Goal: Task Accomplishment & Management: Use online tool/utility

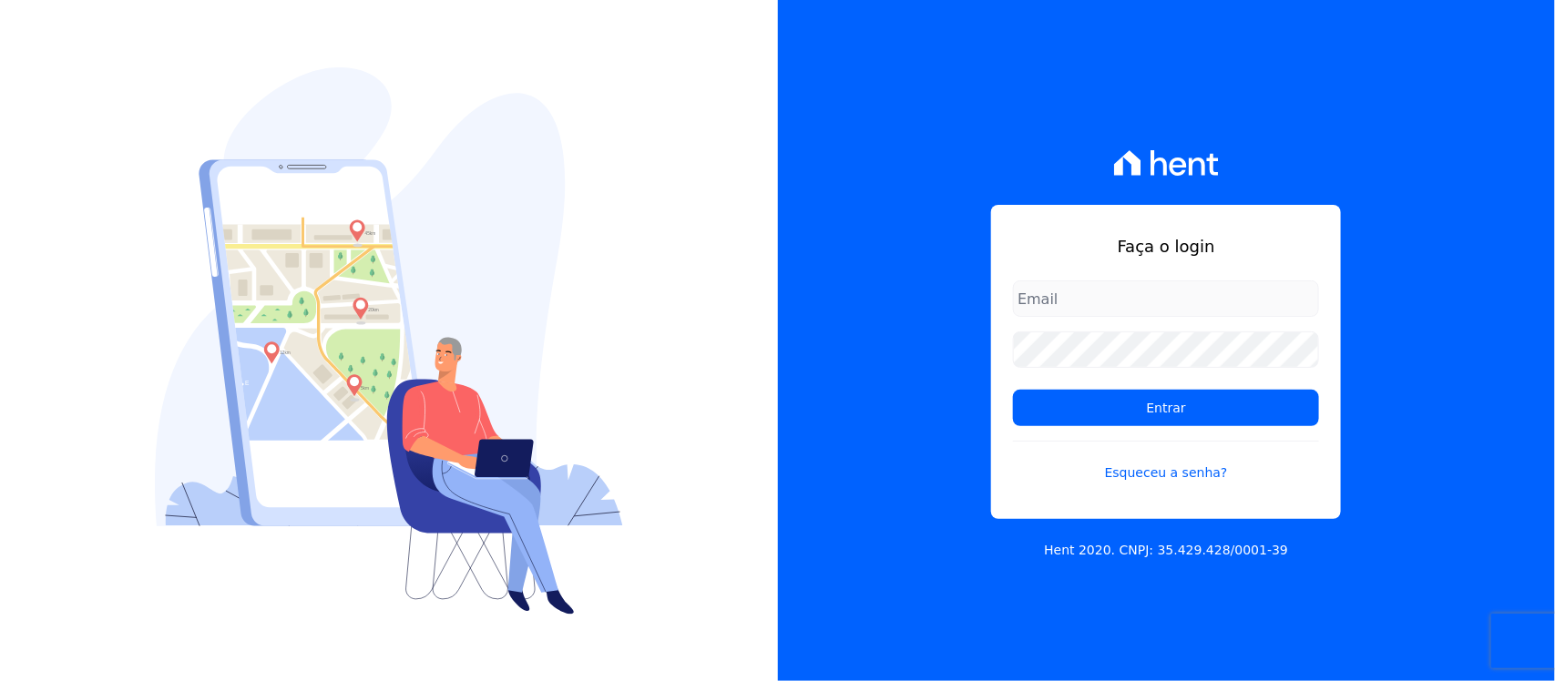
type input "nilda.moura@twtgrupo.com"
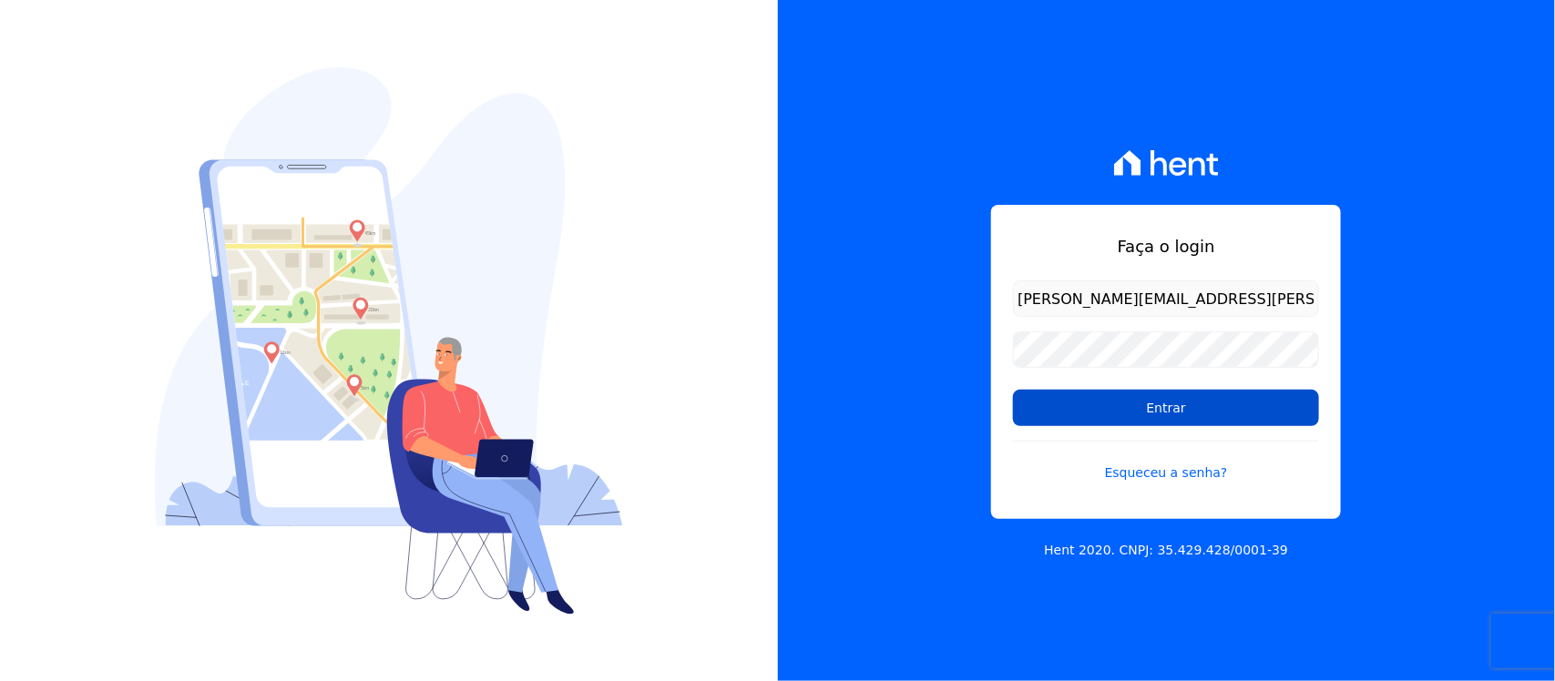
click at [1112, 412] on input "Entrar" at bounding box center [1166, 408] width 306 height 36
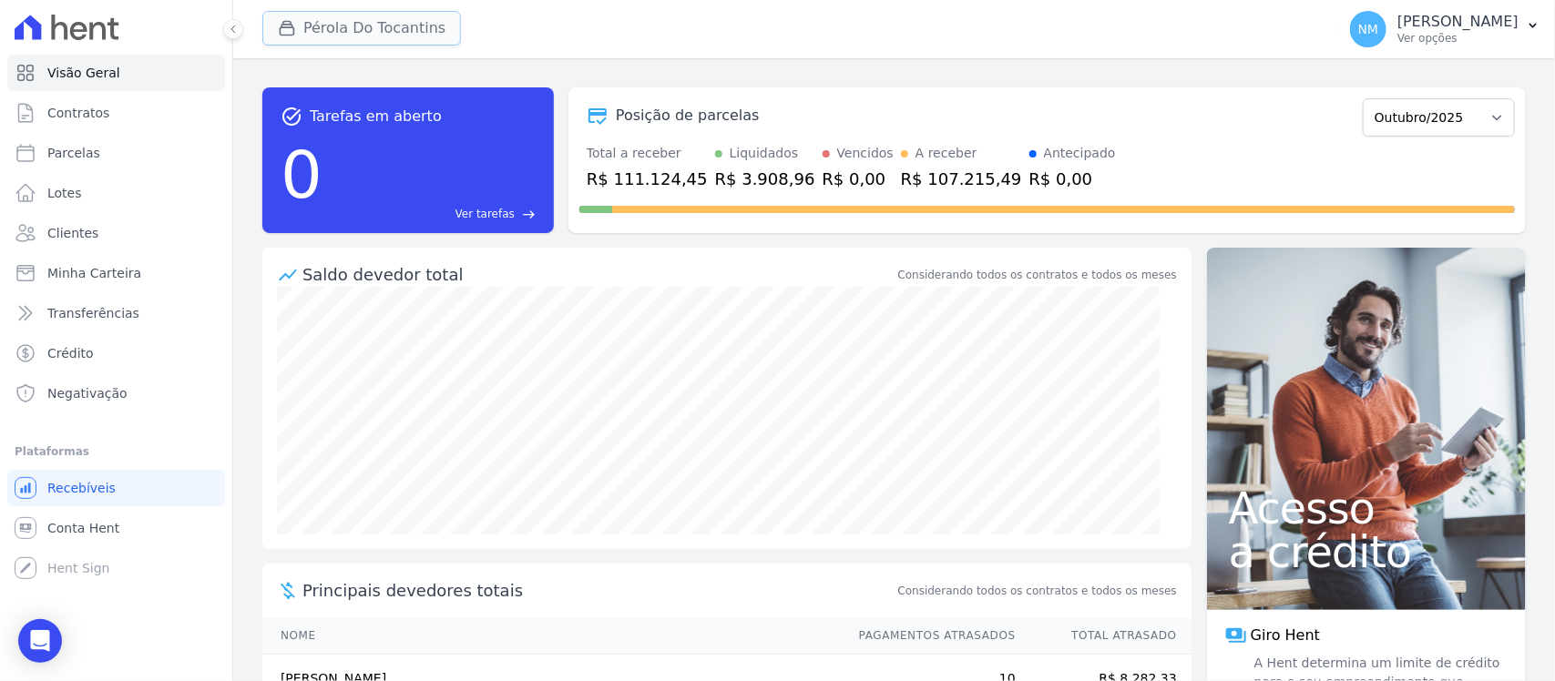
click at [389, 21] on button "Pérola Do Tocantins" at bounding box center [361, 28] width 199 height 35
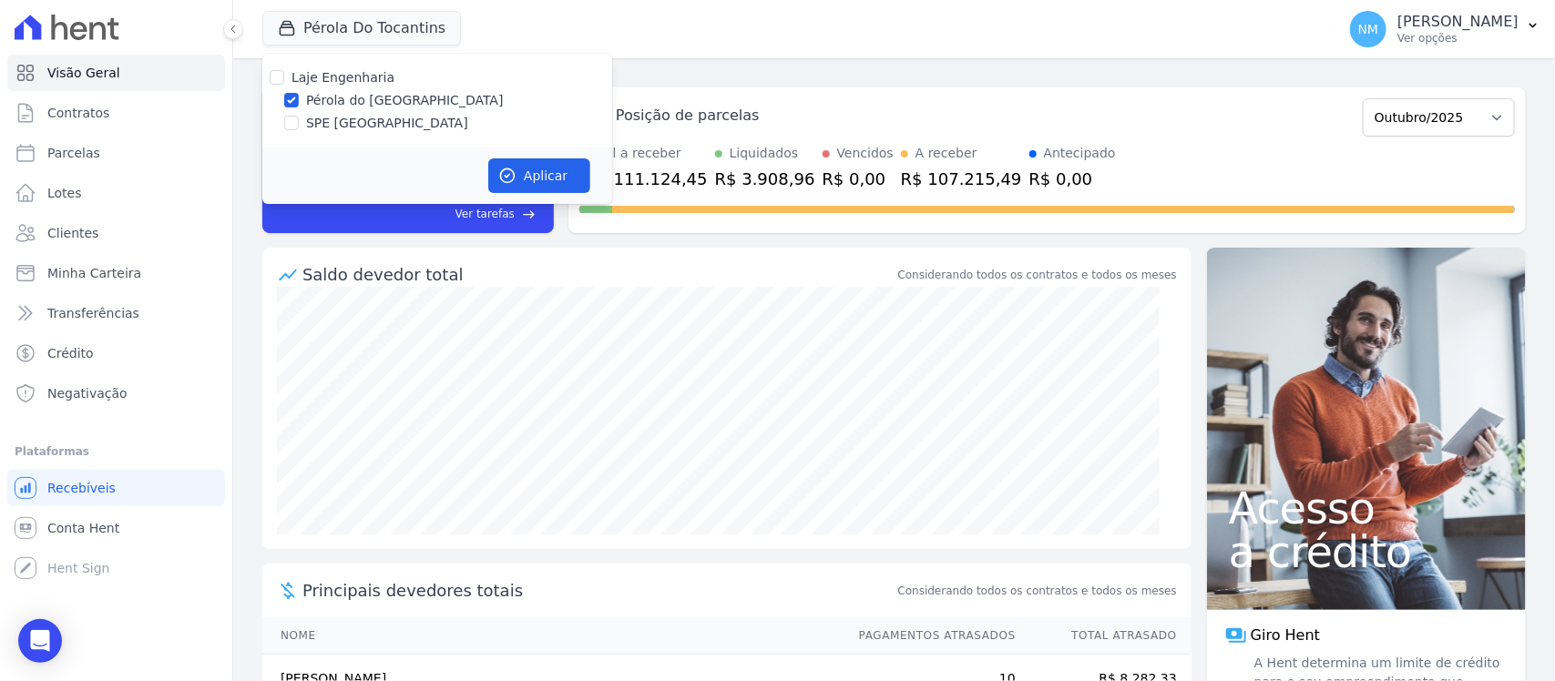
click at [346, 133] on div "Laje Engenharia Pérola do Tocantins SPE Montenegro" at bounding box center [437, 101] width 350 height 94
click at [349, 129] on label "SPE [GEOGRAPHIC_DATA]" at bounding box center [387, 123] width 162 height 19
click at [299, 129] on input "SPE [GEOGRAPHIC_DATA]" at bounding box center [291, 123] width 15 height 15
checkbox input "true"
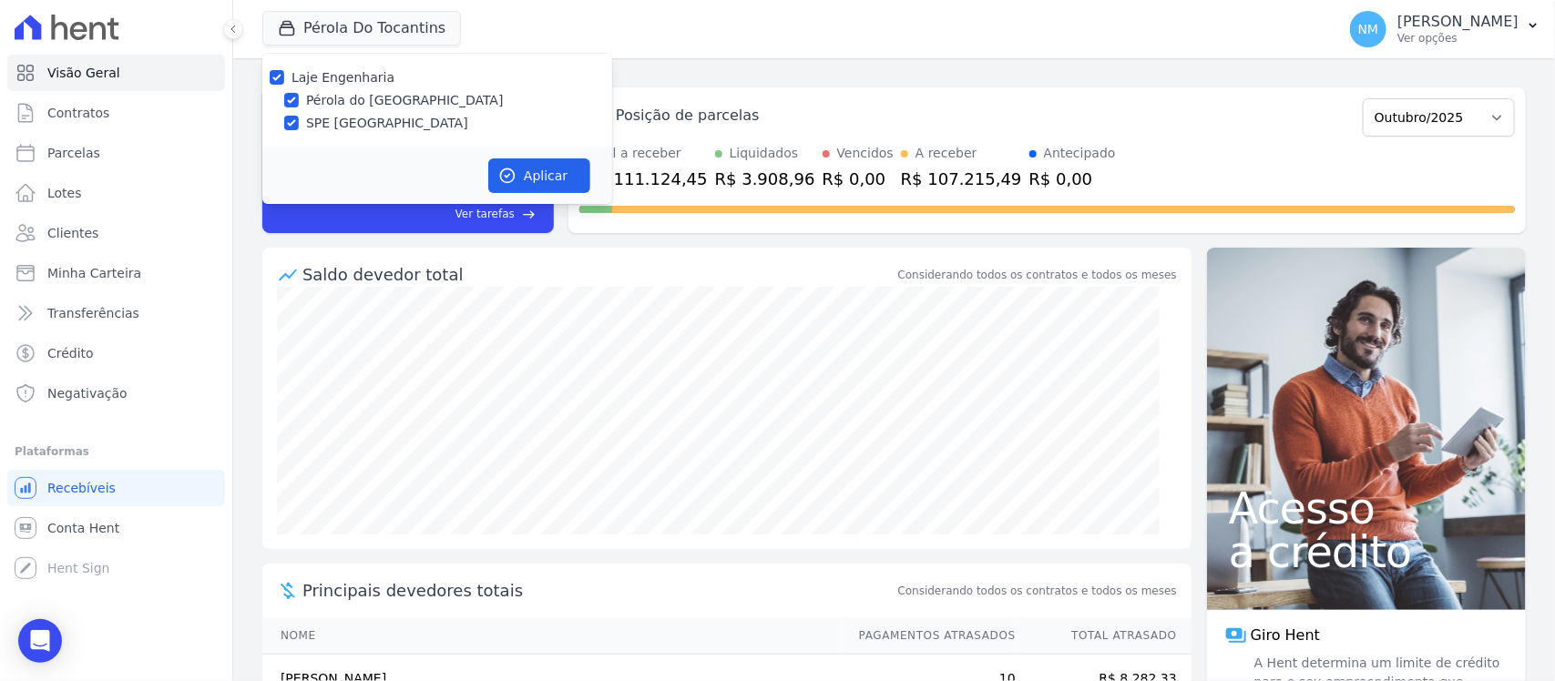
click at [355, 102] on label "Pérola do [GEOGRAPHIC_DATA]" at bounding box center [405, 100] width 198 height 19
click at [299, 102] on input "Pérola do [GEOGRAPHIC_DATA]" at bounding box center [291, 100] width 15 height 15
checkbox input "false"
click at [547, 179] on button "Aplicar" at bounding box center [539, 175] width 102 height 35
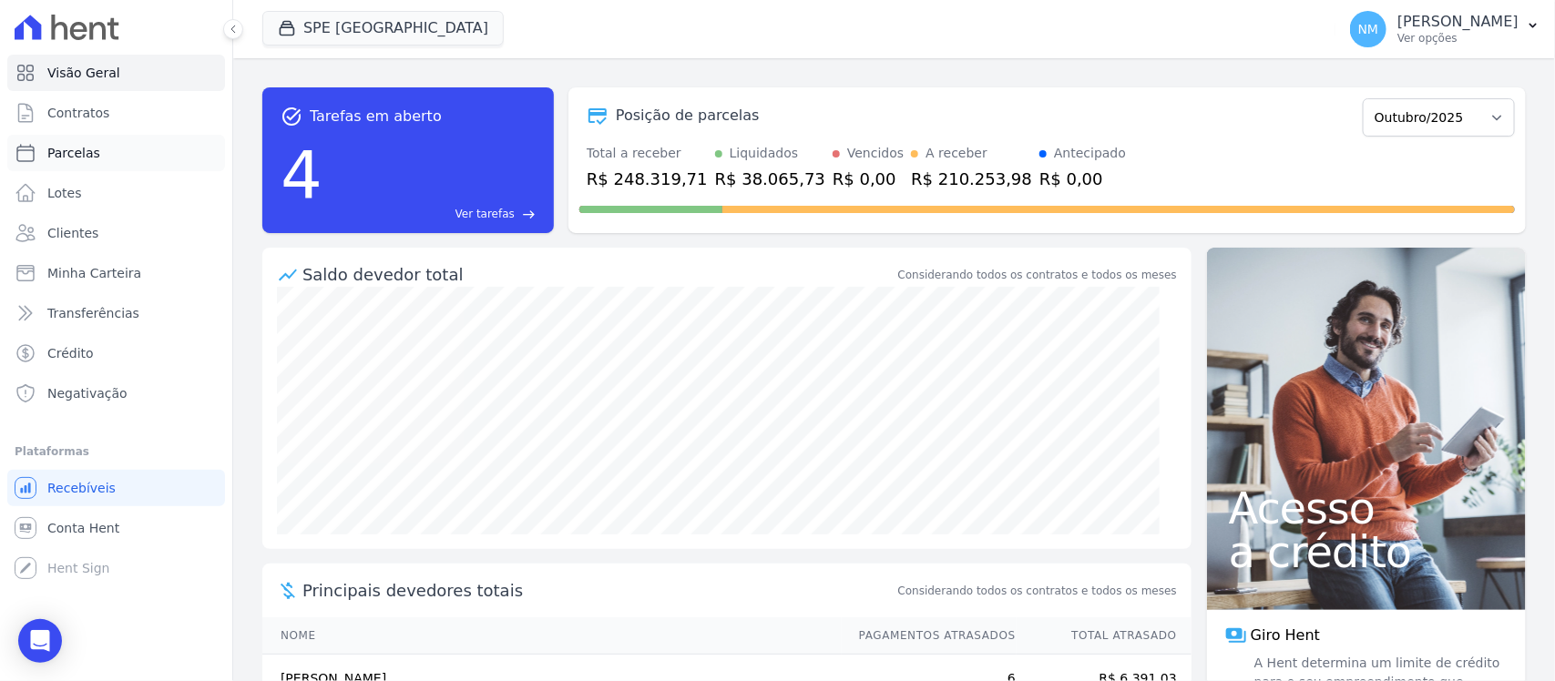
click at [112, 156] on link "Parcelas" at bounding box center [116, 153] width 218 height 36
select select
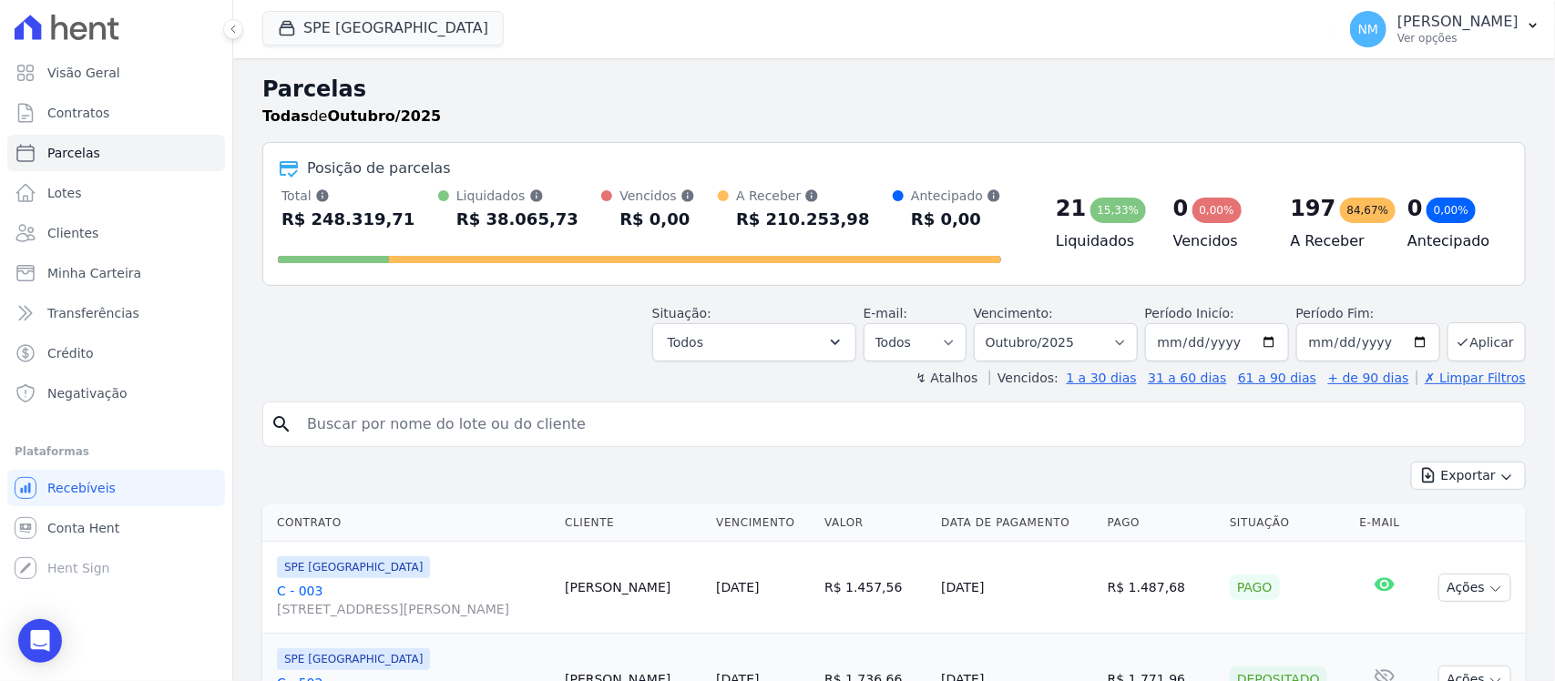
click at [322, 424] on input "search" at bounding box center [907, 424] width 1222 height 36
type input "cintia"
select select
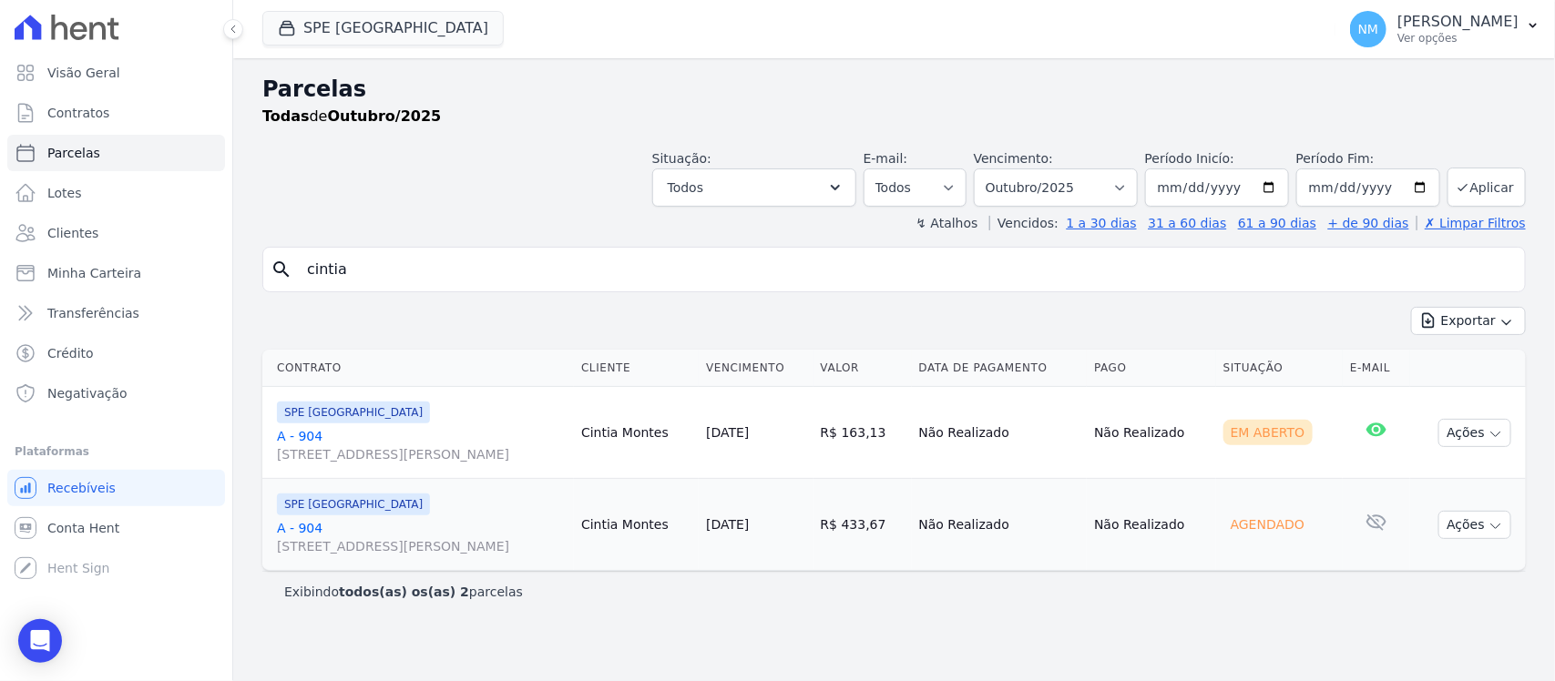
click at [297, 438] on link "A - 904 Travessa Francisco Caldeira Castelo Branco, 2256, sala A, São Brás" at bounding box center [422, 445] width 290 height 36
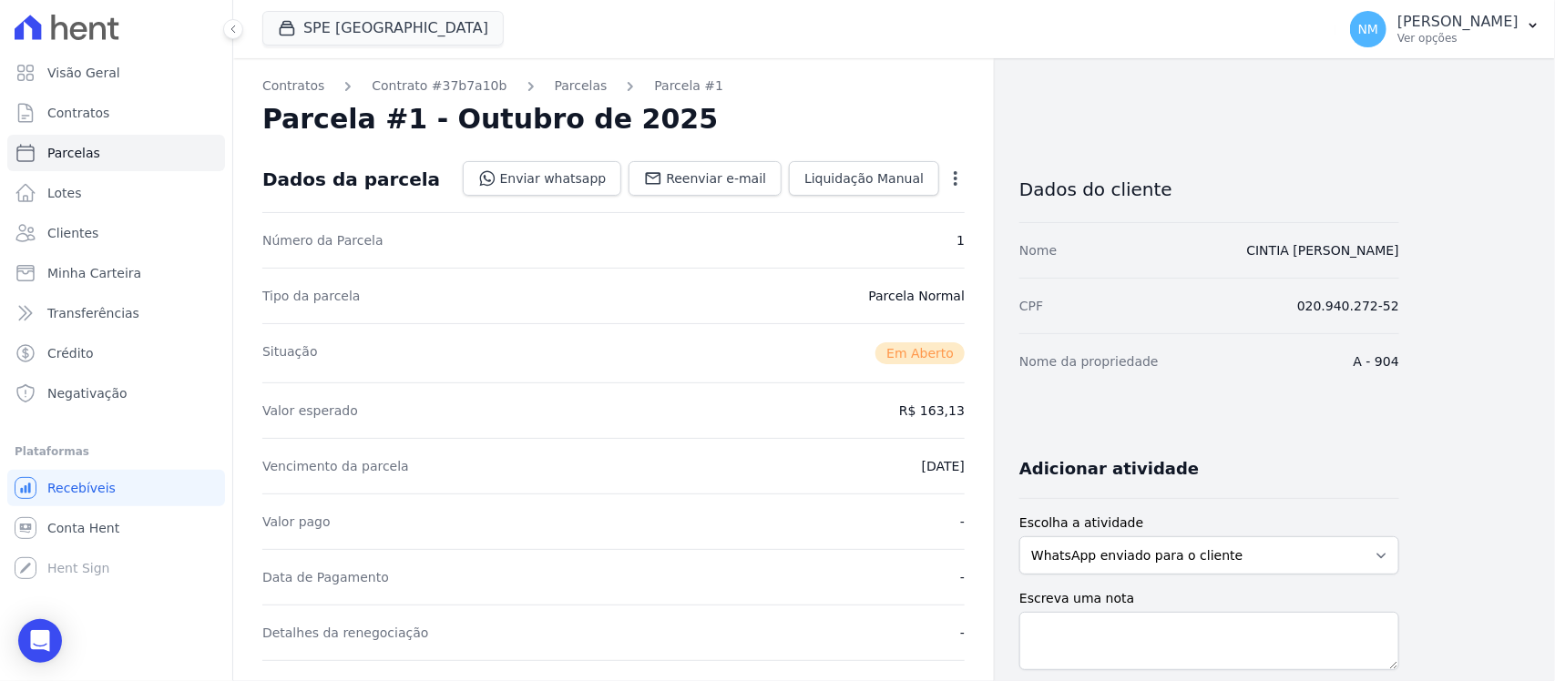
click at [939, 166] on div "Open options Alterar Cancelar Cobrança Cancelar boleto Você está prestes a canc…" at bounding box center [952, 180] width 26 height 31
click at [947, 174] on icon "button" at bounding box center [955, 178] width 18 height 18
click at [891, 233] on link "Cancelar Cobrança" at bounding box center [877, 236] width 160 height 33
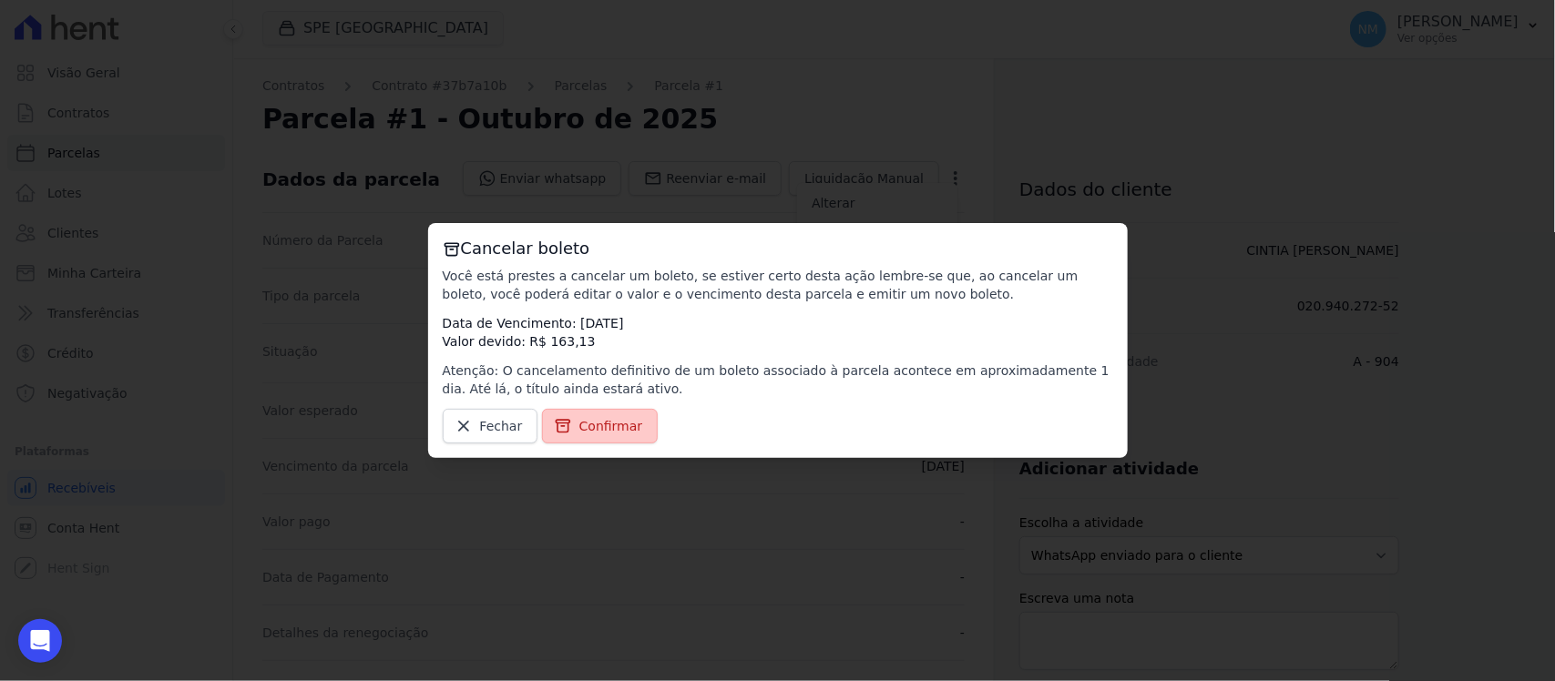
click at [626, 425] on span "Confirmar" at bounding box center [611, 426] width 64 height 18
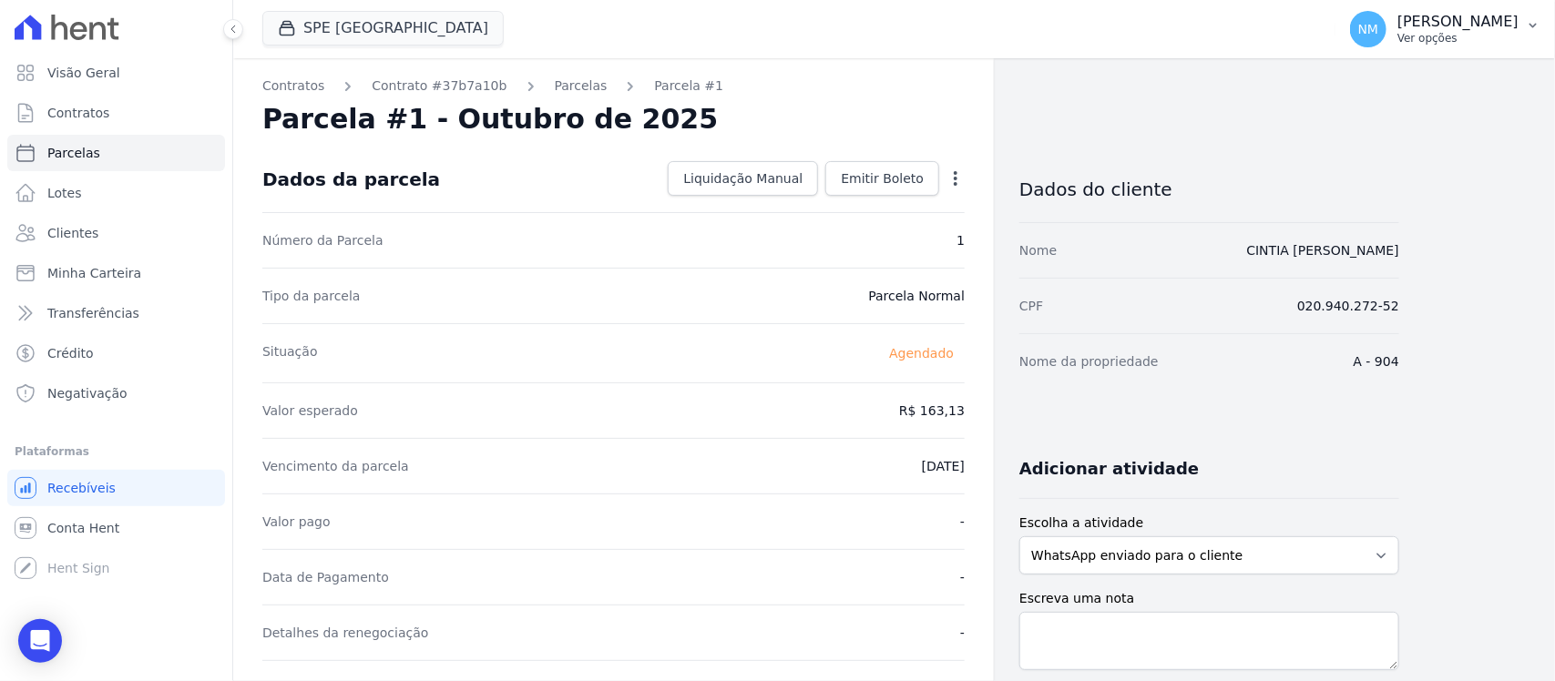
click at [1529, 33] on button "NM Nilda Moura Ver opções" at bounding box center [1445, 29] width 220 height 51
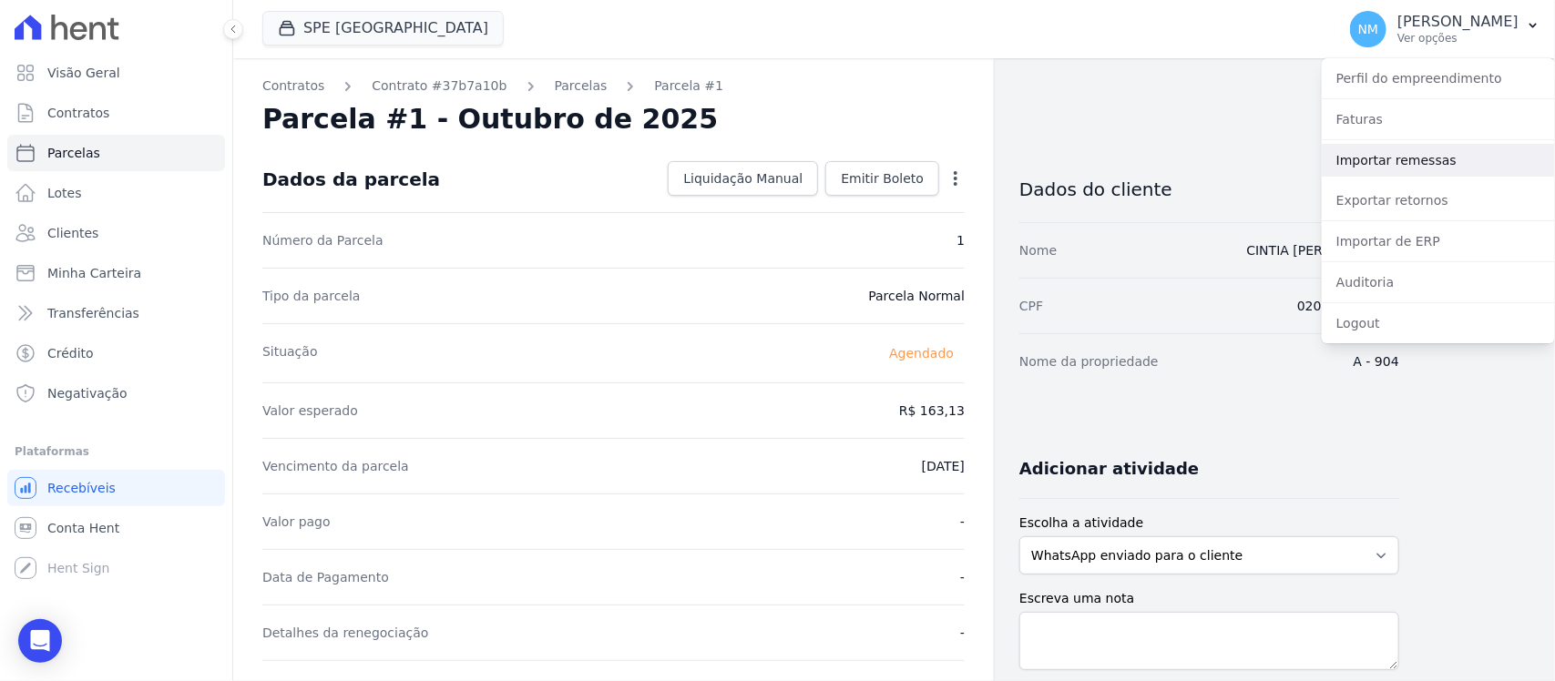
drag, startPoint x: 1399, startPoint y: 160, endPoint x: 1372, endPoint y: 161, distance: 27.3
click at [1399, 160] on link "Importar remessas" at bounding box center [1438, 160] width 233 height 33
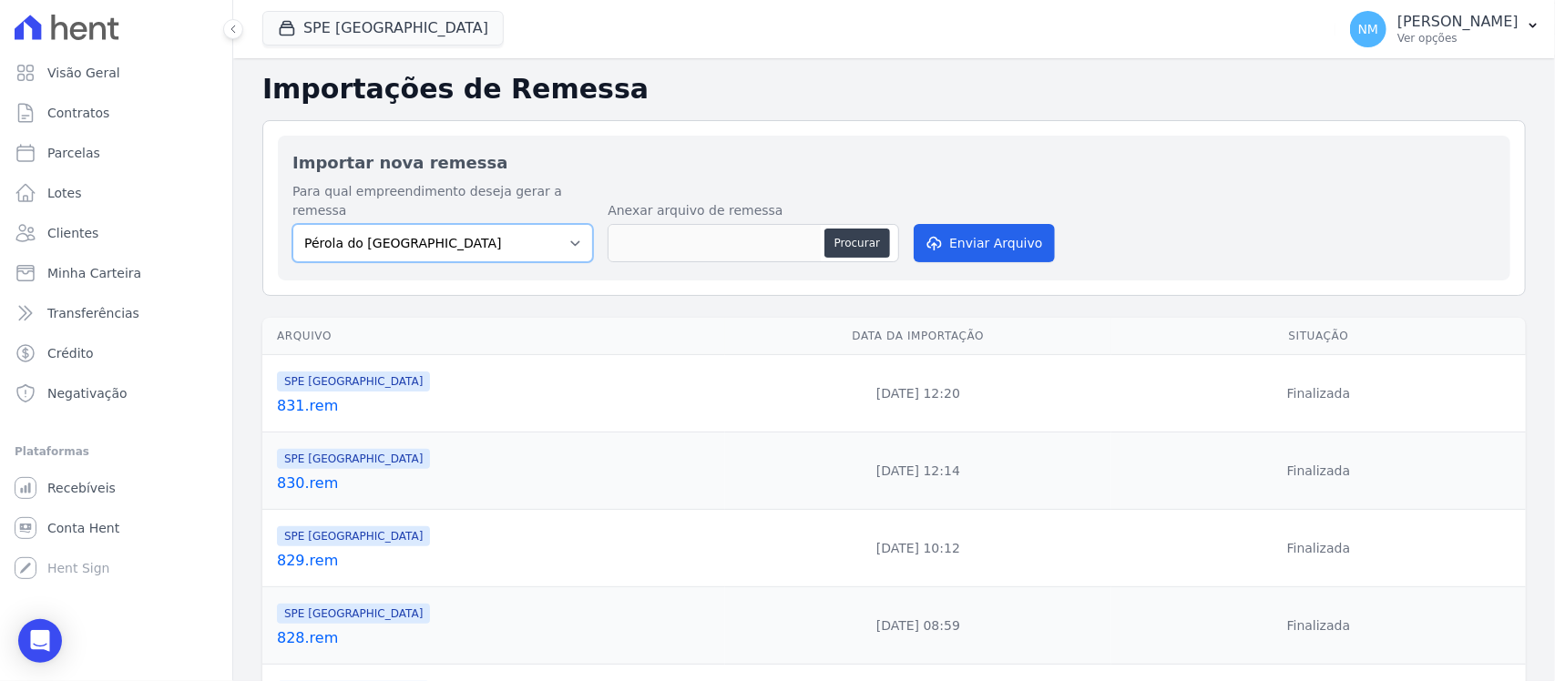
drag, startPoint x: 575, startPoint y: 232, endPoint x: 542, endPoint y: 241, distance: 34.0
click at [575, 232] on select "Pérola do Tocantins SPE Montenegro" at bounding box center [442, 243] width 301 height 38
select select "168bdd06-a3dd-4988-b5a9-b0a7c7bf8968"
click at [292, 224] on select "Pérola do Tocantins SPE Montenegro" at bounding box center [442, 243] width 301 height 38
click at [841, 229] on button "Procurar" at bounding box center [857, 243] width 66 height 29
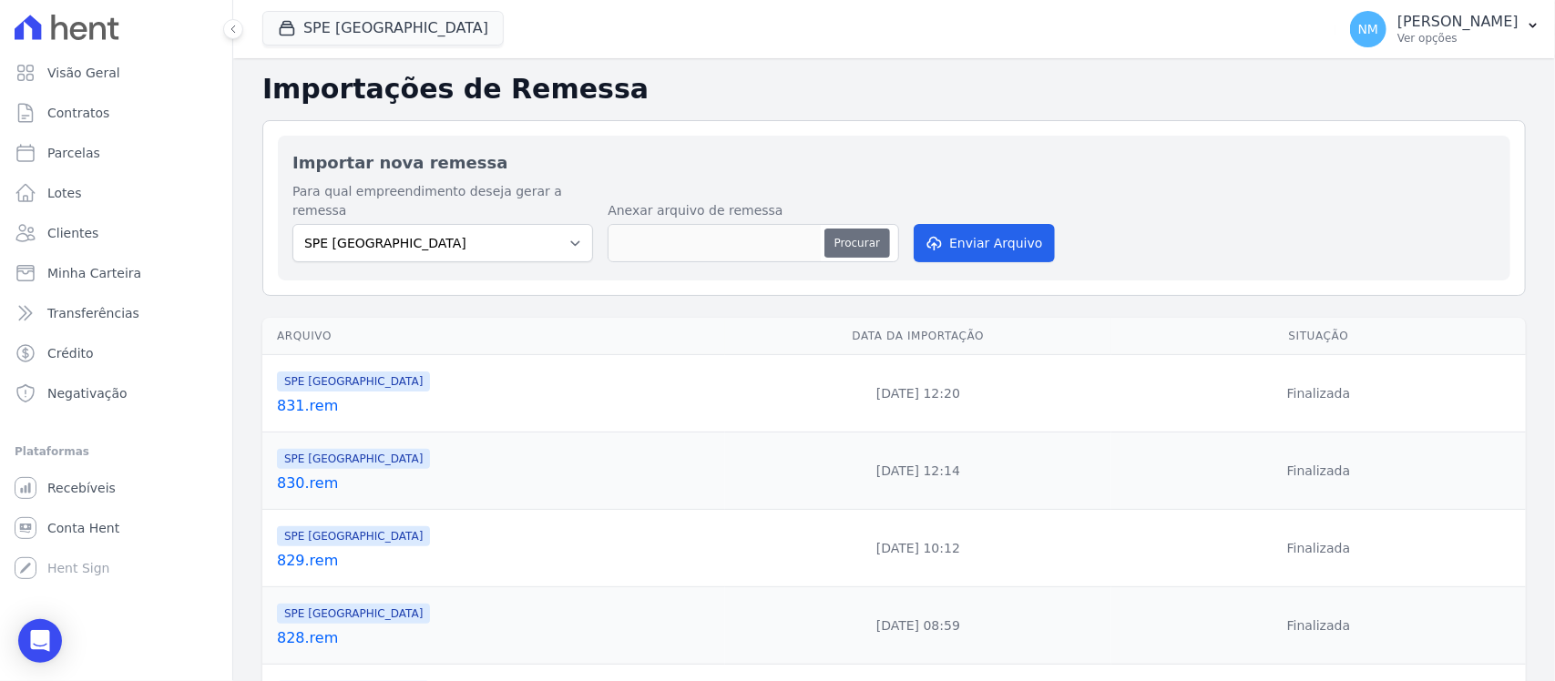
type input "832.rem"
click at [993, 224] on button "Enviar Arquivo" at bounding box center [984, 243] width 140 height 38
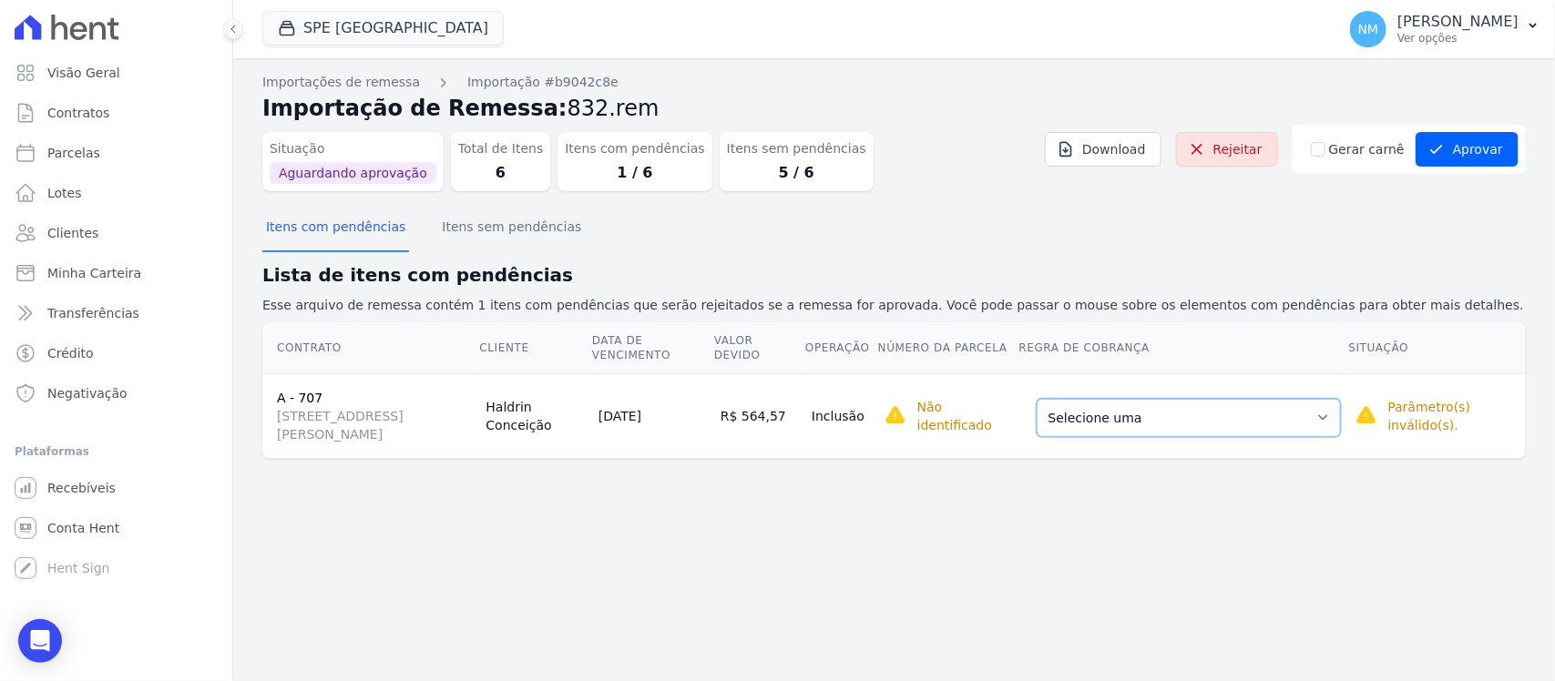
click at [1341, 424] on select "Selecione uma Nova Parcela Avulsa Parcela Avulsa Existente Sinal (1 X R$ 20.000…" at bounding box center [1189, 418] width 304 height 38
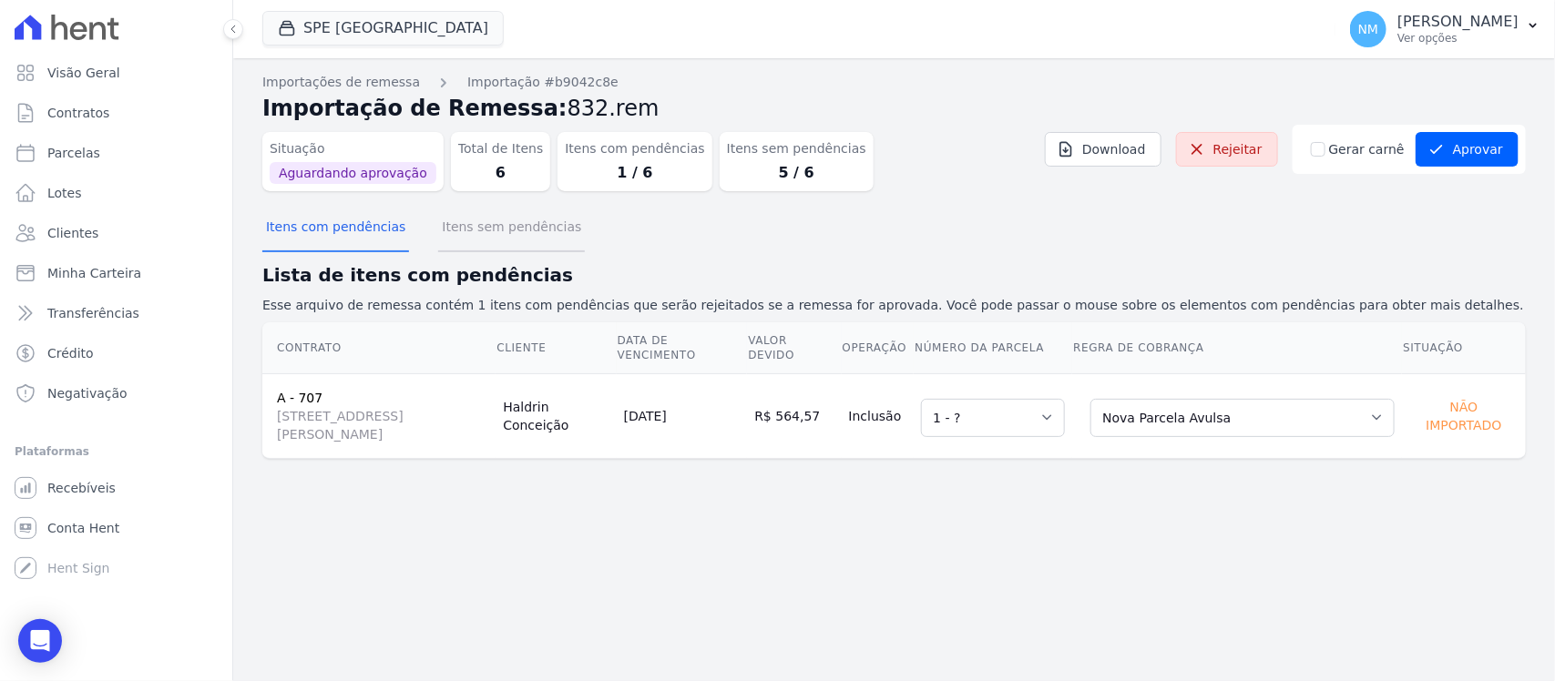
click at [545, 241] on button "Itens sem pendências" at bounding box center [511, 228] width 147 height 47
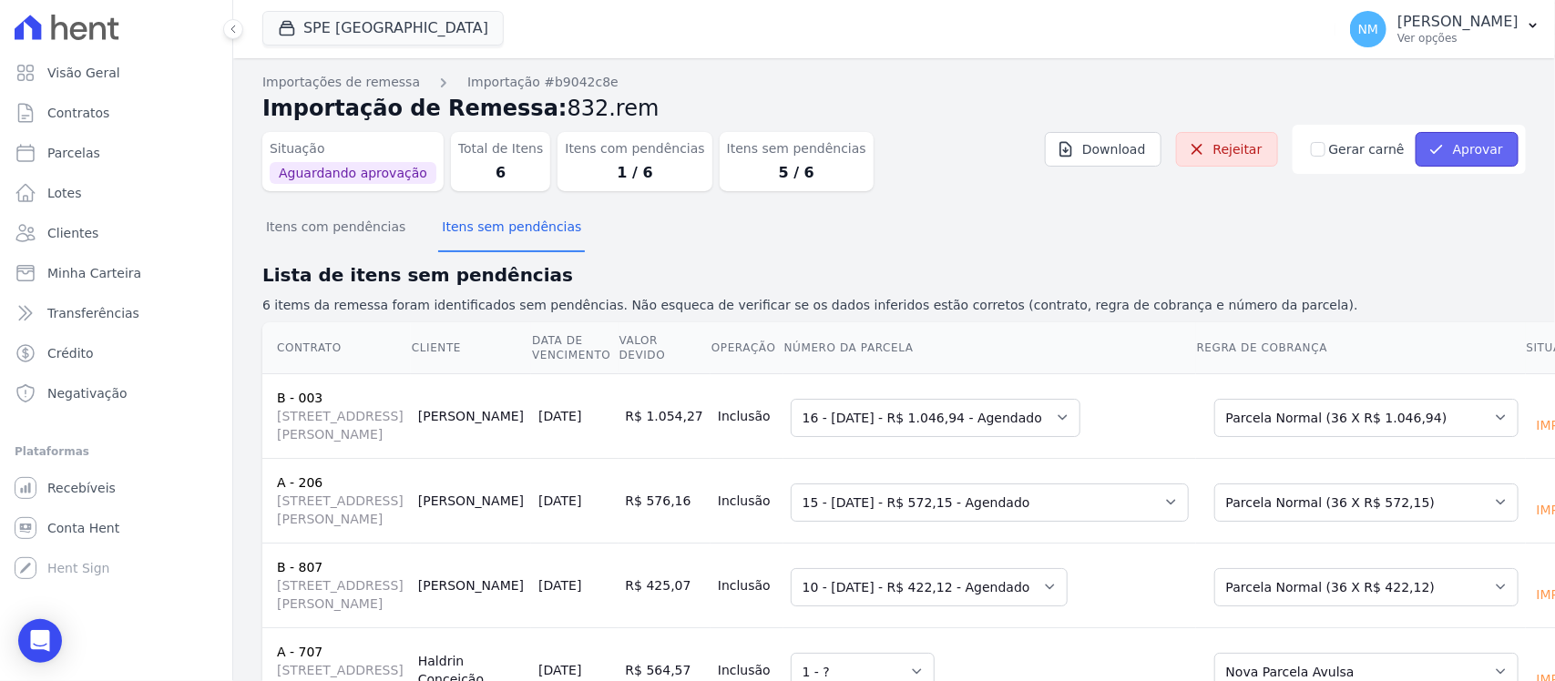
click at [1456, 152] on button "Aprovar" at bounding box center [1467, 149] width 103 height 35
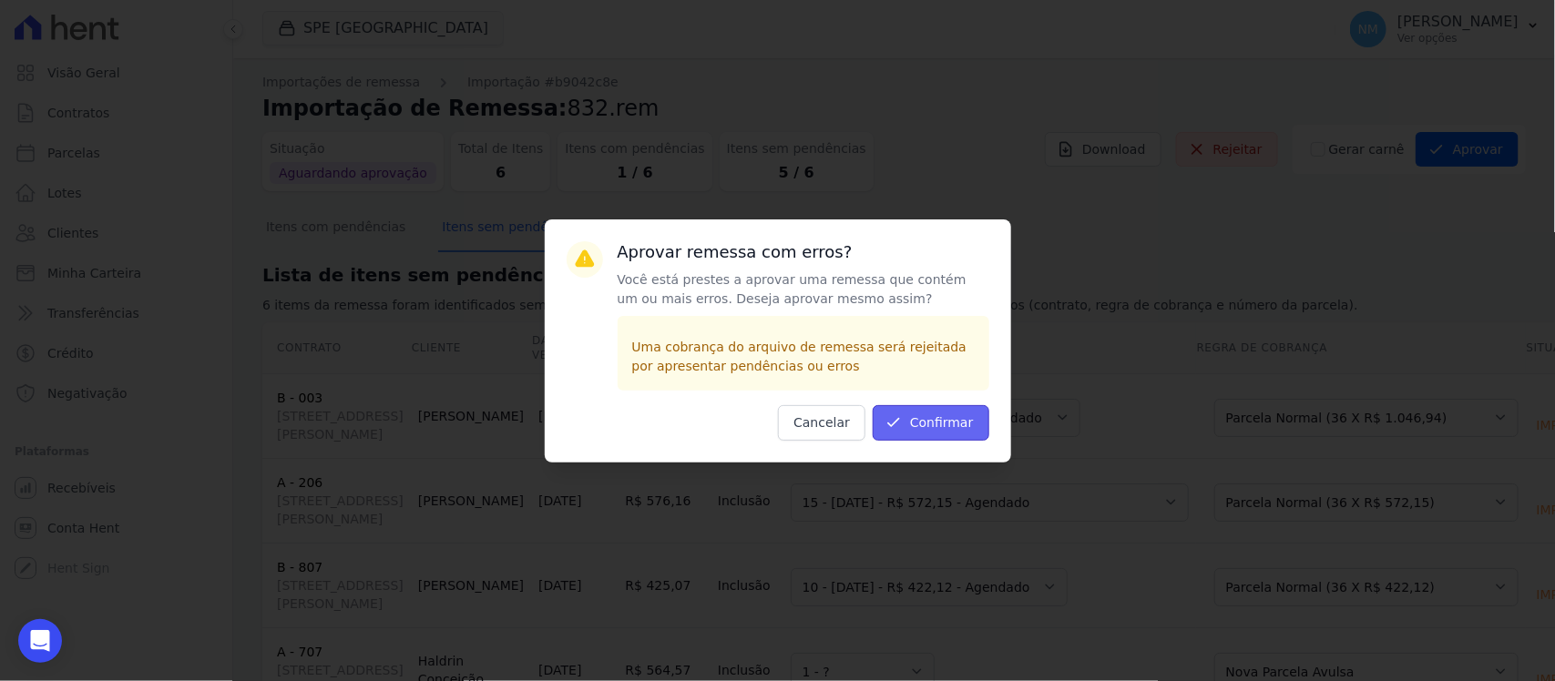
click at [966, 417] on button "Confirmar" at bounding box center [931, 423] width 117 height 36
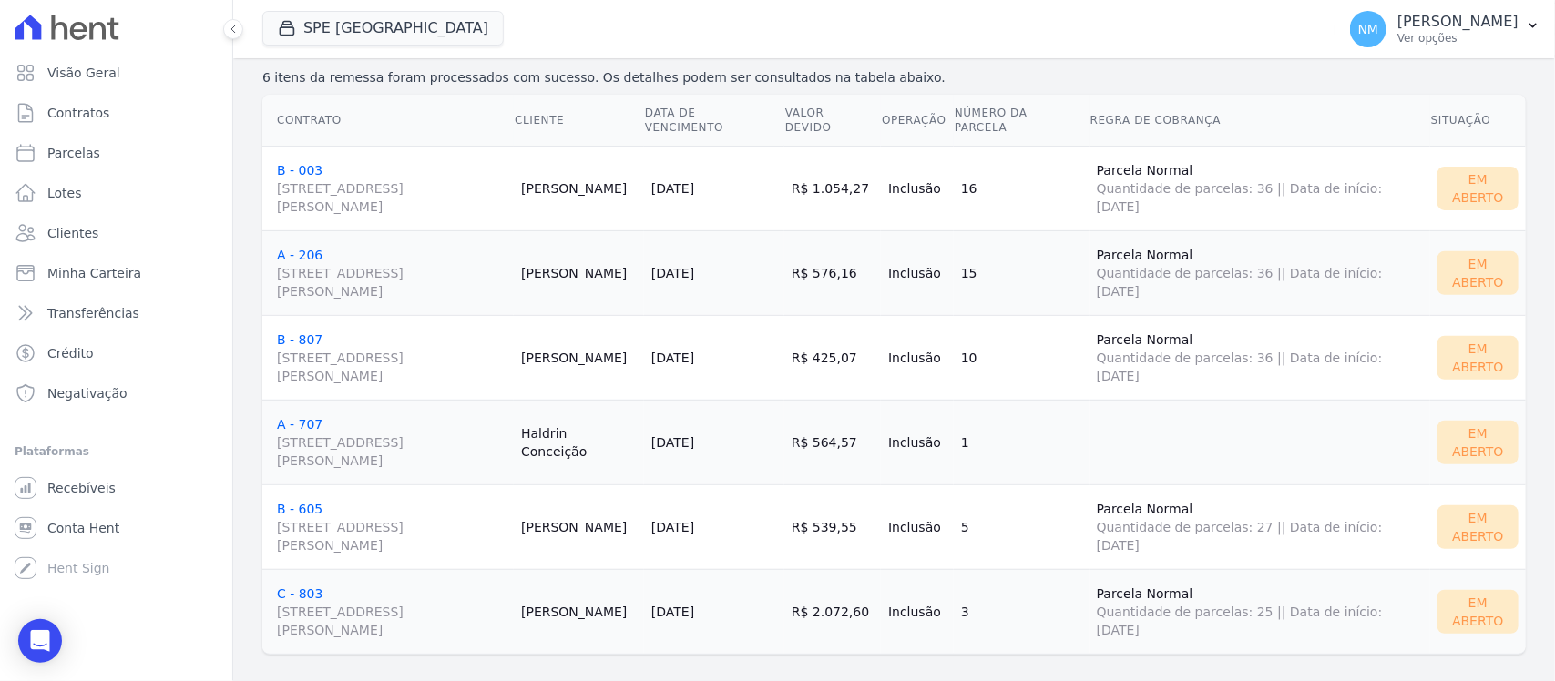
scroll to position [246, 0]
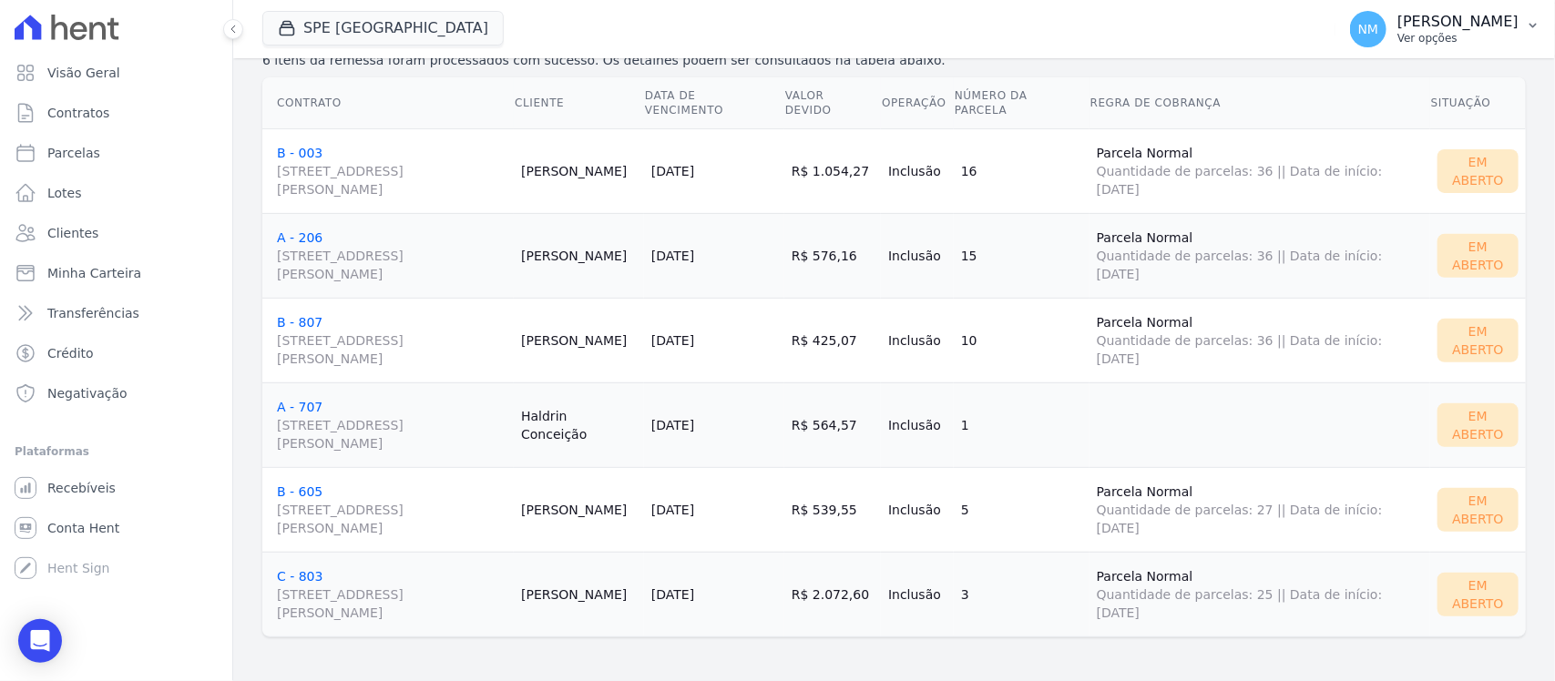
click at [1529, 14] on button "NM Nilda Moura Ver opções" at bounding box center [1445, 29] width 220 height 51
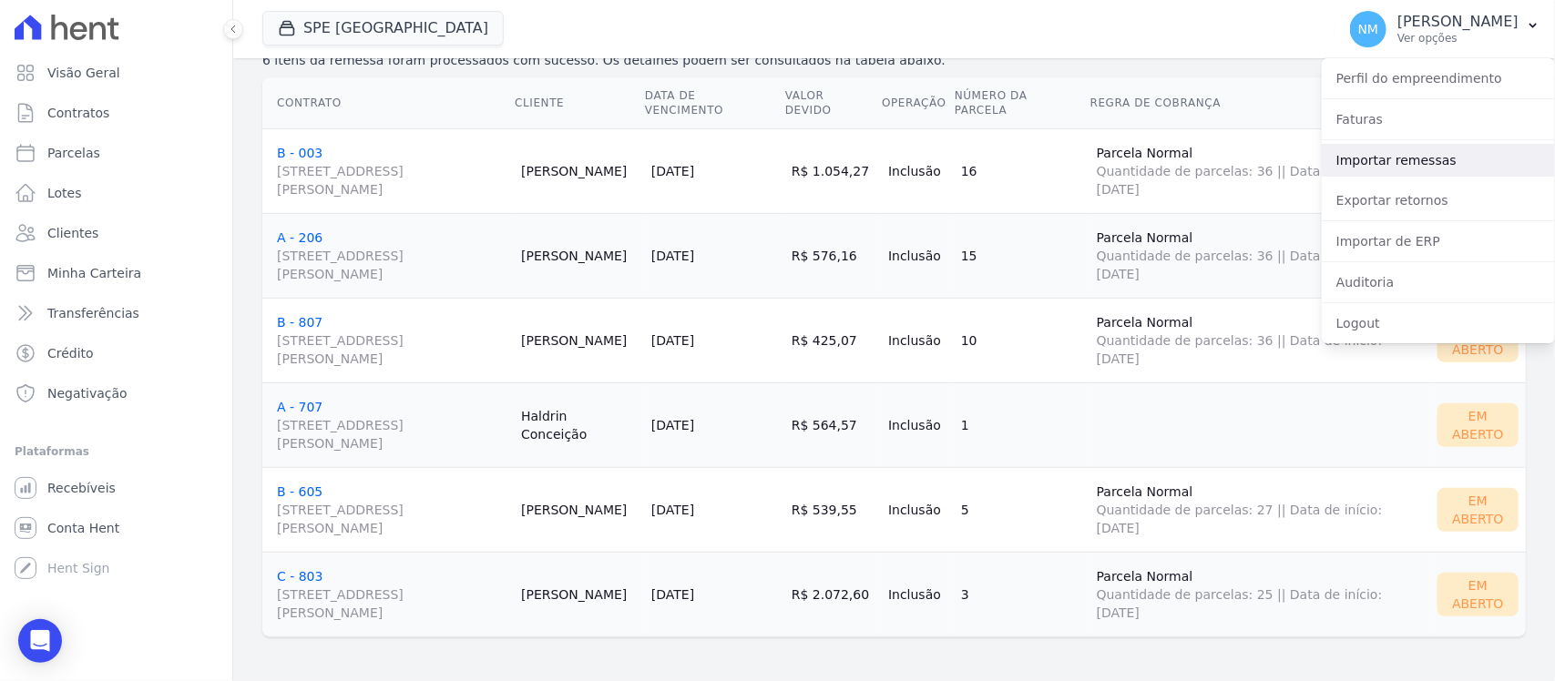
drag, startPoint x: 1424, startPoint y: 158, endPoint x: 1407, endPoint y: 161, distance: 16.8
click at [1424, 156] on link "Importar remessas" at bounding box center [1438, 160] width 233 height 33
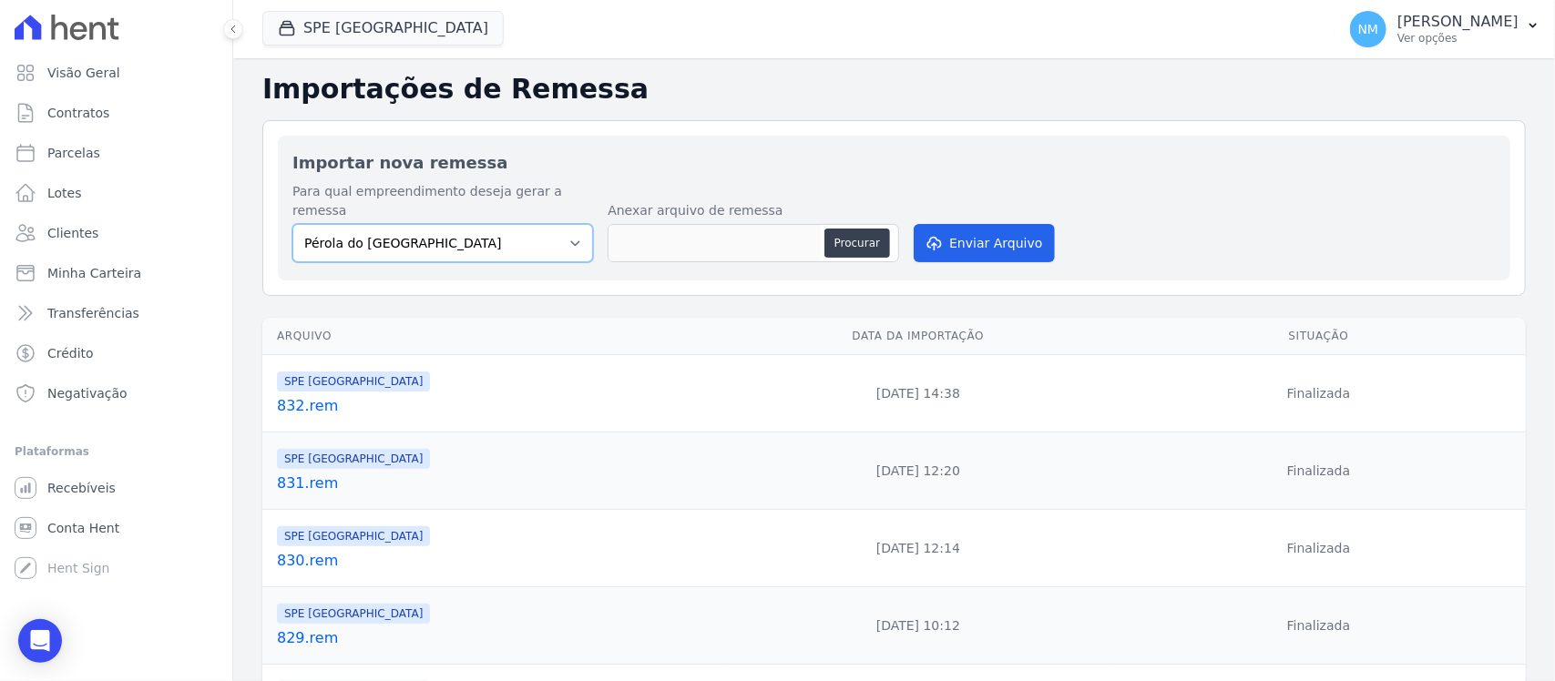
click at [574, 225] on select "Pérola do Tocantins SPE Montenegro" at bounding box center [442, 243] width 301 height 38
select select "168bdd06-a3dd-4988-b5a9-b0a7c7bf8968"
click at [292, 224] on select "Pérola do Tocantins SPE Montenegro" at bounding box center [442, 243] width 301 height 38
click at [835, 229] on button "Procurar" at bounding box center [857, 243] width 66 height 29
type input "833.rem"
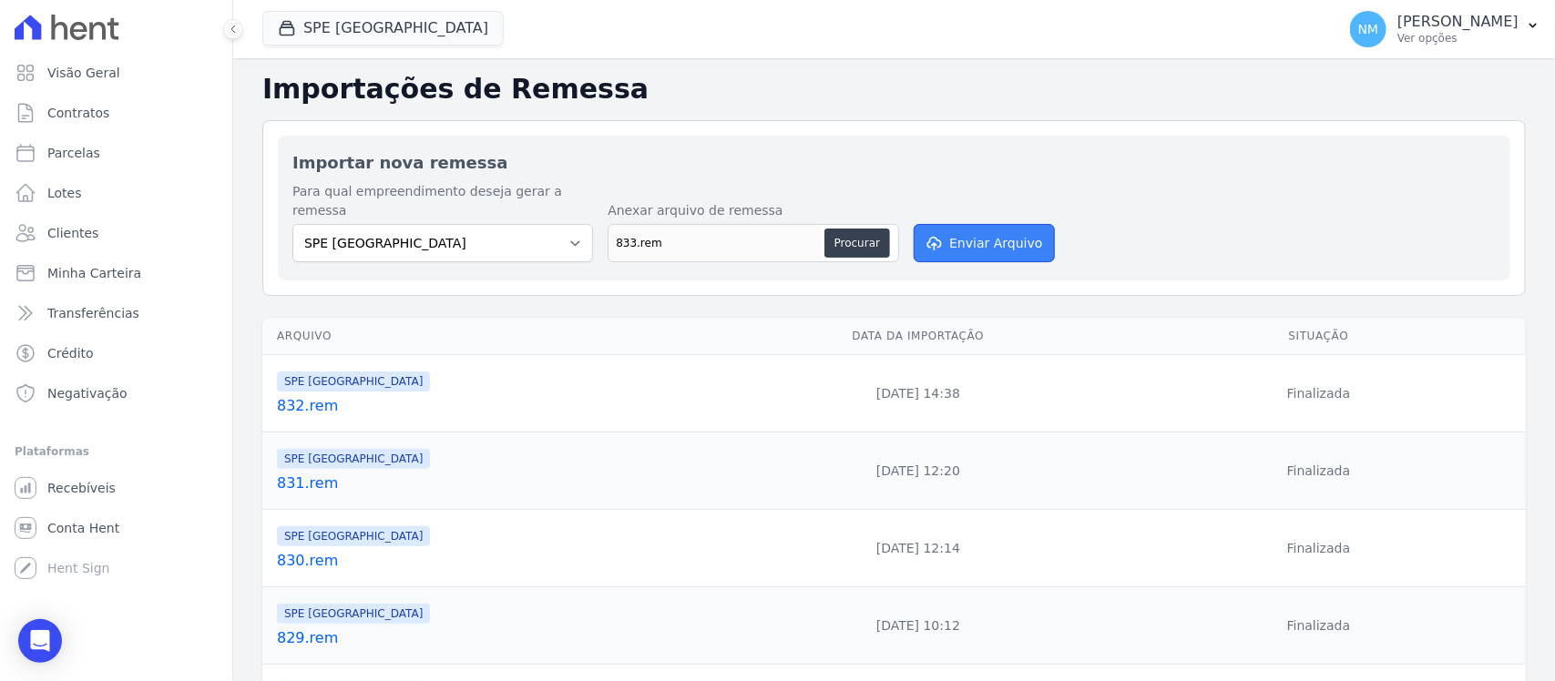
click at [981, 238] on button "Enviar Arquivo" at bounding box center [984, 243] width 140 height 38
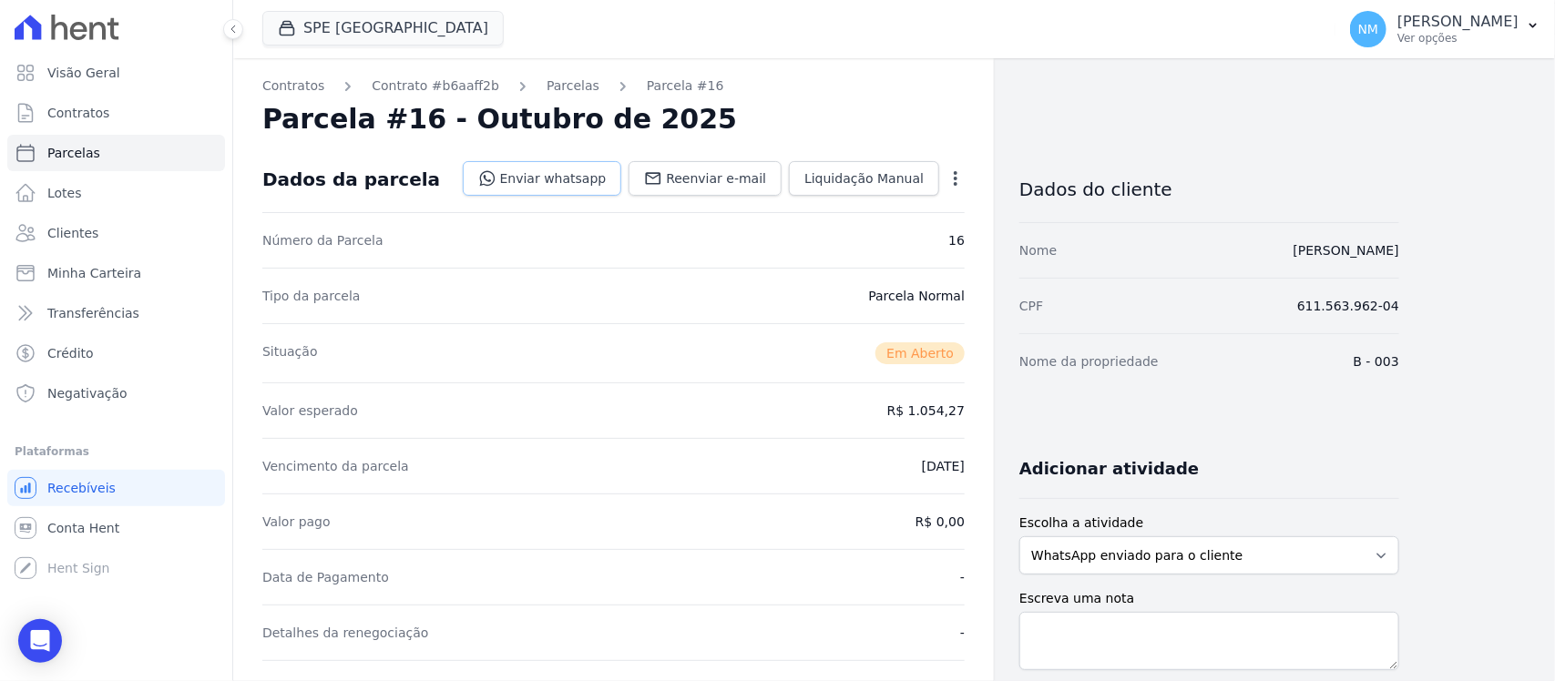
drag, startPoint x: 598, startPoint y: 182, endPoint x: 604, endPoint y: 189, distance: 9.7
click at [598, 182] on link "Enviar whatsapp" at bounding box center [542, 178] width 159 height 35
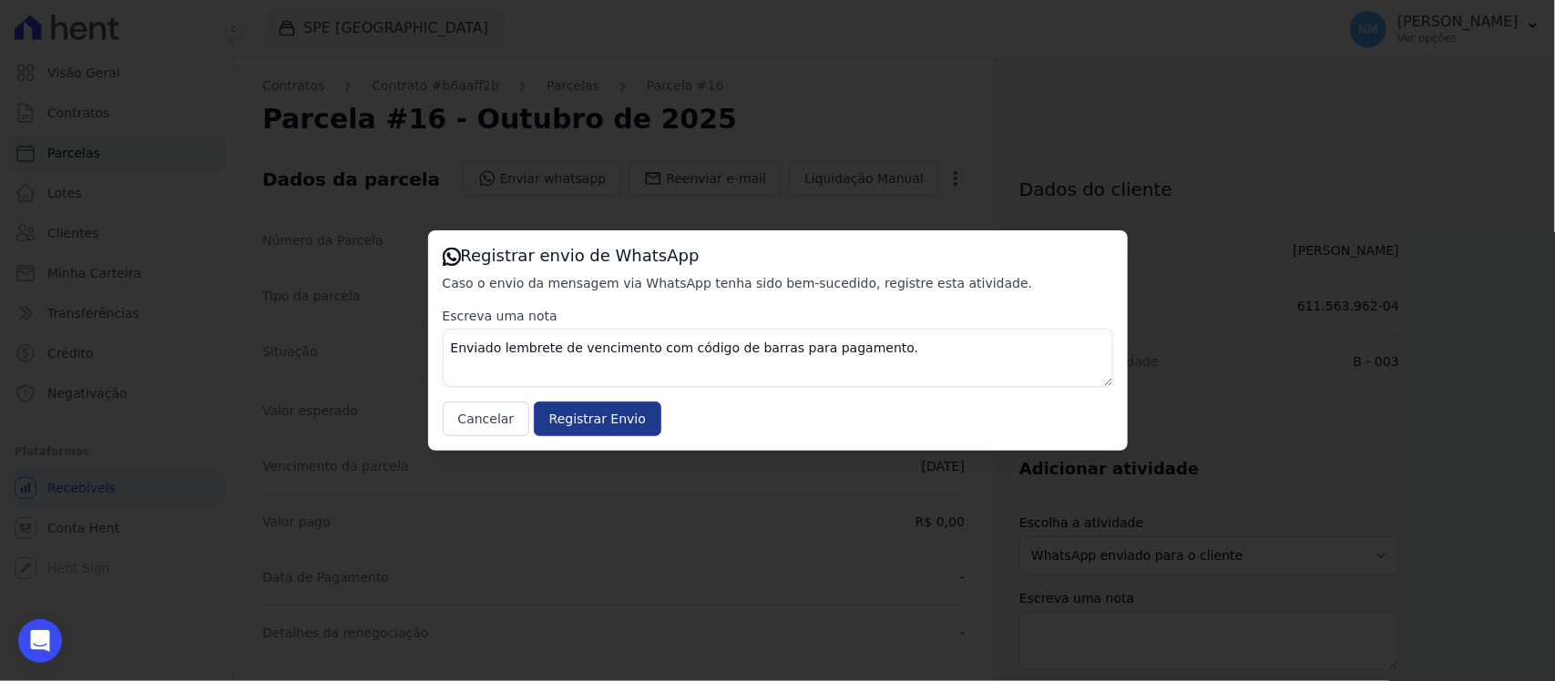
click at [624, 416] on input "Registrar Envio" at bounding box center [598, 419] width 128 height 35
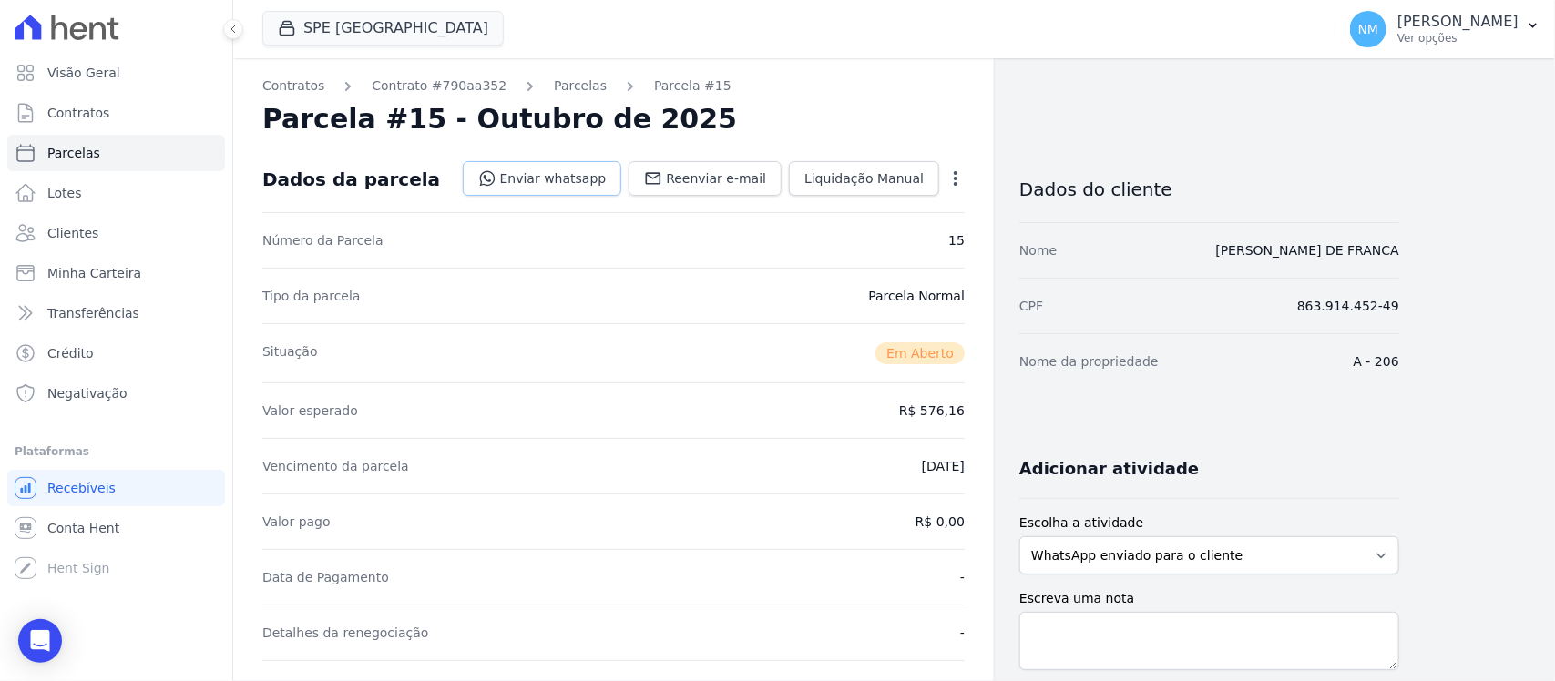
click at [572, 174] on link "Enviar whatsapp" at bounding box center [542, 178] width 159 height 35
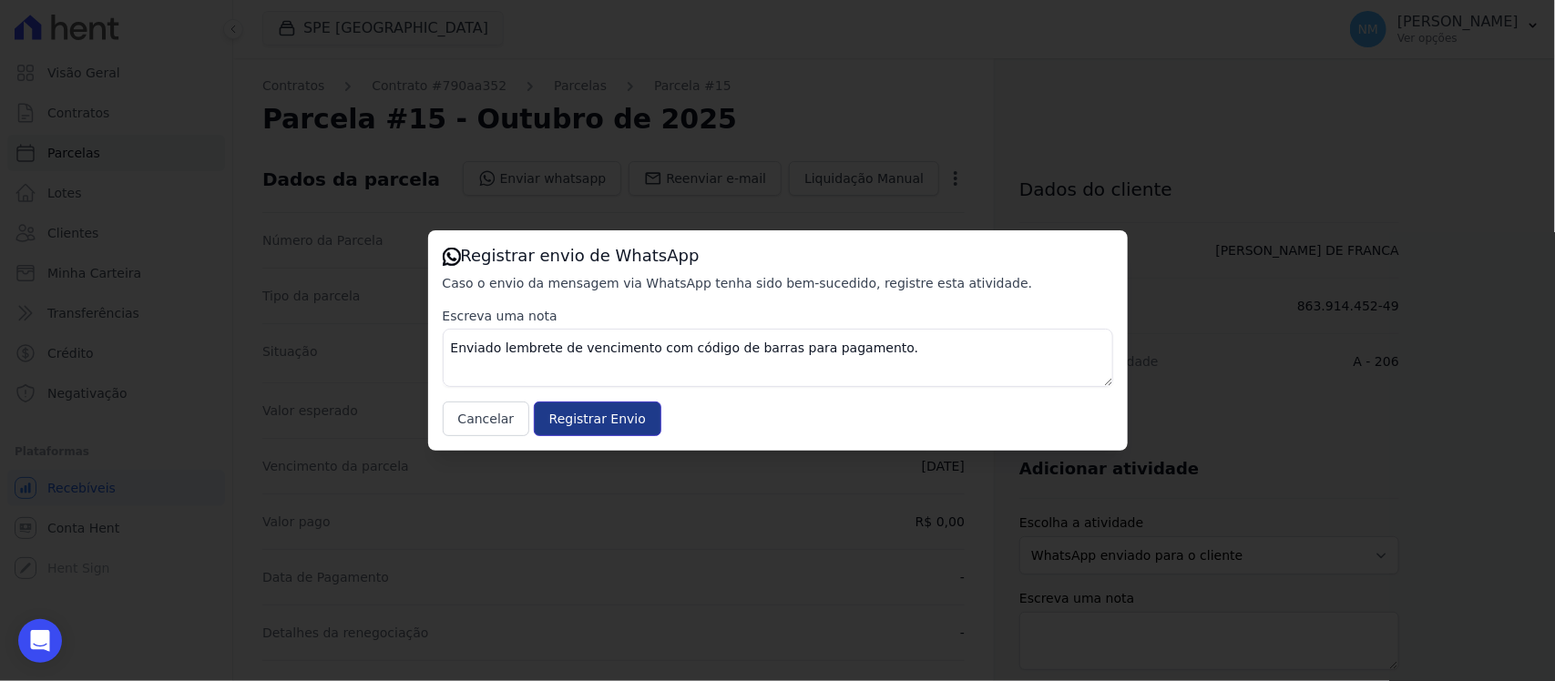
click at [642, 414] on input "Registrar Envio" at bounding box center [598, 419] width 128 height 35
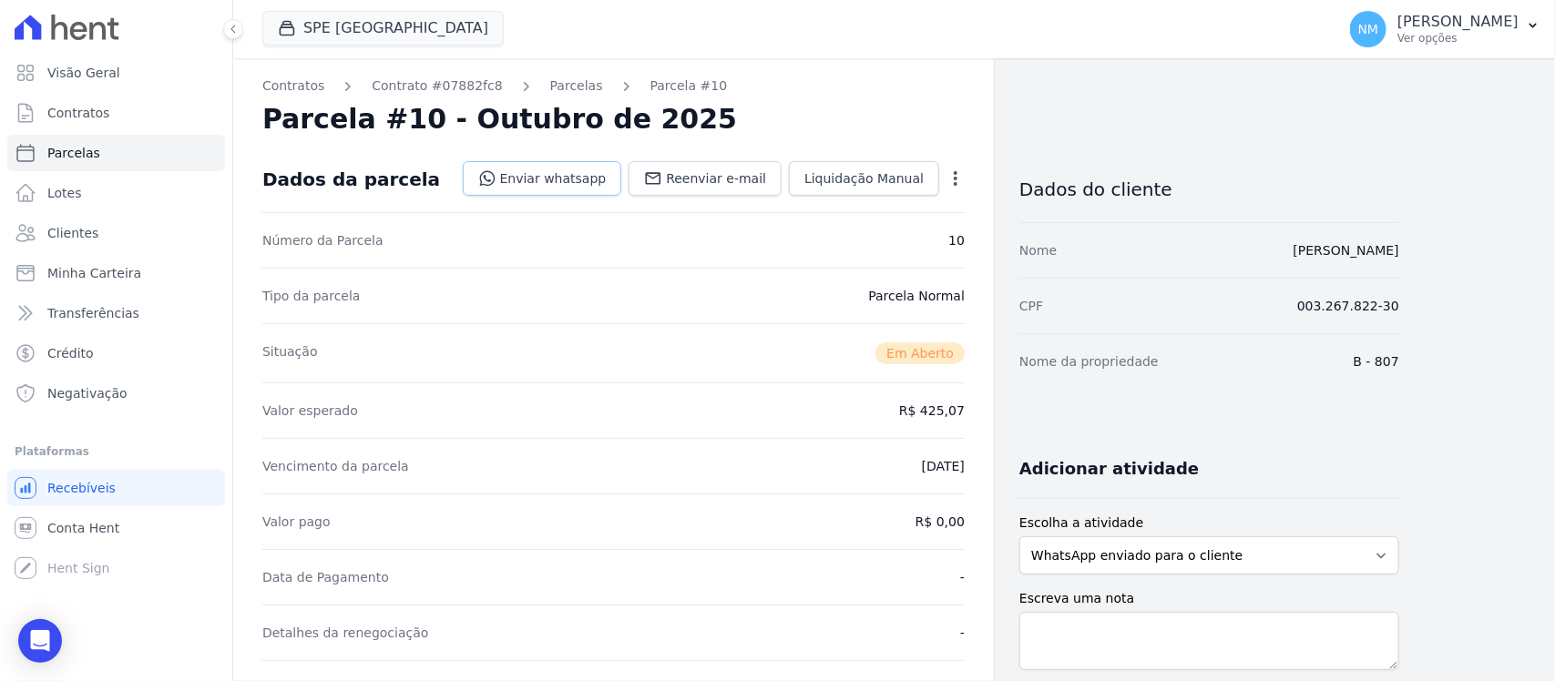
click at [581, 183] on link "Enviar whatsapp" at bounding box center [542, 178] width 159 height 35
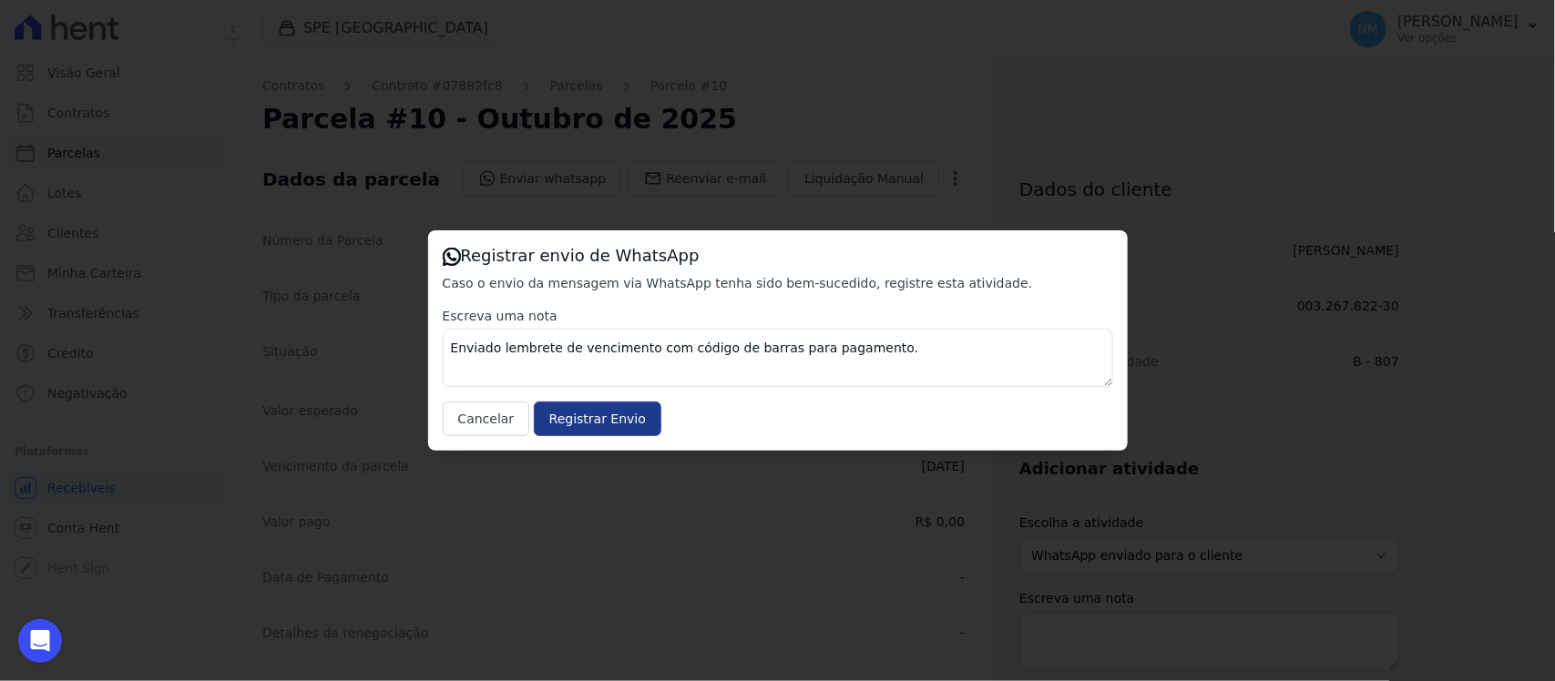
click at [626, 424] on input "Registrar Envio" at bounding box center [598, 419] width 128 height 35
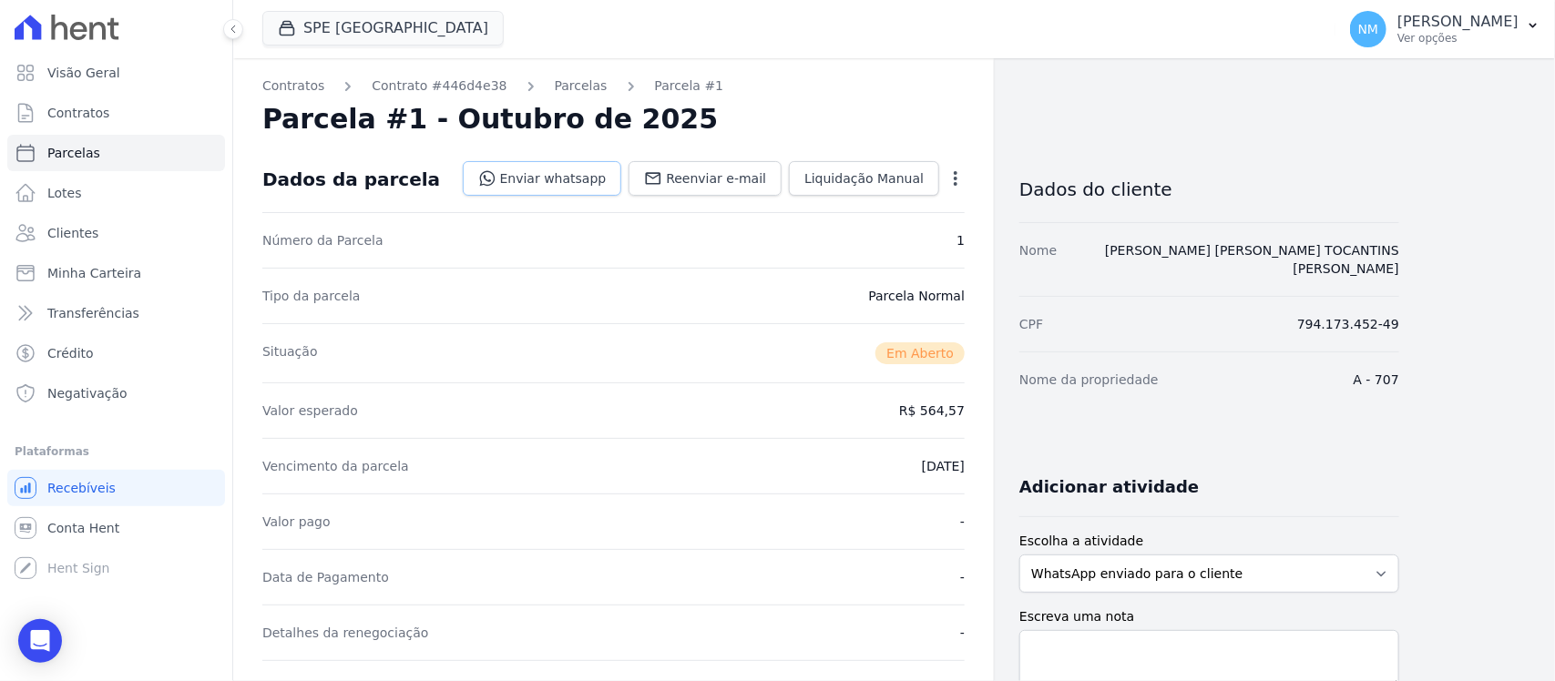
click at [557, 175] on link "Enviar whatsapp" at bounding box center [542, 178] width 159 height 35
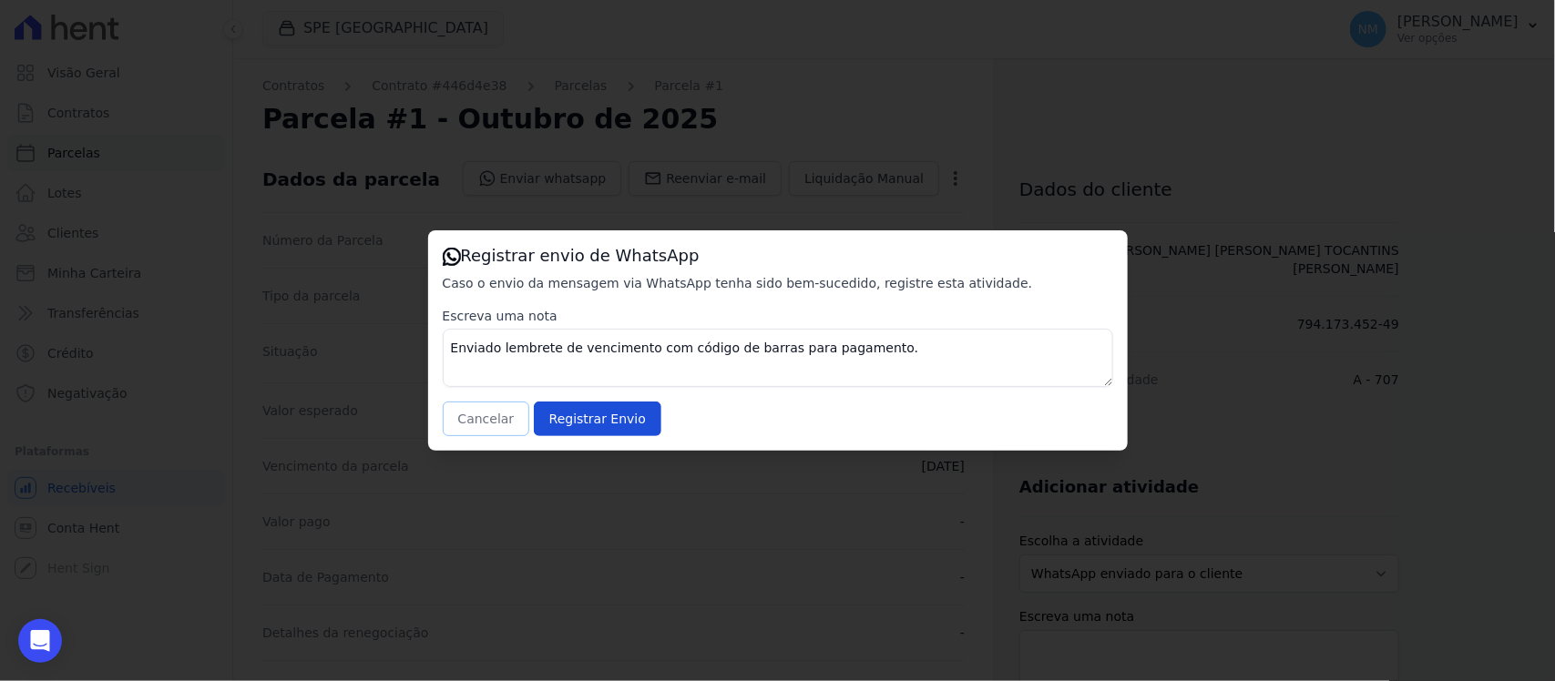
click at [492, 420] on button "Cancelar" at bounding box center [486, 419] width 87 height 35
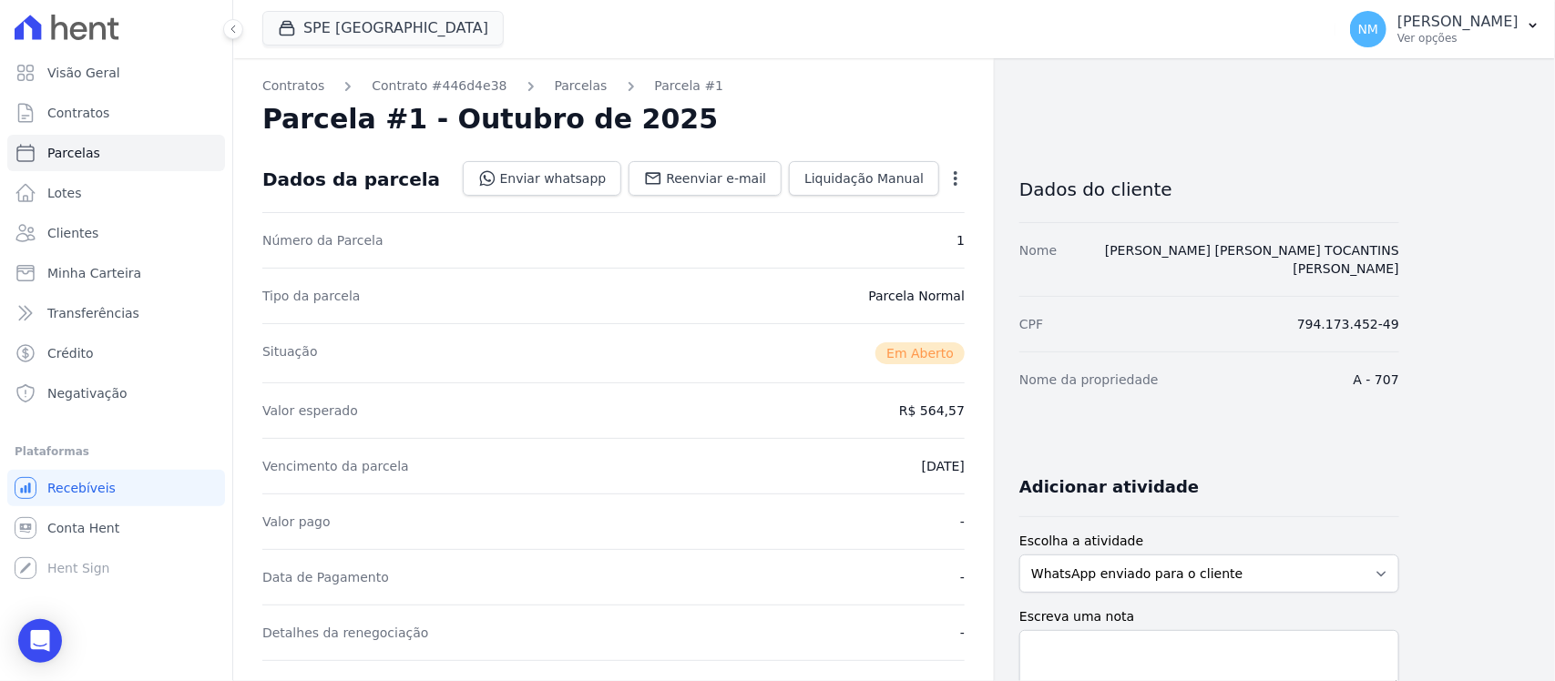
click at [959, 187] on icon "button" at bounding box center [955, 178] width 18 height 18
click at [914, 235] on link "Cancelar Cobrança" at bounding box center [877, 236] width 160 height 33
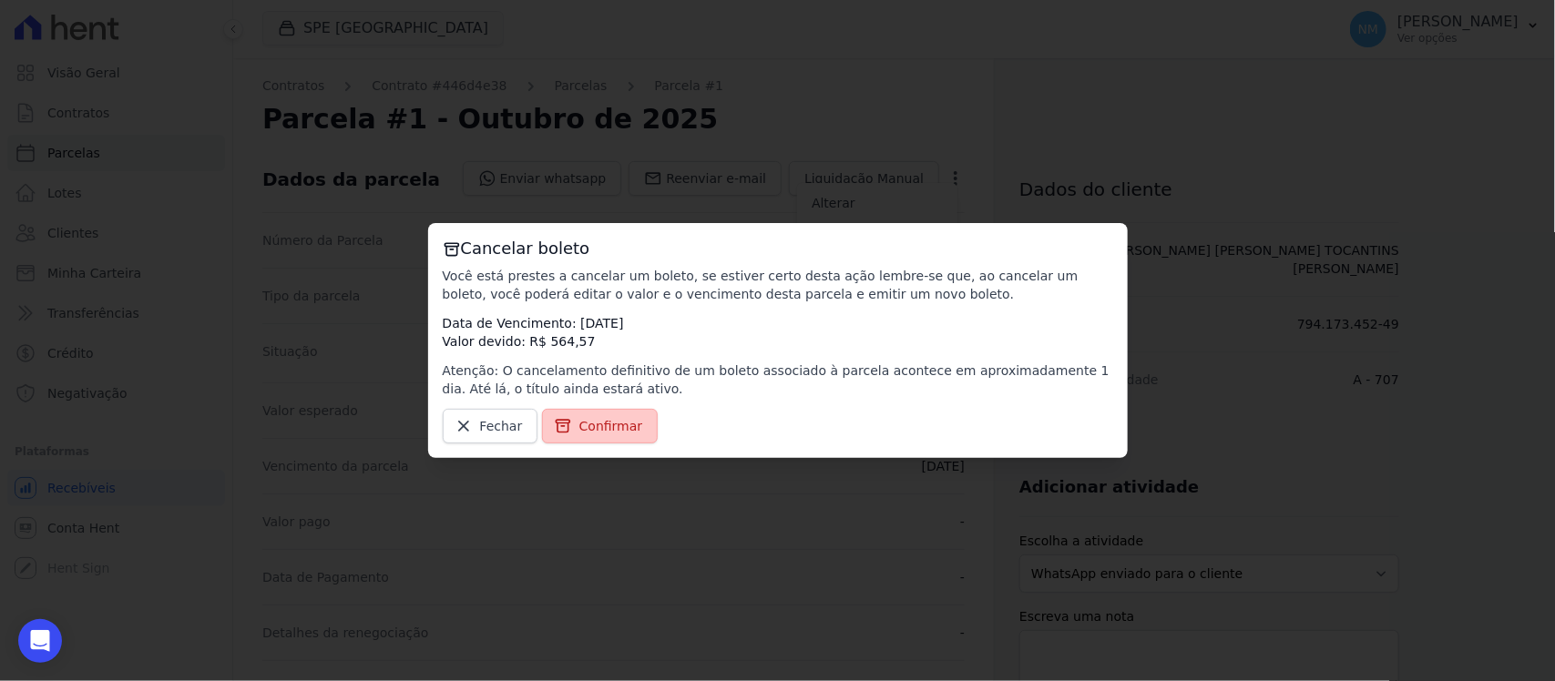
click at [640, 431] on link "Confirmar" at bounding box center [600, 426] width 117 height 35
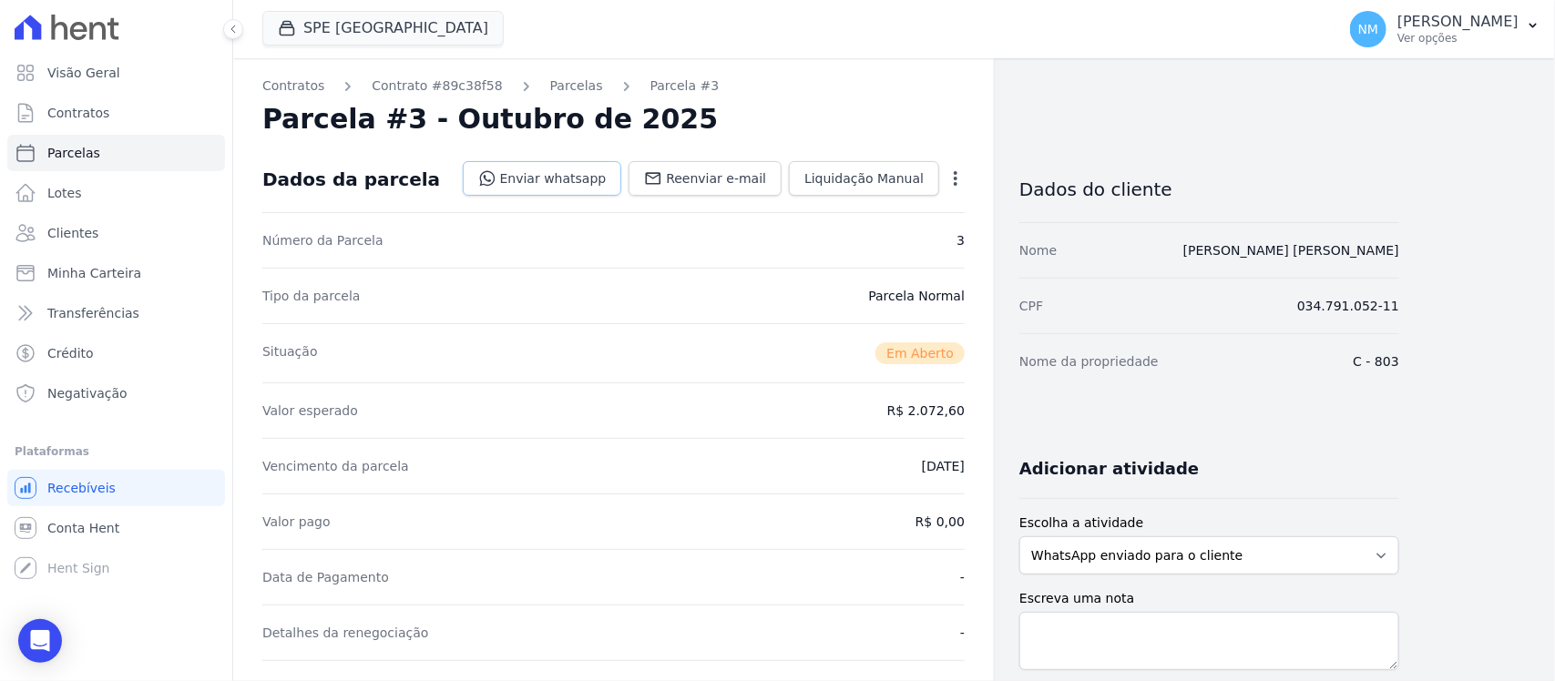
click at [583, 174] on link "Enviar whatsapp" at bounding box center [542, 178] width 159 height 35
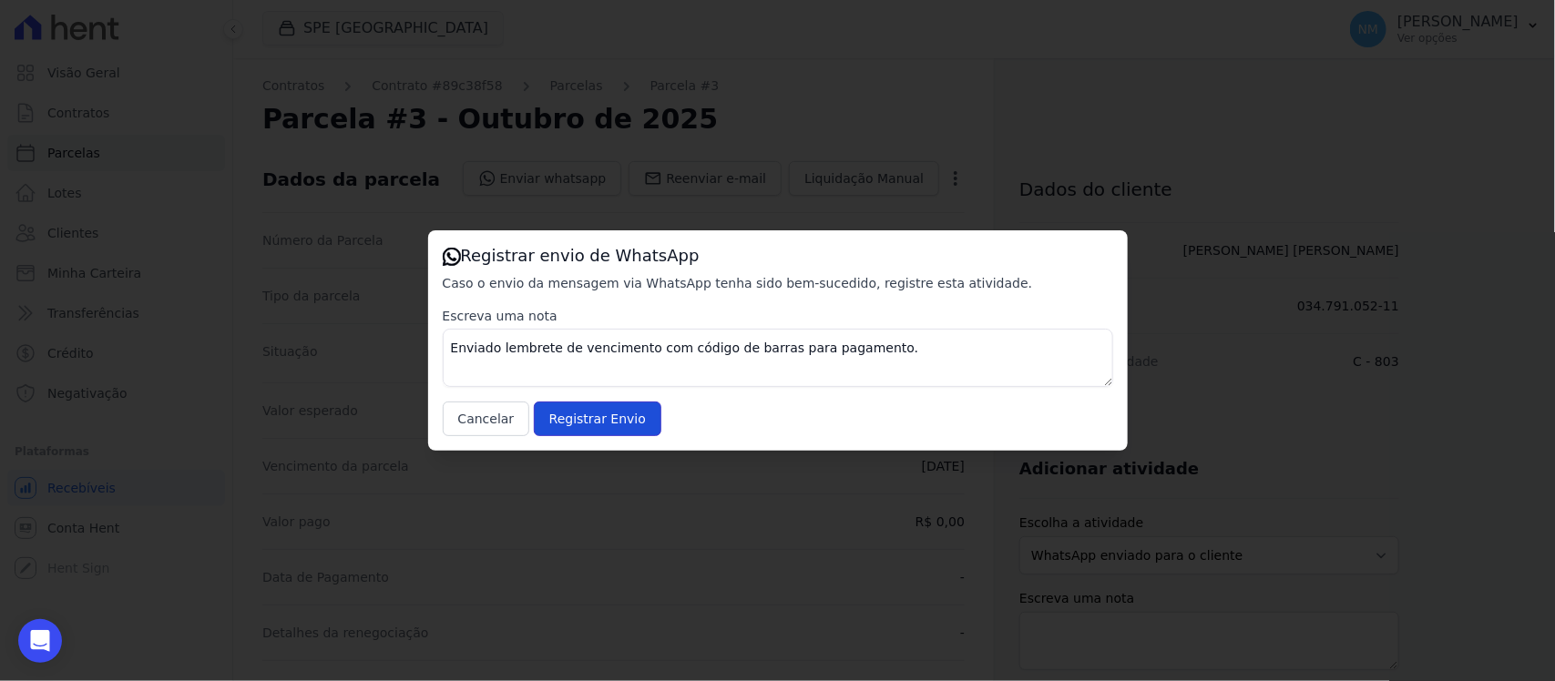
drag, startPoint x: 616, startPoint y: 424, endPoint x: 759, endPoint y: 343, distance: 164.4
click at [617, 422] on input "Registrar Envio" at bounding box center [598, 419] width 128 height 35
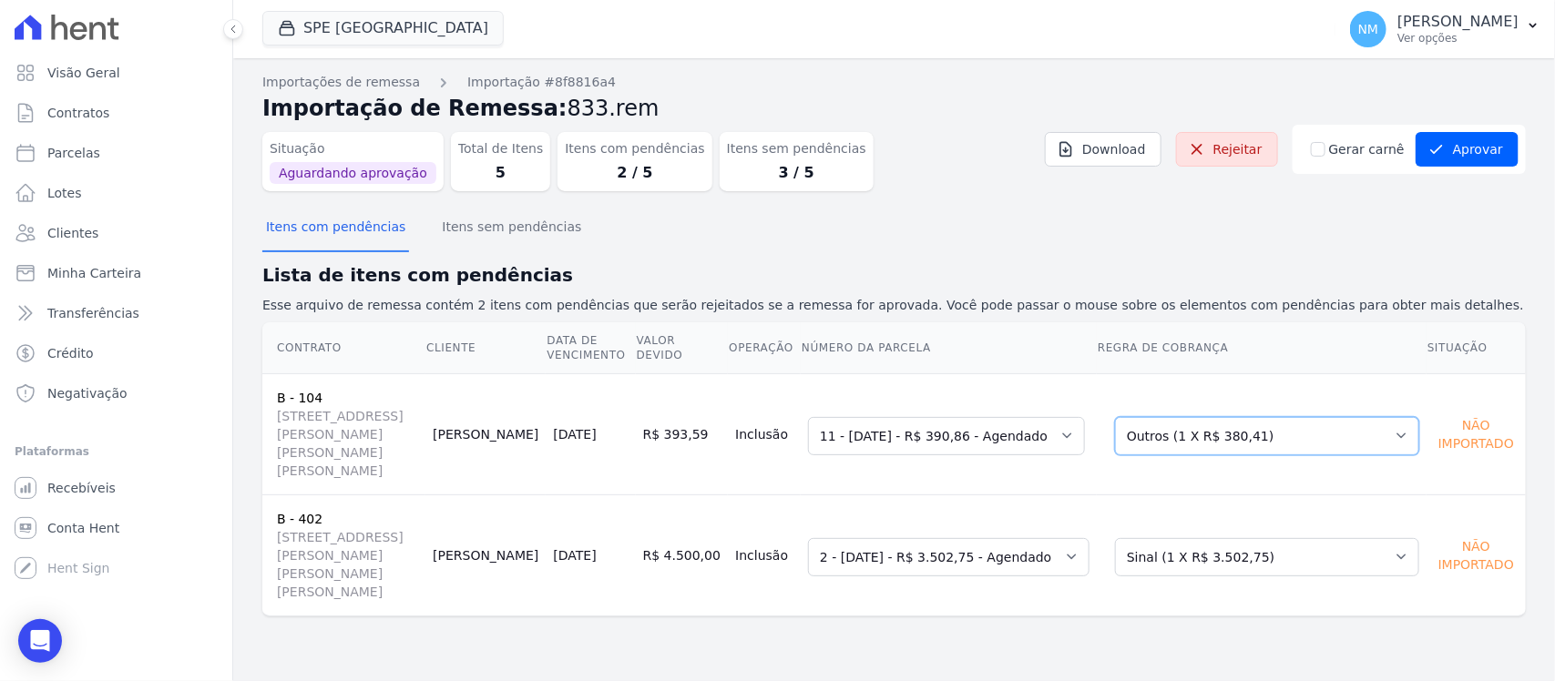
click at [1385, 433] on select "Selecione uma Nova Parcela Avulsa Parcela Avulsa Existente Financiamento CEF (1…" at bounding box center [1267, 436] width 304 height 38
click at [1401, 538] on select "Selecione uma Nova Parcela Avulsa Parcela Avulsa Existente Sinal (1 X R$ 3.502,…" at bounding box center [1267, 557] width 304 height 38
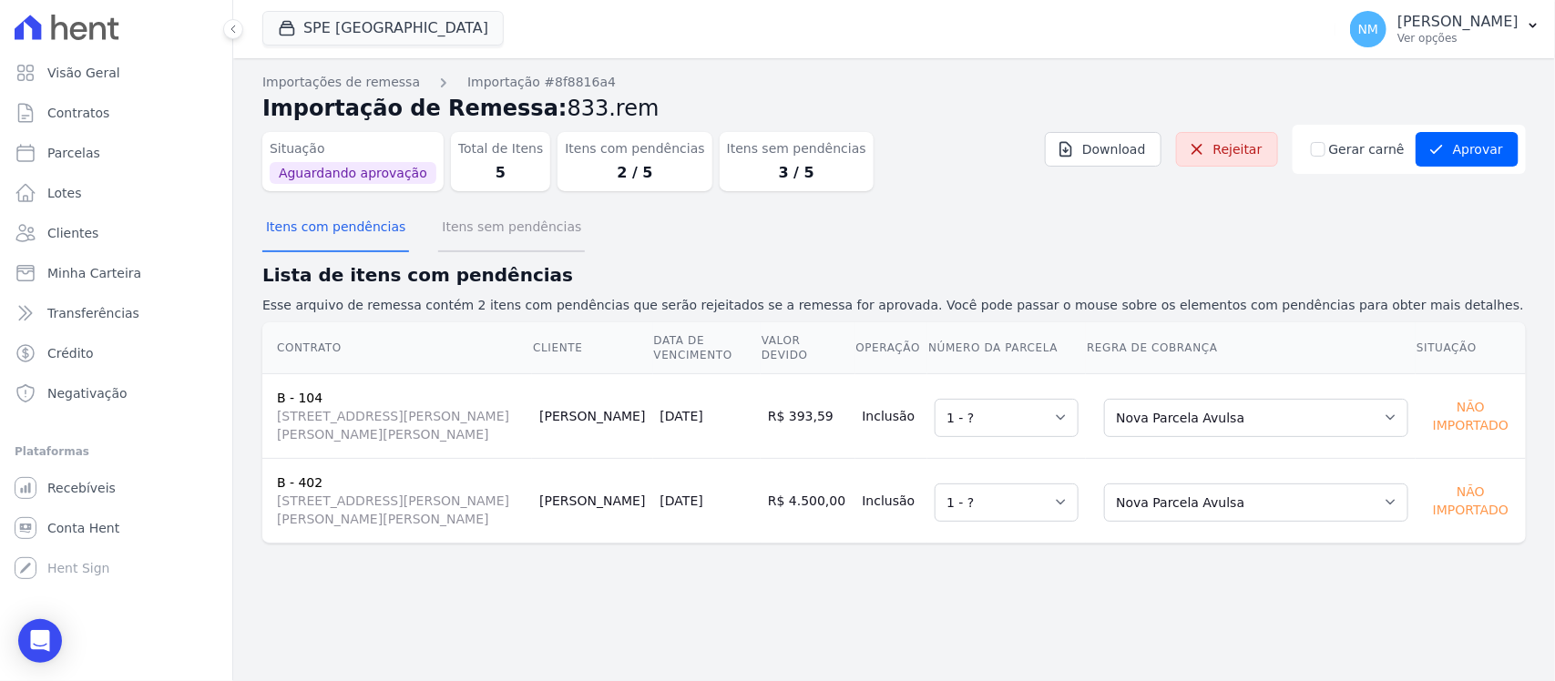
click at [537, 228] on button "Itens sem pendências" at bounding box center [511, 228] width 147 height 47
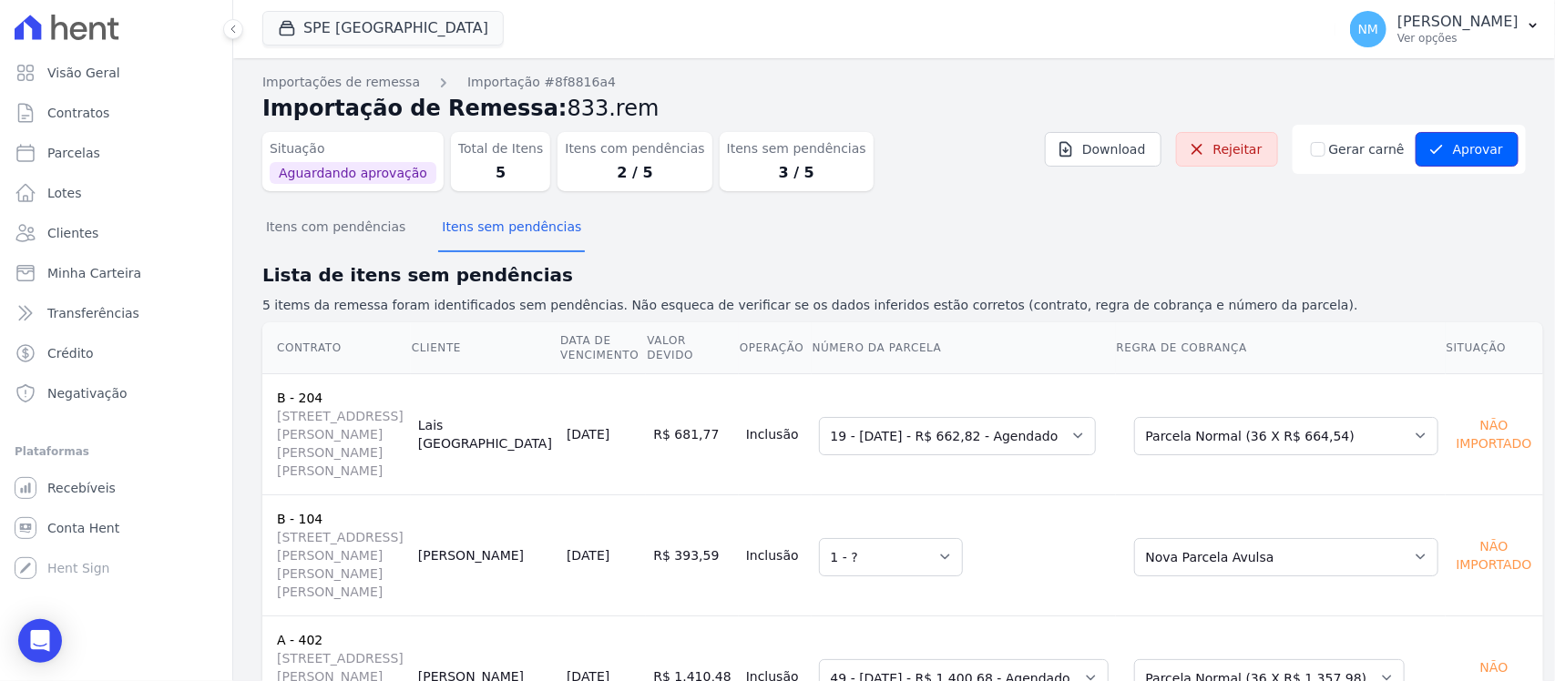
click at [1456, 143] on button "Aprovar" at bounding box center [1467, 149] width 103 height 35
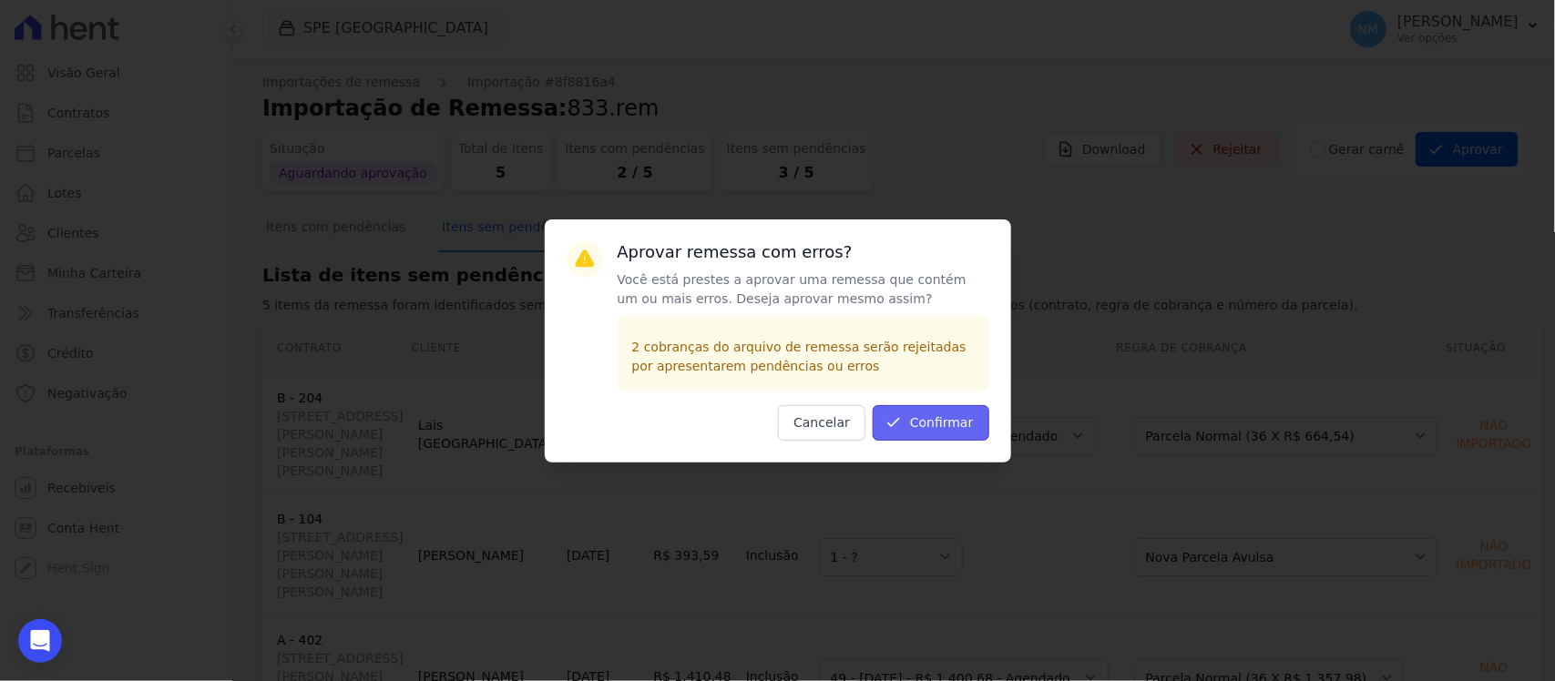
click at [955, 434] on button "Confirmar" at bounding box center [931, 423] width 117 height 36
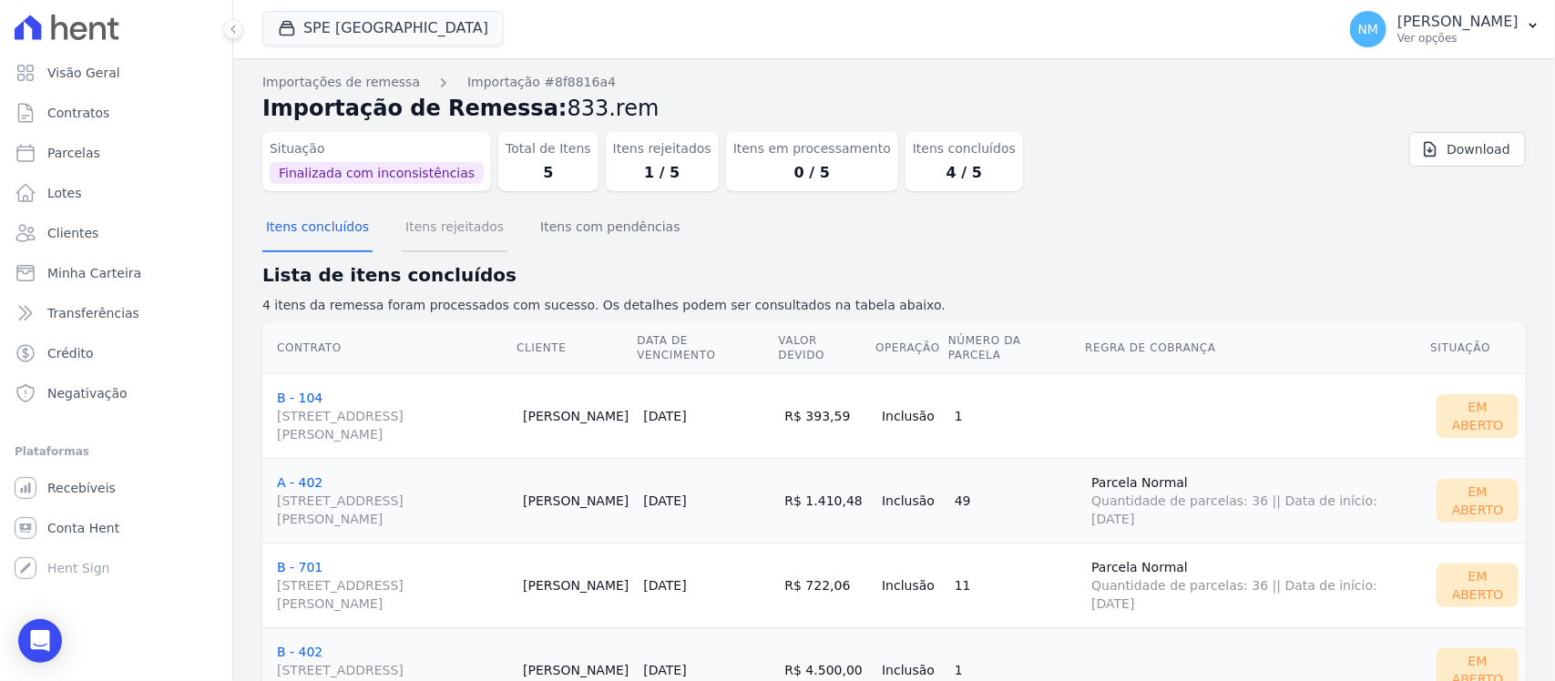
click at [465, 229] on button "Itens rejeitados" at bounding box center [455, 228] width 106 height 47
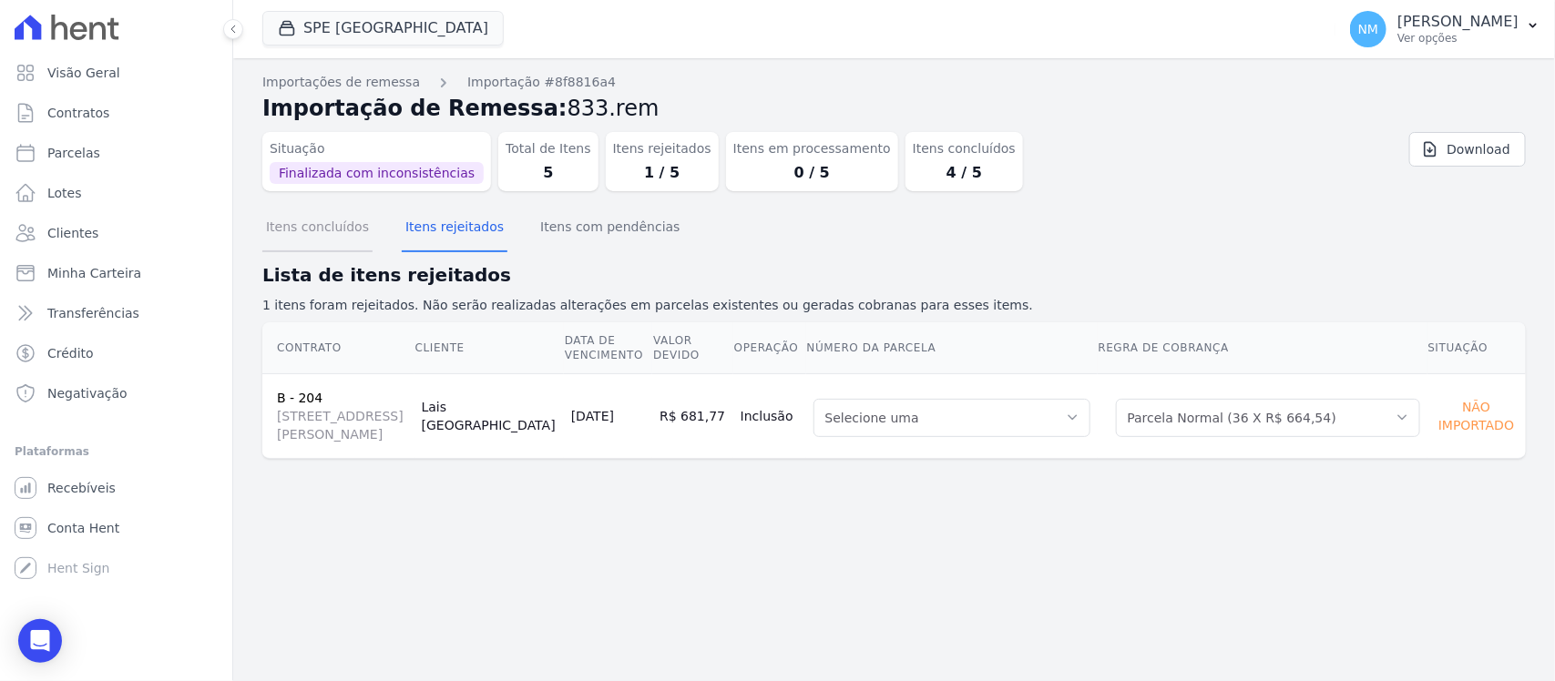
click at [322, 223] on button "Itens concluídos" at bounding box center [317, 228] width 110 height 47
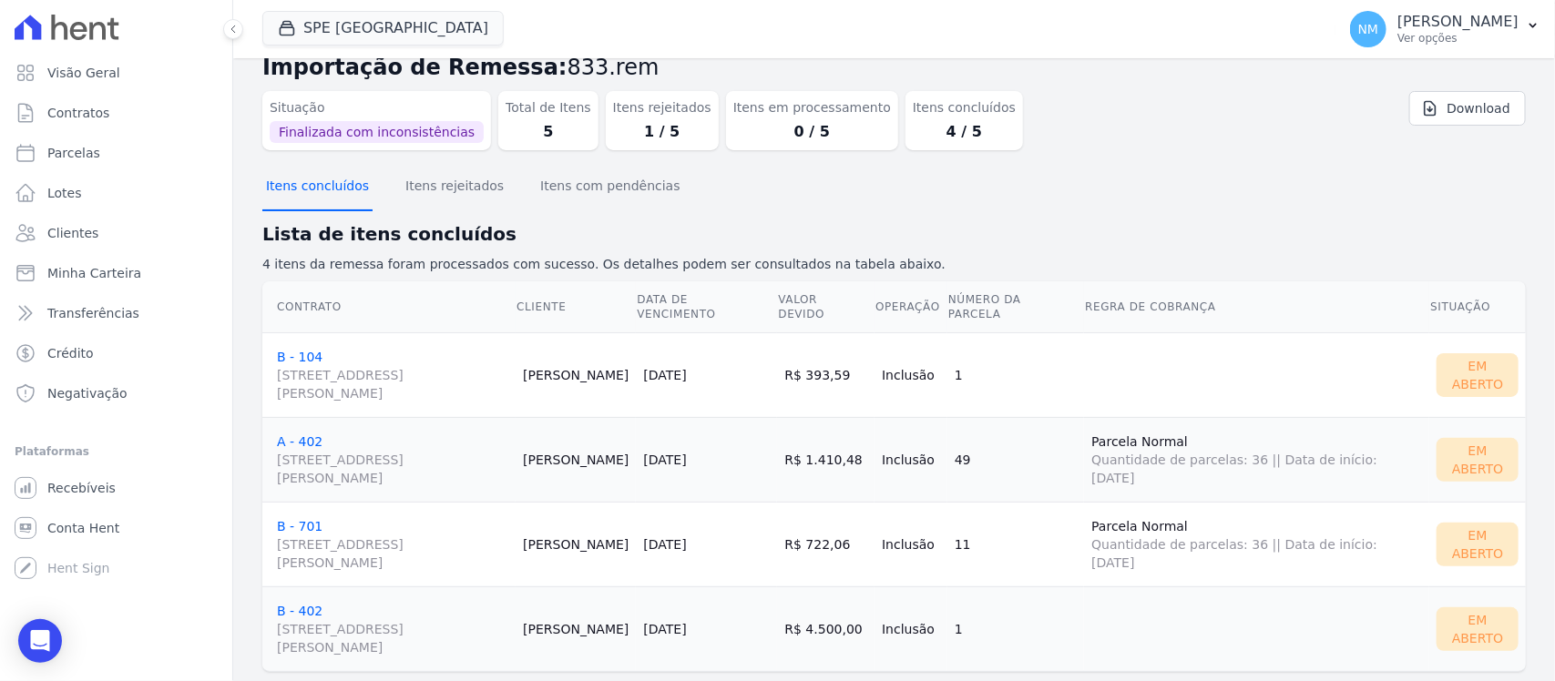
scroll to position [76, 0]
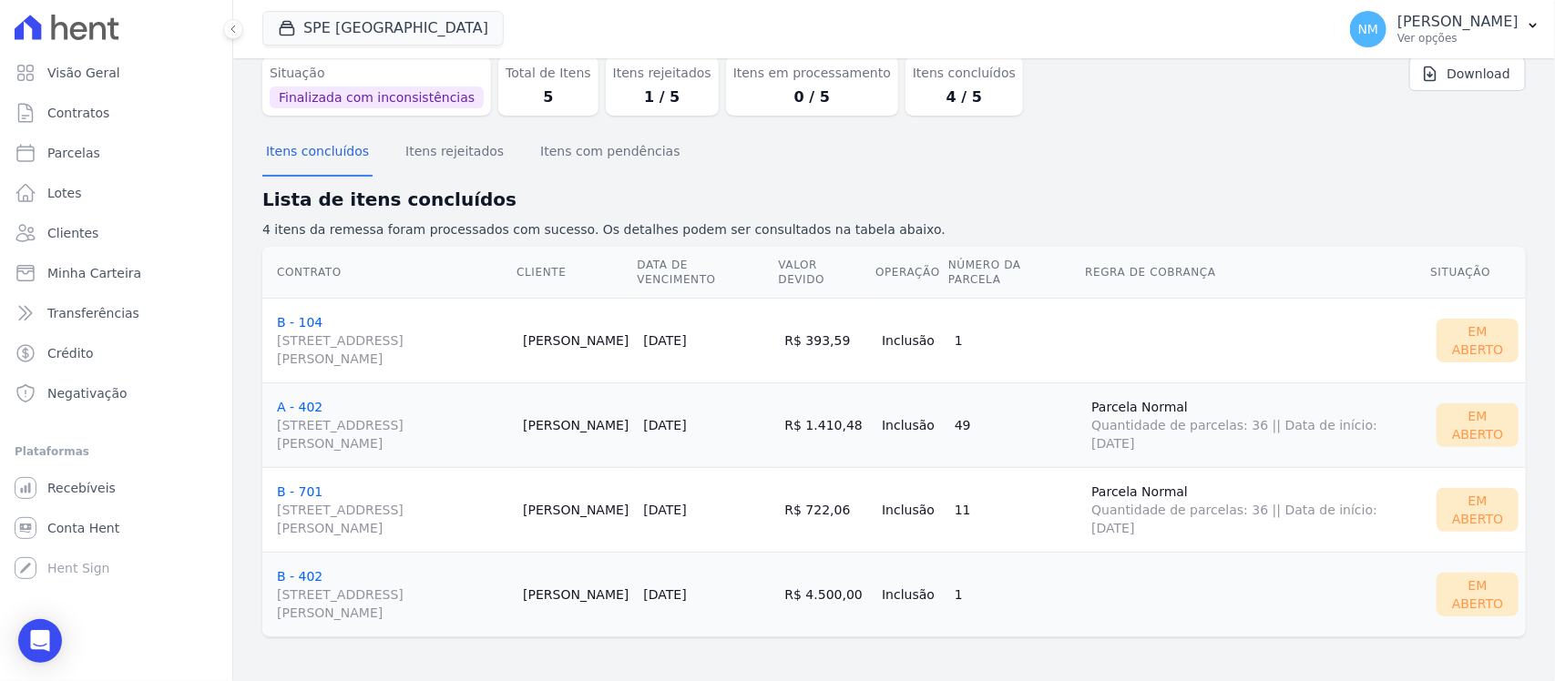
click at [305, 572] on link "B - 402 Travessa Francisco Caldeira Castelo Branco, 2256, sala A, São Brás" at bounding box center [392, 595] width 231 height 53
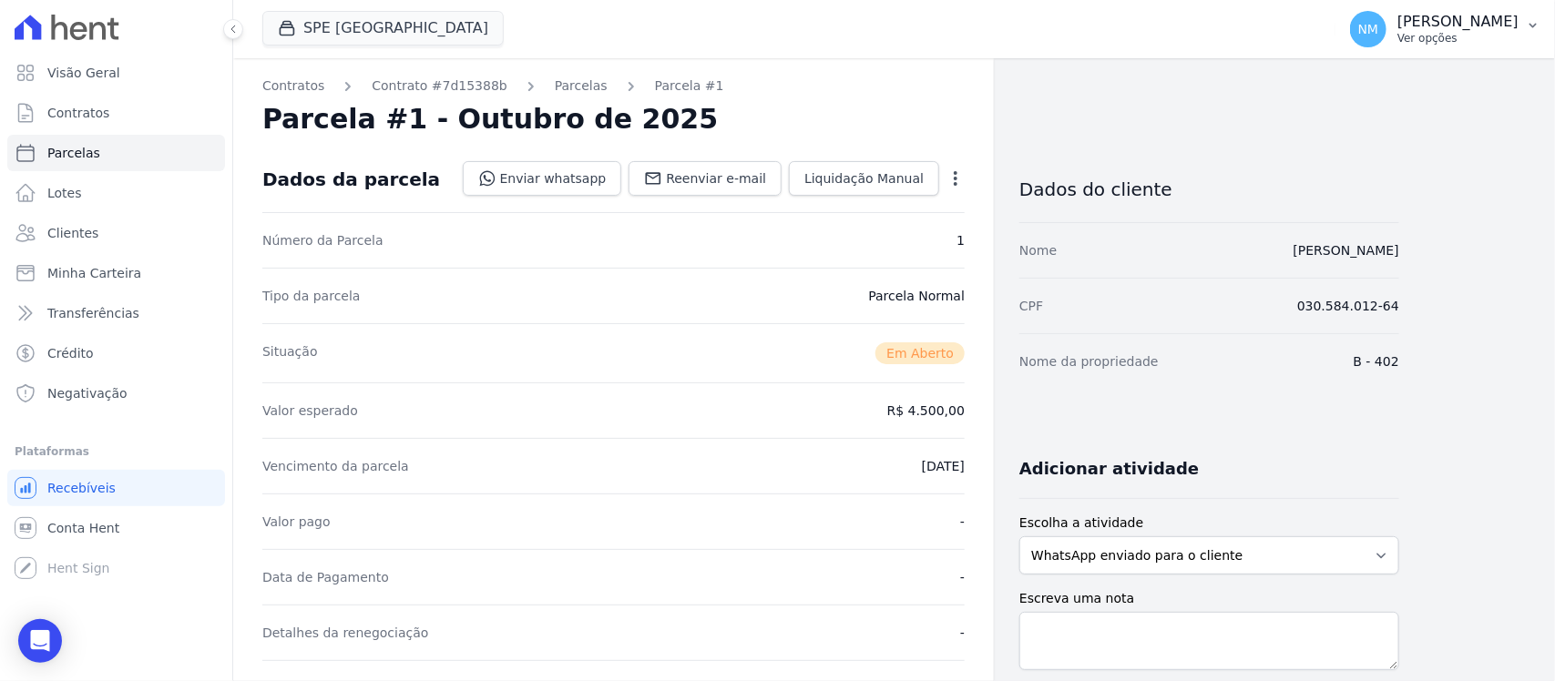
click at [1518, 19] on p "[PERSON_NAME]" at bounding box center [1457, 22] width 121 height 18
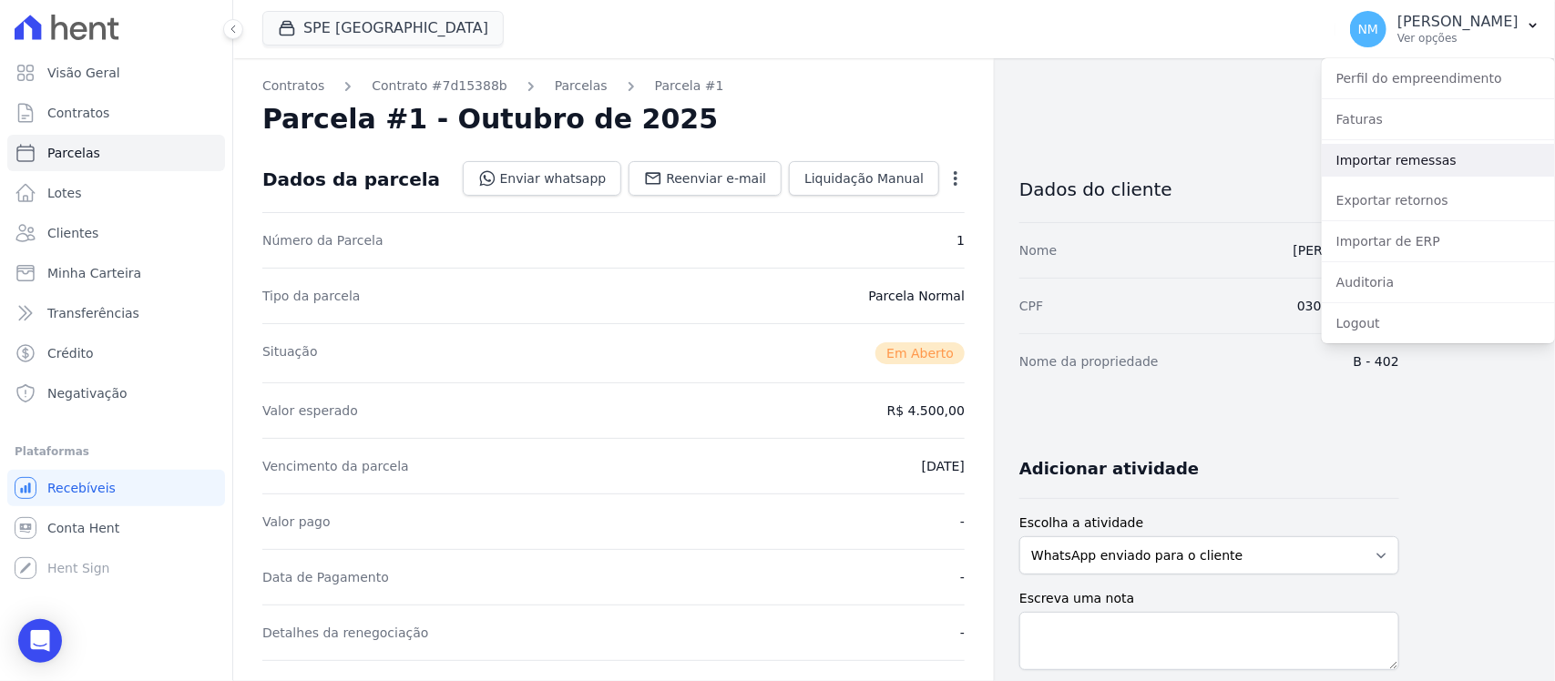
drag, startPoint x: 1399, startPoint y: 166, endPoint x: 1346, endPoint y: 183, distance: 55.6
click at [1396, 167] on link "Importar remessas" at bounding box center [1438, 160] width 233 height 33
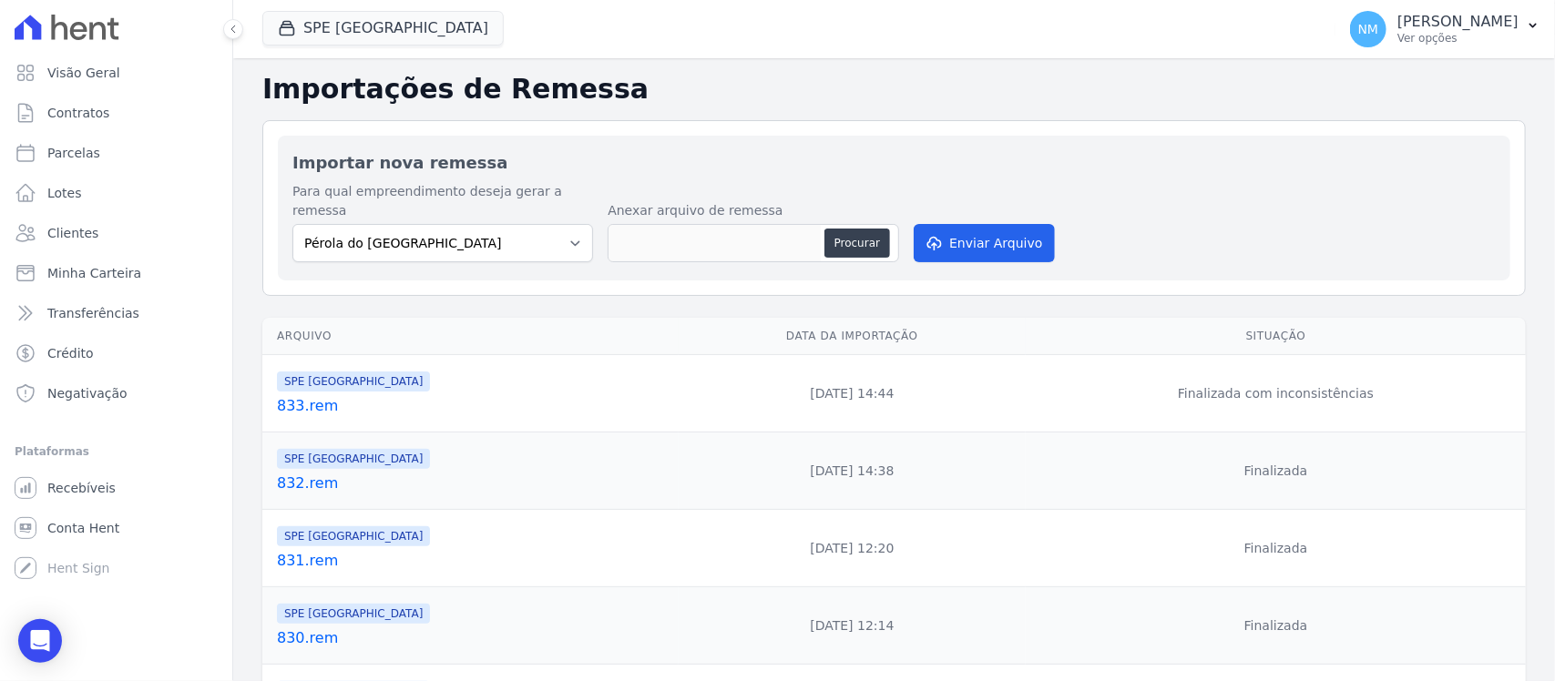
click at [316, 395] on link "833.rem" at bounding box center [474, 406] width 394 height 22
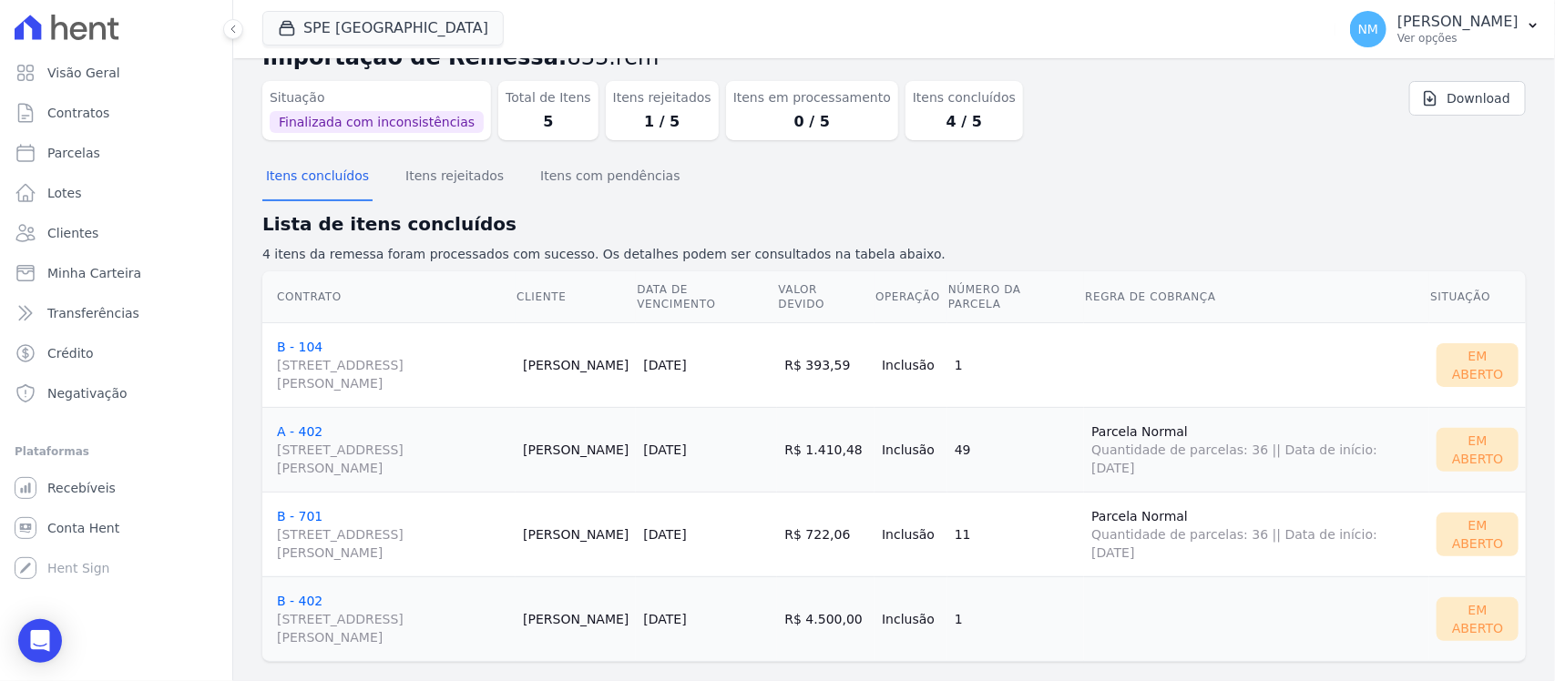
scroll to position [76, 0]
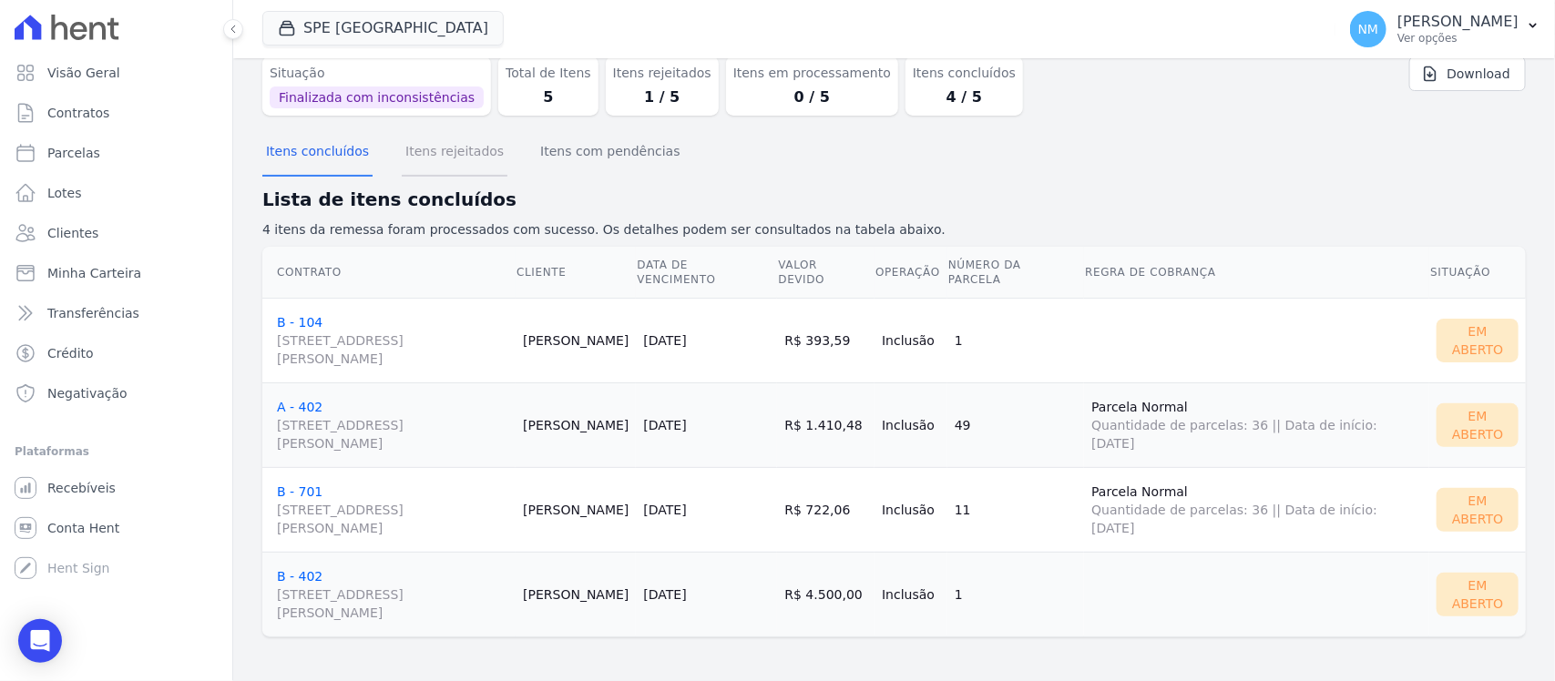
click at [453, 139] on button "Itens rejeitados" at bounding box center [455, 152] width 106 height 47
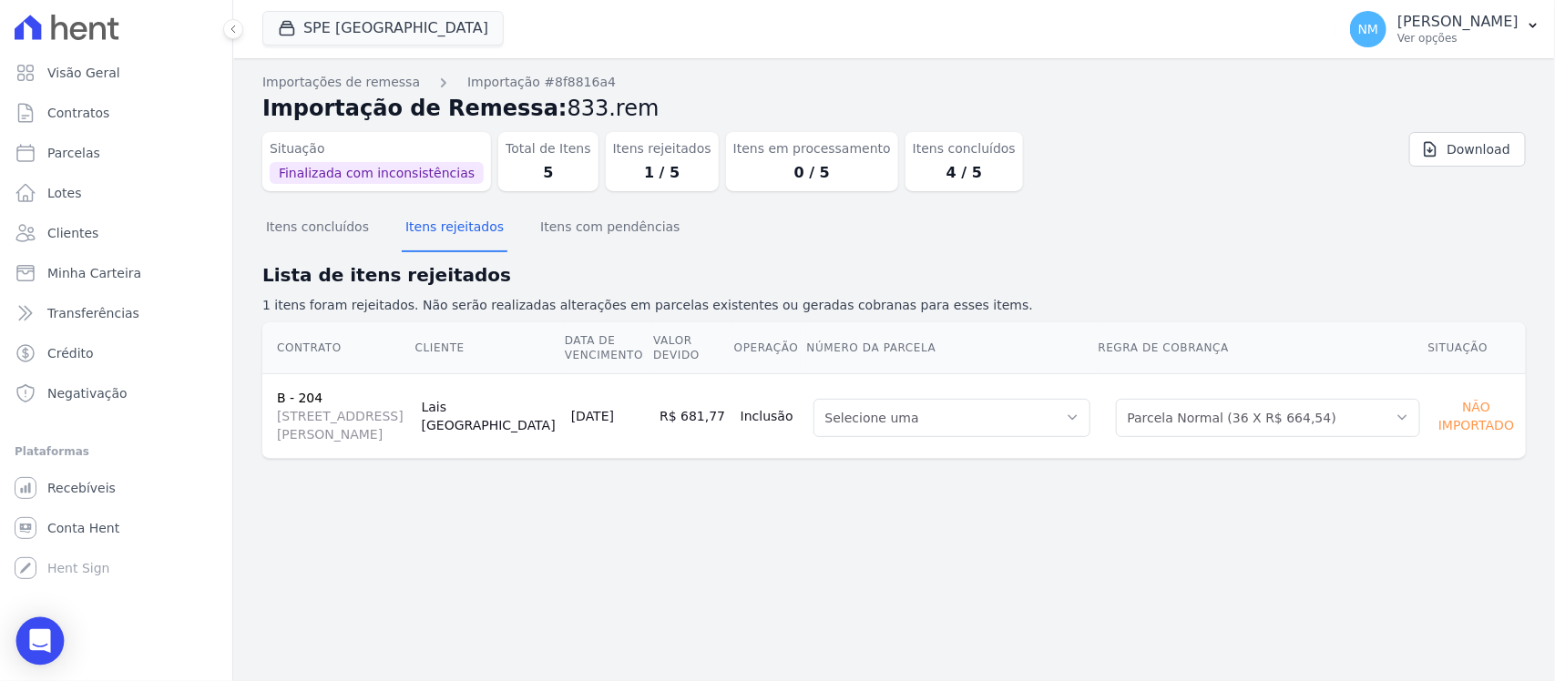
click at [56, 640] on div "Open Intercom Messenger" at bounding box center [40, 642] width 48 height 48
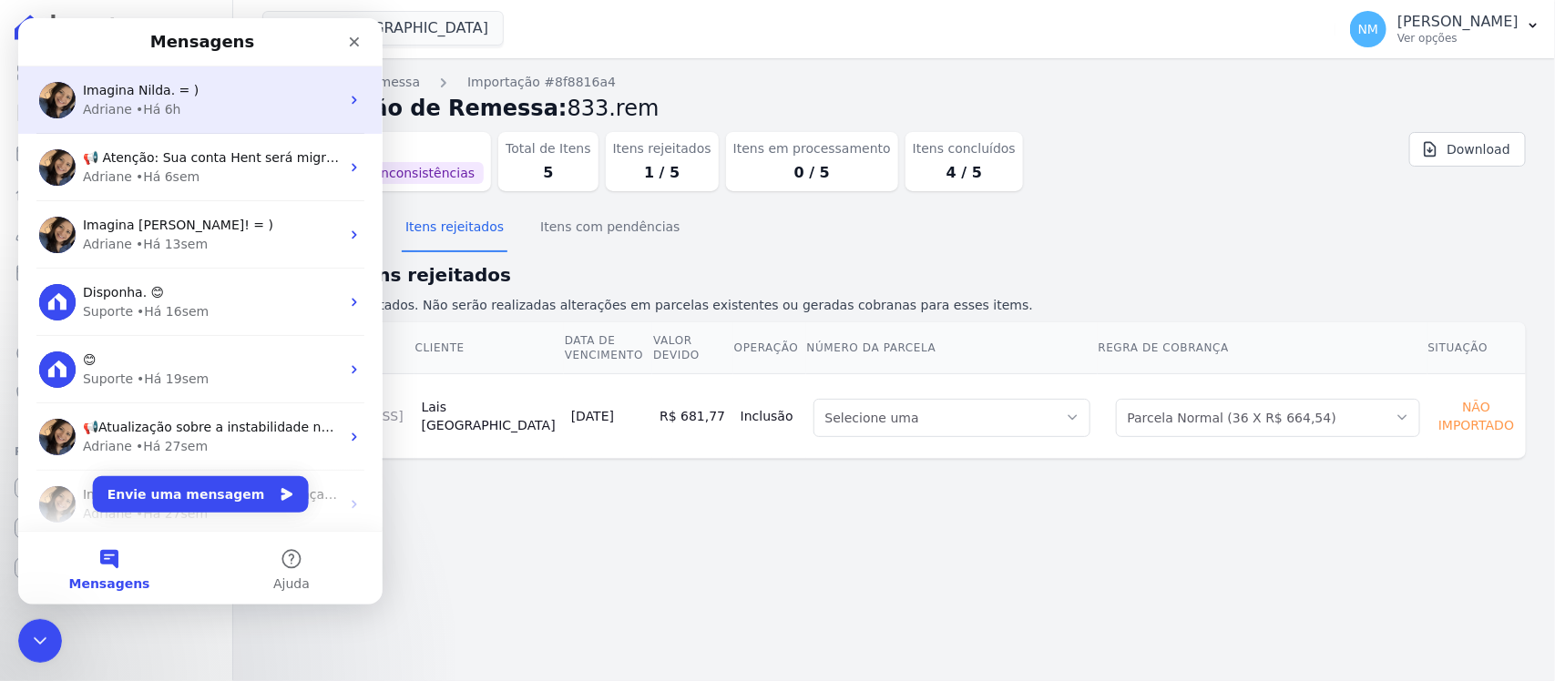
click at [141, 104] on div "• Há 6h" at bounding box center [159, 109] width 46 height 19
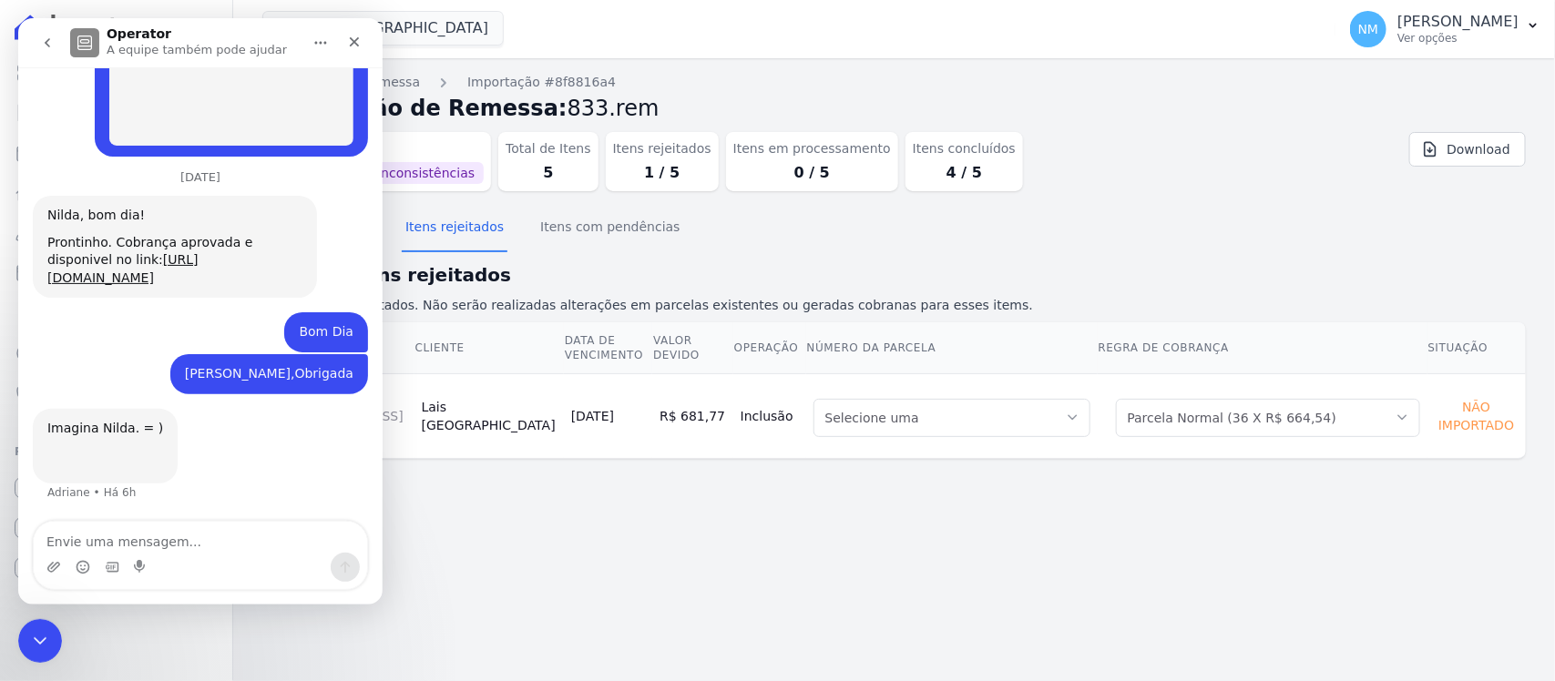
scroll to position [13787, 0]
click at [146, 543] on textarea "Envie uma mensagem..." at bounding box center [200, 537] width 333 height 31
type textarea "Boa Tarde"
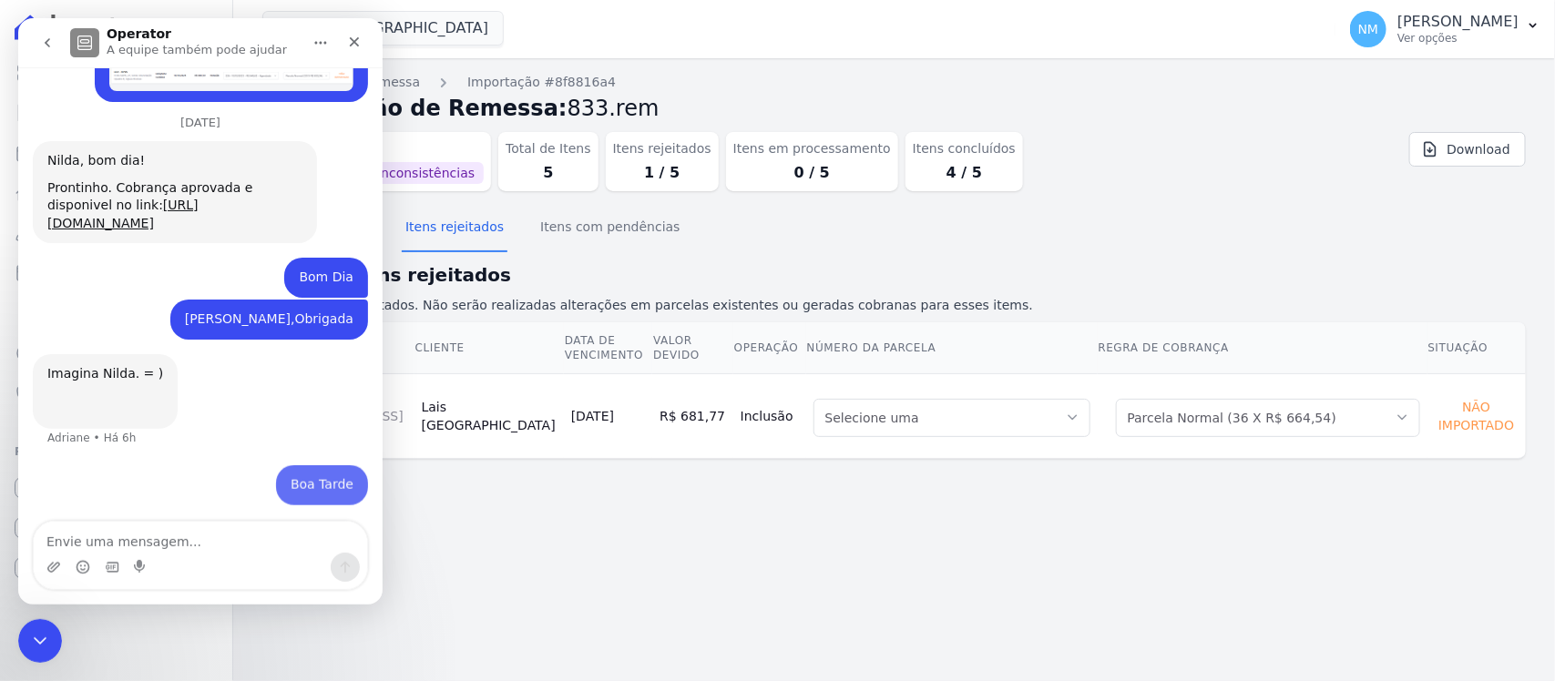
scroll to position [13841, 0]
type textarea "Adriane"
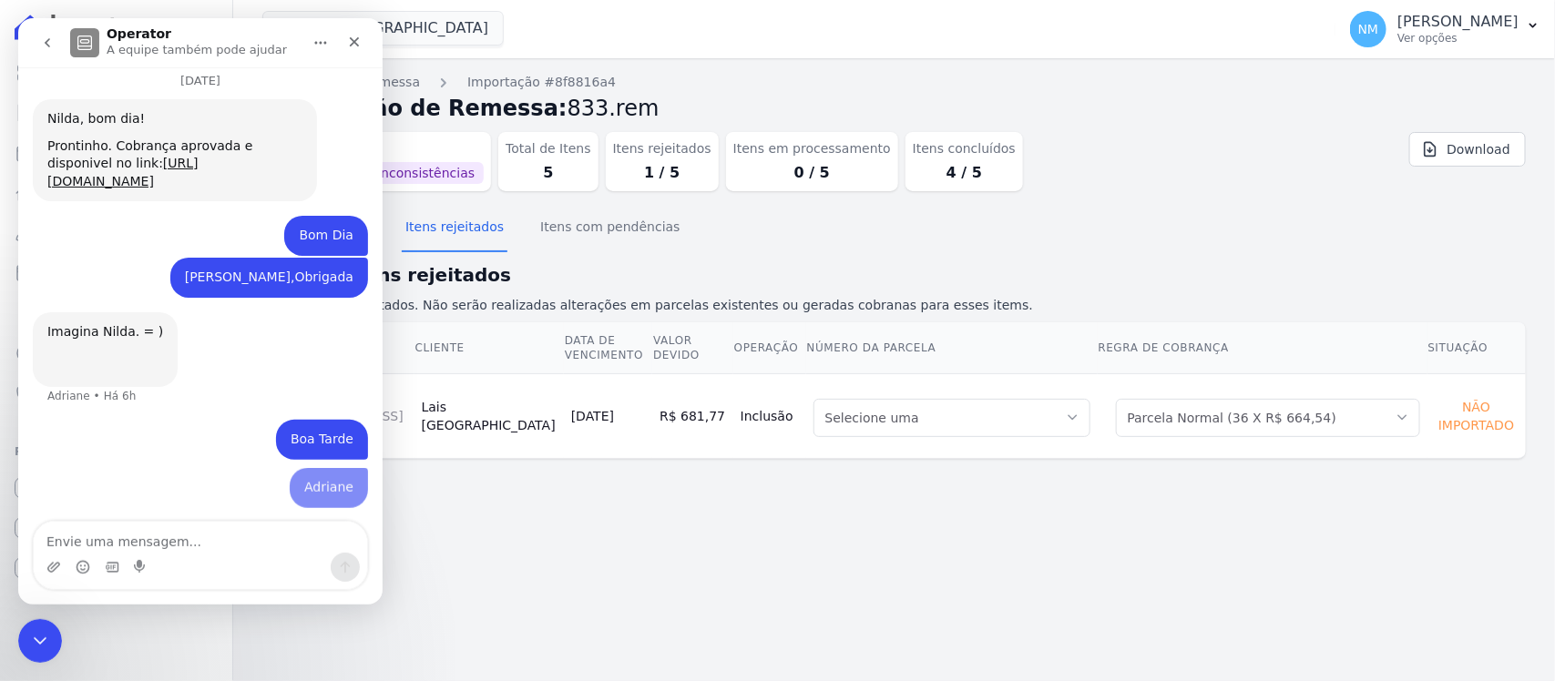
scroll to position [13882, 0]
type textarea "Poderia verifica este boleto"
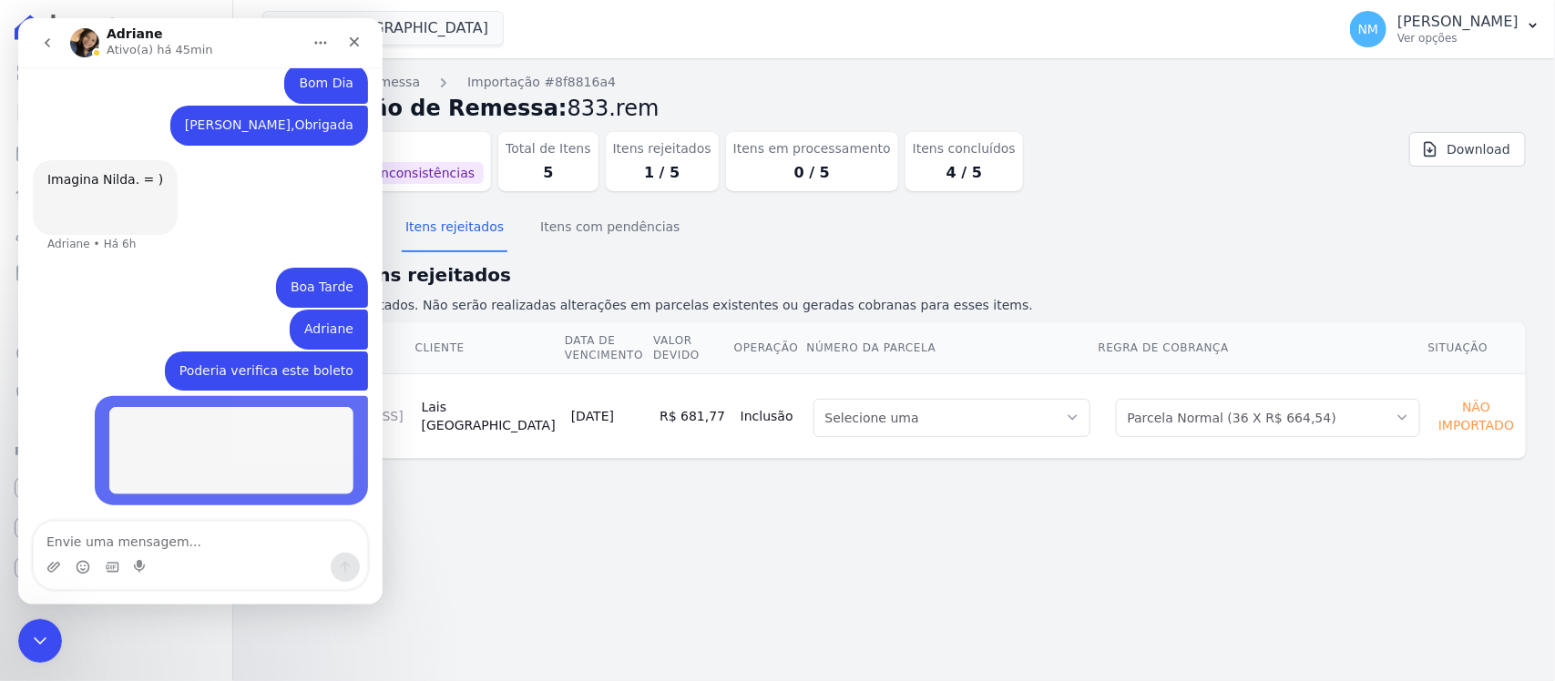
scroll to position [14034, 0]
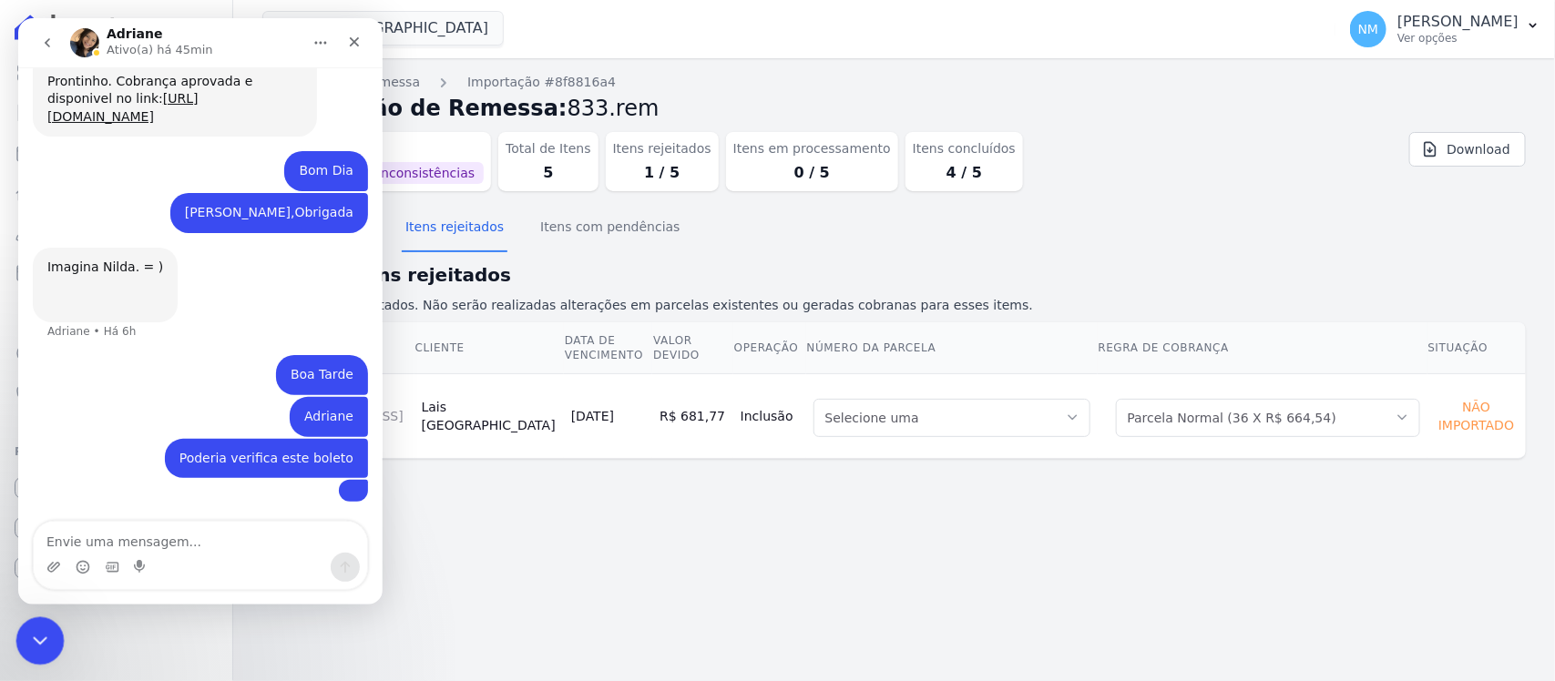
drag, startPoint x: 47, startPoint y: 631, endPoint x: 567, endPoint y: 893, distance: 582.1
click at [48, 630] on div "Encerramento do Messenger da Intercom" at bounding box center [37, 639] width 44 height 44
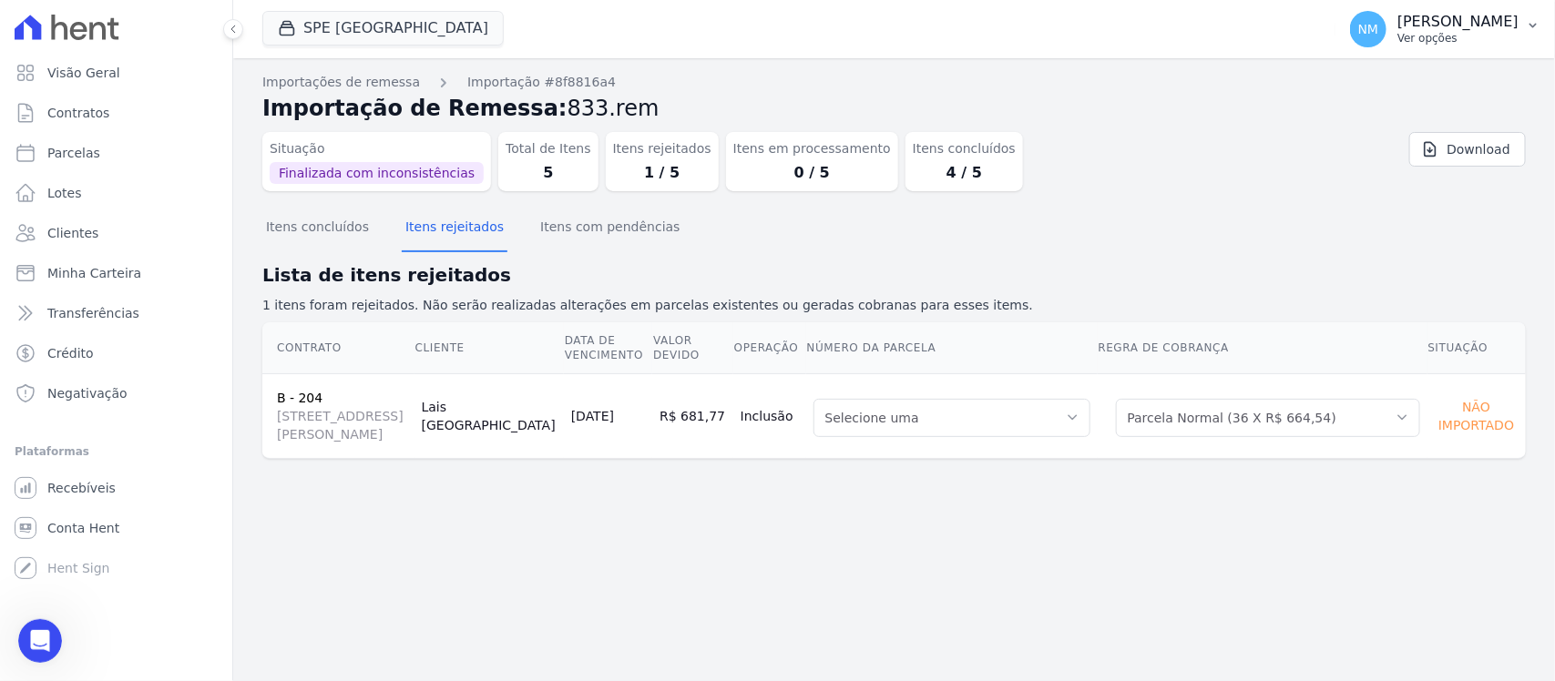
click at [1524, 21] on button "NM Nilda Moura Ver opções" at bounding box center [1445, 29] width 220 height 51
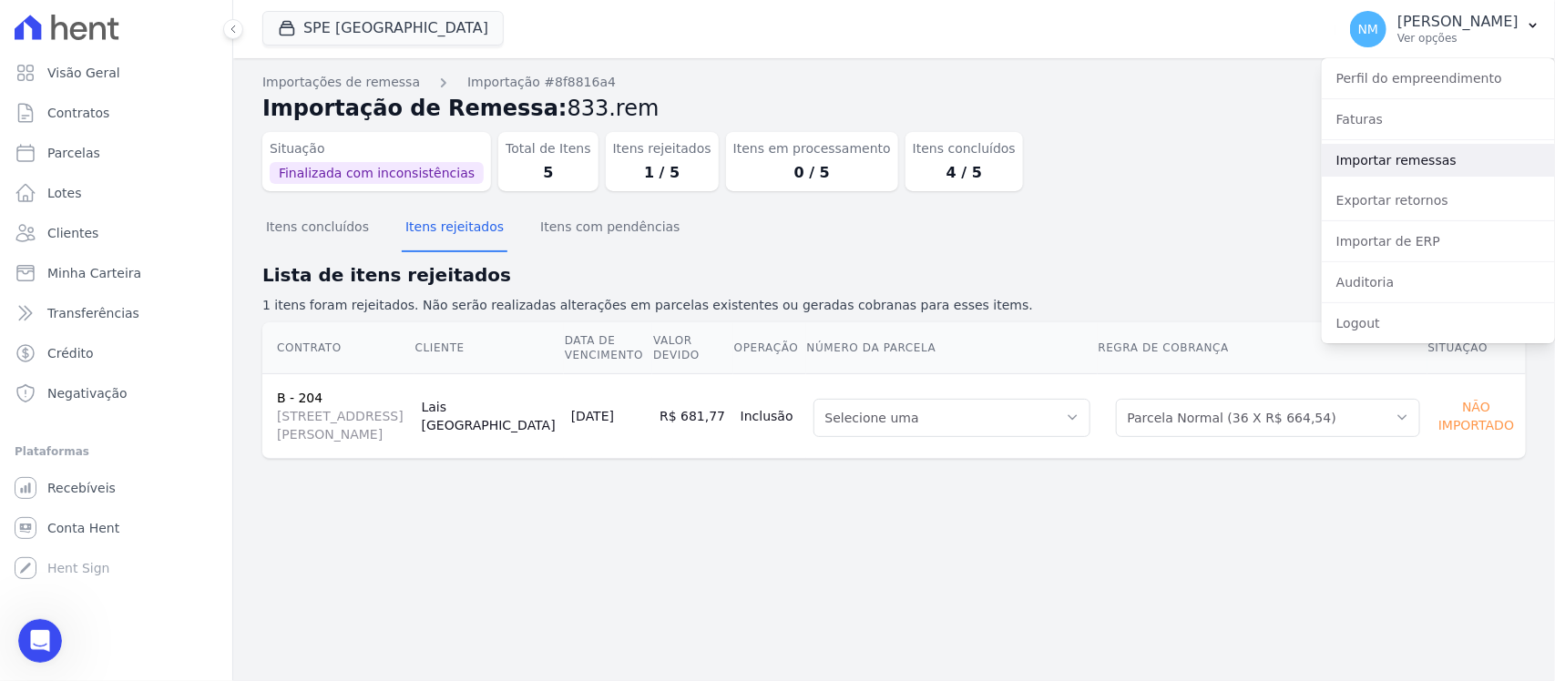
drag, startPoint x: 1409, startPoint y: 151, endPoint x: 1263, endPoint y: 184, distance: 149.4
click at [1407, 151] on link "Importar remessas" at bounding box center [1438, 160] width 233 height 33
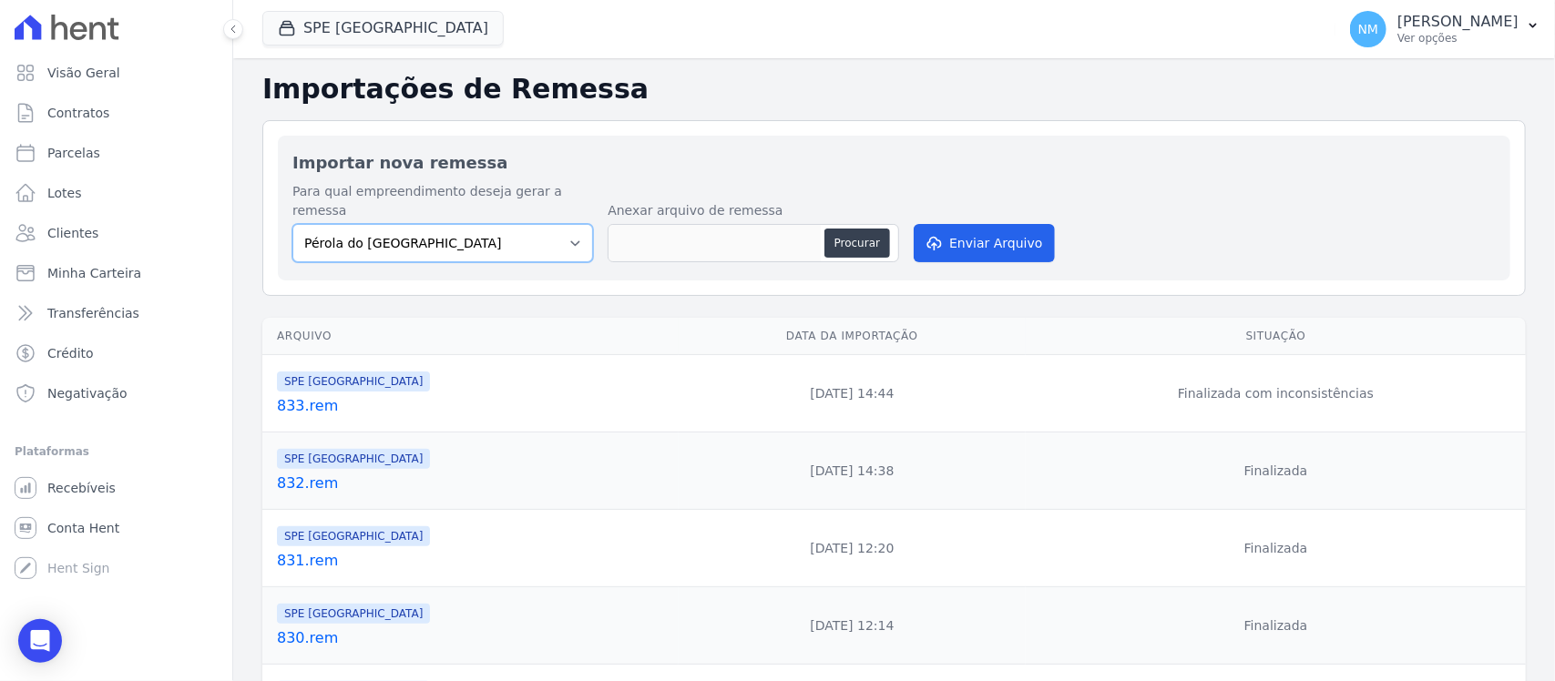
click at [588, 230] on select "Pérola do Tocantins SPE Montenegro" at bounding box center [442, 243] width 301 height 38
select select "168bdd06-a3dd-4988-b5a9-b0a7c7bf8968"
click at [292, 224] on select "Pérola do Tocantins SPE Montenegro" at bounding box center [442, 243] width 301 height 38
click at [862, 229] on button "Procurar" at bounding box center [857, 243] width 66 height 29
type input "834.rem"
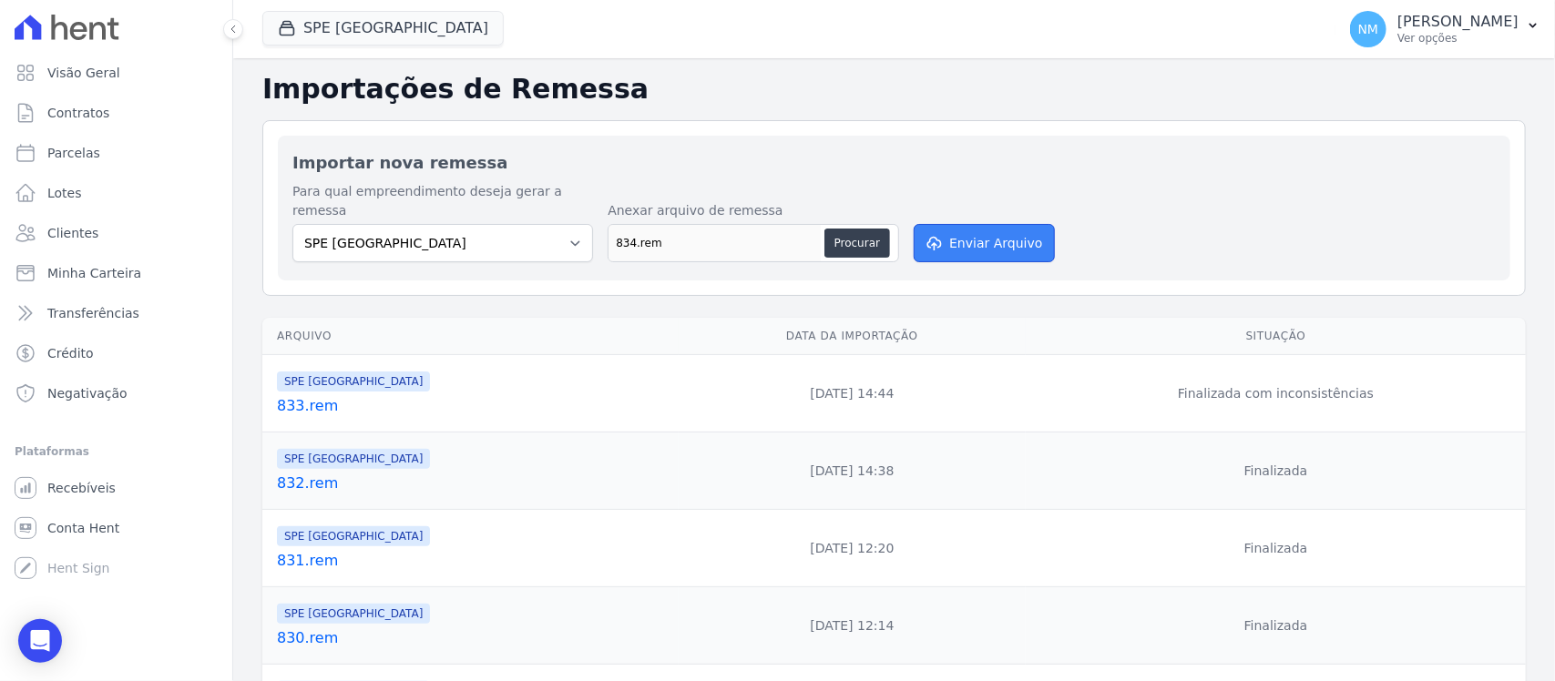
click at [975, 224] on button "Enviar Arquivo" at bounding box center [984, 243] width 140 height 38
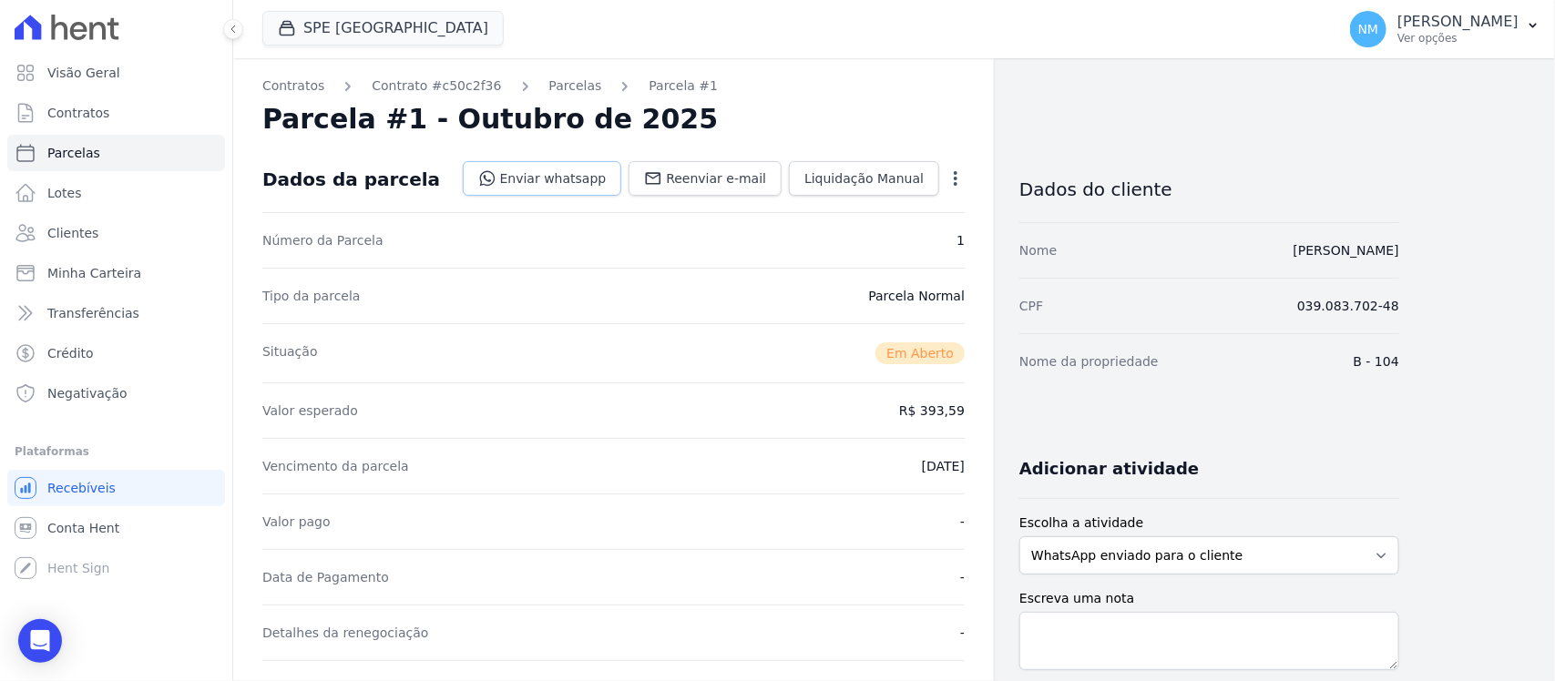
click at [585, 174] on link "Enviar whatsapp" at bounding box center [542, 178] width 159 height 35
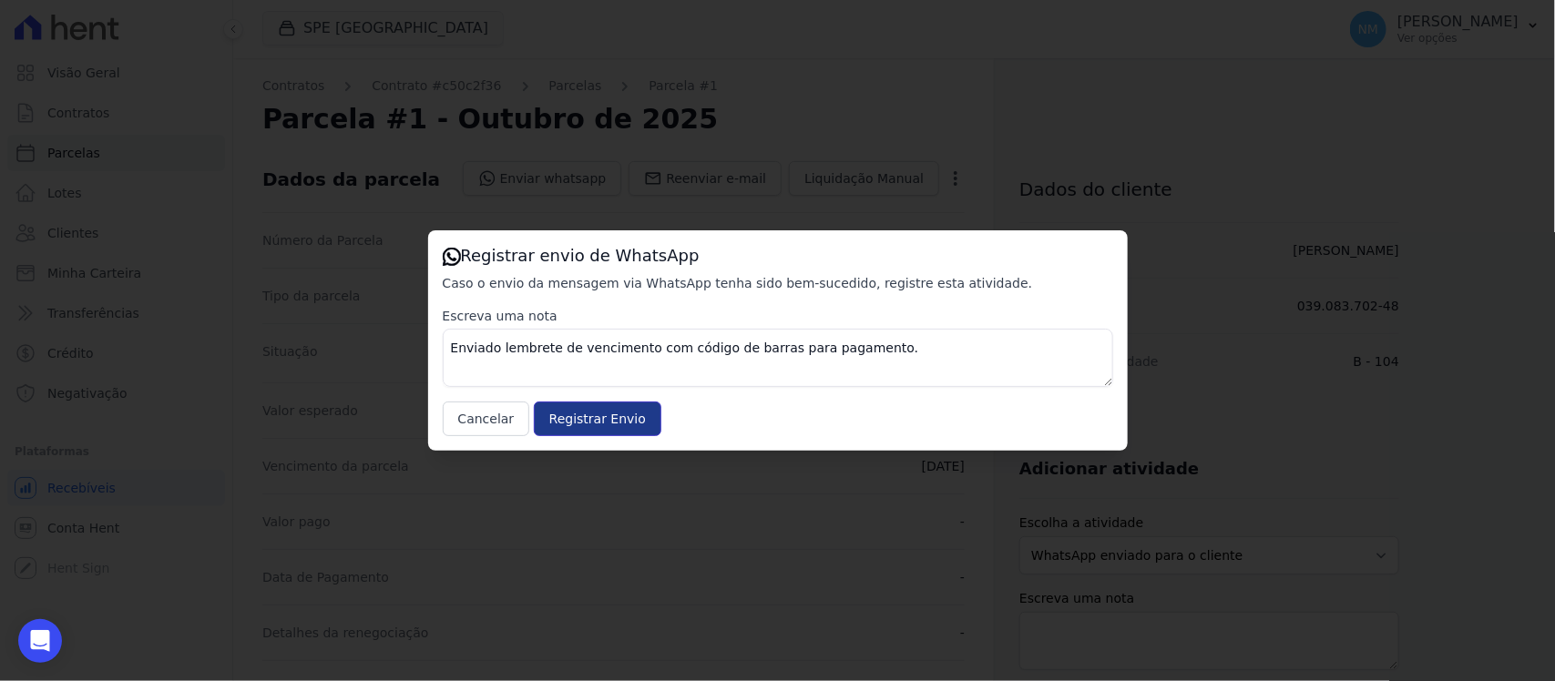
click at [612, 419] on input "Registrar Envio" at bounding box center [598, 419] width 128 height 35
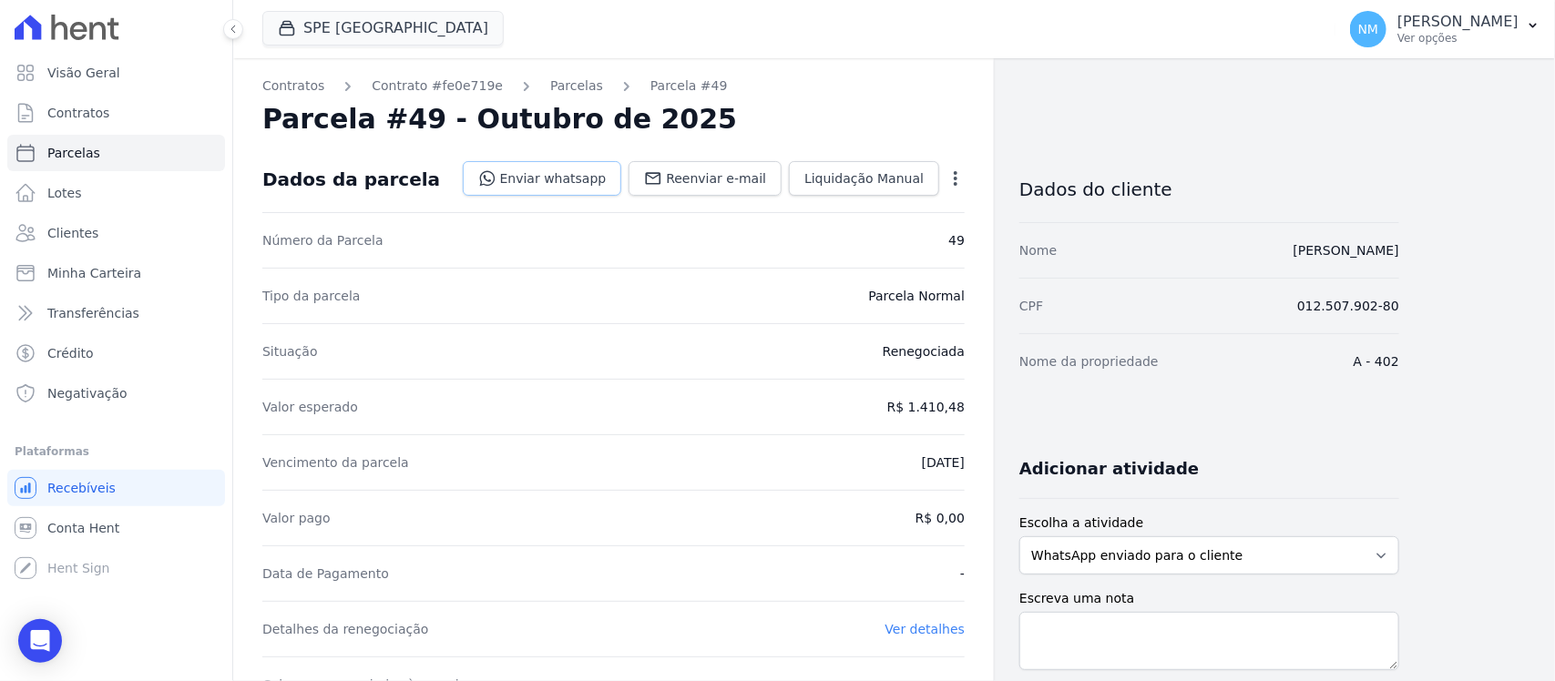
click at [556, 173] on link "Enviar whatsapp" at bounding box center [542, 178] width 159 height 35
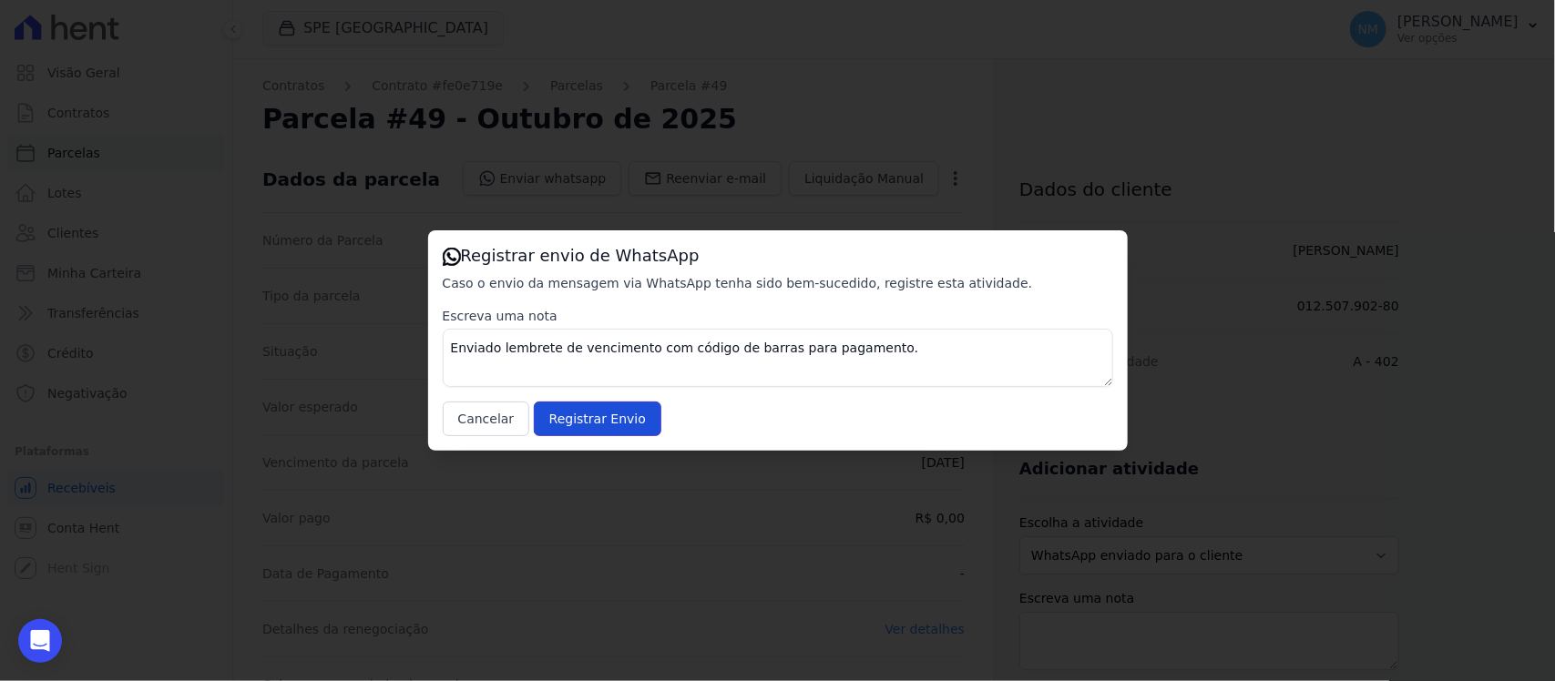
drag, startPoint x: 610, startPoint y: 422, endPoint x: 733, endPoint y: 221, distance: 235.1
click at [621, 417] on input "Registrar Envio" at bounding box center [598, 419] width 128 height 35
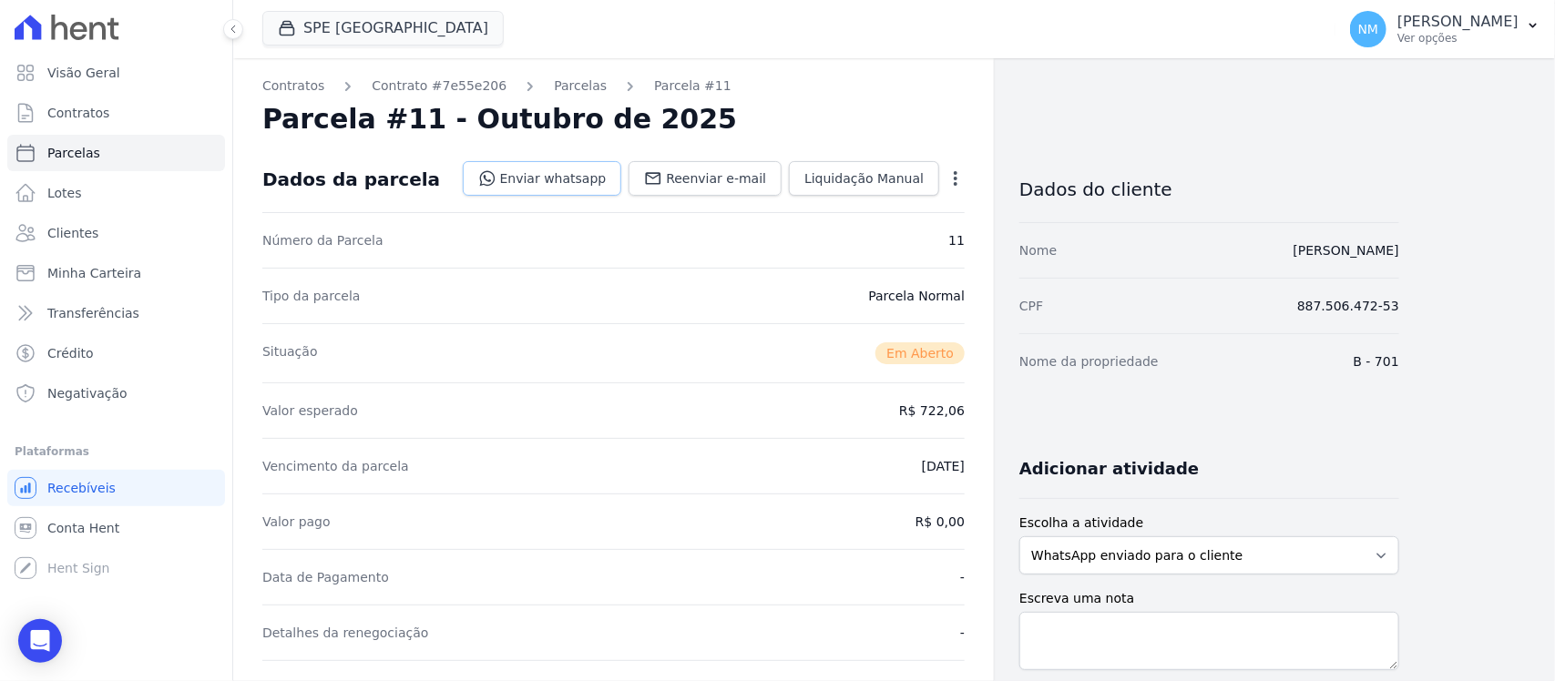
click at [589, 175] on link "Enviar whatsapp" at bounding box center [542, 178] width 159 height 35
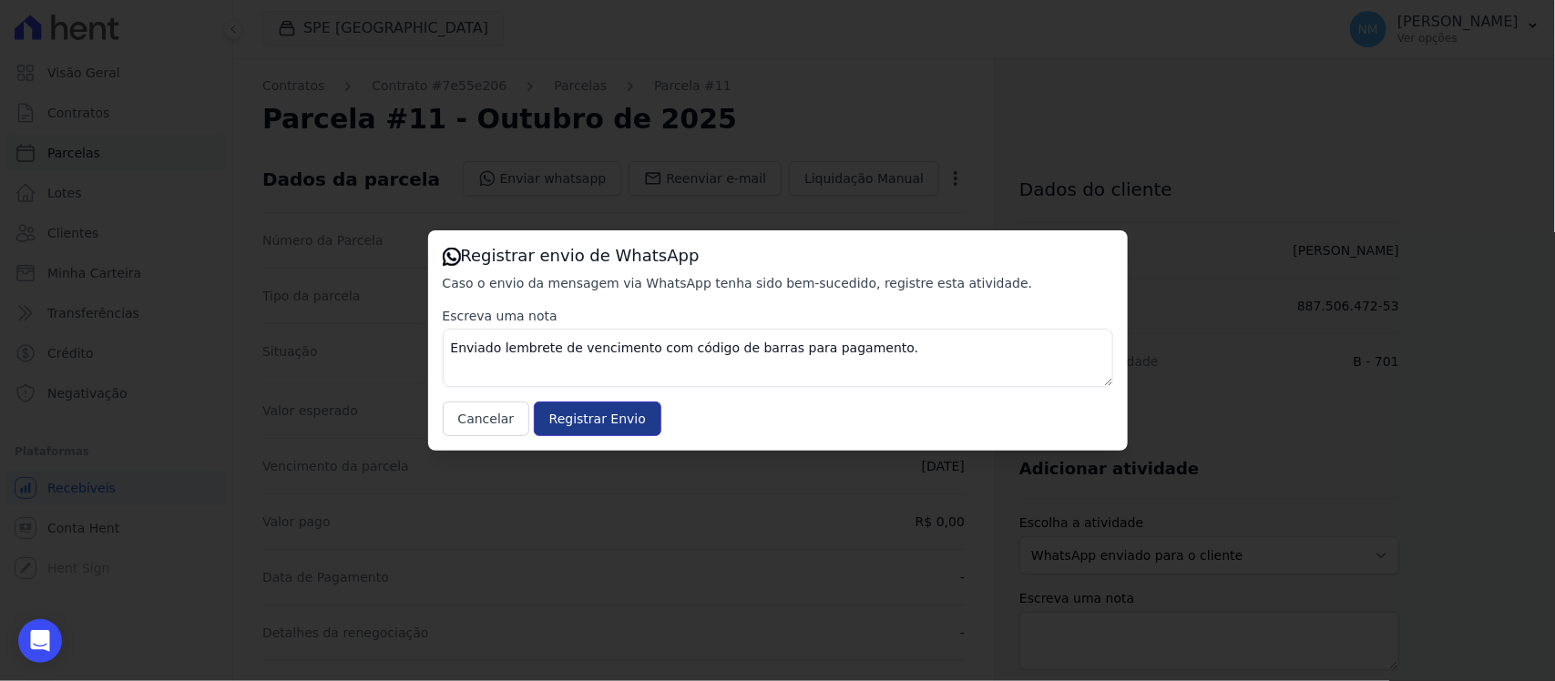
click at [629, 411] on input "Registrar Envio" at bounding box center [598, 419] width 128 height 35
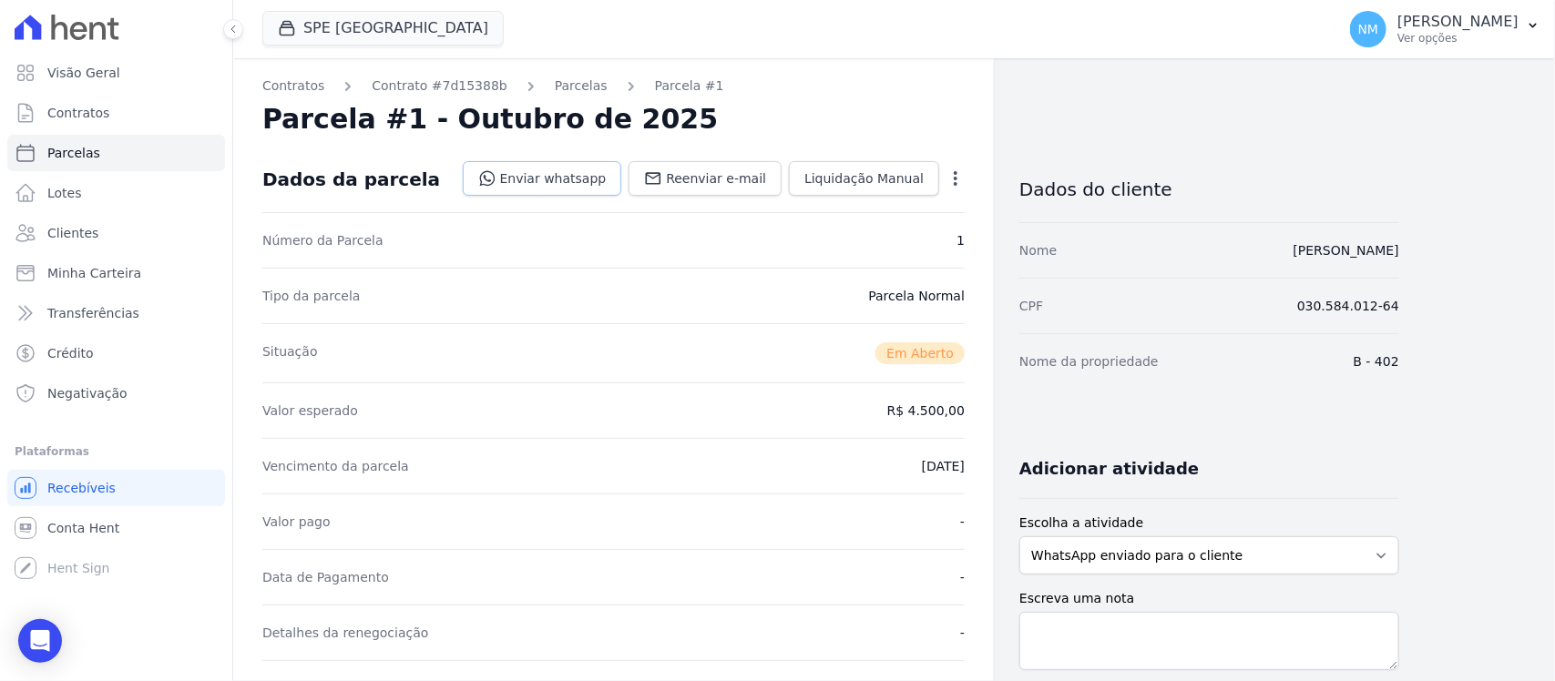
click at [566, 178] on link "Enviar whatsapp" at bounding box center [542, 178] width 159 height 35
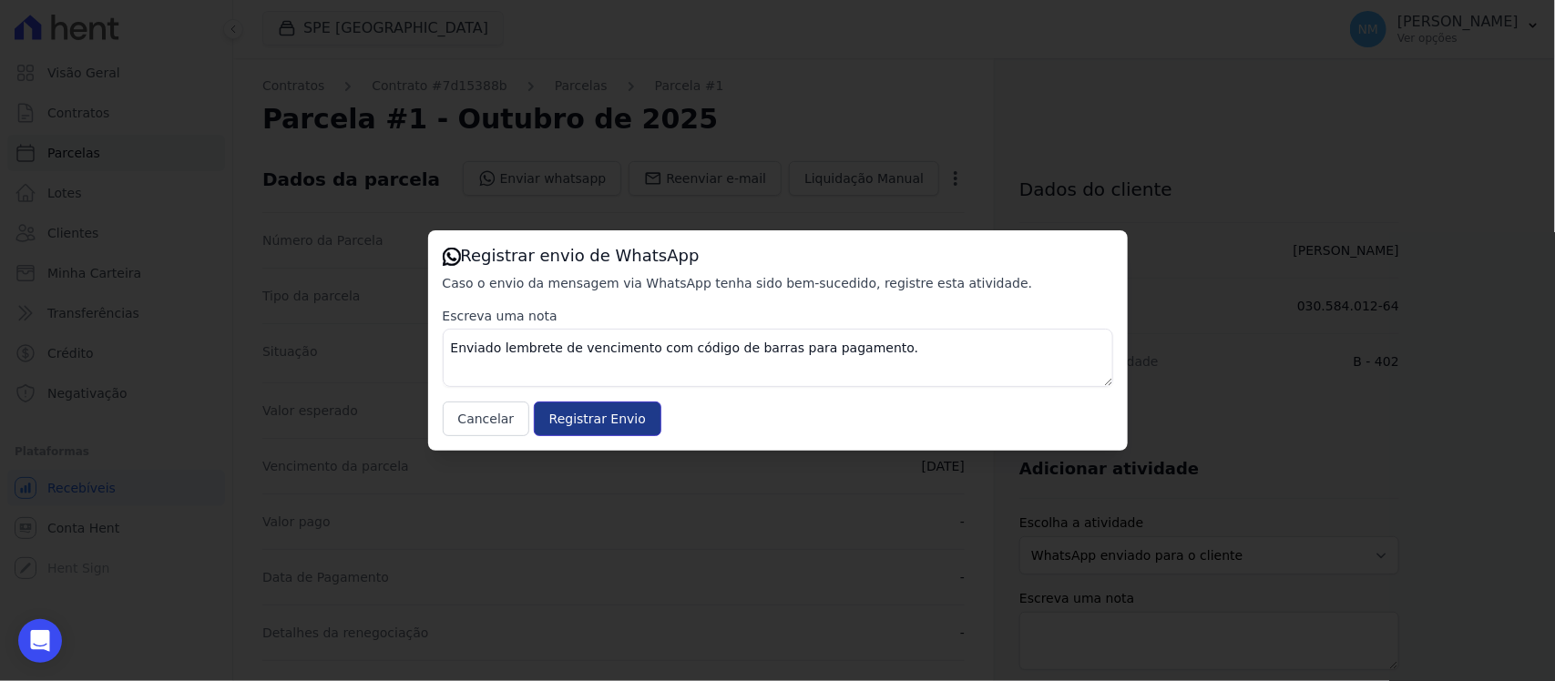
click at [610, 421] on input "Registrar Envio" at bounding box center [598, 419] width 128 height 35
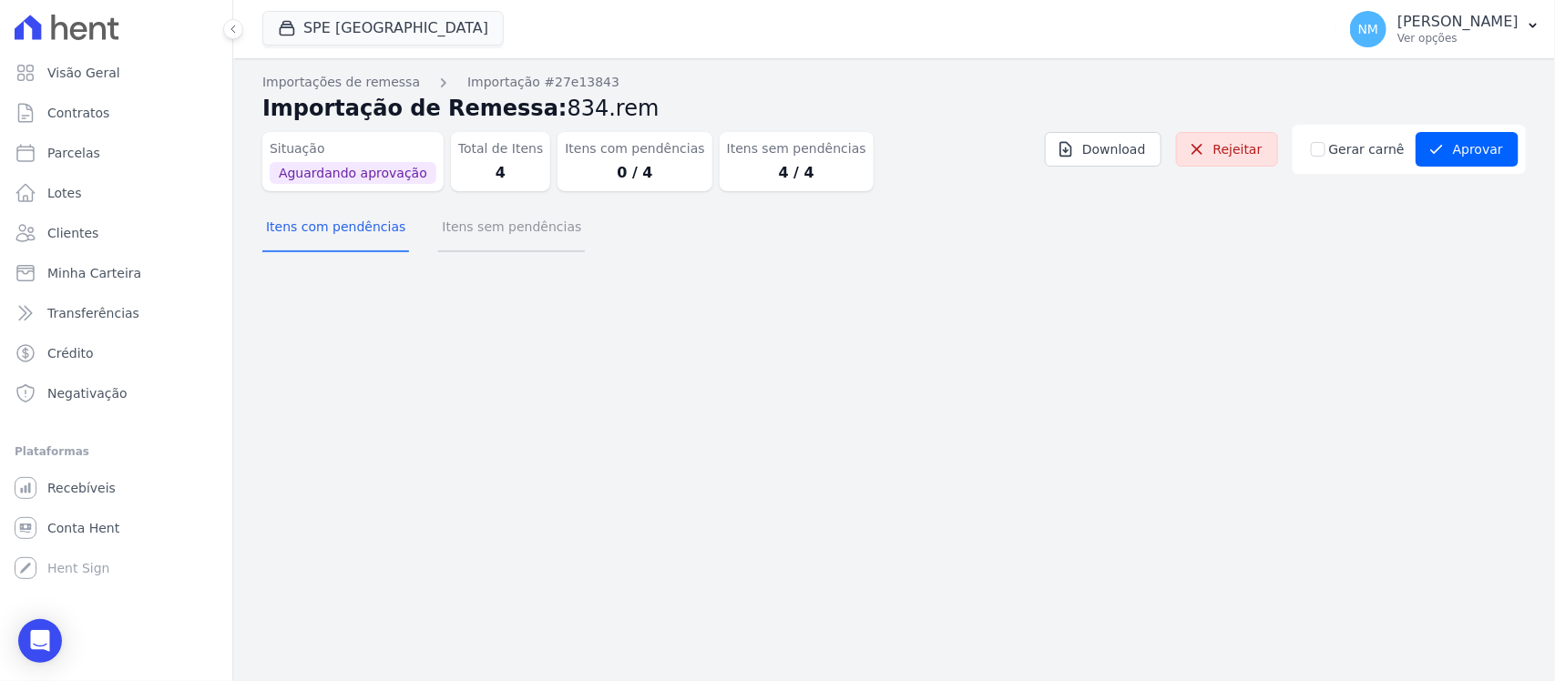
click at [521, 238] on button "Itens sem pendências" at bounding box center [511, 228] width 147 height 47
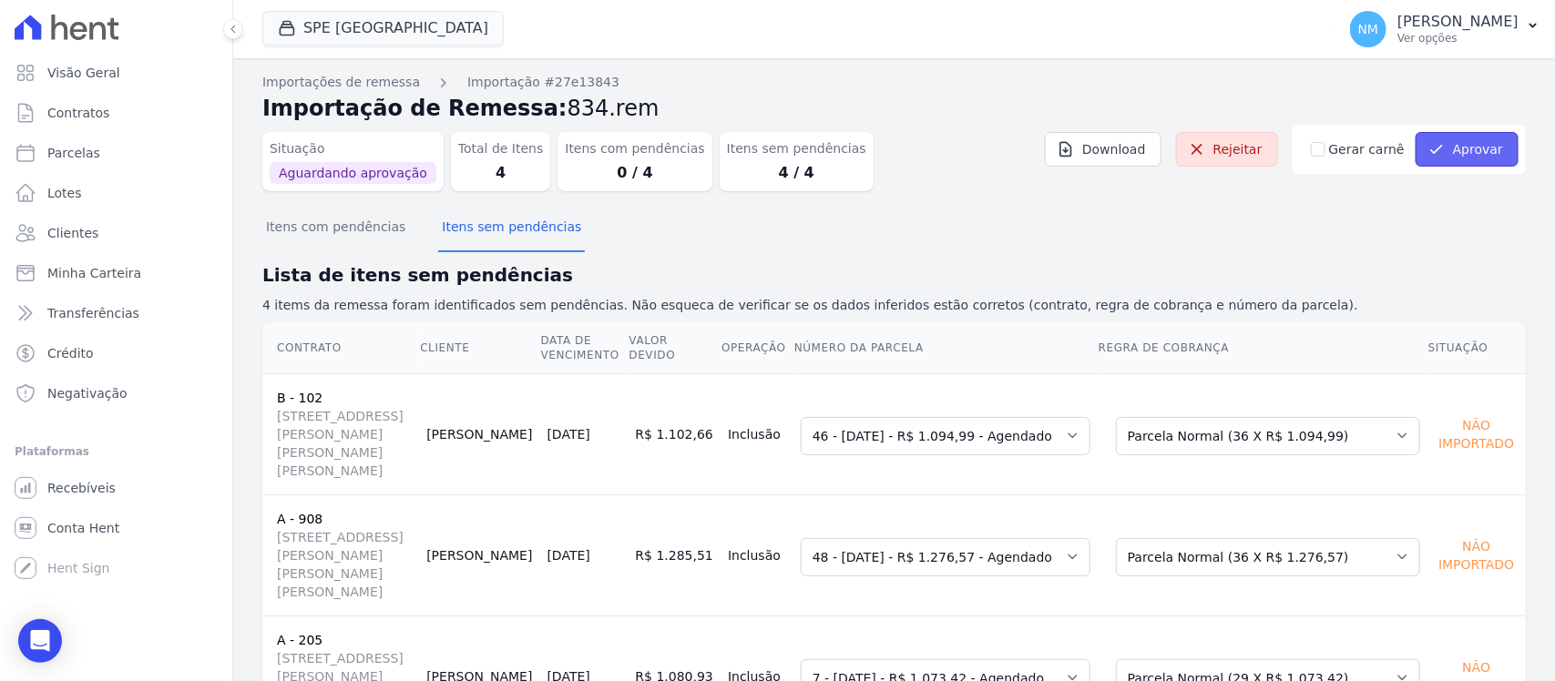
click at [1450, 148] on button "Aprovar" at bounding box center [1467, 149] width 103 height 35
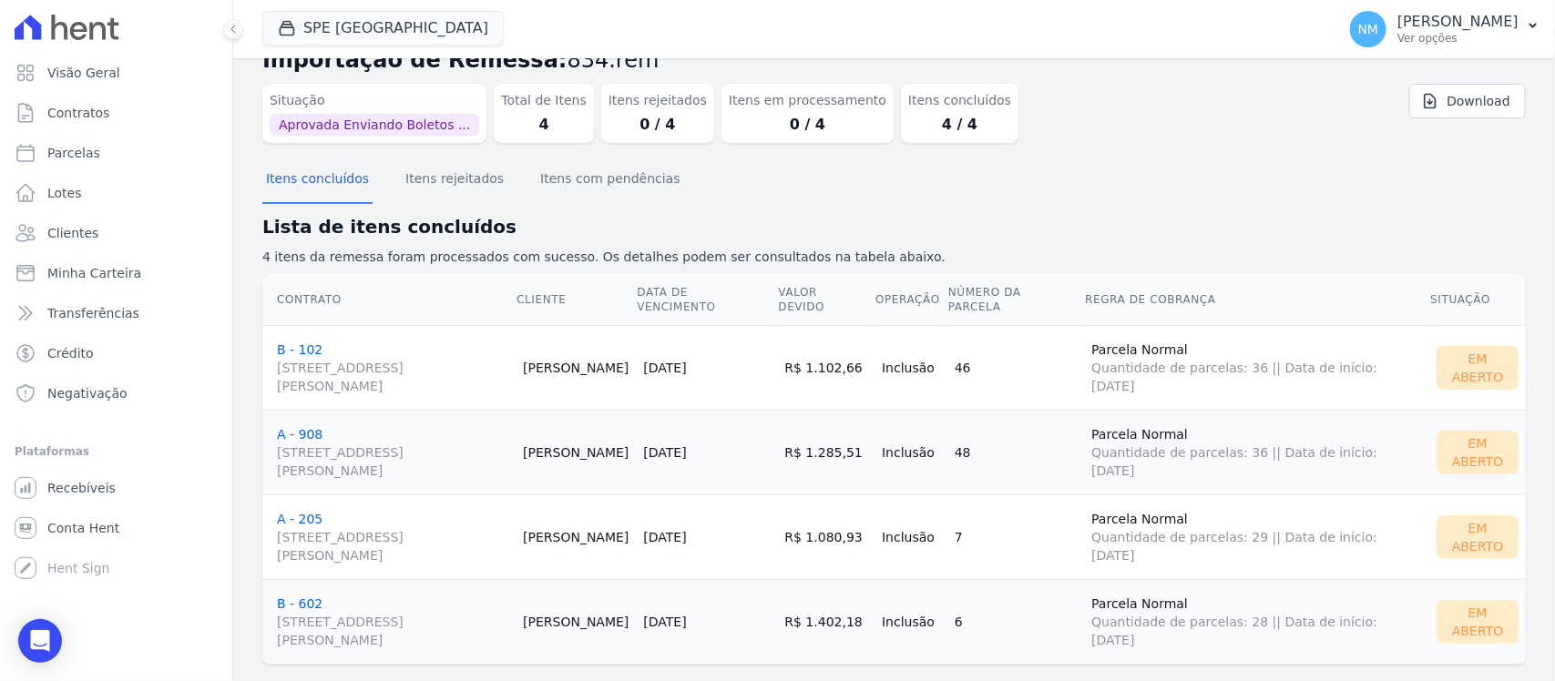
scroll to position [76, 0]
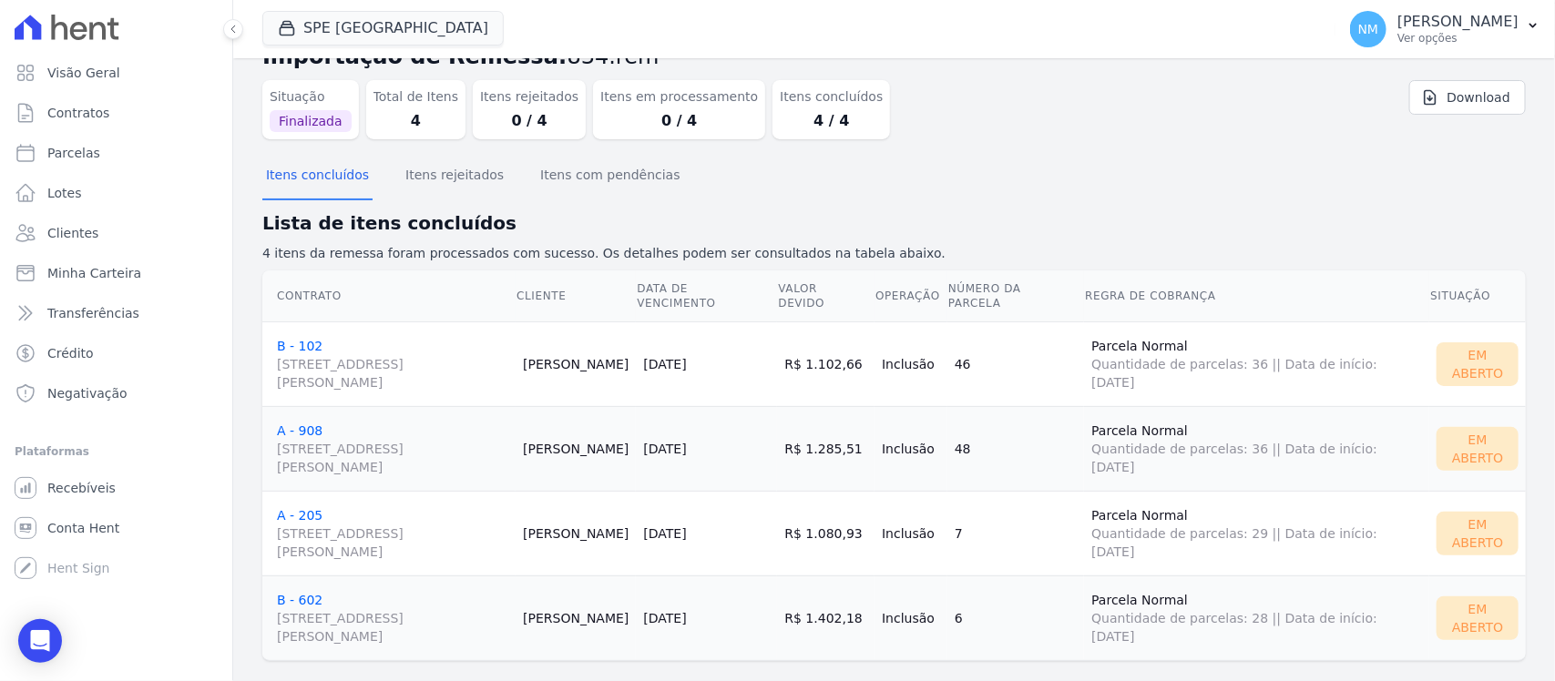
scroll to position [76, 0]
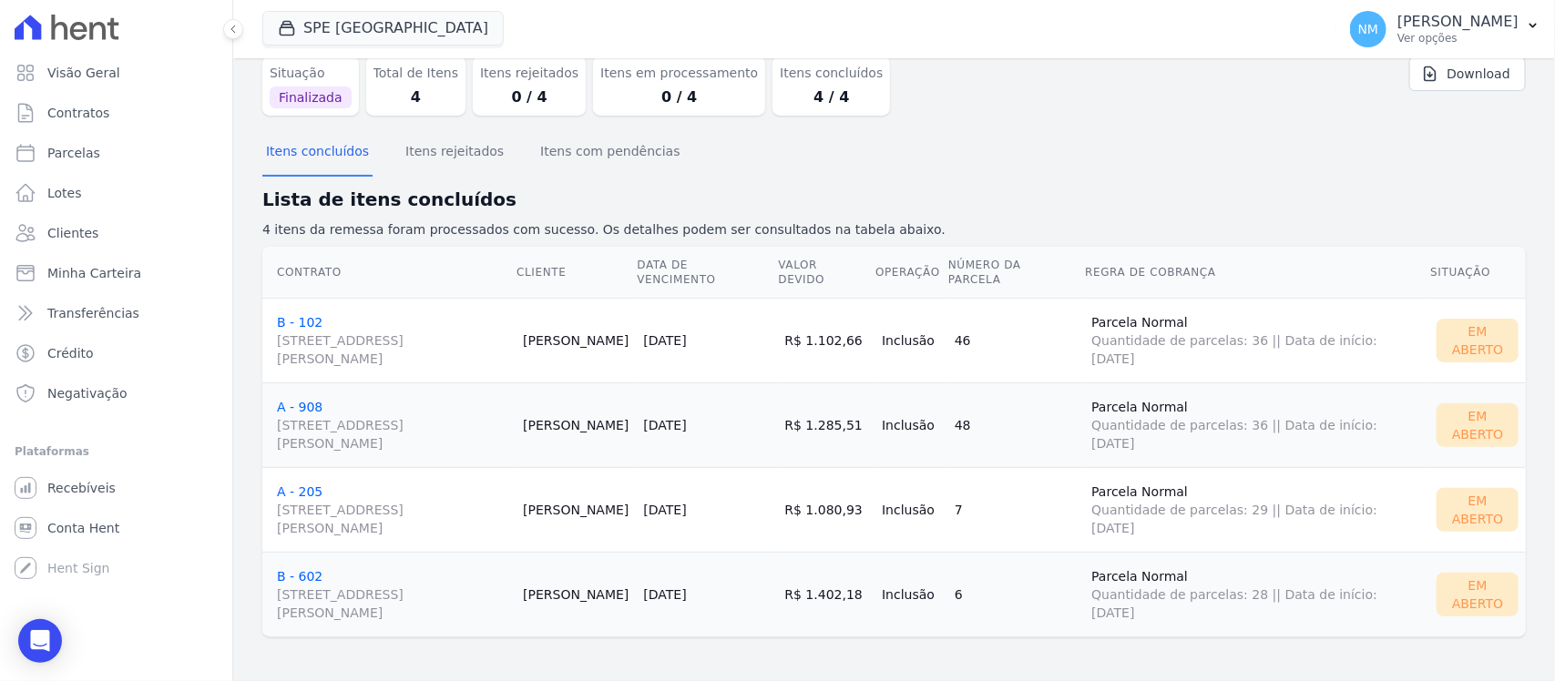
click at [277, 569] on link "B - 602 Travessa Francisco Caldeira Castelo Branco, 2256, sala A, São Brás" at bounding box center [392, 595] width 231 height 53
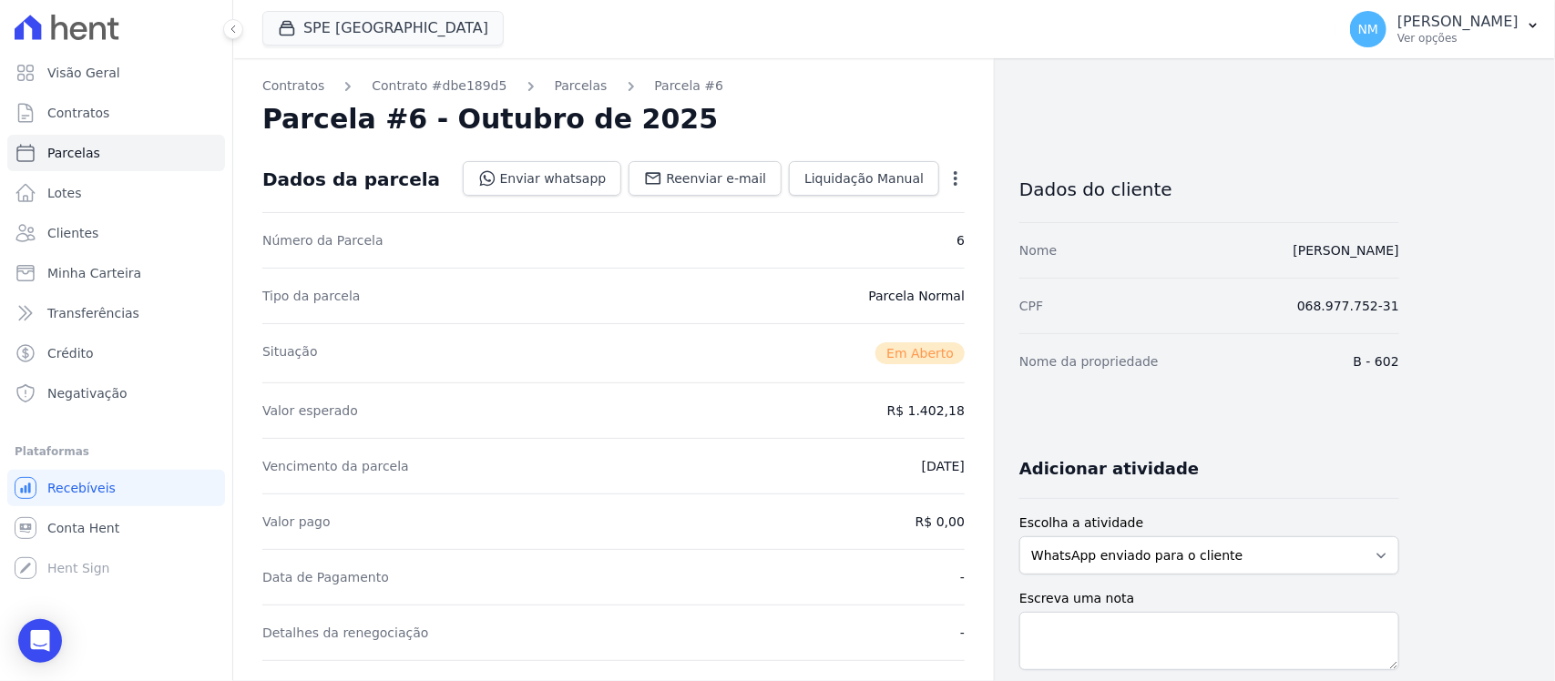
click at [1523, 21] on button "NM Nilda Moura Ver opções" at bounding box center [1445, 29] width 220 height 51
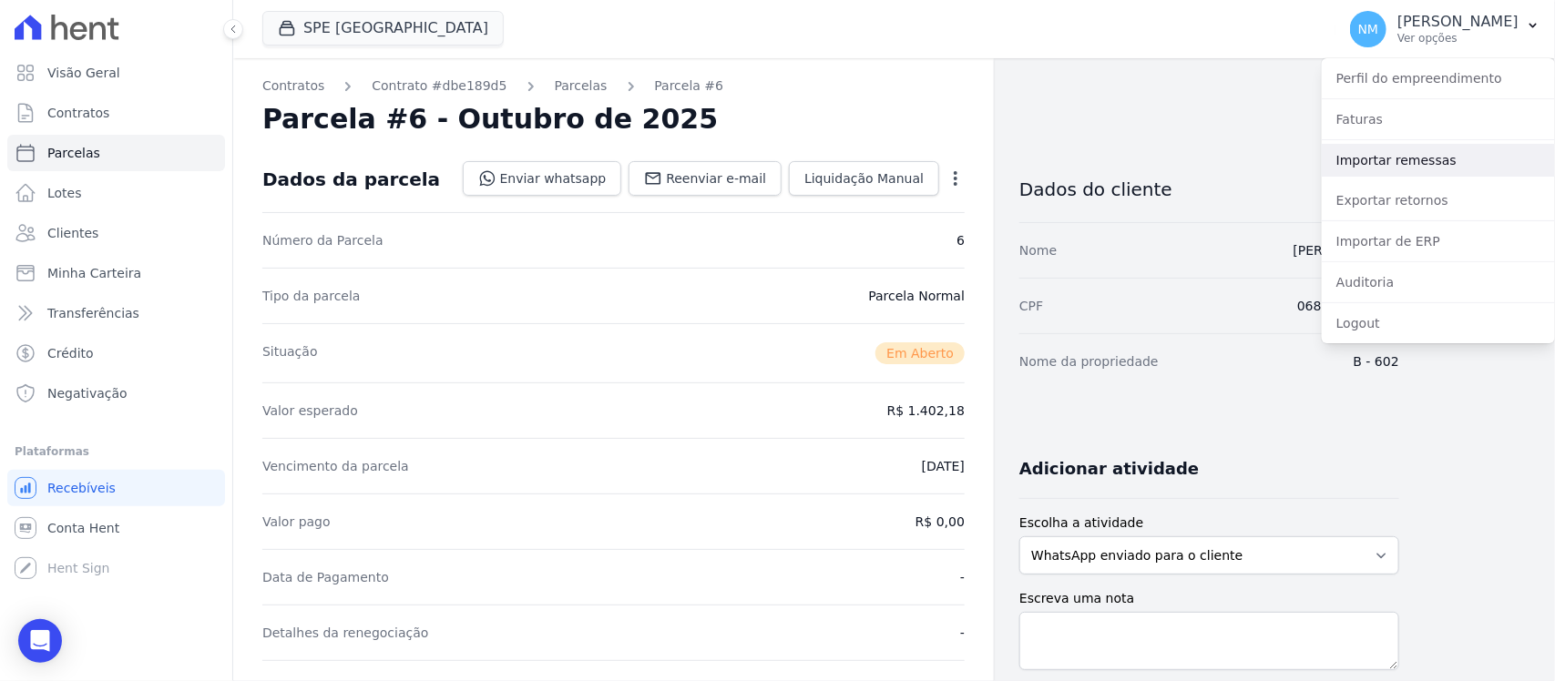
click at [1414, 152] on link "Importar remessas" at bounding box center [1438, 160] width 233 height 33
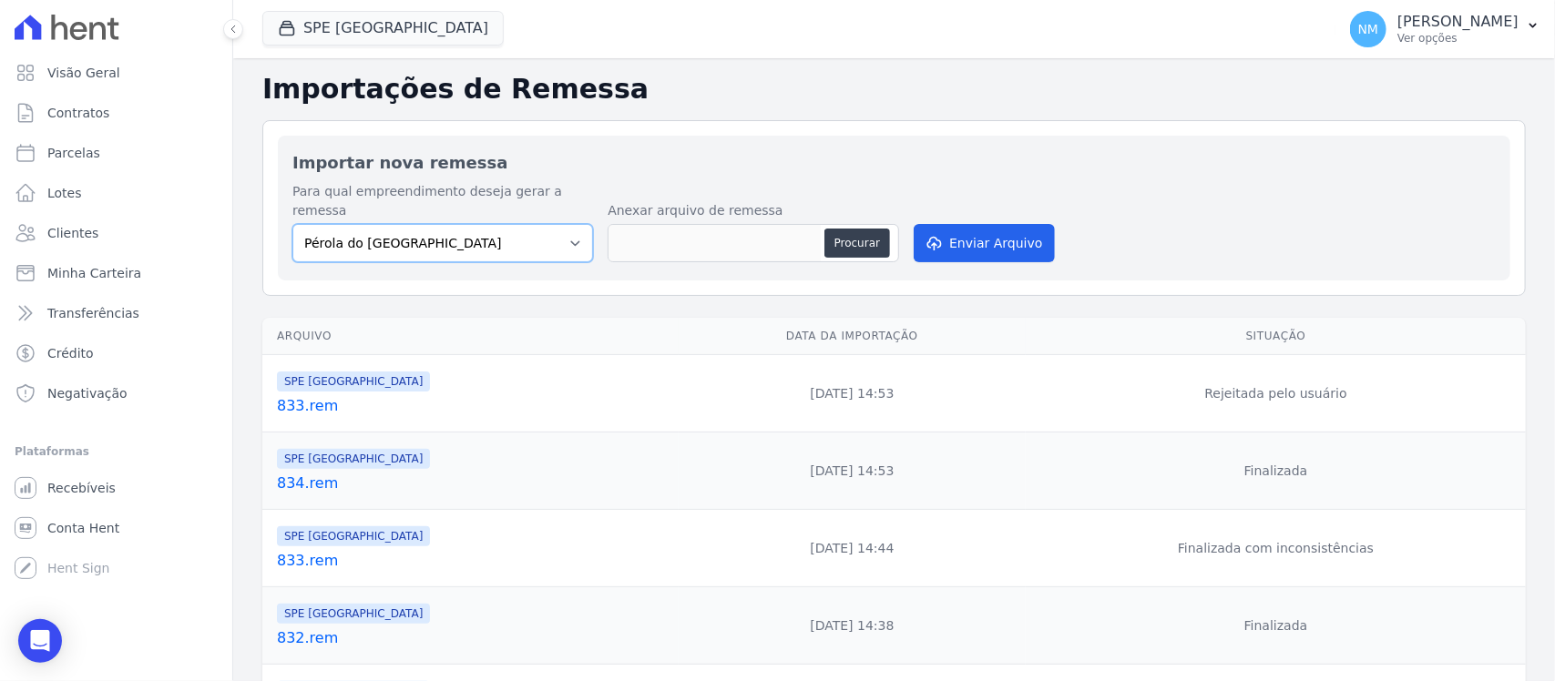
click at [569, 238] on select "Pérola do Tocantins SPE Montenegro" at bounding box center [442, 243] width 301 height 38
select select "168bdd06-a3dd-4988-b5a9-b0a7c7bf8968"
click at [292, 224] on select "Pérola do Tocantins SPE Montenegro" at bounding box center [442, 243] width 301 height 38
click at [840, 229] on button "Procurar" at bounding box center [857, 243] width 66 height 29
type input "835.rem"
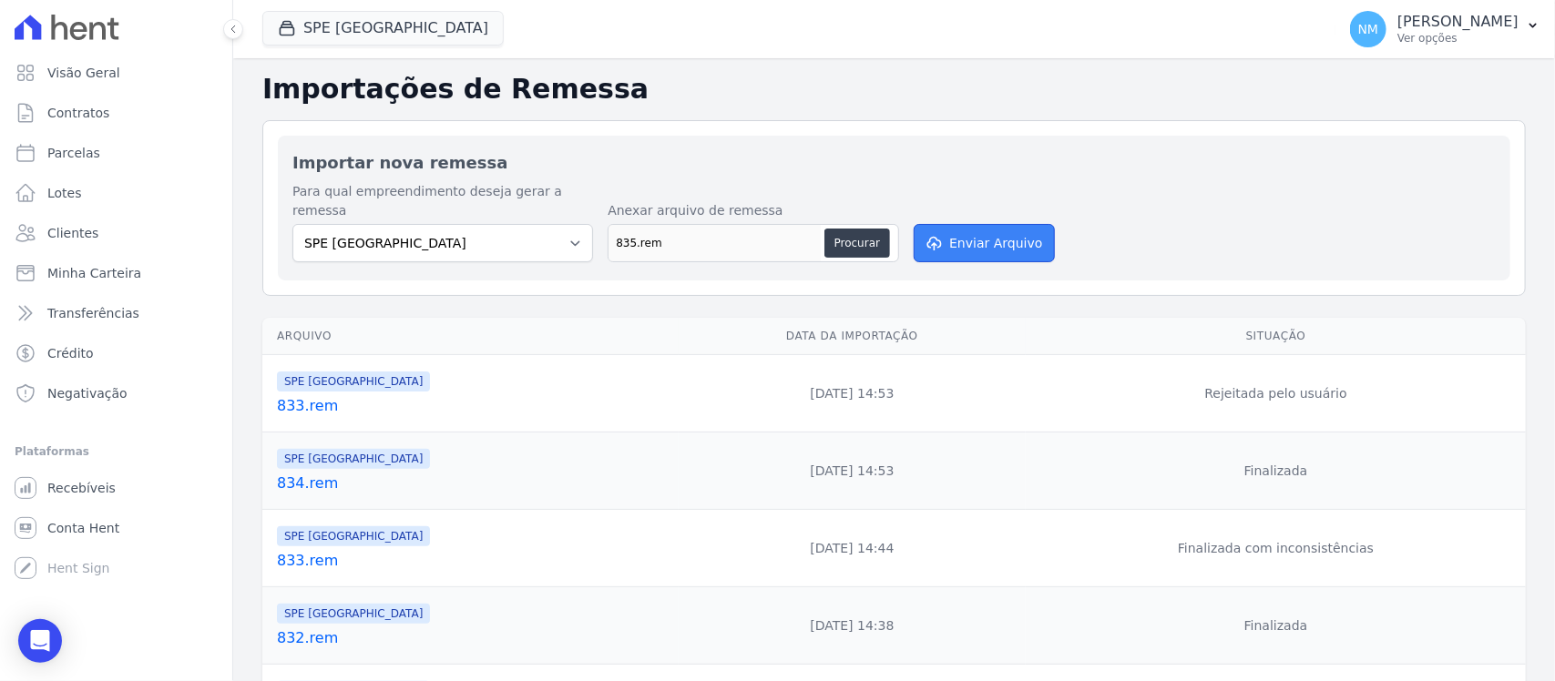
click at [979, 228] on button "Enviar Arquivo" at bounding box center [984, 243] width 140 height 38
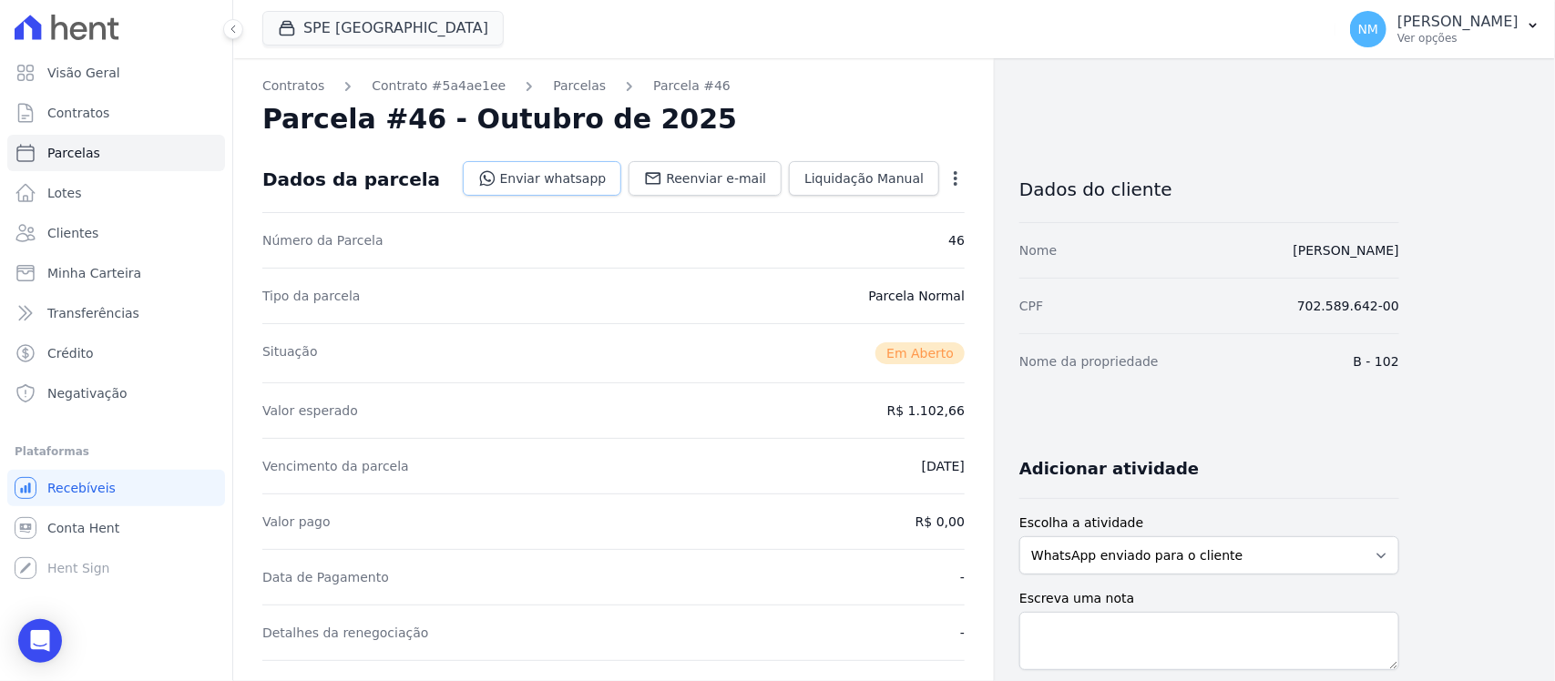
click at [545, 176] on link "Enviar whatsapp" at bounding box center [542, 178] width 159 height 35
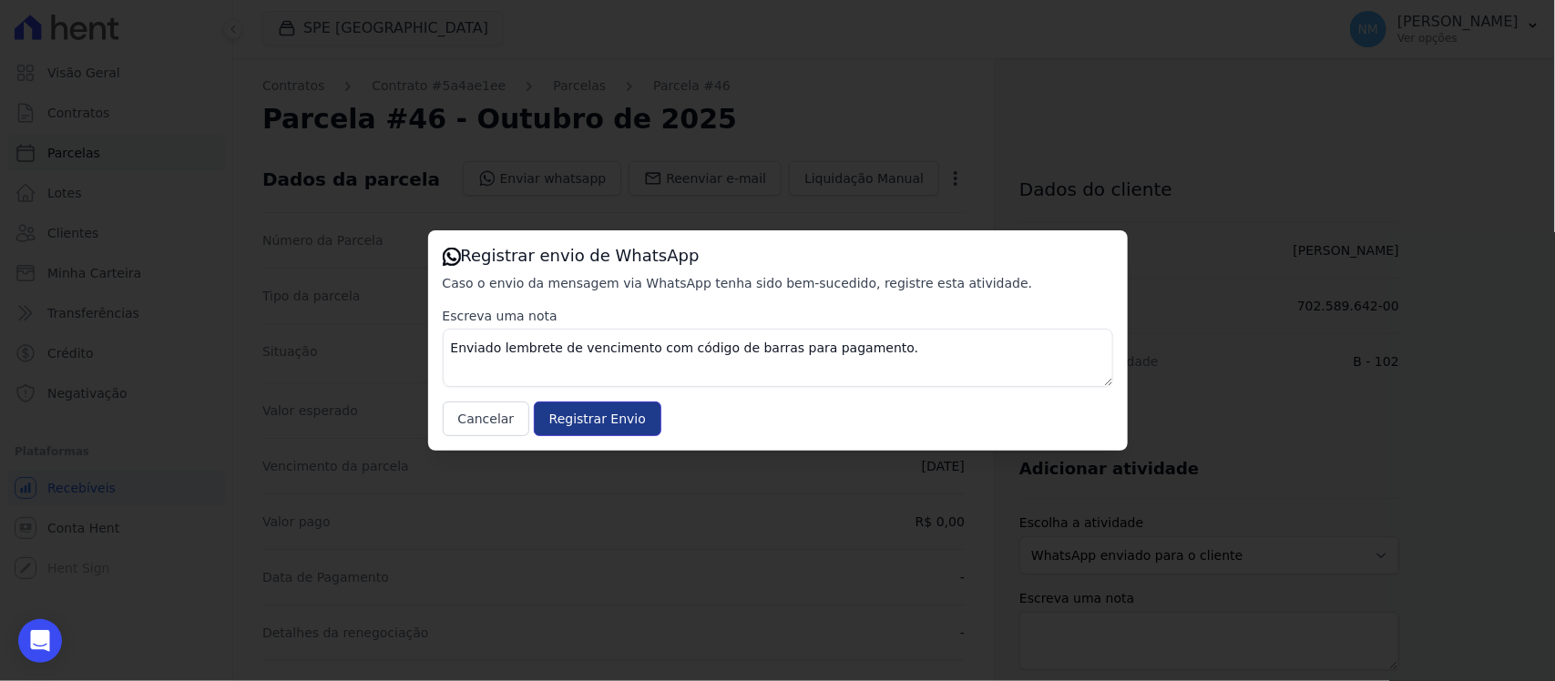
click at [611, 426] on input "Registrar Envio" at bounding box center [598, 419] width 128 height 35
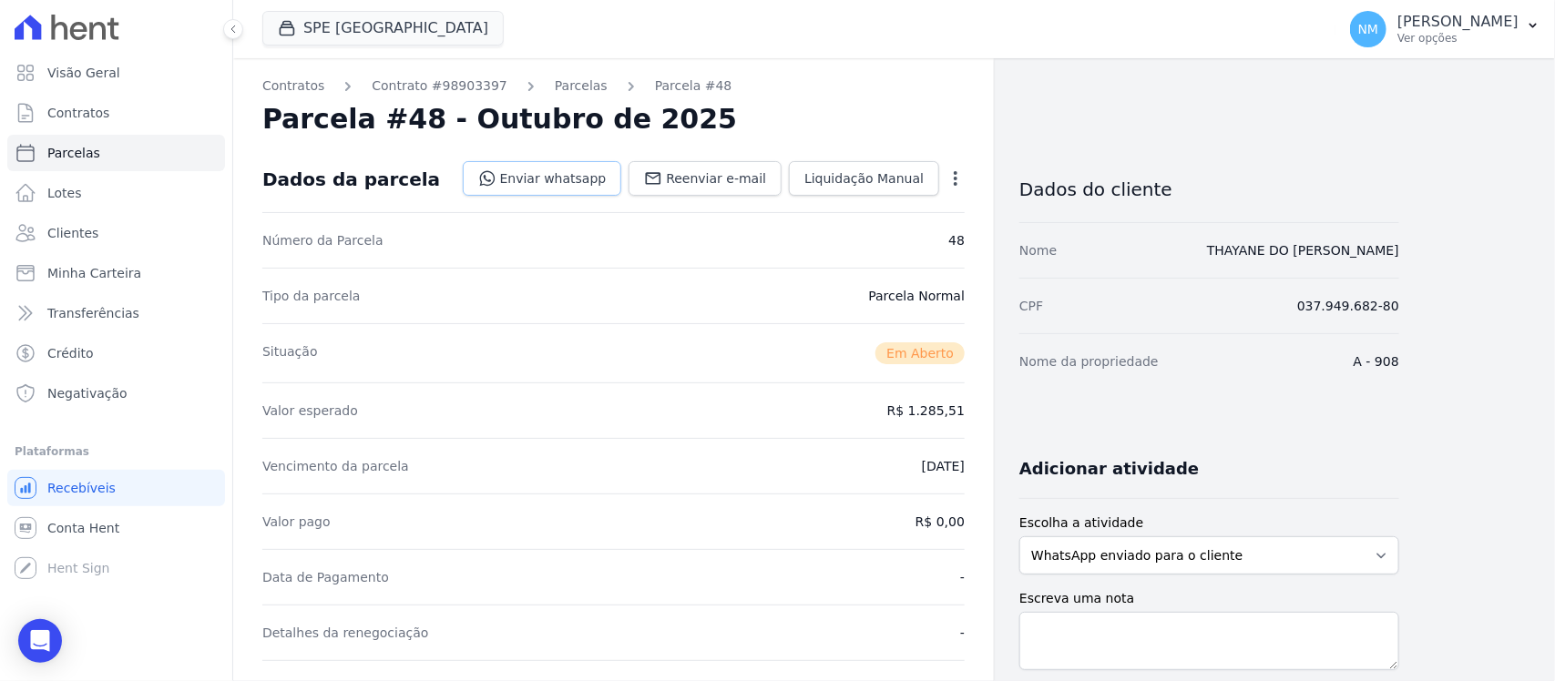
click at [572, 179] on link "Enviar whatsapp" at bounding box center [542, 178] width 159 height 35
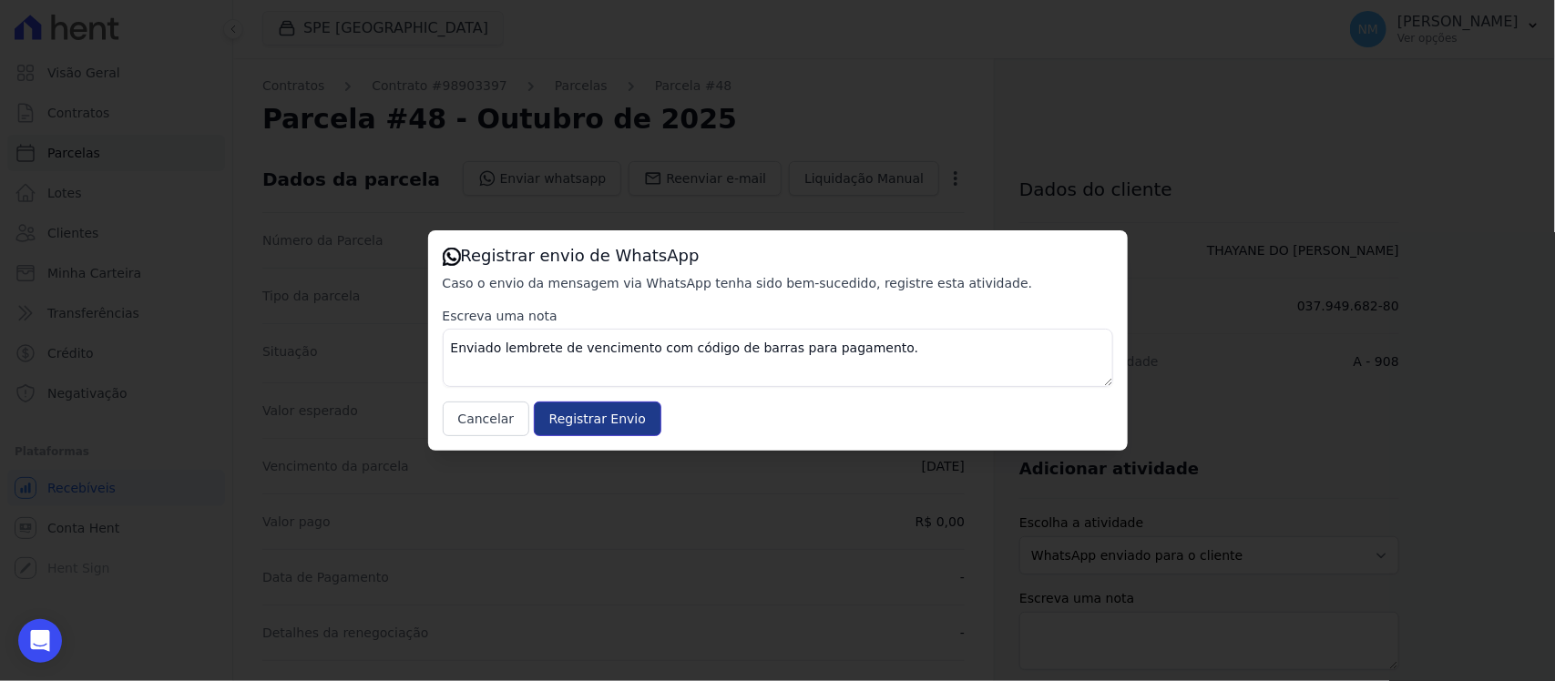
click at [626, 426] on input "Registrar Envio" at bounding box center [598, 419] width 128 height 35
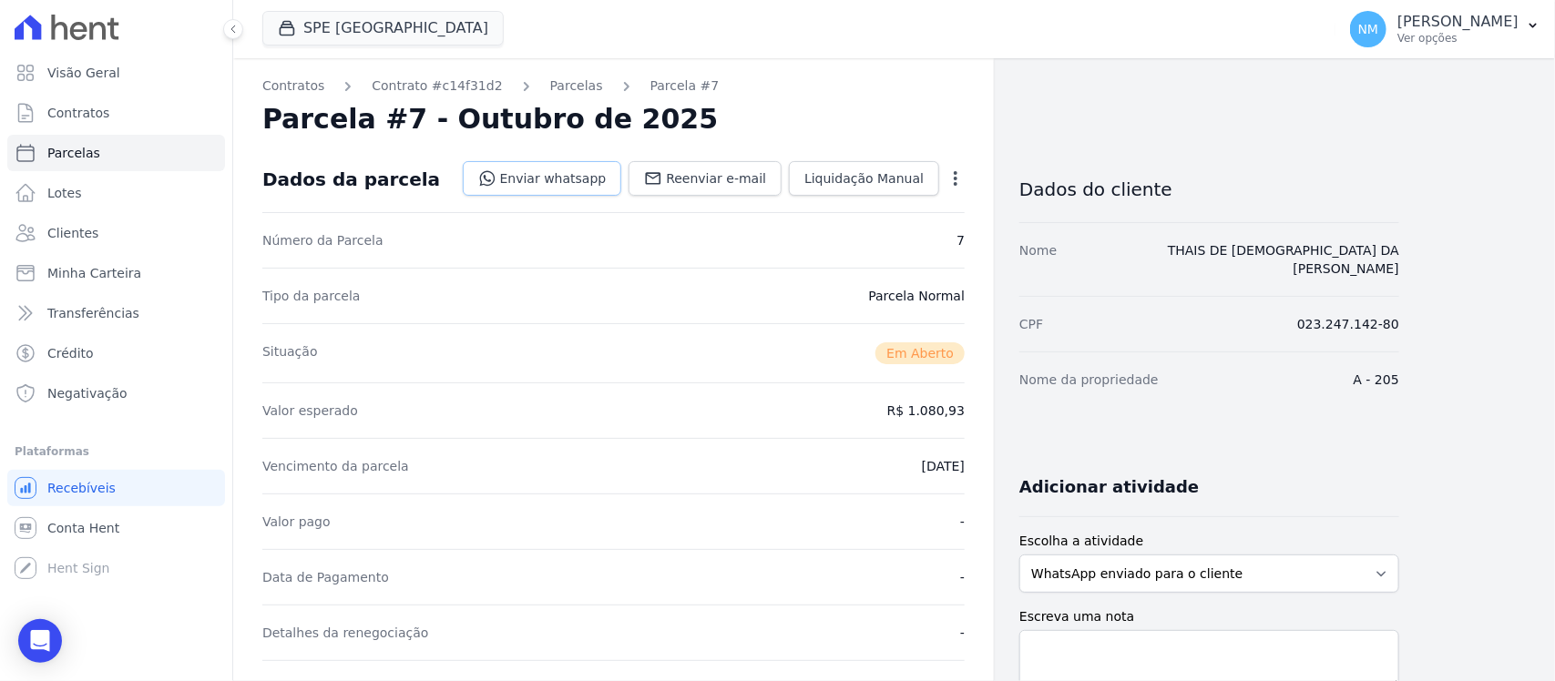
click at [576, 179] on link "Enviar whatsapp" at bounding box center [542, 178] width 159 height 35
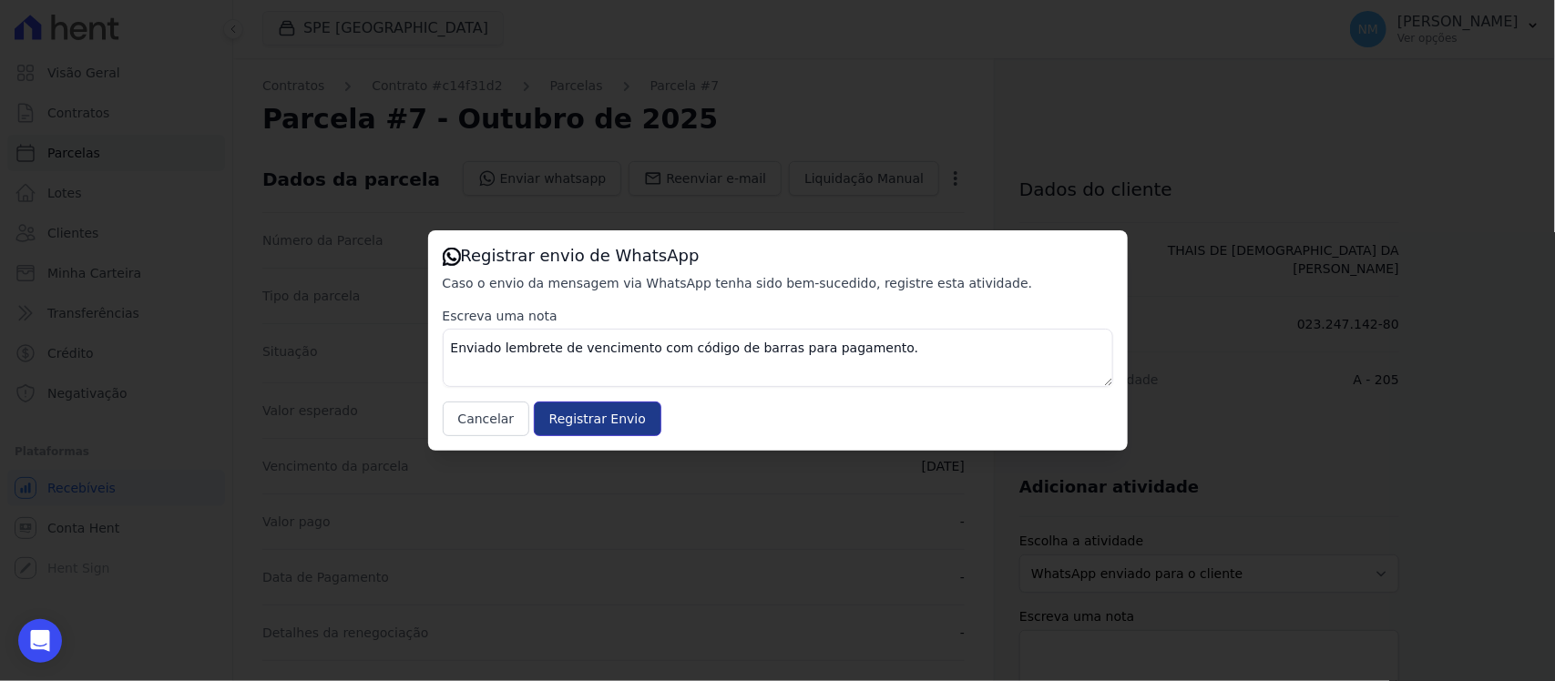
click at [621, 424] on input "Registrar Envio" at bounding box center [598, 419] width 128 height 35
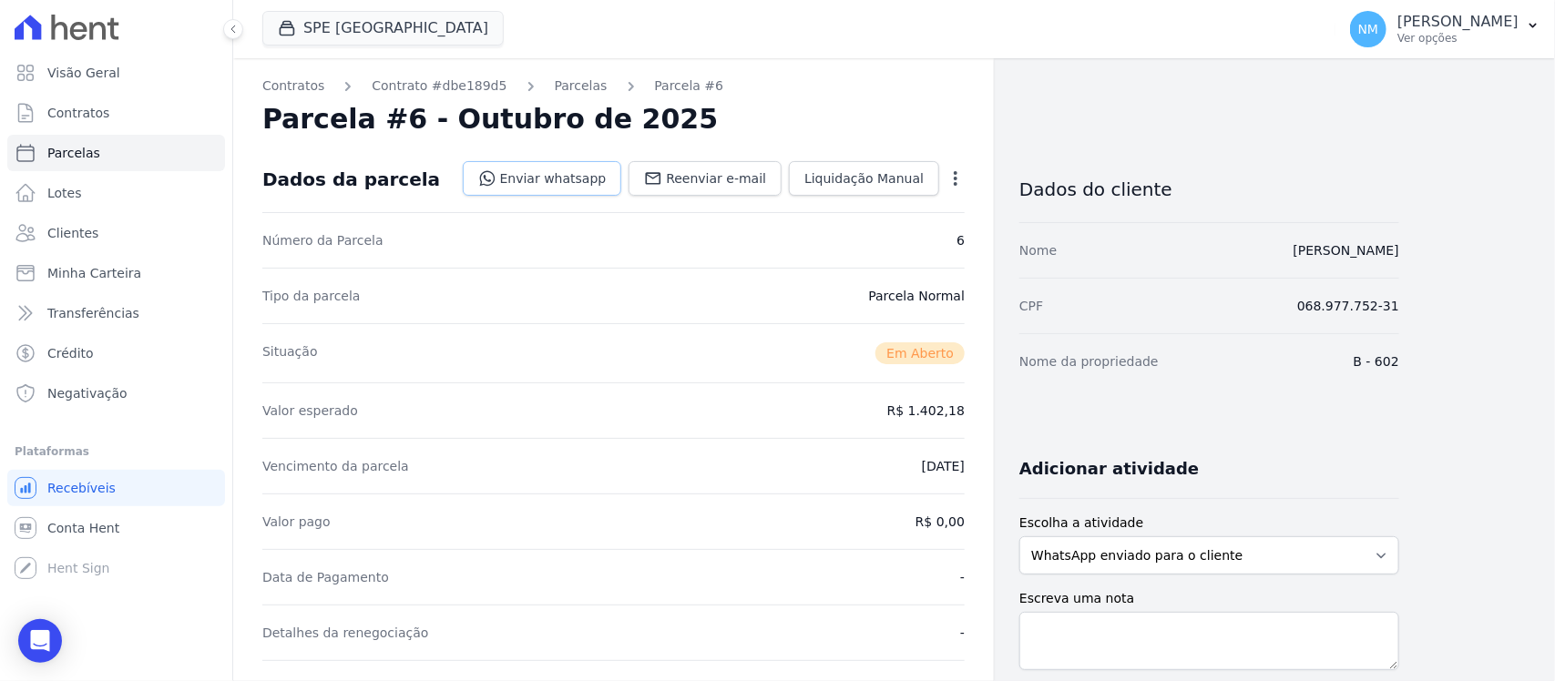
click at [547, 184] on link "Enviar whatsapp" at bounding box center [542, 178] width 159 height 35
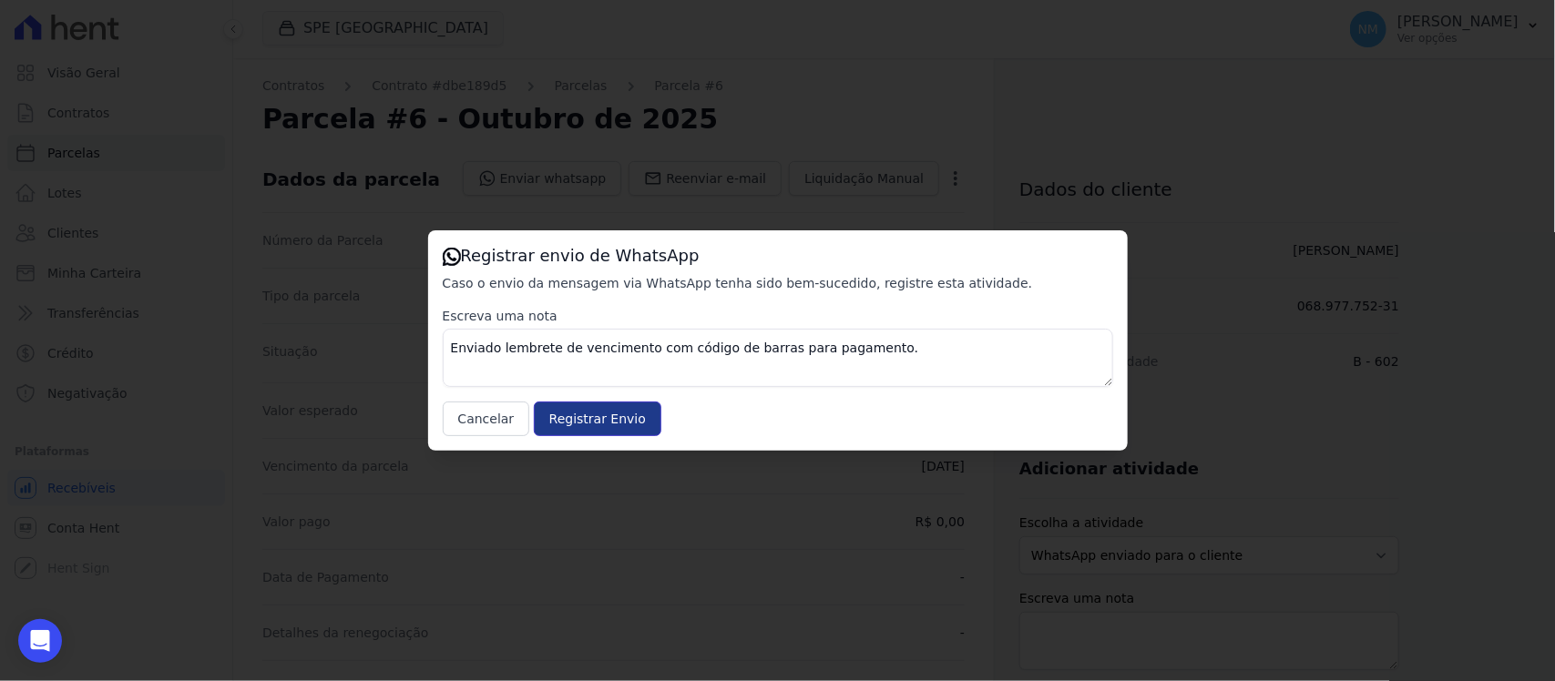
click at [588, 420] on input "Registrar Envio" at bounding box center [598, 419] width 128 height 35
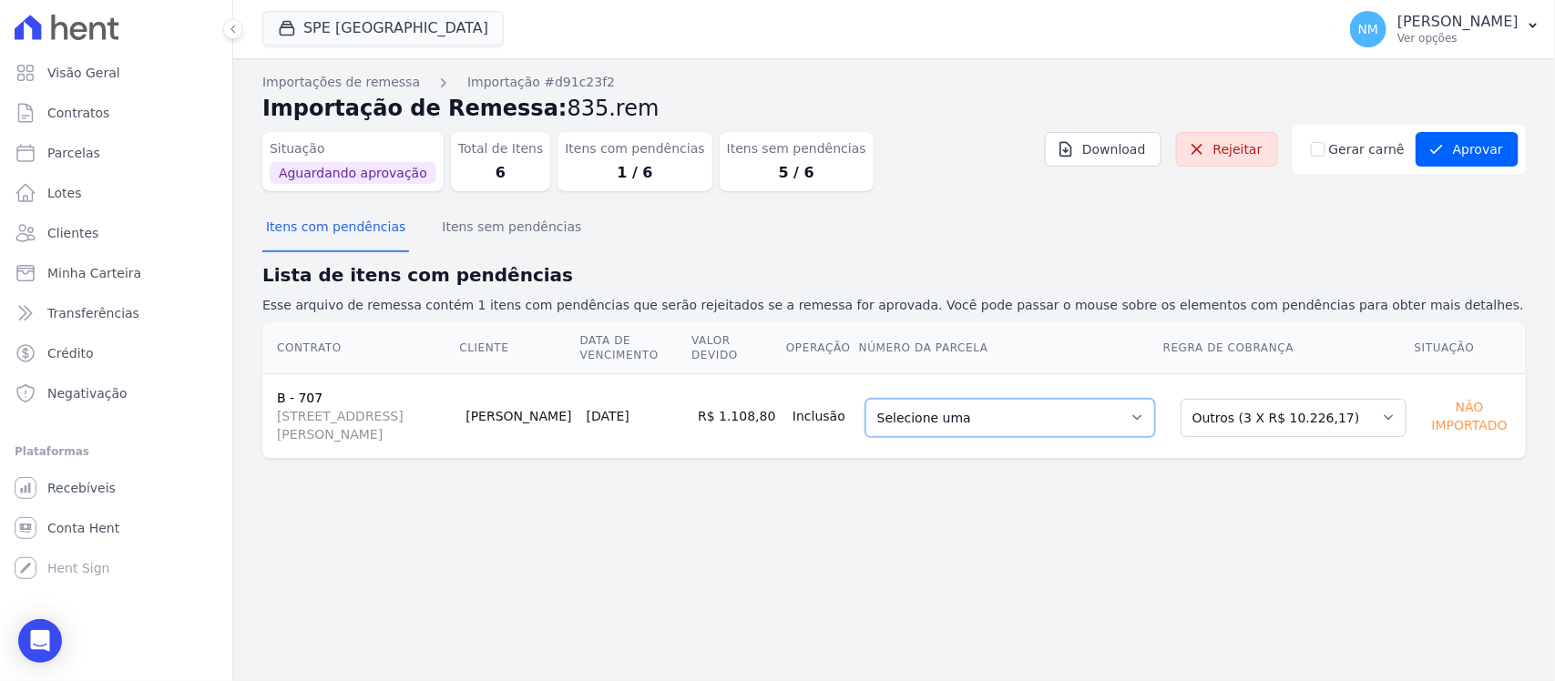
click at [1144, 414] on select "Selecione uma 45 - 15/05/2025 - R$ 1.071,61 - Agendado 45 - 15/05/2025 - R$ 1.0…" at bounding box center [1010, 418] width 290 height 38
click at [1394, 417] on select "Selecione uma Nova Parcela Avulsa Parcela Avulsa Existente Sinal (1 X R$ 60.000…" at bounding box center [1294, 418] width 226 height 38
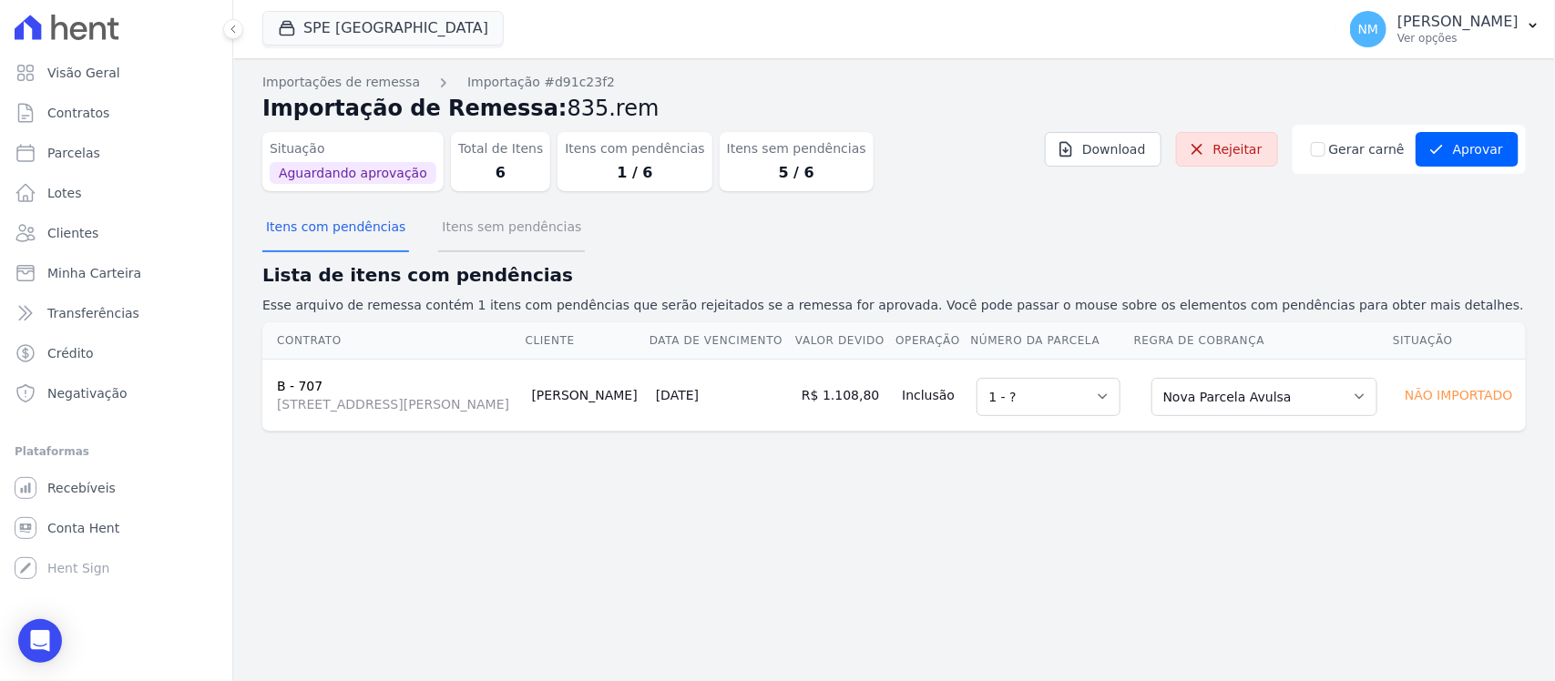
click at [528, 241] on button "Itens sem pendências" at bounding box center [511, 228] width 147 height 47
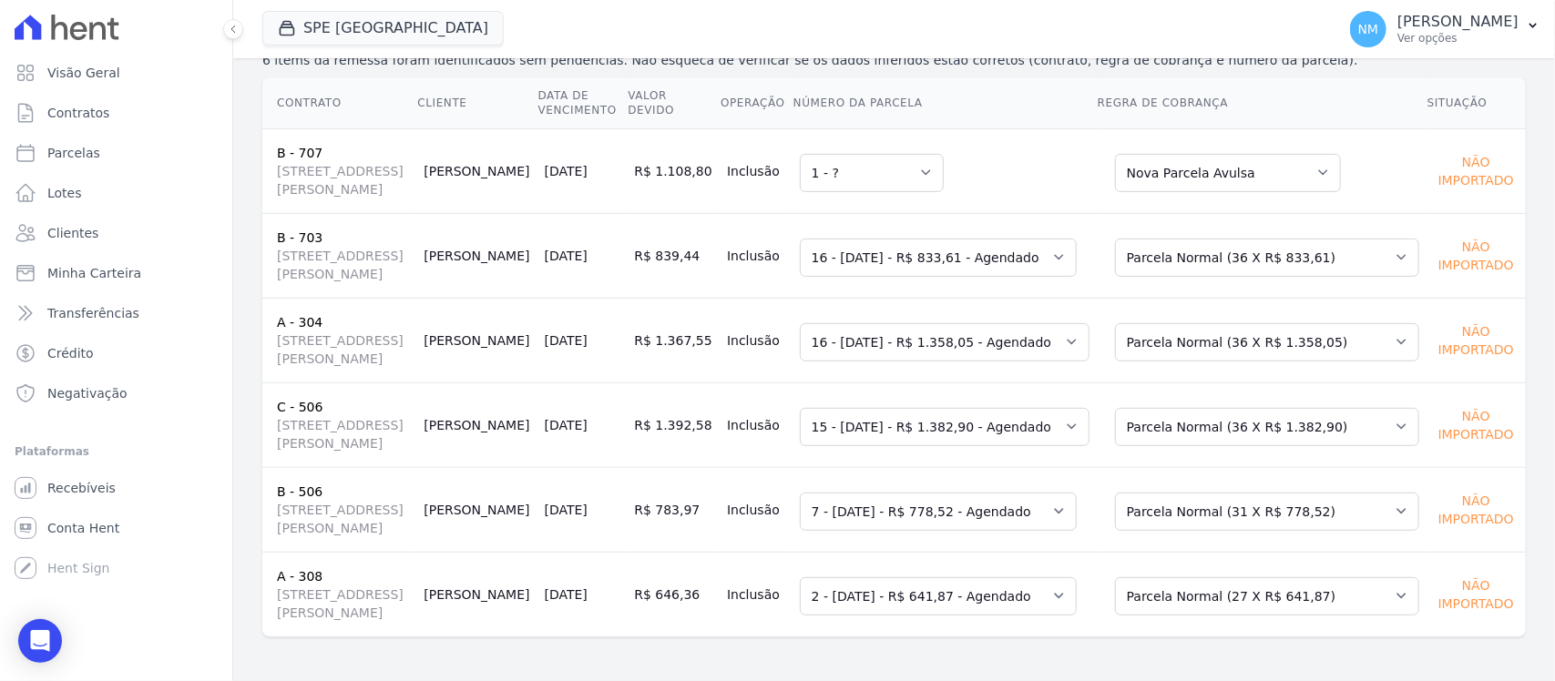
scroll to position [14, 0]
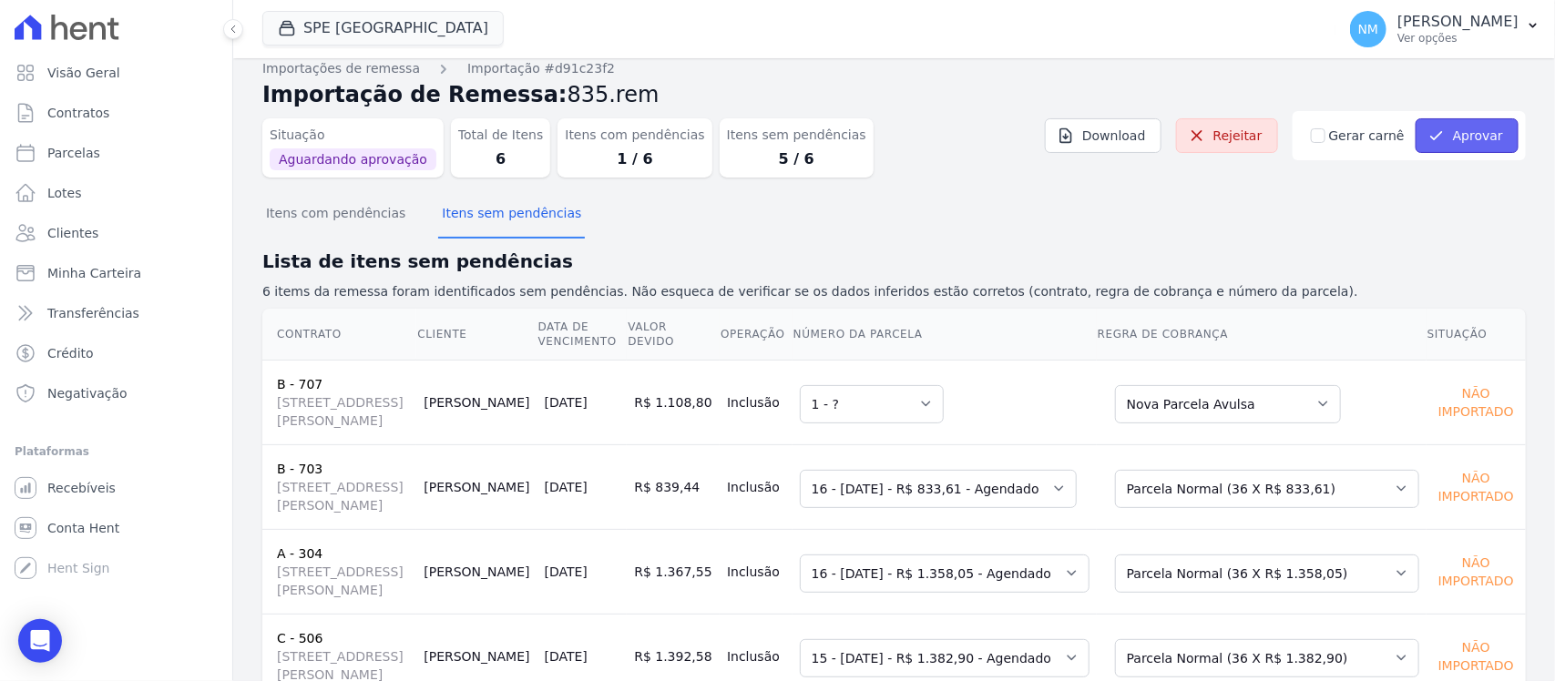
click at [1450, 143] on button "Aprovar" at bounding box center [1467, 135] width 103 height 35
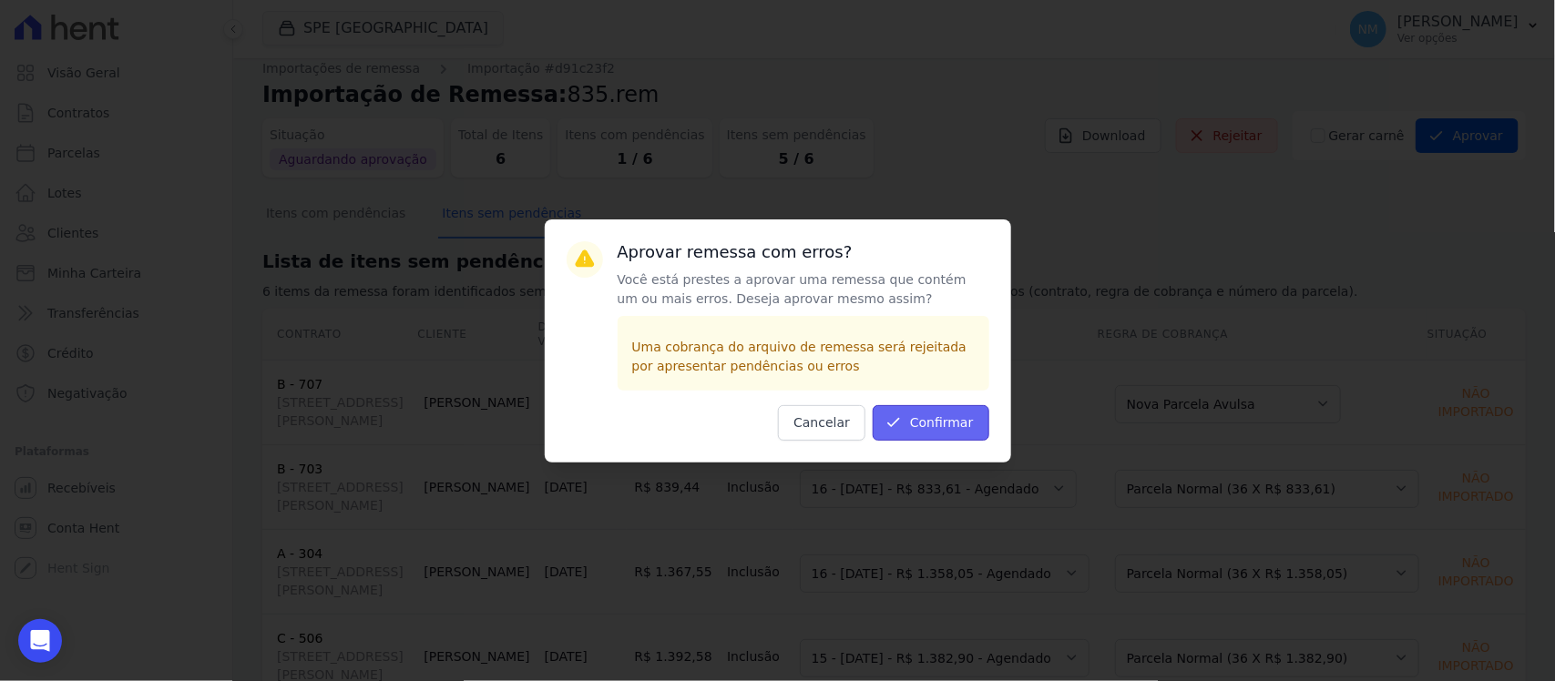
click at [925, 424] on button "Confirmar" at bounding box center [931, 423] width 117 height 36
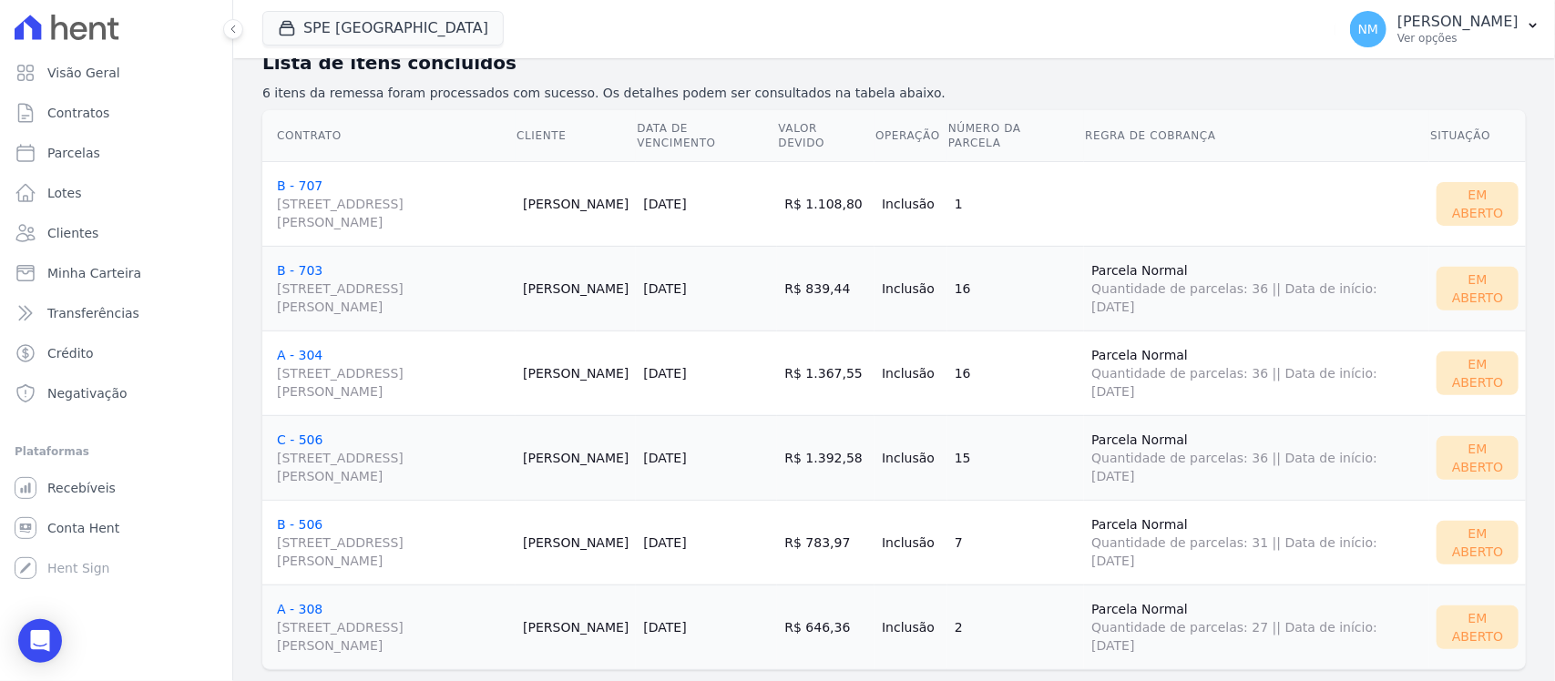
scroll to position [246, 0]
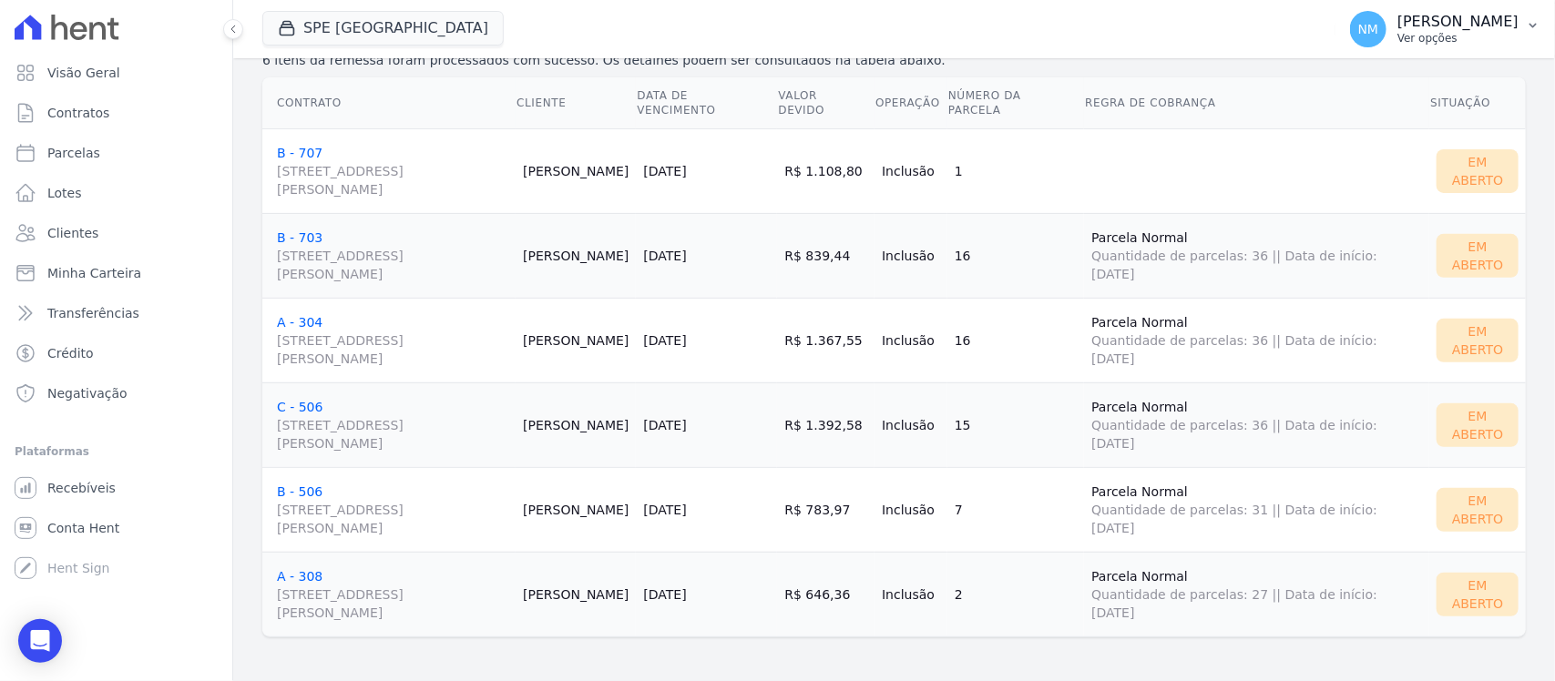
click at [1533, 25] on icon "button" at bounding box center [1533, 25] width 15 height 15
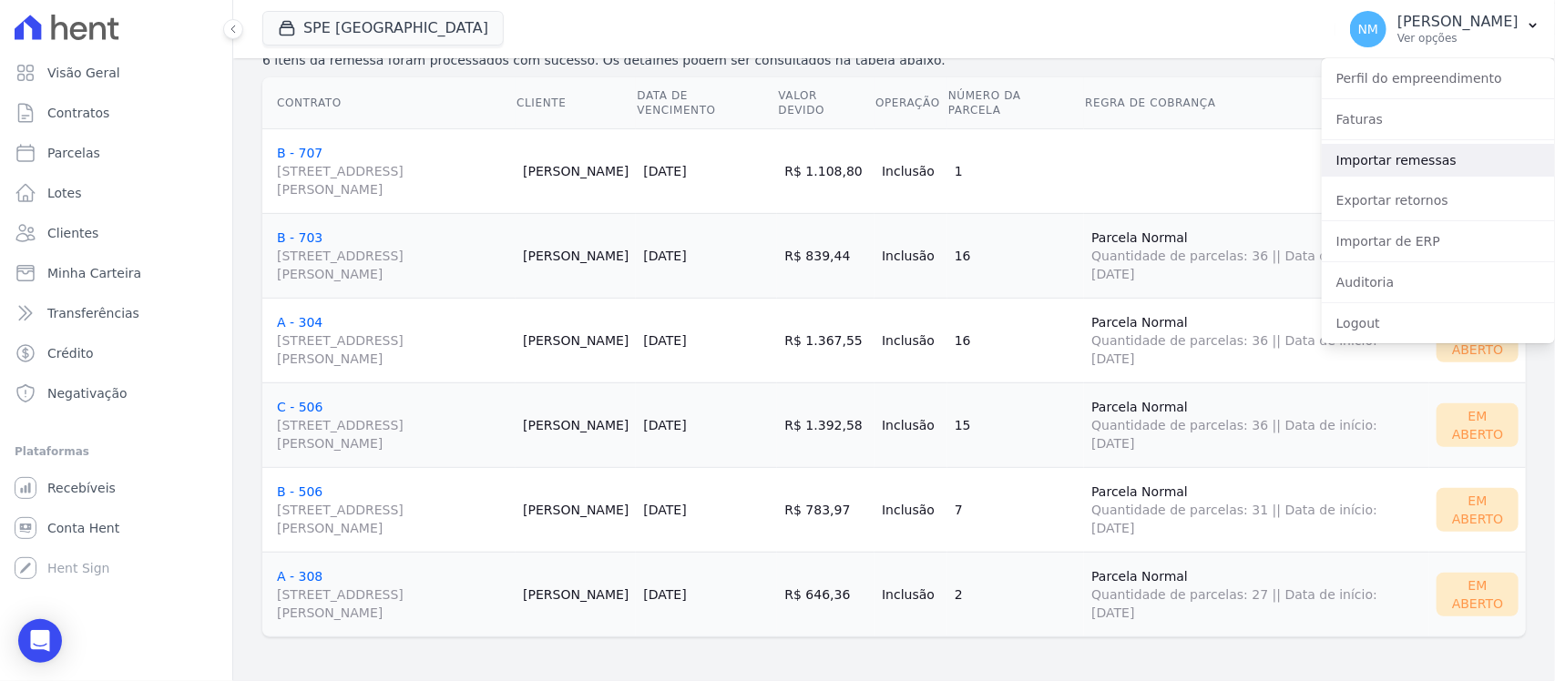
click at [1414, 164] on link "Importar remessas" at bounding box center [1438, 160] width 233 height 33
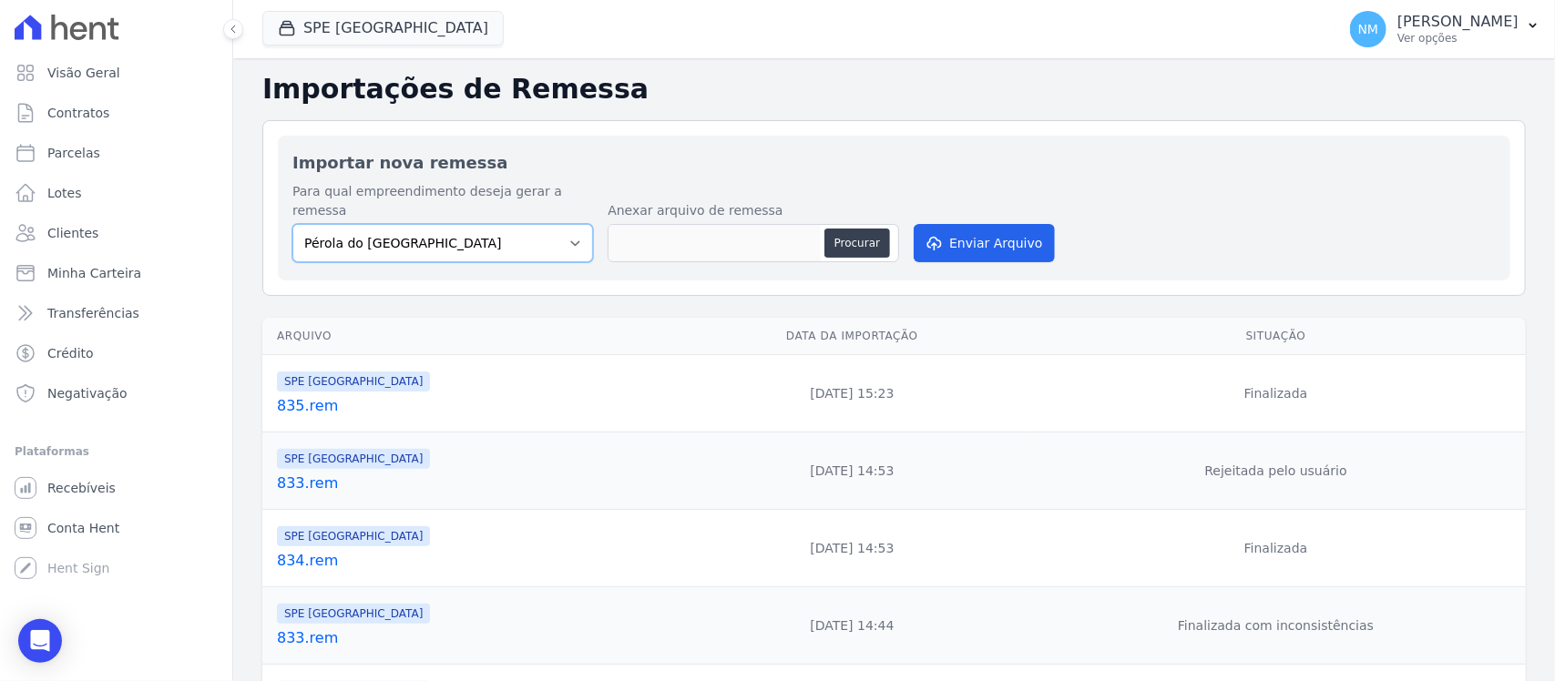
drag, startPoint x: 567, startPoint y: 208, endPoint x: 562, endPoint y: 217, distance: 10.6
click at [567, 224] on select "Pérola do Tocantins SPE Montenegro" at bounding box center [442, 243] width 301 height 38
select select "168bdd06-a3dd-4988-b5a9-b0a7c7bf8968"
click at [292, 224] on select "Pérola do Tocantins SPE Montenegro" at bounding box center [442, 243] width 301 height 38
click at [856, 229] on button "Procurar" at bounding box center [857, 243] width 66 height 29
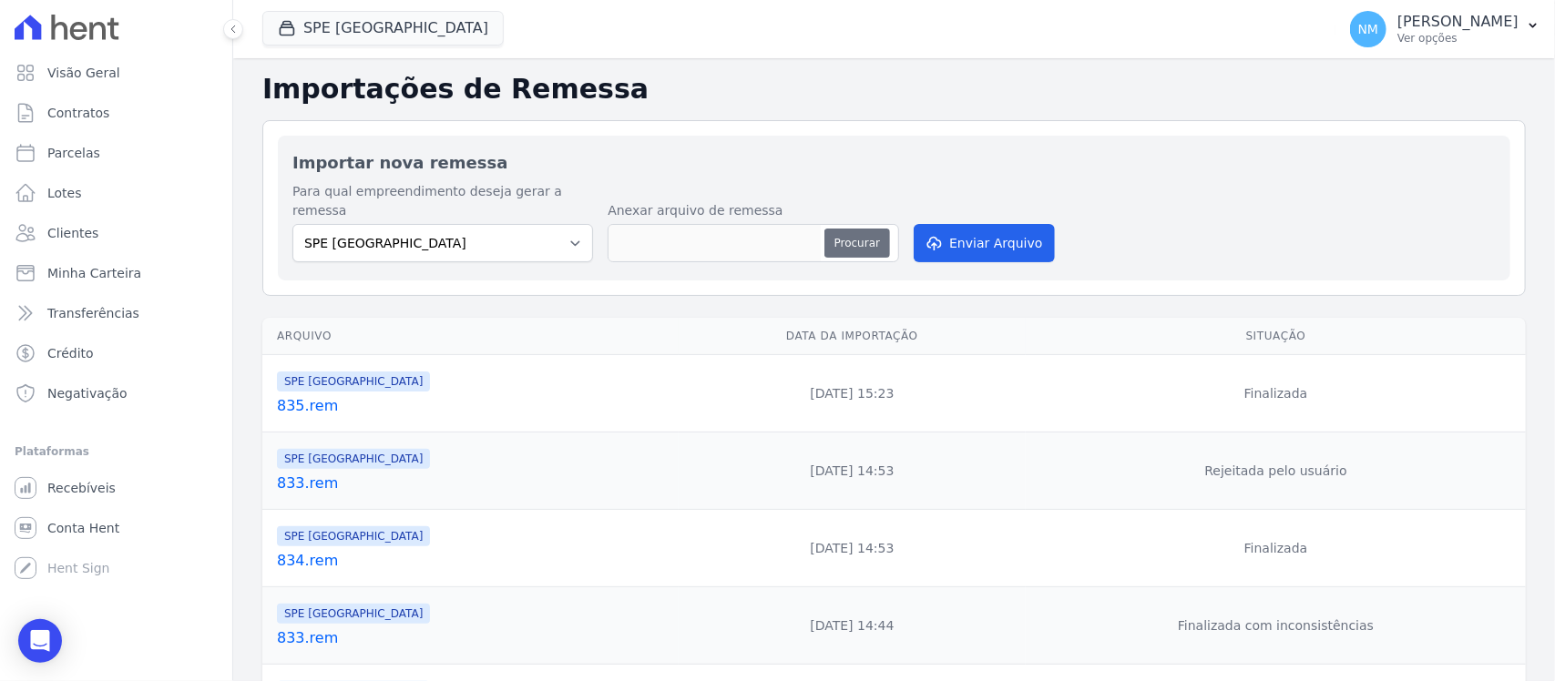
type input "836.rem"
click at [968, 224] on button "Enviar Arquivo" at bounding box center [984, 243] width 140 height 38
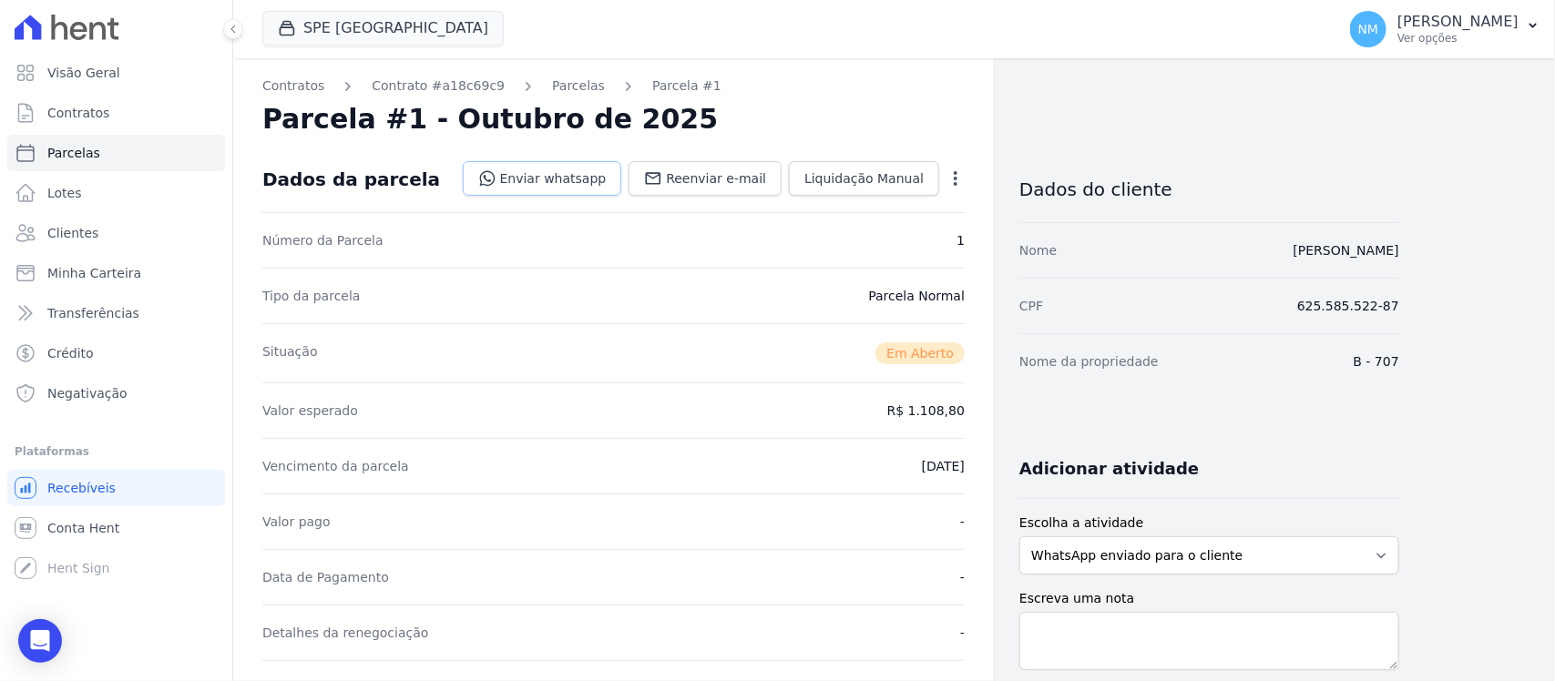
click at [556, 176] on link "Enviar whatsapp" at bounding box center [542, 178] width 159 height 35
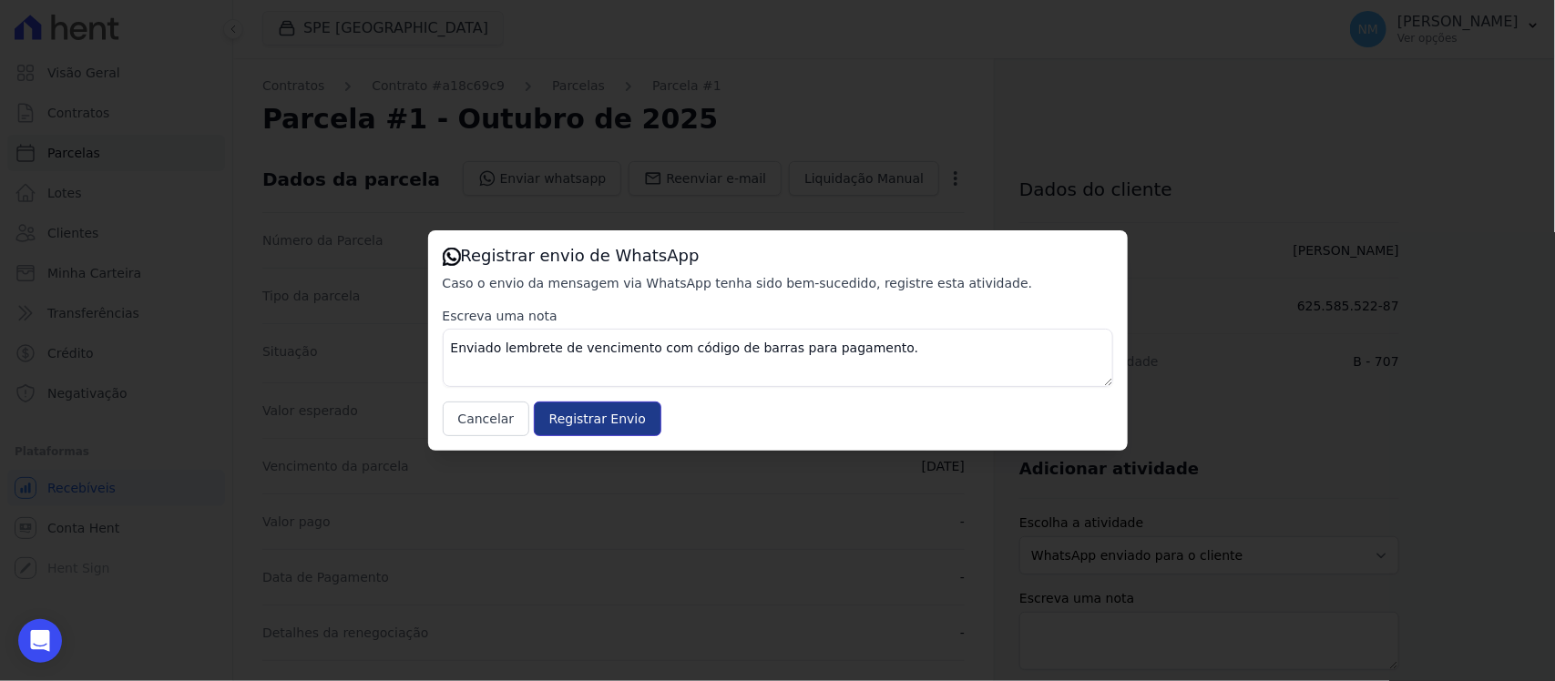
click at [634, 407] on input "Registrar Envio" at bounding box center [598, 419] width 128 height 35
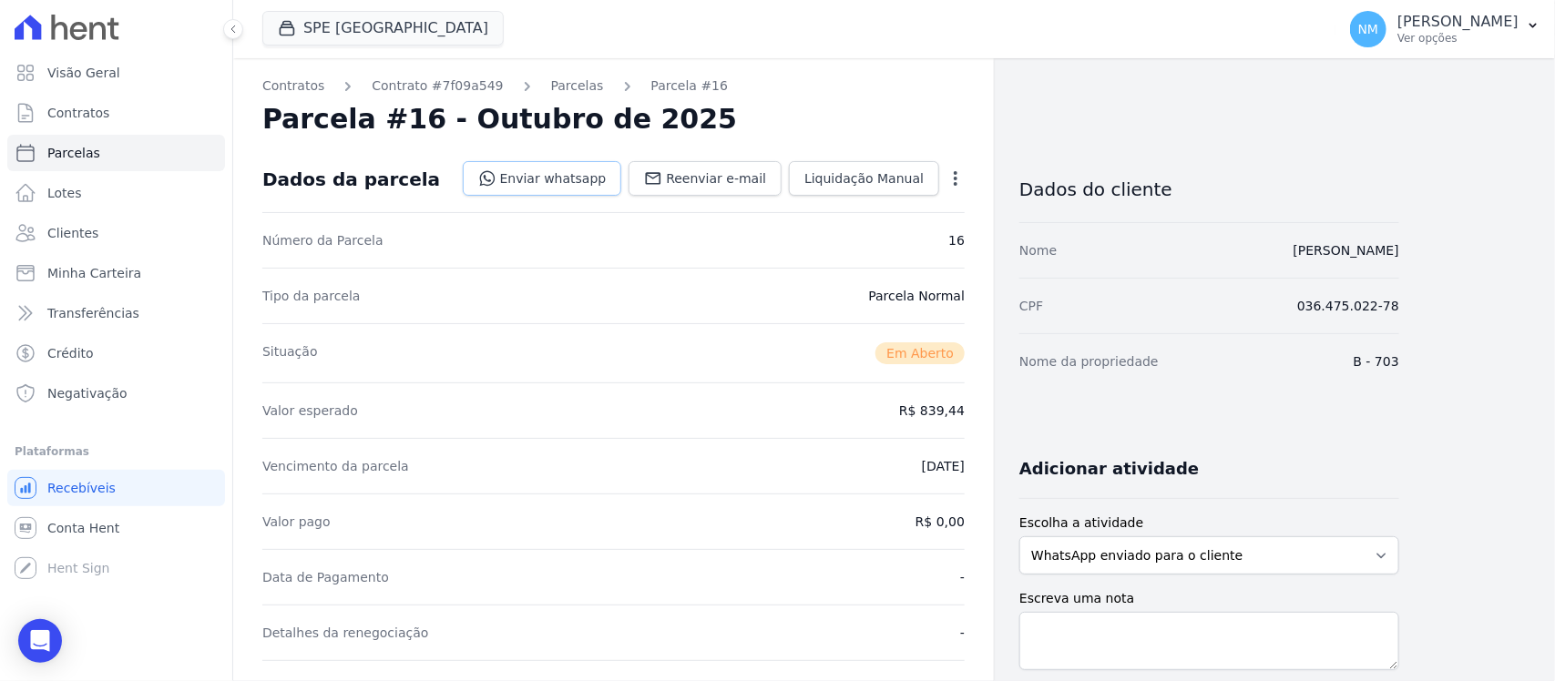
click at [581, 183] on link "Enviar whatsapp" at bounding box center [542, 178] width 159 height 35
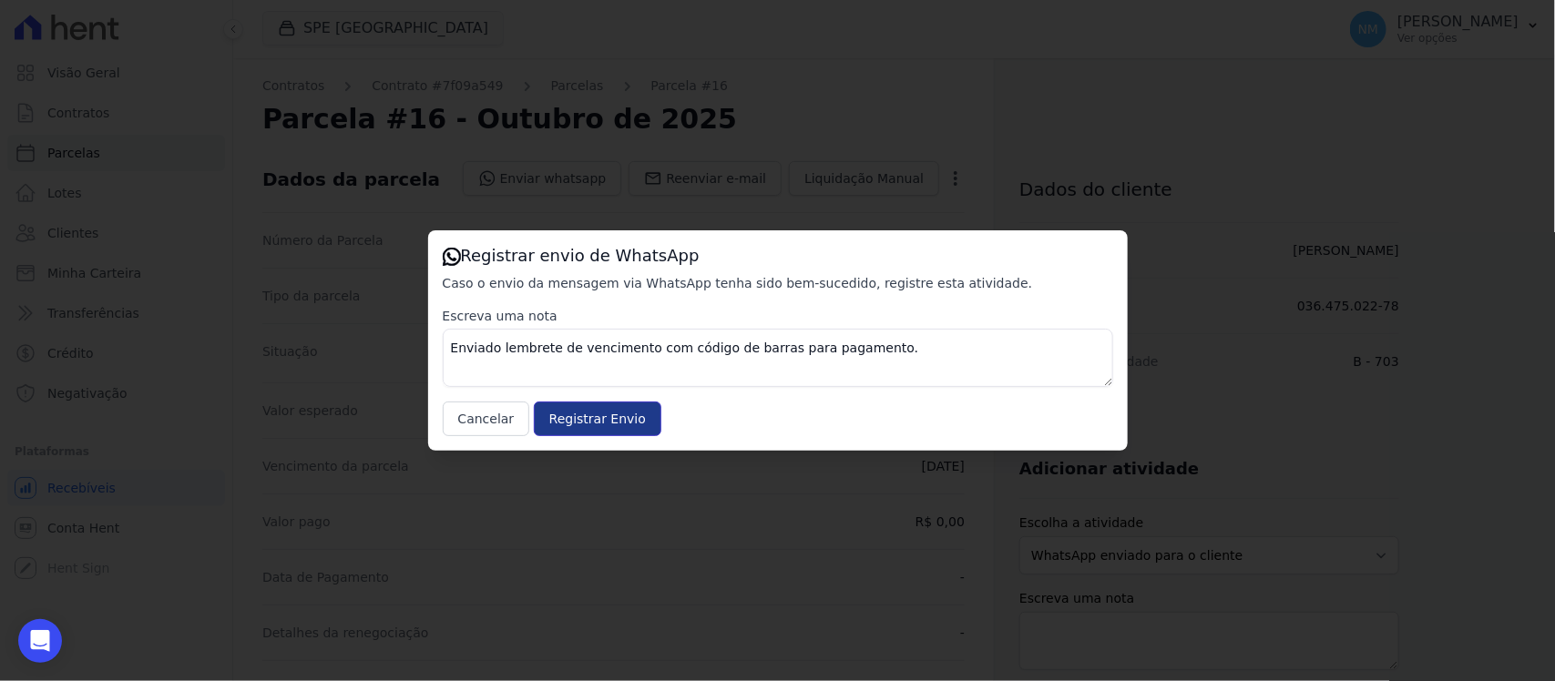
click at [625, 424] on input "Registrar Envio" at bounding box center [598, 419] width 128 height 35
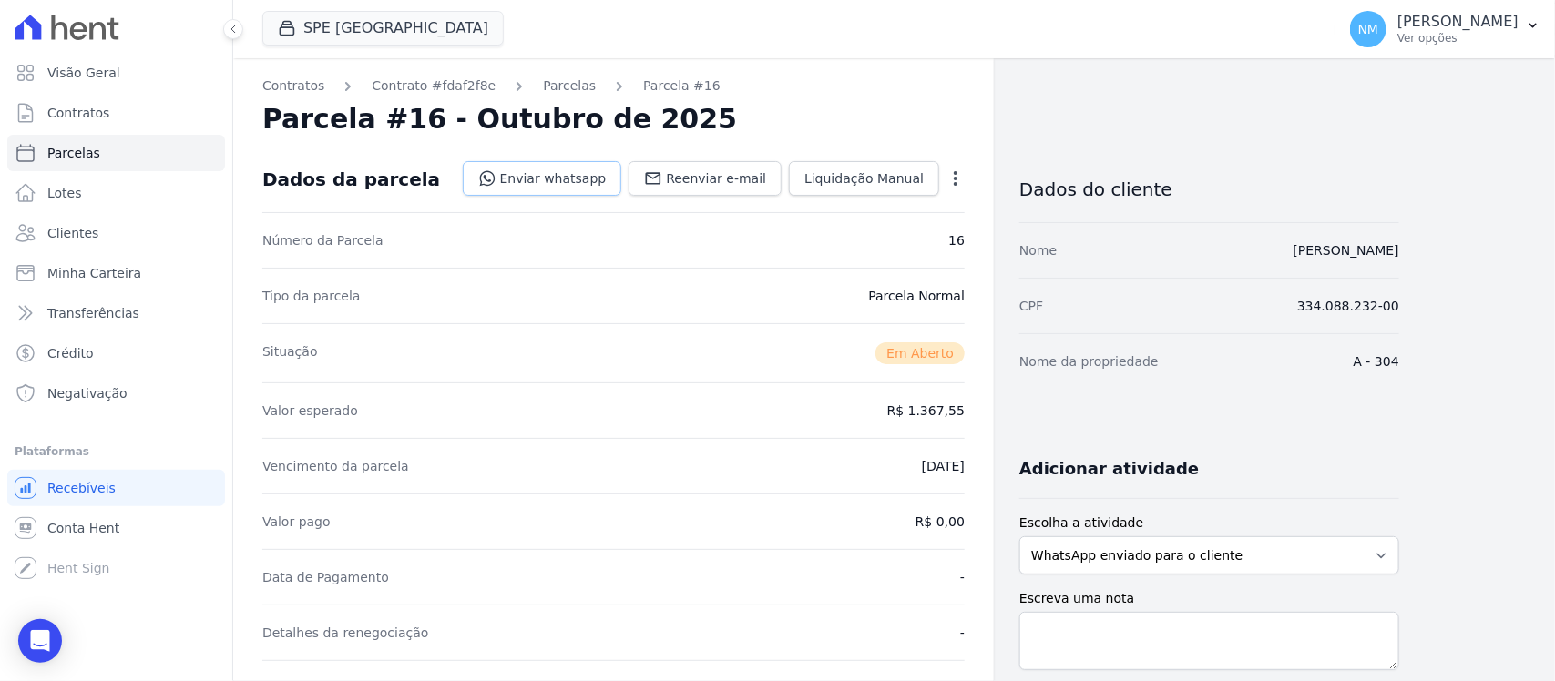
click at [592, 176] on link "Enviar whatsapp" at bounding box center [542, 178] width 159 height 35
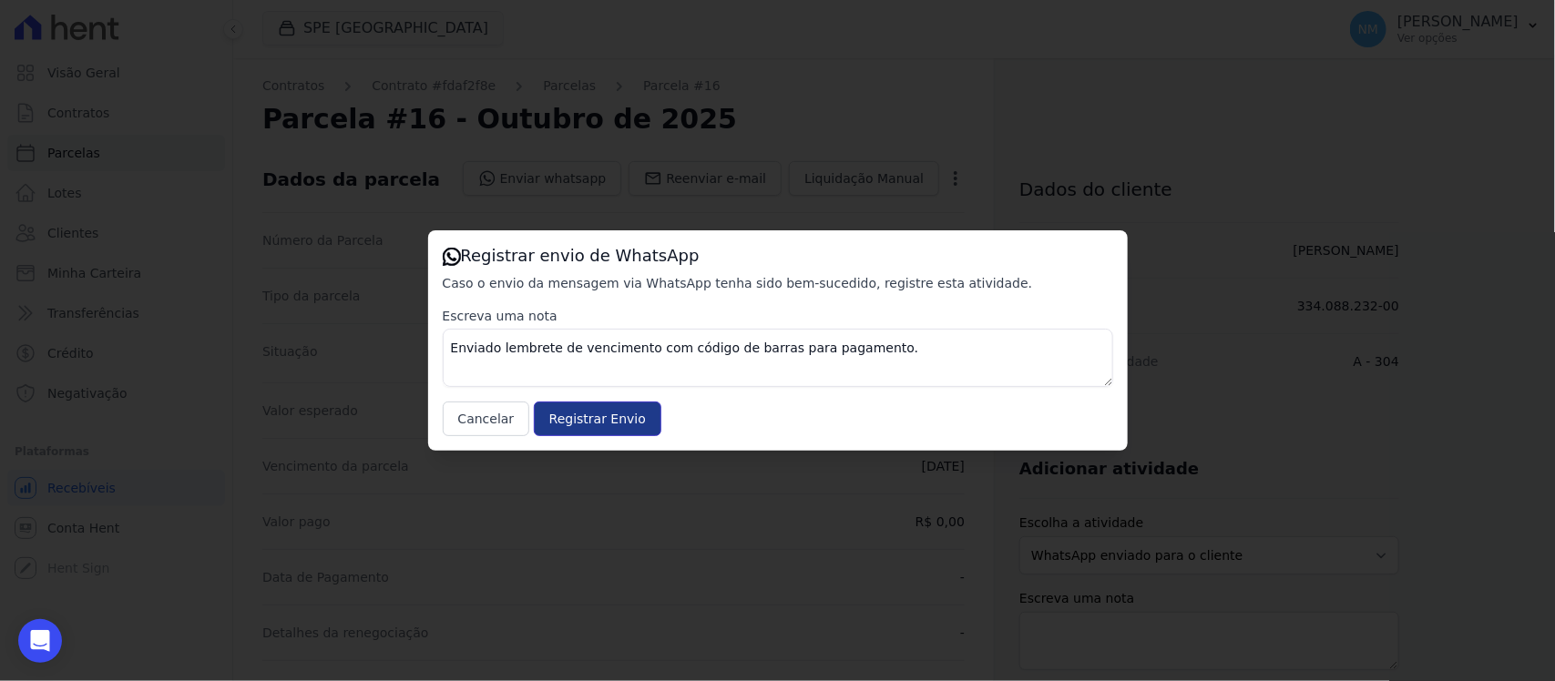
click at [611, 414] on input "Registrar Envio" at bounding box center [598, 419] width 128 height 35
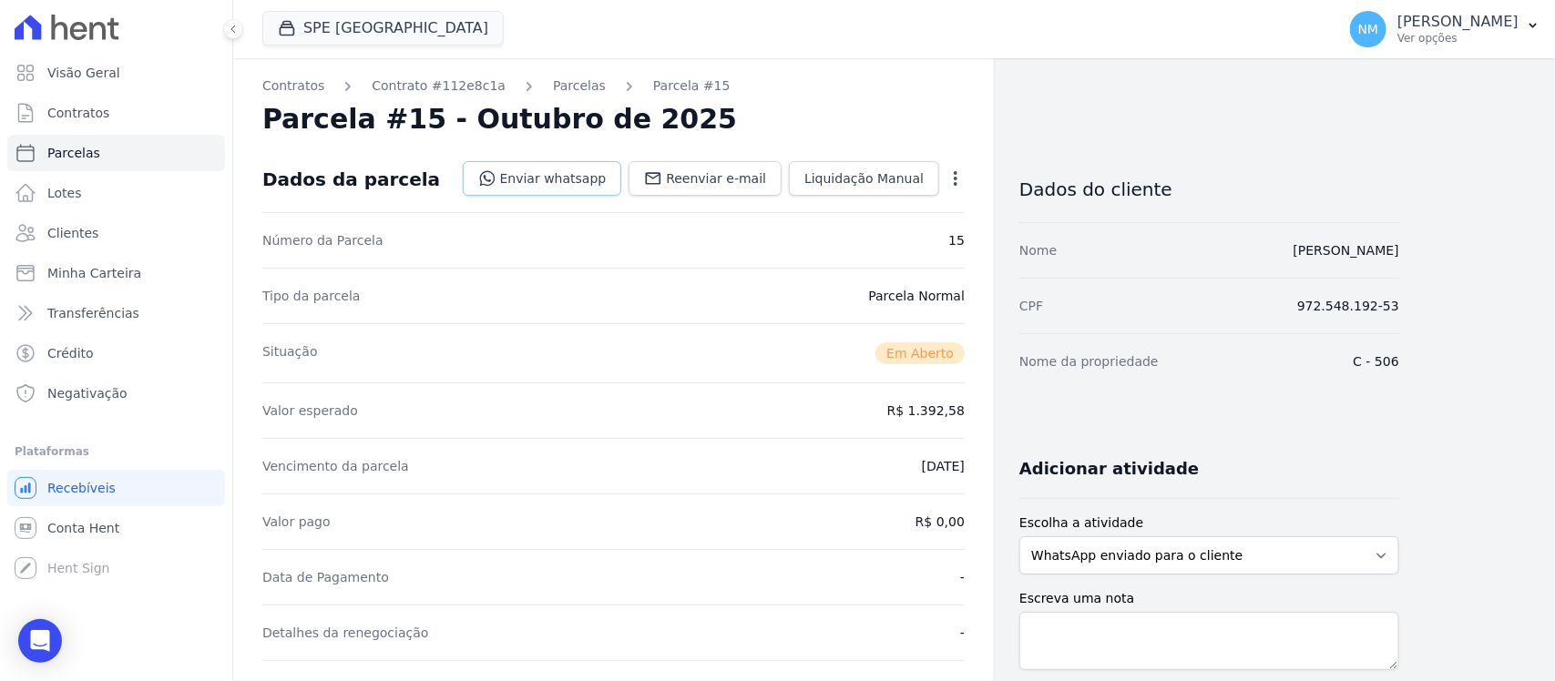
click at [577, 174] on link "Enviar whatsapp" at bounding box center [542, 178] width 159 height 35
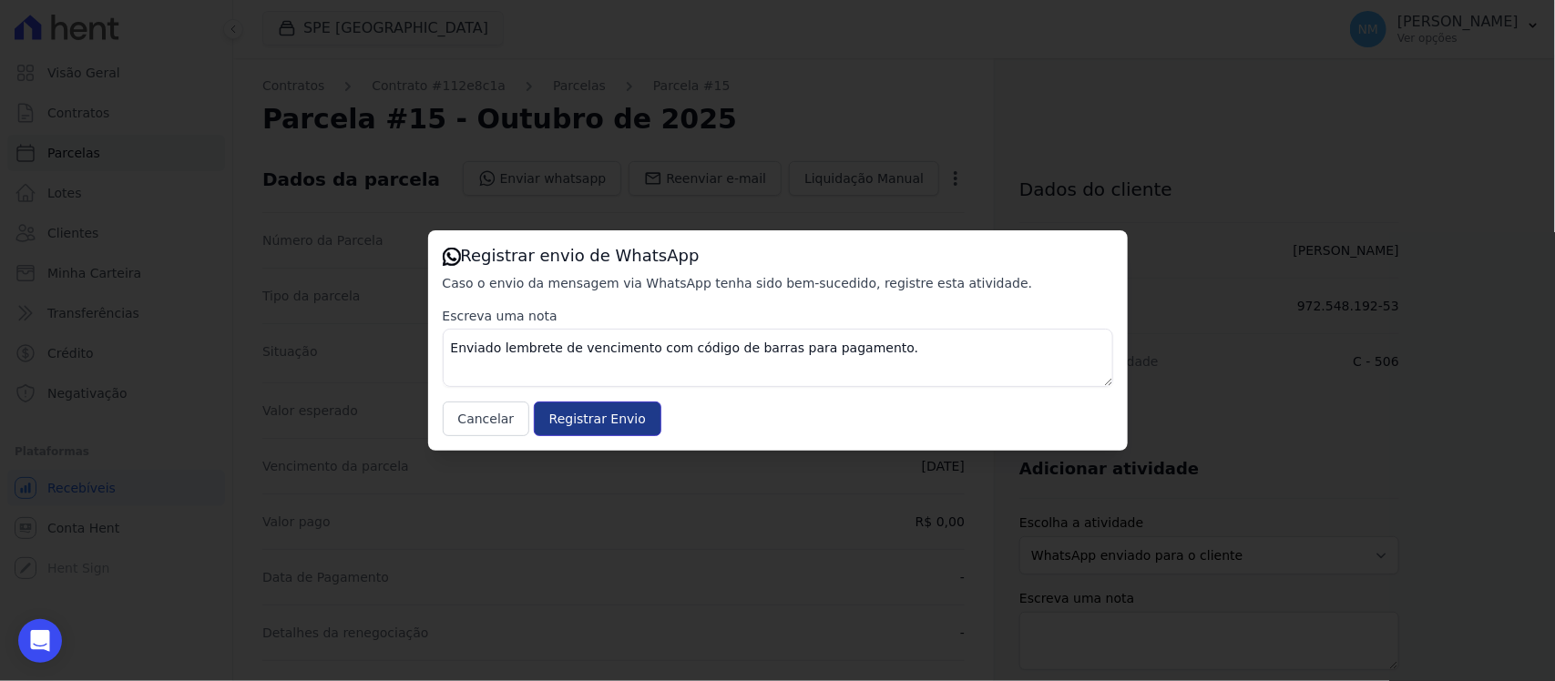
click at [629, 421] on input "Registrar Envio" at bounding box center [598, 419] width 128 height 35
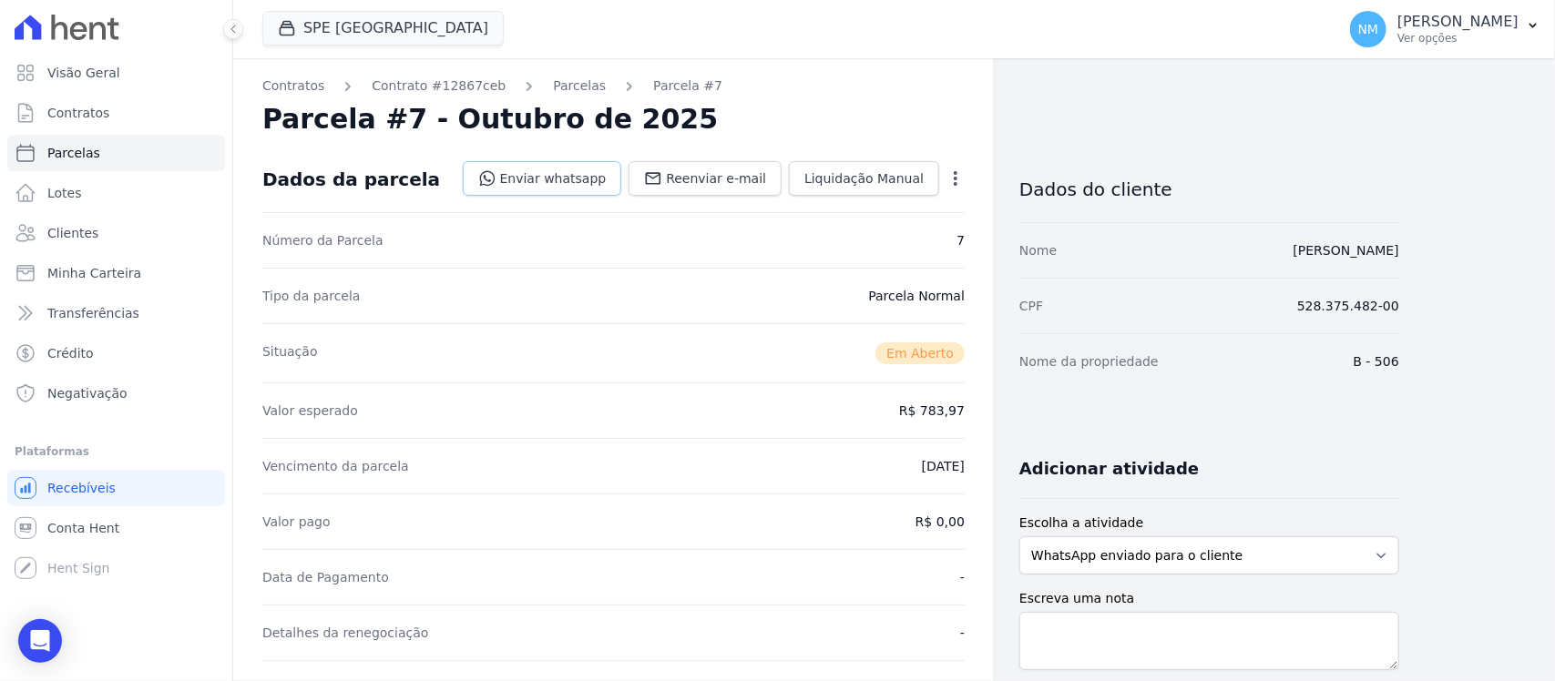
click at [556, 173] on link "Enviar whatsapp" at bounding box center [542, 178] width 159 height 35
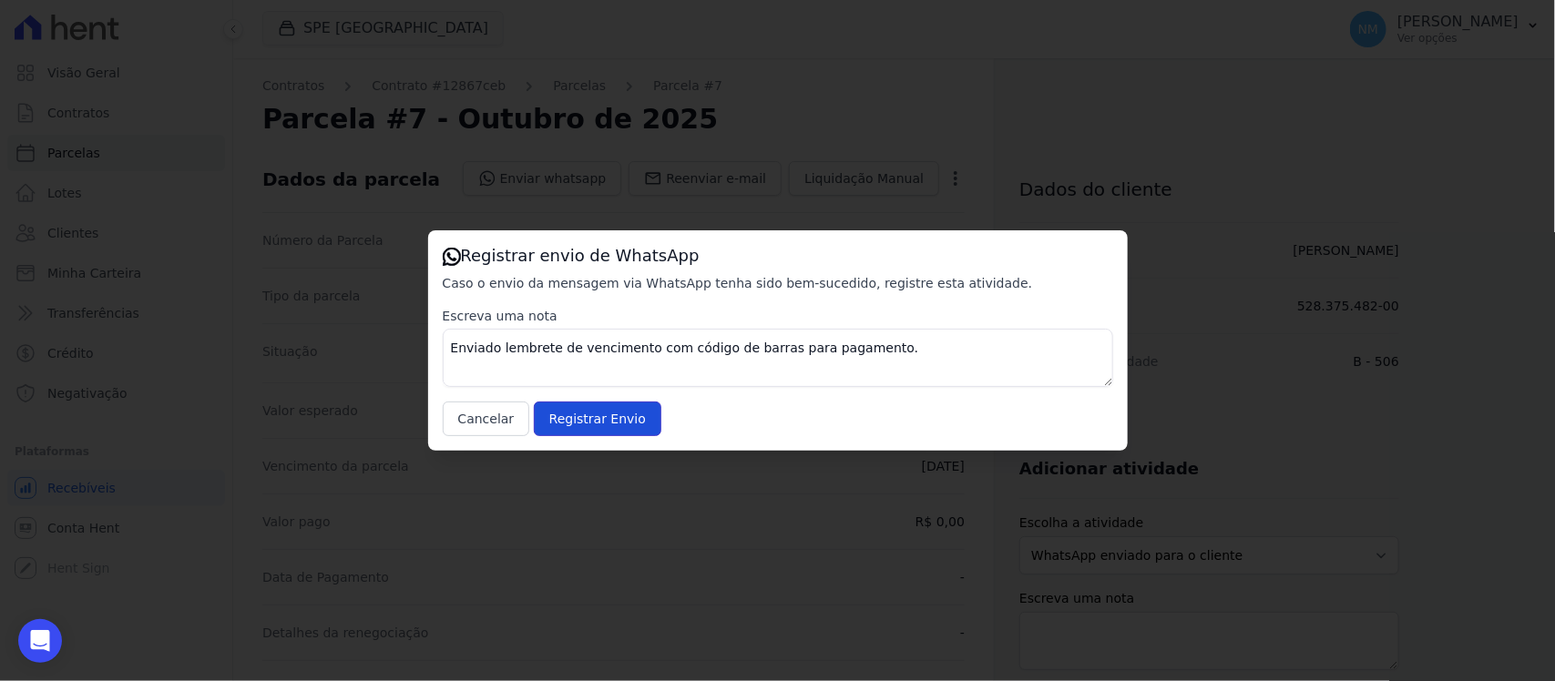
drag, startPoint x: 613, startPoint y: 420, endPoint x: 816, endPoint y: 220, distance: 284.7
click at [621, 417] on input "Registrar Envio" at bounding box center [598, 419] width 128 height 35
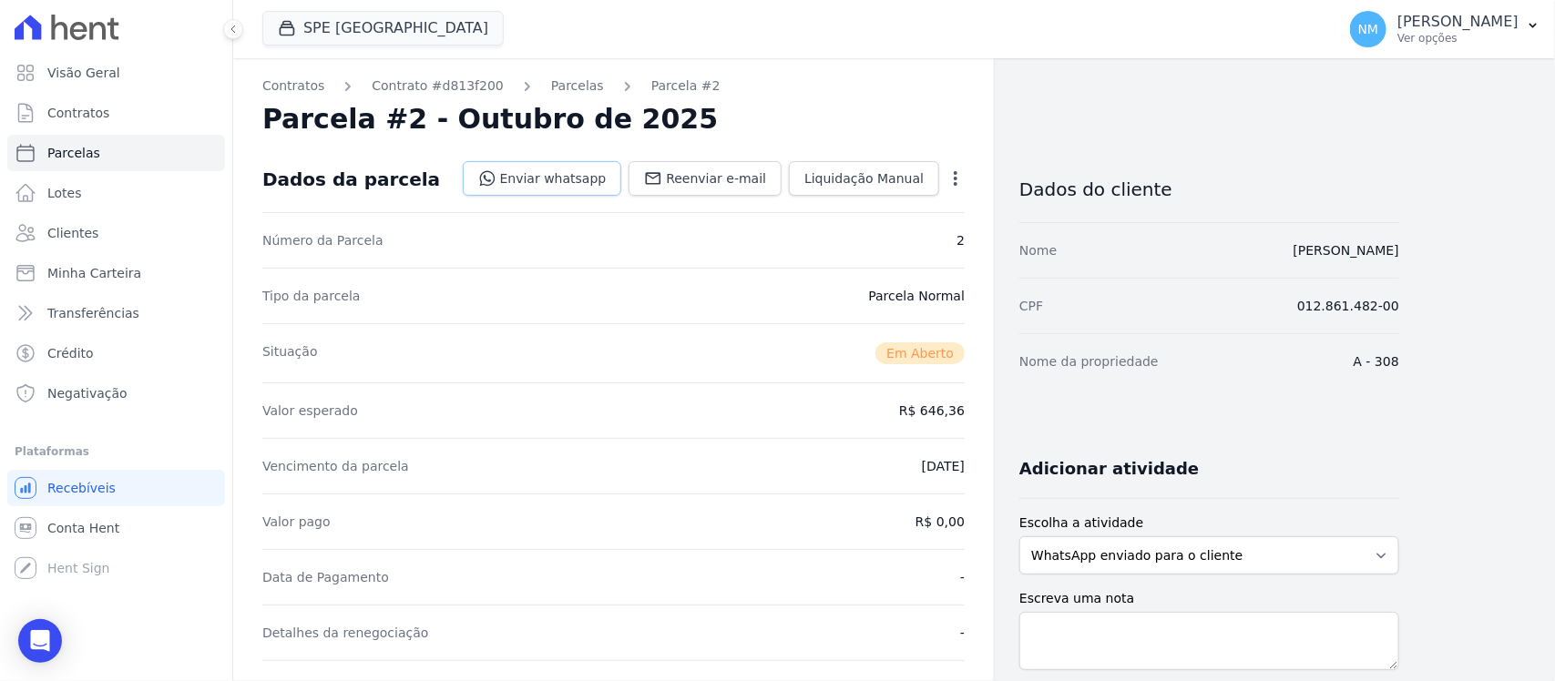
click at [603, 180] on link "Enviar whatsapp" at bounding box center [542, 178] width 159 height 35
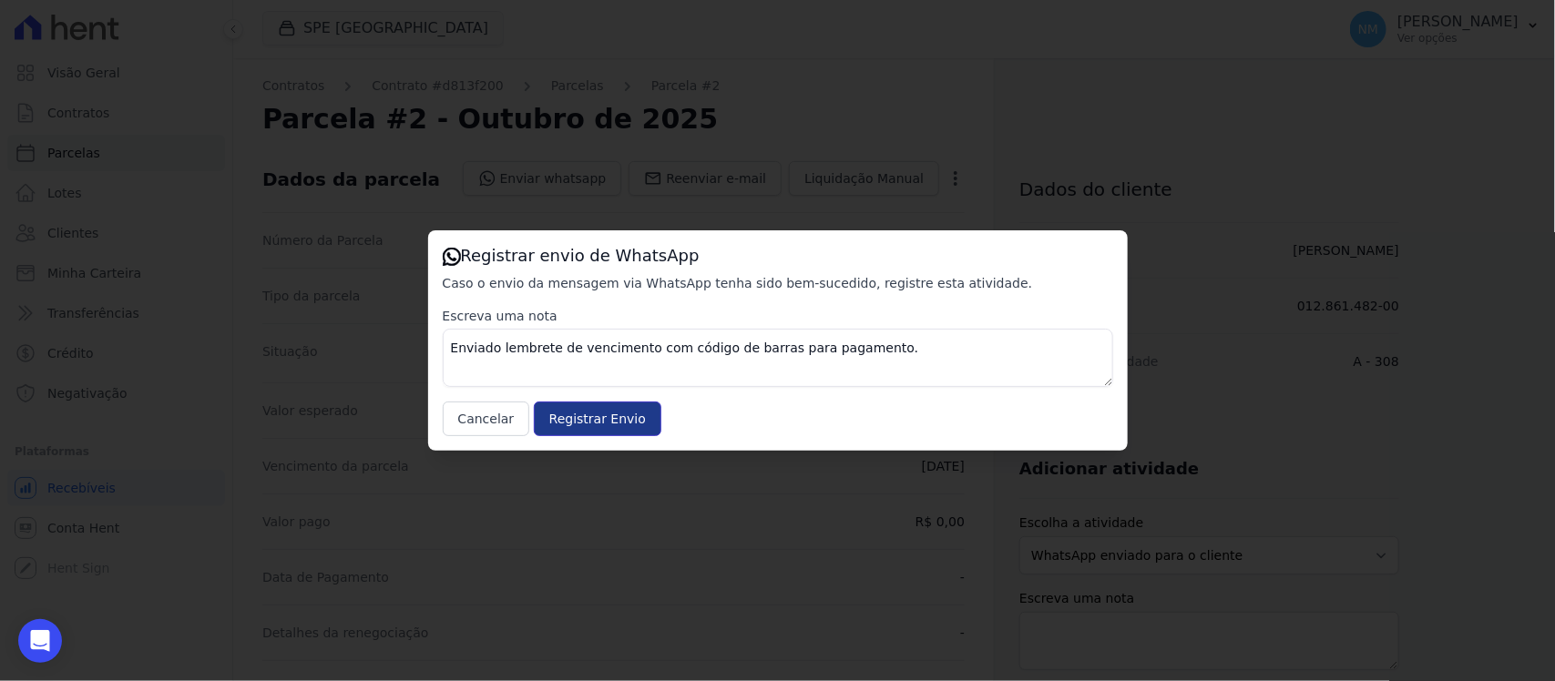
click at [635, 424] on input "Registrar Envio" at bounding box center [598, 419] width 128 height 35
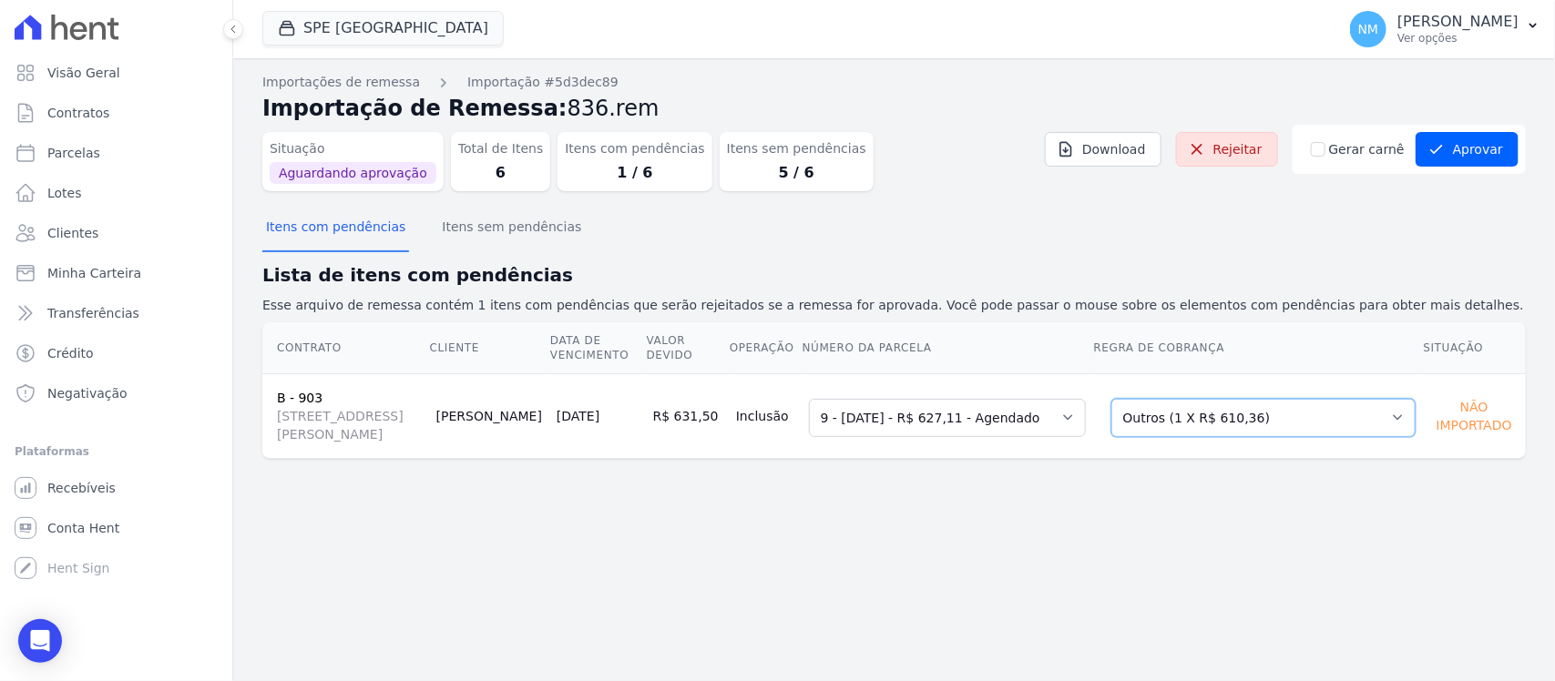
click at [1387, 421] on select "Selecione uma Nova Parcela Avulsa Parcela Avulsa Existente Financiamento CEF (1…" at bounding box center [1263, 418] width 304 height 38
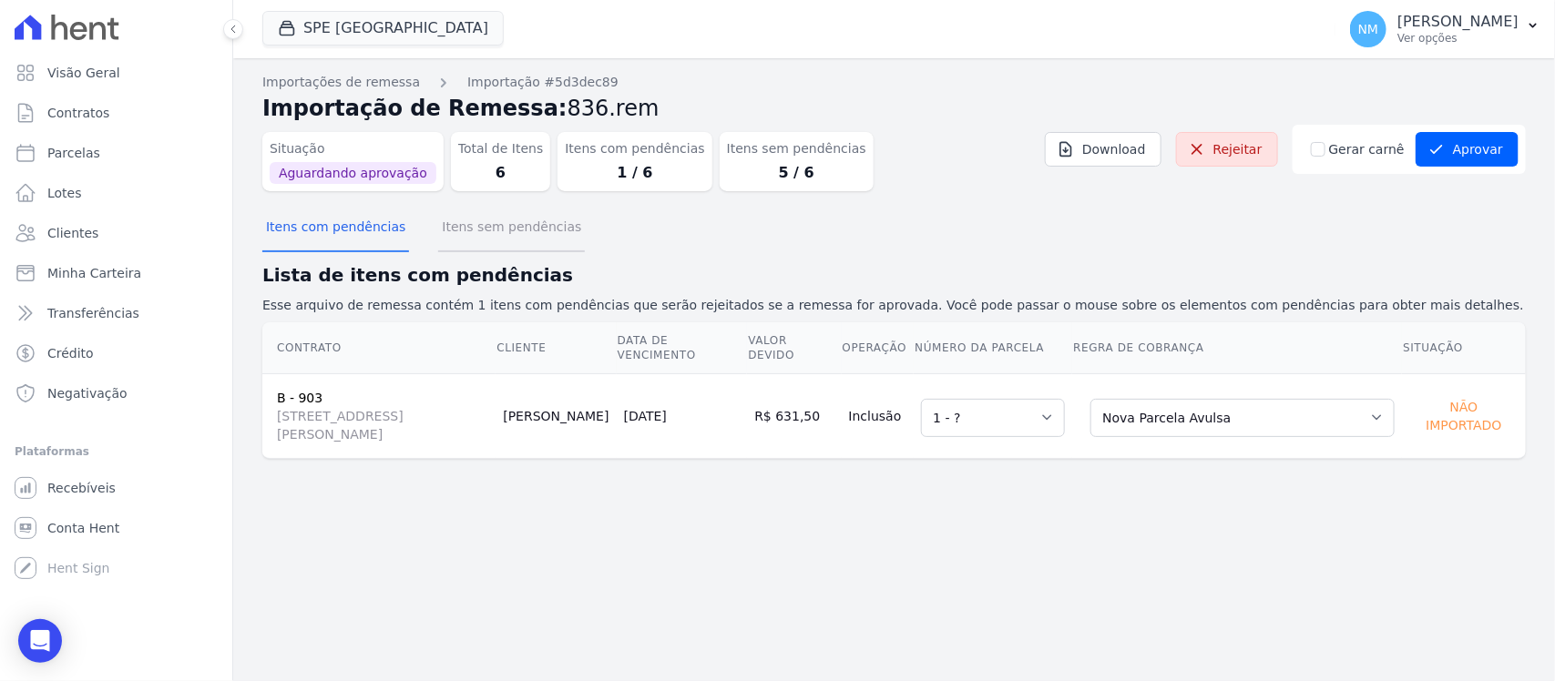
drag, startPoint x: 525, startPoint y: 234, endPoint x: 571, endPoint y: 235, distance: 46.5
click at [526, 232] on button "Itens sem pendências" at bounding box center [511, 228] width 147 height 47
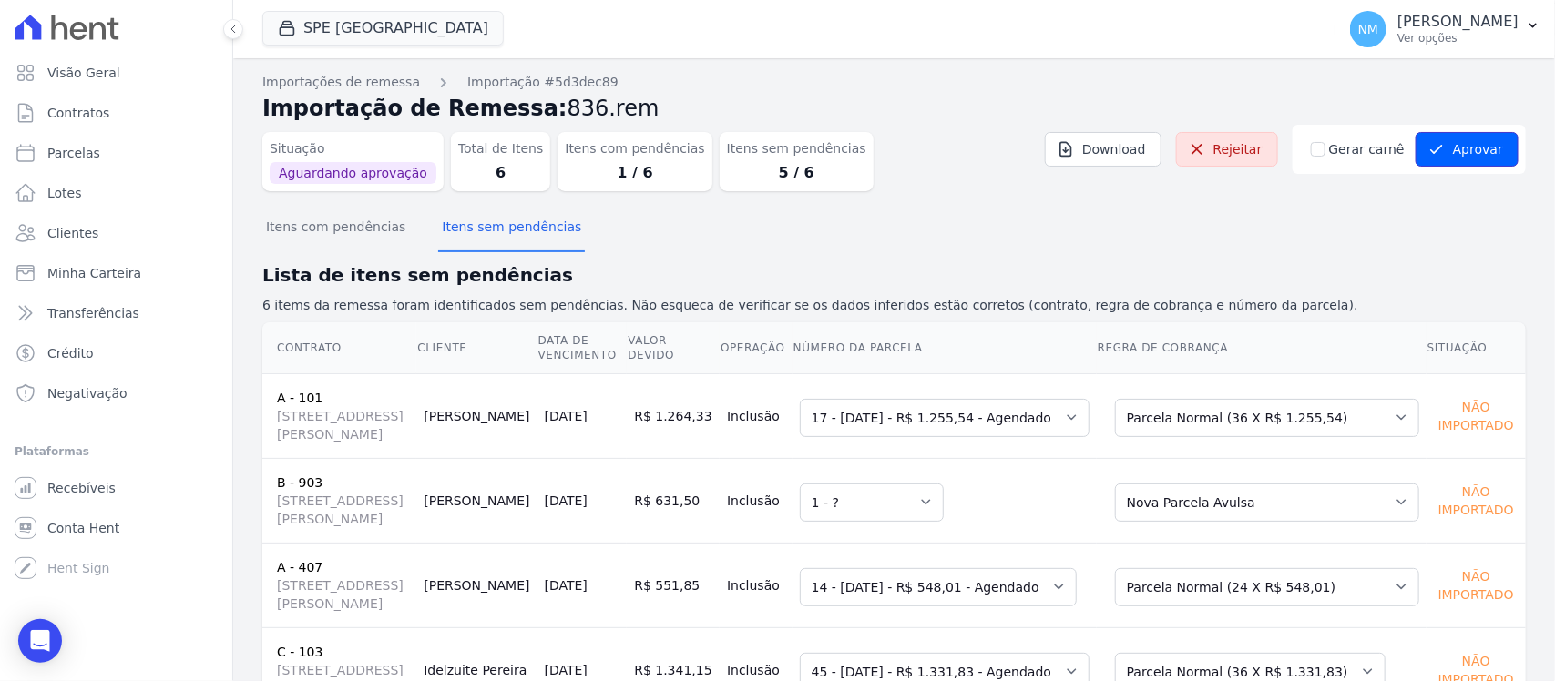
click at [1459, 150] on button "Aprovar" at bounding box center [1467, 149] width 103 height 35
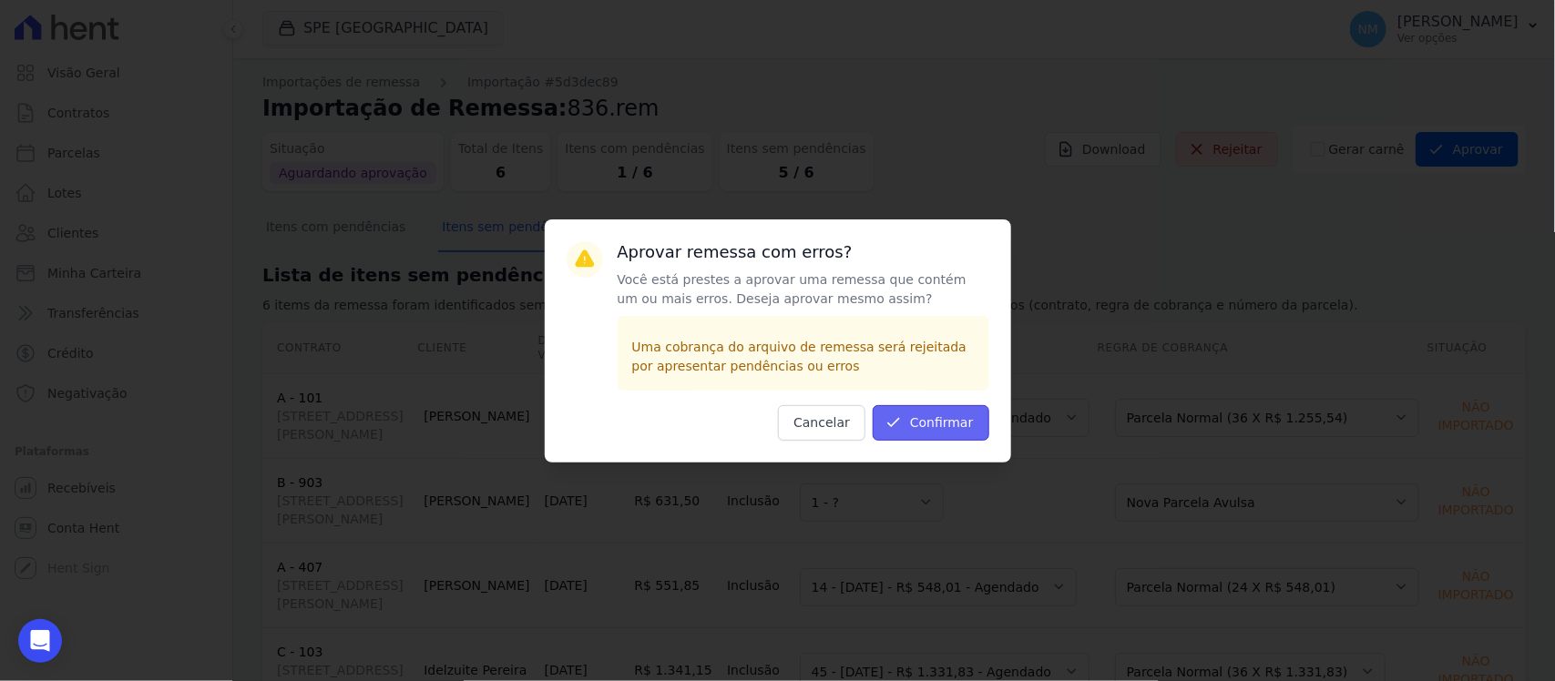
click at [954, 431] on button "Confirmar" at bounding box center [931, 423] width 117 height 36
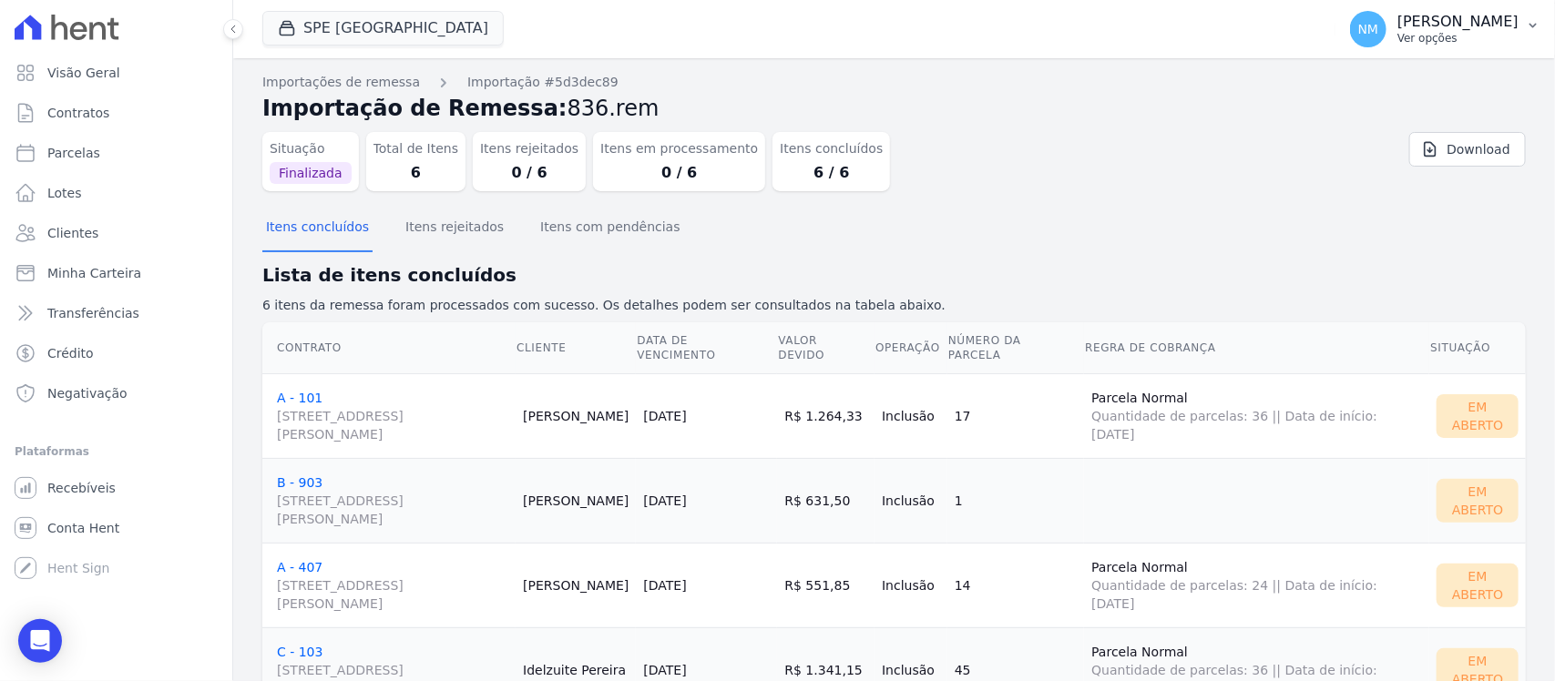
click at [1531, 38] on button "NM Nilda Moura Ver opções" at bounding box center [1445, 29] width 220 height 51
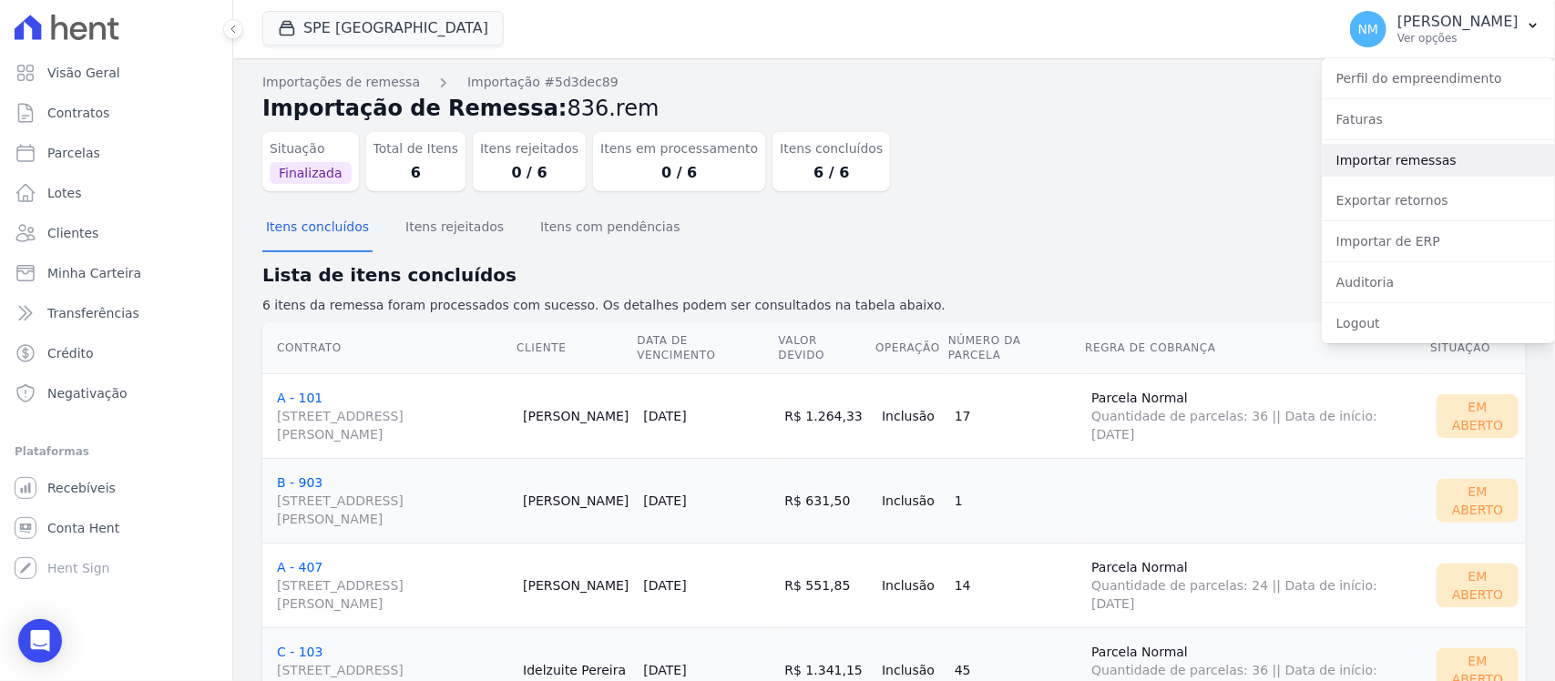
click at [1424, 157] on link "Importar remessas" at bounding box center [1438, 160] width 233 height 33
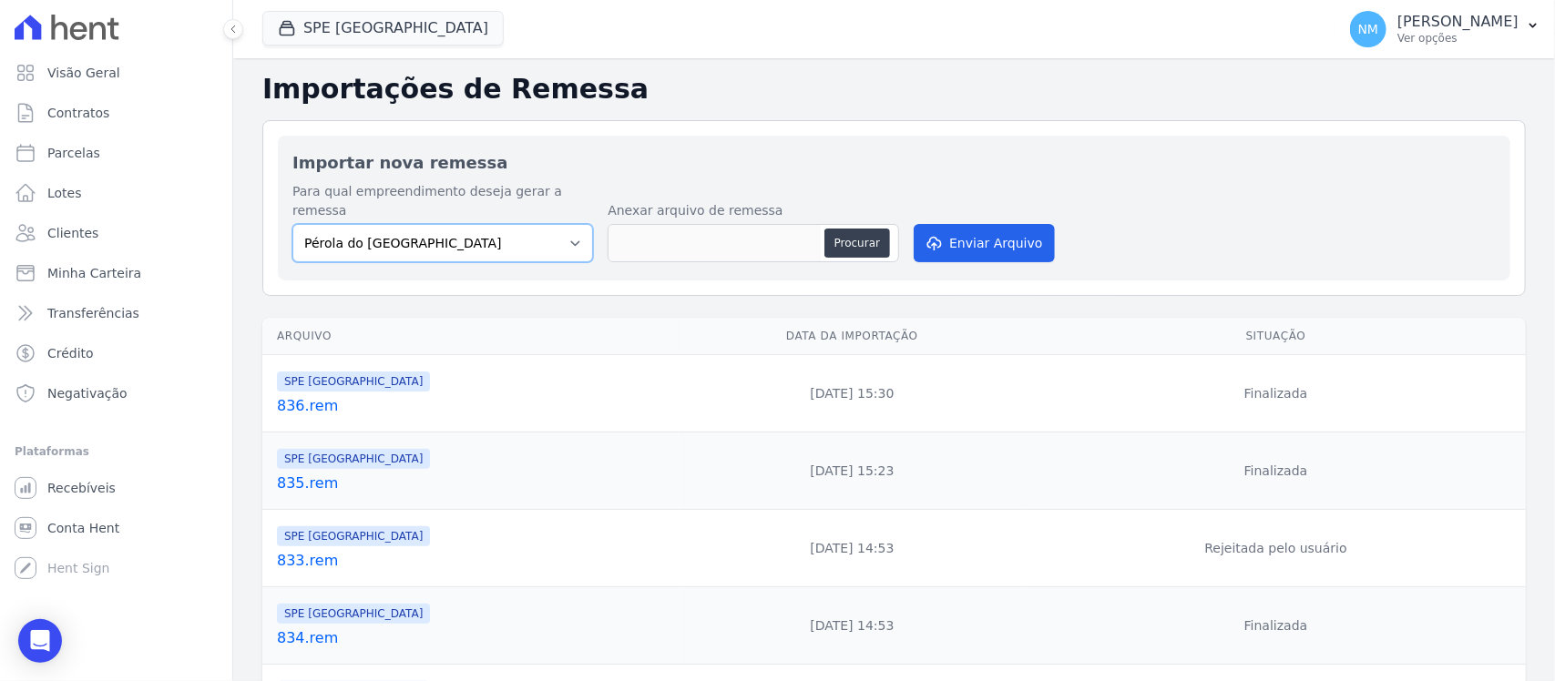
drag, startPoint x: 572, startPoint y: 230, endPoint x: 560, endPoint y: 240, distance: 14.9
click at [572, 230] on select "Pérola do Tocantins SPE Montenegro" at bounding box center [442, 243] width 301 height 38
select select "168bdd06-a3dd-4988-b5a9-b0a7c7bf8968"
click at [292, 224] on select "Pérola do Tocantins SPE Montenegro" at bounding box center [442, 243] width 301 height 38
click at [833, 229] on button "Procurar" at bounding box center [857, 243] width 66 height 29
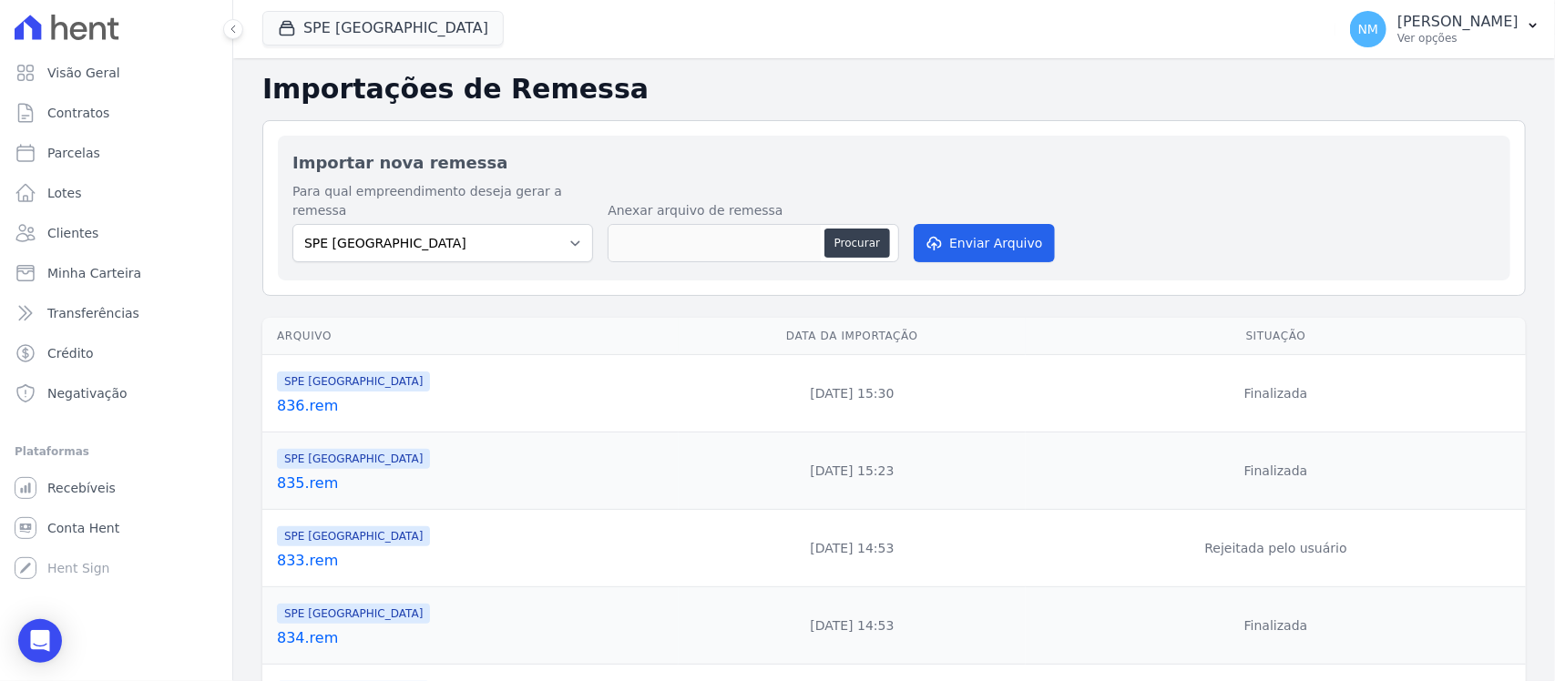
type input "837.rem"
drag, startPoint x: 977, startPoint y: 223, endPoint x: 995, endPoint y: 348, distance: 126.0
click at [977, 224] on button "Enviar Arquivo" at bounding box center [984, 243] width 140 height 38
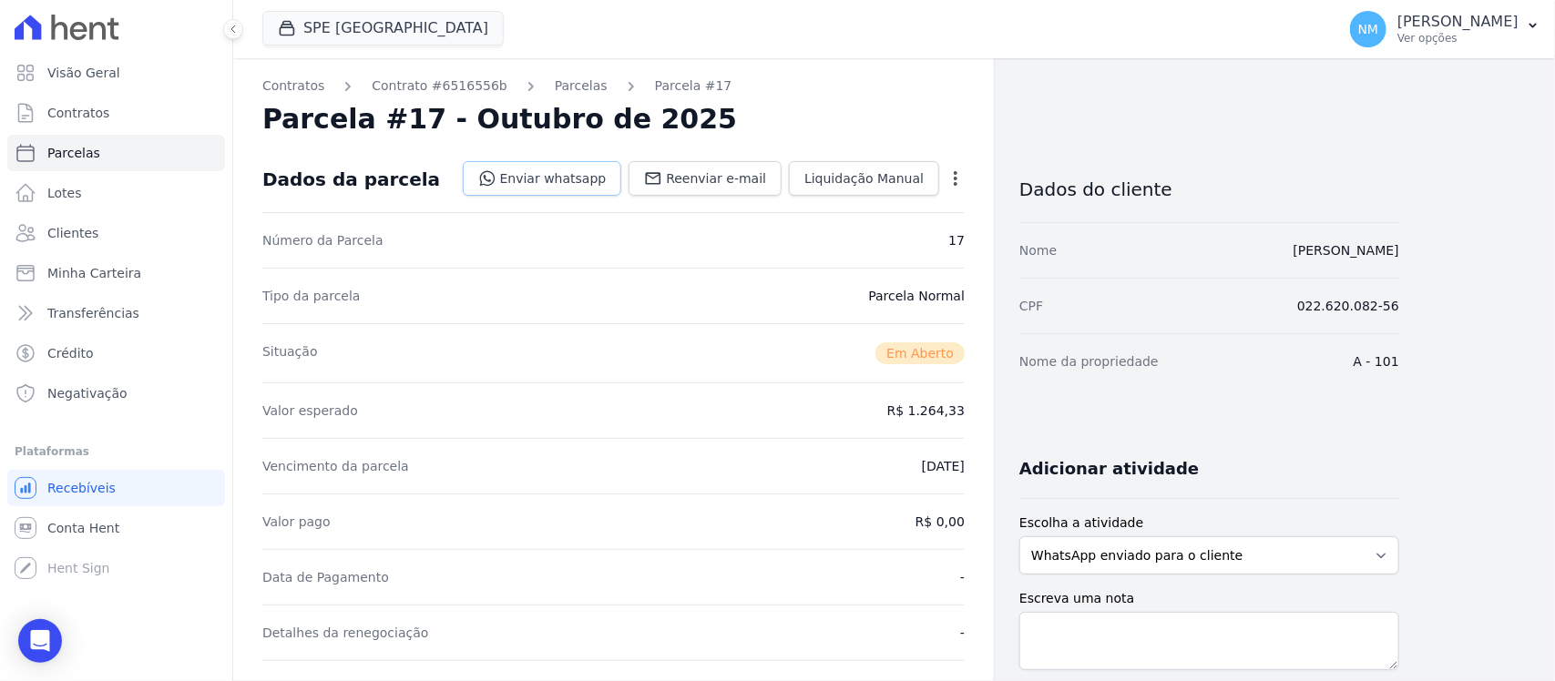
click at [577, 188] on link "Enviar whatsapp" at bounding box center [542, 178] width 159 height 35
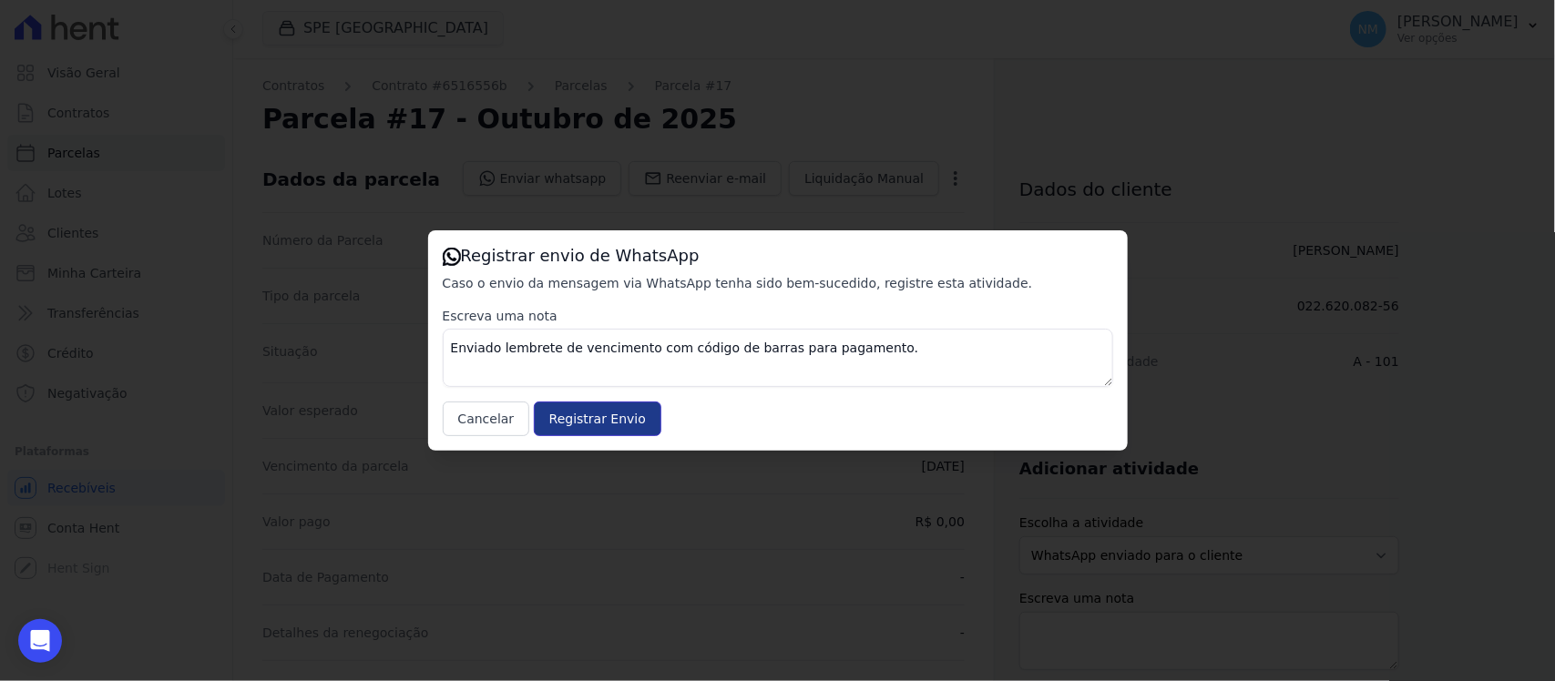
click at [613, 416] on input "Registrar Envio" at bounding box center [598, 419] width 128 height 35
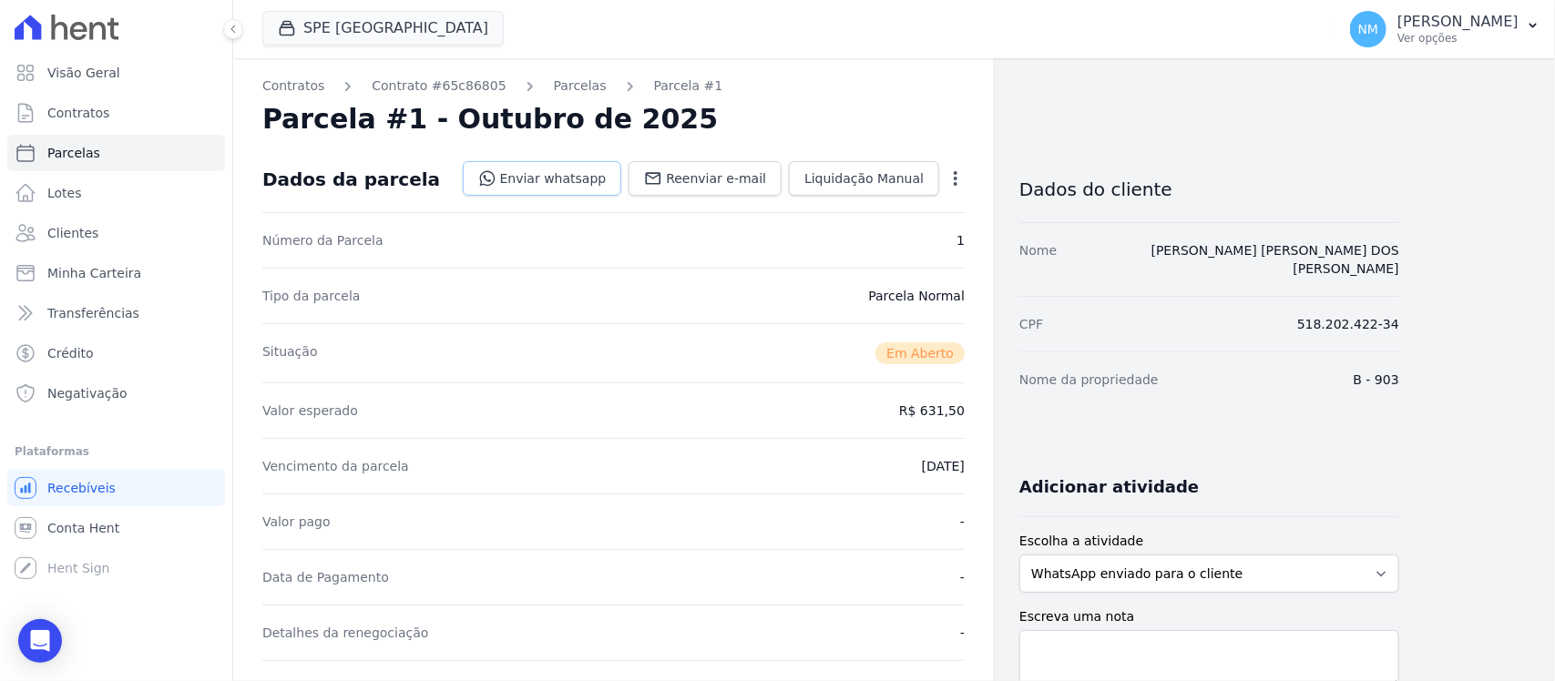
click at [569, 179] on link "Enviar whatsapp" at bounding box center [542, 178] width 159 height 35
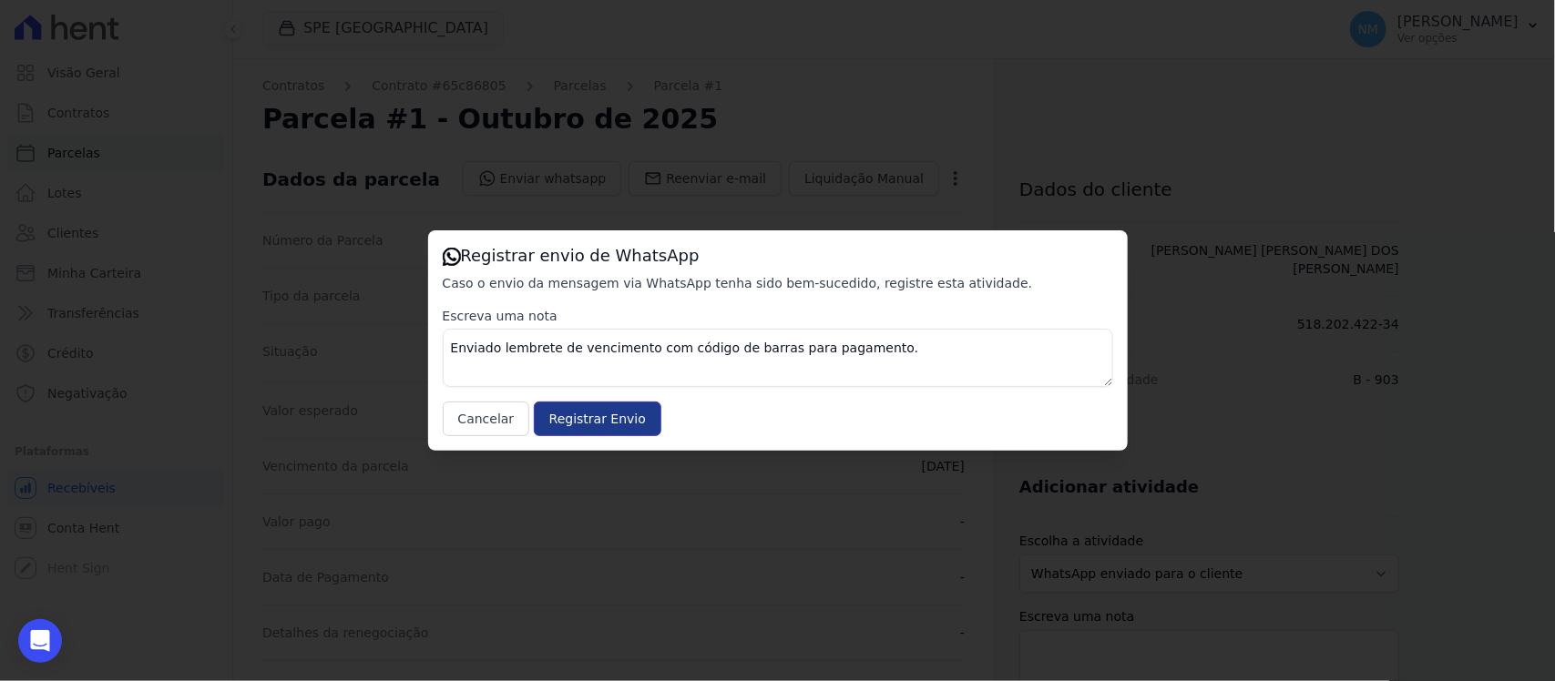
click at [593, 416] on input "Registrar Envio" at bounding box center [598, 419] width 128 height 35
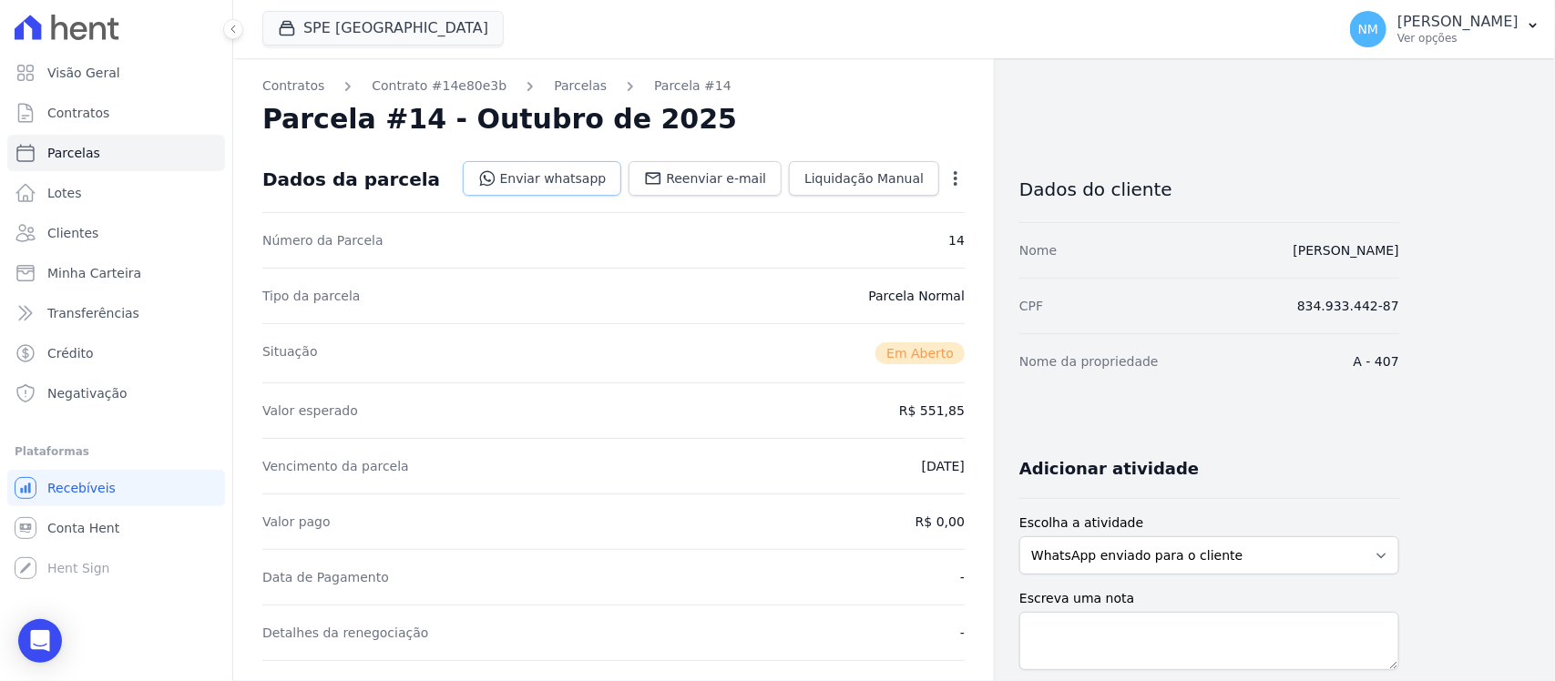
click at [547, 175] on link "Enviar whatsapp" at bounding box center [542, 178] width 159 height 35
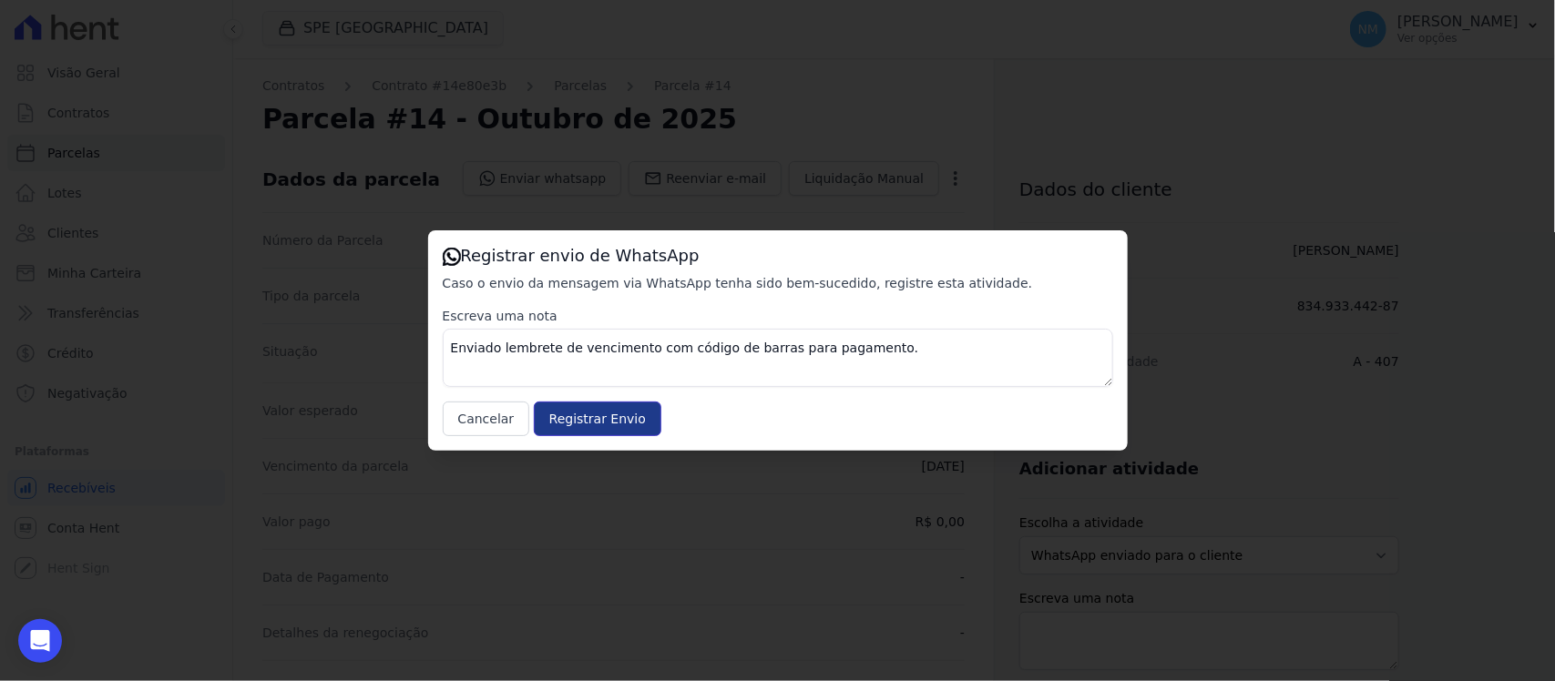
click at [598, 421] on input "Registrar Envio" at bounding box center [598, 419] width 128 height 35
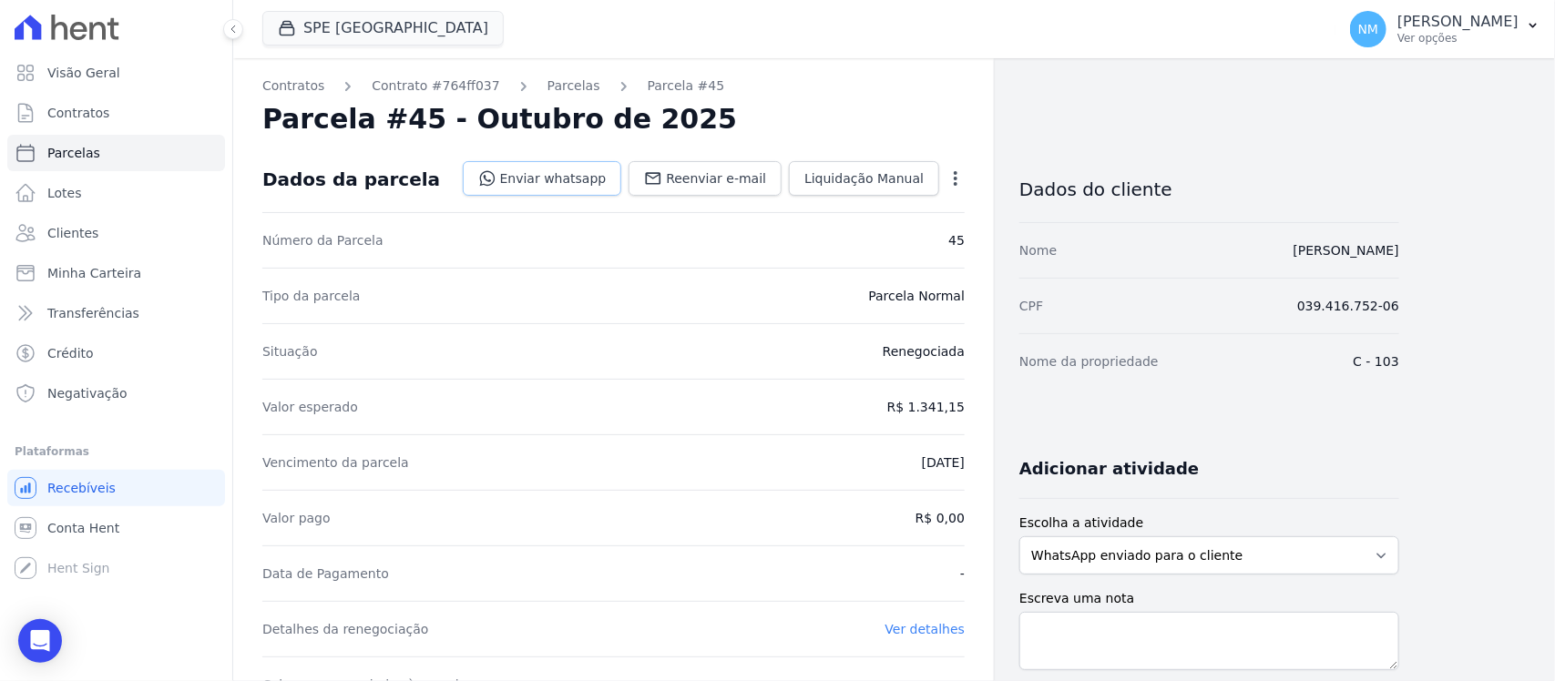
click at [586, 169] on link "Enviar whatsapp" at bounding box center [542, 178] width 159 height 35
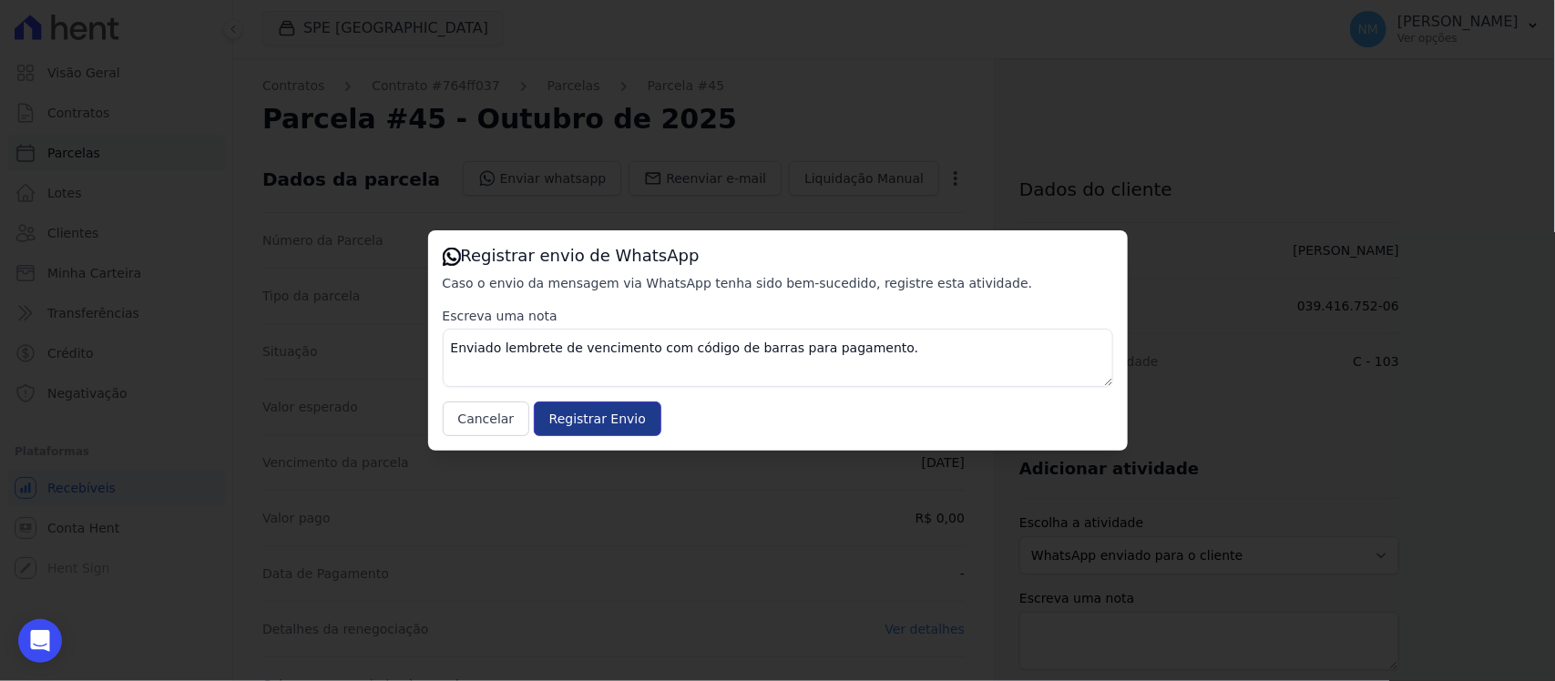
click at [603, 414] on input "Registrar Envio" at bounding box center [598, 419] width 128 height 35
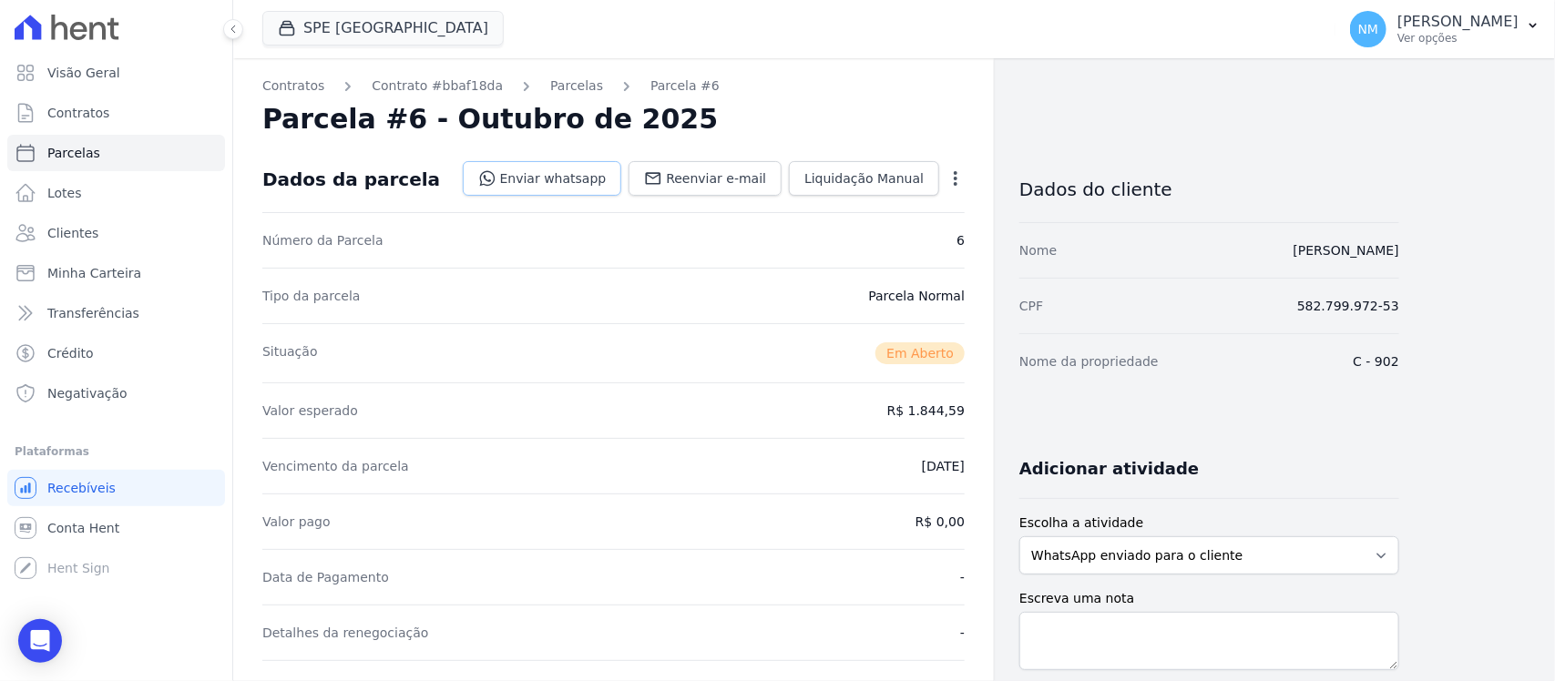
click at [578, 180] on link "Enviar whatsapp" at bounding box center [542, 178] width 159 height 35
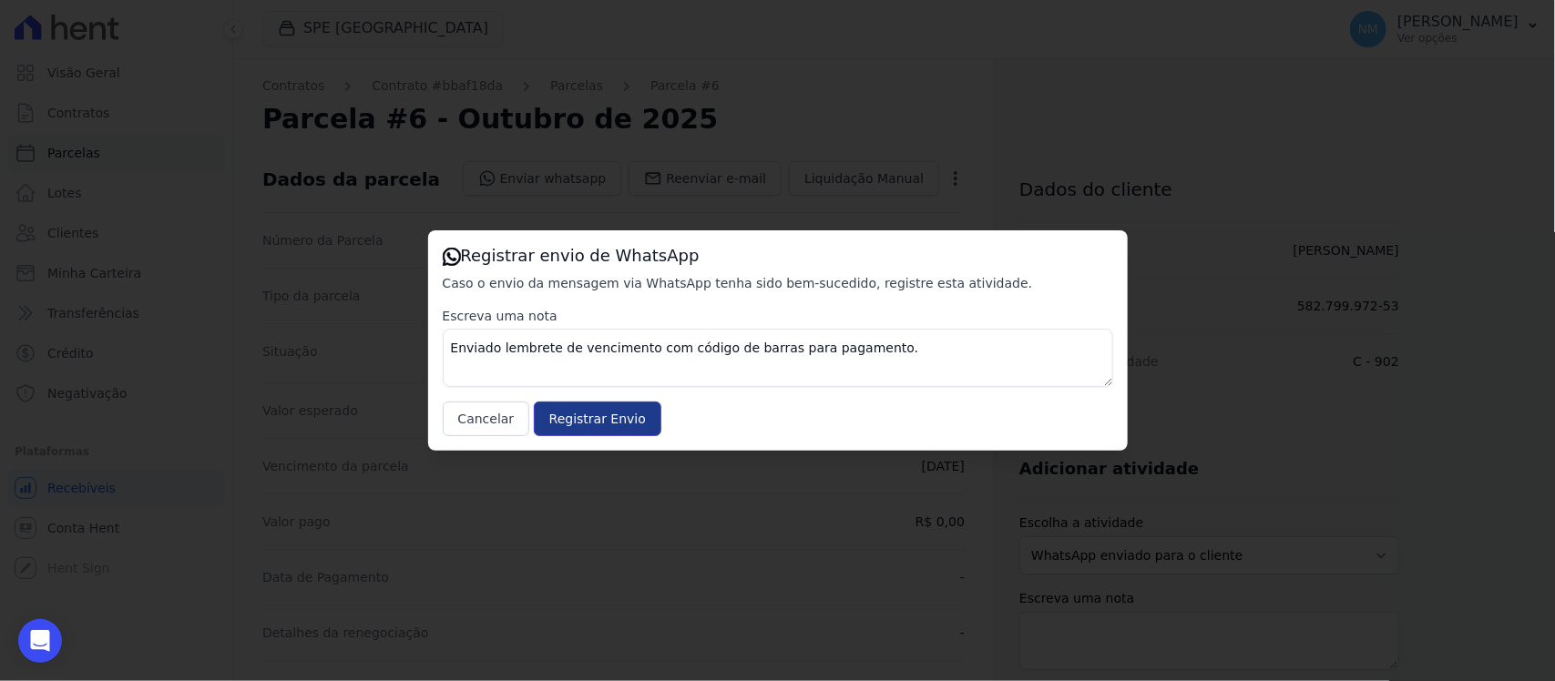
click at [616, 424] on input "Registrar Envio" at bounding box center [598, 419] width 128 height 35
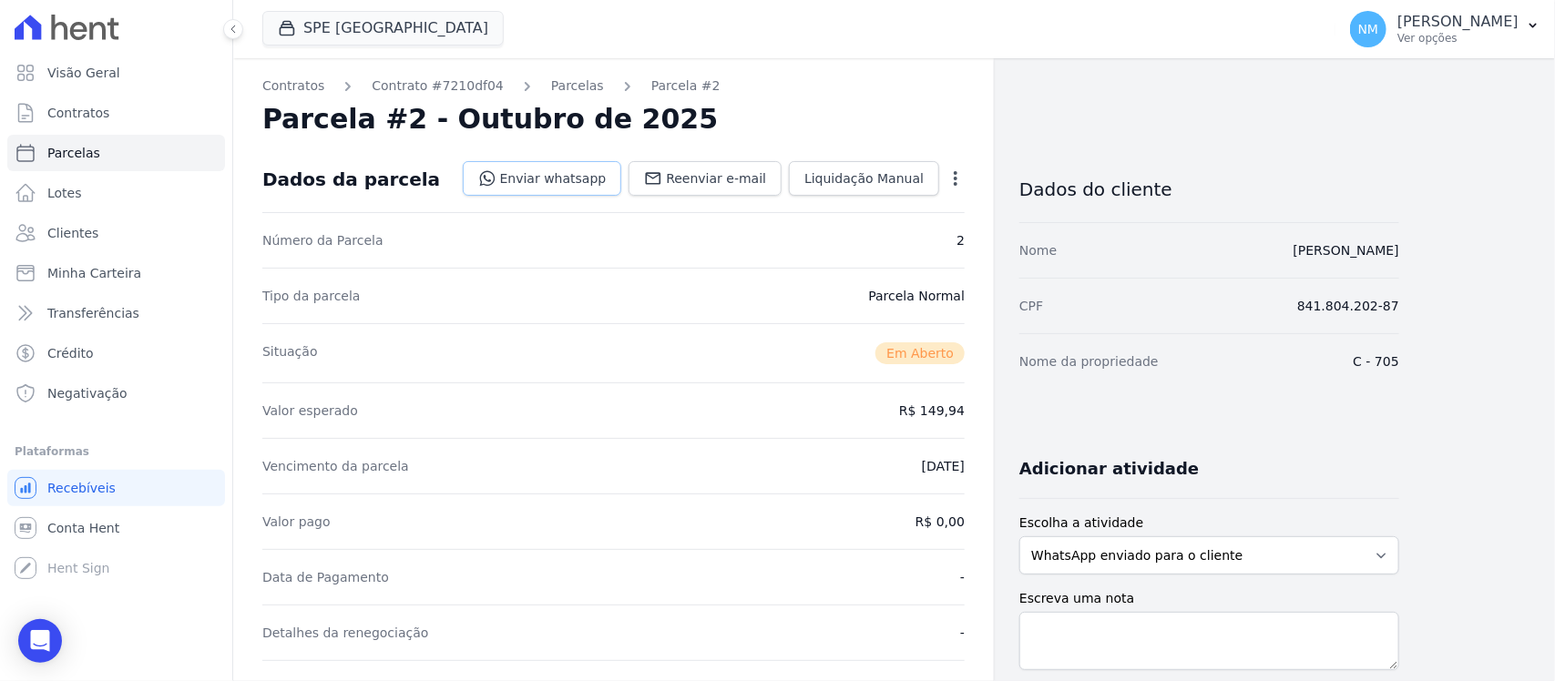
click at [597, 179] on link "Enviar whatsapp" at bounding box center [542, 178] width 159 height 35
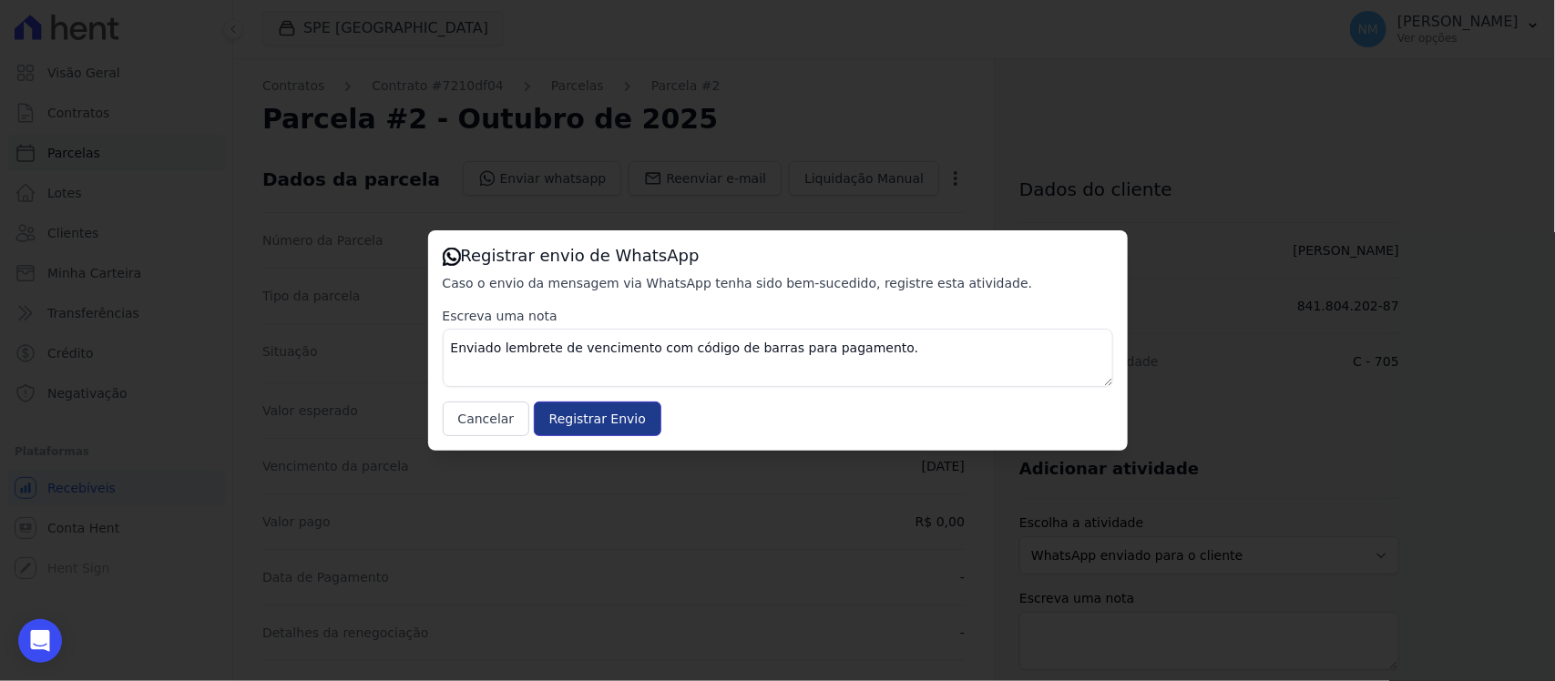
click at [593, 426] on input "Registrar Envio" at bounding box center [598, 419] width 128 height 35
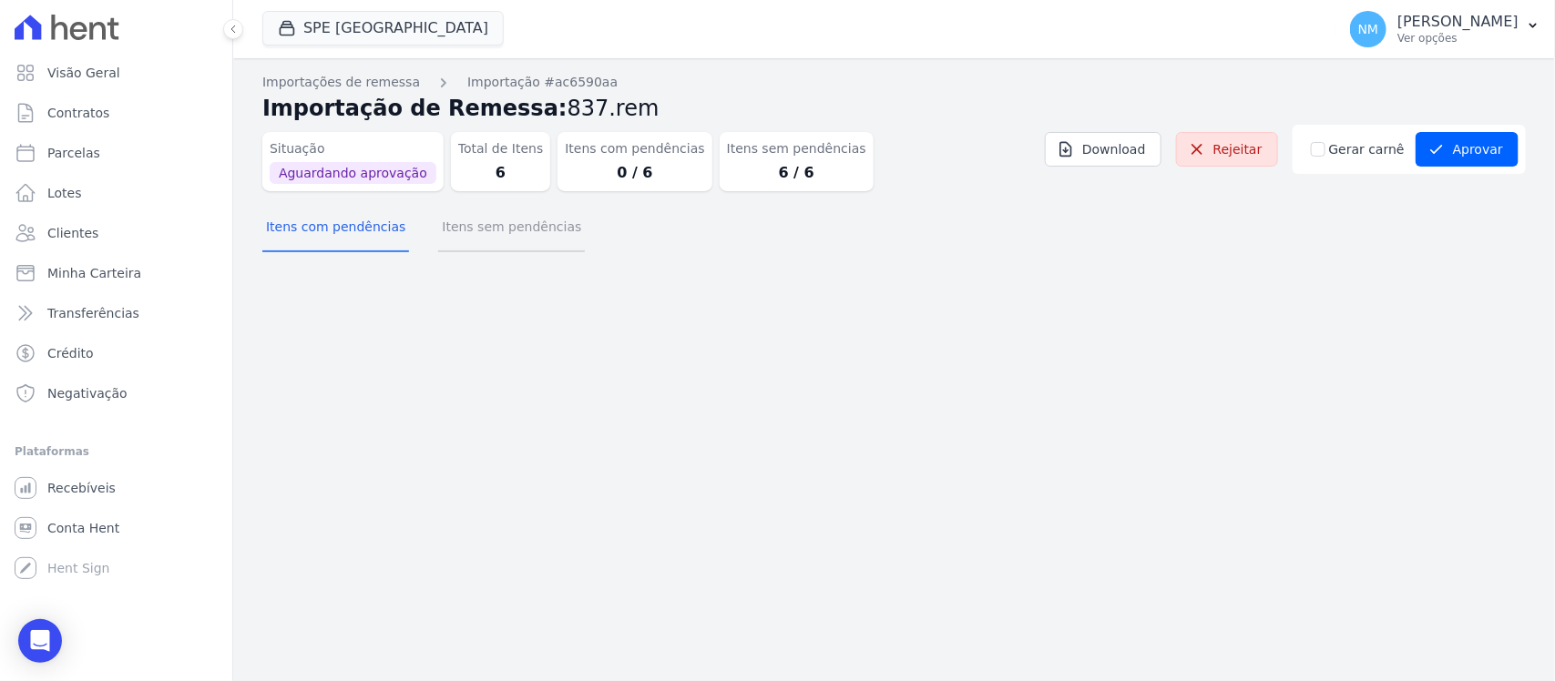
drag, startPoint x: 486, startPoint y: 229, endPoint x: 694, endPoint y: 287, distance: 216.6
click at [488, 229] on button "Itens sem pendências" at bounding box center [511, 228] width 147 height 47
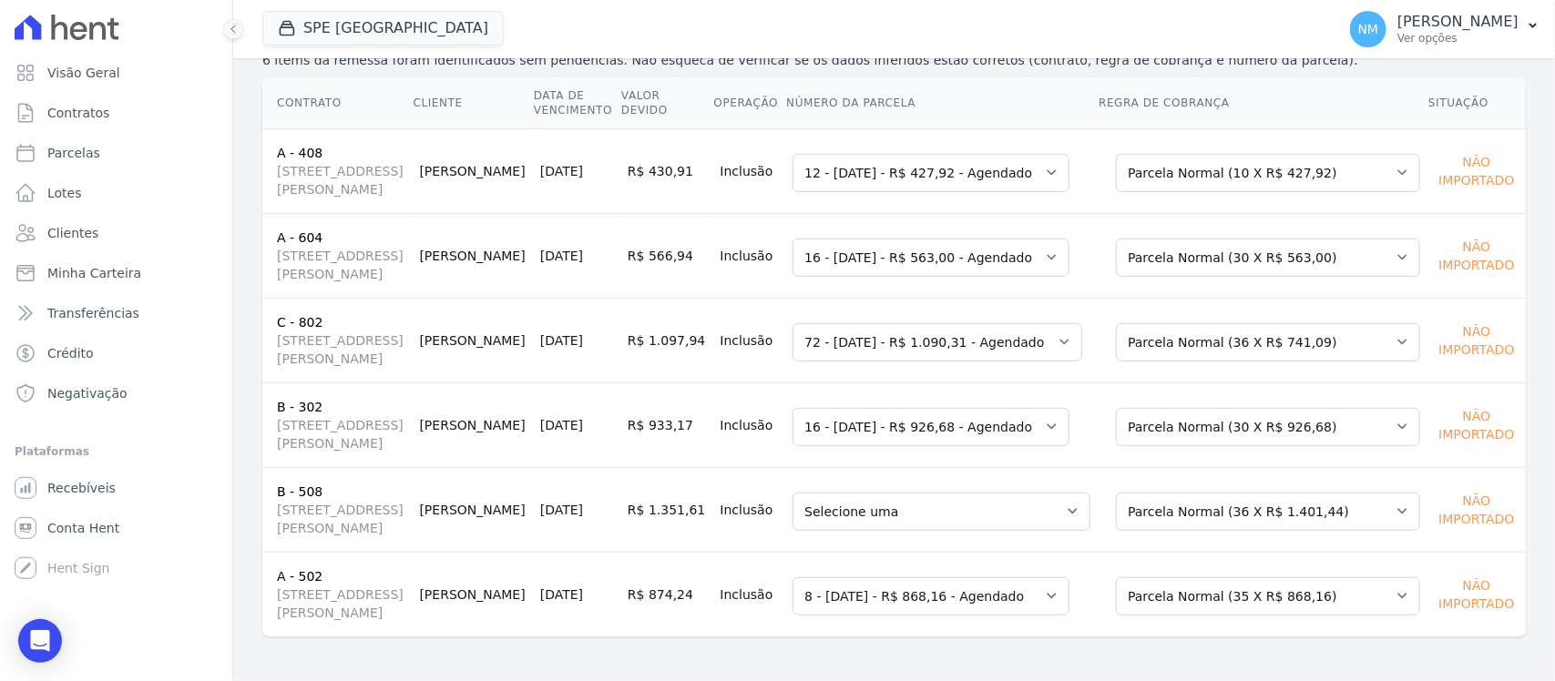
scroll to position [355, 0]
click at [1380, 493] on select "Selecione uma Nova Parcela Avulsa Parcela Avulsa Existente Outros (35 X R$ 1.30…" at bounding box center [1268, 512] width 304 height 38
drag, startPoint x: 1380, startPoint y: 490, endPoint x: 1368, endPoint y: 490, distance: 11.8
click at [1380, 493] on select "Selecione uma Nova Parcela Avulsa Parcela Avulsa Existente Outros (35 X R$ 1.30…" at bounding box center [1268, 512] width 304 height 38
click at [1080, 493] on select "Selecione uma 12 - 15/04/2025 - R$ 1.279,14 - Agendado 13 - 15/04/2025 - R$ 1.2…" at bounding box center [941, 512] width 298 height 38
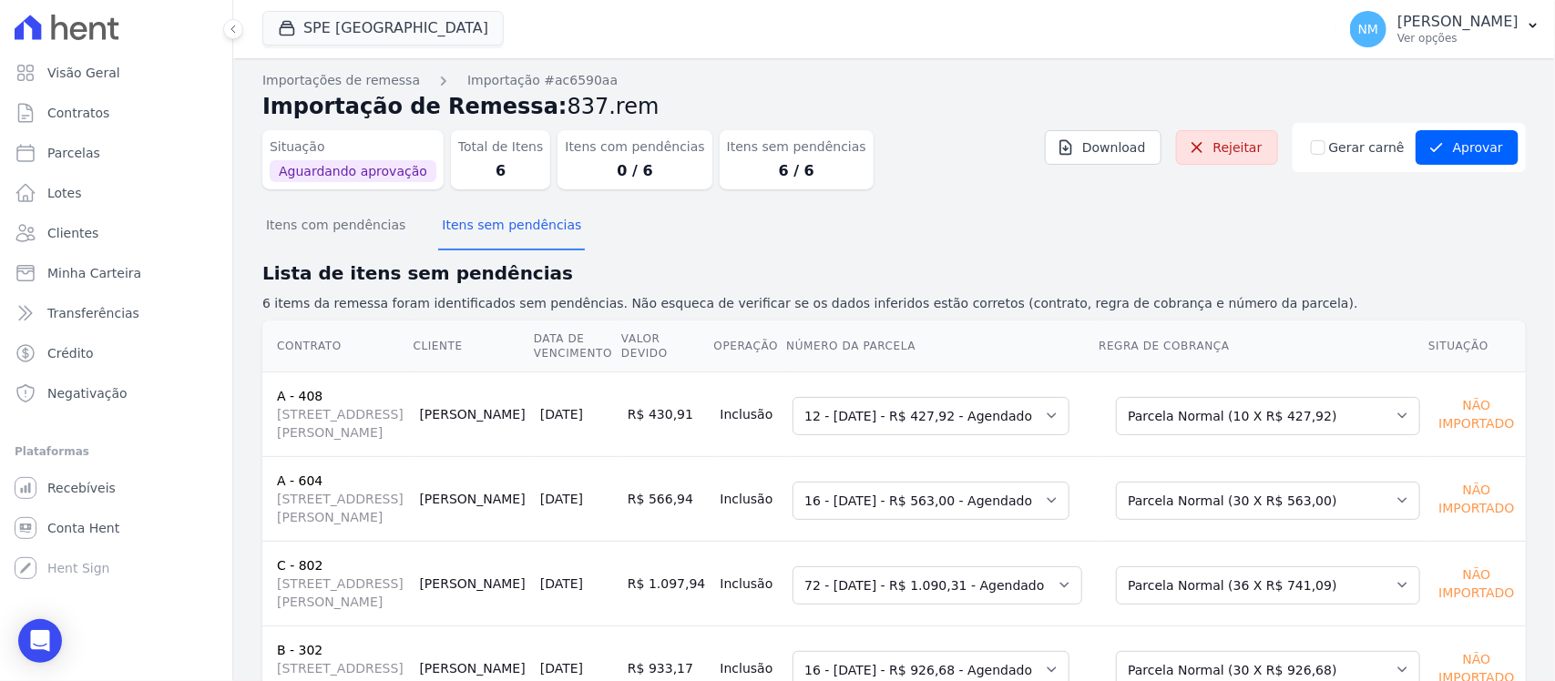
scroll to position [0, 0]
click at [1496, 156] on button "Aprovar" at bounding box center [1467, 149] width 103 height 35
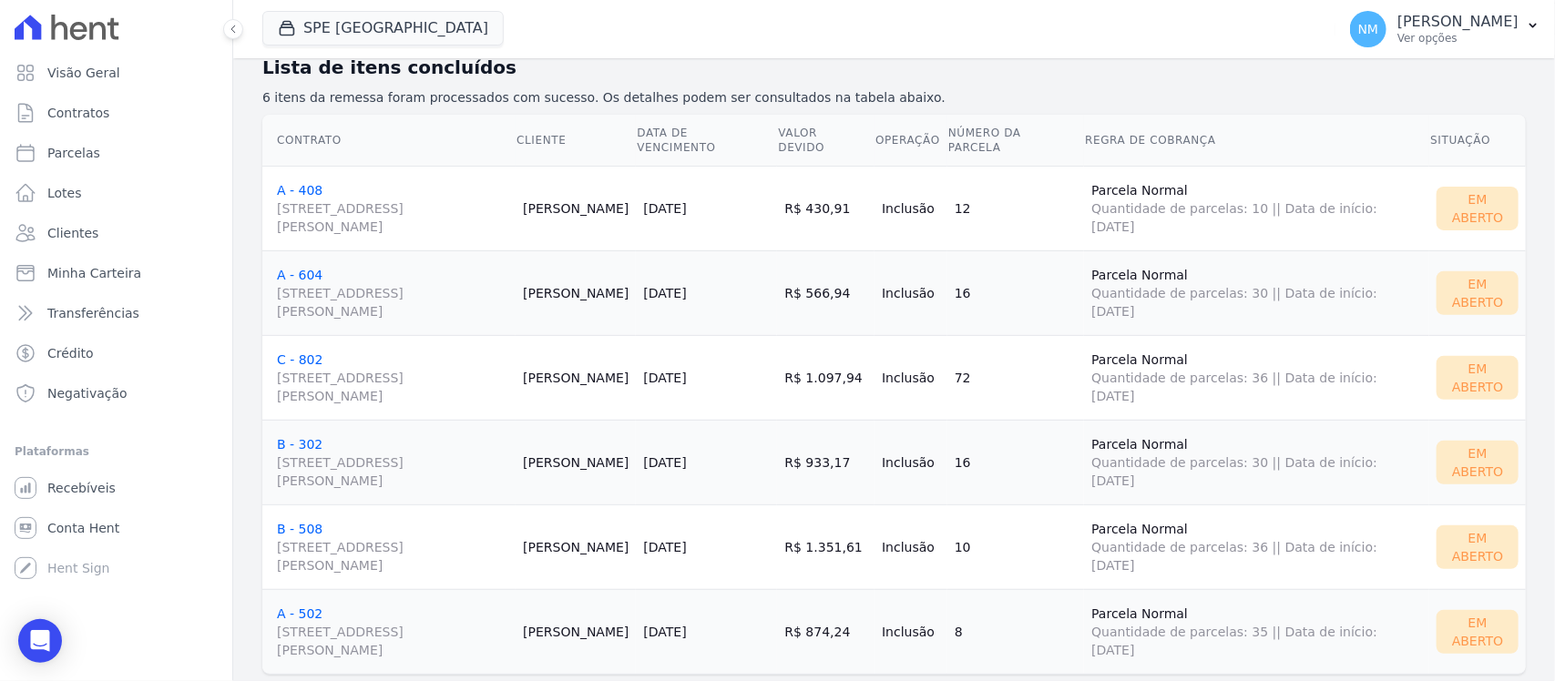
scroll to position [246, 0]
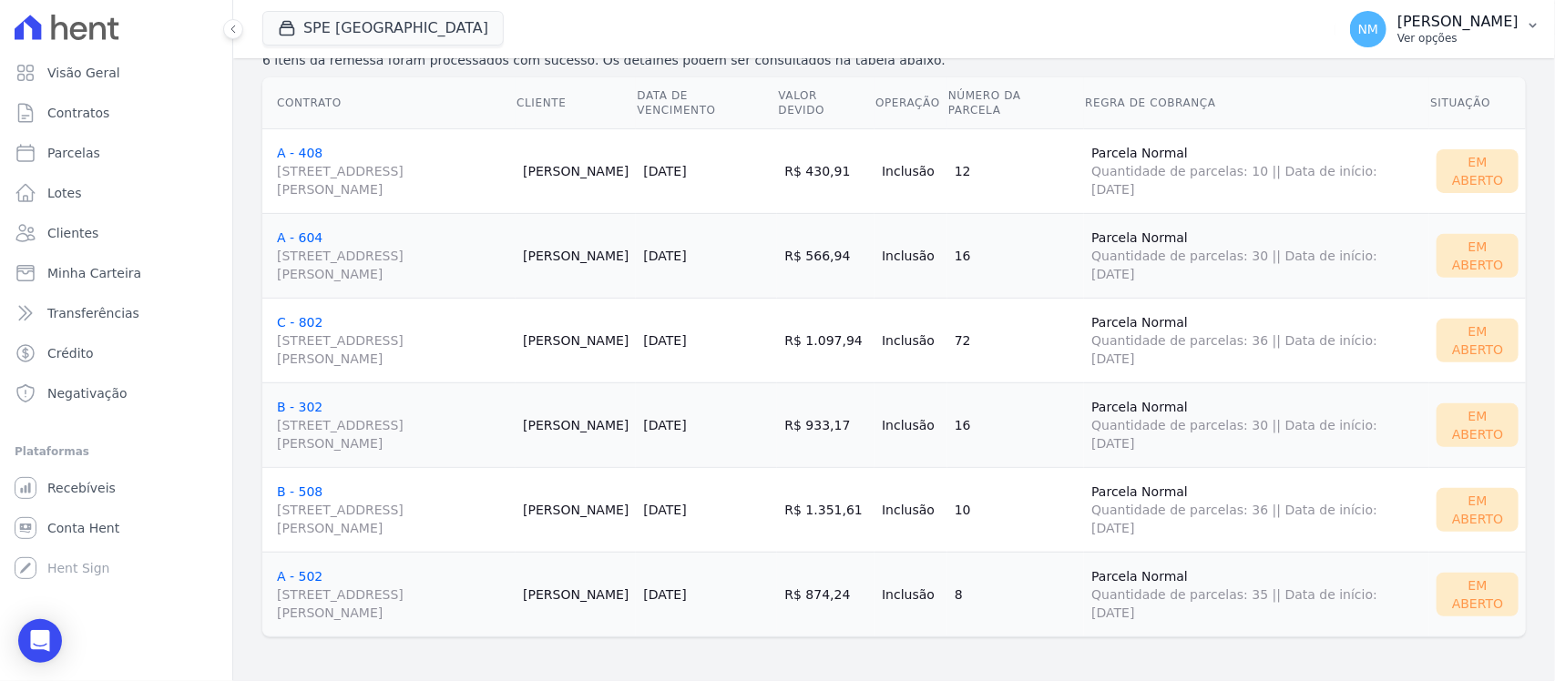
click at [1533, 25] on icon "button" at bounding box center [1533, 25] width 15 height 15
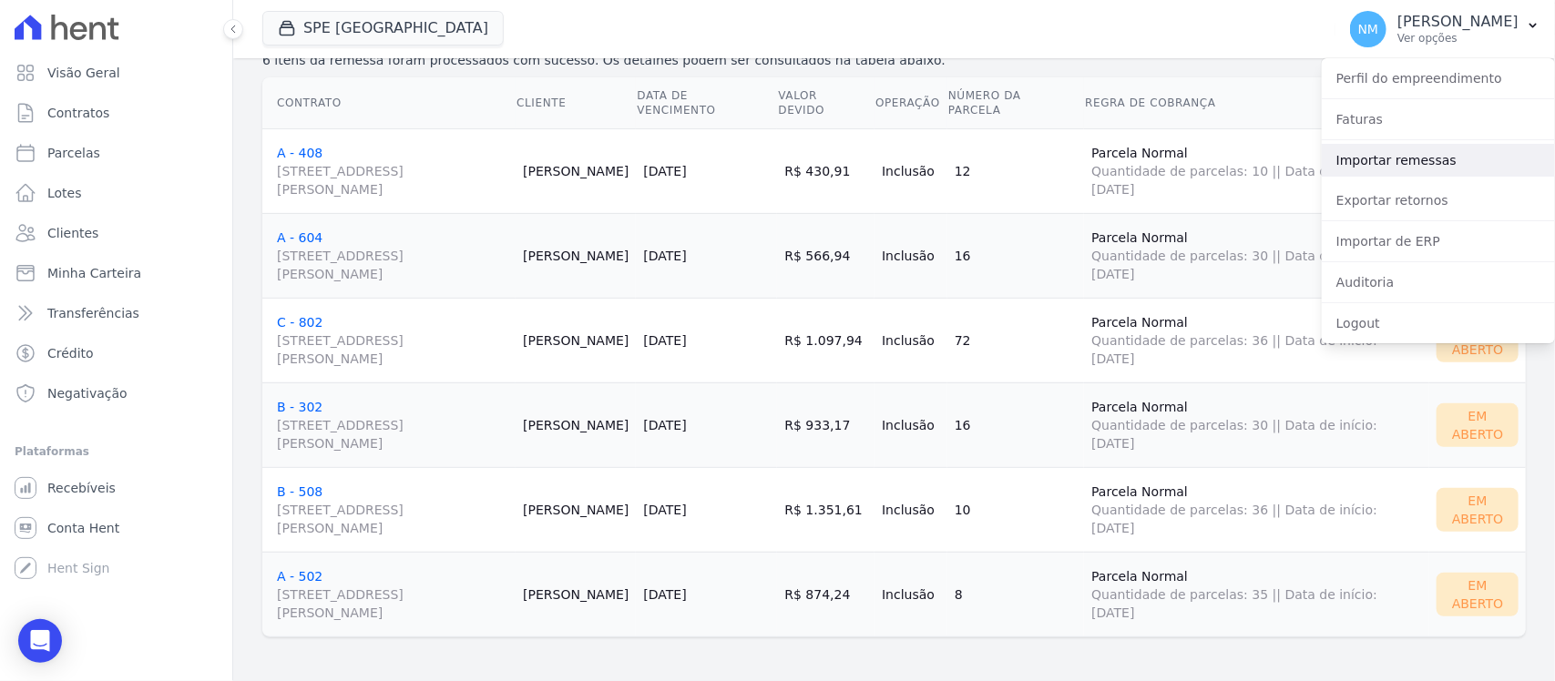
drag, startPoint x: 1394, startPoint y: 165, endPoint x: 1314, endPoint y: 182, distance: 82.0
click at [1391, 165] on link "Importar remessas" at bounding box center [1438, 160] width 233 height 33
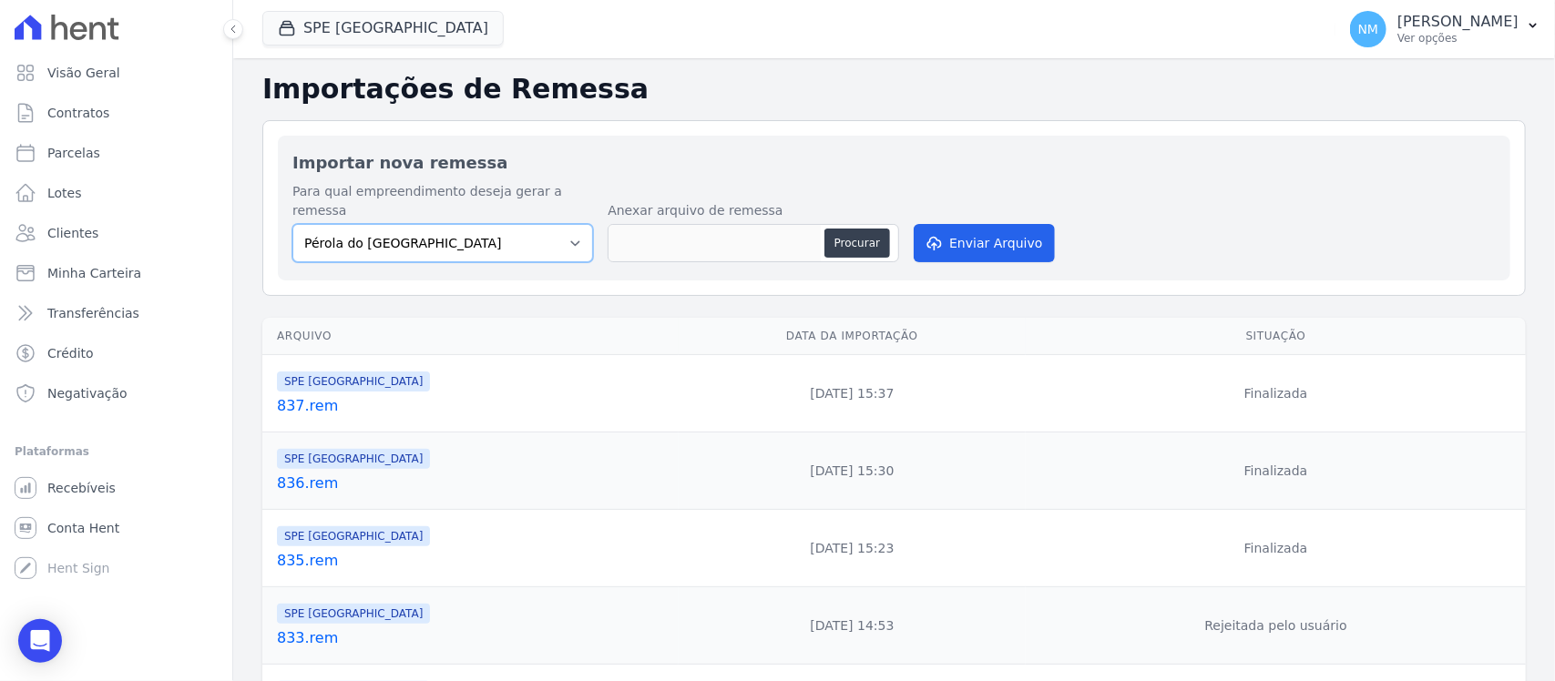
click at [562, 230] on select "Pérola do Tocantins SPE Montenegro" at bounding box center [442, 243] width 301 height 38
select select "168bdd06-a3dd-4988-b5a9-b0a7c7bf8968"
click at [292, 224] on select "Pérola do Tocantins SPE Montenegro" at bounding box center [442, 243] width 301 height 38
click at [861, 238] on button "Procurar" at bounding box center [857, 243] width 66 height 29
type input "838.rem"
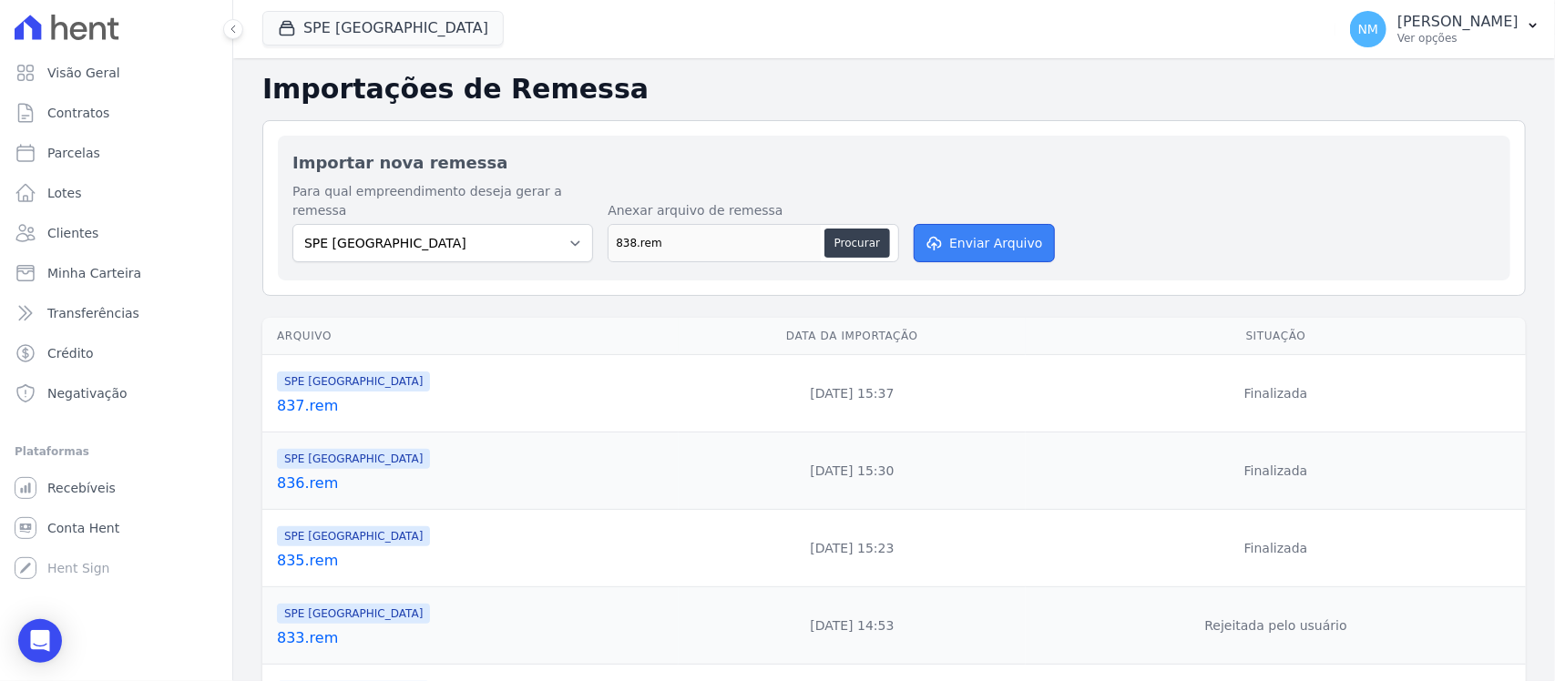
click at [966, 232] on button "Enviar Arquivo" at bounding box center [984, 243] width 140 height 38
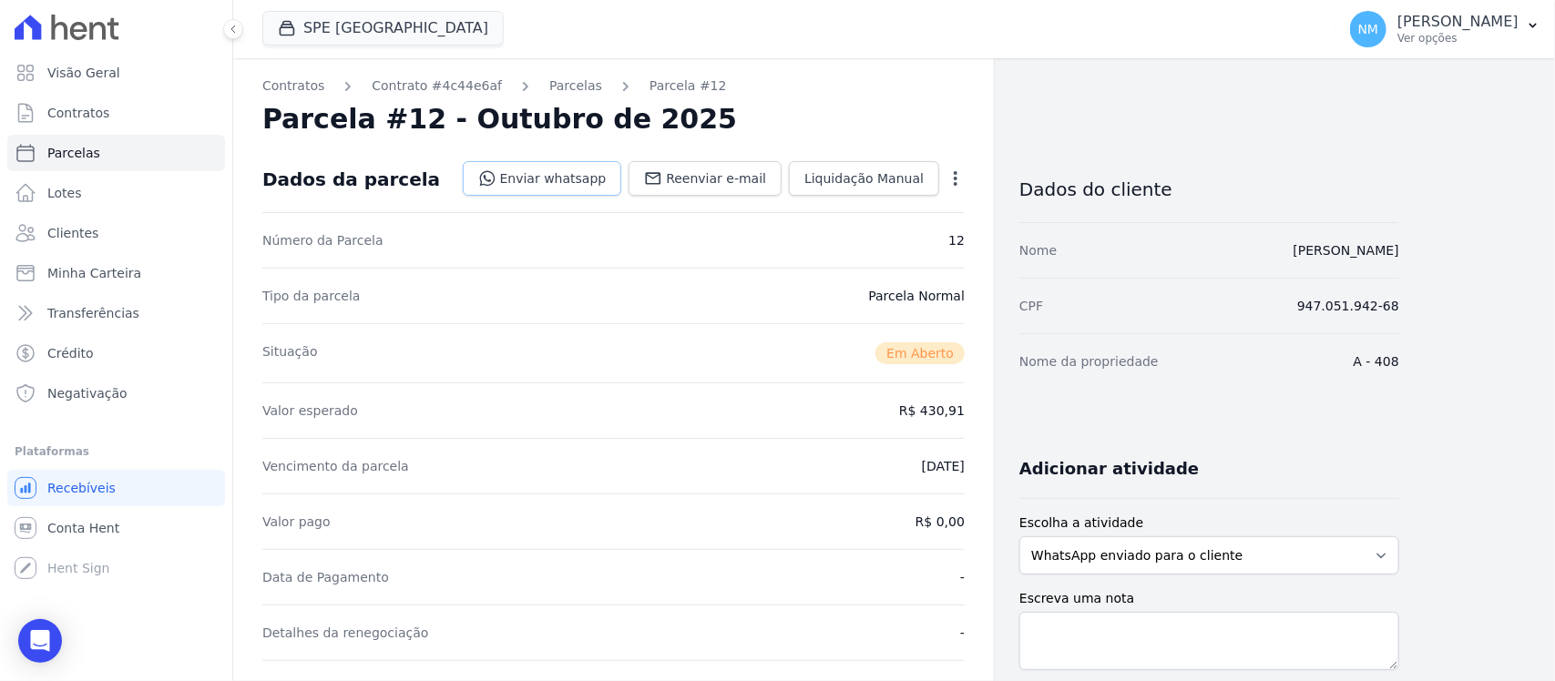
click at [590, 180] on link "Enviar whatsapp" at bounding box center [542, 178] width 159 height 35
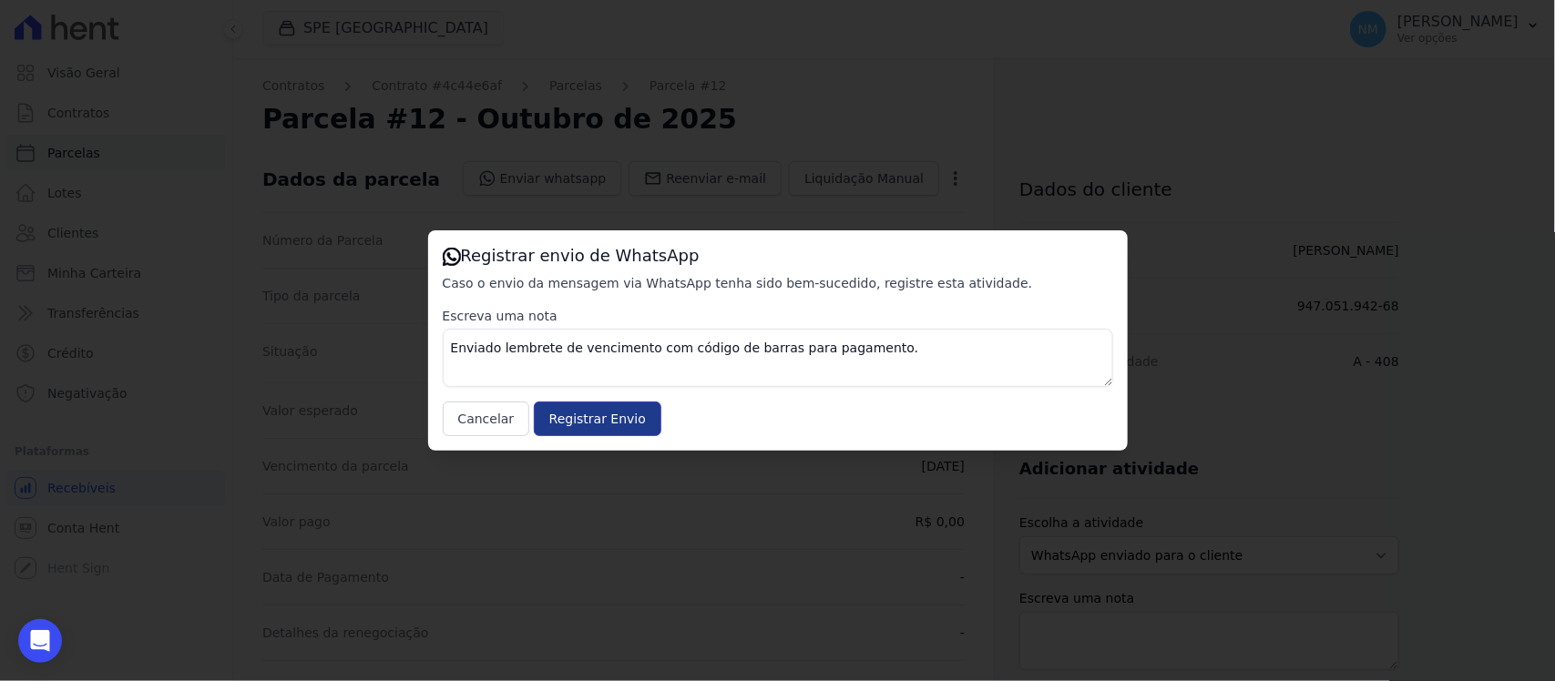
click at [604, 417] on input "Registrar Envio" at bounding box center [598, 419] width 128 height 35
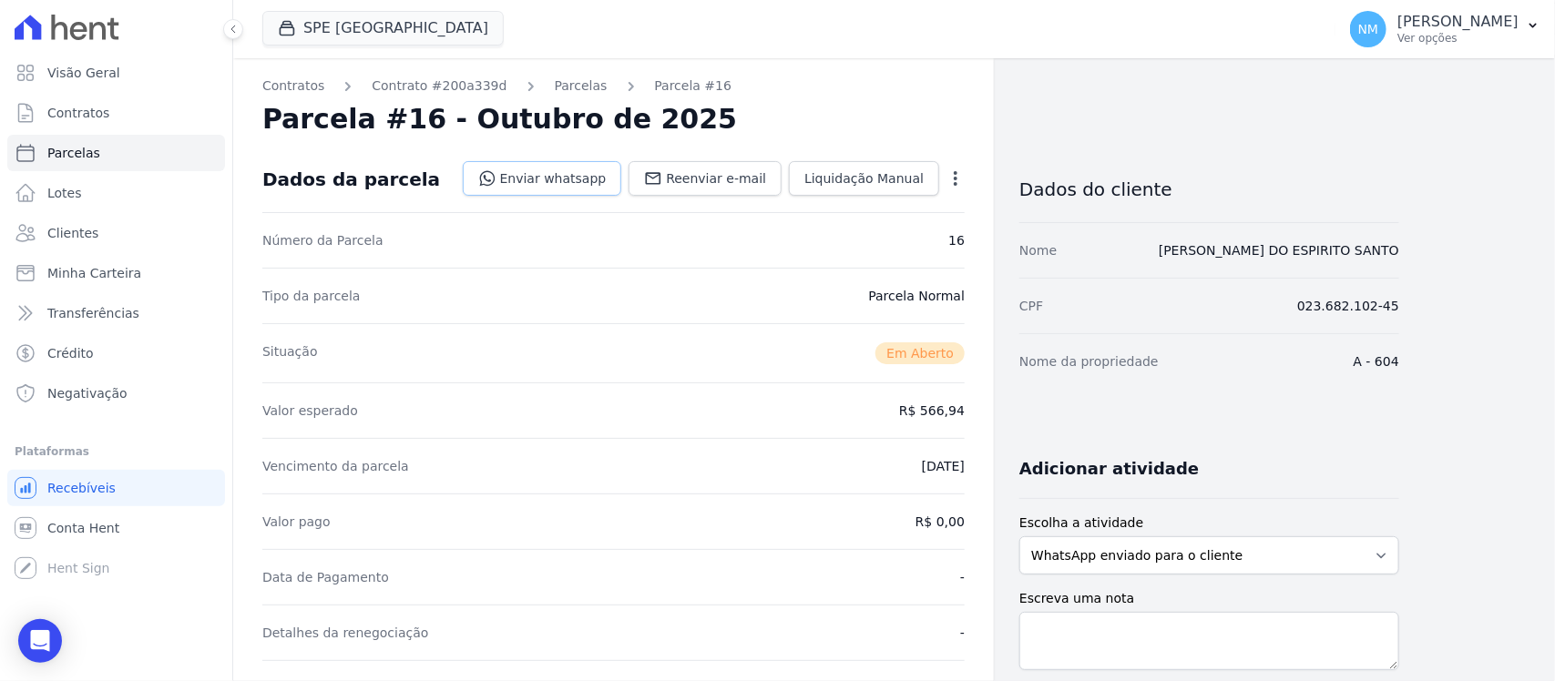
click at [557, 171] on link "Enviar whatsapp" at bounding box center [542, 178] width 159 height 35
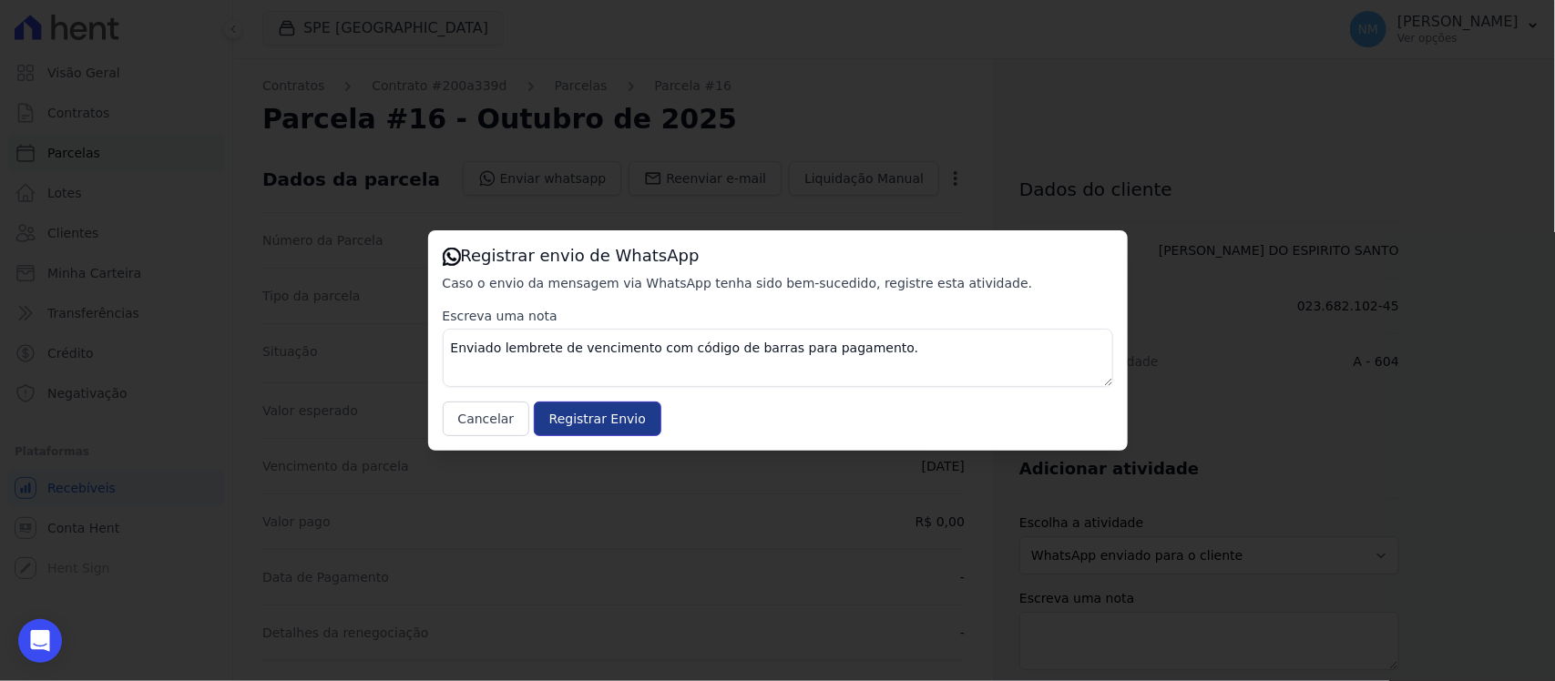
click at [611, 411] on input "Registrar Envio" at bounding box center [598, 419] width 128 height 35
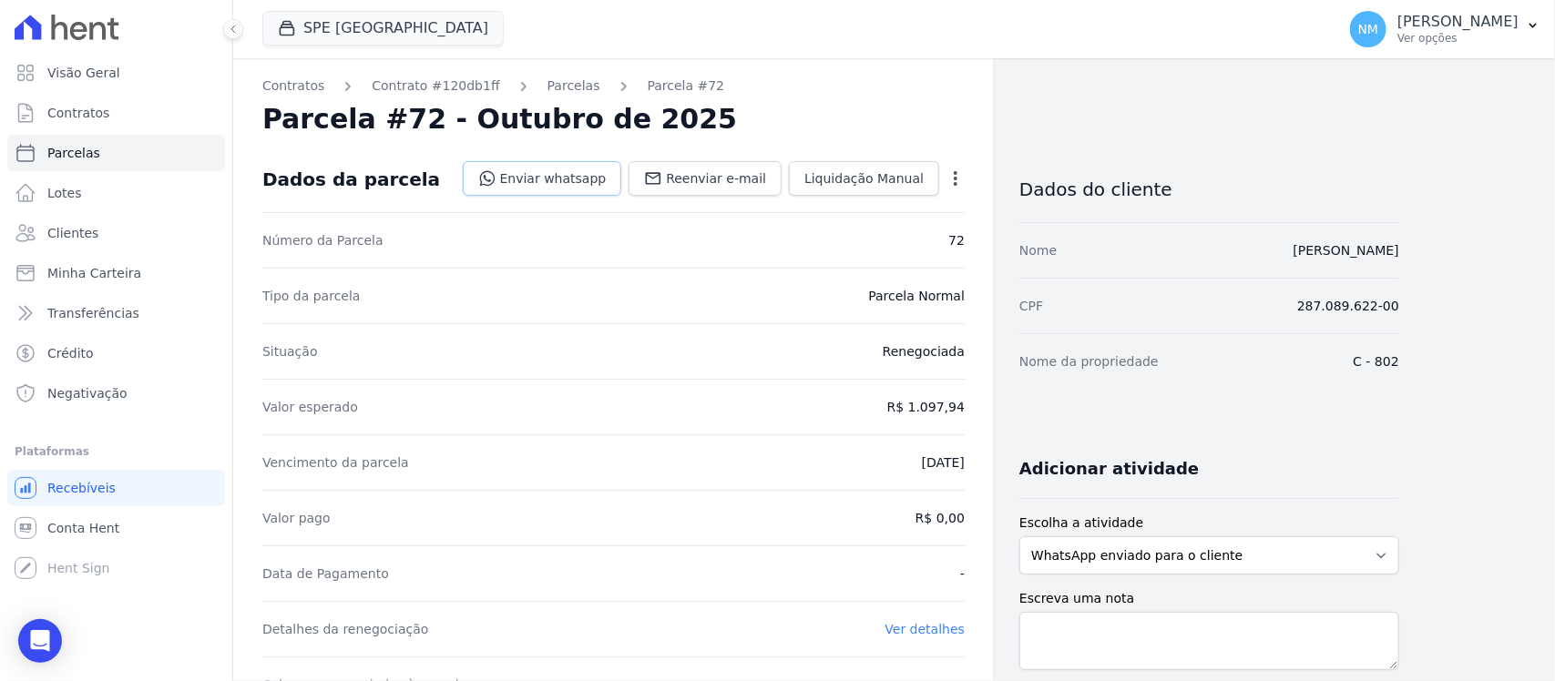
click at [495, 179] on icon at bounding box center [486, 178] width 15 height 15
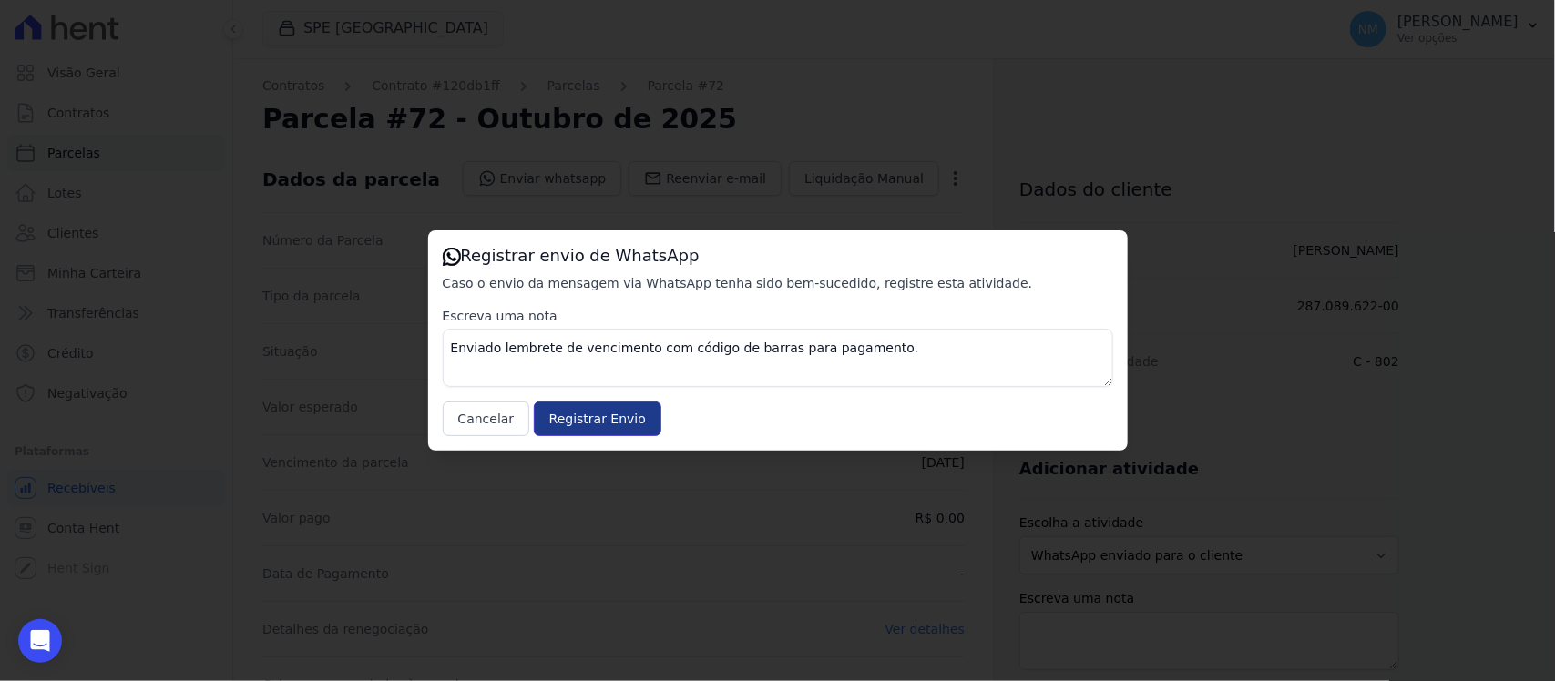
drag, startPoint x: 603, startPoint y: 431, endPoint x: 671, endPoint y: 369, distance: 92.2
click at [604, 431] on input "Registrar Envio" at bounding box center [598, 419] width 128 height 35
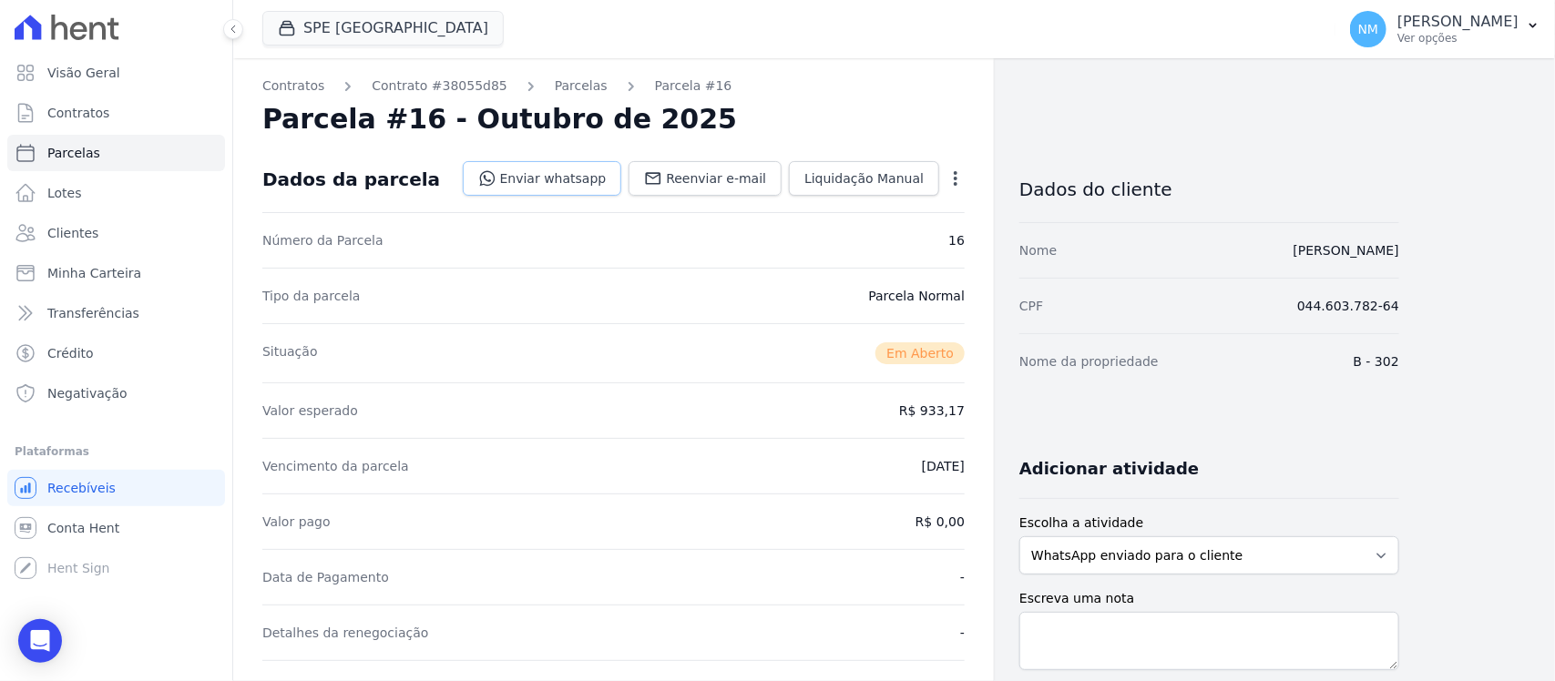
click at [594, 170] on link "Enviar whatsapp" at bounding box center [542, 178] width 159 height 35
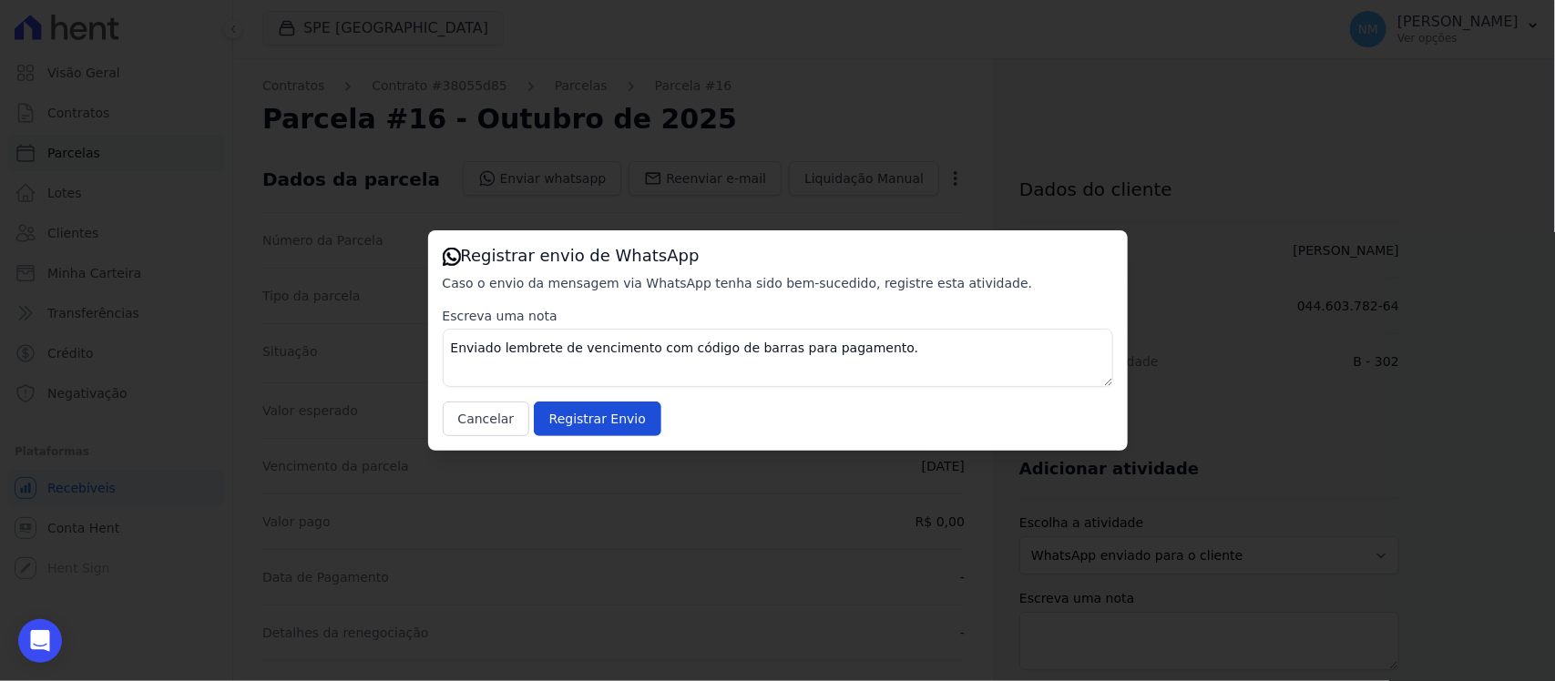
click at [645, 411] on div "Escreva uma nota Enviado lembrete de vencimento com código de barras para pagam…" at bounding box center [778, 371] width 670 height 129
click at [629, 422] on input "Registrar Envio" at bounding box center [598, 419] width 128 height 35
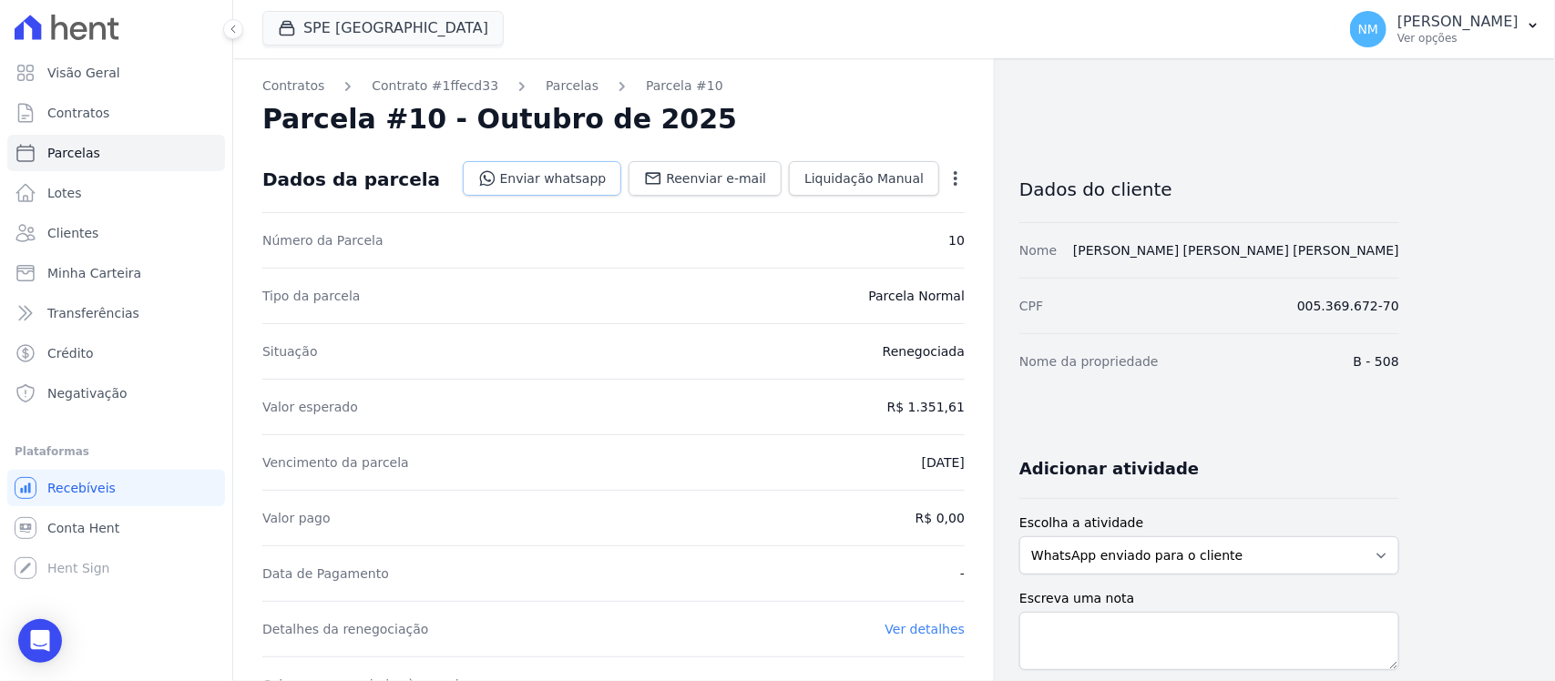
click at [556, 171] on link "Enviar whatsapp" at bounding box center [542, 178] width 159 height 35
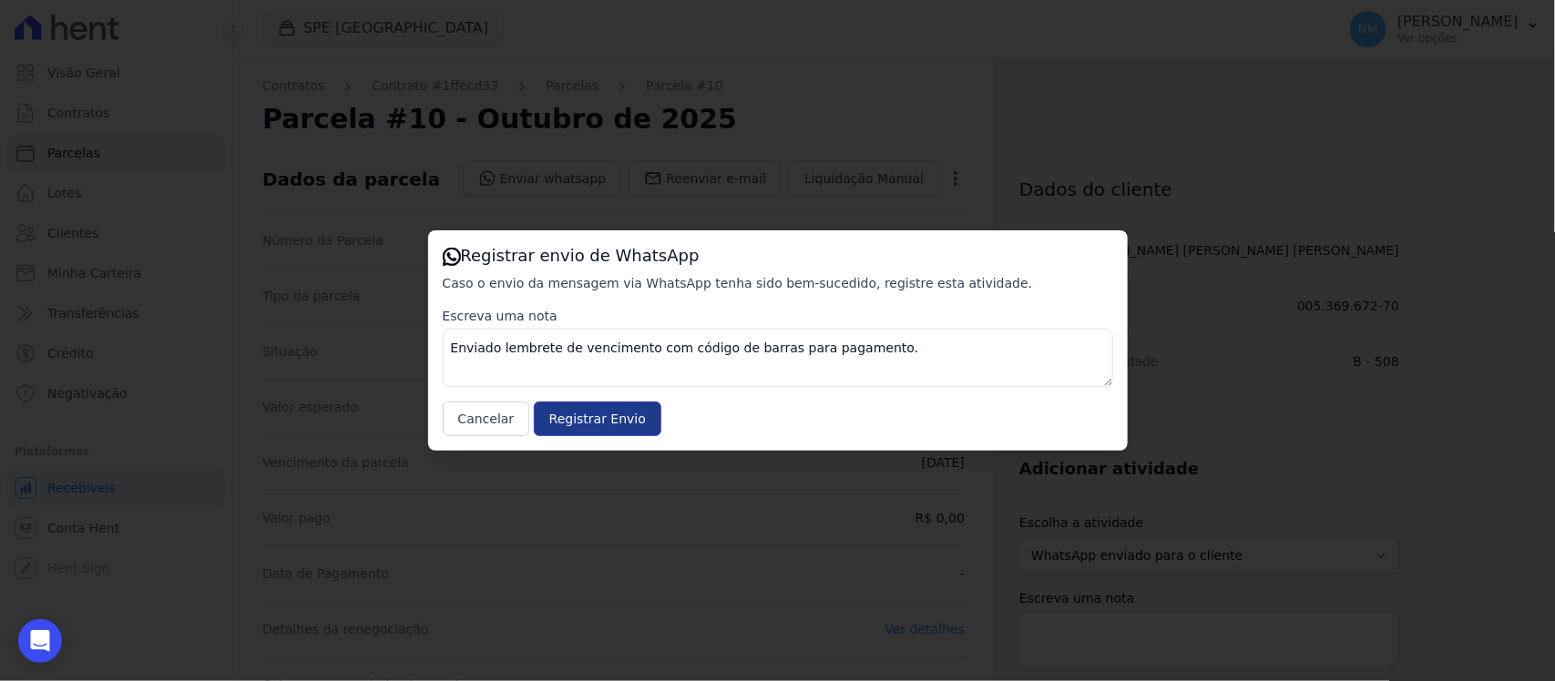
click at [594, 406] on input "Registrar Envio" at bounding box center [598, 419] width 128 height 35
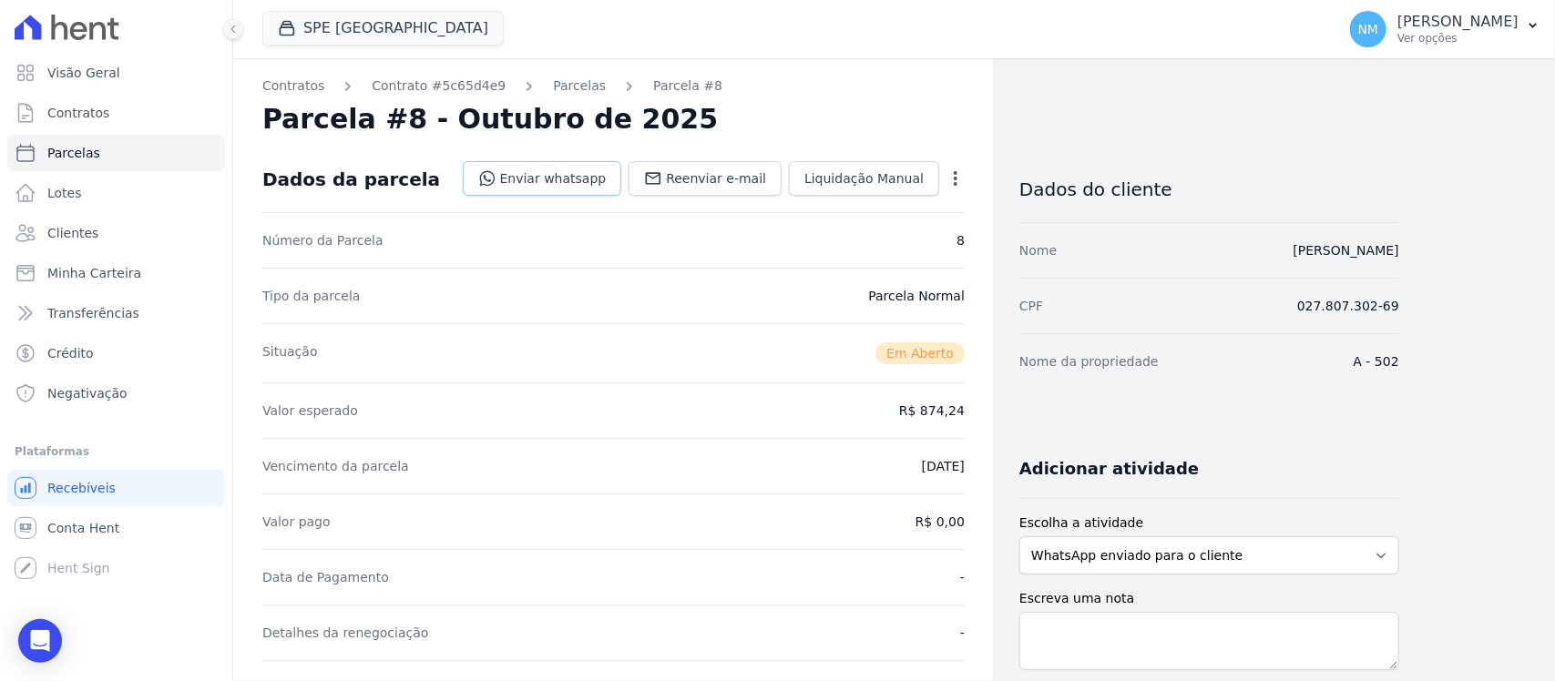
click at [580, 179] on link "Enviar whatsapp" at bounding box center [542, 178] width 159 height 35
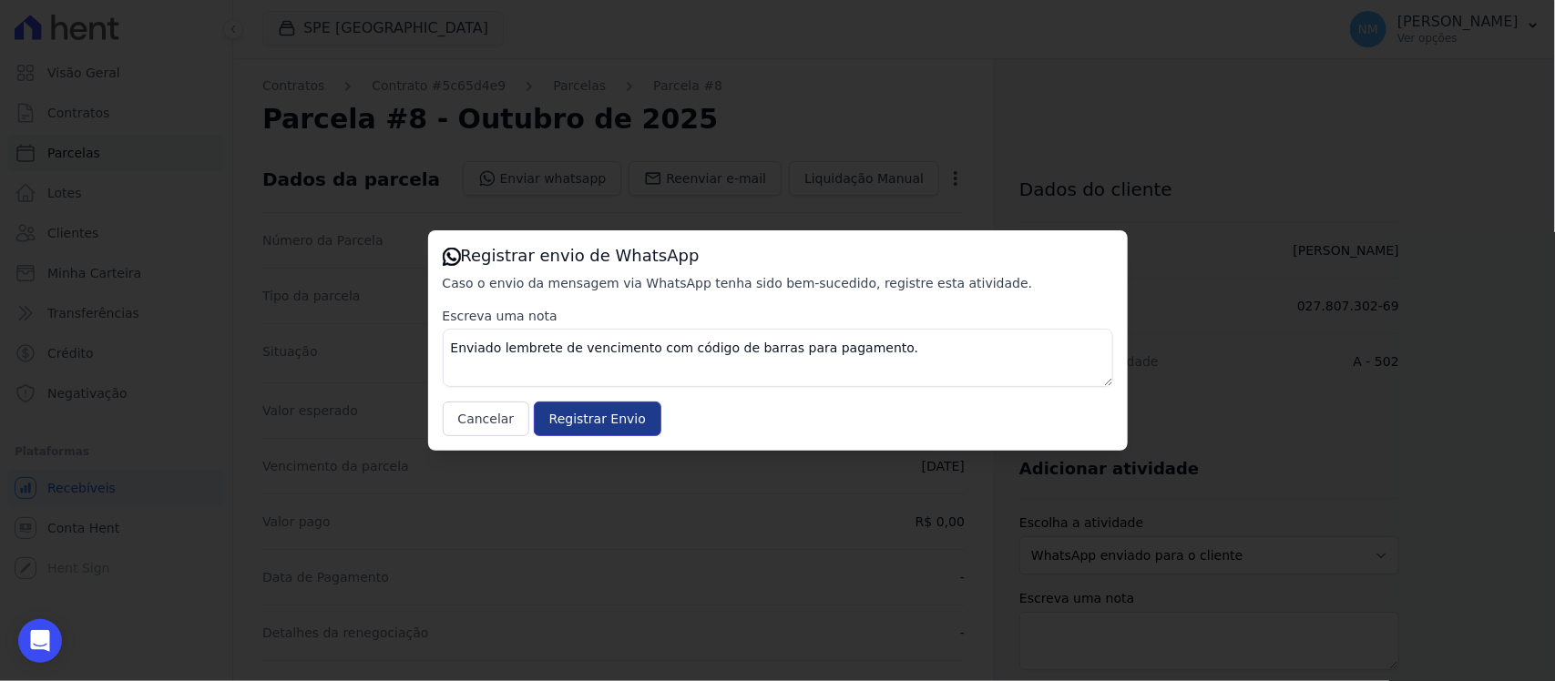
click at [604, 425] on input "Registrar Envio" at bounding box center [598, 419] width 128 height 35
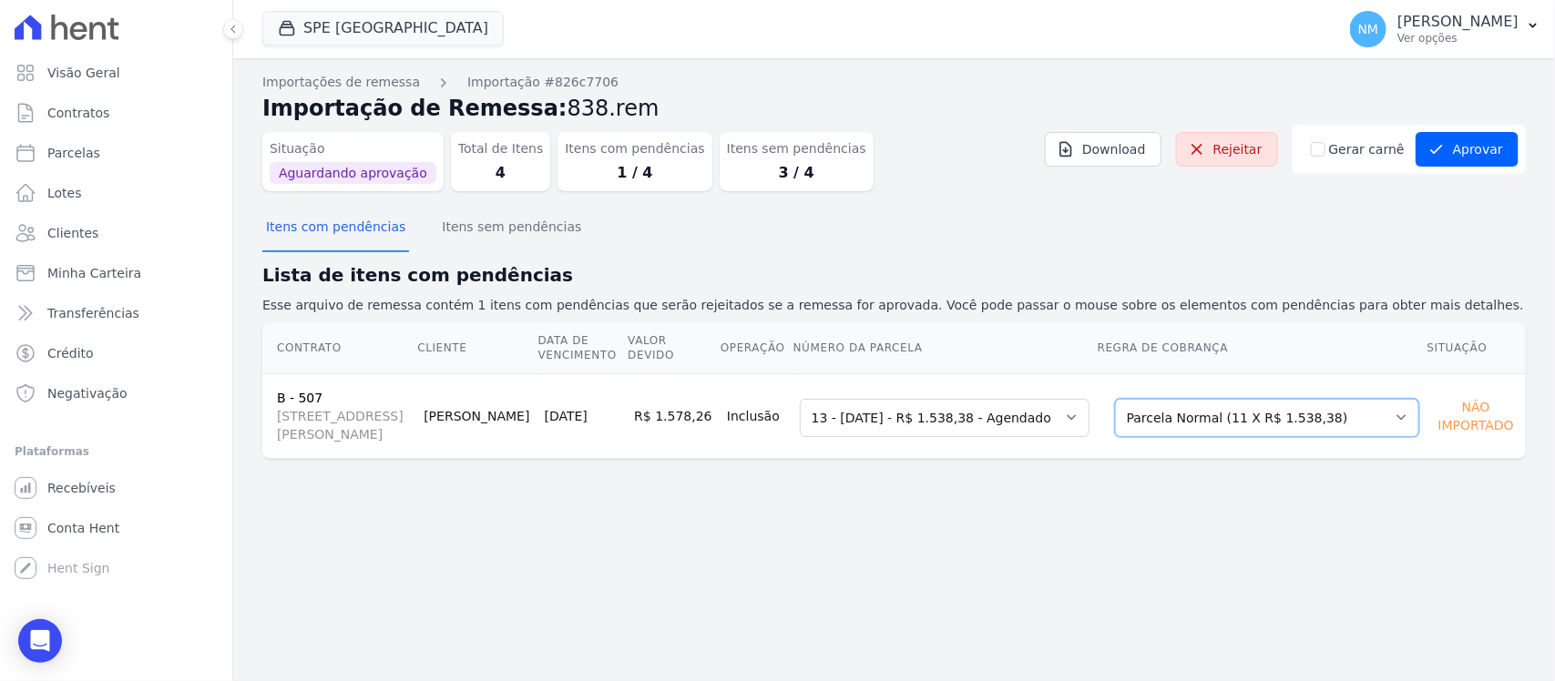
click at [1386, 431] on select "Selecione uma Nova Parcela Avulsa Parcela Avulsa Existente Sinal (1 X R$ 8.934,…" at bounding box center [1267, 418] width 304 height 38
click at [1391, 426] on select "Selecione uma Nova Parcela Avulsa Parcela Avulsa Existente Sinal (1 X R$ 8.934,…" at bounding box center [1267, 418] width 304 height 38
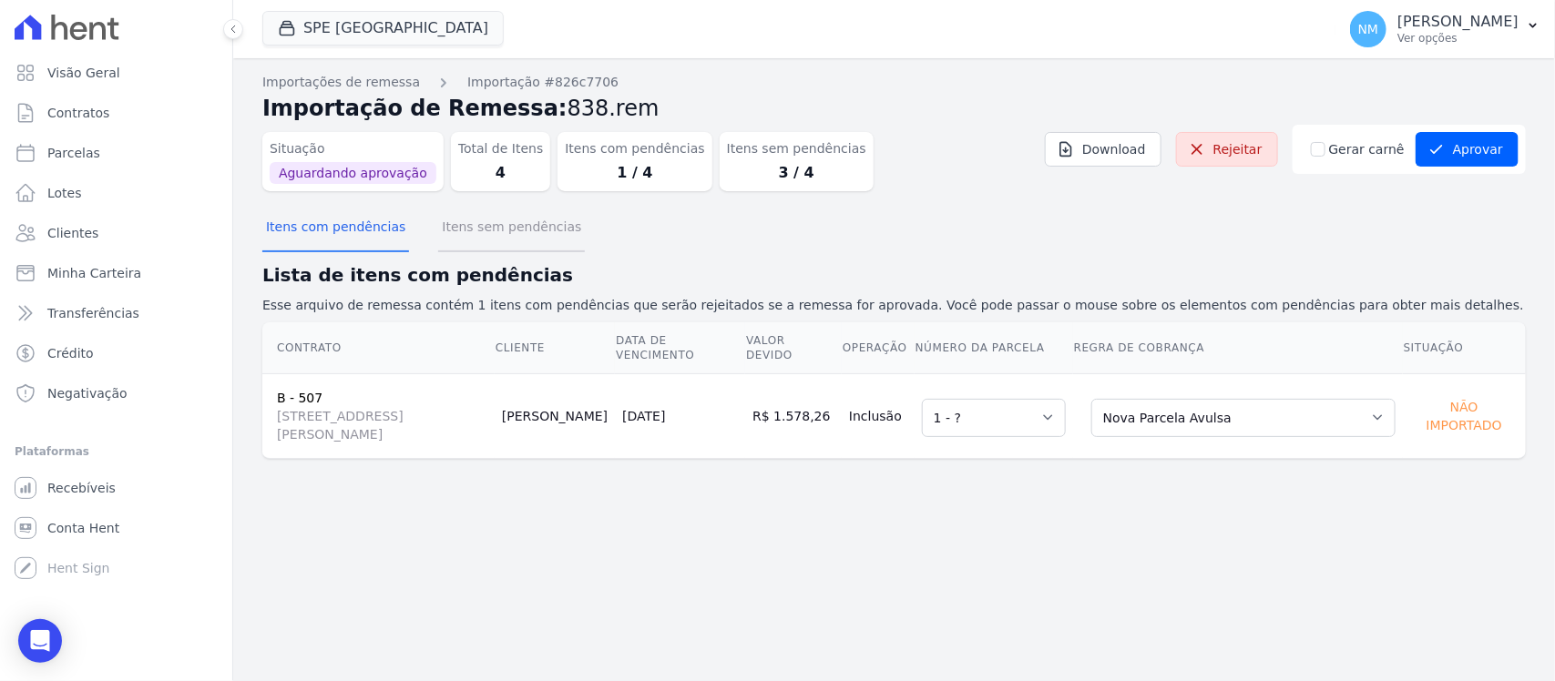
click at [503, 220] on button "Itens sem pendências" at bounding box center [511, 228] width 147 height 47
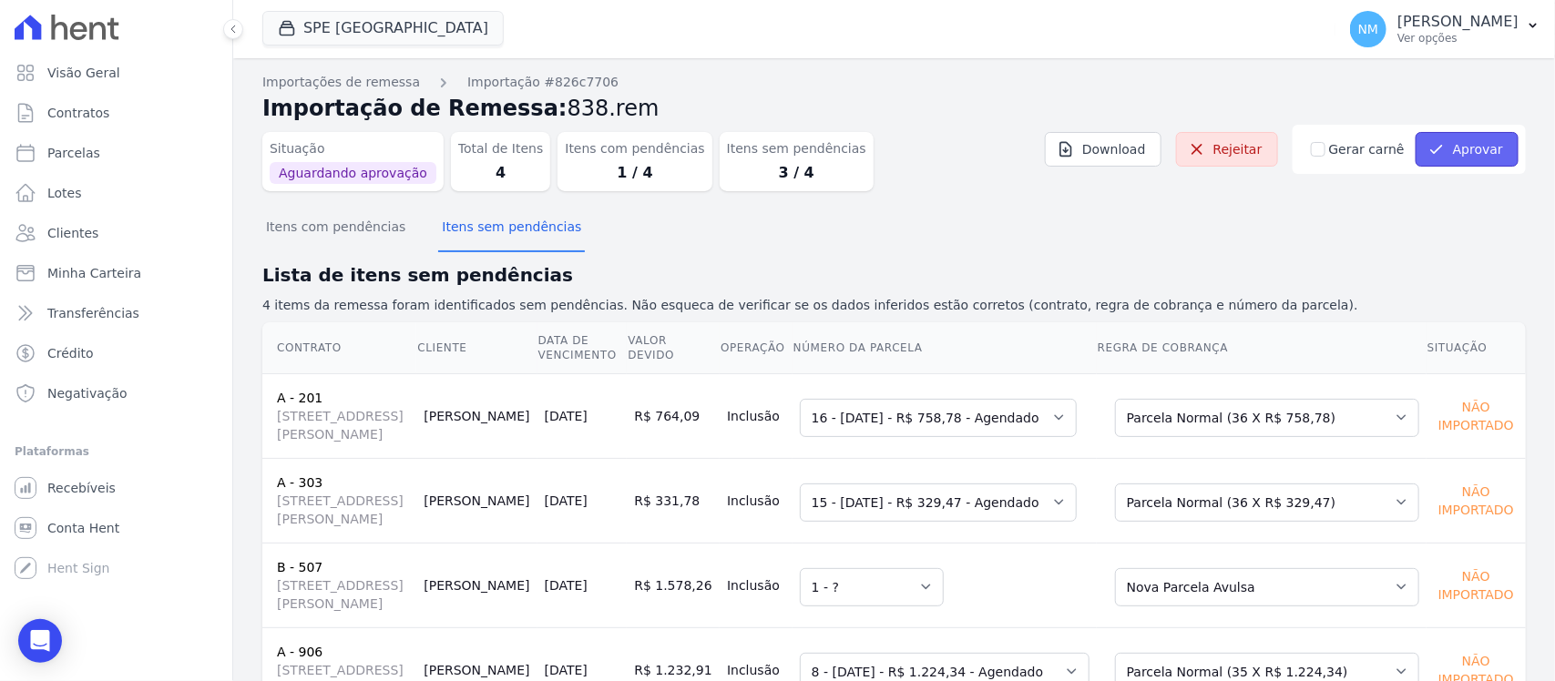
click at [1439, 151] on button "Aprovar" at bounding box center [1467, 149] width 103 height 35
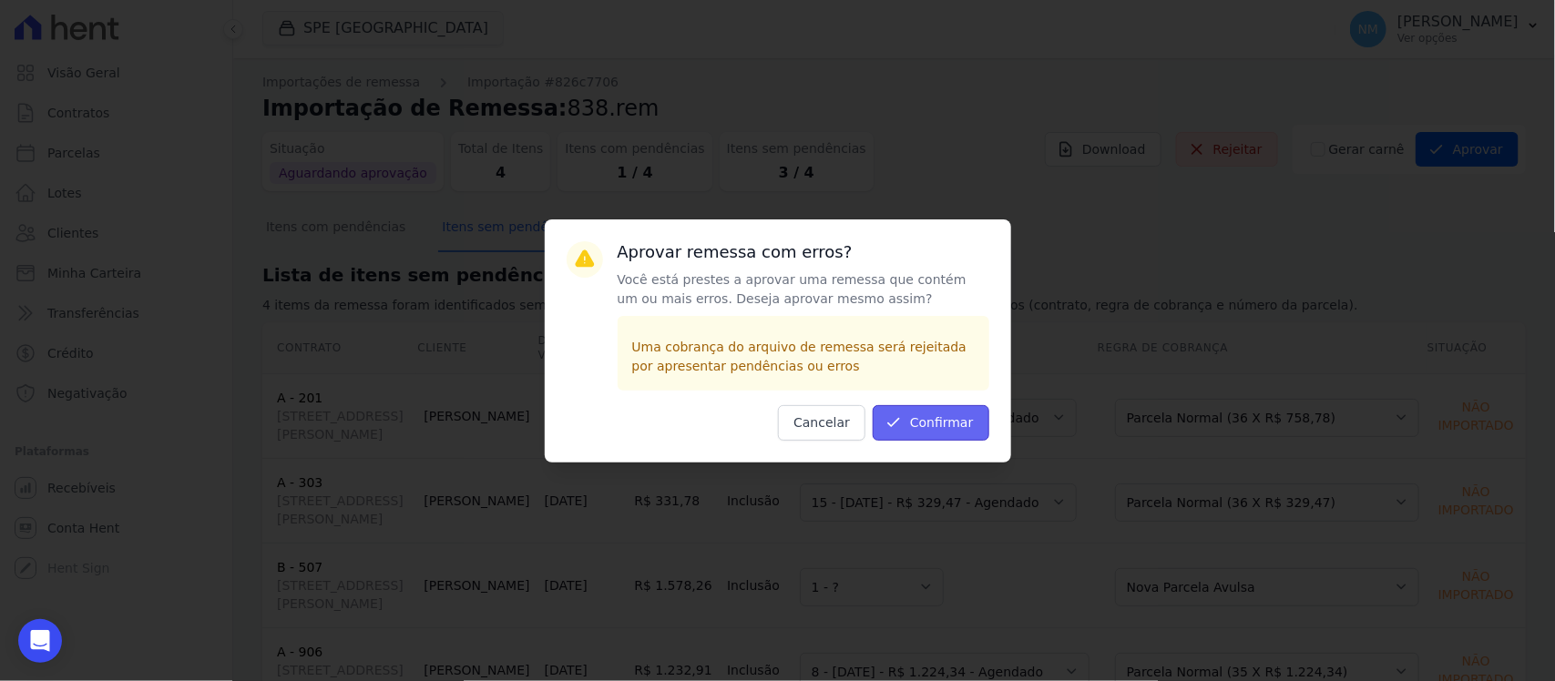
click at [925, 426] on button "Confirmar" at bounding box center [931, 423] width 117 height 36
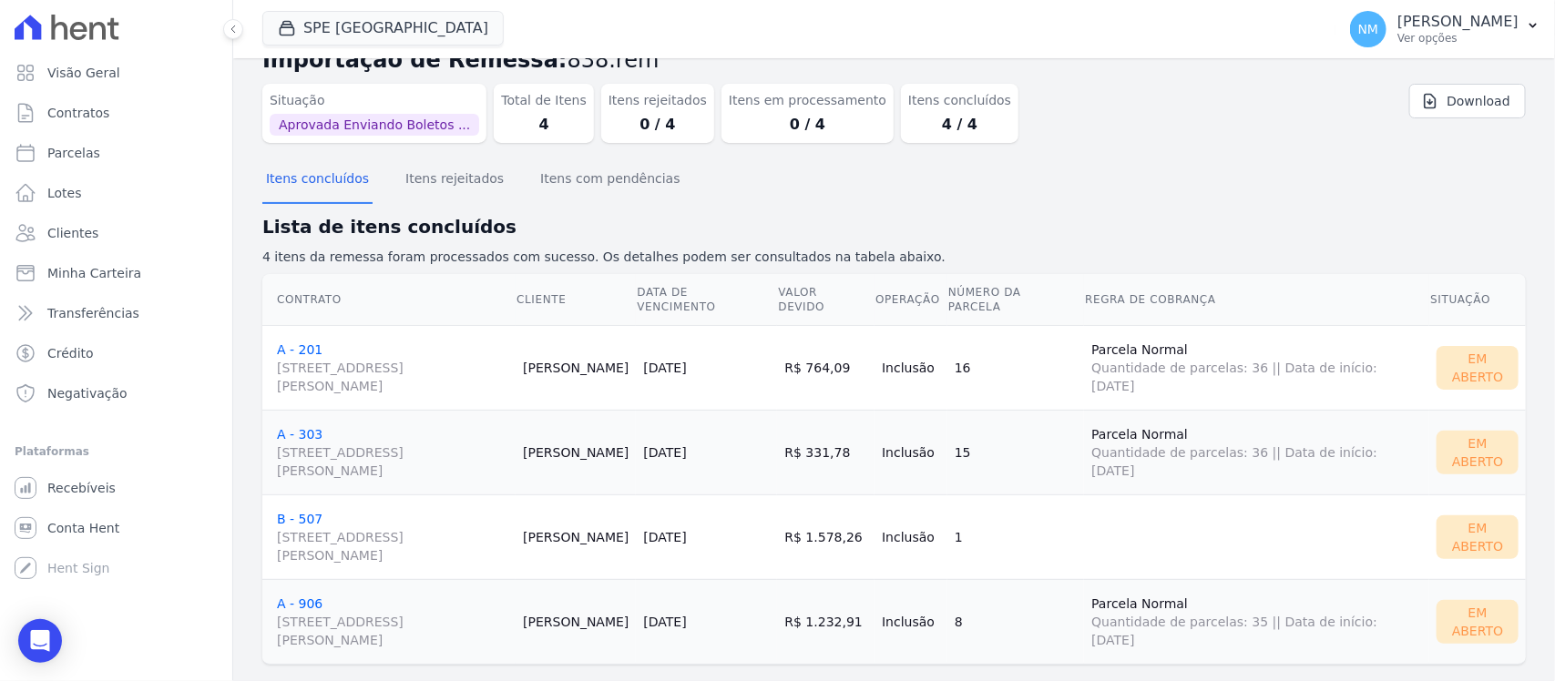
scroll to position [76, 0]
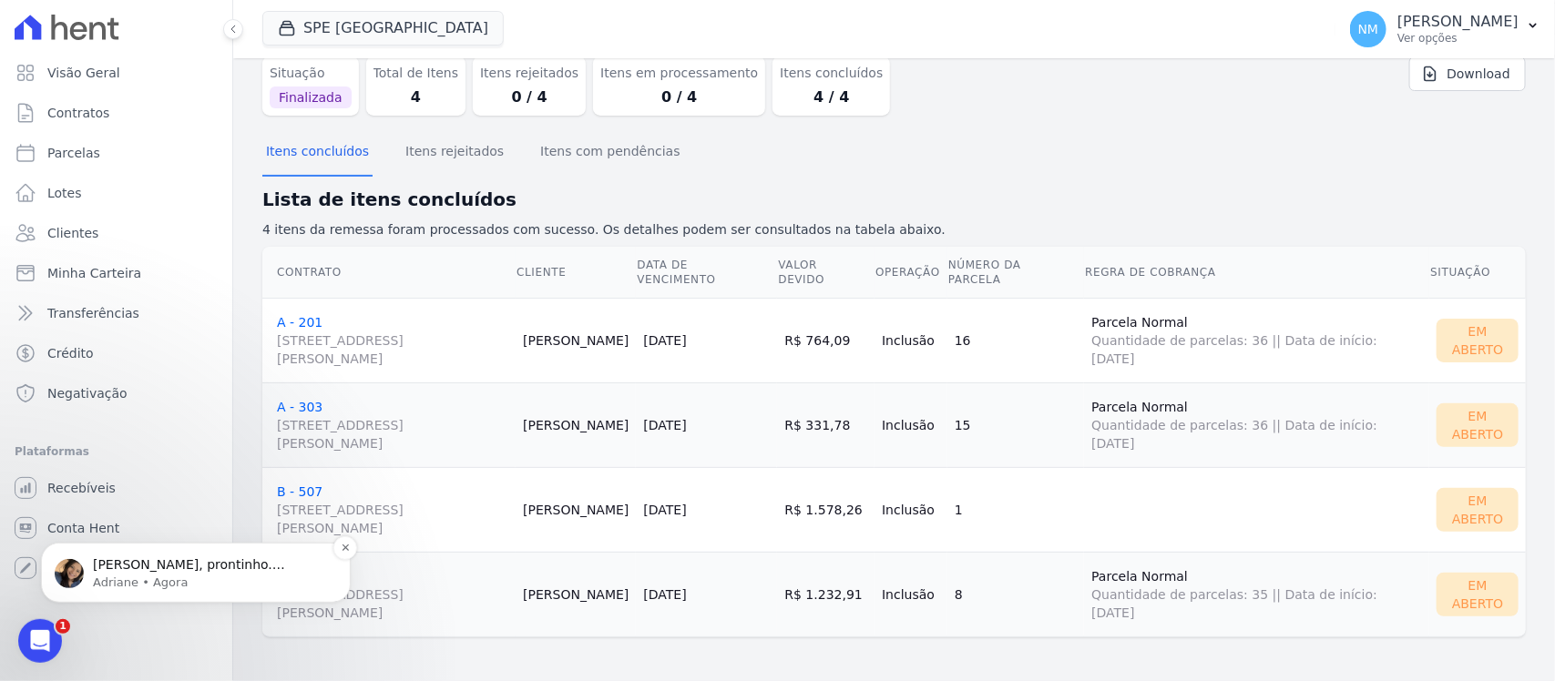
click at [191, 574] on p "Adriane • Agora" at bounding box center [210, 582] width 235 height 16
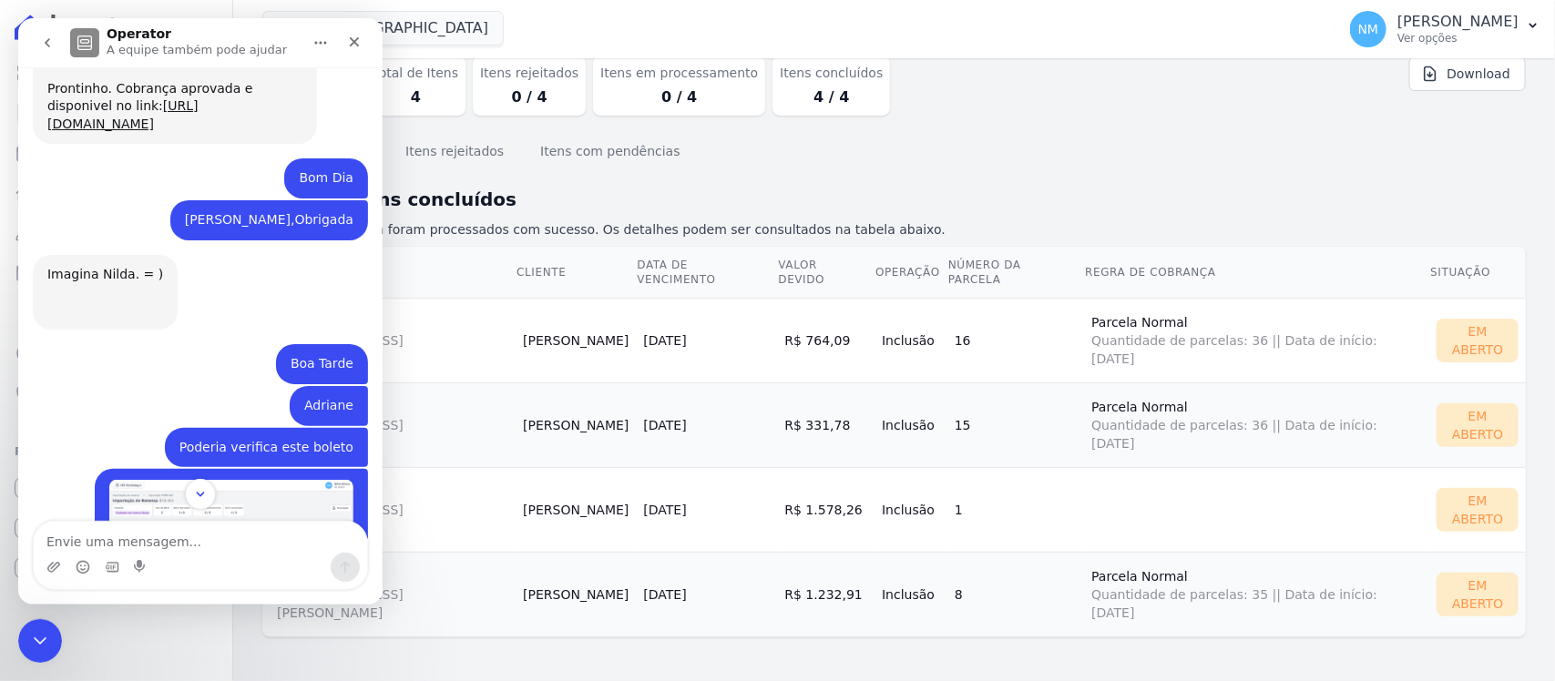
scroll to position [14190, 0]
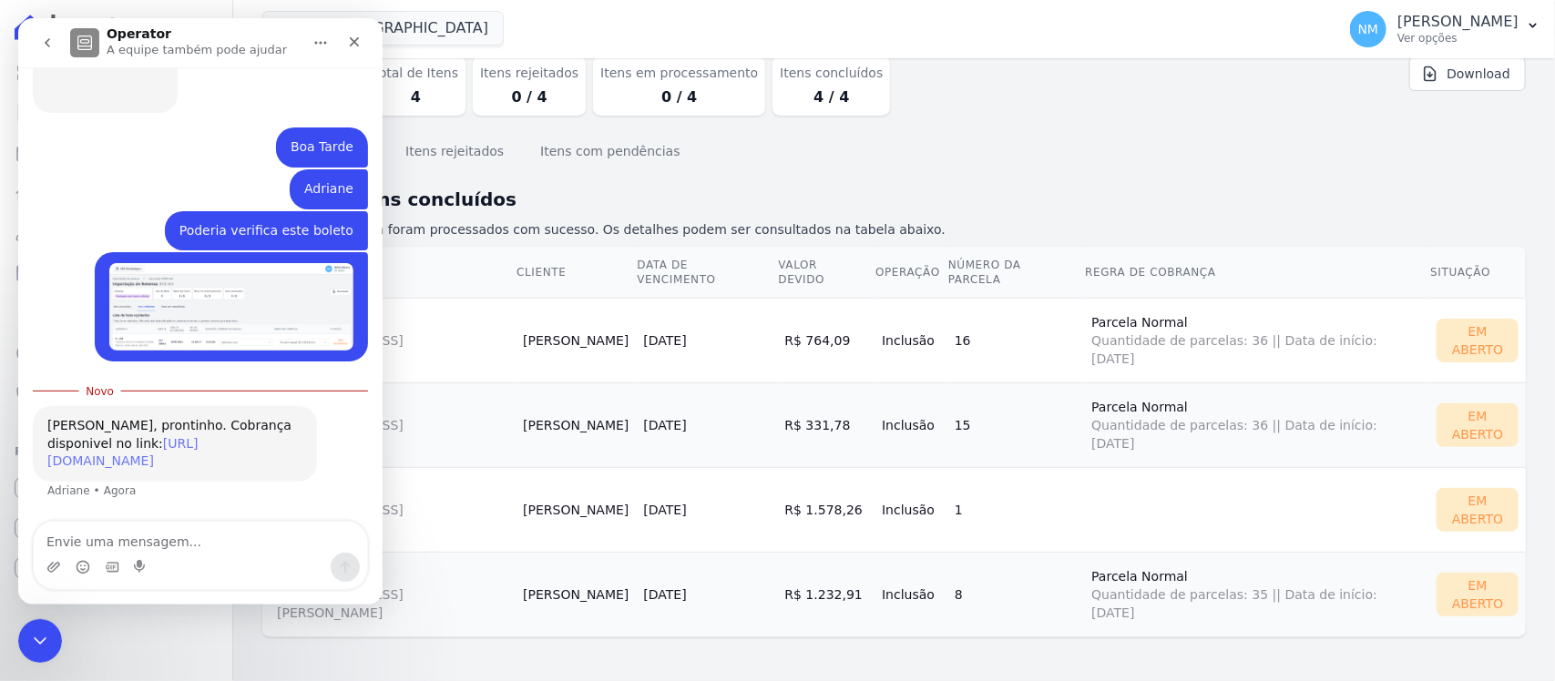
click at [193, 436] on link "https://app.hent.com.br/integrations/cnab/cobranca_file_imports/b1f8046f-0554-4…" at bounding box center [122, 452] width 151 height 33
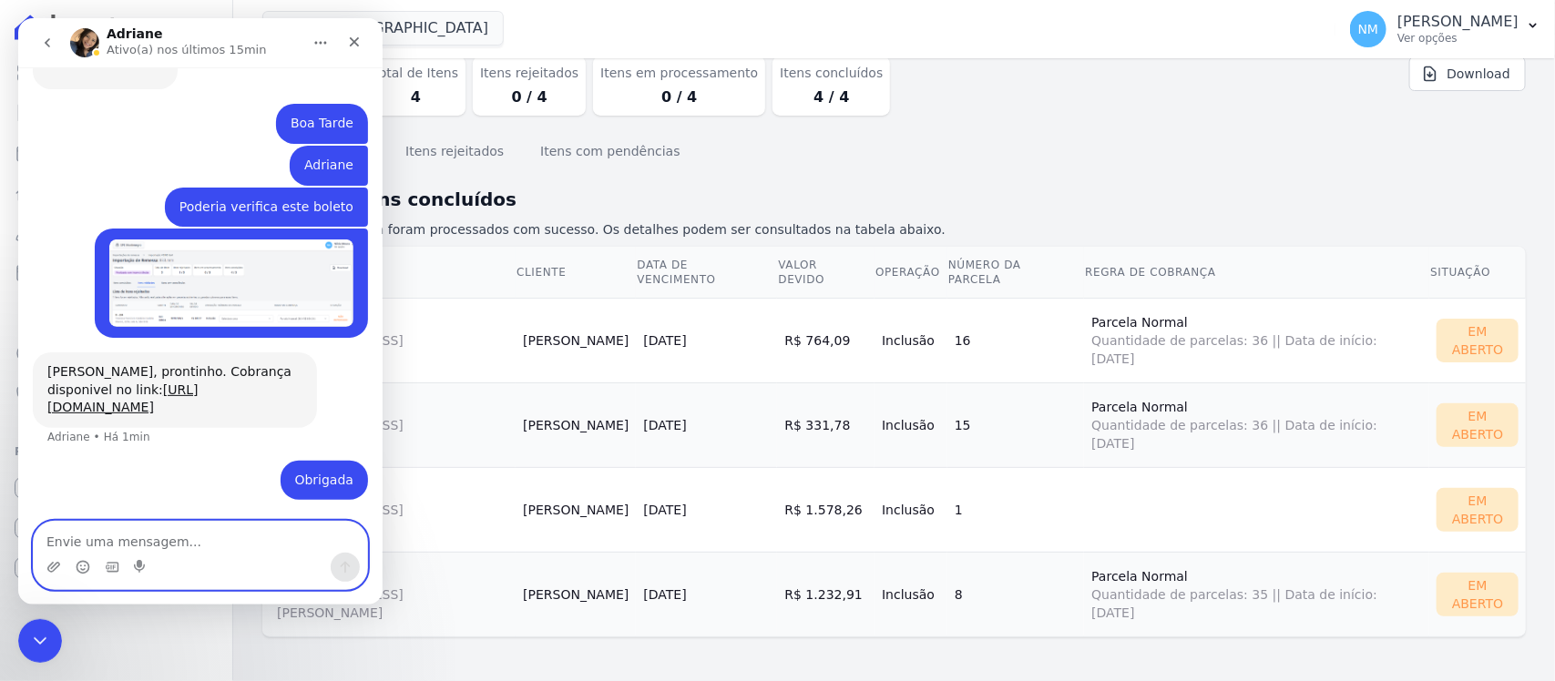
click at [205, 538] on textarea "Envie uma mensagem..." at bounding box center [200, 537] width 333 height 31
drag, startPoint x: 899, startPoint y: 1068, endPoint x: 25, endPoint y: 628, distance: 979.3
click at [25, 628] on div "Encerramento do Messenger da Intercom" at bounding box center [37, 639] width 44 height 44
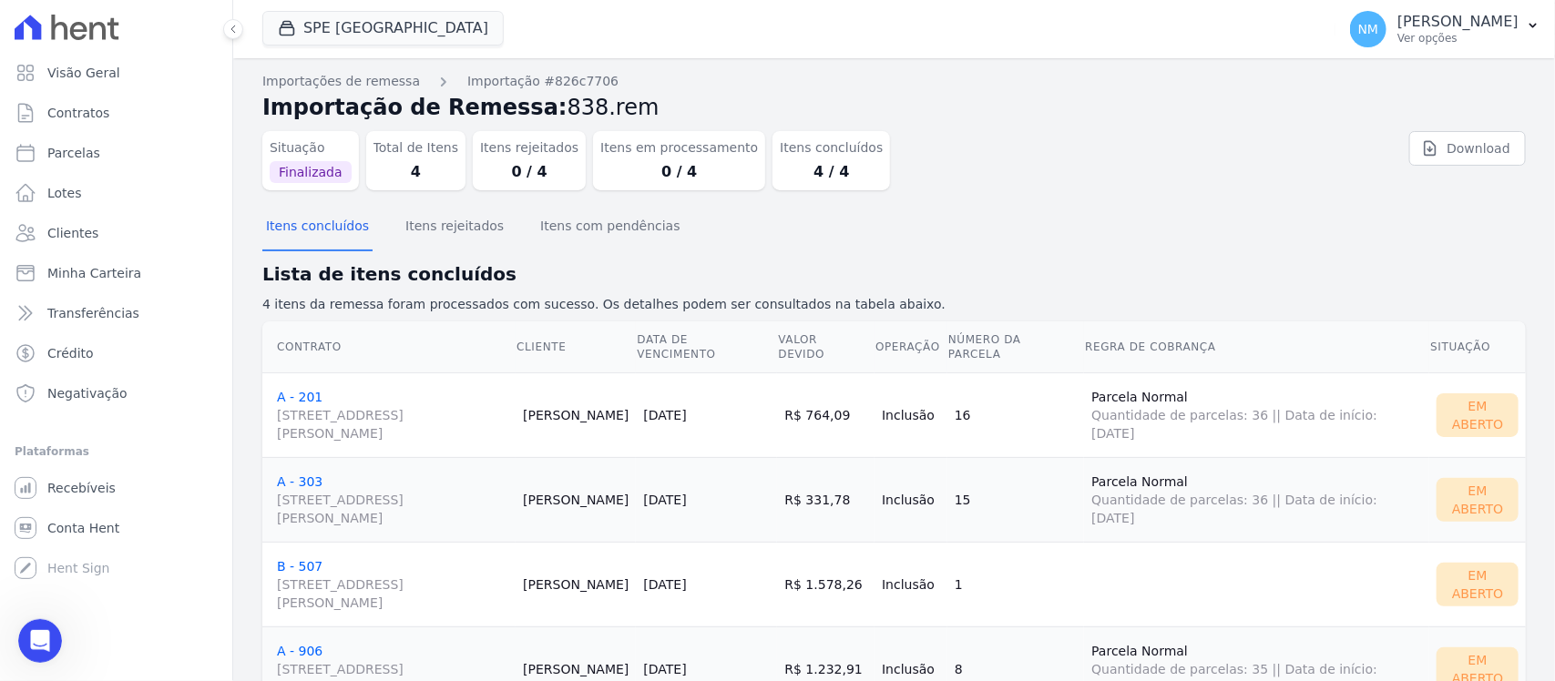
scroll to position [0, 0]
drag, startPoint x: 1522, startPoint y: 12, endPoint x: 1508, endPoint y: 82, distance: 71.5
click at [1522, 12] on button "NM Nilda Moura Ver opções" at bounding box center [1445, 29] width 220 height 51
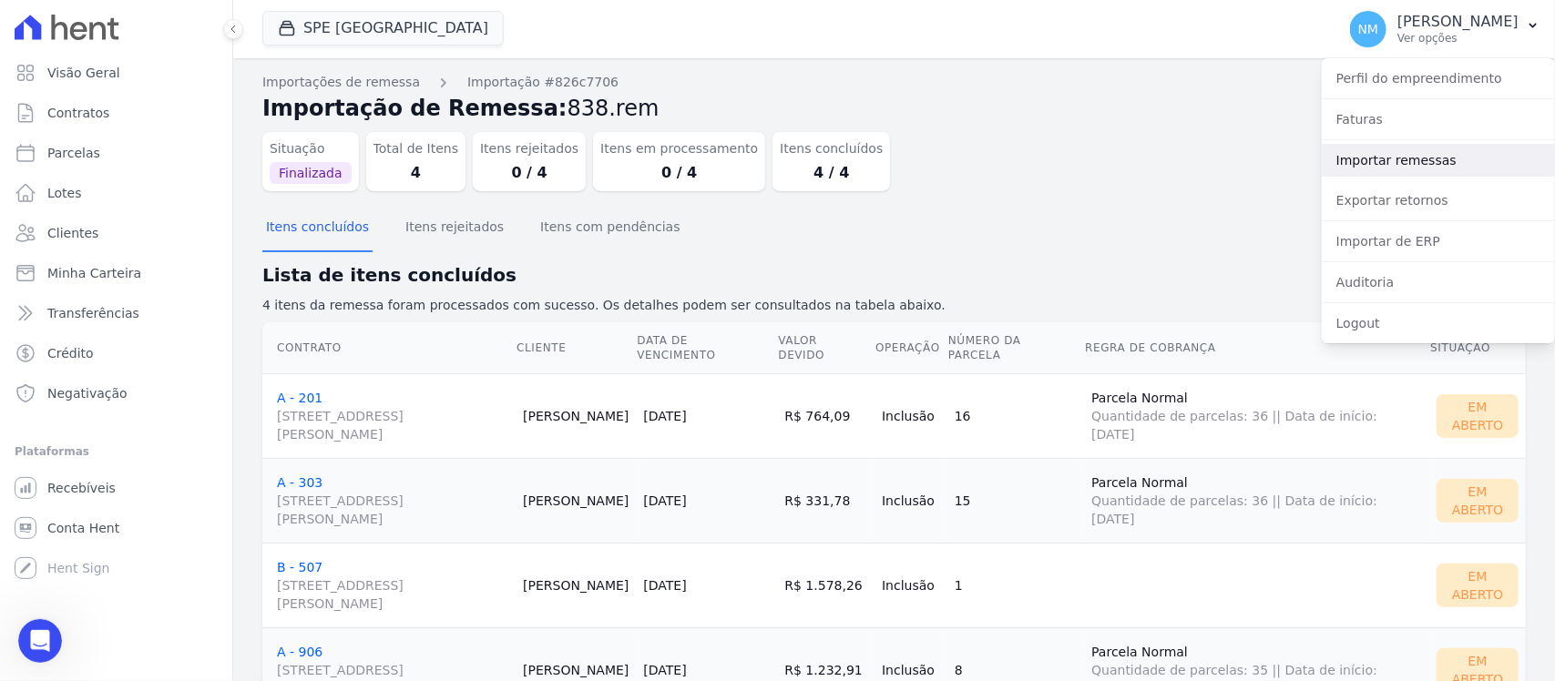
drag, startPoint x: 1444, startPoint y: 155, endPoint x: 1292, endPoint y: 206, distance: 160.4
click at [1442, 156] on link "Importar remessas" at bounding box center [1438, 160] width 233 height 33
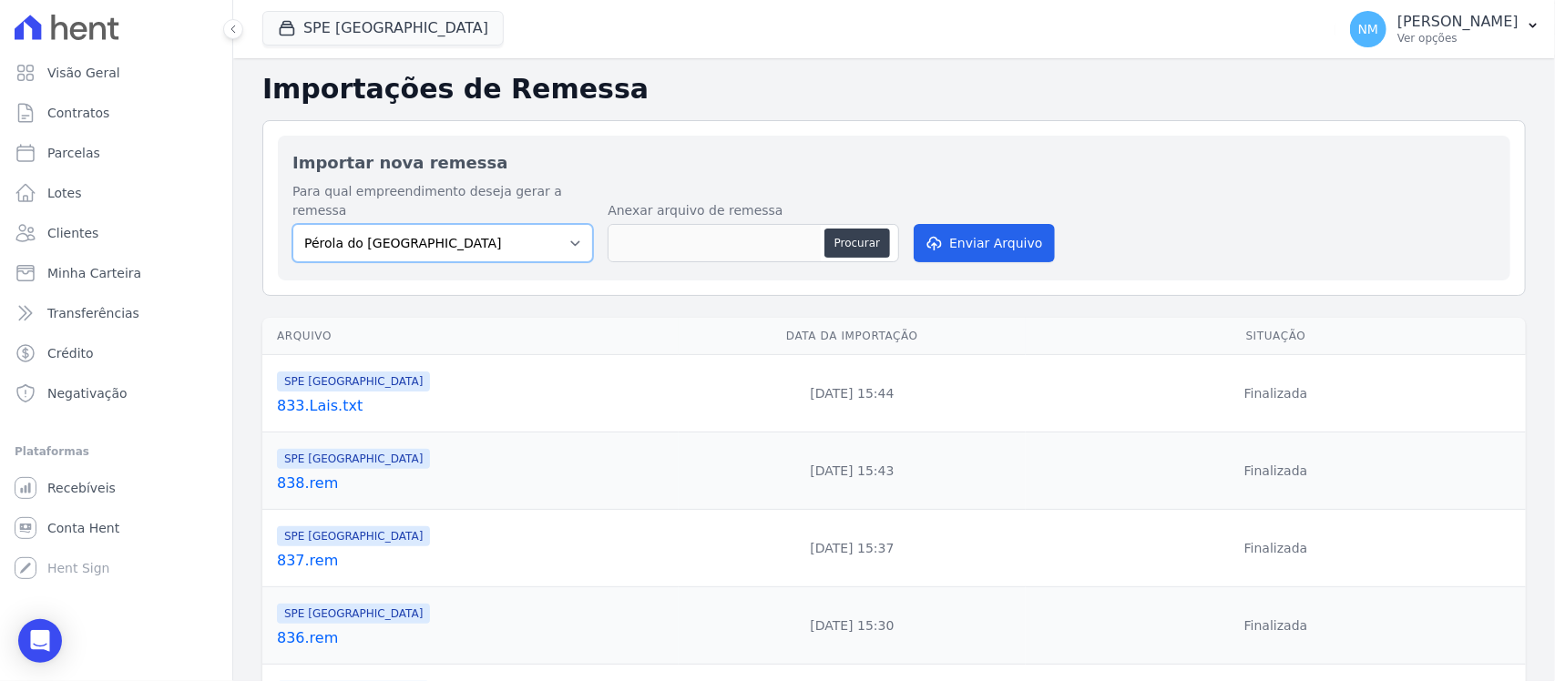
click at [576, 230] on select "Pérola do Tocantins SPE Montenegro" at bounding box center [442, 243] width 301 height 38
select select "168bdd06-a3dd-4988-b5a9-b0a7c7bf8968"
click at [292, 224] on select "Pérola do Tocantins SPE Montenegro" at bounding box center [442, 243] width 301 height 38
click at [853, 229] on button "Procurar" at bounding box center [857, 243] width 66 height 29
type input "839.rem"
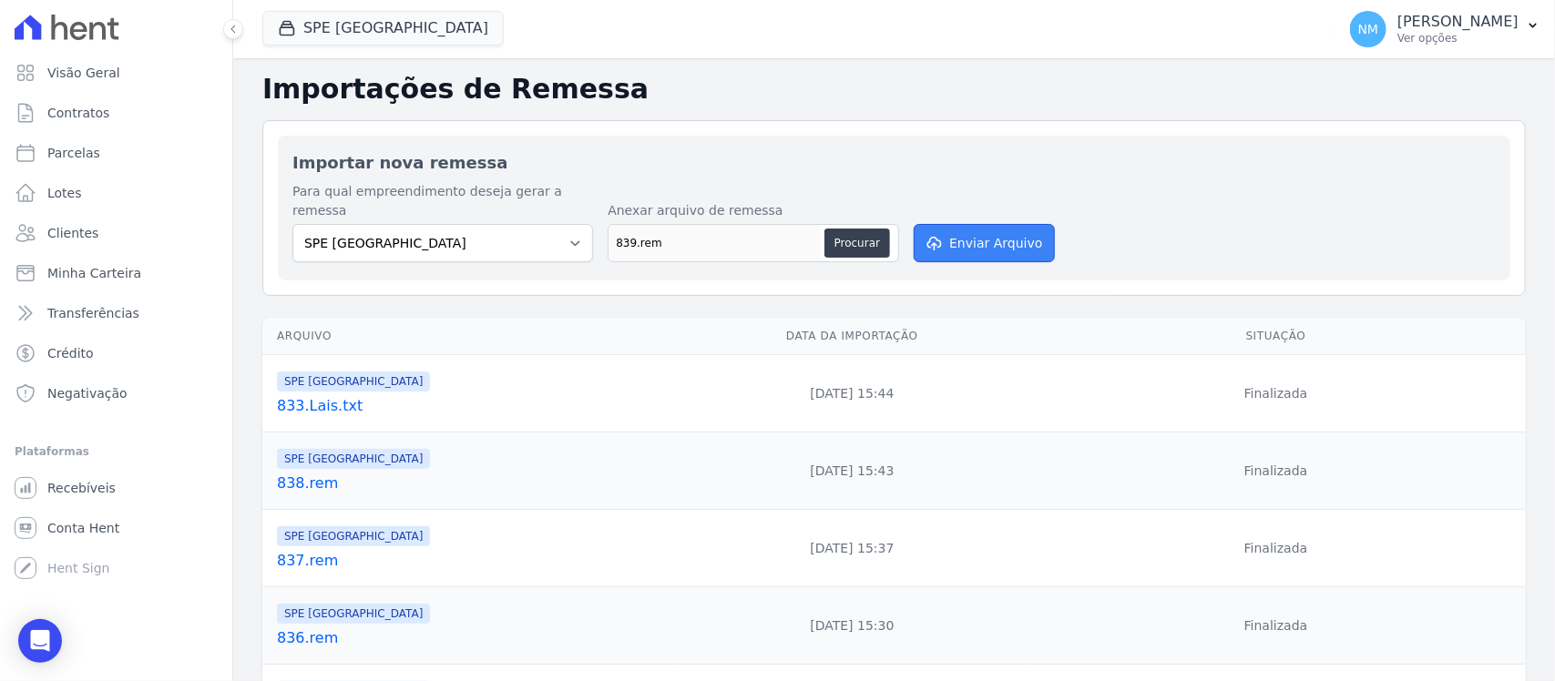
click at [1018, 224] on button "Enviar Arquivo" at bounding box center [984, 243] width 140 height 38
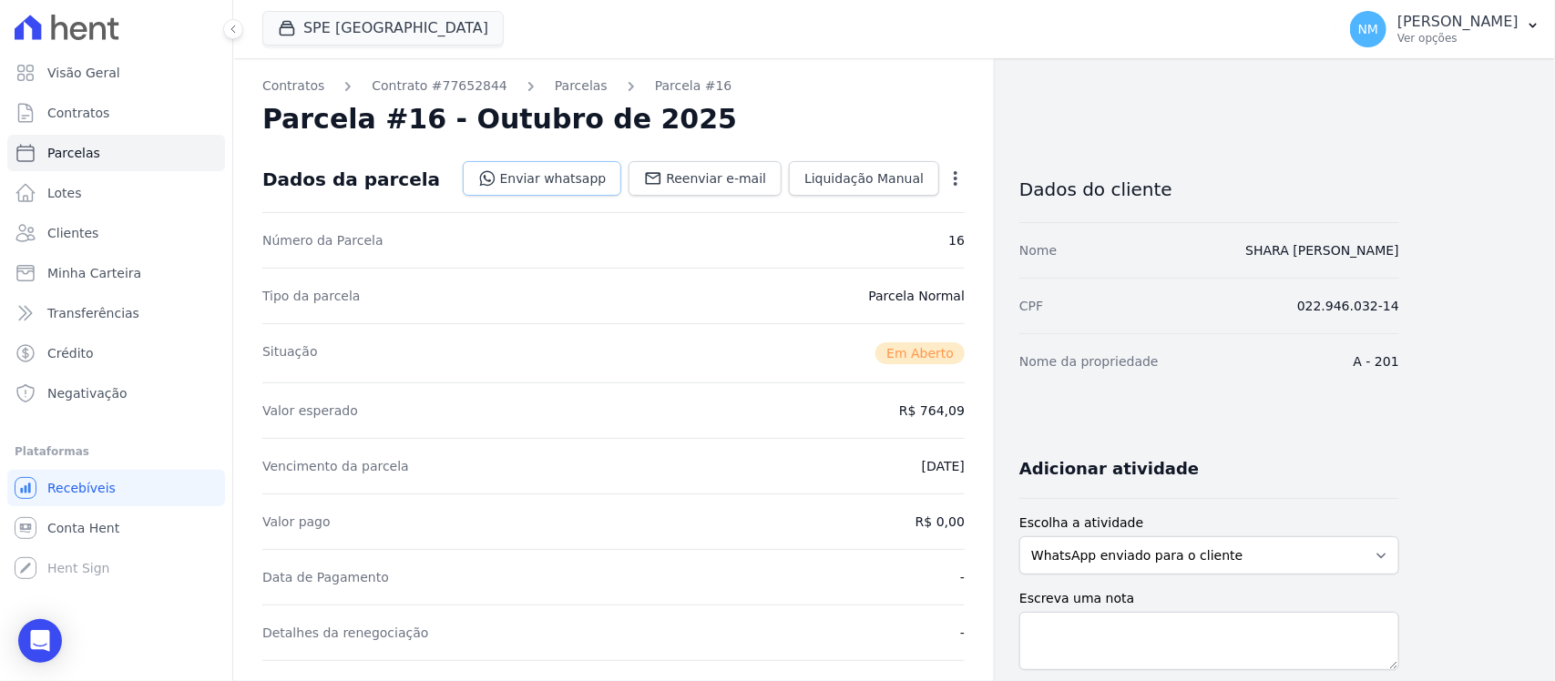
click at [565, 170] on link "Enviar whatsapp" at bounding box center [542, 178] width 159 height 35
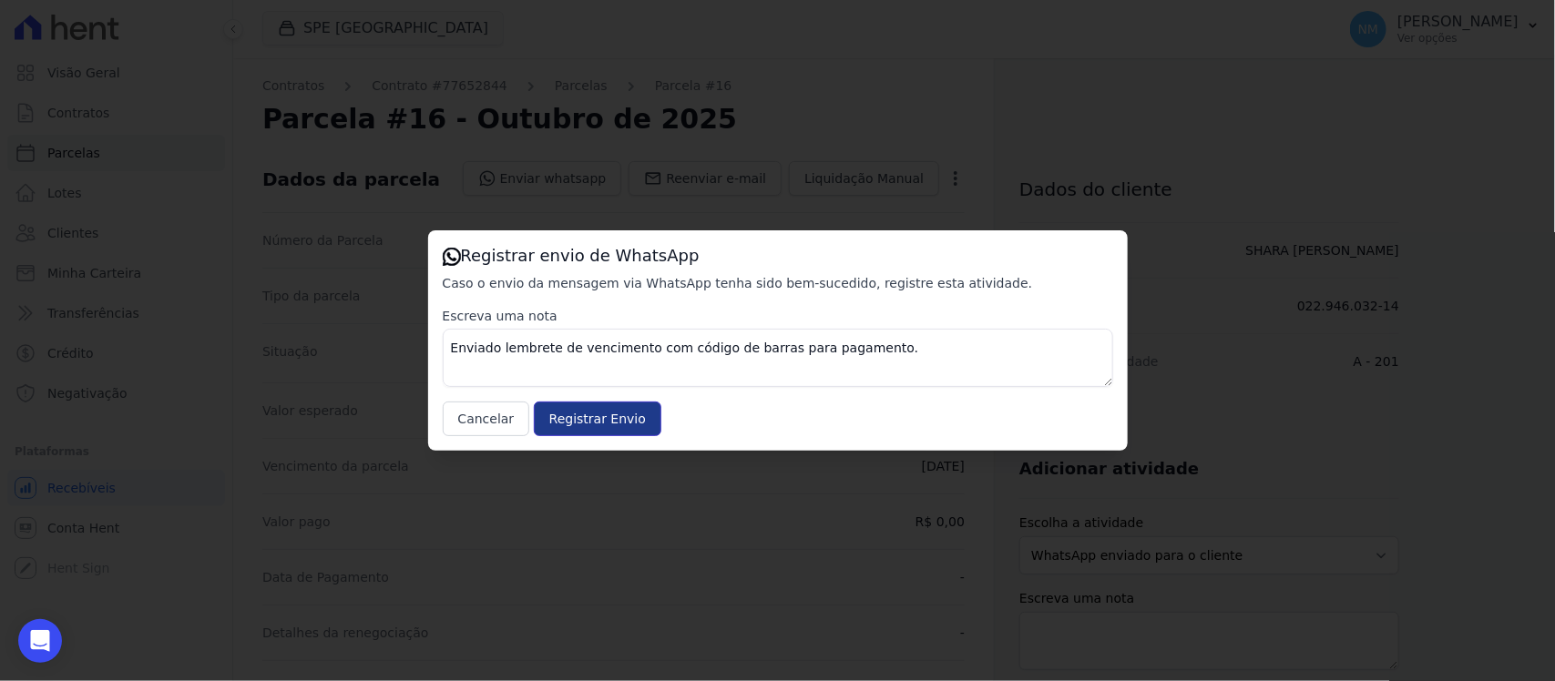
click at [621, 415] on input "Registrar Envio" at bounding box center [598, 419] width 128 height 35
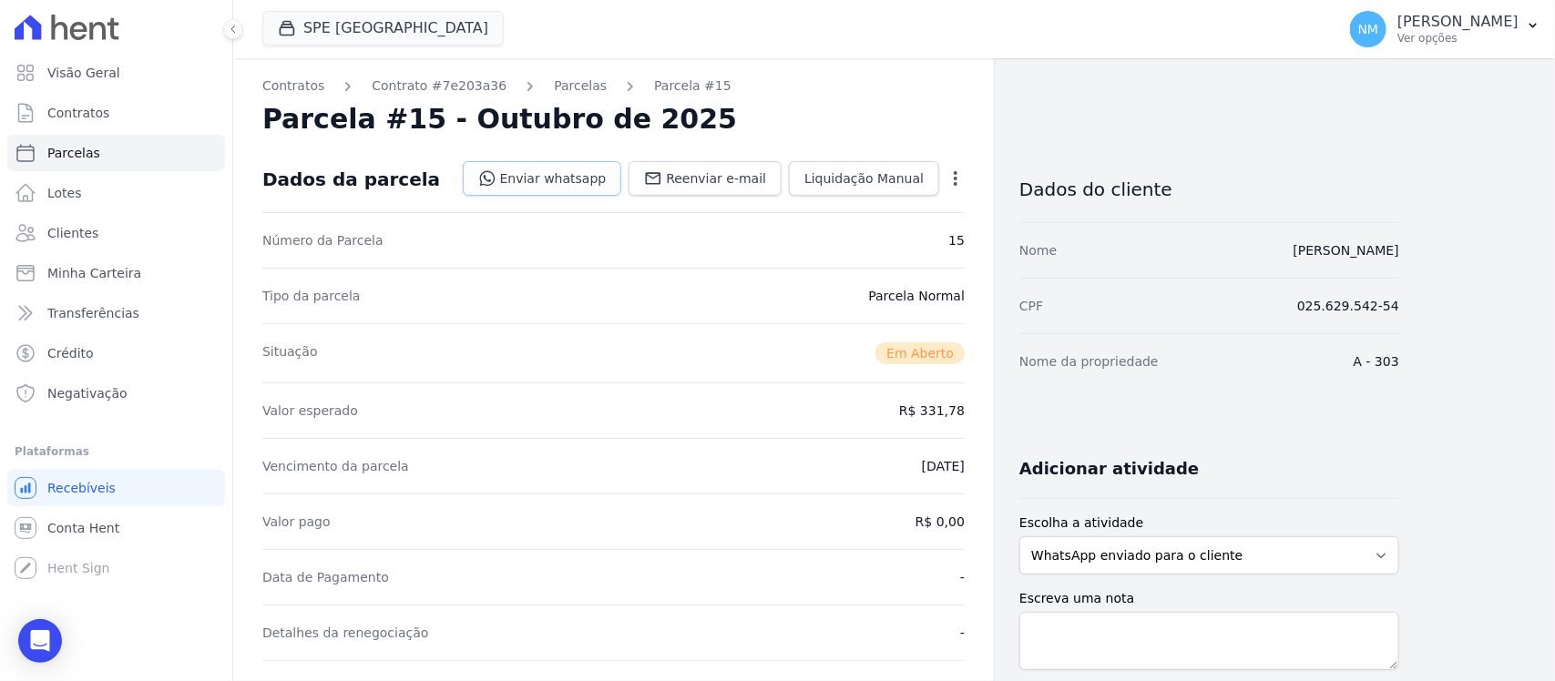
click at [576, 180] on link "Enviar whatsapp" at bounding box center [542, 178] width 159 height 35
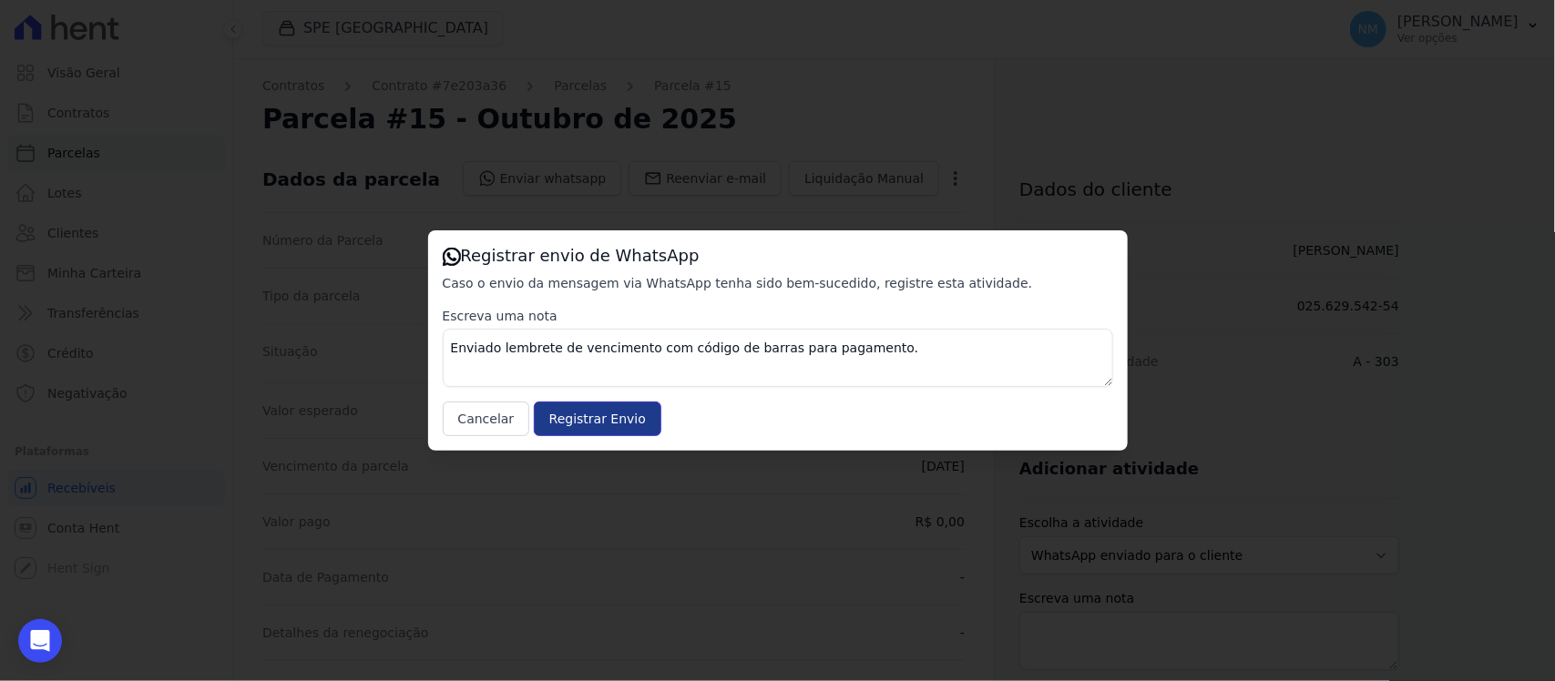
click at [619, 410] on input "Registrar Envio" at bounding box center [598, 419] width 128 height 35
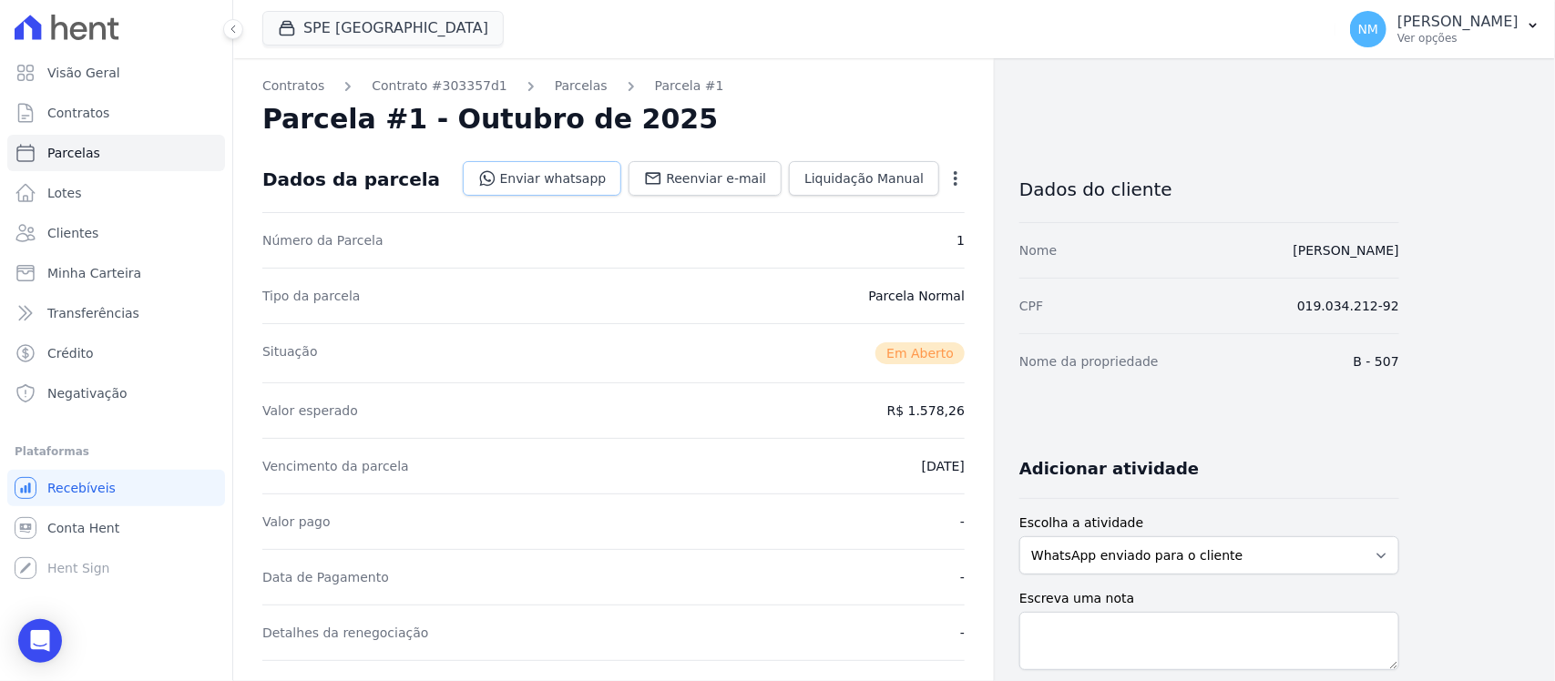
click at [567, 182] on link "Enviar whatsapp" at bounding box center [542, 178] width 159 height 35
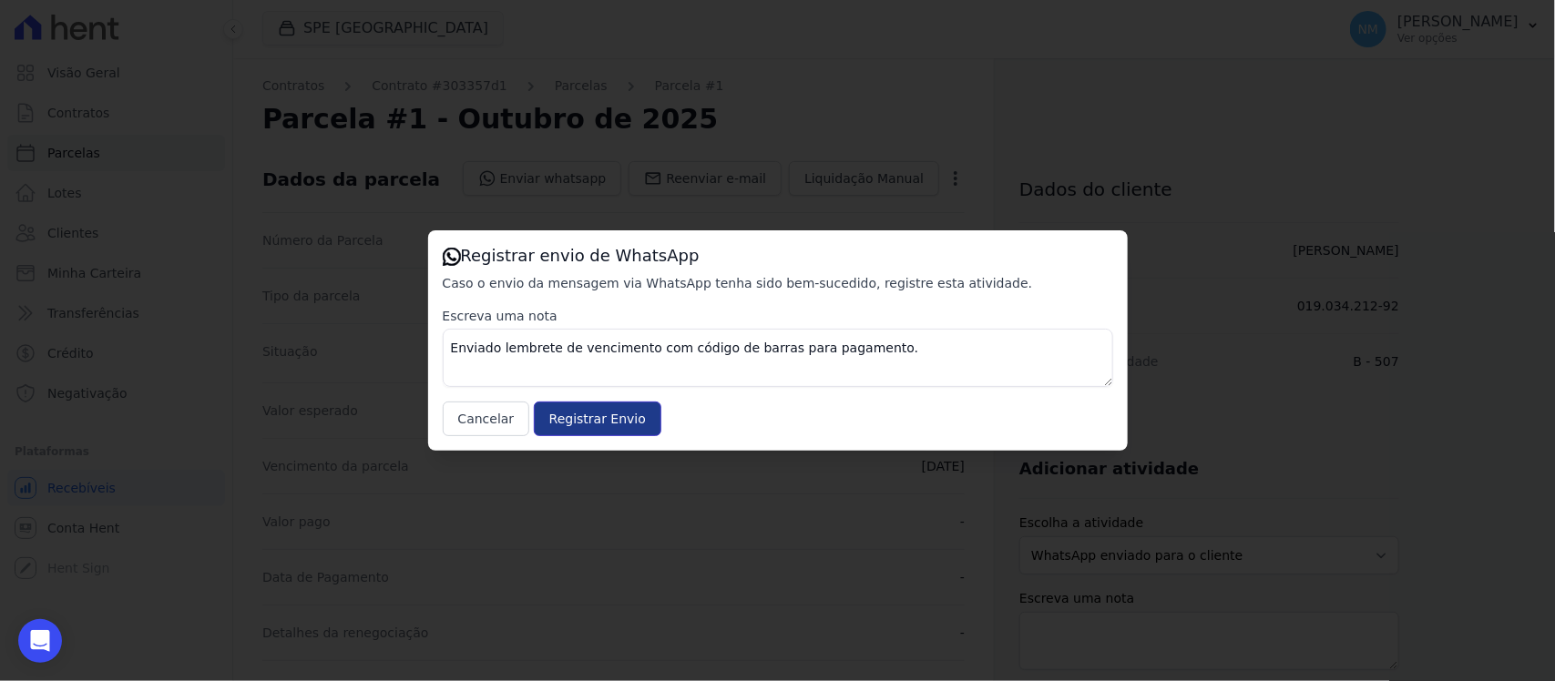
click at [639, 408] on input "Registrar Envio" at bounding box center [598, 419] width 128 height 35
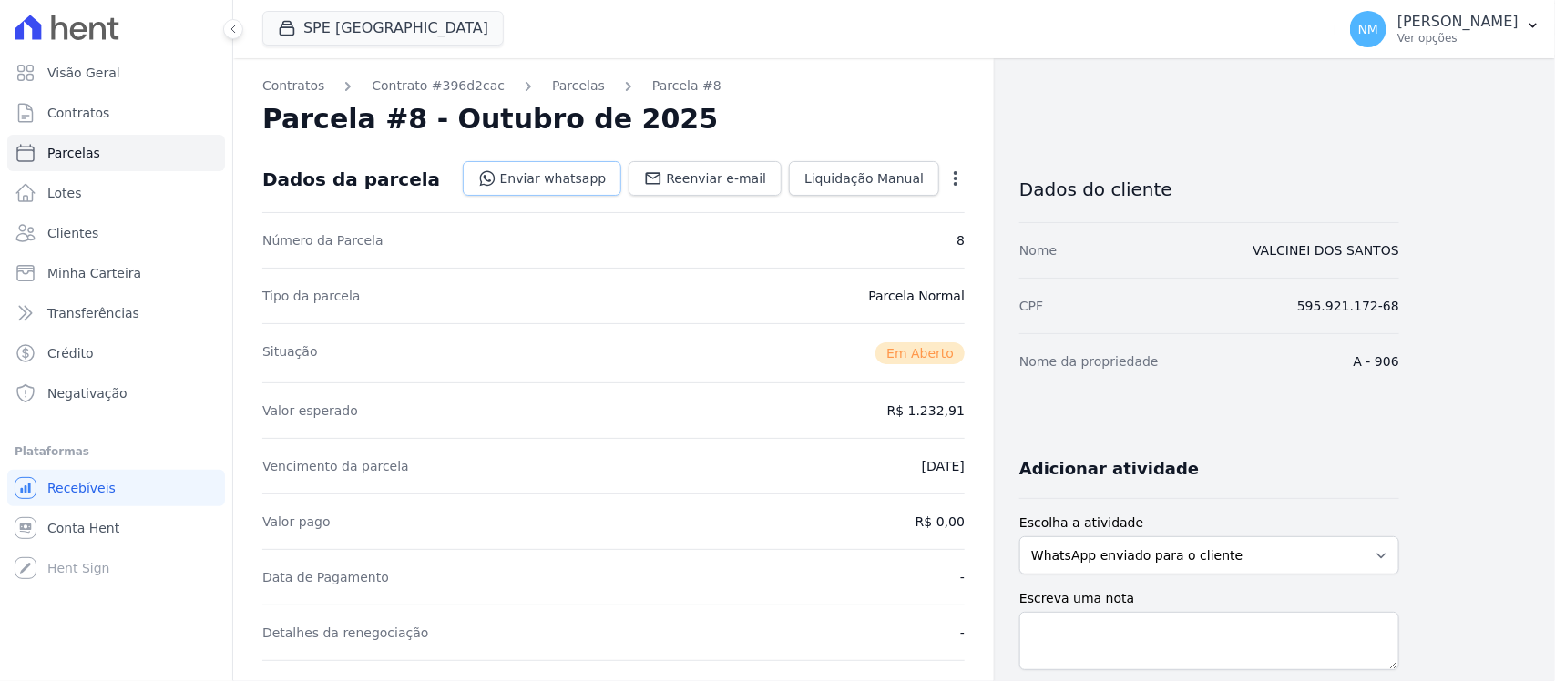
click at [580, 180] on link "Enviar whatsapp" at bounding box center [542, 178] width 159 height 35
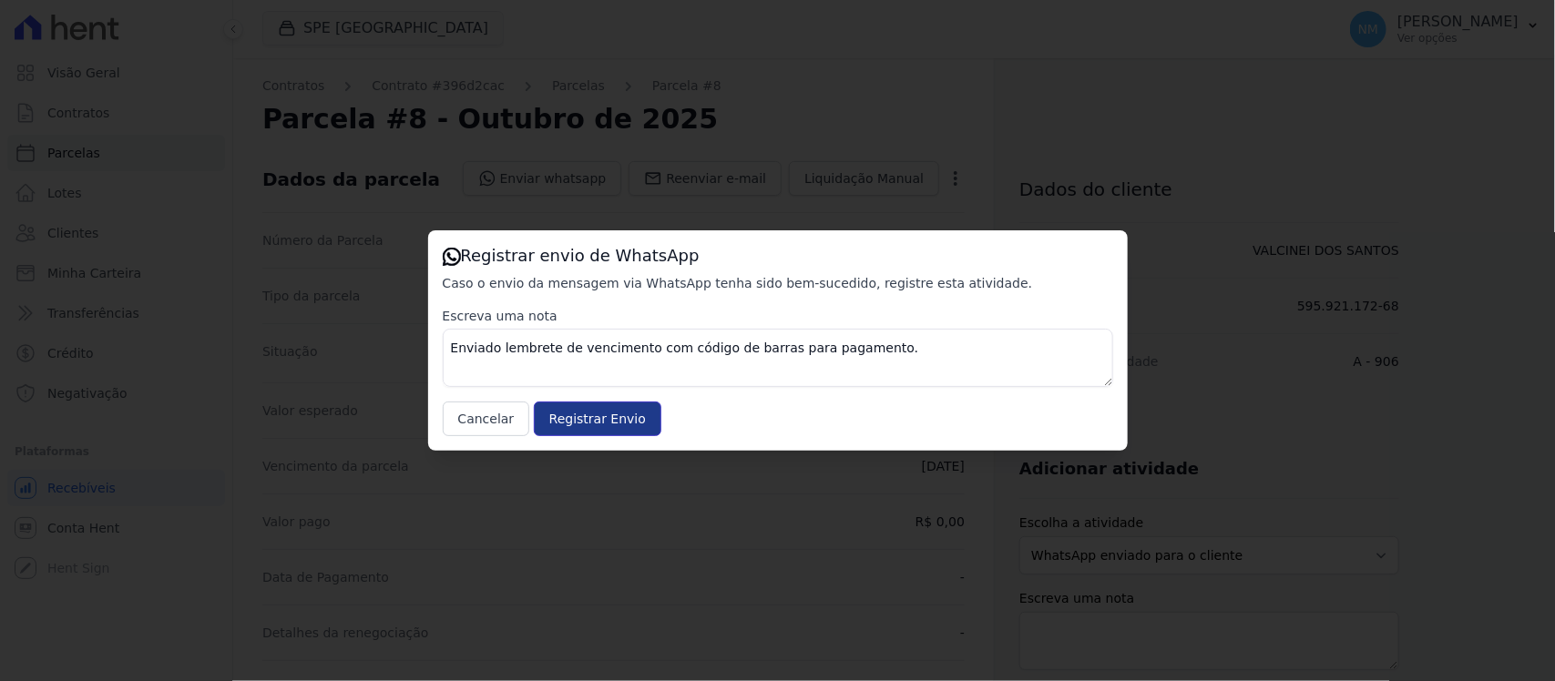
click at [626, 419] on input "Registrar Envio" at bounding box center [598, 419] width 128 height 35
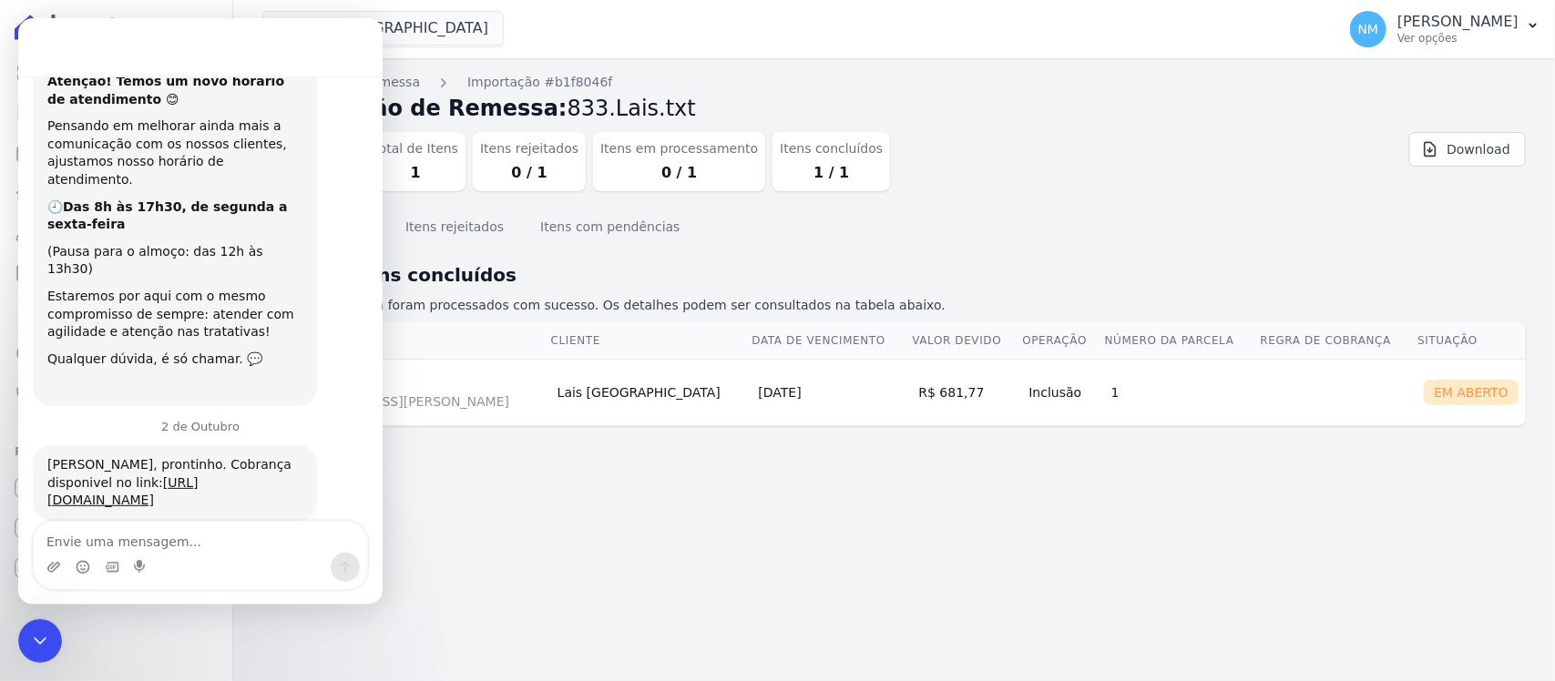
scroll to position [73, 0]
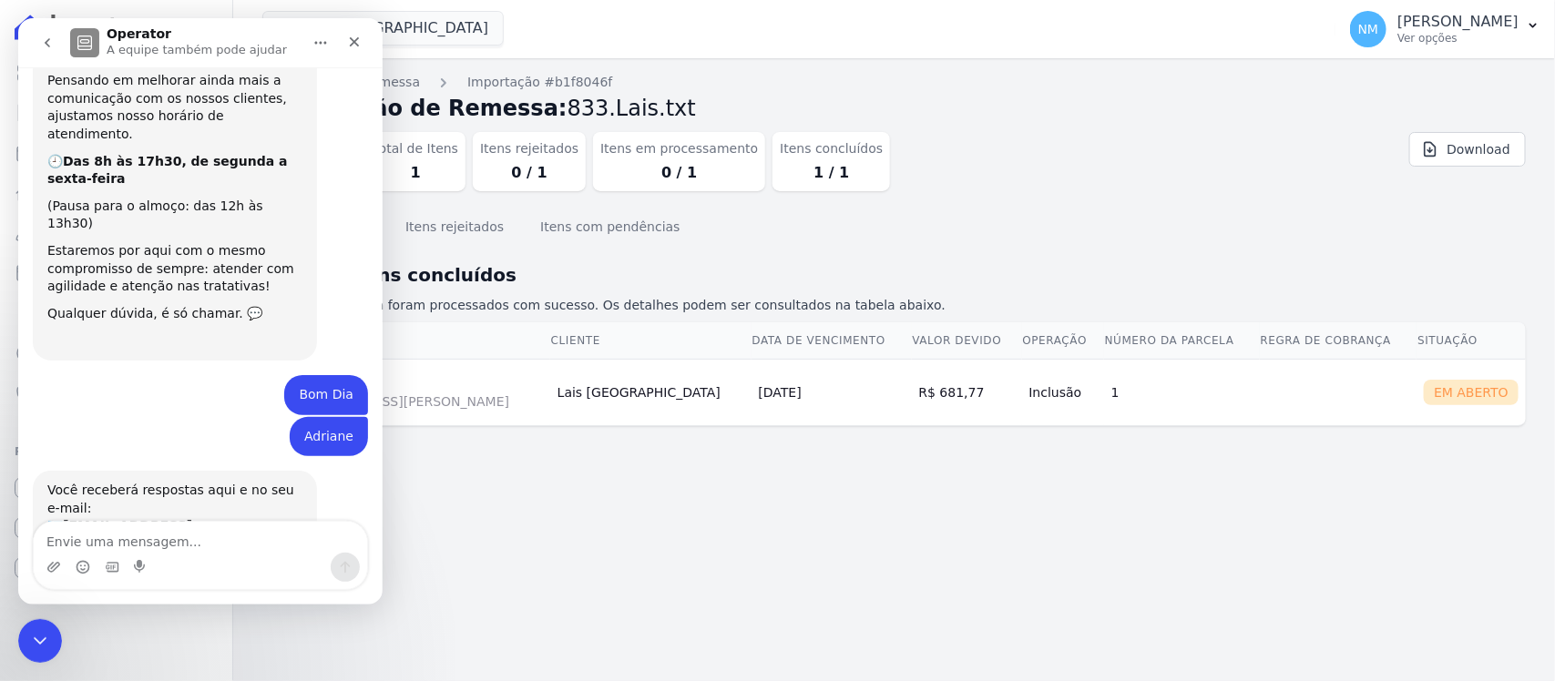
type textarea "o"
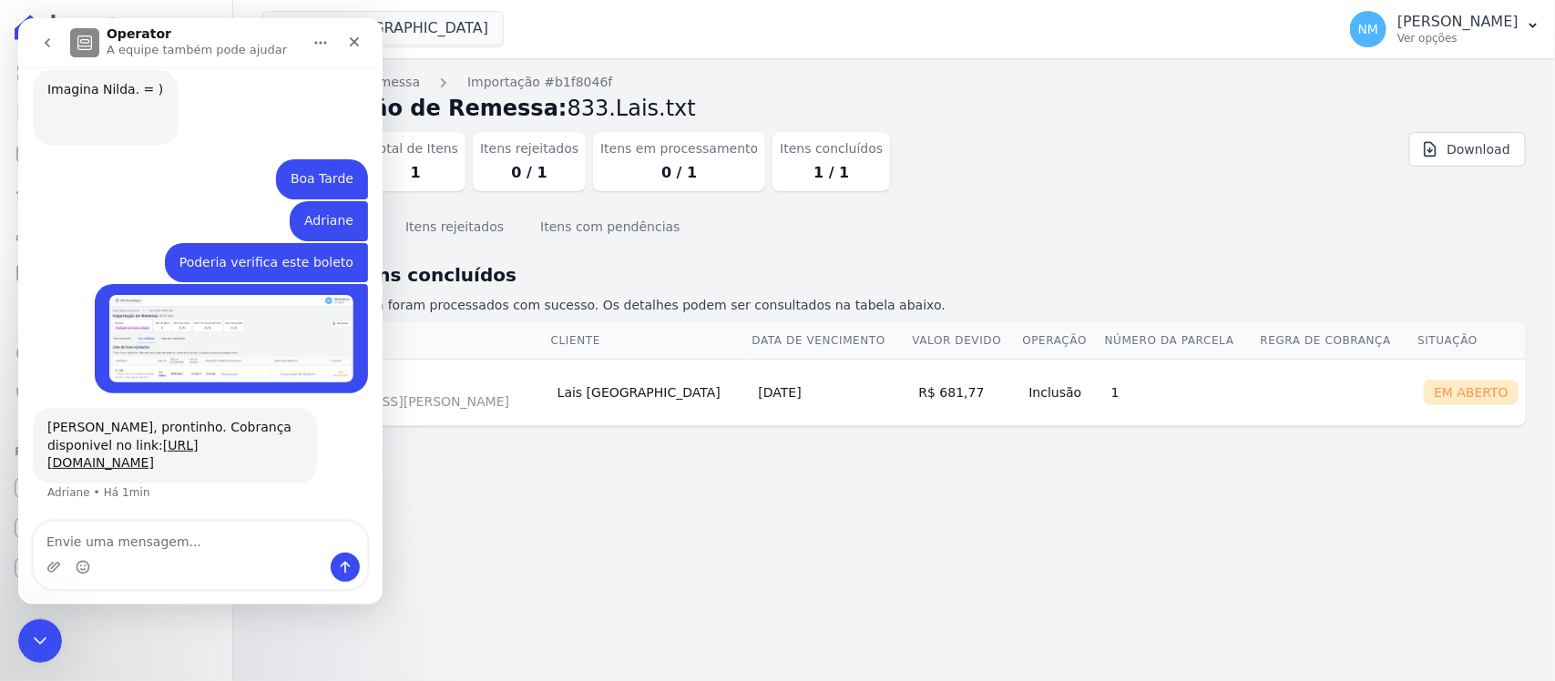
scroll to position [14160, 0]
type textarea "Obrigada"
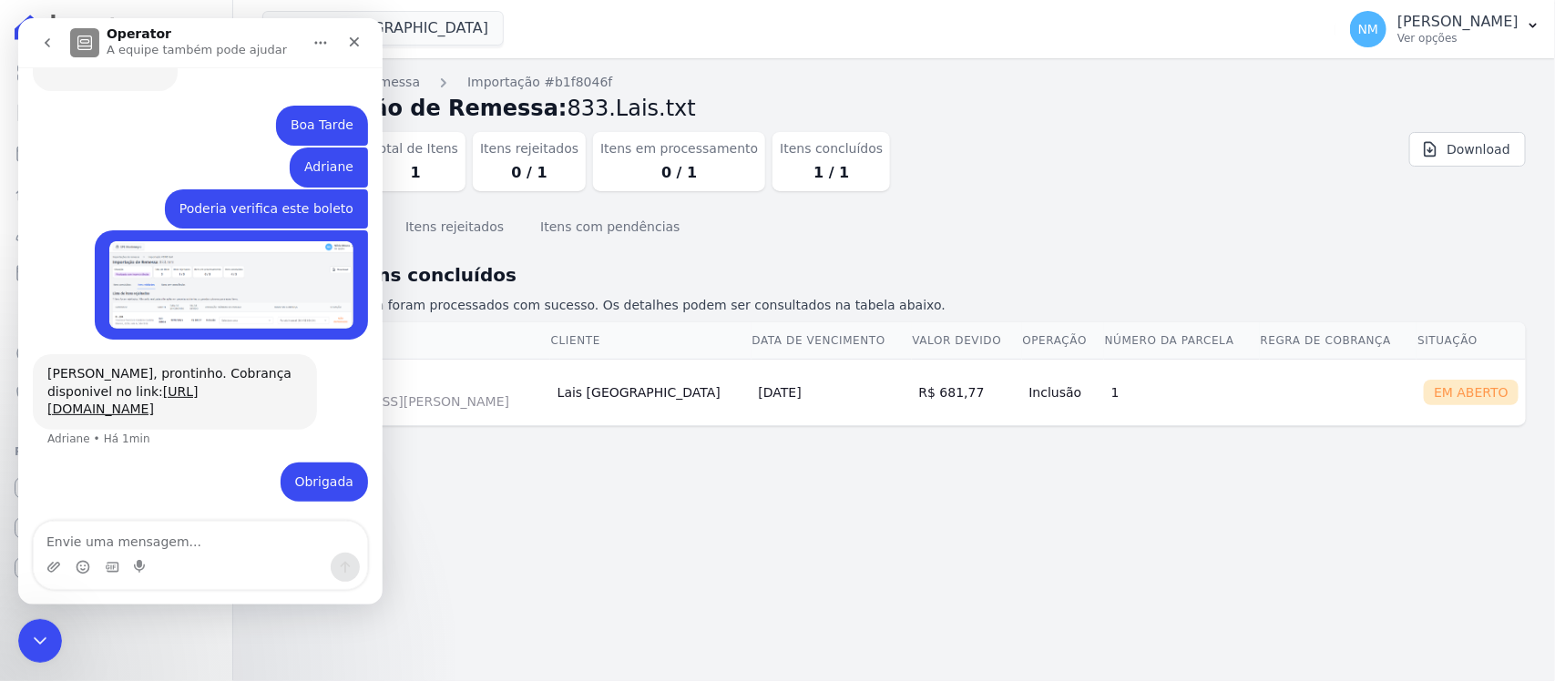
scroll to position [14215, 0]
drag, startPoint x: 187, startPoint y: 371, endPoint x: 629, endPoint y: 492, distance: 458.1
click at [633, 486] on div "Importações de remessa Importação #b1f8046f Importação de Remessa: 833.Lais.txt…" at bounding box center [894, 369] width 1322 height 623
click at [39, 642] on icon "Encerramento do Messenger da Intercom" at bounding box center [37, 639] width 22 height 22
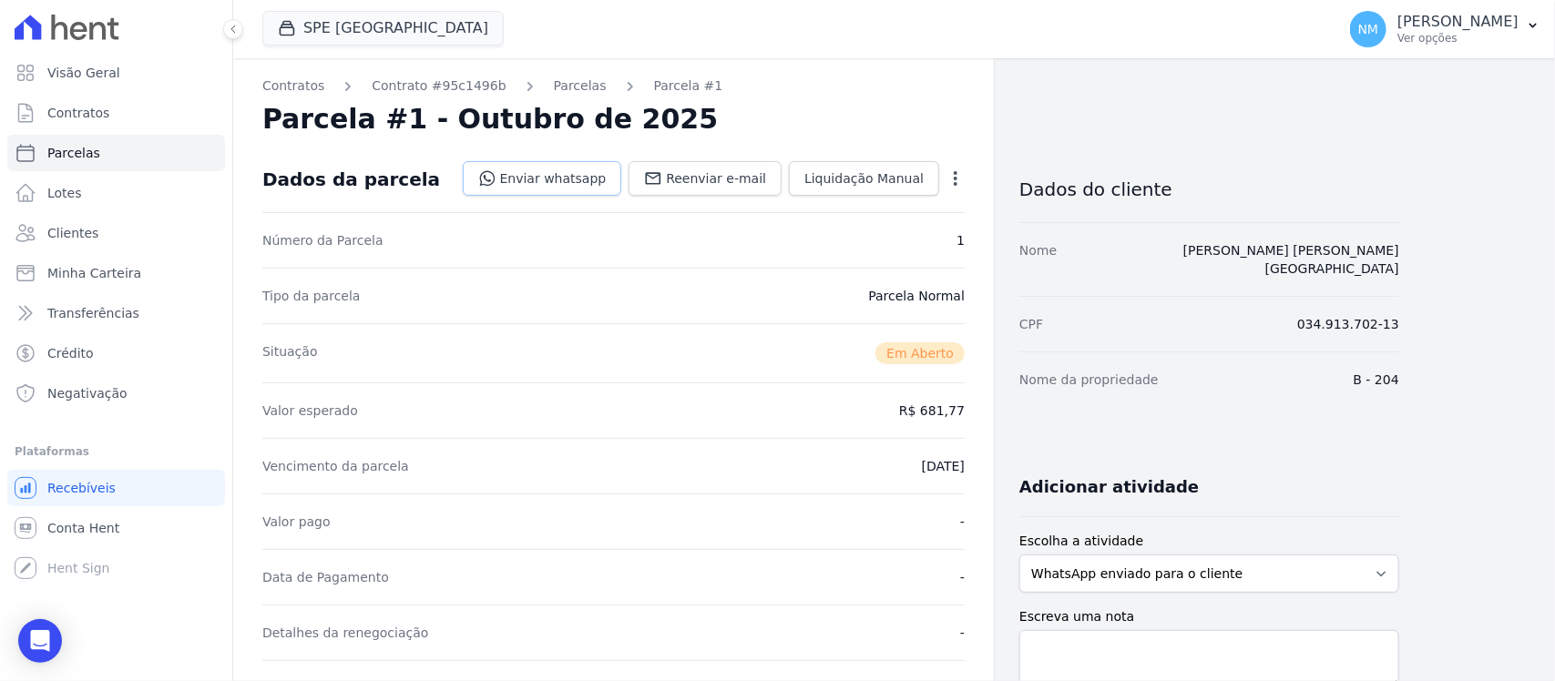
click at [585, 179] on link "Enviar whatsapp" at bounding box center [542, 178] width 159 height 35
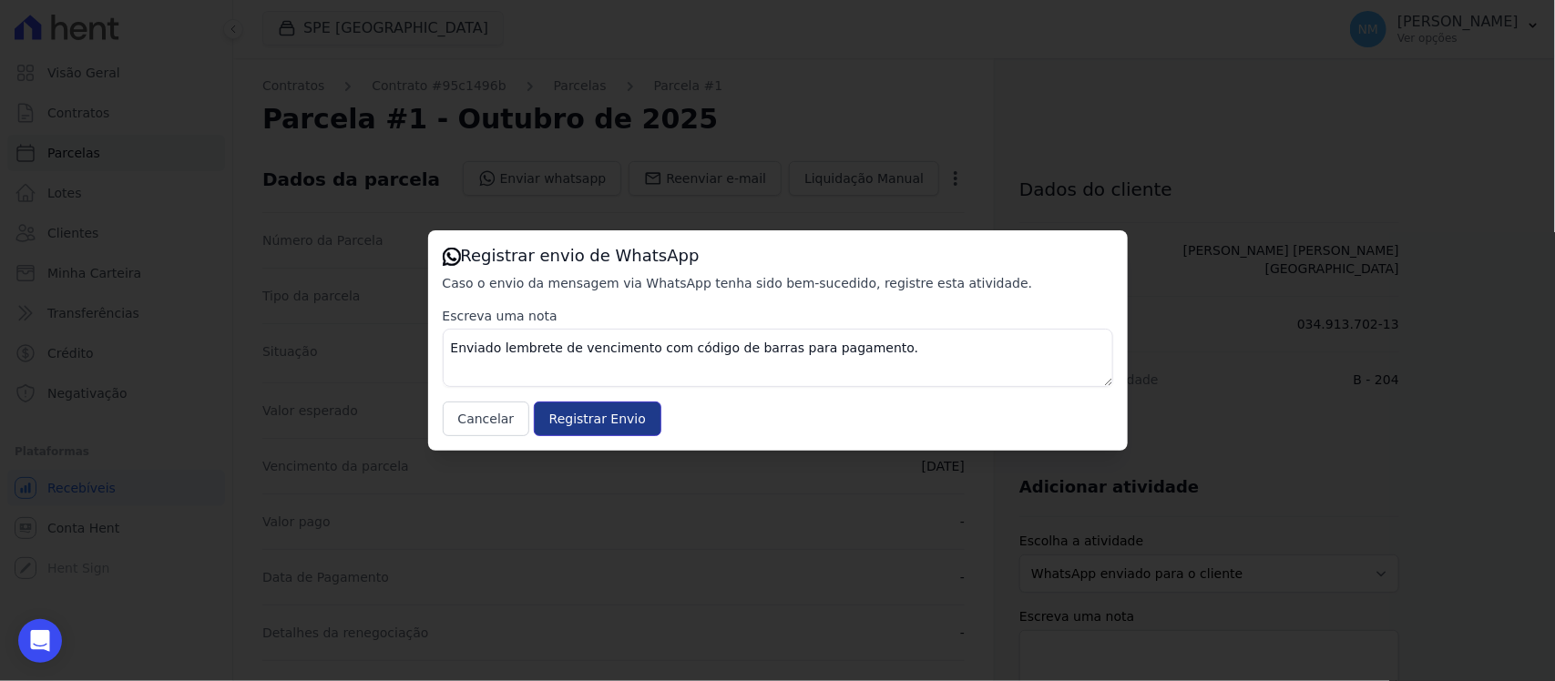
click at [619, 413] on input "Registrar Envio" at bounding box center [598, 419] width 128 height 35
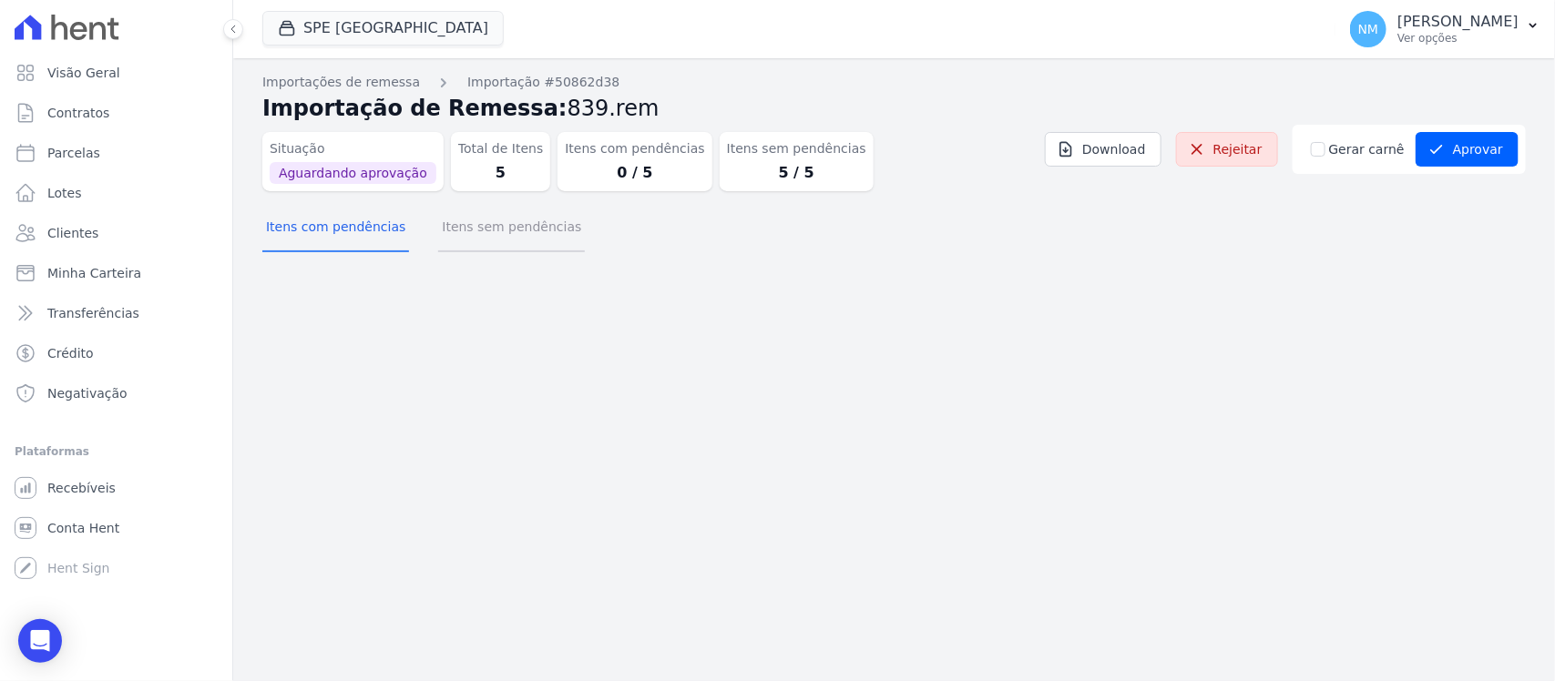
click at [529, 230] on button "Itens sem pendências" at bounding box center [511, 228] width 147 height 47
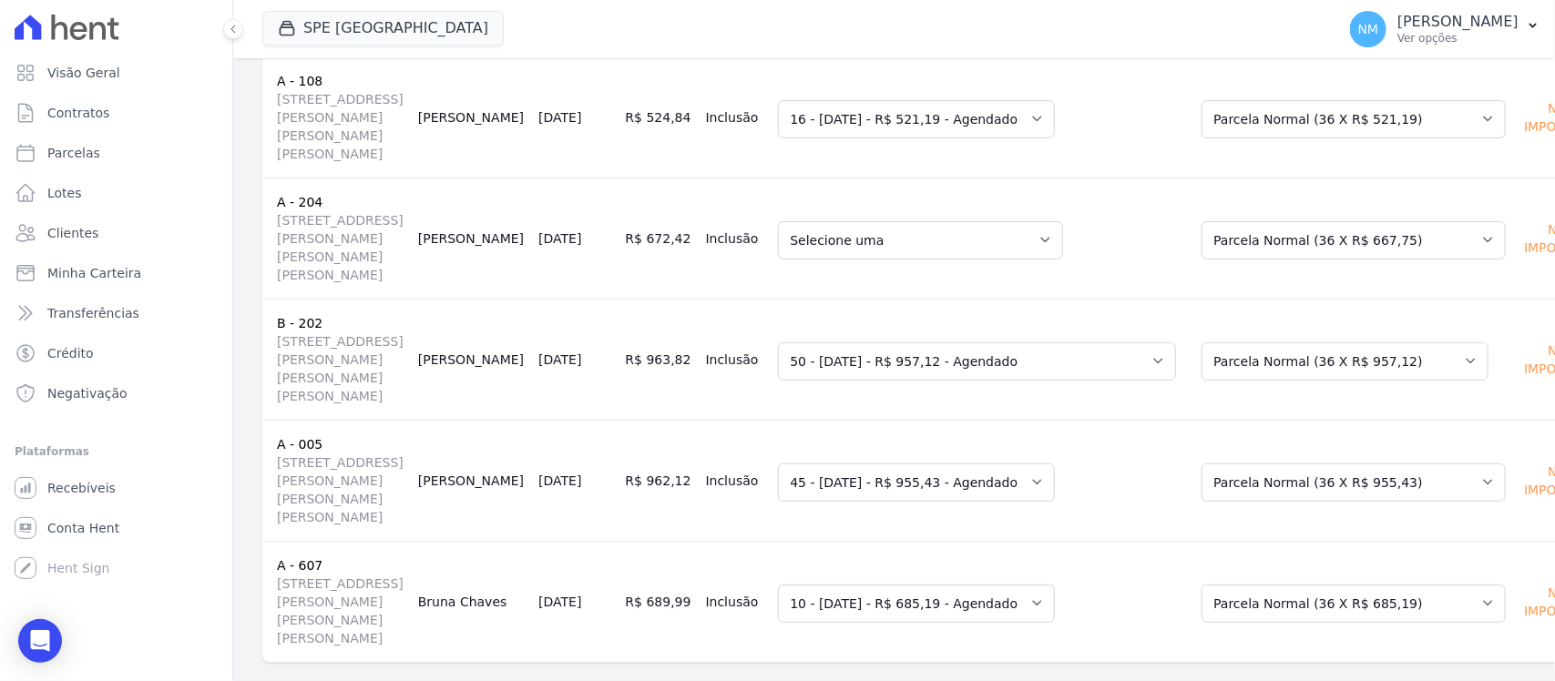
scroll to position [342, 0]
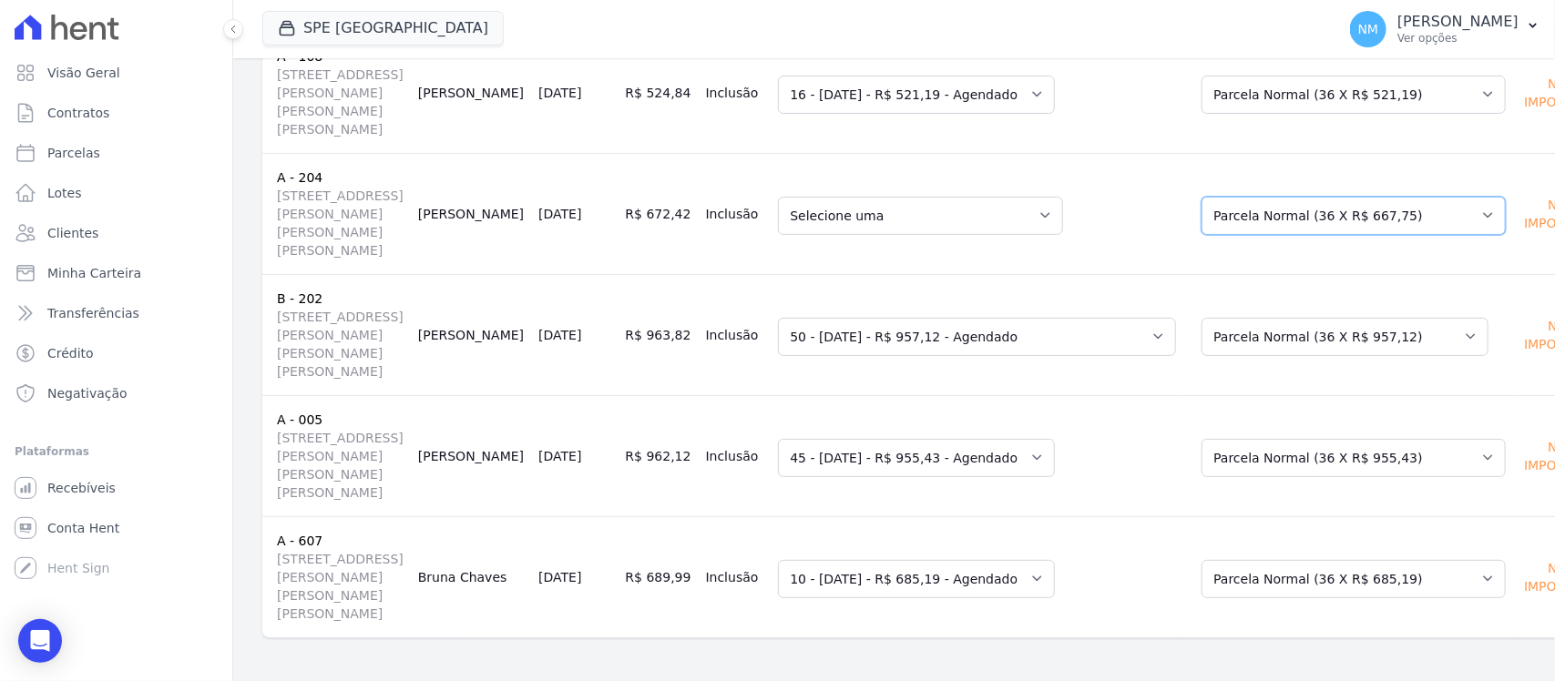
click at [1381, 220] on select "Selecione uma Nova Parcela Avulsa Parcela Avulsa Existente Parcela Normal (36 X…" at bounding box center [1353, 216] width 304 height 38
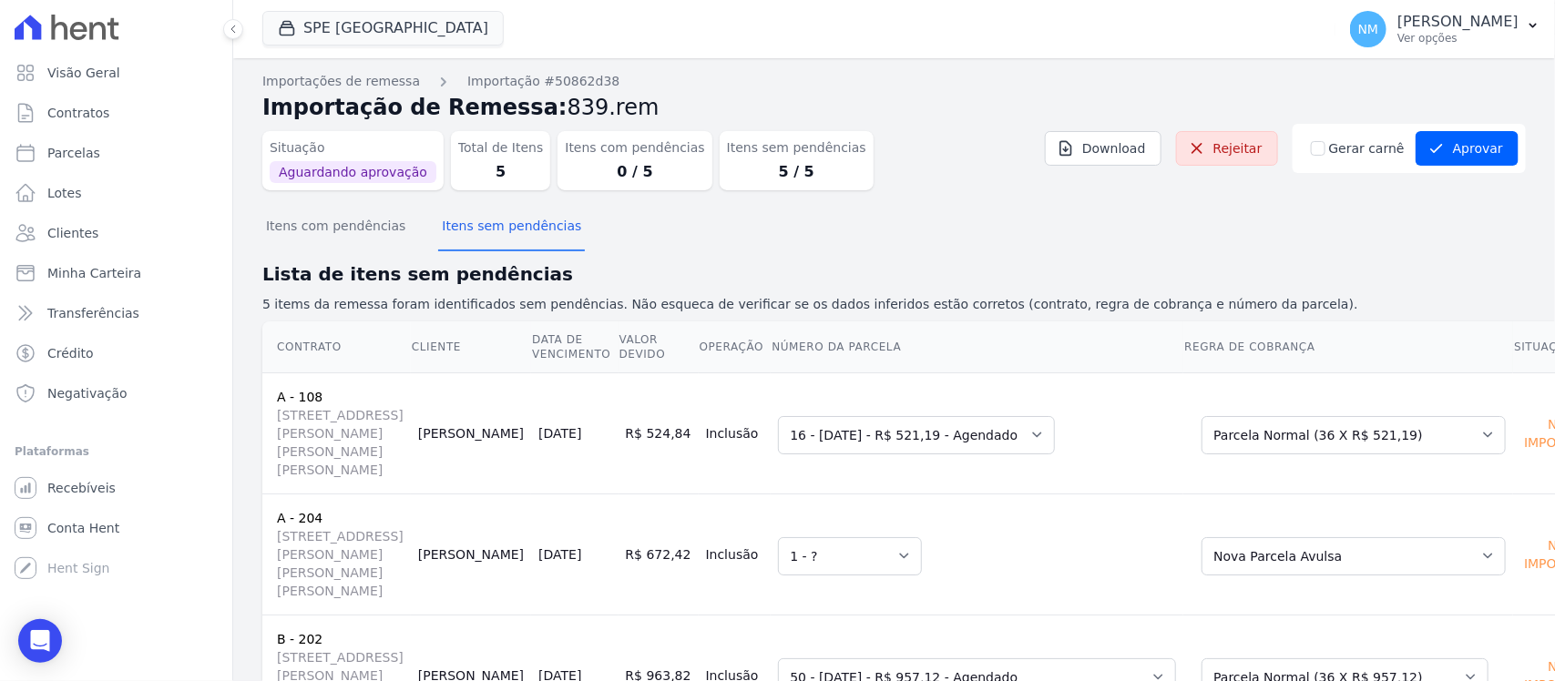
scroll to position [0, 0]
click at [1453, 158] on button "Aprovar" at bounding box center [1467, 149] width 103 height 35
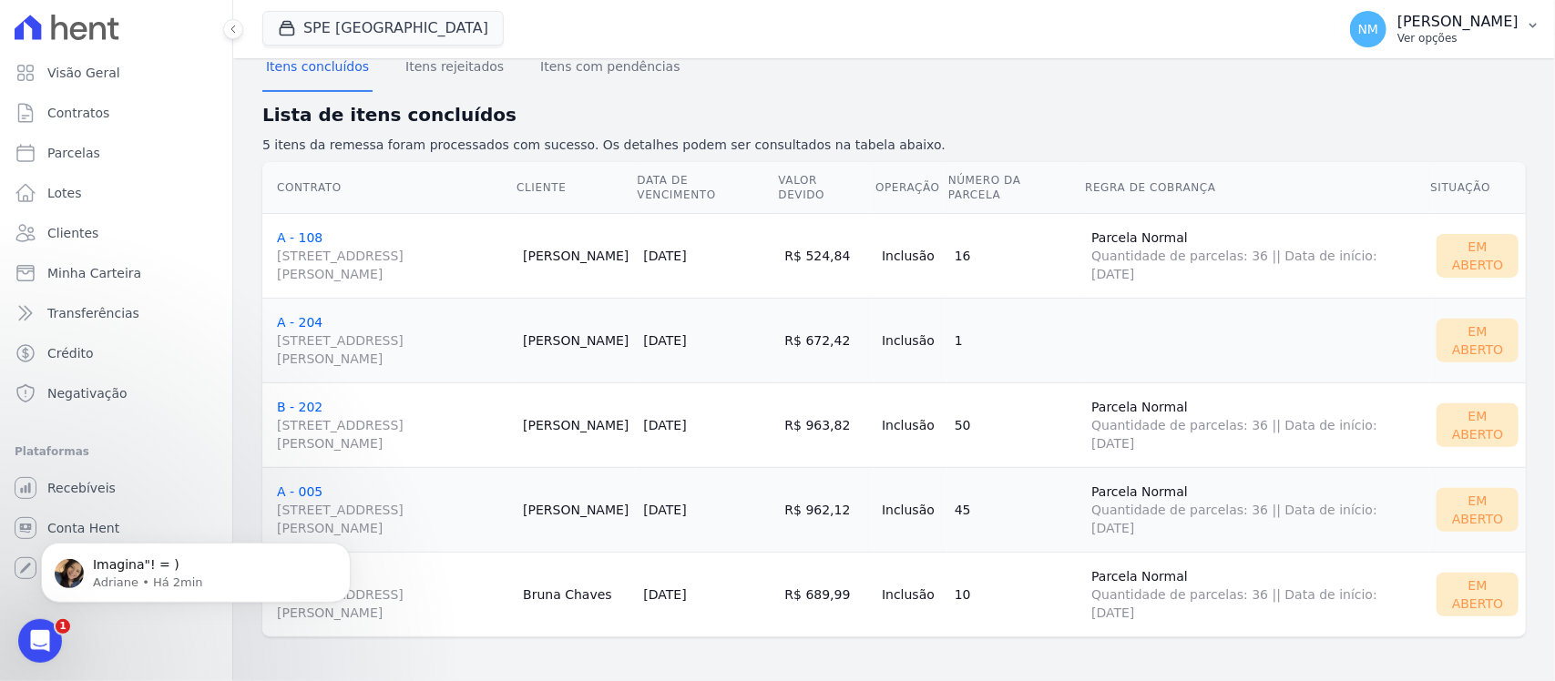
click at [1527, 29] on icon "button" at bounding box center [1533, 25] width 15 height 15
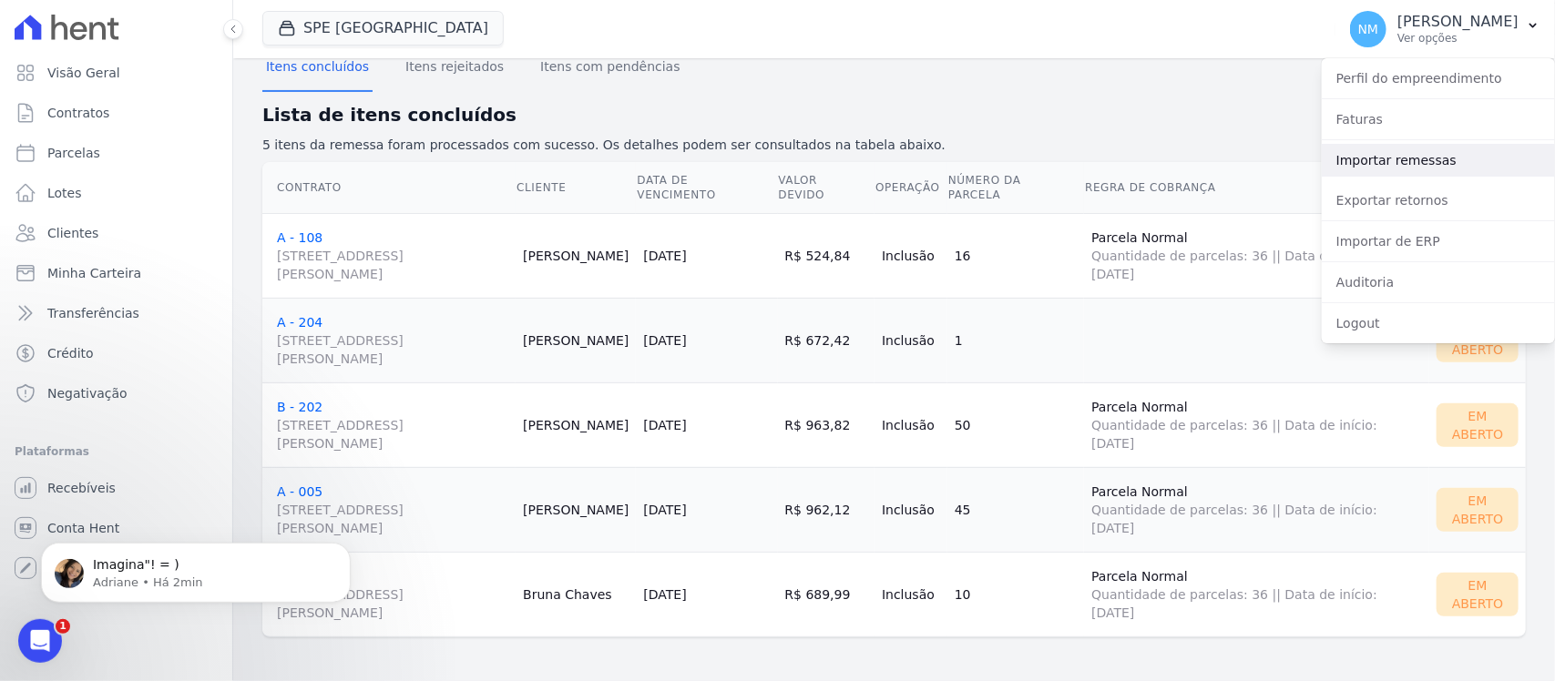
click at [1395, 165] on link "Importar remessas" at bounding box center [1438, 160] width 233 height 33
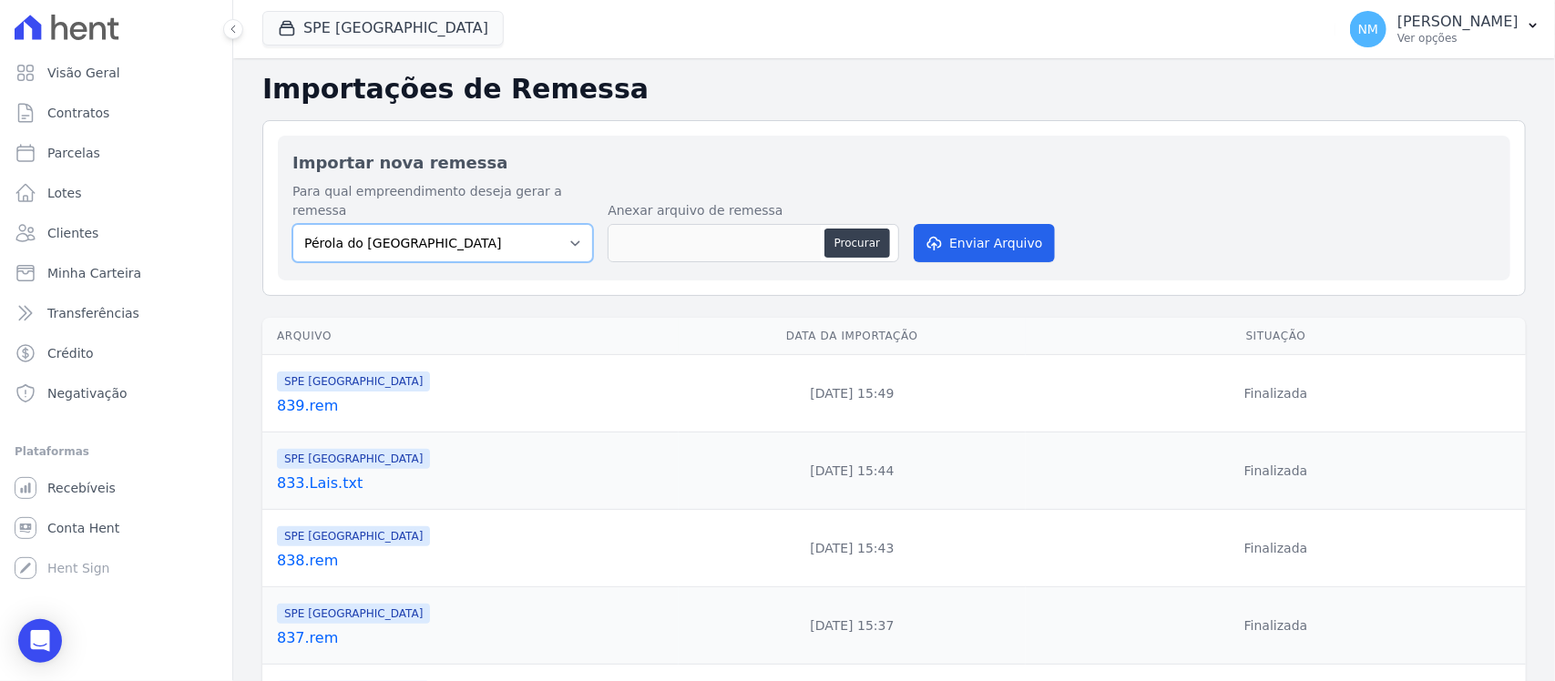
drag, startPoint x: 569, startPoint y: 232, endPoint x: 557, endPoint y: 242, distance: 15.5
click at [569, 232] on select "Pérola do Tocantins SPE Montenegro" at bounding box center [442, 243] width 301 height 38
select select "168bdd06-a3dd-4988-b5a9-b0a7c7bf8968"
click at [292, 224] on select "Pérola do Tocantins SPE Montenegro" at bounding box center [442, 243] width 301 height 38
click at [843, 229] on button "Procurar" at bounding box center [857, 243] width 66 height 29
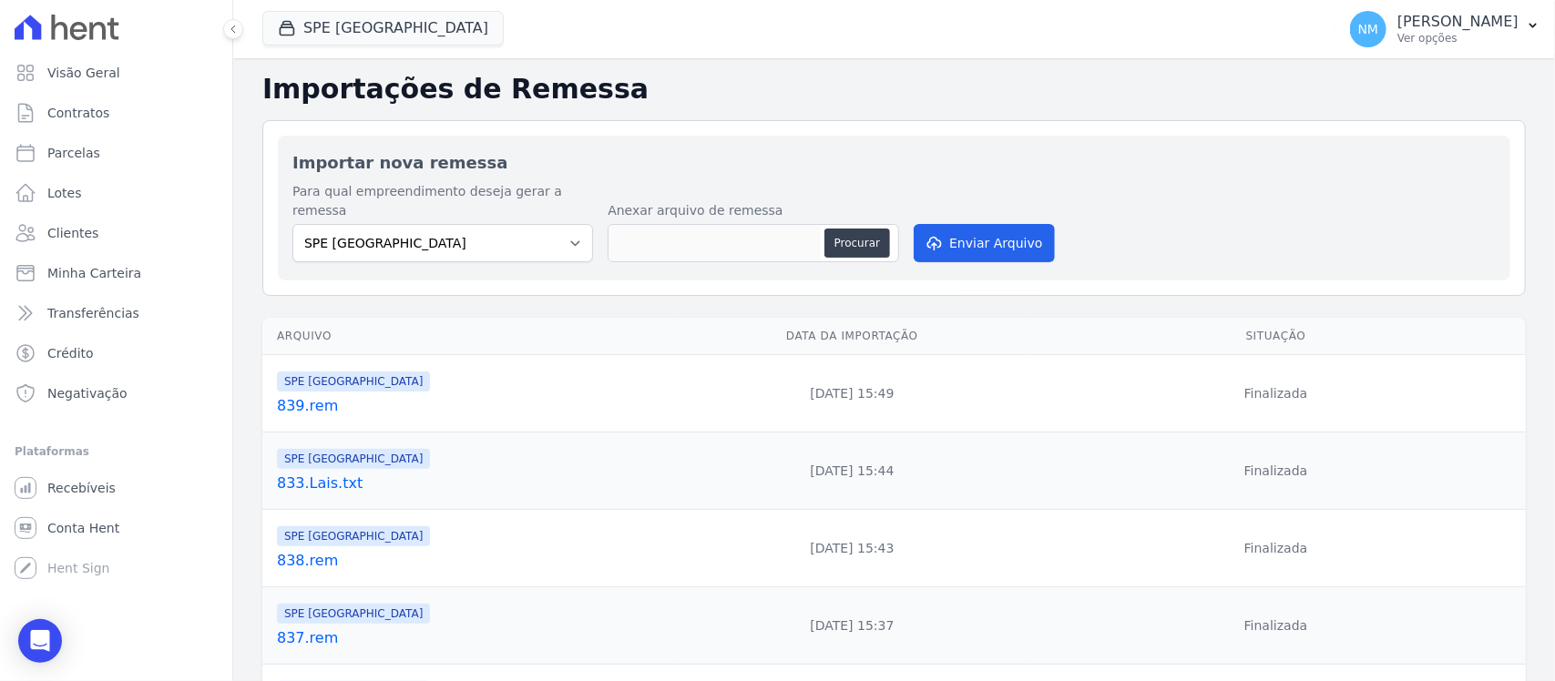
type input "840.rem"
click at [1005, 225] on button "Enviar Arquivo" at bounding box center [984, 243] width 140 height 38
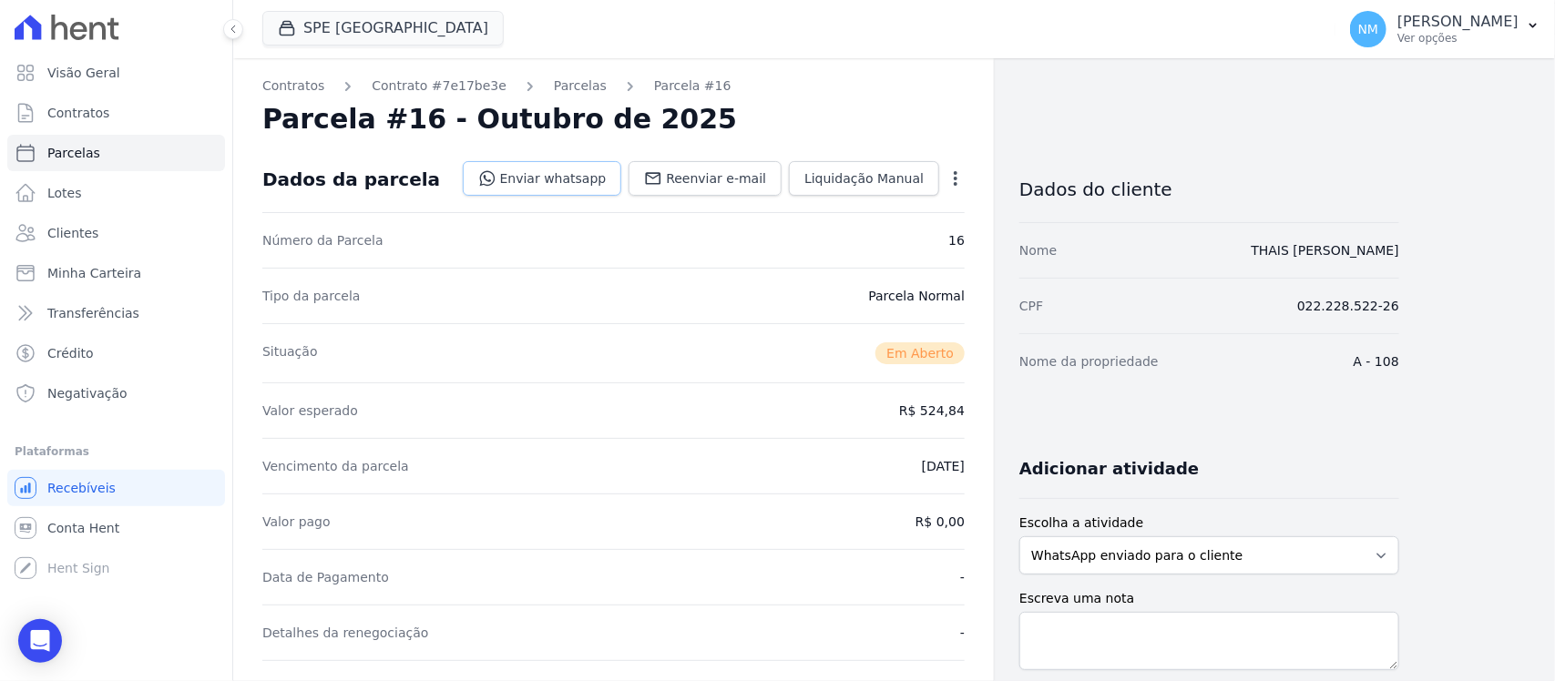
click at [578, 183] on link "Enviar whatsapp" at bounding box center [542, 178] width 159 height 35
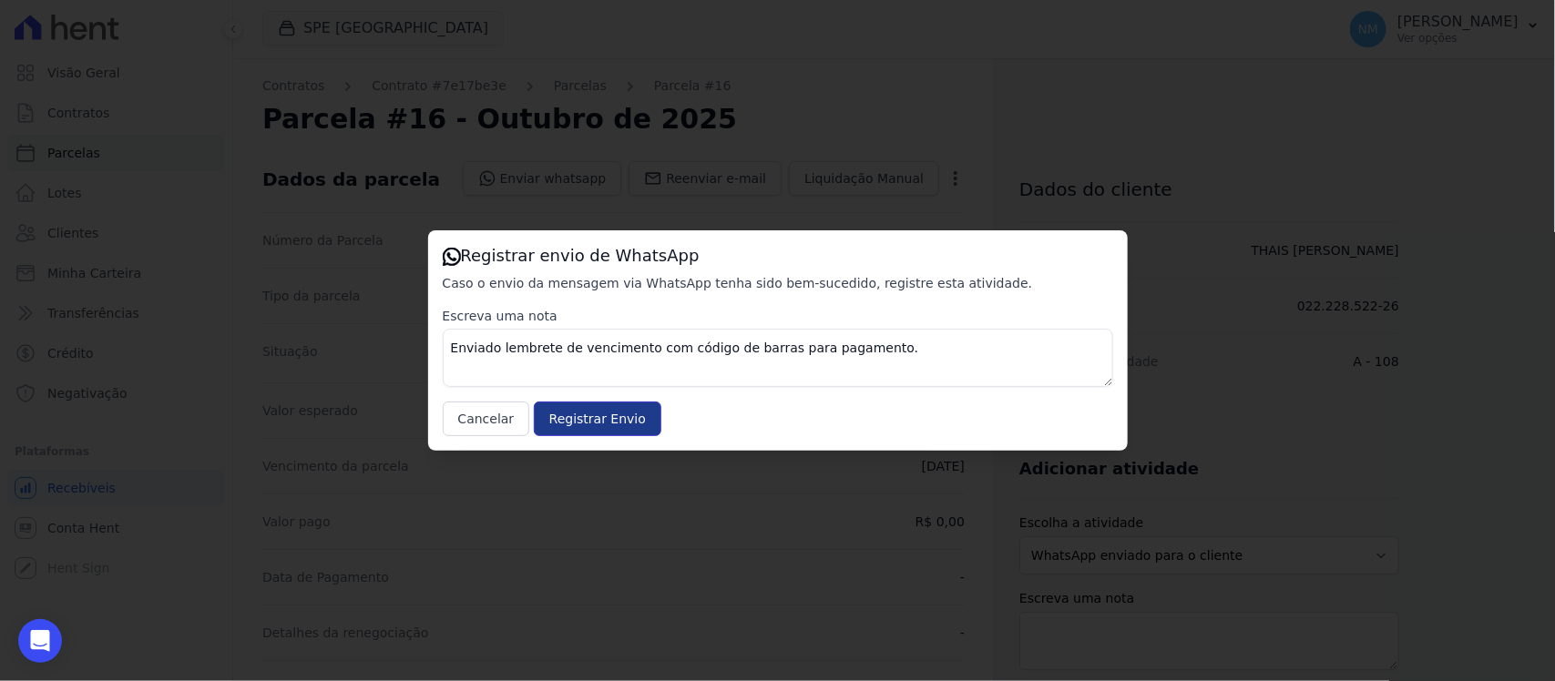
click at [615, 433] on input "Registrar Envio" at bounding box center [598, 419] width 128 height 35
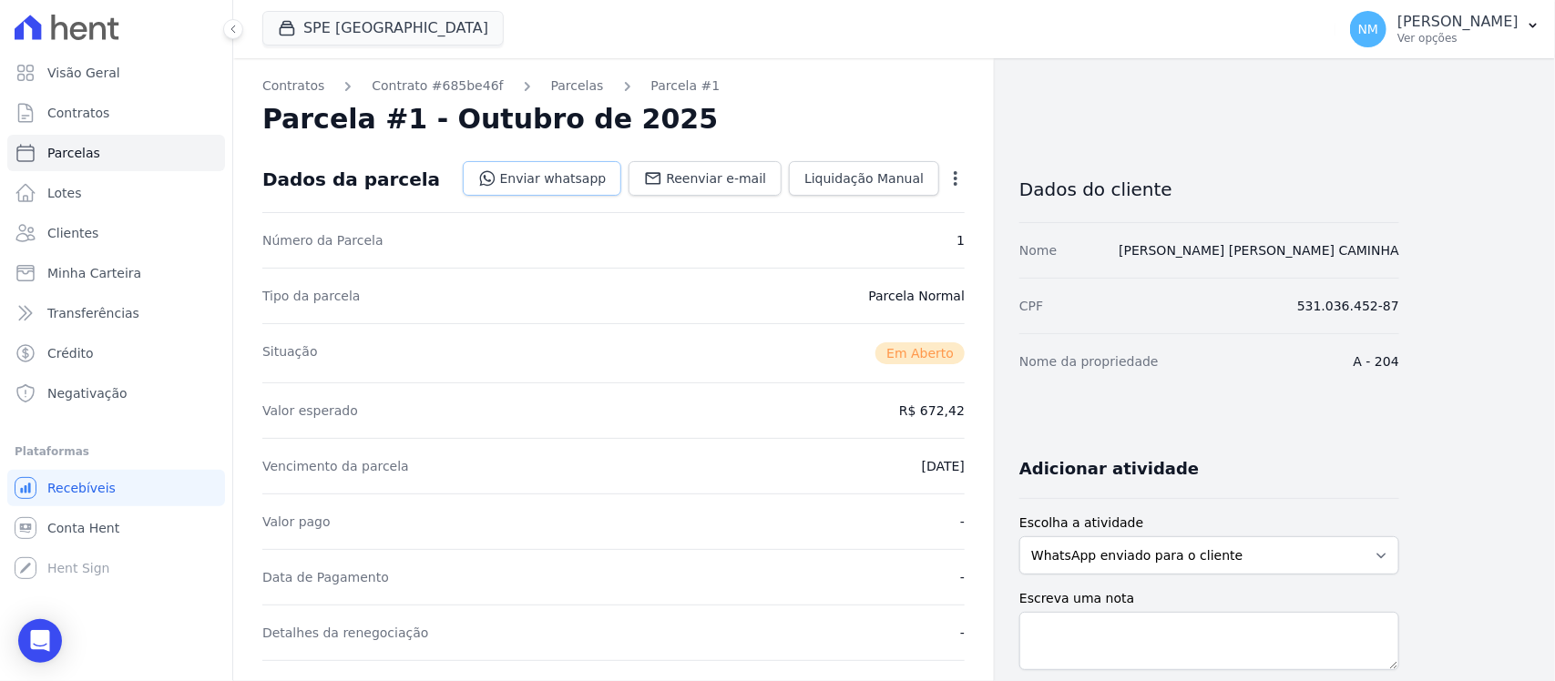
click at [588, 179] on link "Enviar whatsapp" at bounding box center [542, 178] width 159 height 35
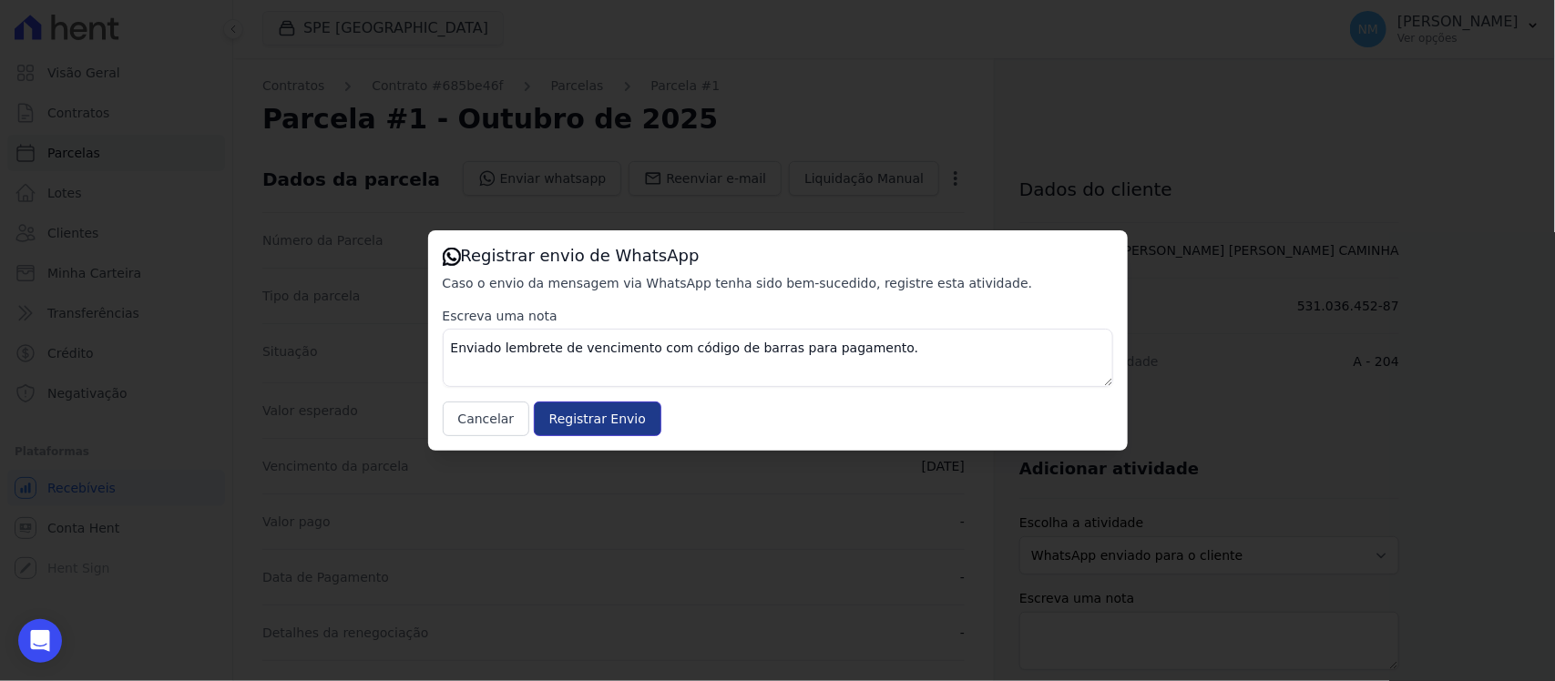
click at [603, 415] on input "Registrar Envio" at bounding box center [598, 419] width 128 height 35
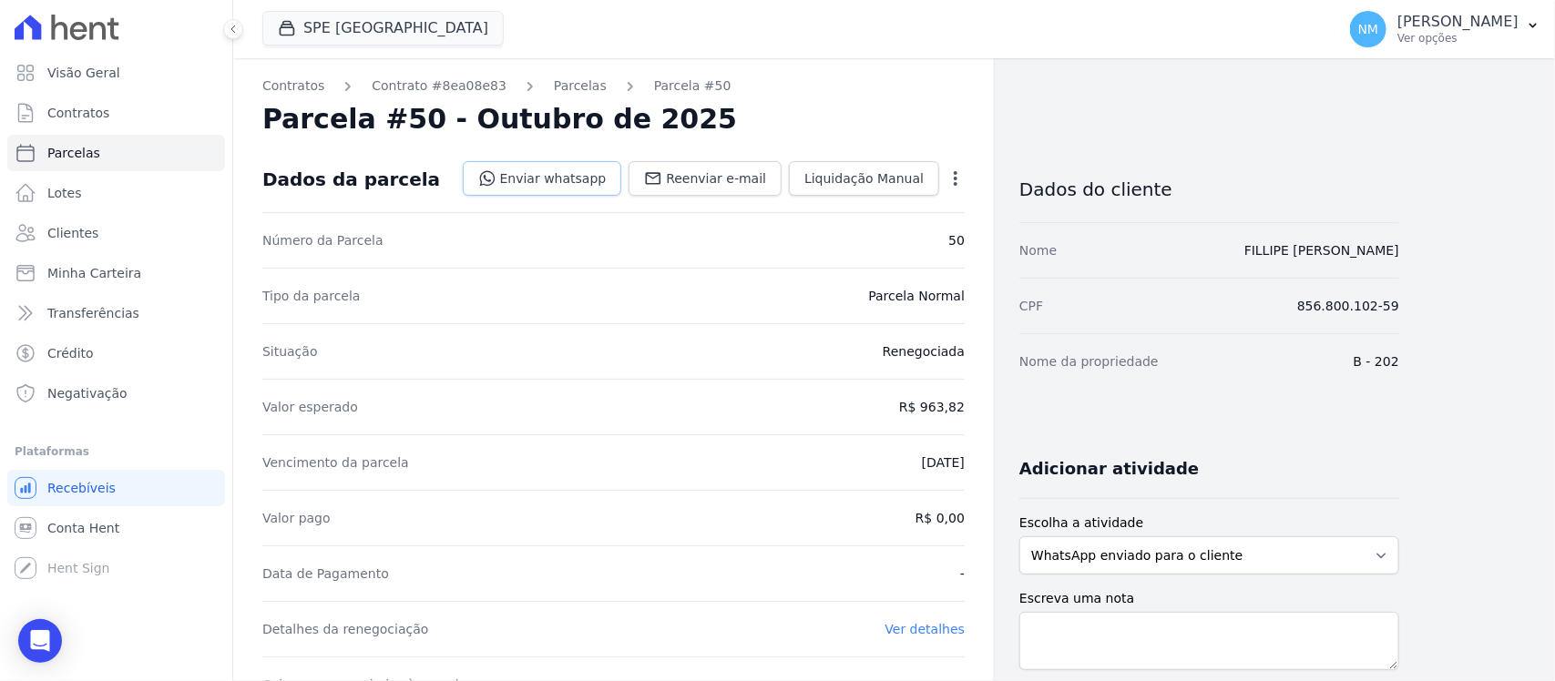
click at [577, 173] on link "Enviar whatsapp" at bounding box center [542, 178] width 159 height 35
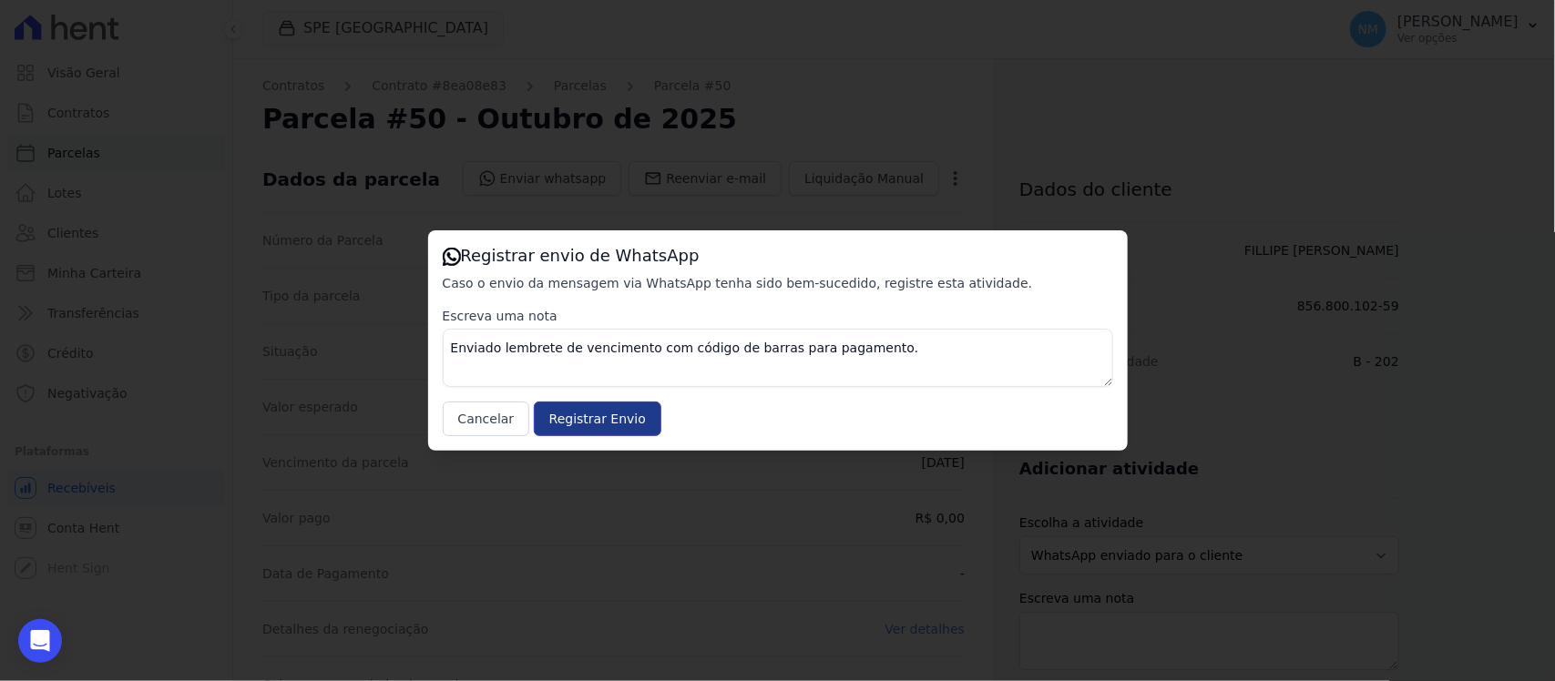
click at [602, 416] on input "Registrar Envio" at bounding box center [598, 419] width 128 height 35
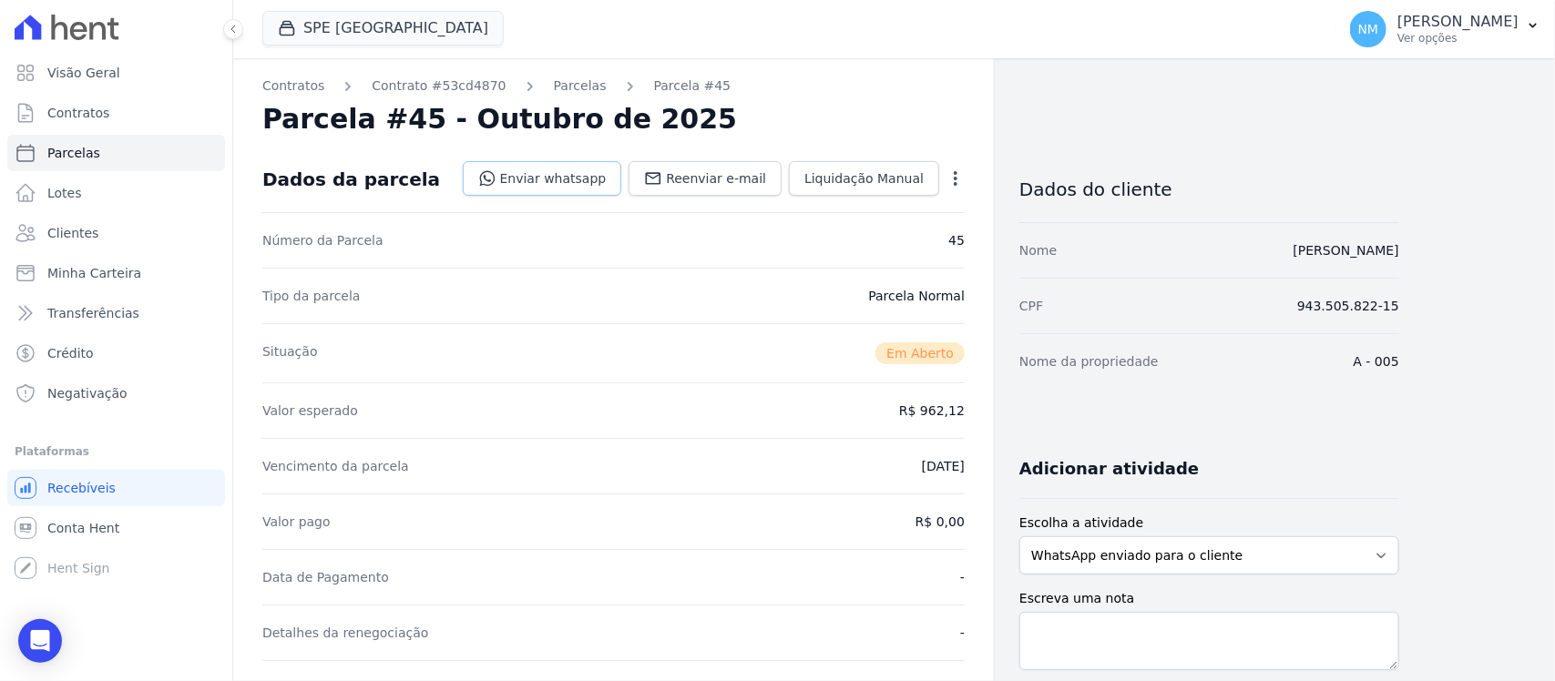
click at [565, 166] on link "Enviar whatsapp" at bounding box center [542, 178] width 159 height 35
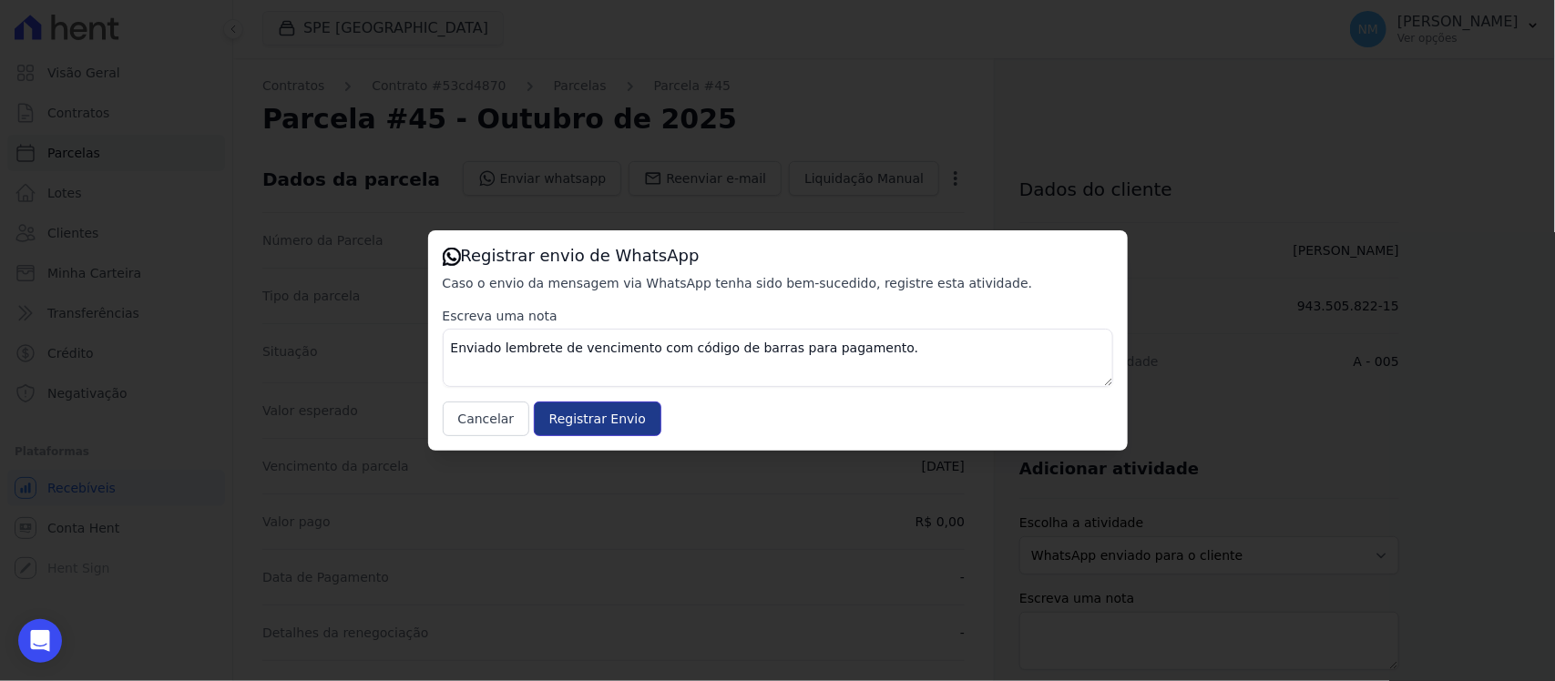
click at [631, 422] on input "Registrar Envio" at bounding box center [598, 419] width 128 height 35
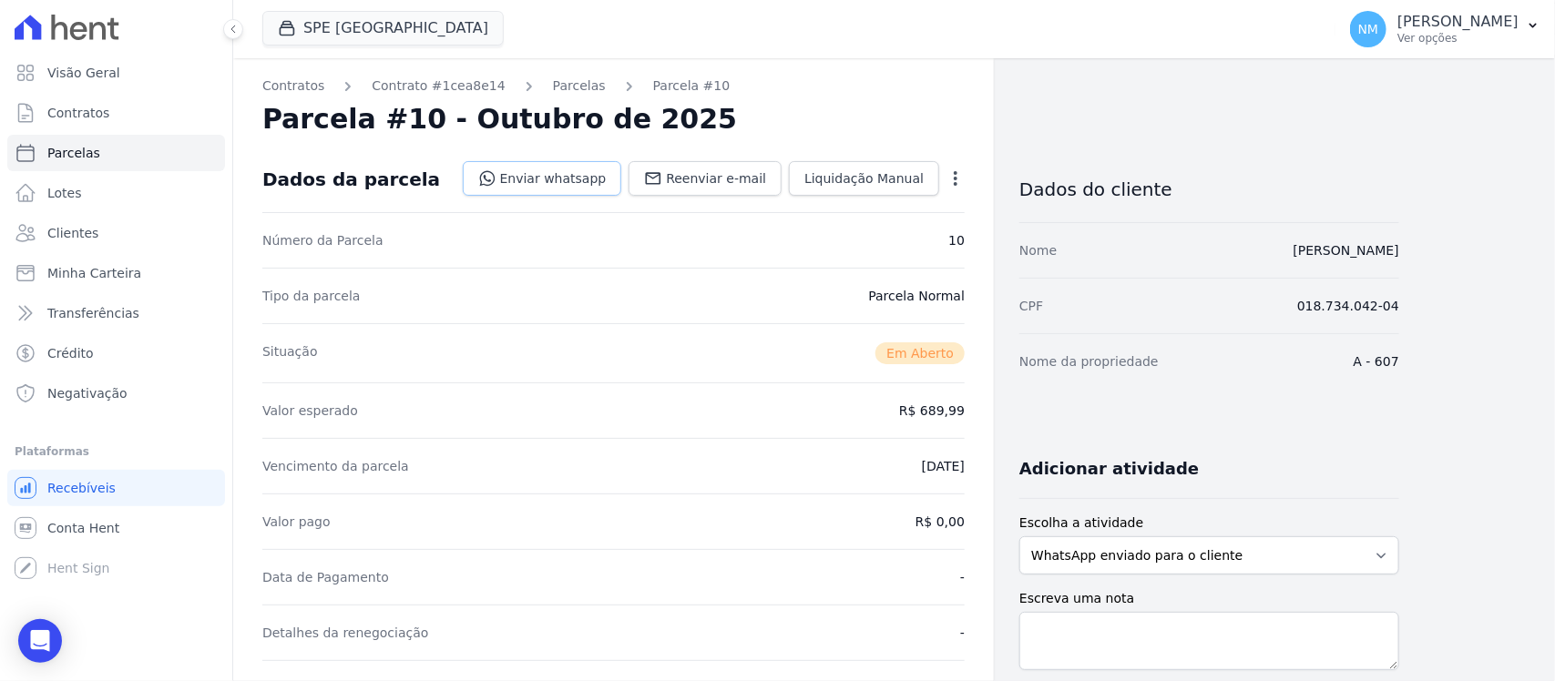
click at [581, 179] on link "Enviar whatsapp" at bounding box center [542, 178] width 159 height 35
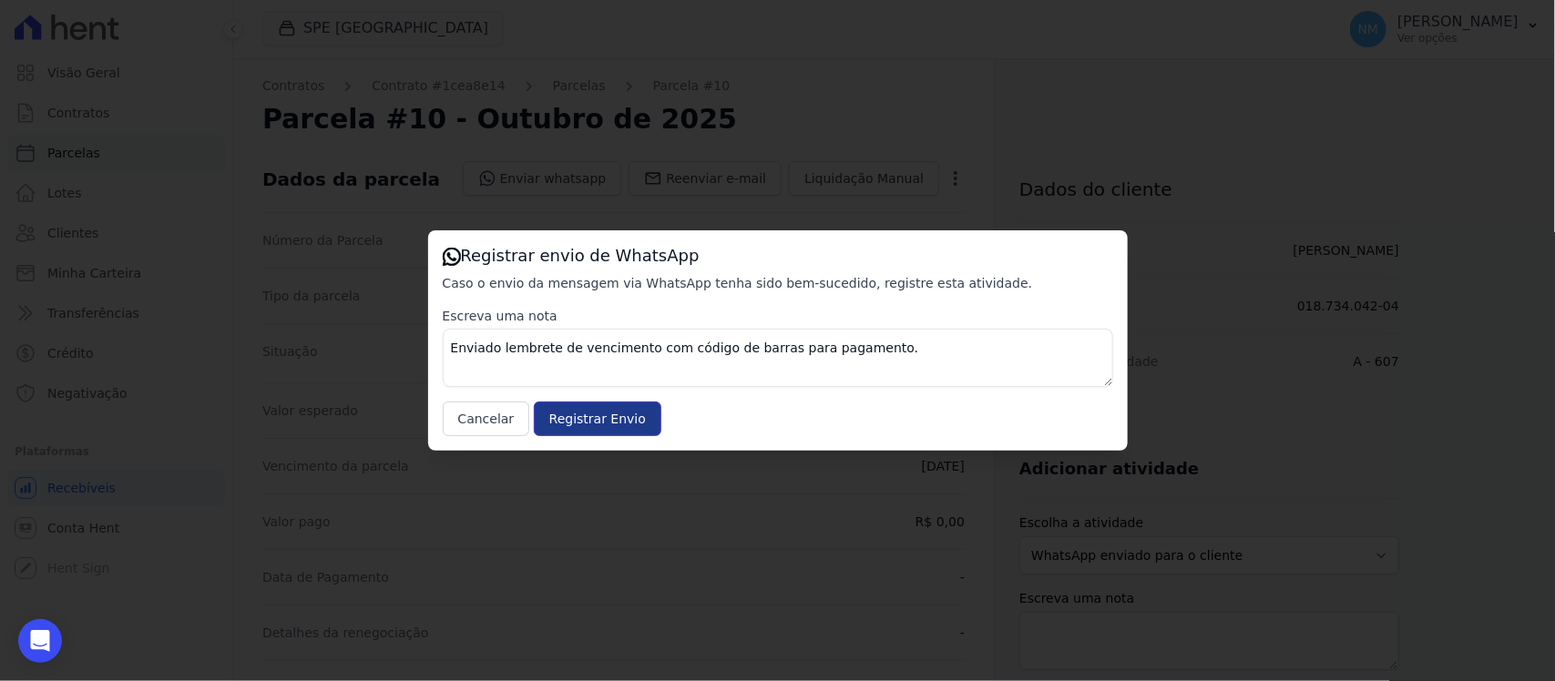
click at [570, 420] on input "Registrar Envio" at bounding box center [598, 419] width 128 height 35
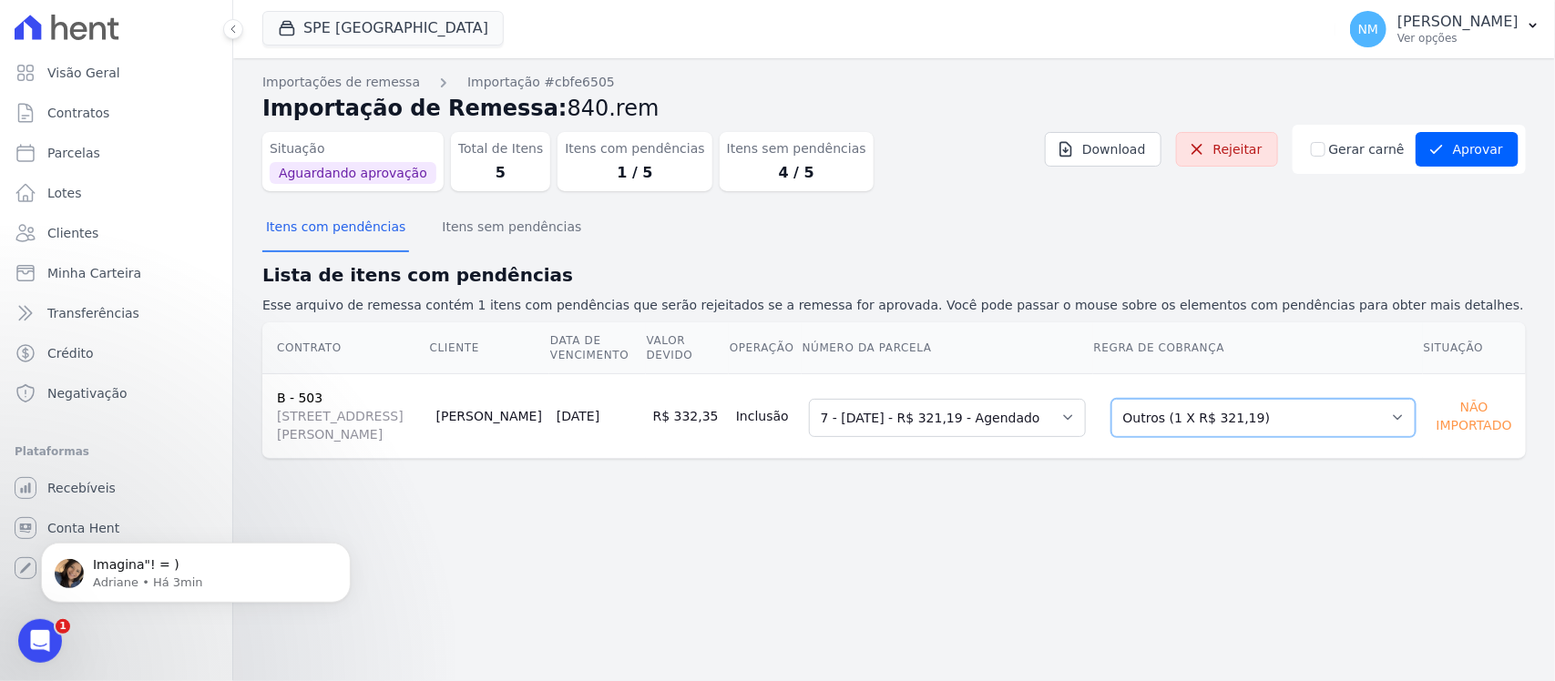
click at [1392, 430] on select "Selecione uma Nova Parcela Avulsa Parcela Avulsa Existente Outros (1 X R$ 321,1…" at bounding box center [1263, 418] width 304 height 38
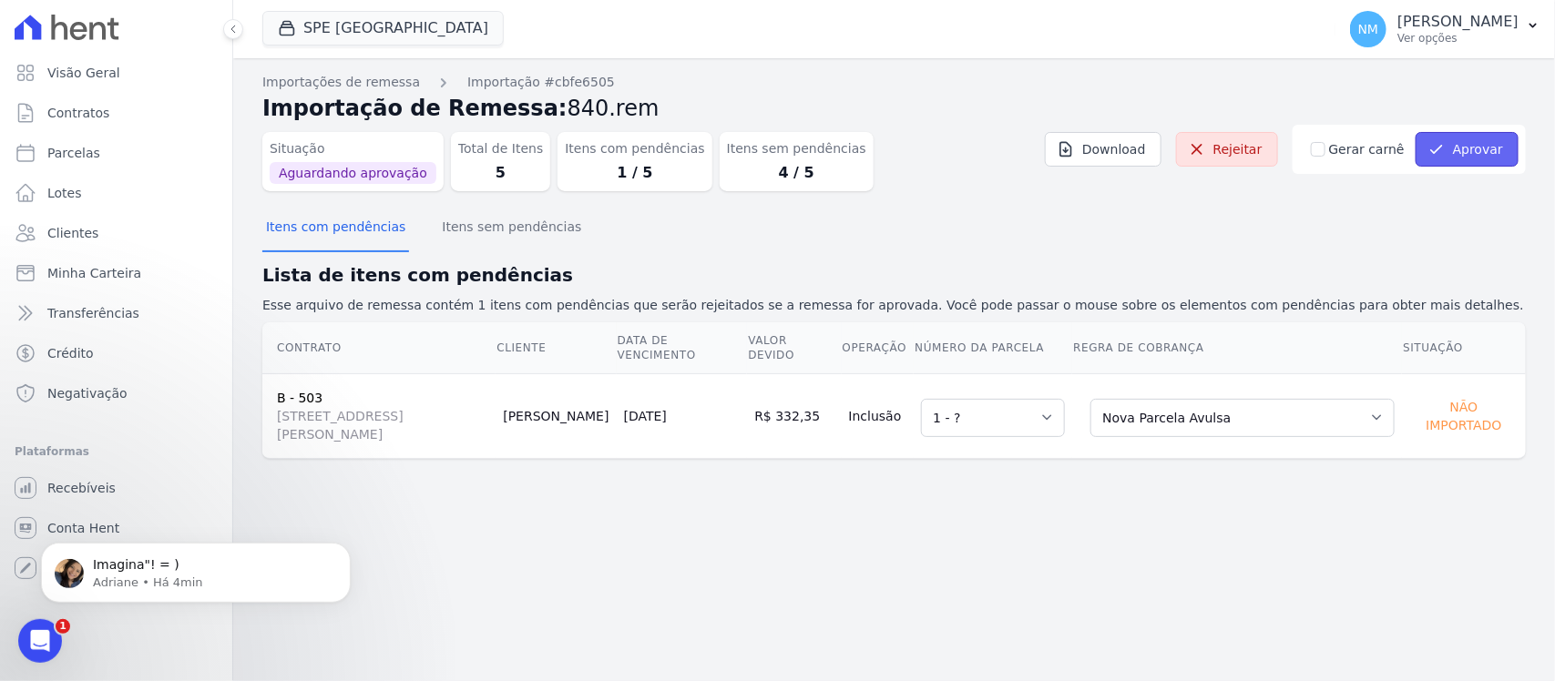
click at [1487, 150] on button "Aprovar" at bounding box center [1467, 149] width 103 height 35
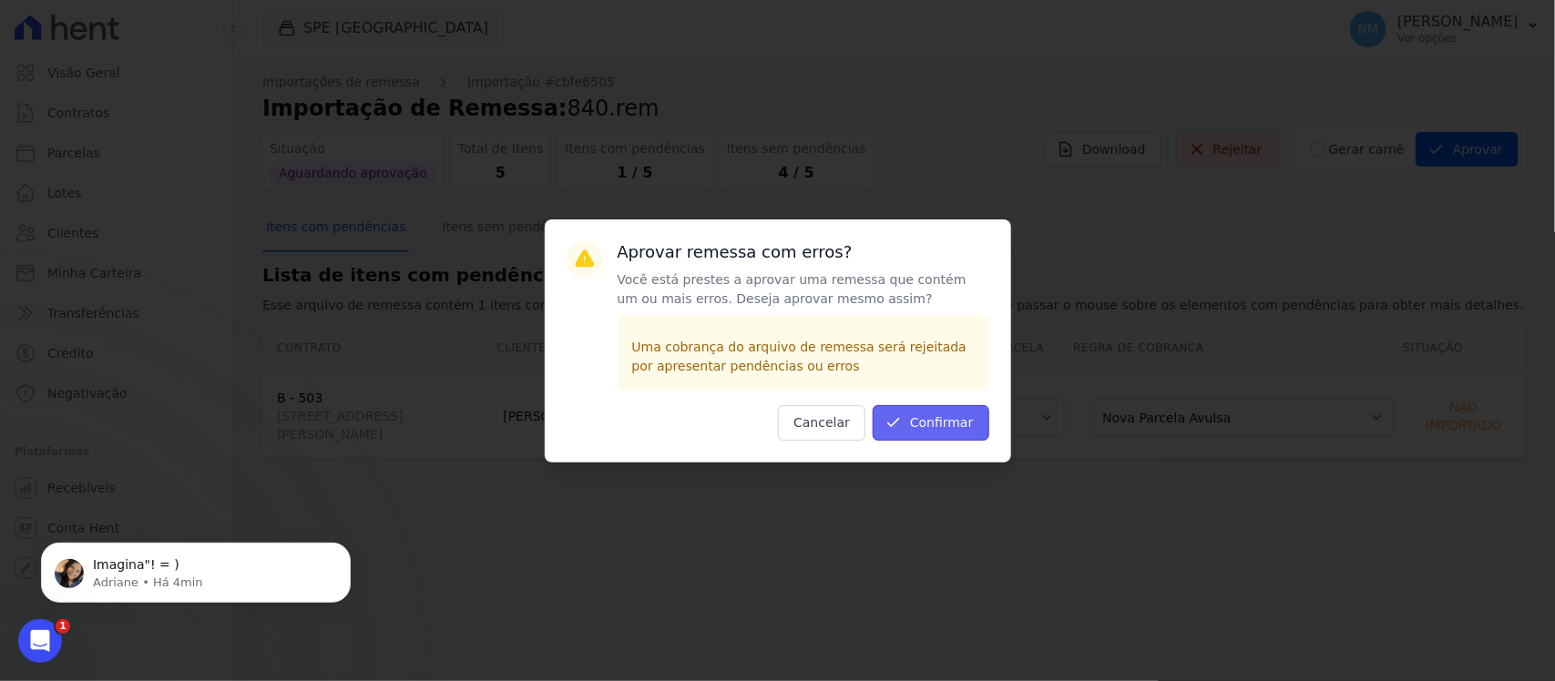
drag, startPoint x: 931, startPoint y: 417, endPoint x: 913, endPoint y: 419, distance: 18.3
click at [932, 417] on button "Confirmar" at bounding box center [931, 423] width 117 height 36
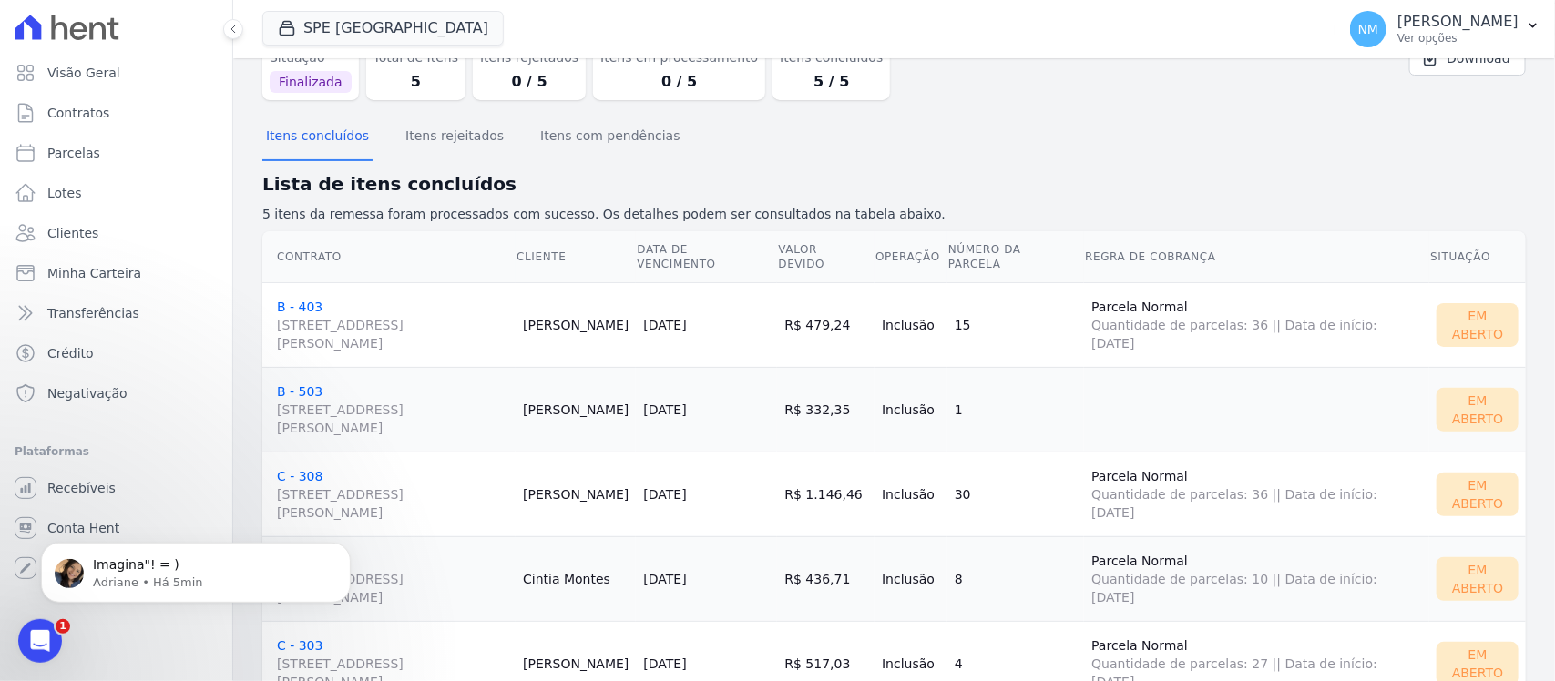
scroll to position [160, 0]
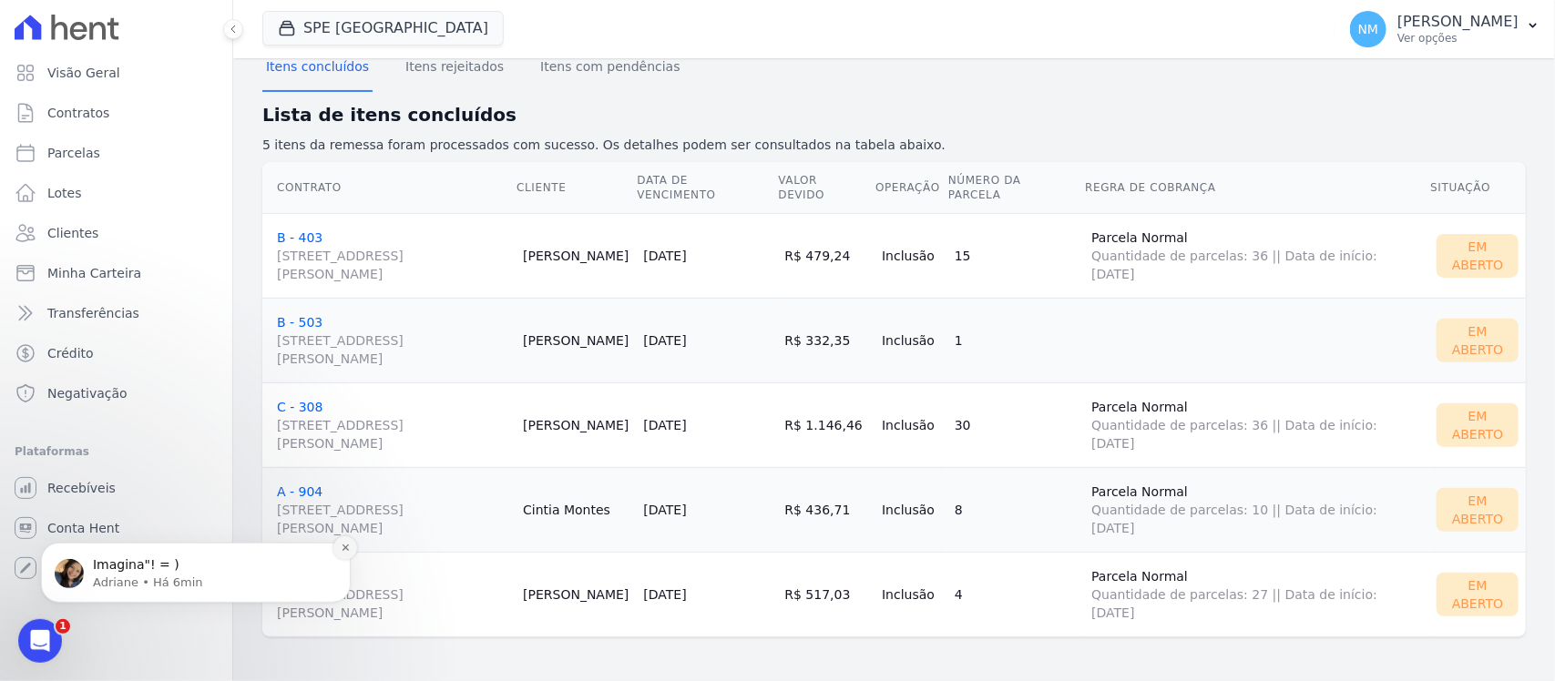
click at [344, 547] on icon "Dismiss notification" at bounding box center [345, 547] width 6 height 6
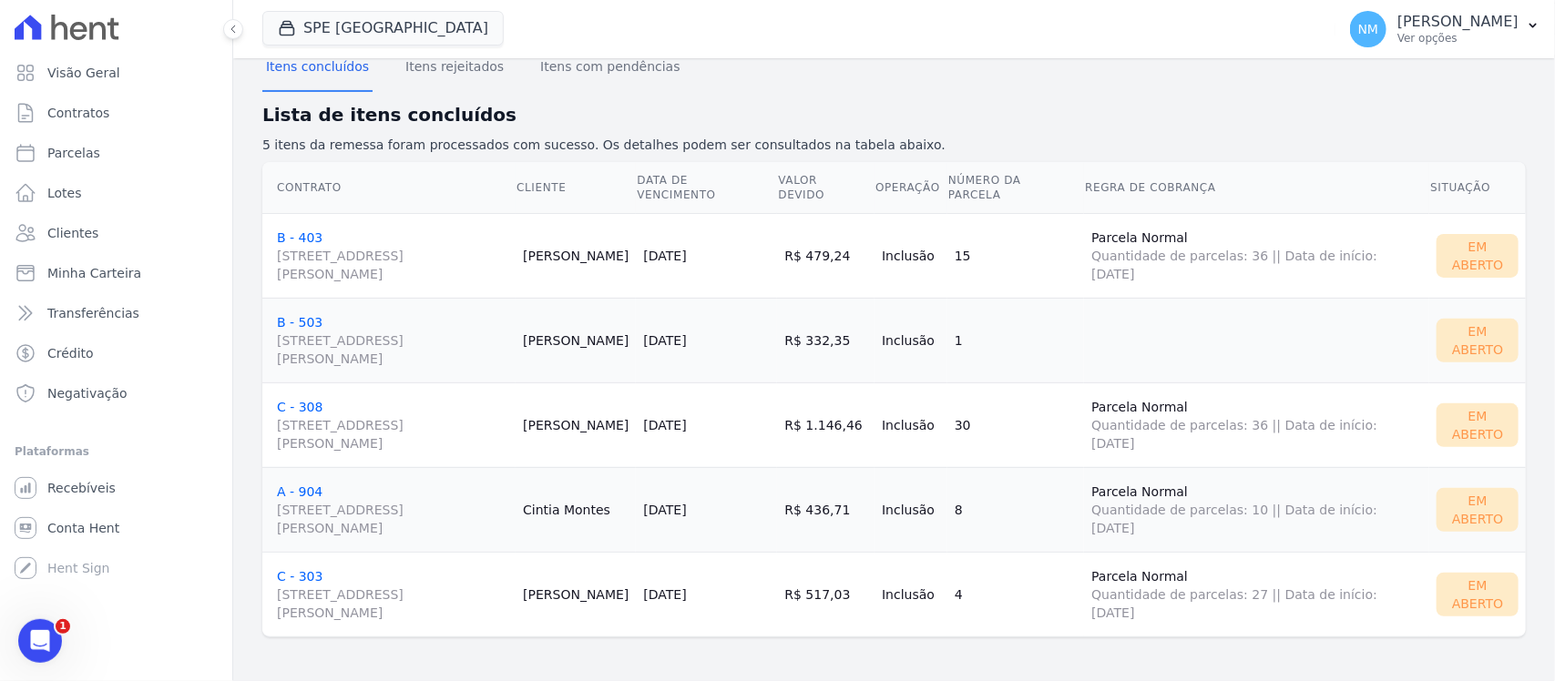
click at [1496, 82] on div "Itens concluídos Itens rejeitados Itens com pendências" at bounding box center [893, 68] width 1263 height 45
click at [1526, 28] on icon "button" at bounding box center [1533, 25] width 15 height 15
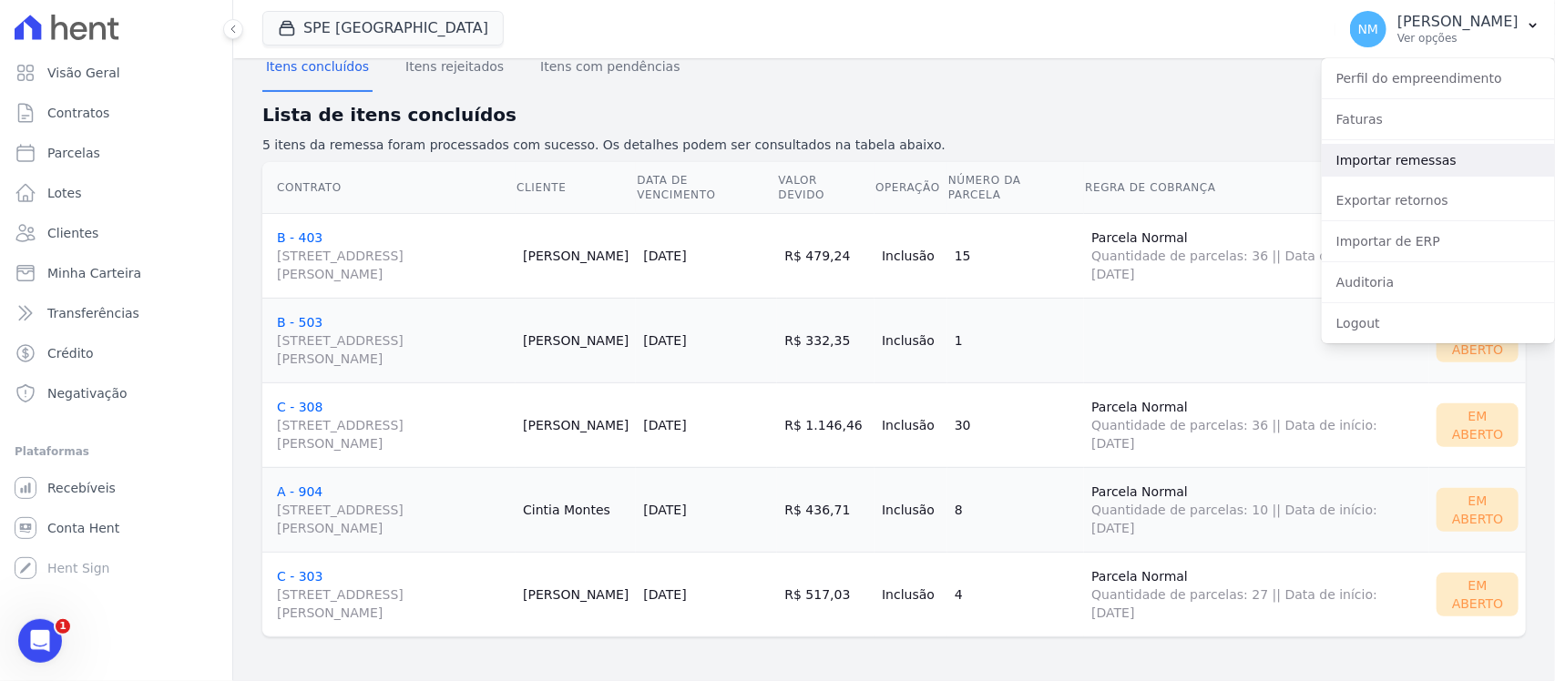
drag, startPoint x: 1394, startPoint y: 162, endPoint x: 1240, endPoint y: 194, distance: 157.2
click at [1392, 164] on link "Importar remessas" at bounding box center [1438, 160] width 233 height 33
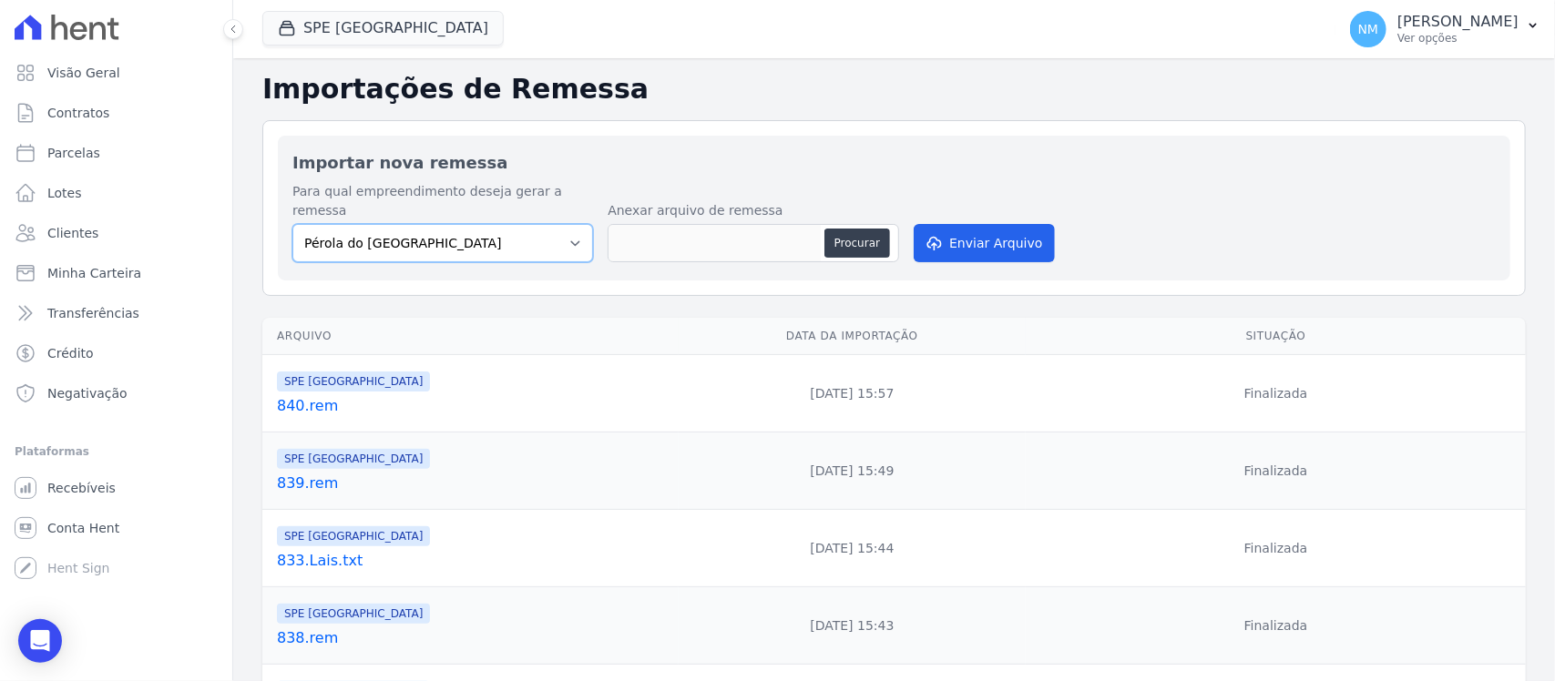
click at [557, 230] on select "Pérola do Tocantins SPE Montenegro" at bounding box center [442, 243] width 301 height 38
select select "168bdd06-a3dd-4988-b5a9-b0a7c7bf8968"
click at [292, 224] on select "Pérola do Tocantins SPE Montenegro" at bounding box center [442, 243] width 301 height 38
click at [848, 230] on button "Procurar" at bounding box center [857, 243] width 66 height 29
type input "841.rem"
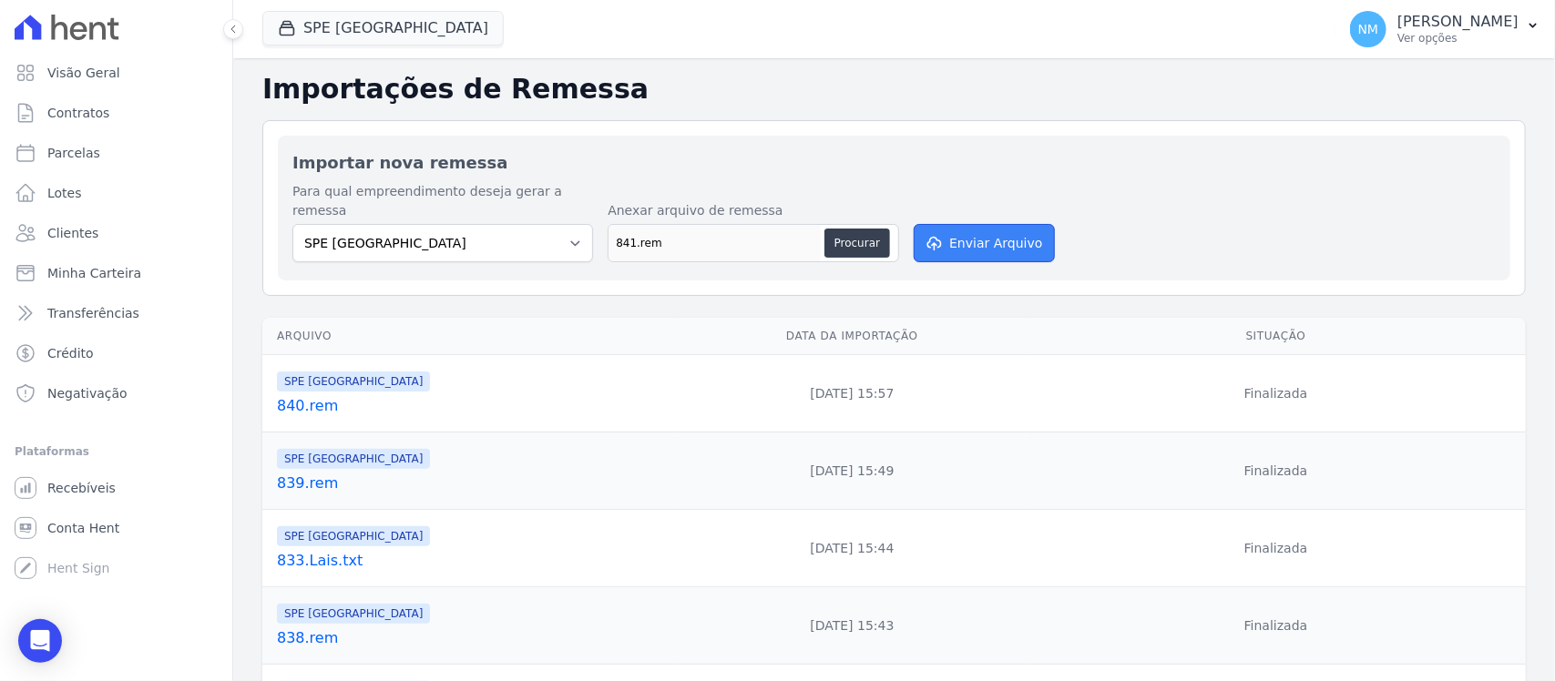
click at [971, 233] on button "Enviar Arquivo" at bounding box center [984, 243] width 140 height 38
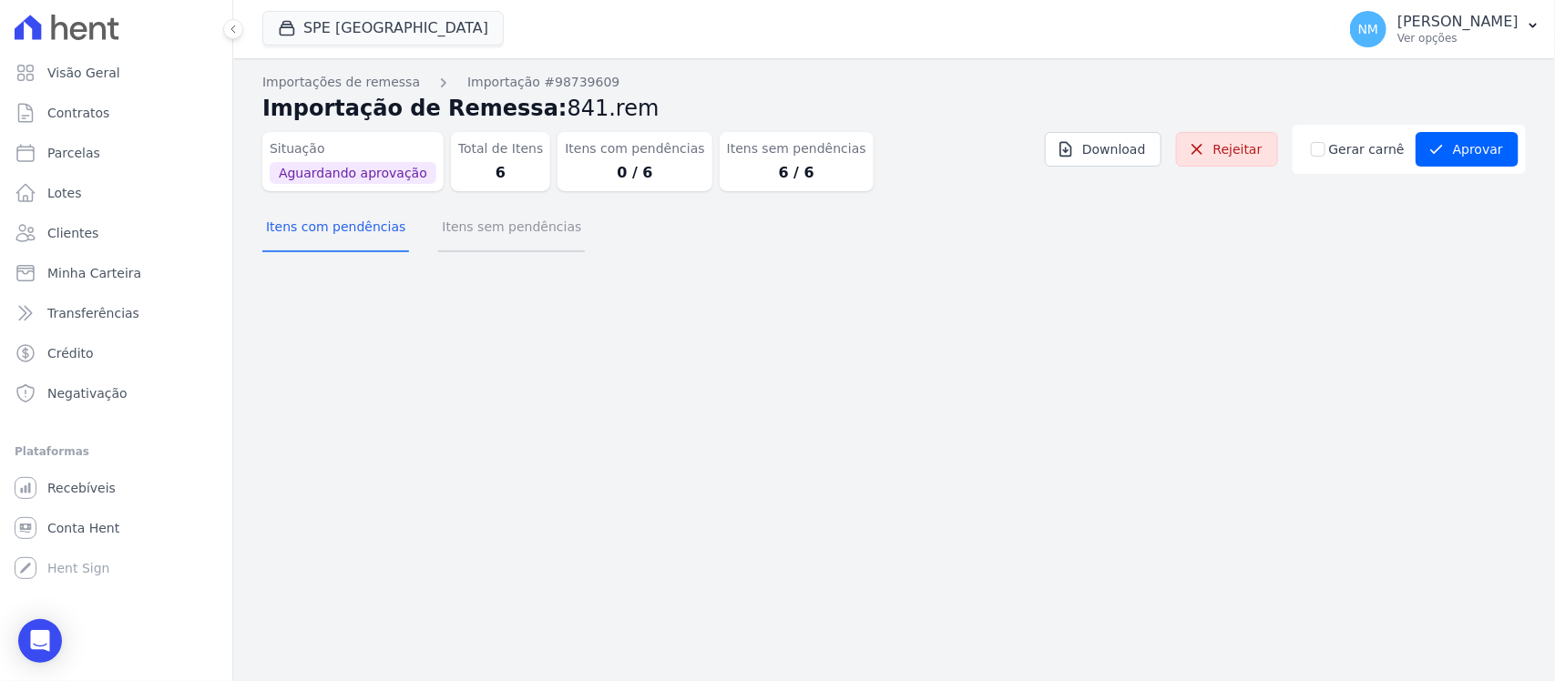
click at [533, 228] on button "Itens sem pendências" at bounding box center [511, 228] width 147 height 47
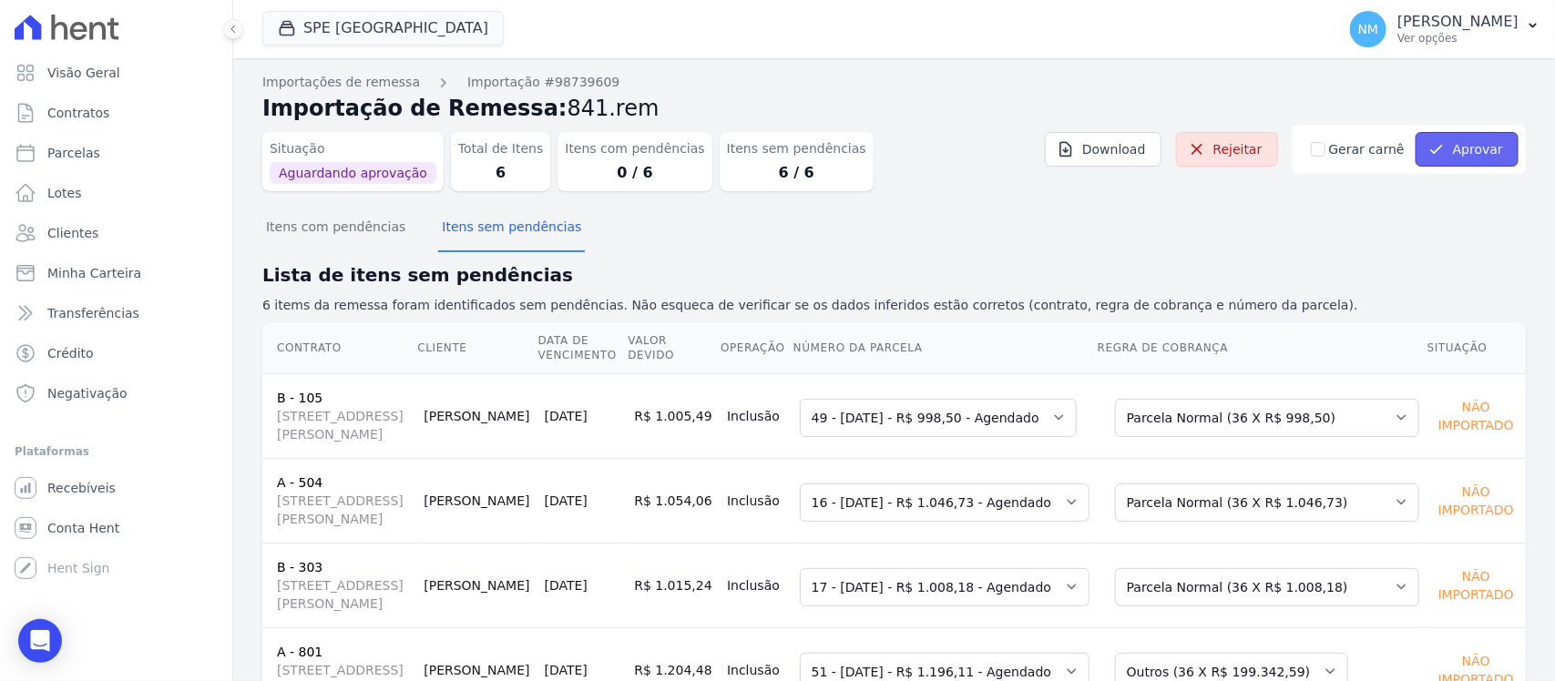
click at [1445, 152] on button "Aprovar" at bounding box center [1467, 149] width 103 height 35
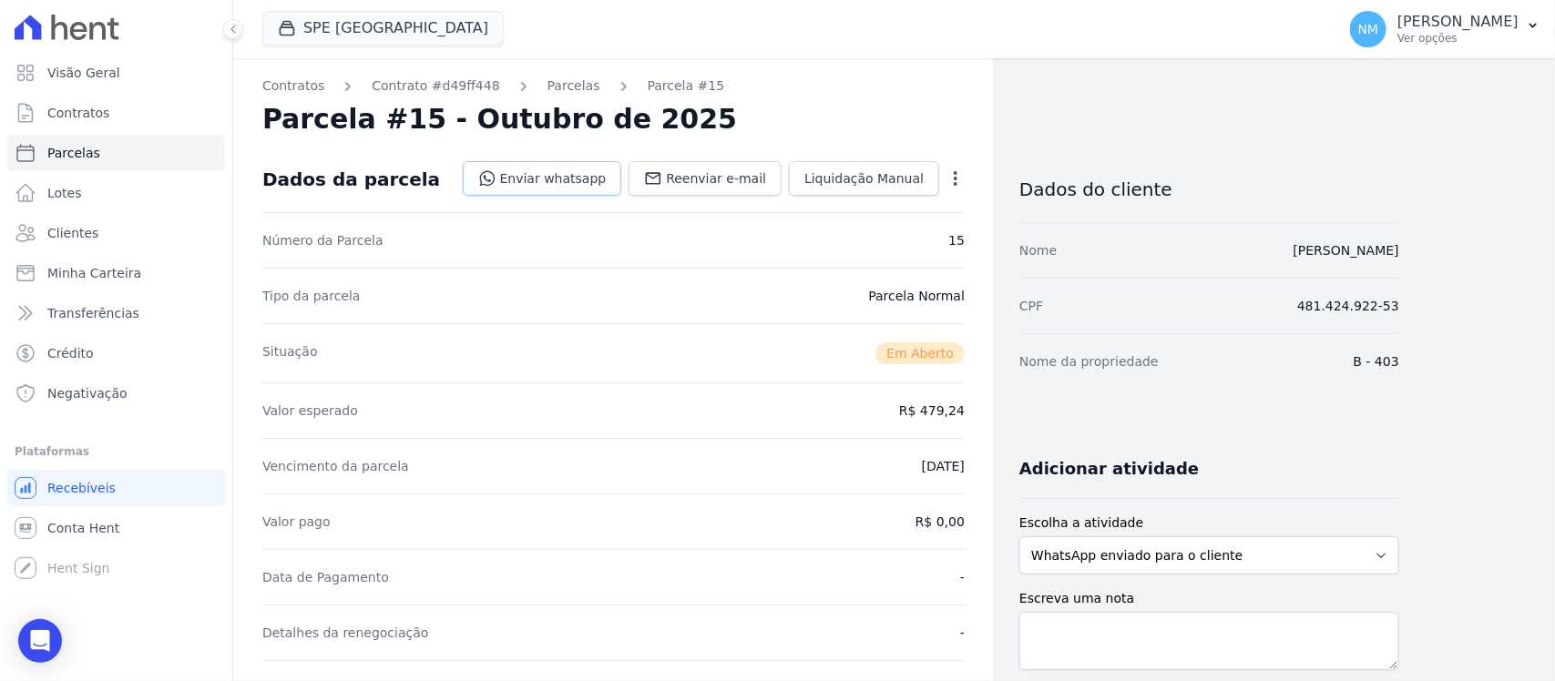
click at [594, 180] on link "Enviar whatsapp" at bounding box center [542, 178] width 159 height 35
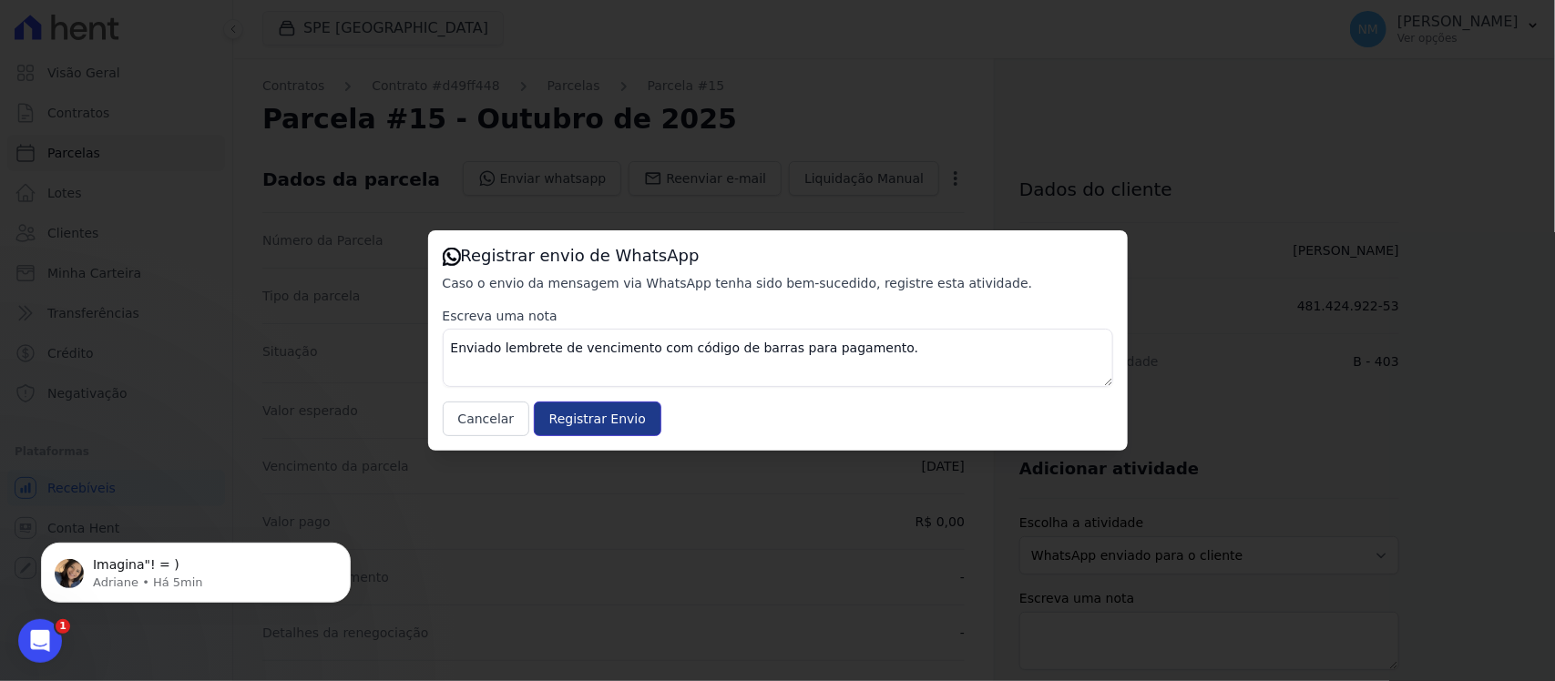
click at [611, 414] on input "Registrar Envio" at bounding box center [598, 419] width 128 height 35
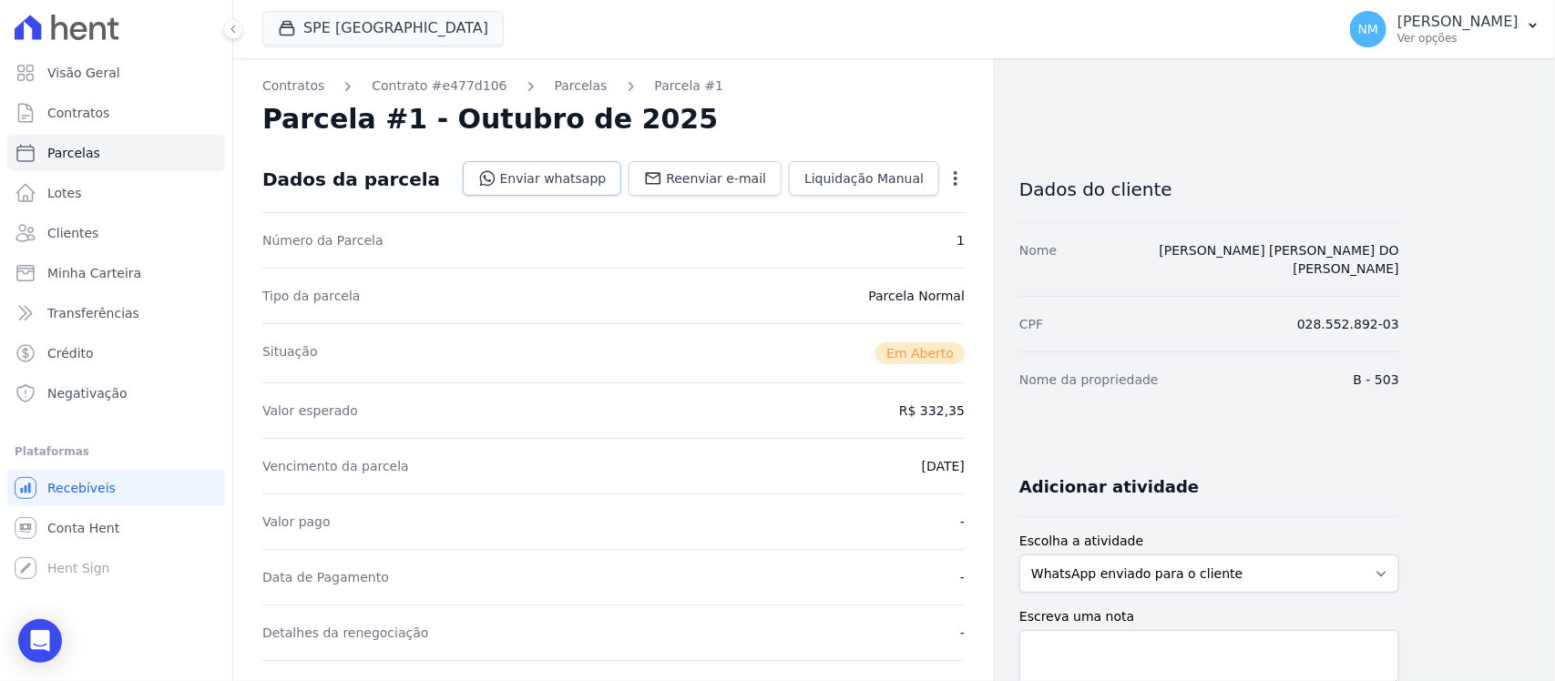
click at [580, 179] on link "Enviar whatsapp" at bounding box center [542, 178] width 159 height 35
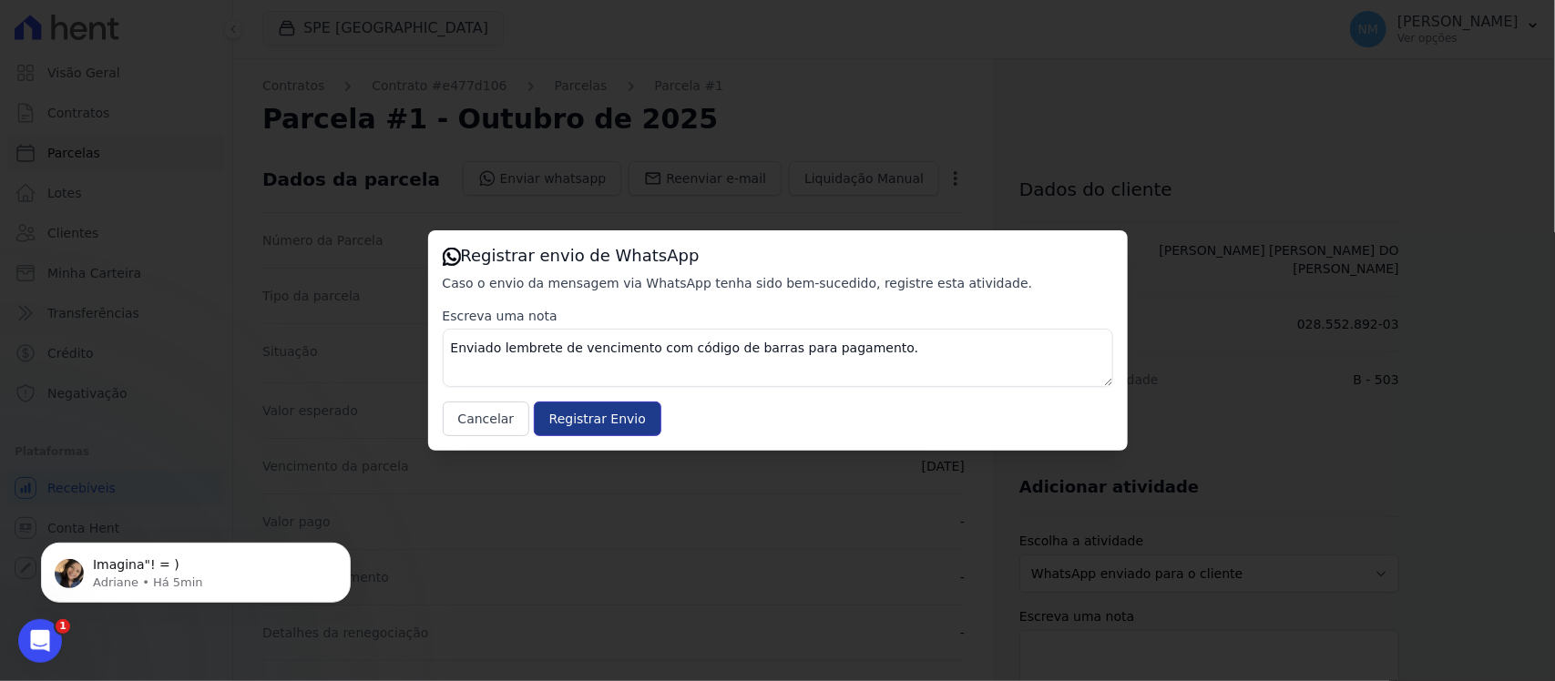
click at [619, 412] on input "Registrar Envio" at bounding box center [598, 419] width 128 height 35
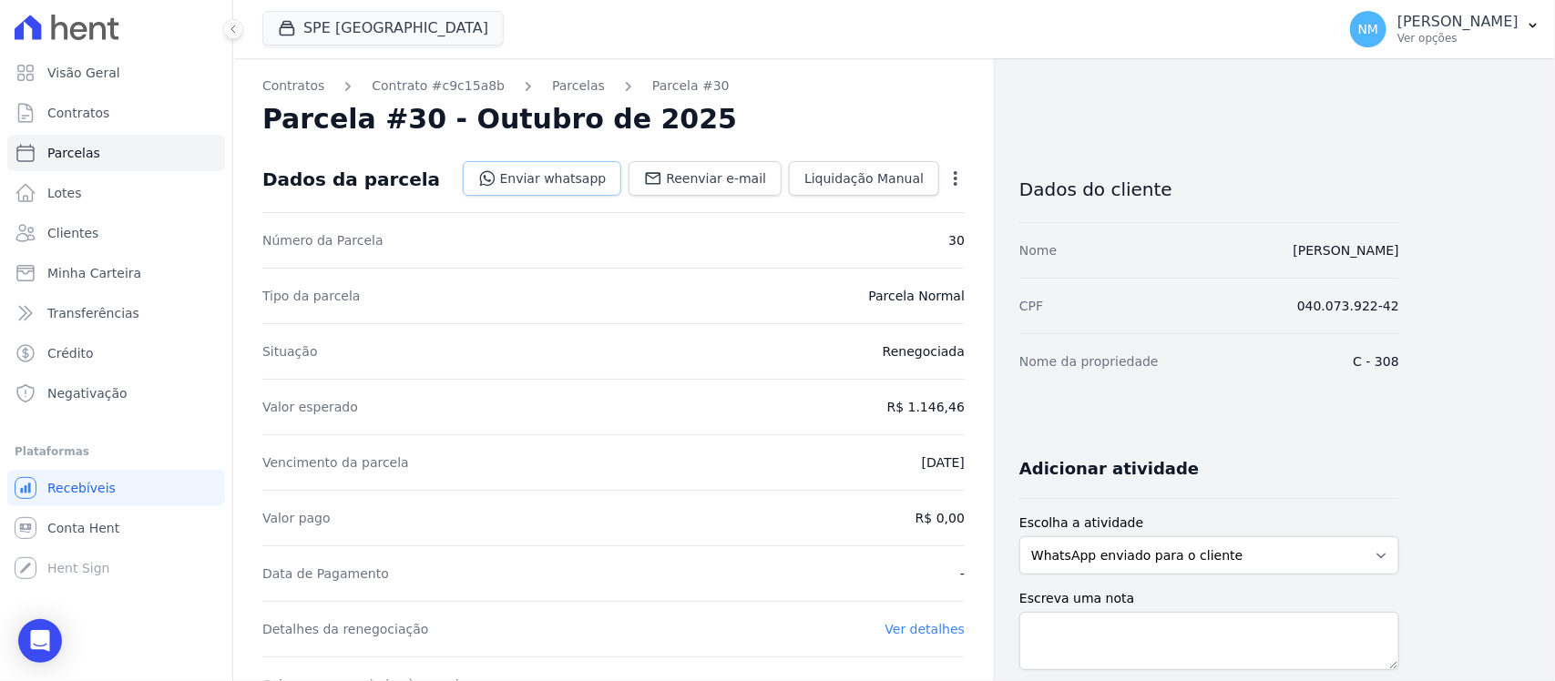
click at [598, 182] on link "Enviar whatsapp" at bounding box center [542, 178] width 159 height 35
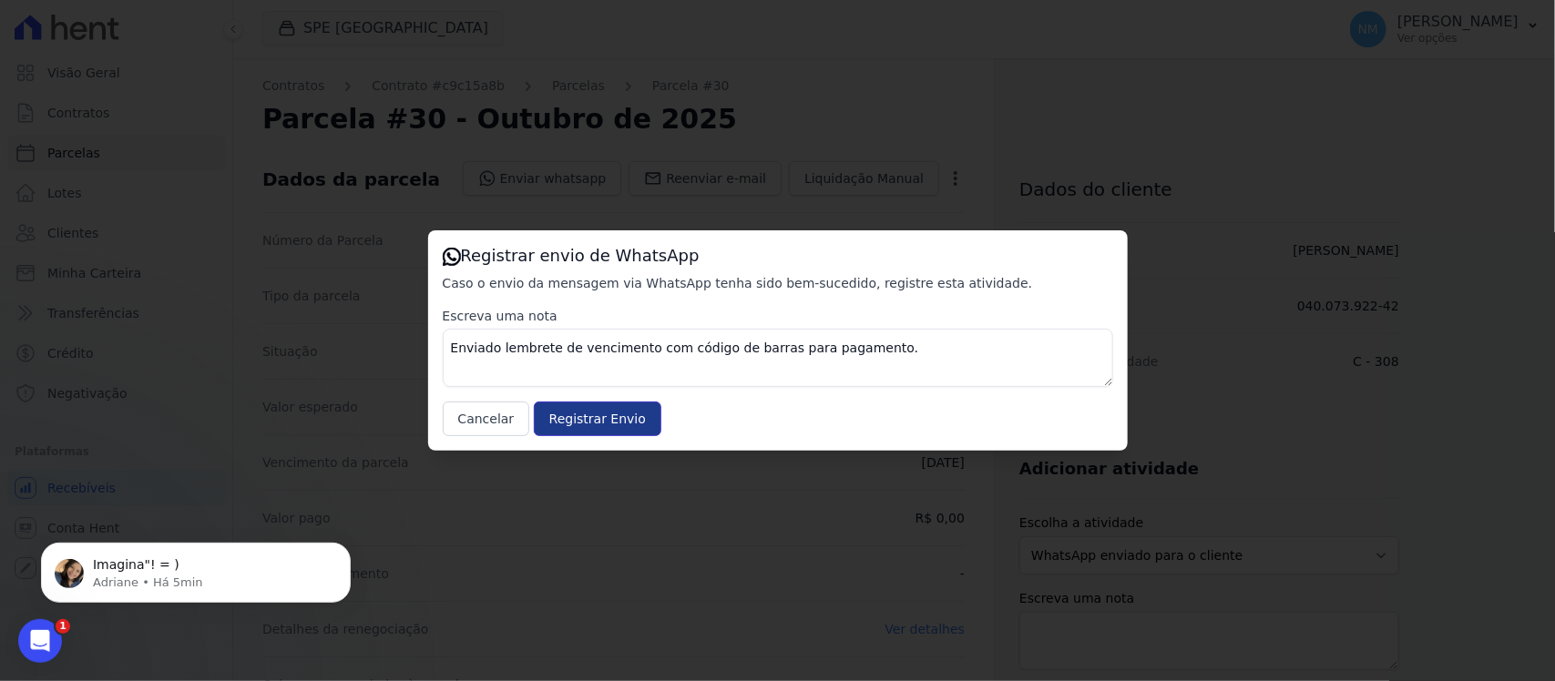
click at [583, 407] on input "Registrar Envio" at bounding box center [598, 419] width 128 height 35
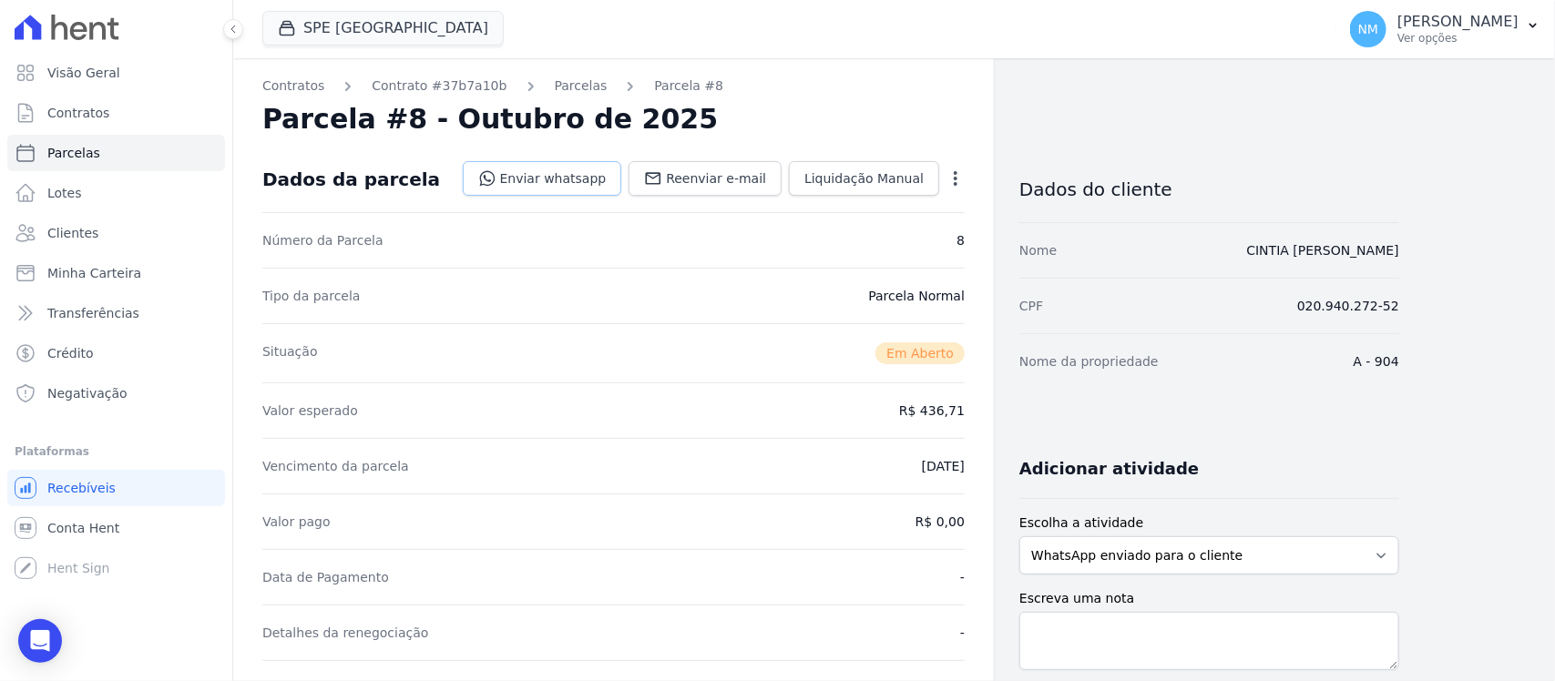
click at [578, 179] on link "Enviar whatsapp" at bounding box center [542, 178] width 159 height 35
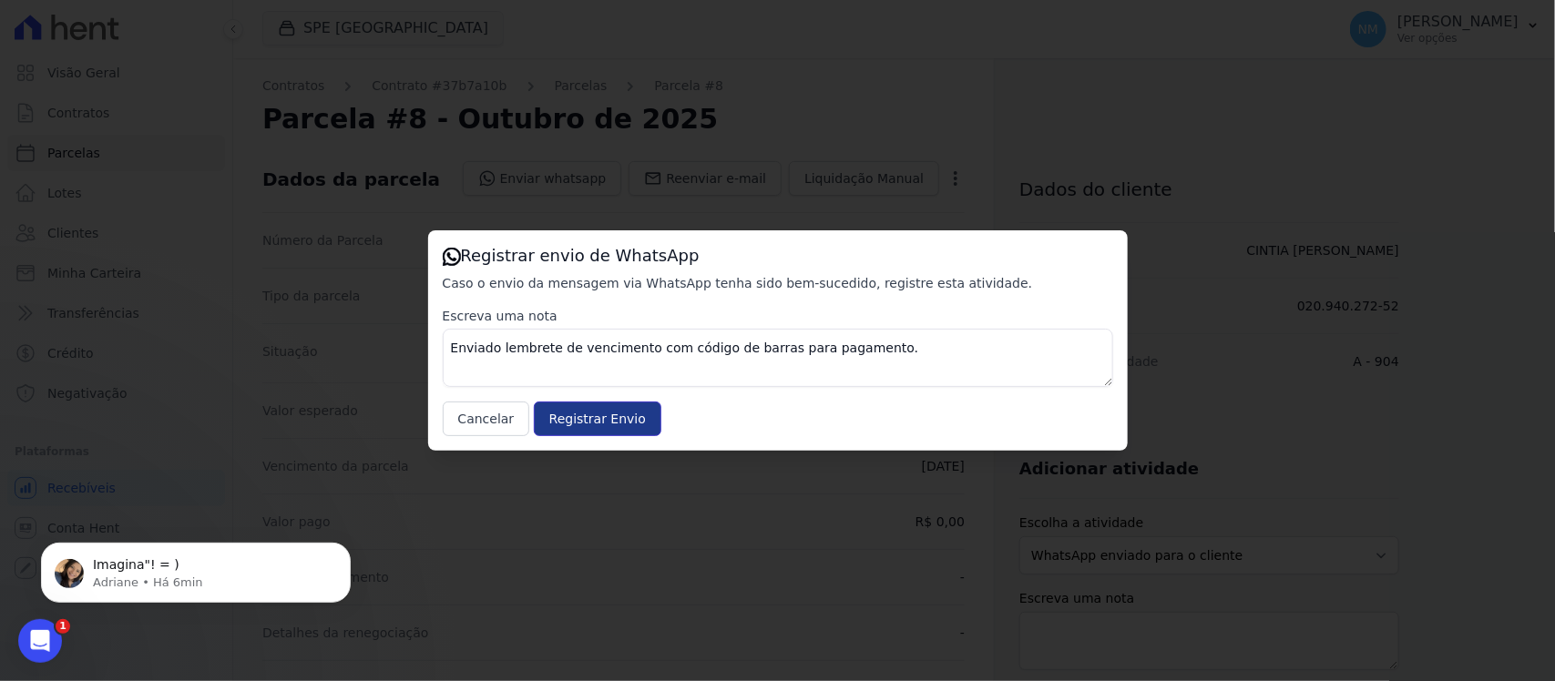
click at [602, 424] on input "Registrar Envio" at bounding box center [598, 419] width 128 height 35
click at [599, 421] on input "Registrar Envio" at bounding box center [598, 419] width 128 height 35
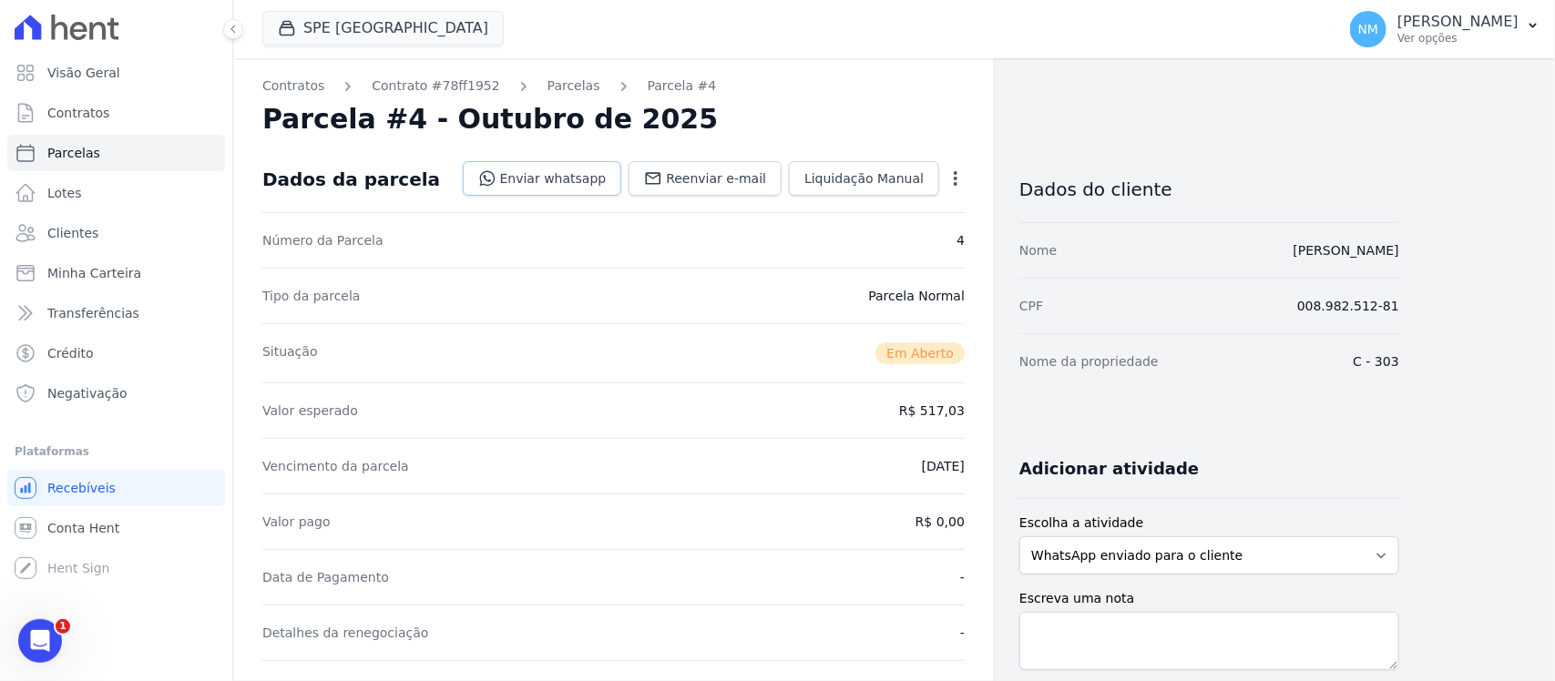
click at [576, 169] on link "Enviar whatsapp" at bounding box center [542, 178] width 159 height 35
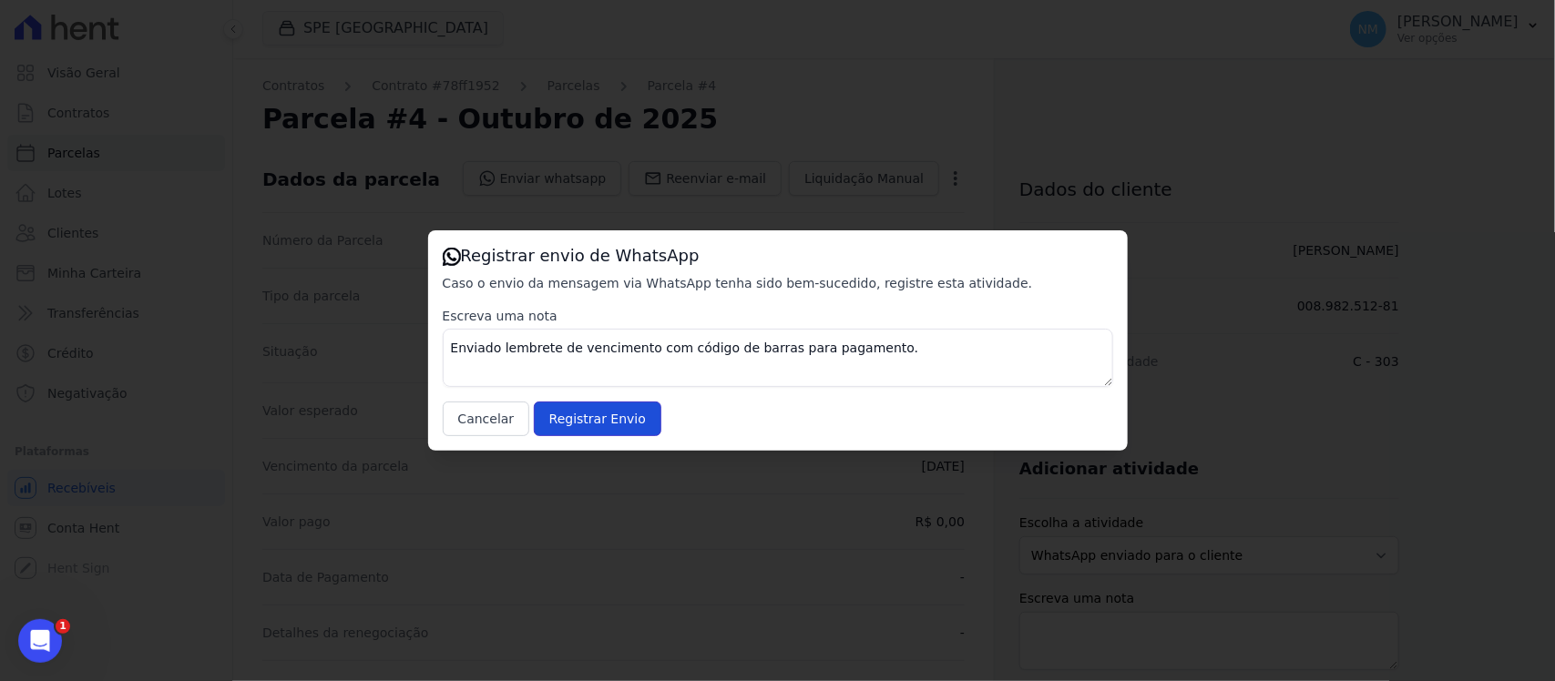
drag, startPoint x: 625, startPoint y: 406, endPoint x: 721, endPoint y: 249, distance: 184.8
click at [625, 405] on input "Registrar Envio" at bounding box center [598, 419] width 128 height 35
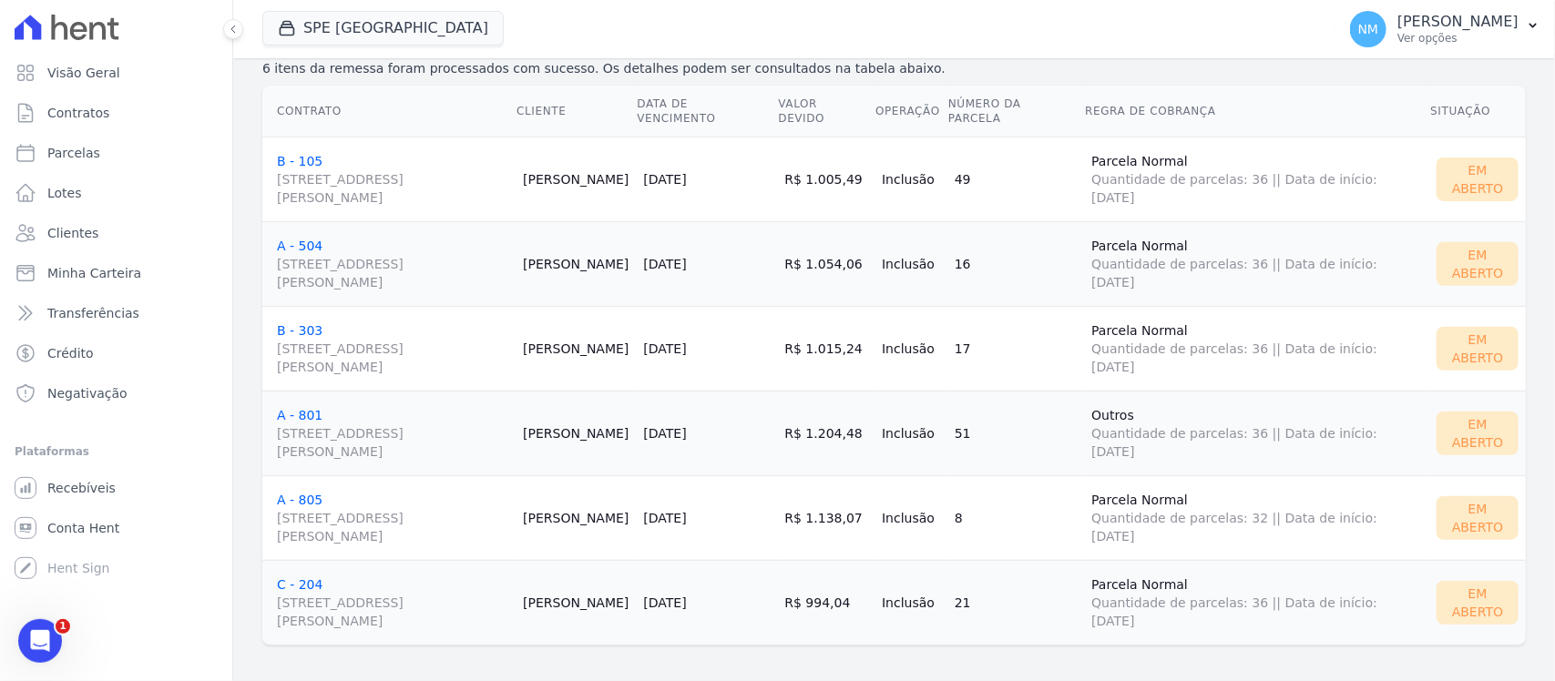
scroll to position [246, 0]
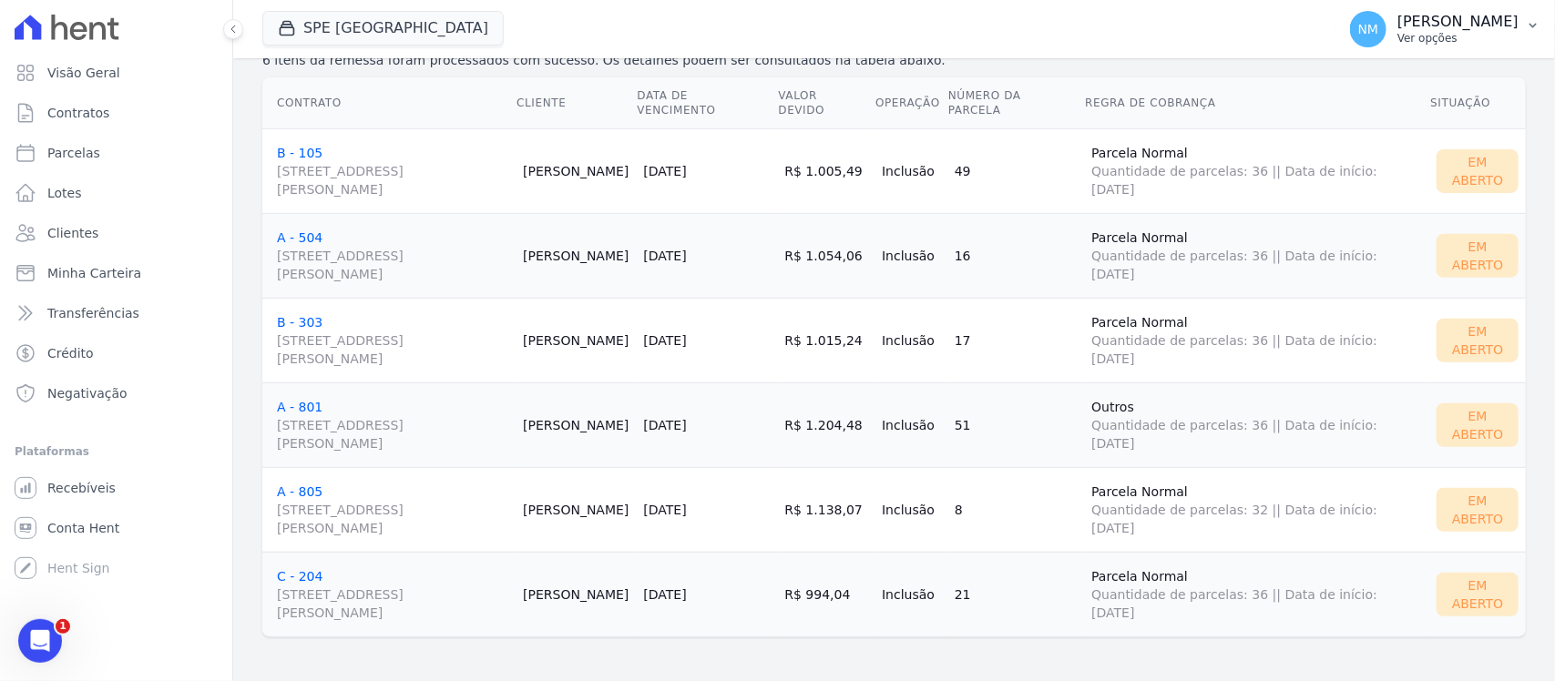
click at [1532, 15] on button "NM Nilda Moura Ver opções" at bounding box center [1445, 29] width 220 height 51
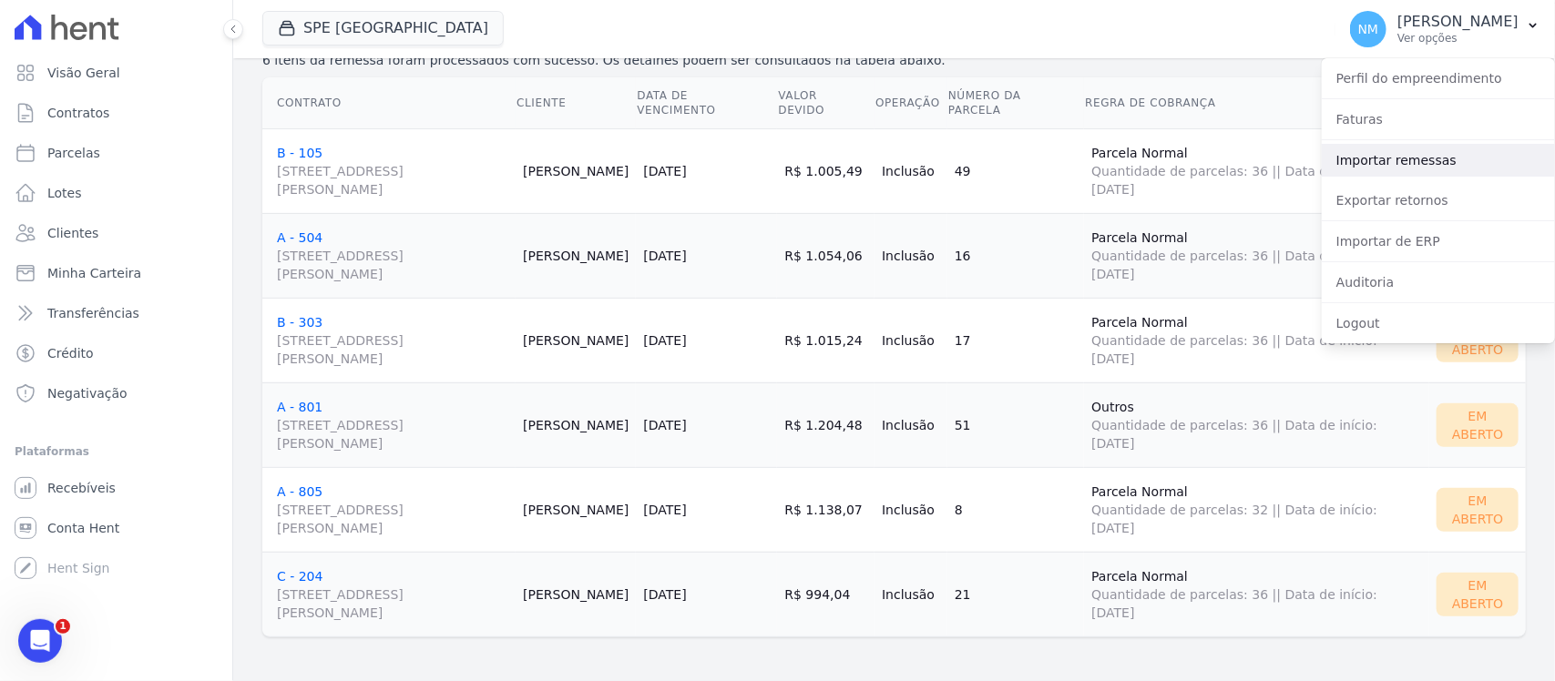
drag, startPoint x: 1408, startPoint y: 161, endPoint x: 1374, endPoint y: 169, distance: 35.6
click at [1408, 161] on link "Importar remessas" at bounding box center [1438, 160] width 233 height 33
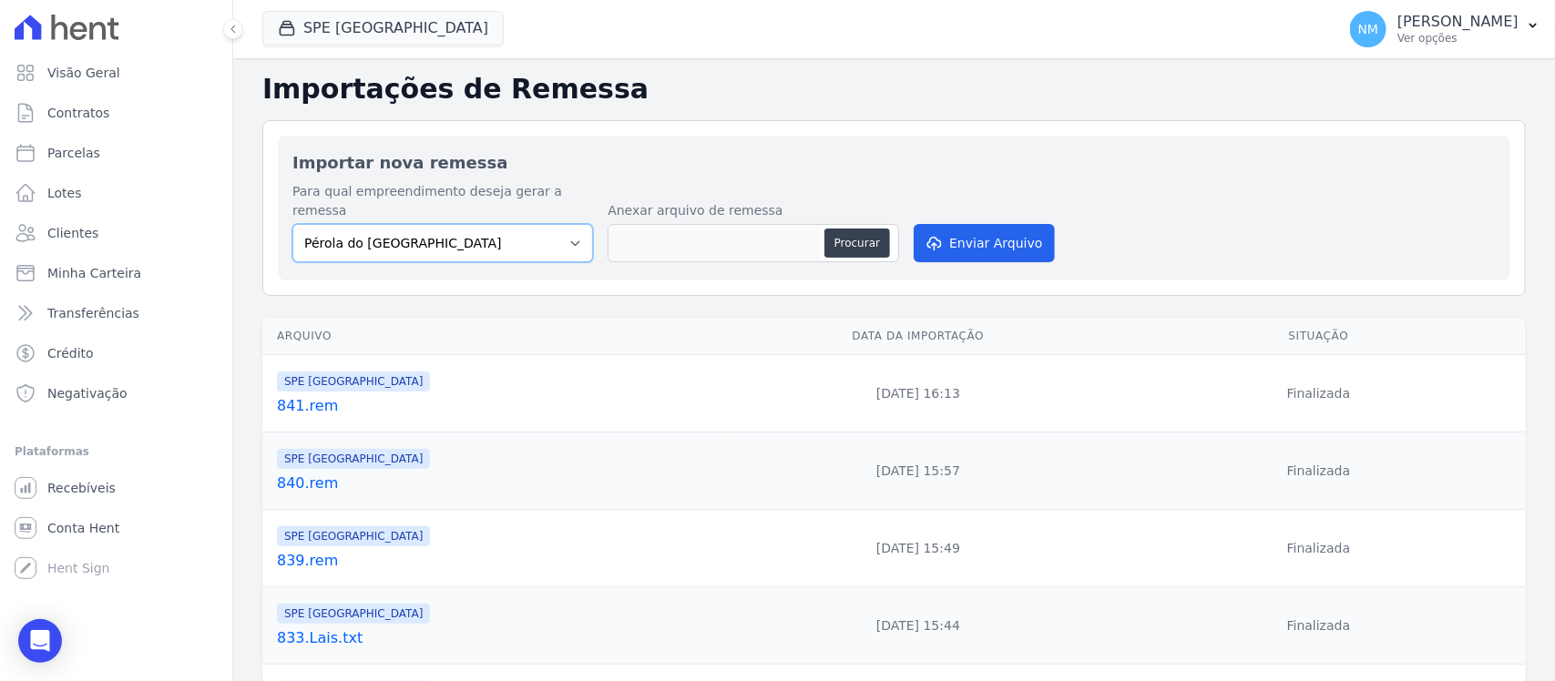
drag, startPoint x: 549, startPoint y: 221, endPoint x: 522, endPoint y: 238, distance: 31.9
click at [549, 224] on select "Pérola do Tocantins SPE Montenegro" at bounding box center [442, 243] width 301 height 38
select select "168bdd06-a3dd-4988-b5a9-b0a7c7bf8968"
click at [292, 224] on select "Pérola do Tocantins SPE Montenegro" at bounding box center [442, 243] width 301 height 38
click at [826, 229] on button "Procurar" at bounding box center [857, 243] width 66 height 29
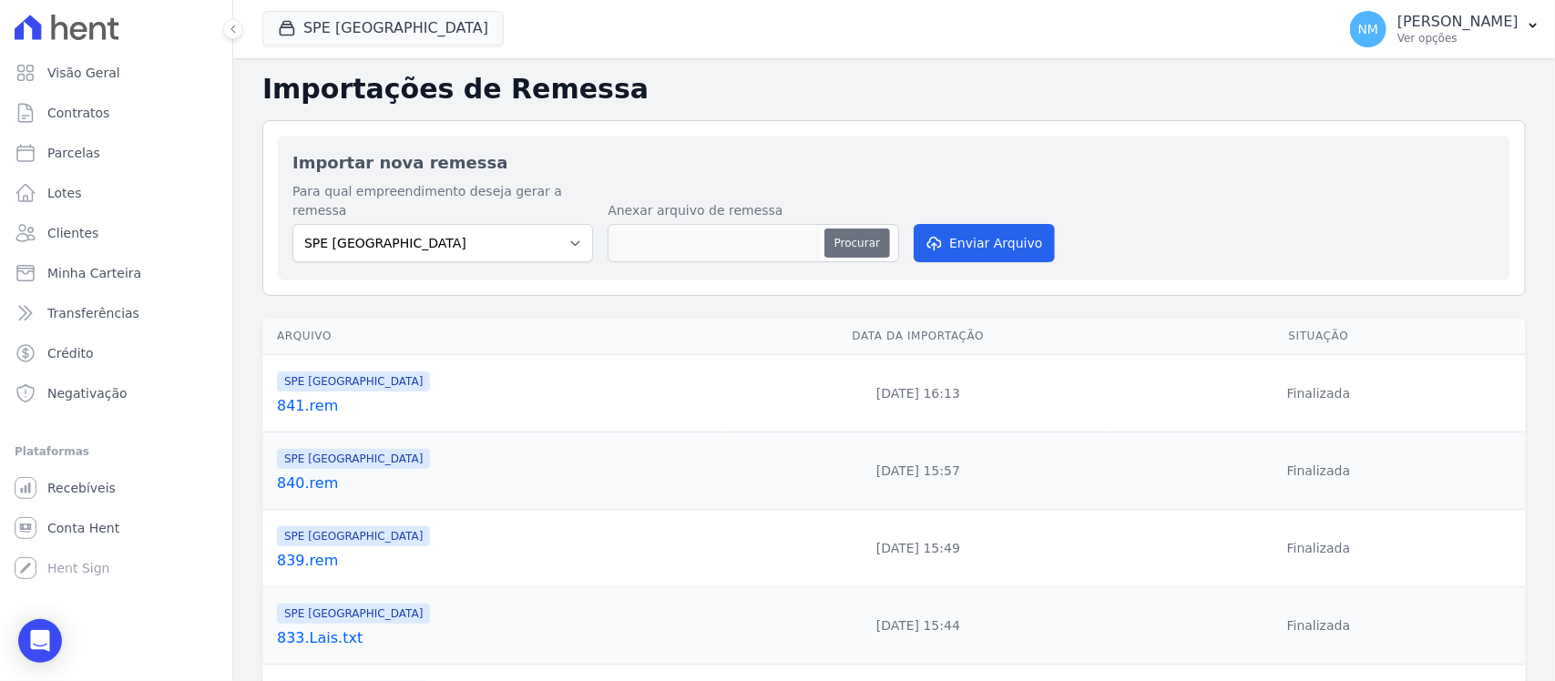
type input "842.rem"
click at [987, 228] on button "Enviar Arquivo" at bounding box center [984, 243] width 140 height 38
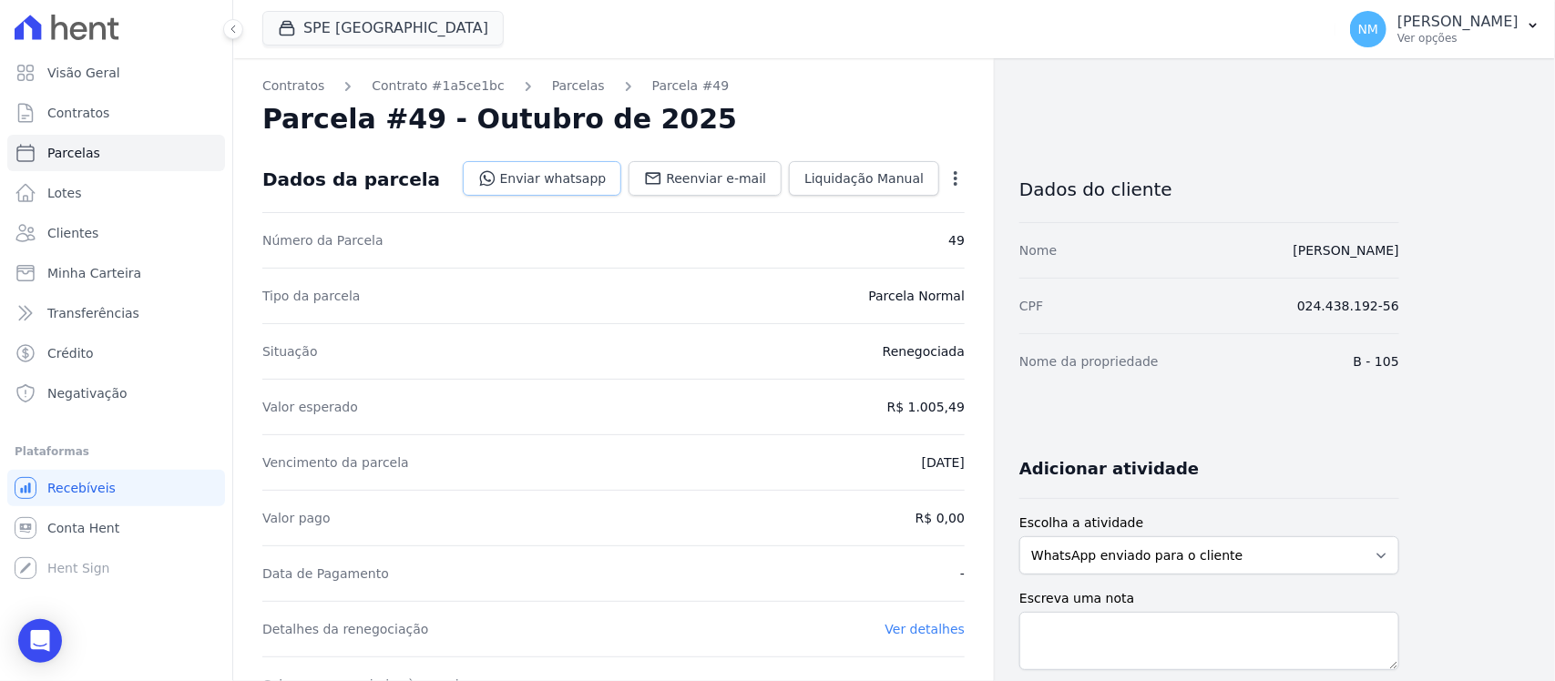
click at [544, 174] on link "Enviar whatsapp" at bounding box center [542, 178] width 159 height 35
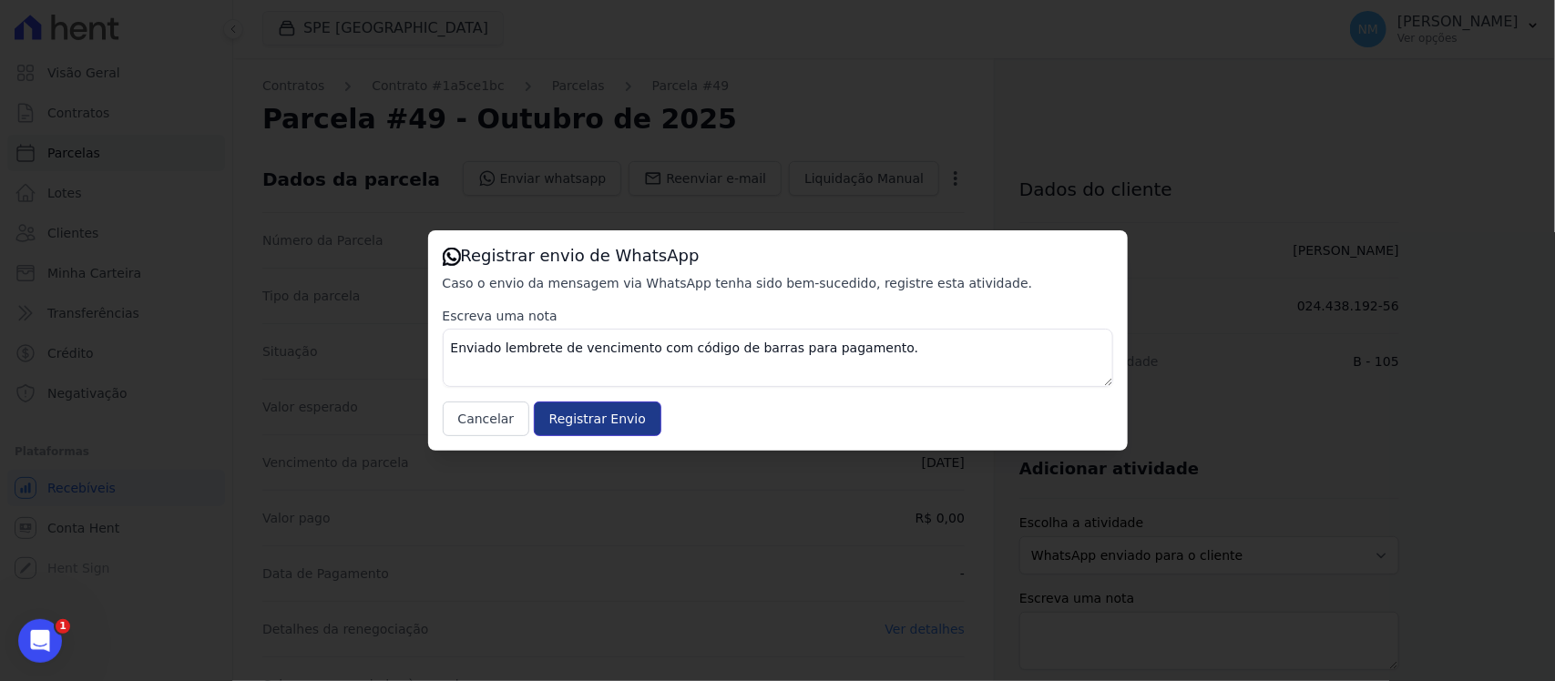
click at [589, 426] on input "Registrar Envio" at bounding box center [598, 419] width 128 height 35
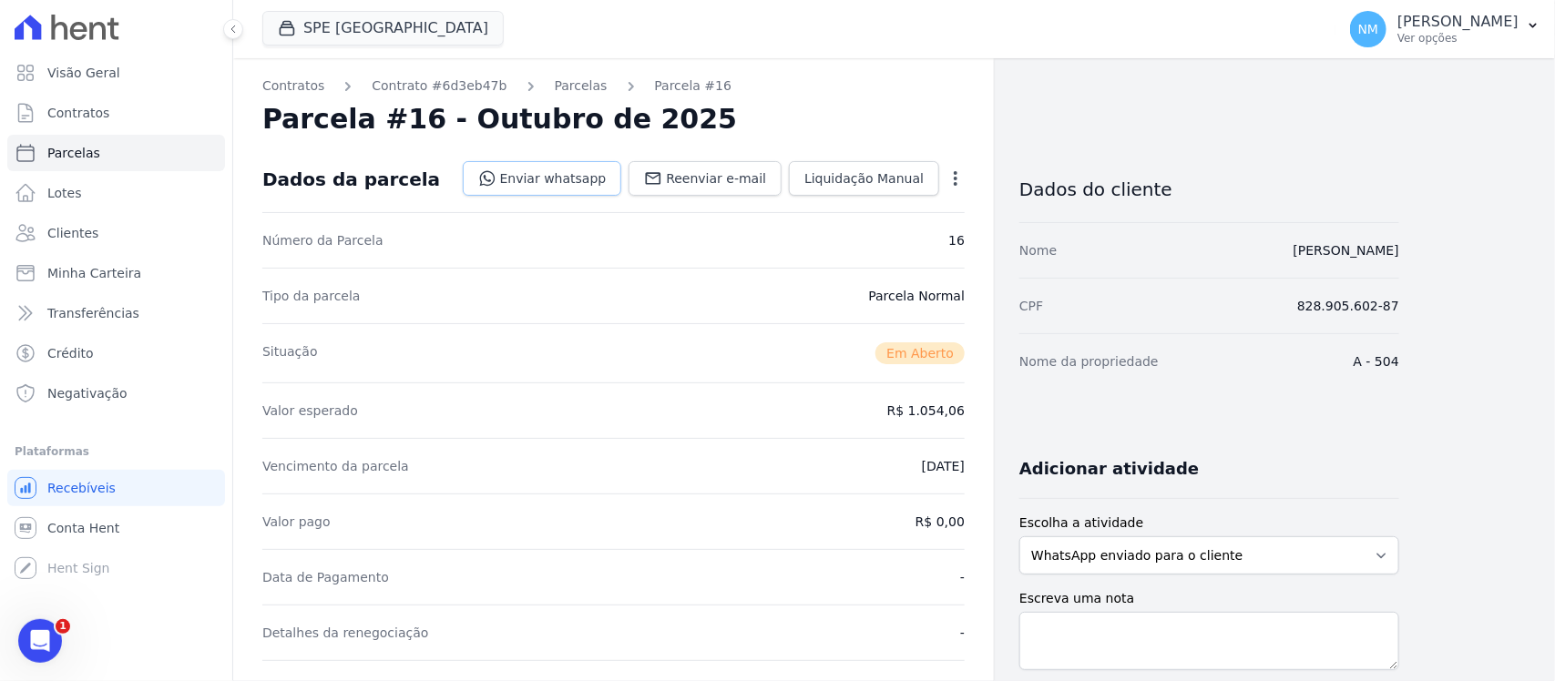
click at [561, 175] on link "Enviar whatsapp" at bounding box center [542, 178] width 159 height 35
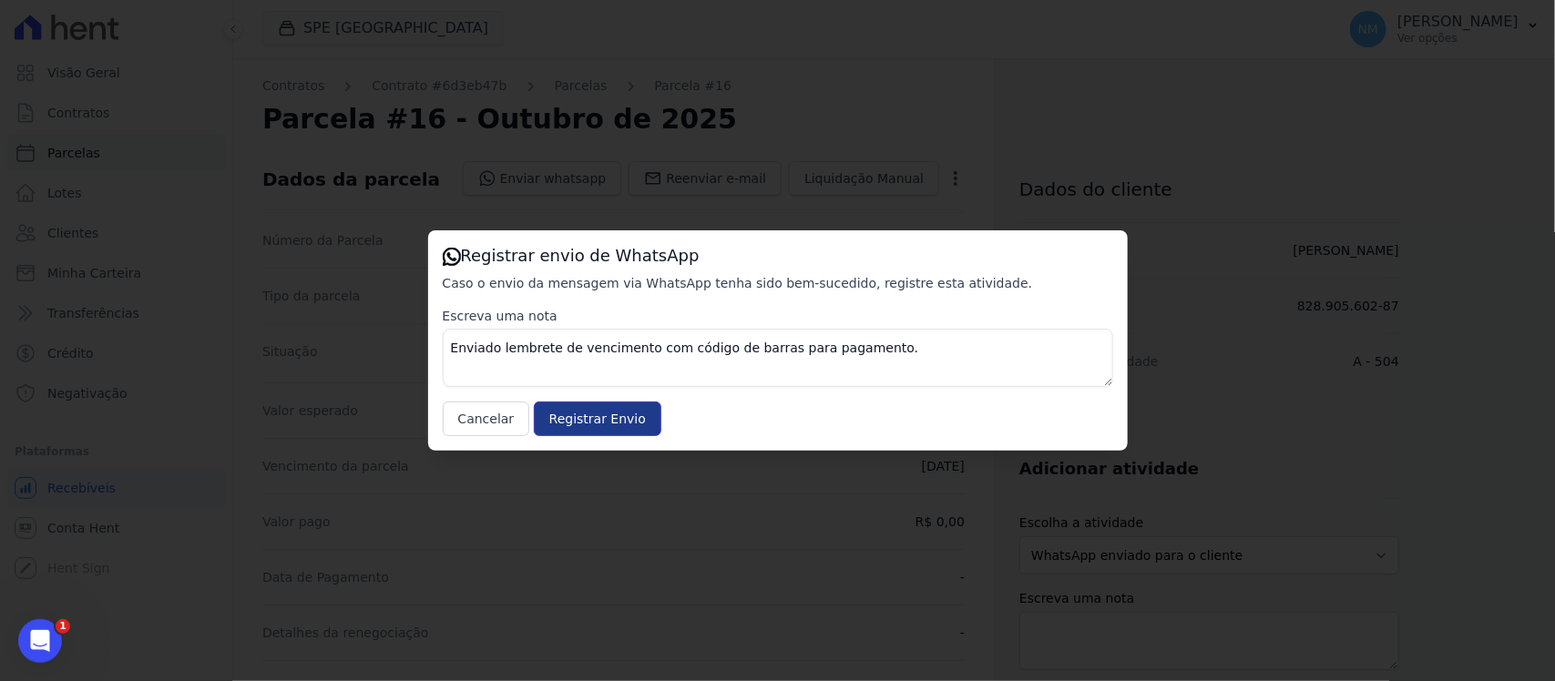
click at [616, 419] on input "Registrar Envio" at bounding box center [598, 419] width 128 height 35
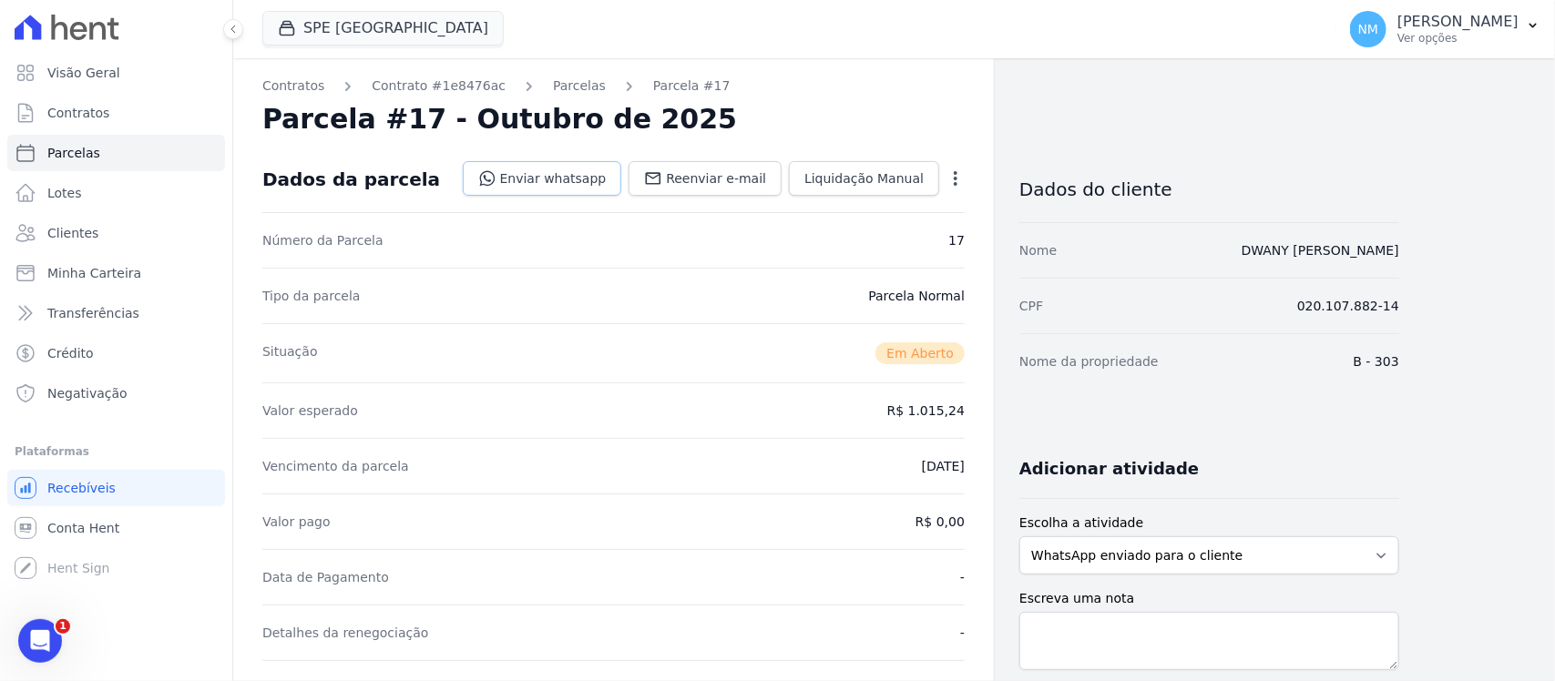
click at [580, 182] on link "Enviar whatsapp" at bounding box center [542, 178] width 159 height 35
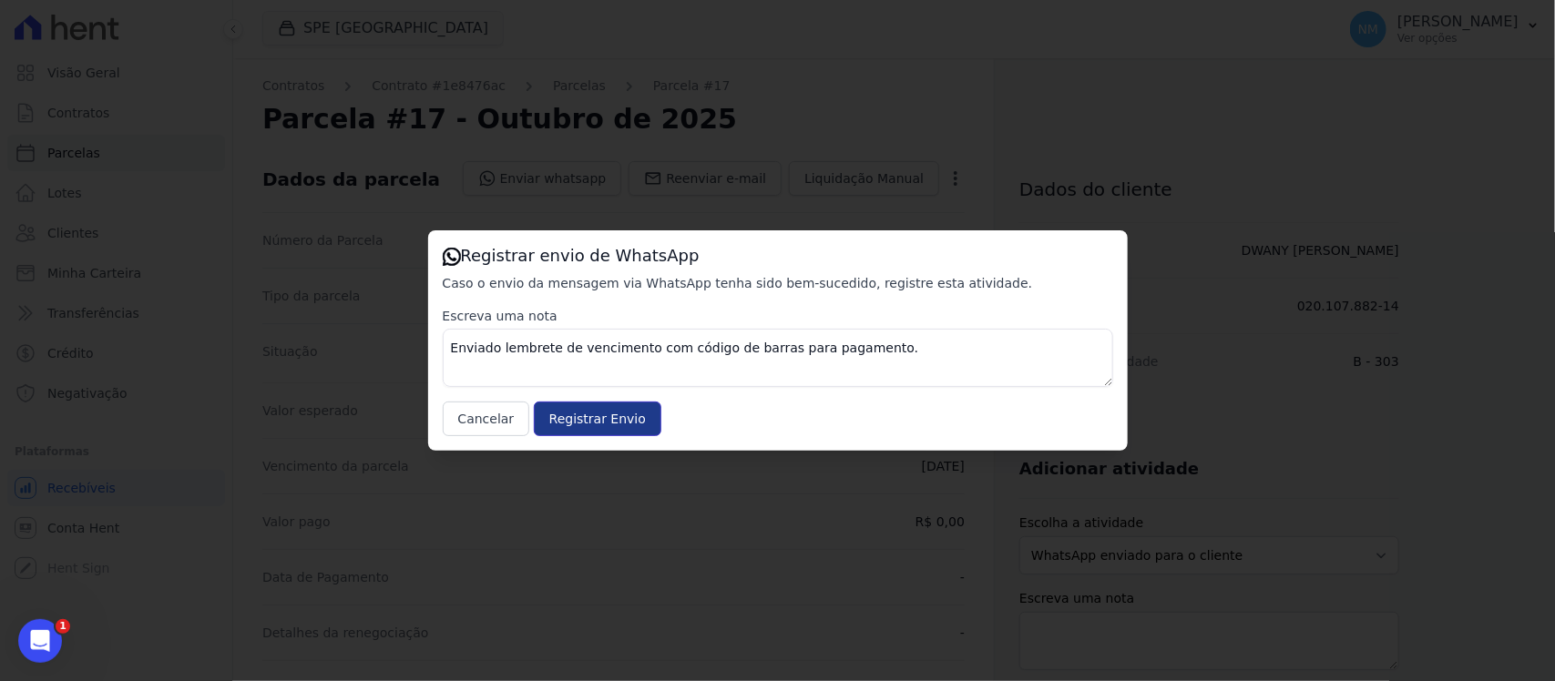
click at [608, 422] on input "Registrar Envio" at bounding box center [598, 419] width 128 height 35
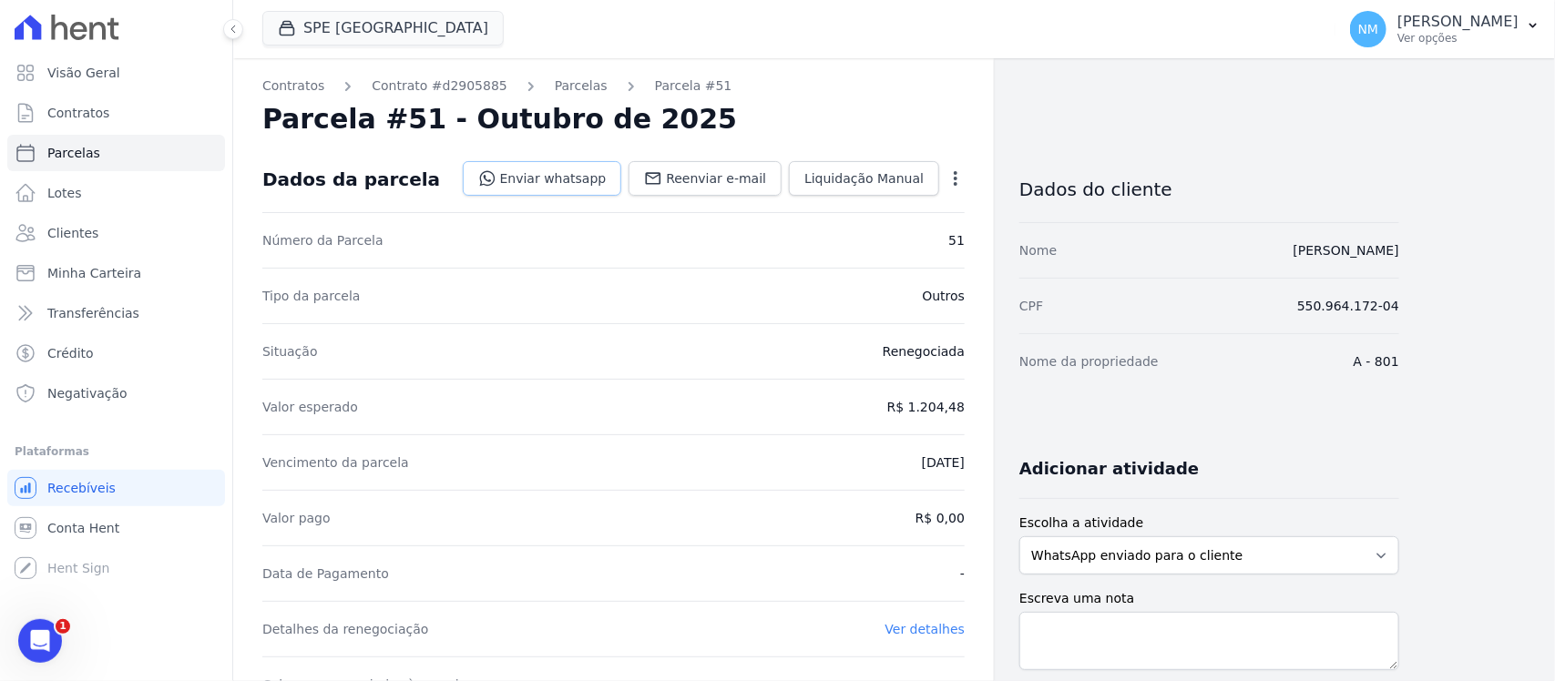
click at [578, 174] on link "Enviar whatsapp" at bounding box center [542, 178] width 159 height 35
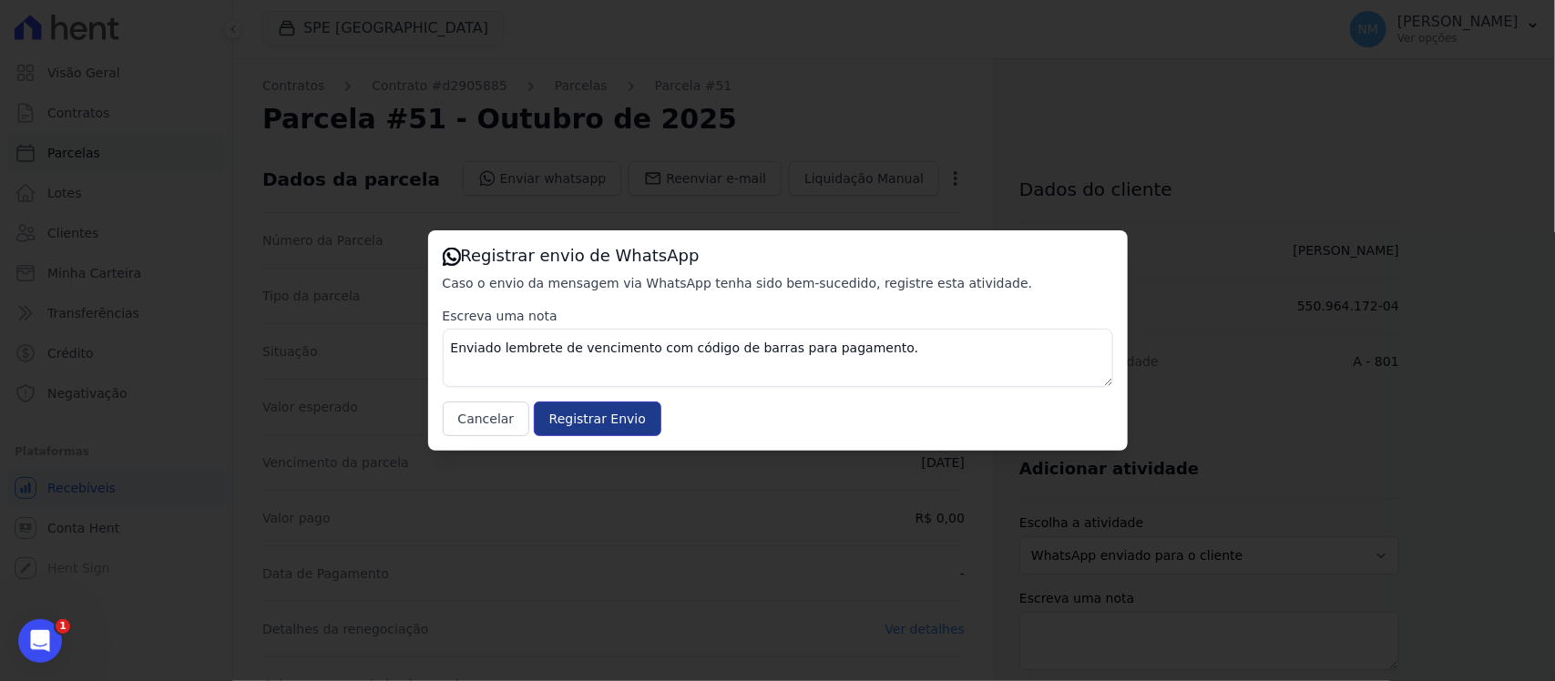
click at [598, 417] on input "Registrar Envio" at bounding box center [598, 419] width 128 height 35
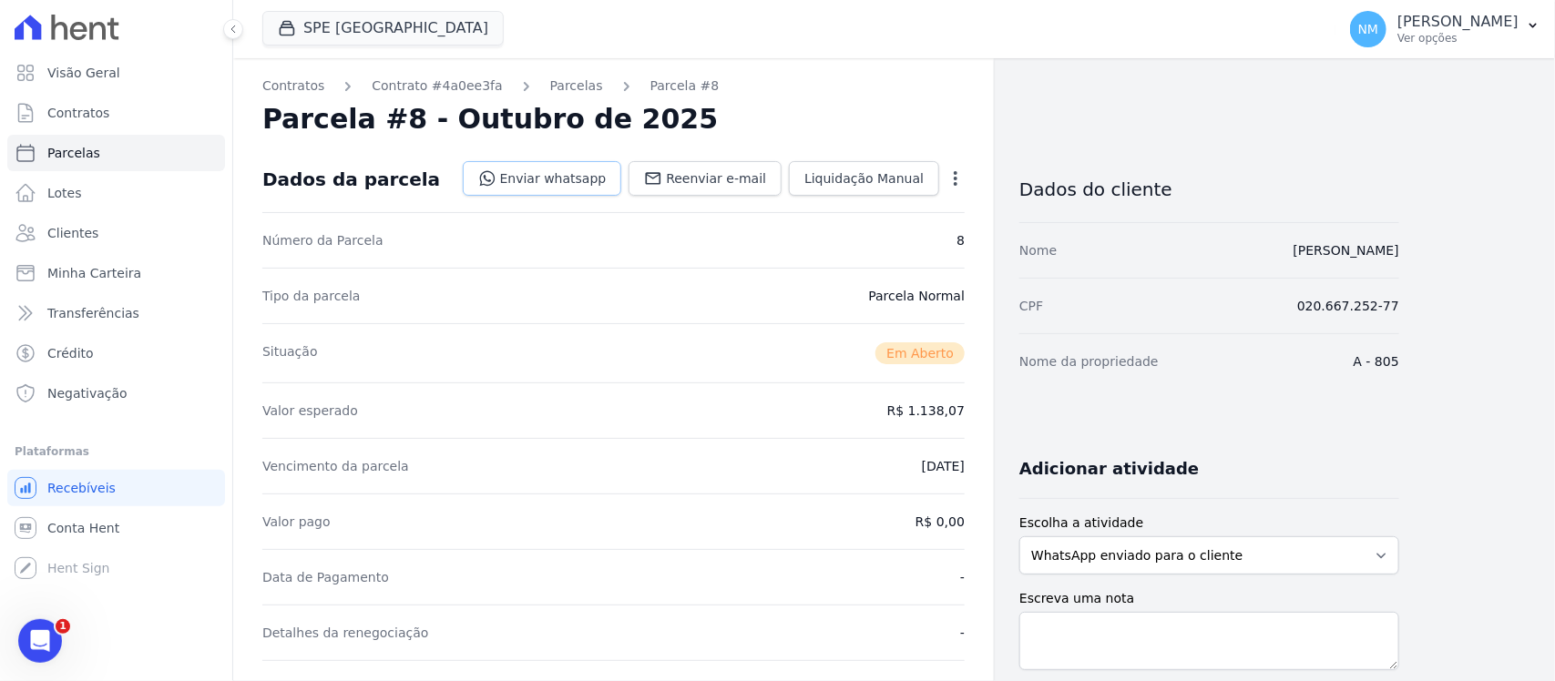
click at [565, 179] on link "Enviar whatsapp" at bounding box center [542, 178] width 159 height 35
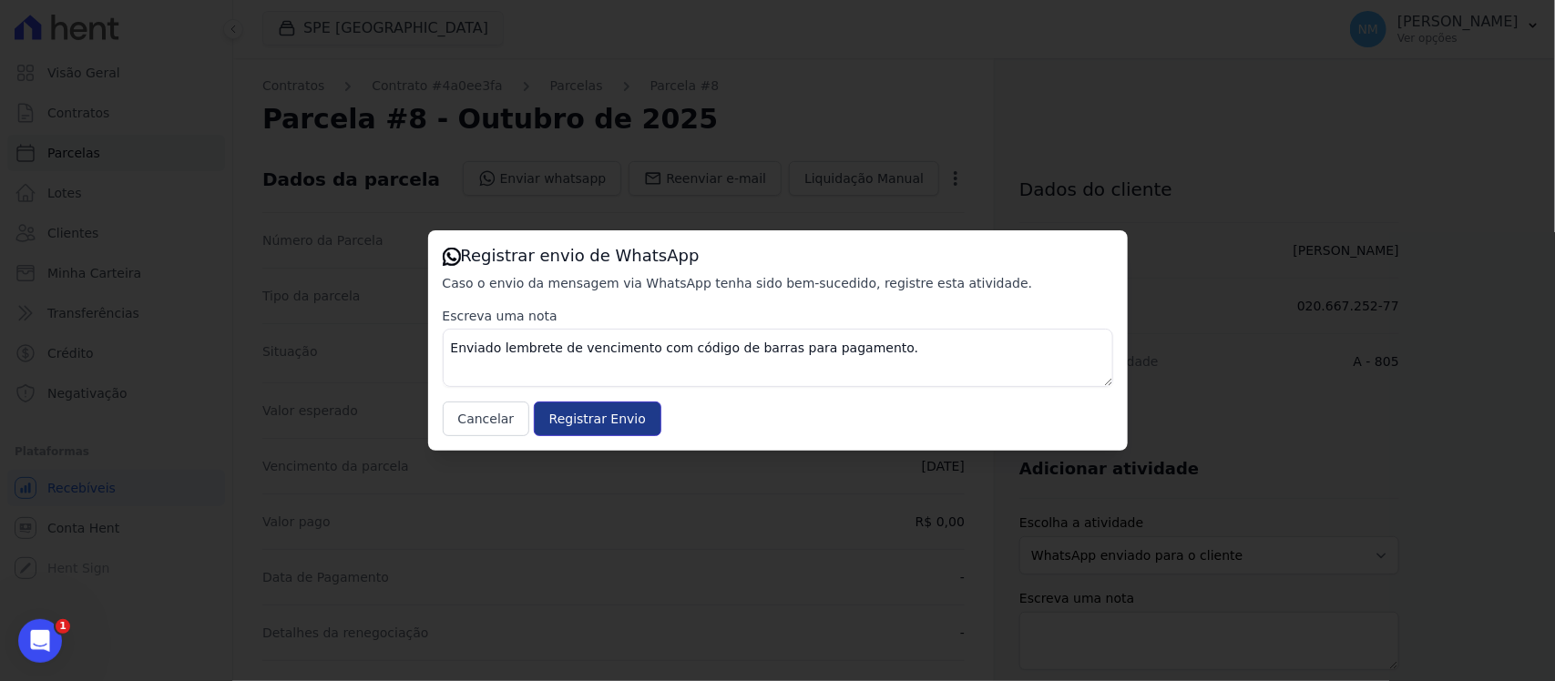
click at [642, 414] on input "Registrar Envio" at bounding box center [598, 419] width 128 height 35
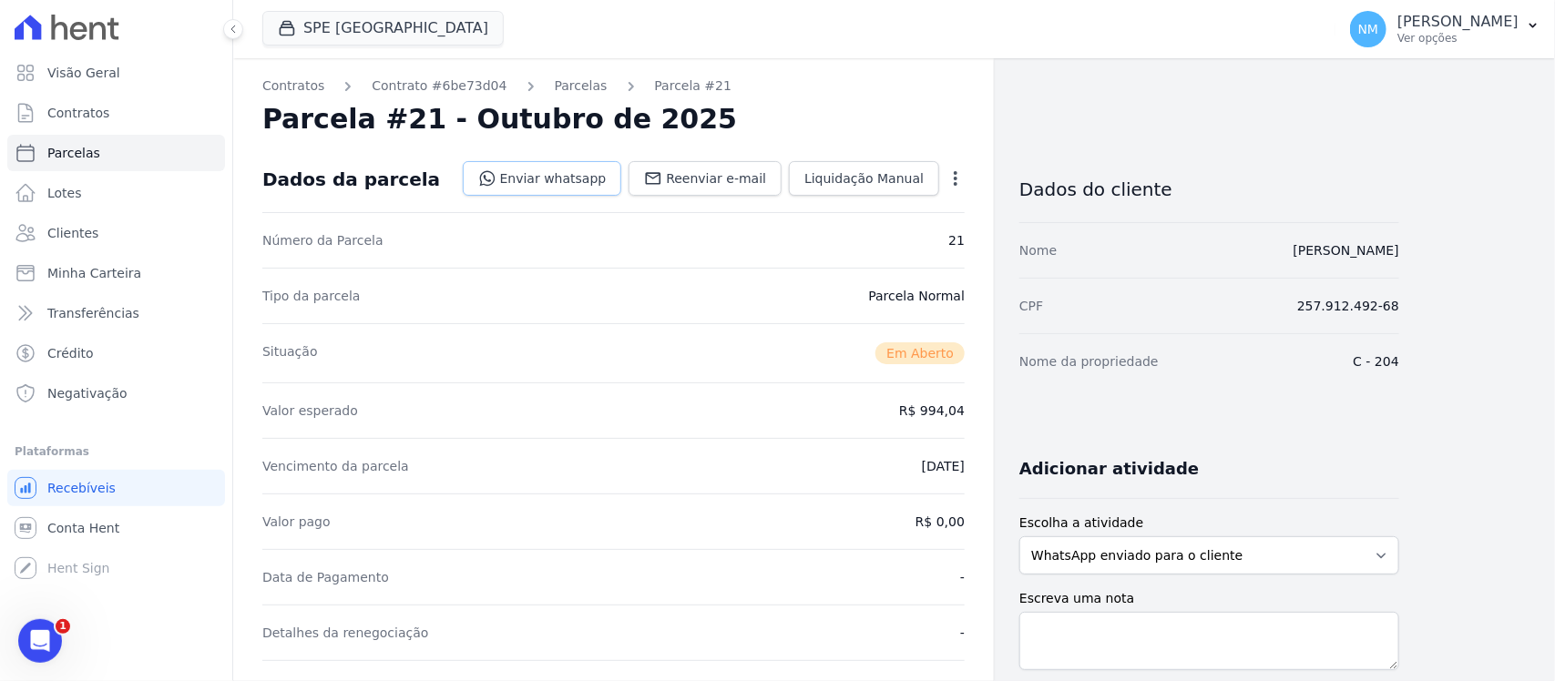
click at [558, 167] on link "Enviar whatsapp" at bounding box center [542, 178] width 159 height 35
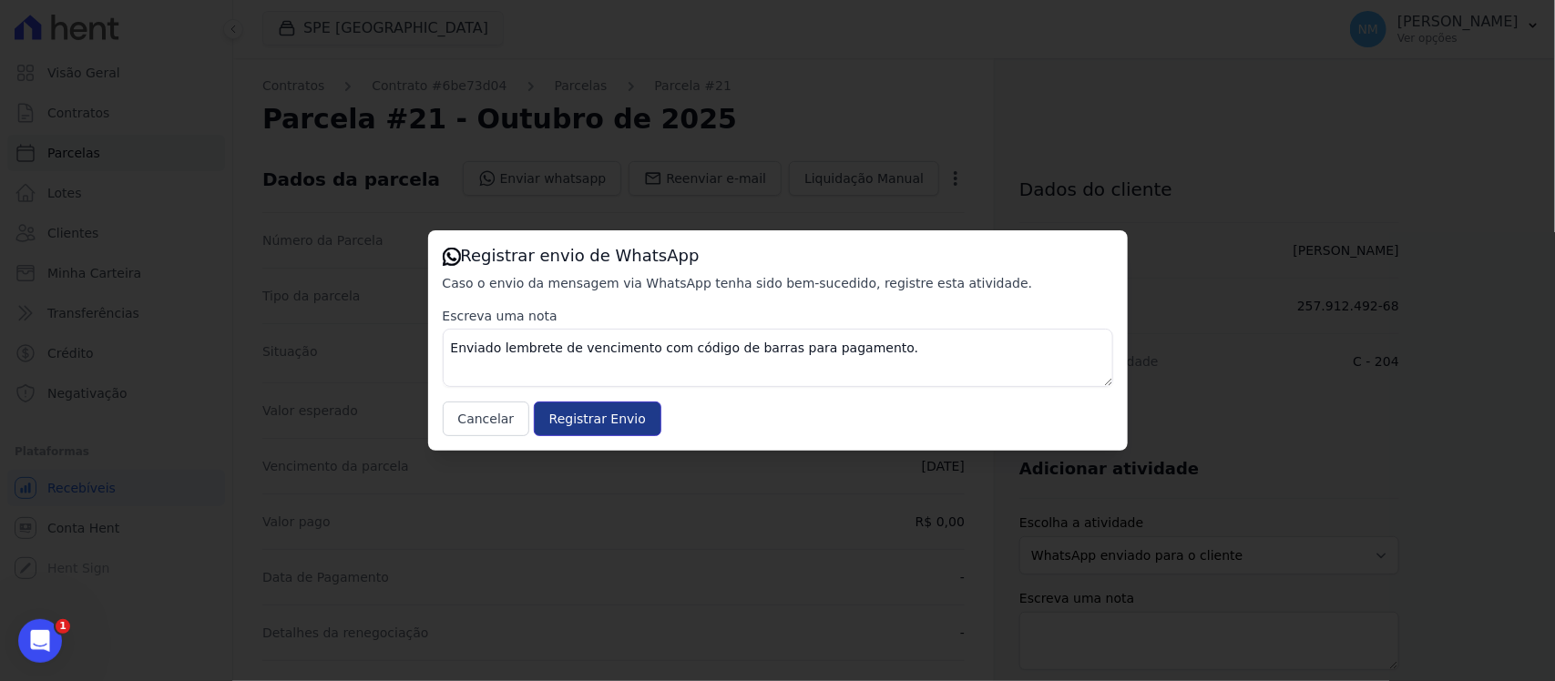
click at [563, 414] on input "Registrar Envio" at bounding box center [598, 419] width 128 height 35
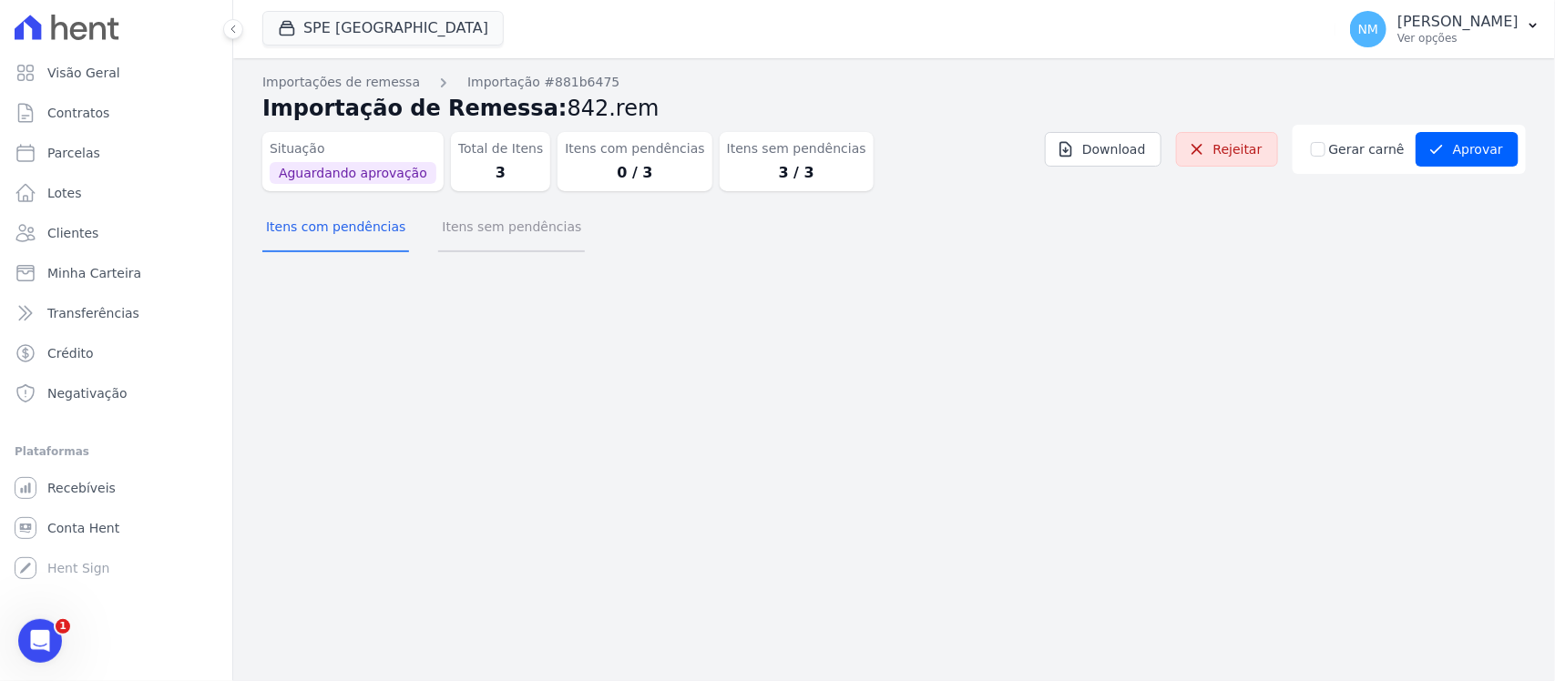
click at [516, 229] on button "Itens sem pendências" at bounding box center [511, 228] width 147 height 47
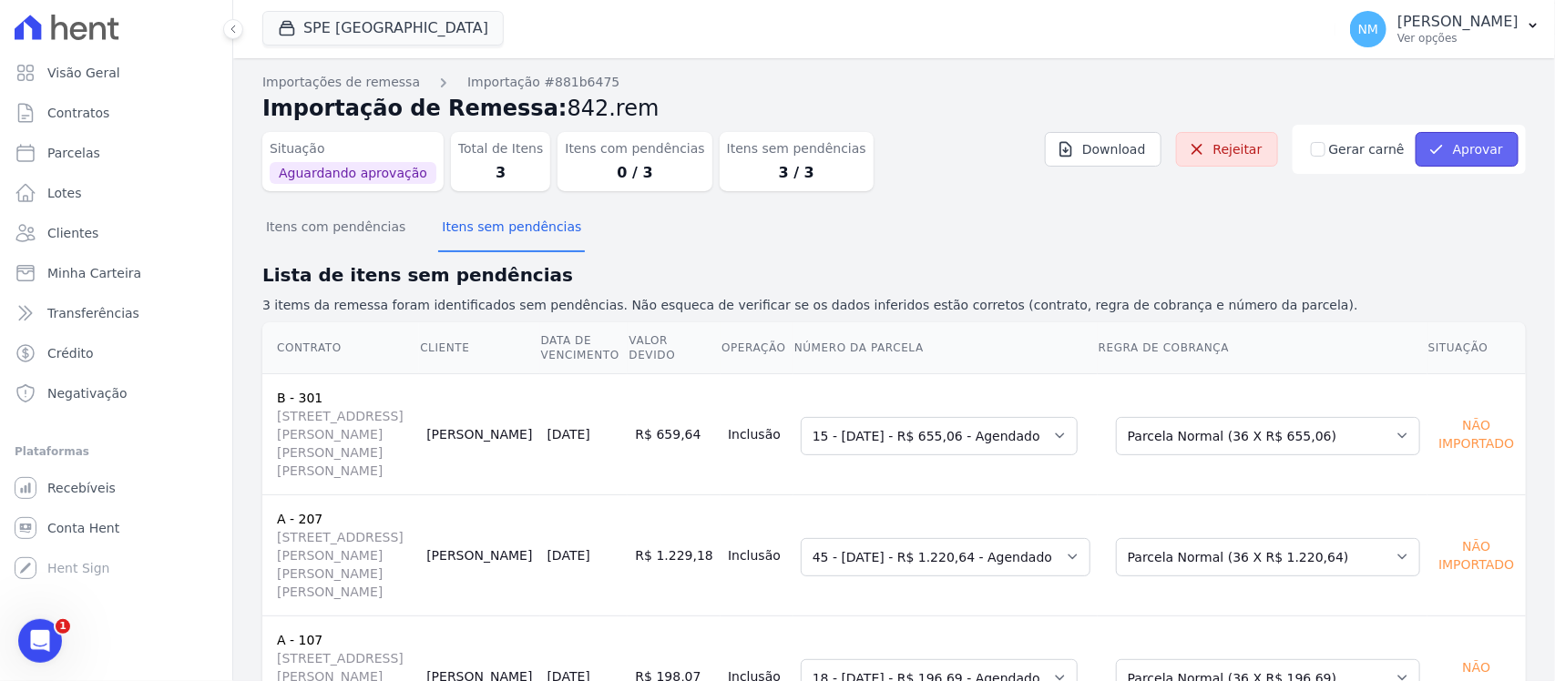
click at [1478, 155] on button "Aprovar" at bounding box center [1467, 149] width 103 height 35
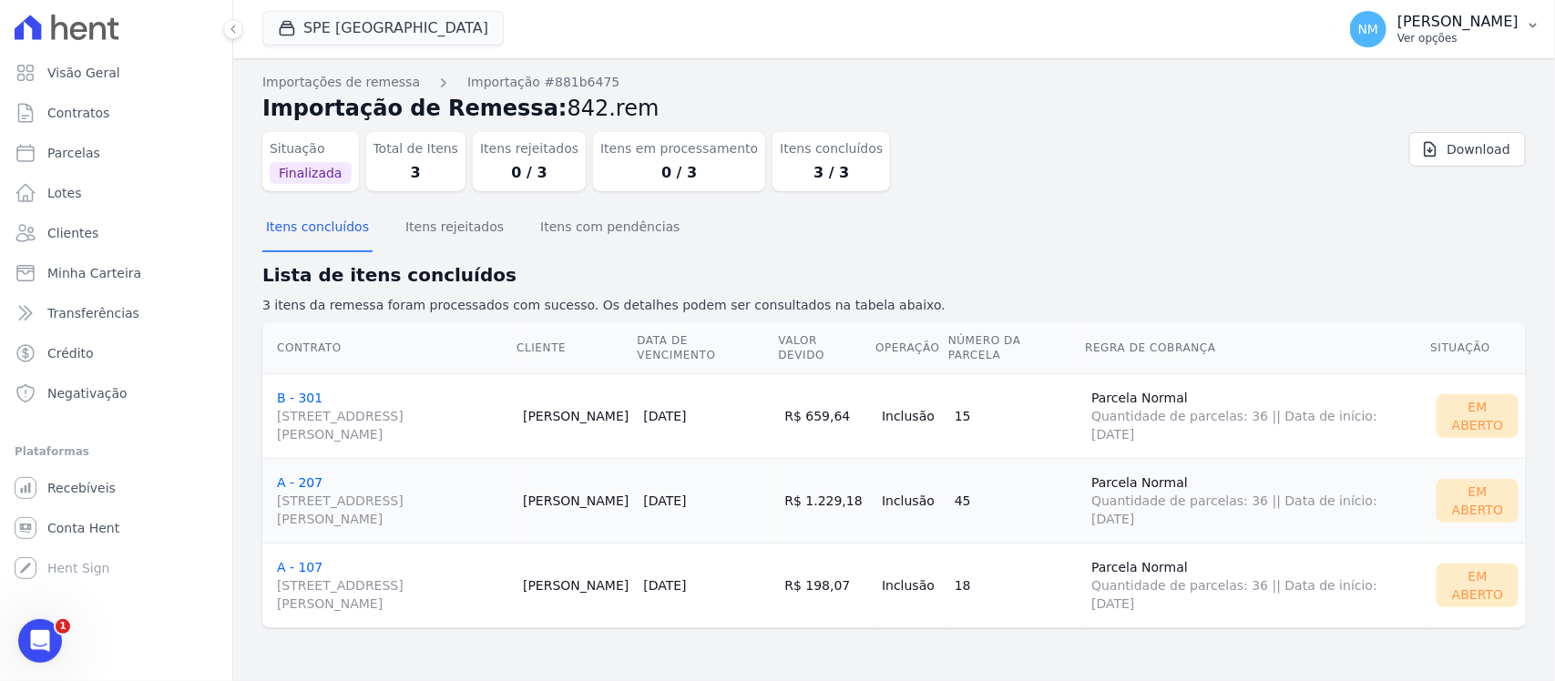
click at [1533, 33] on button "NM Nilda Moura Ver opções" at bounding box center [1445, 29] width 220 height 51
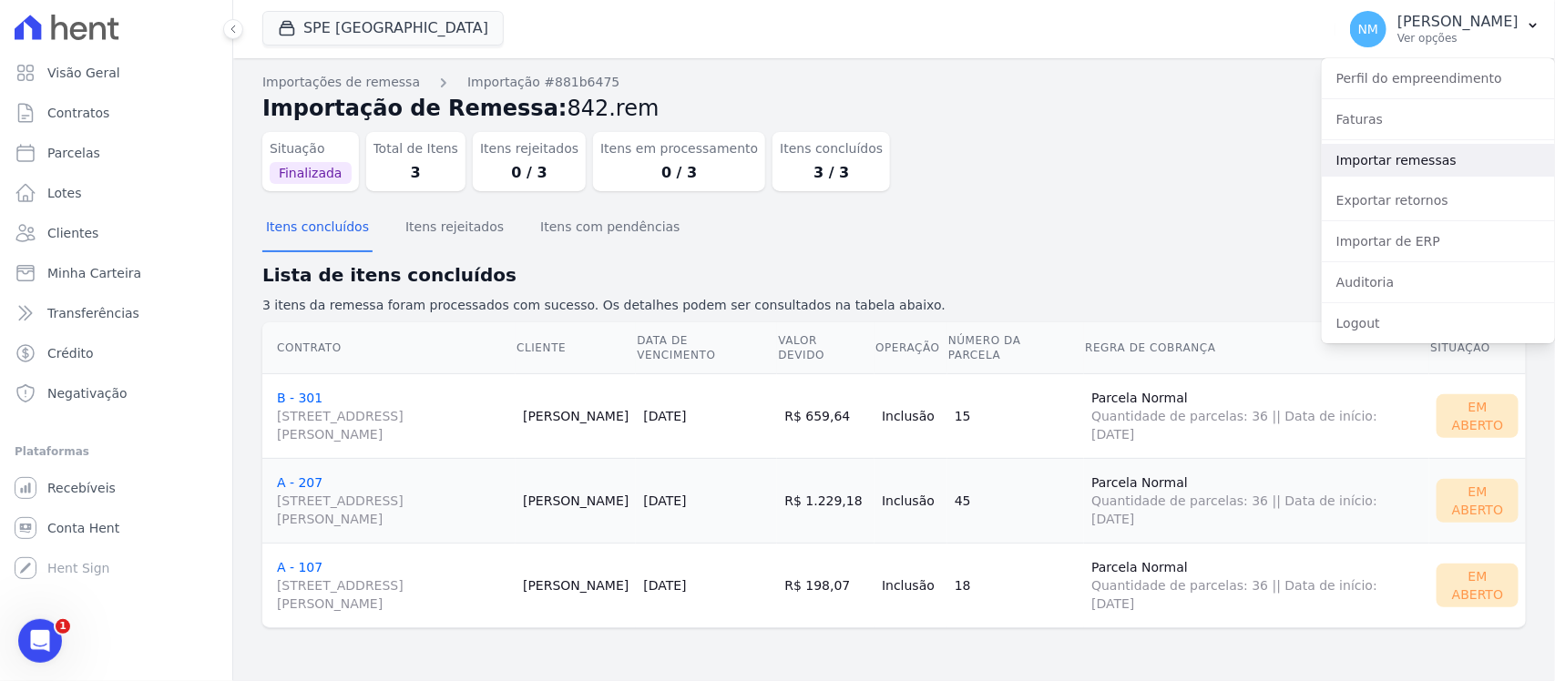
click at [1410, 157] on link "Importar remessas" at bounding box center [1438, 160] width 233 height 33
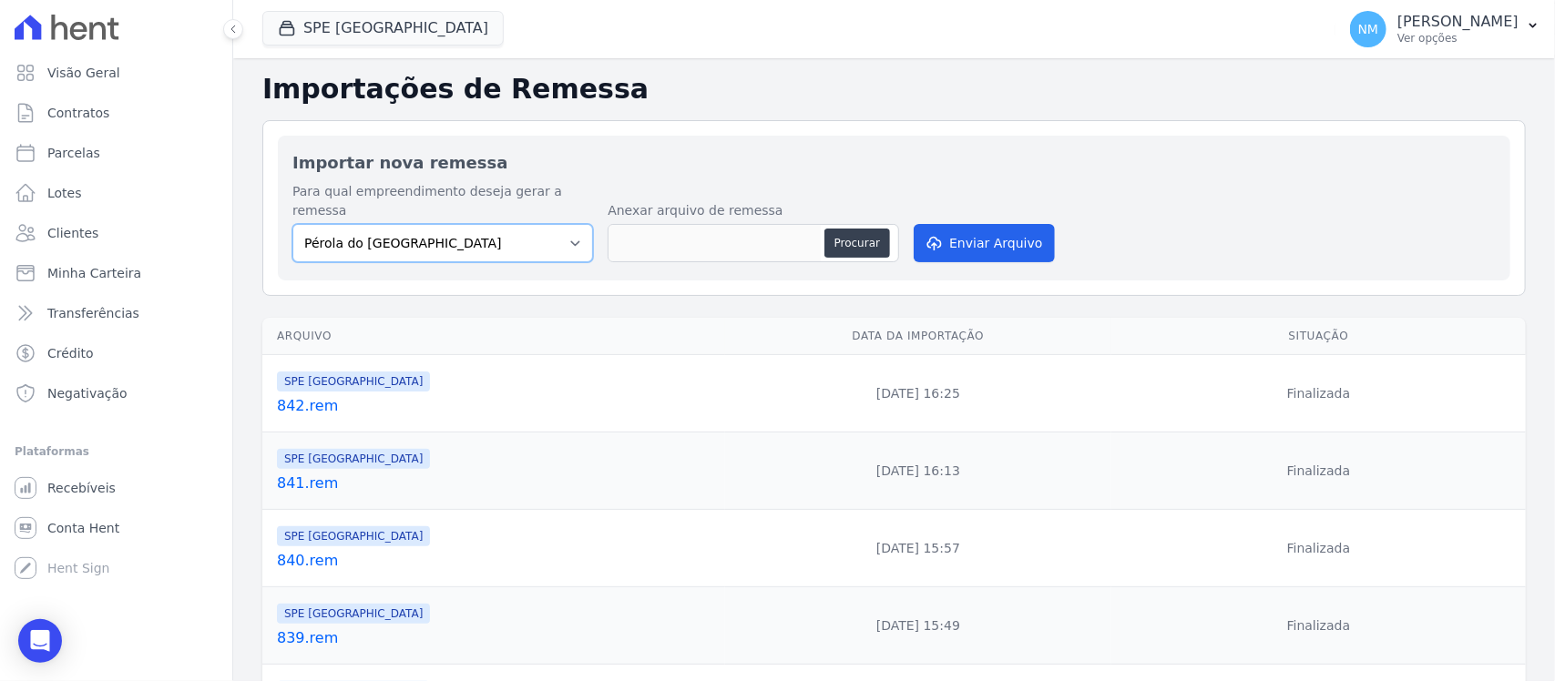
drag, startPoint x: 563, startPoint y: 225, endPoint x: 542, endPoint y: 240, distance: 25.5
click at [563, 225] on select "Pérola do Tocantins SPE Montenegro" at bounding box center [442, 243] width 301 height 38
select select "168bdd06-a3dd-4988-b5a9-b0a7c7bf8968"
click at [292, 224] on select "Pérola do Tocantins SPE Montenegro" at bounding box center [442, 243] width 301 height 38
click at [835, 230] on button "Procurar" at bounding box center [857, 243] width 66 height 29
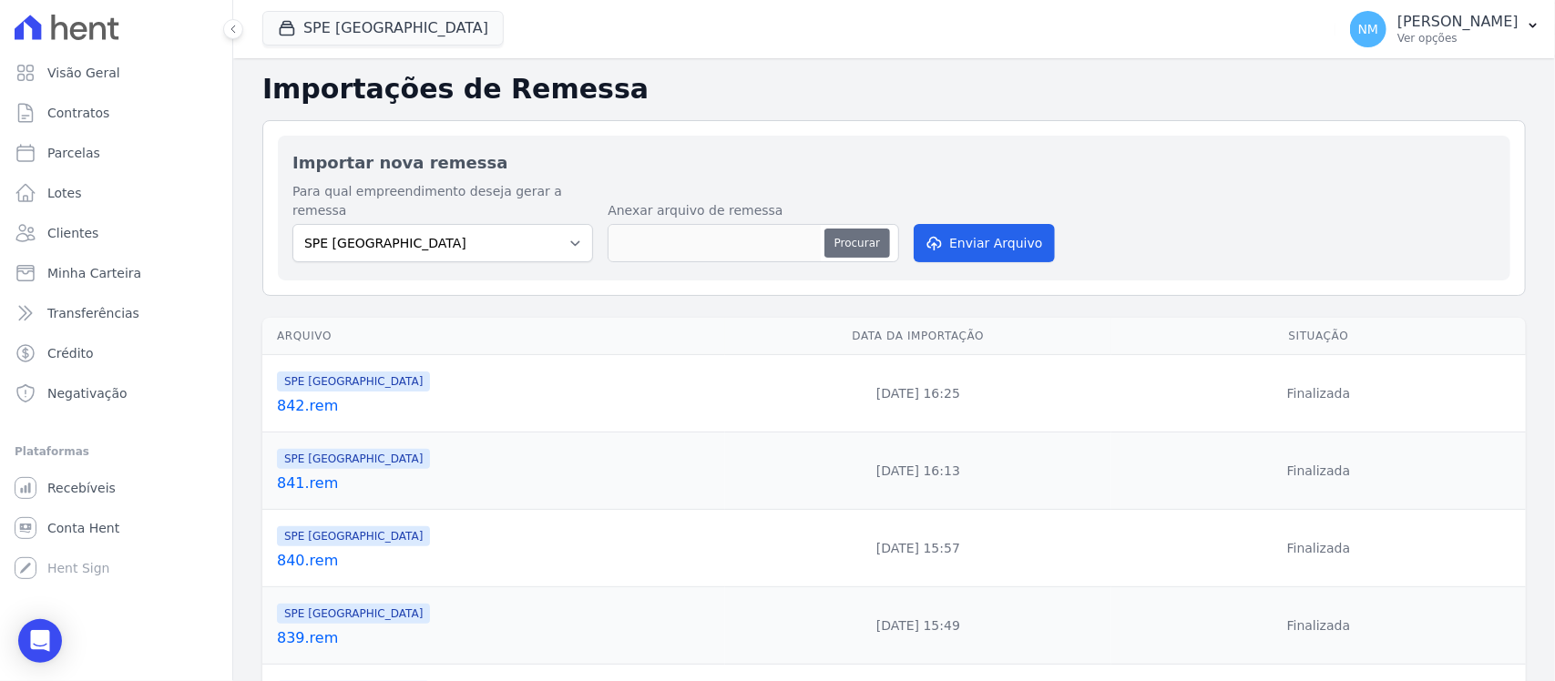
type input "843.rem"
click at [966, 229] on button "Enviar Arquivo" at bounding box center [984, 243] width 140 height 38
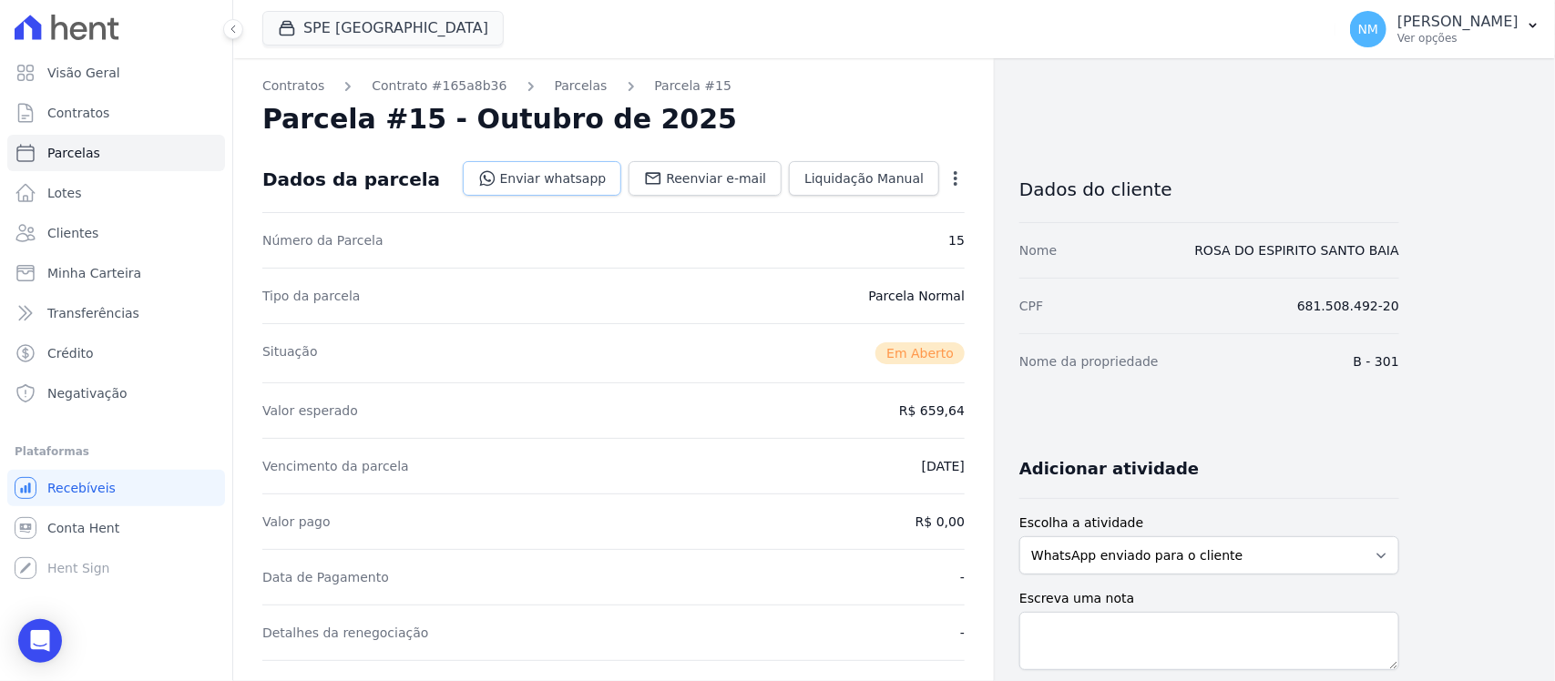
click at [586, 179] on link "Enviar whatsapp" at bounding box center [542, 178] width 159 height 35
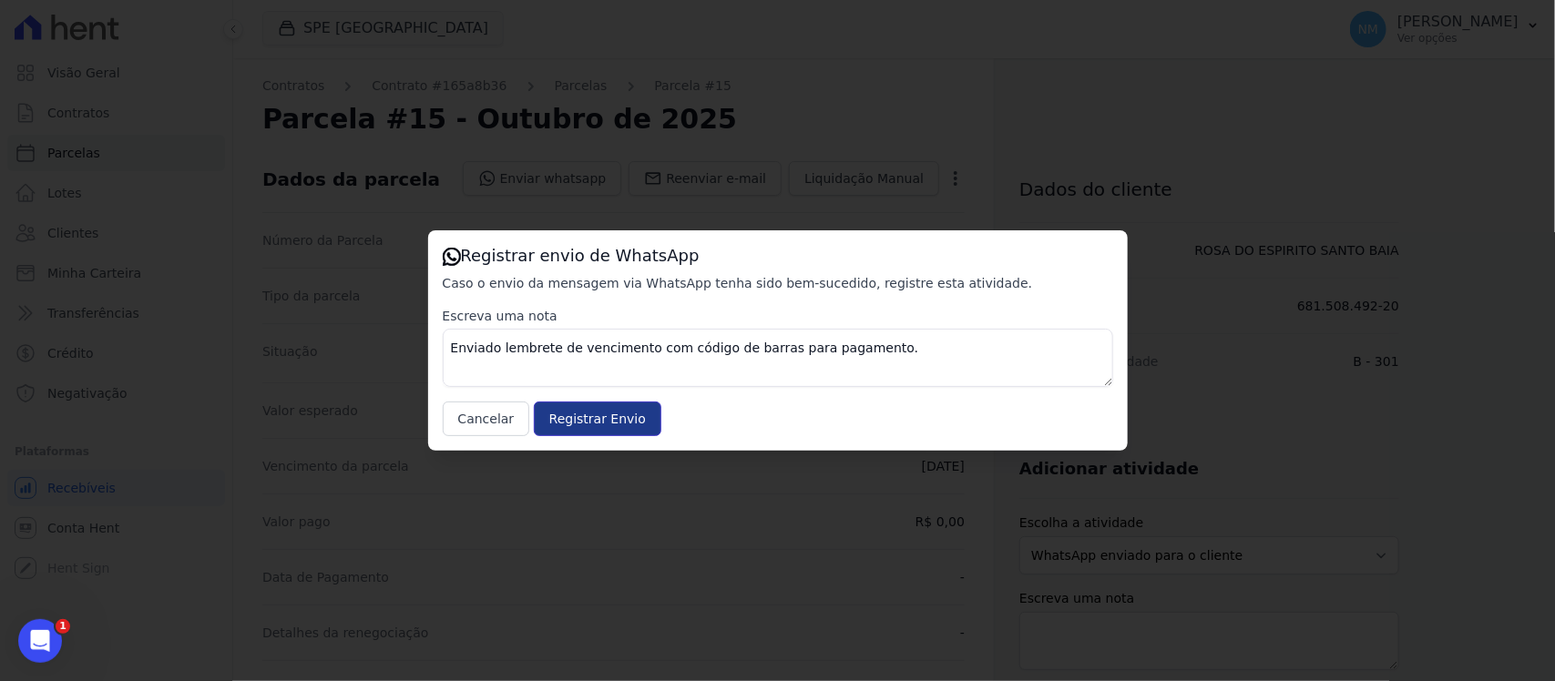
click at [592, 424] on input "Registrar Envio" at bounding box center [598, 419] width 128 height 35
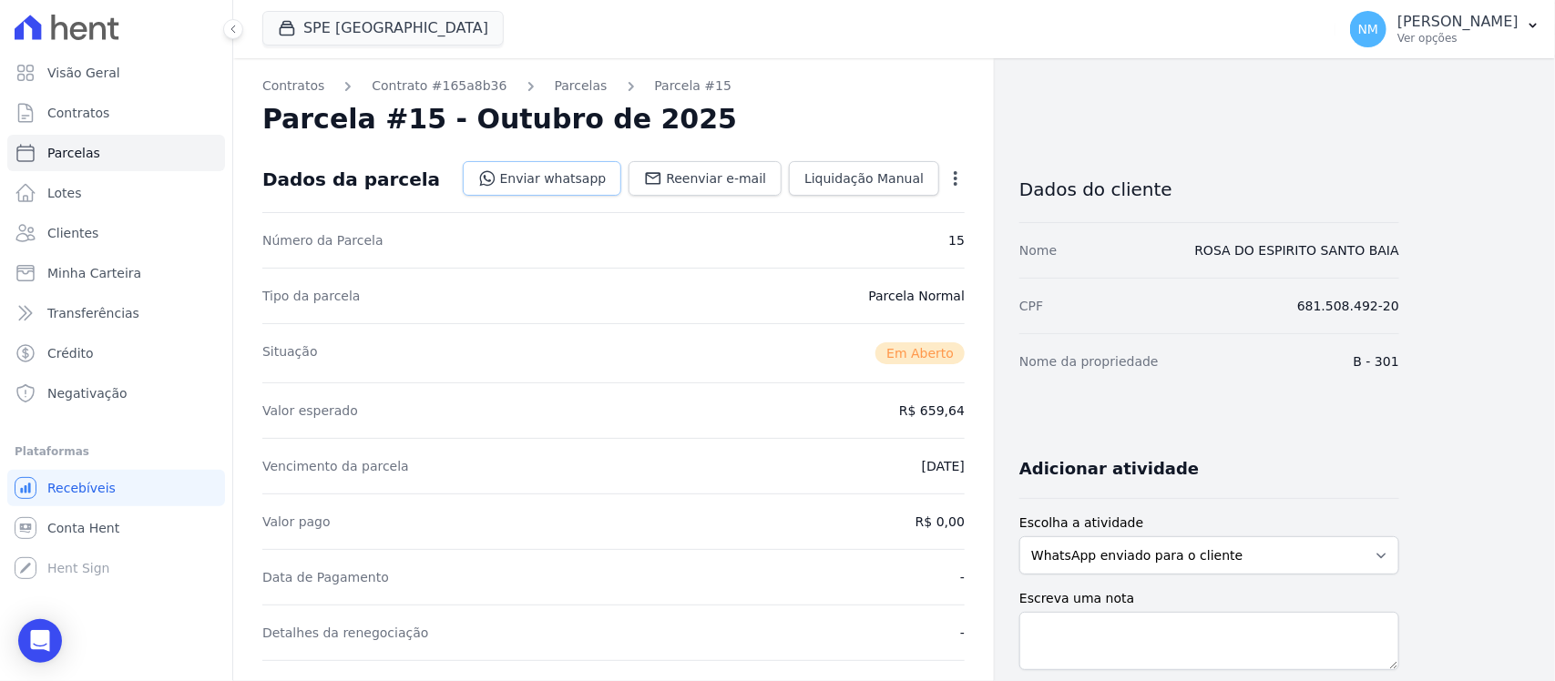
click at [584, 179] on link "Enviar whatsapp" at bounding box center [542, 178] width 159 height 35
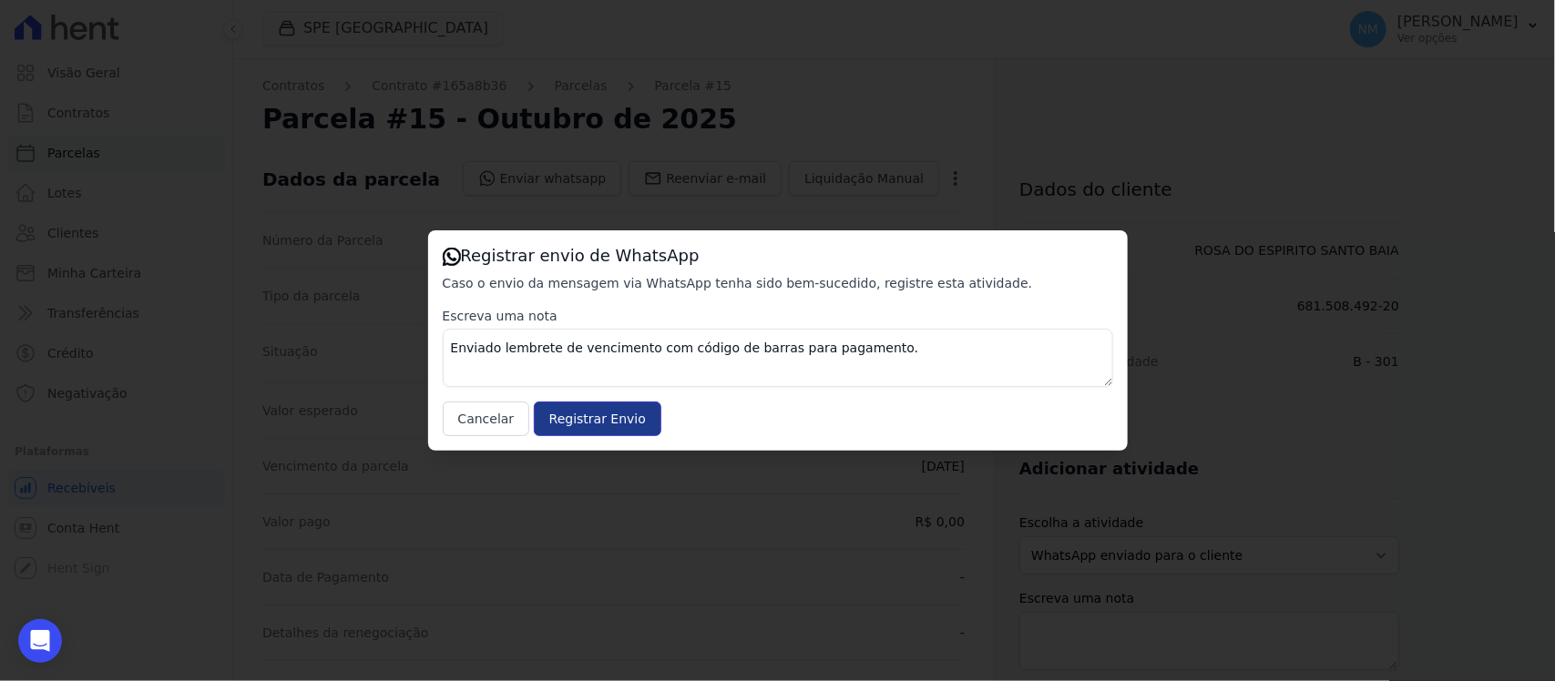
click at [579, 416] on input "Registrar Envio" at bounding box center [598, 419] width 128 height 35
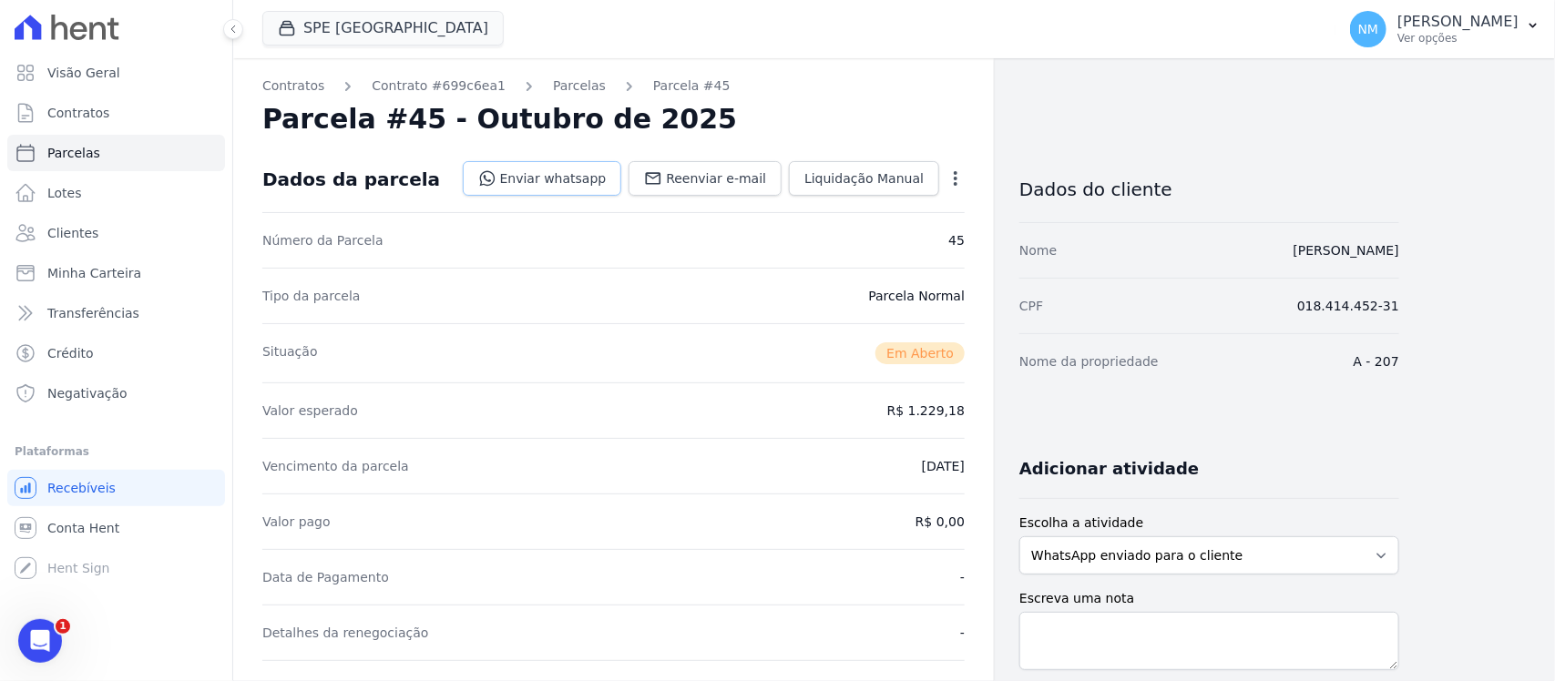
click at [581, 176] on link "Enviar whatsapp" at bounding box center [542, 178] width 159 height 35
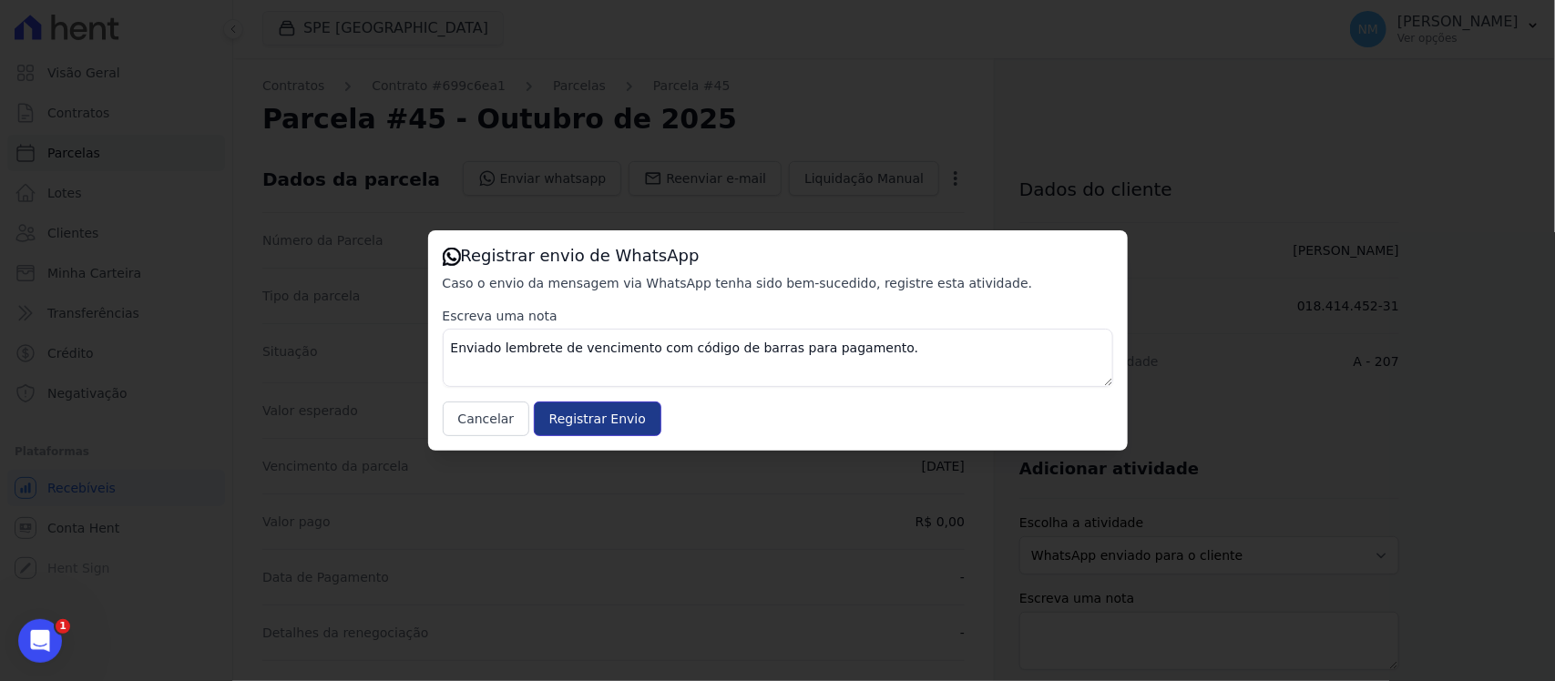
click at [608, 415] on input "Registrar Envio" at bounding box center [598, 419] width 128 height 35
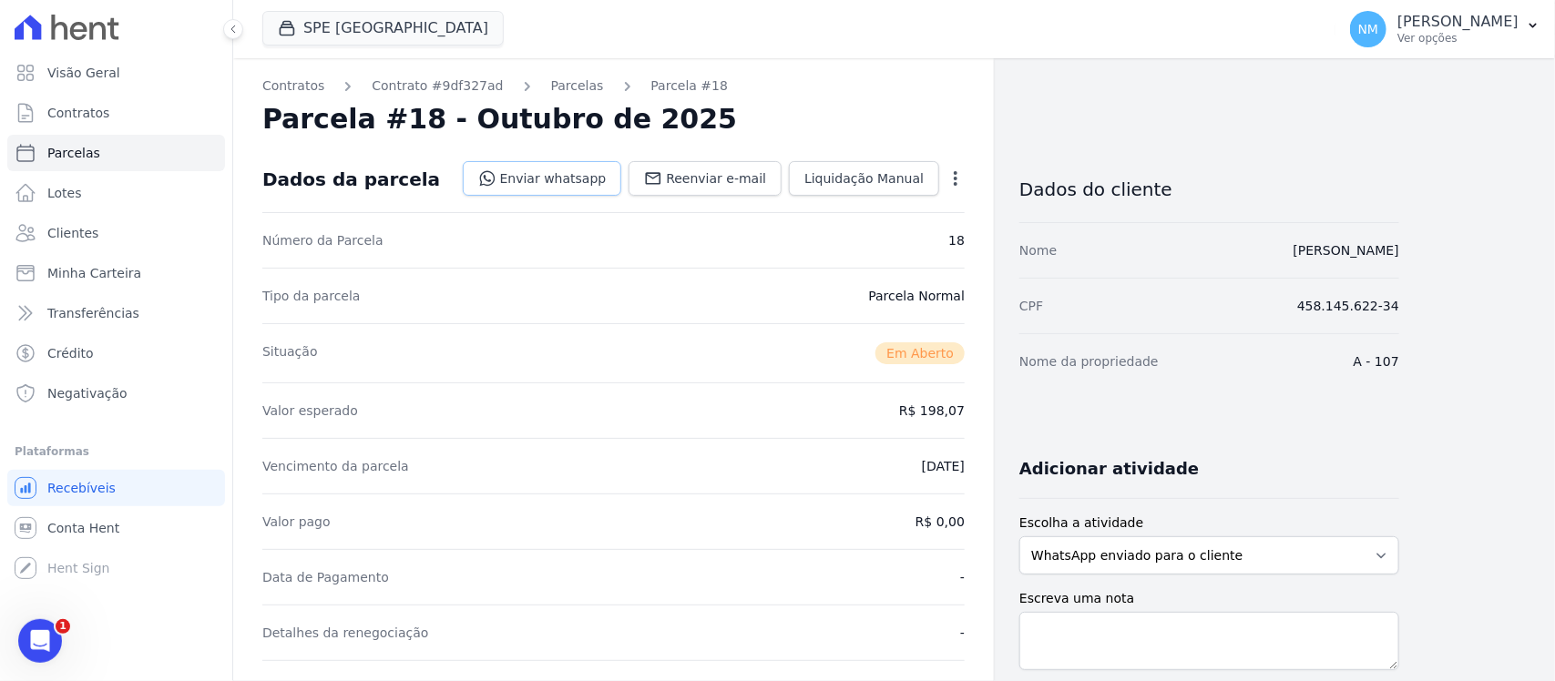
click at [545, 169] on link "Enviar whatsapp" at bounding box center [542, 178] width 159 height 35
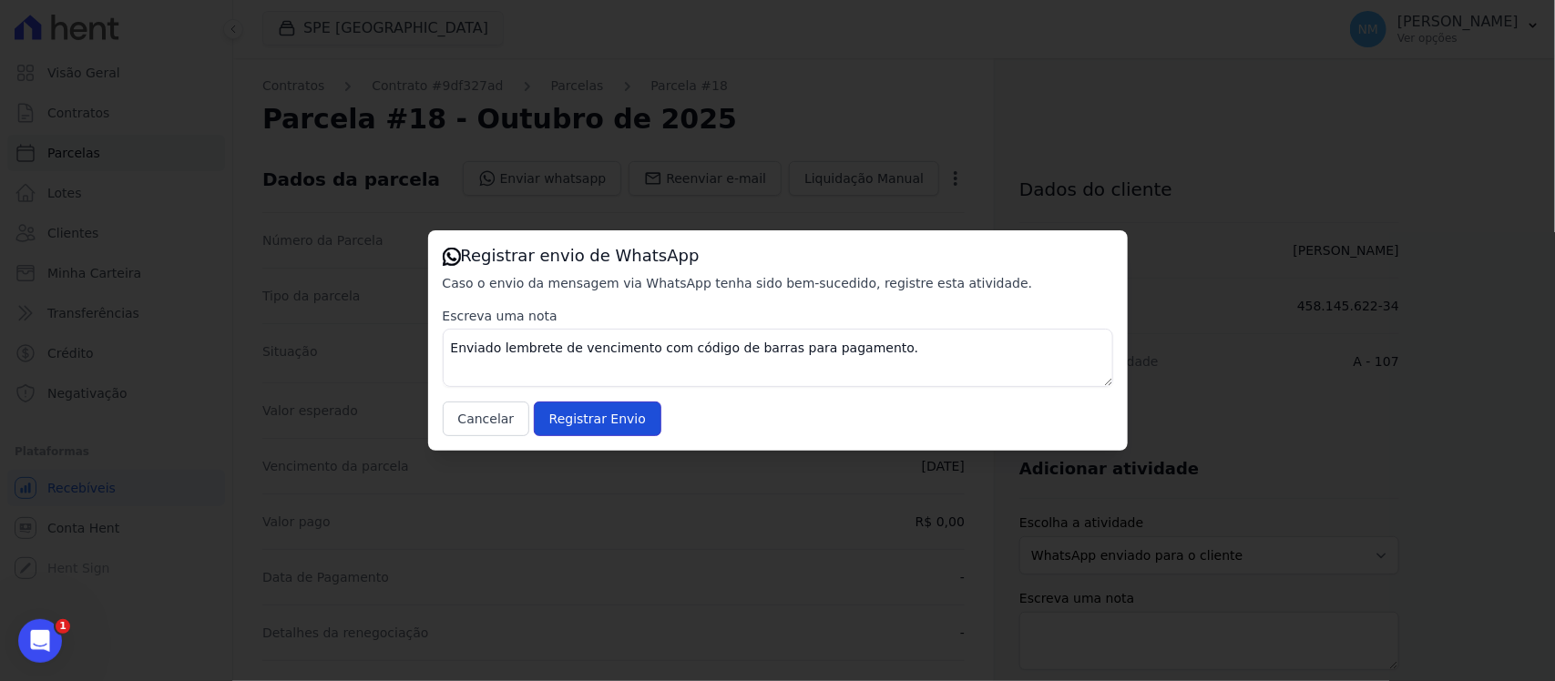
drag, startPoint x: 617, startPoint y: 420, endPoint x: 684, endPoint y: 369, distance: 84.5
click at [633, 416] on input "Registrar Envio" at bounding box center [598, 419] width 128 height 35
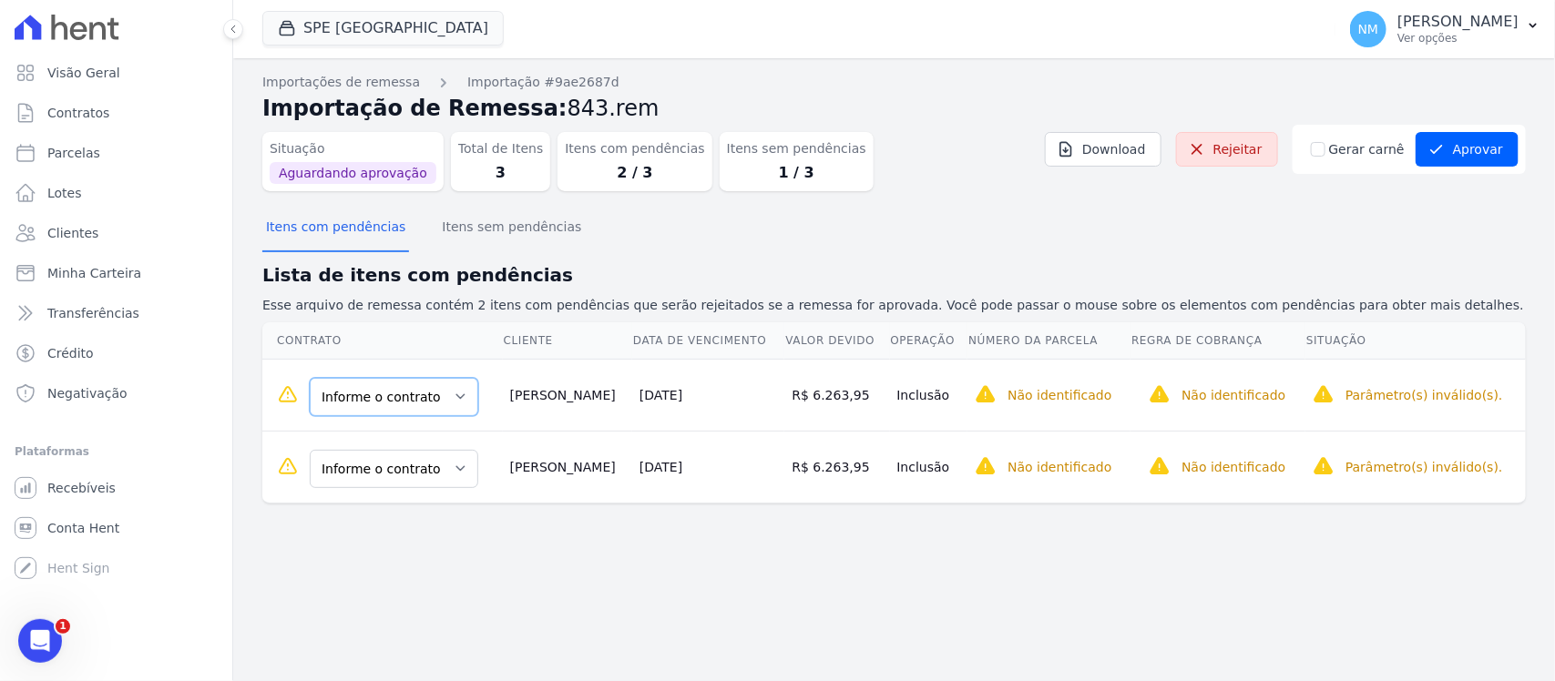
click at [454, 406] on select "Informe o contrato B - 901 B - 905" at bounding box center [394, 397] width 169 height 38
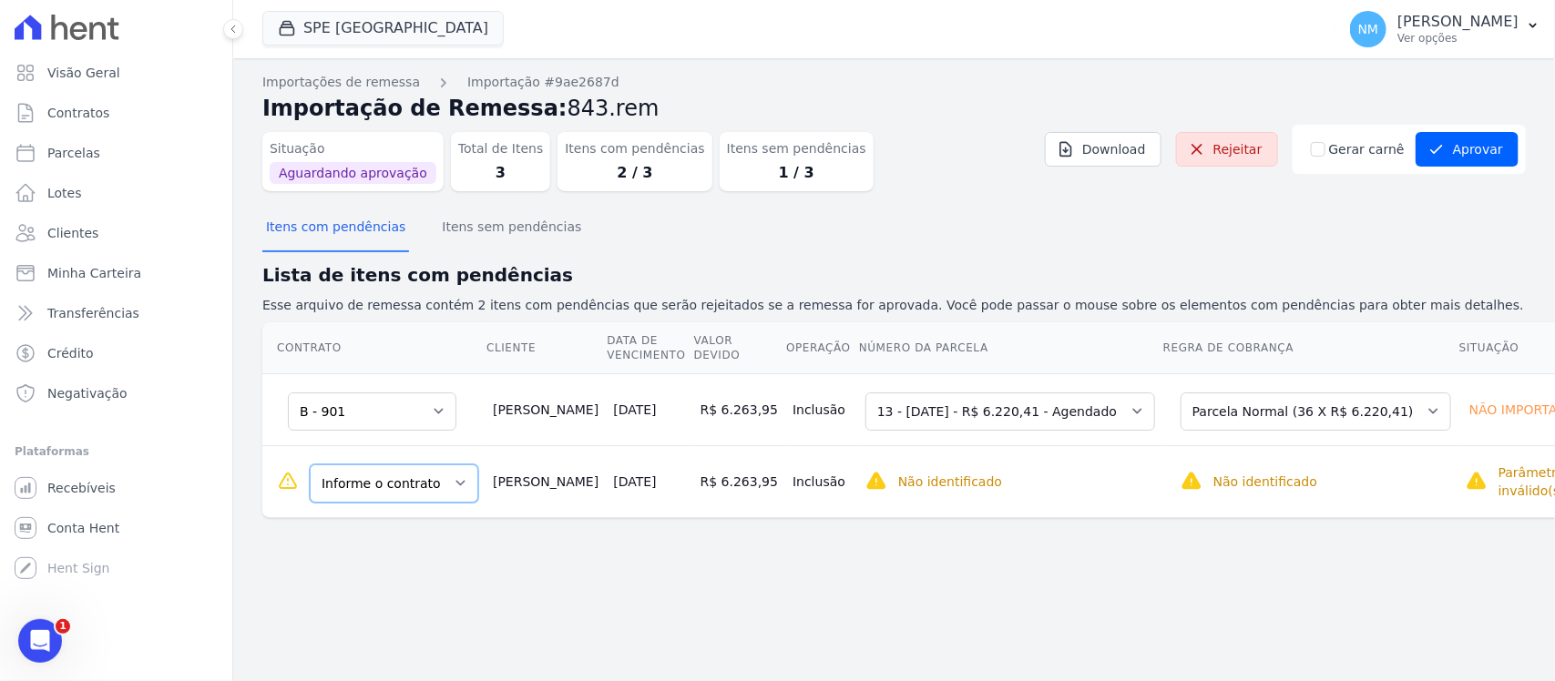
click at [458, 492] on select "Informe o contrato B - 901 B - 905" at bounding box center [394, 484] width 169 height 38
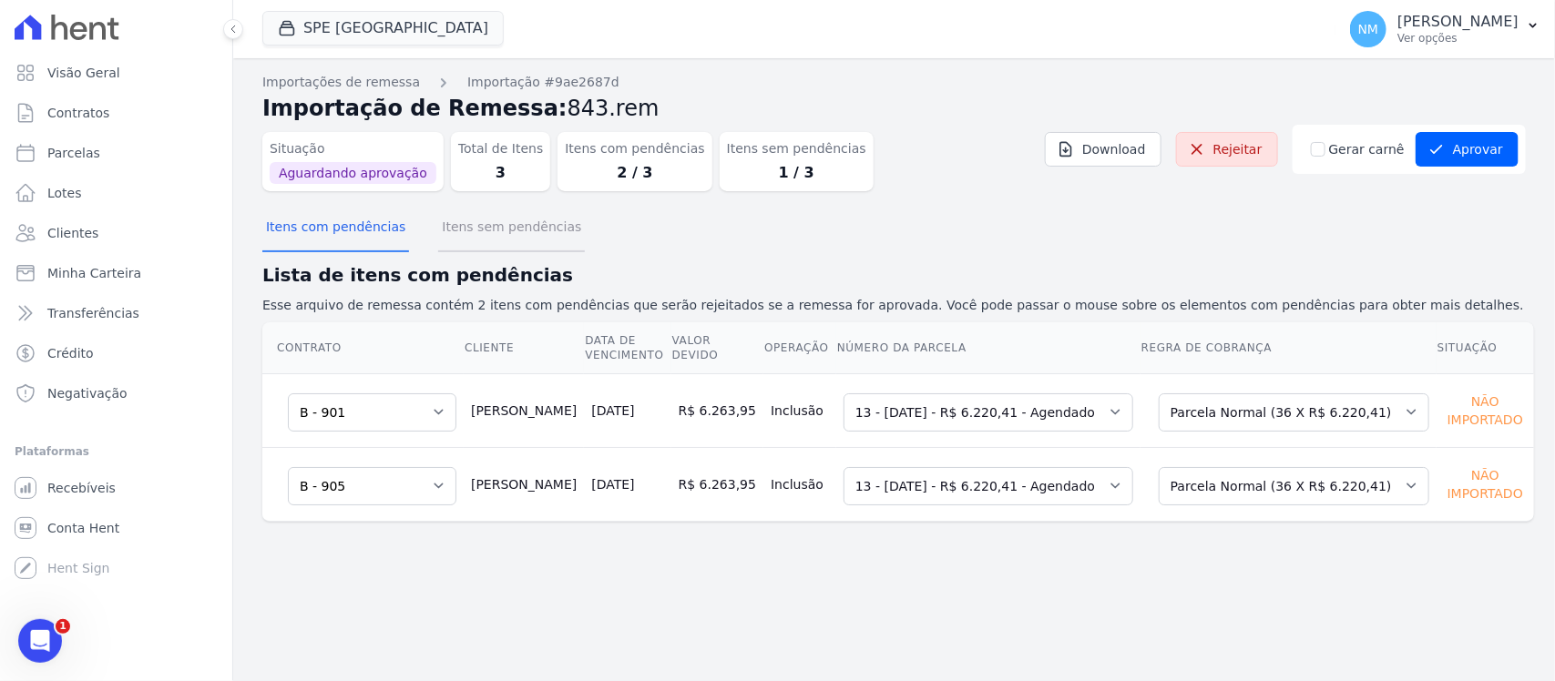
click at [512, 234] on button "Itens sem pendências" at bounding box center [511, 228] width 147 height 47
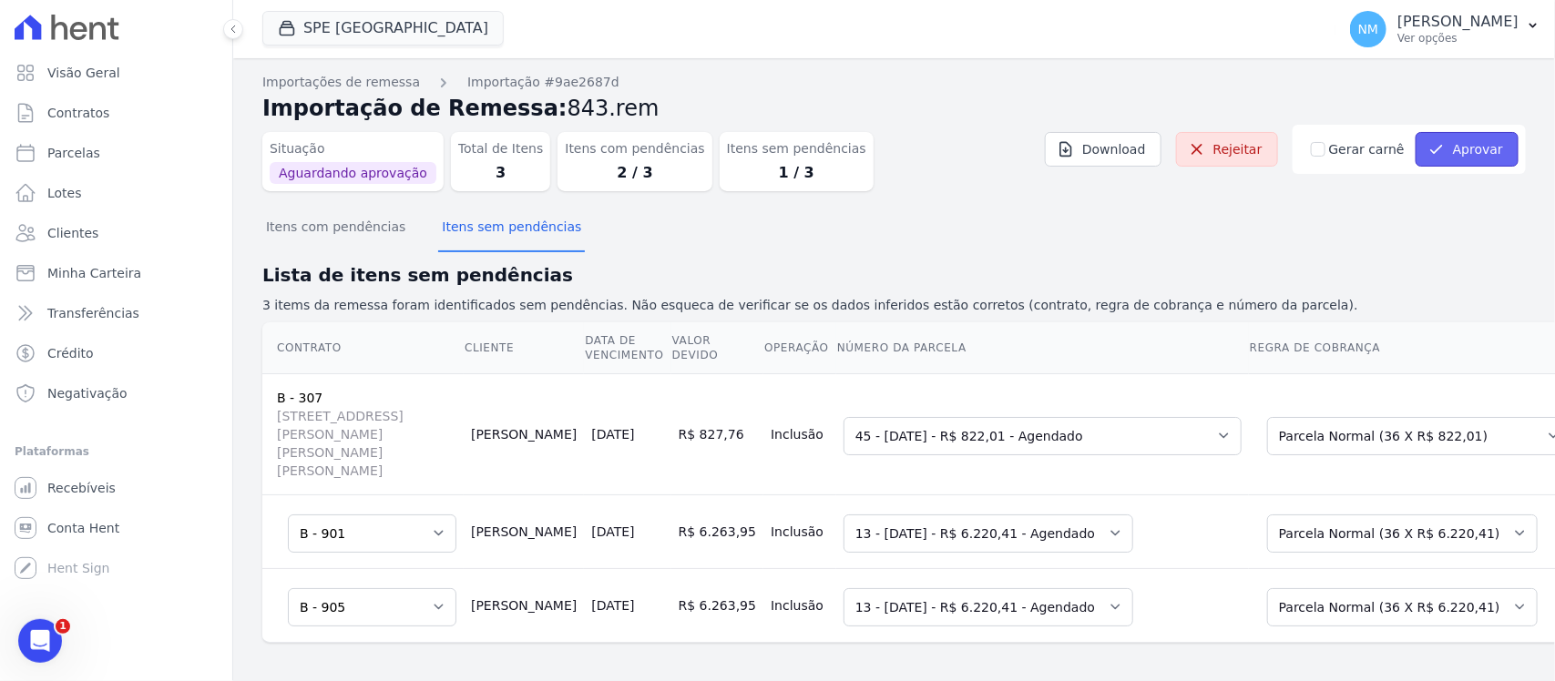
click at [1467, 146] on button "Aprovar" at bounding box center [1467, 149] width 103 height 35
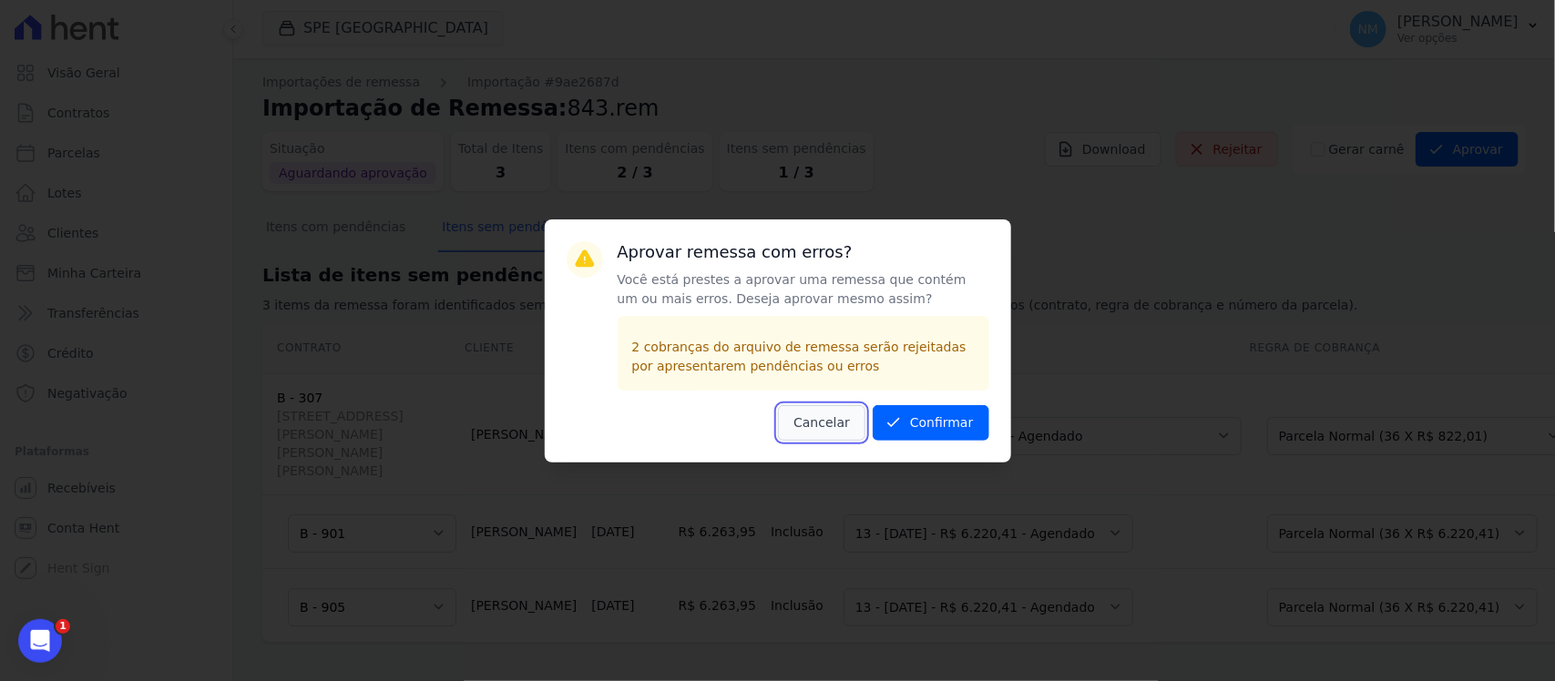
click at [815, 422] on button "Cancelar" at bounding box center [821, 423] width 87 height 36
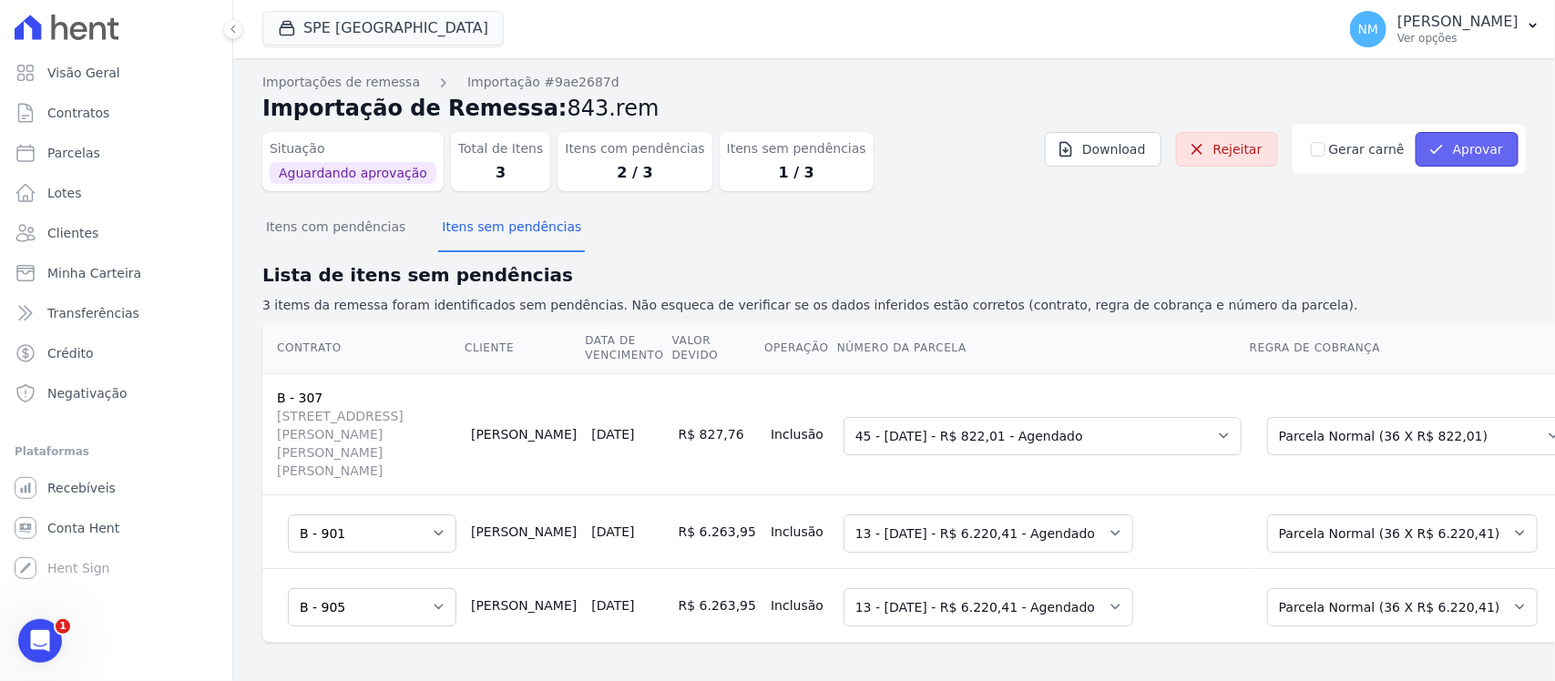
click at [1444, 150] on button "Aprovar" at bounding box center [1467, 149] width 103 height 35
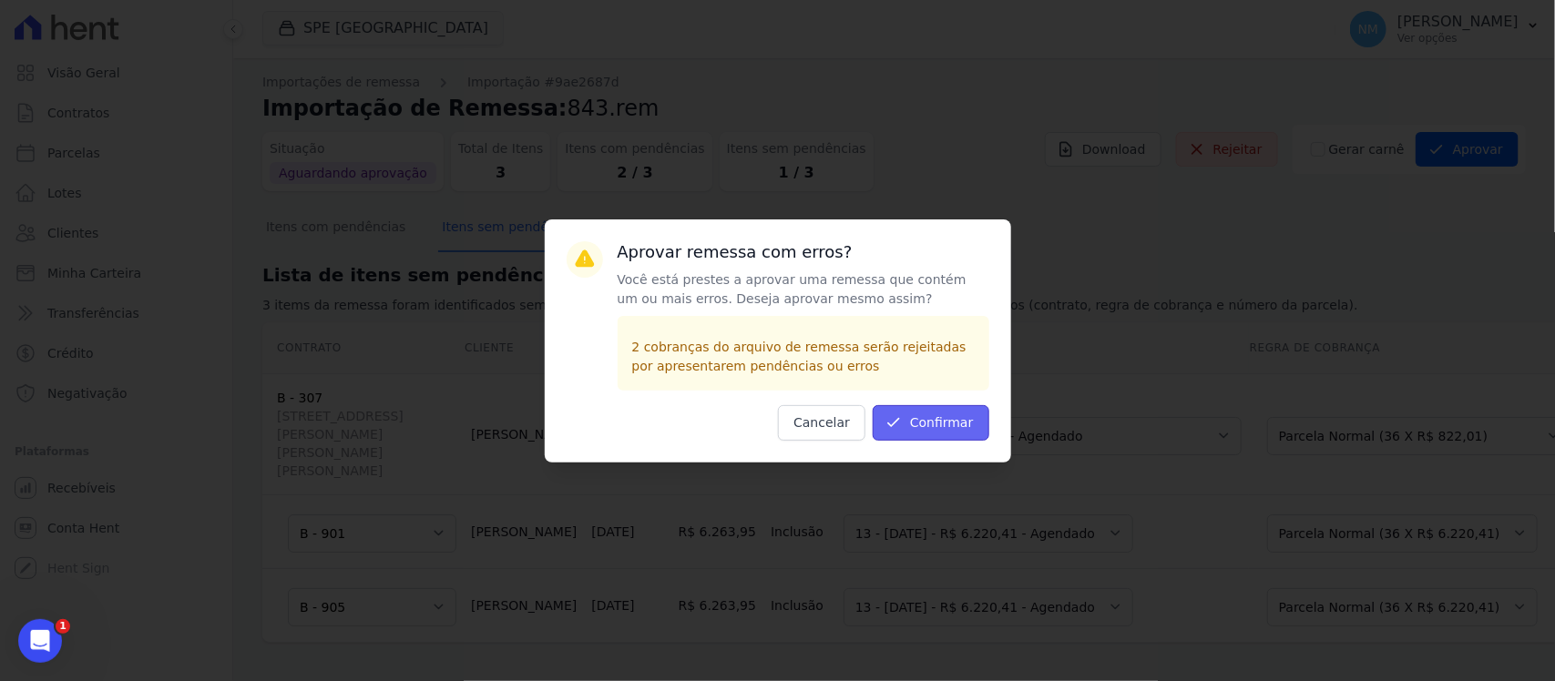
click at [934, 421] on button "Confirmar" at bounding box center [931, 423] width 117 height 36
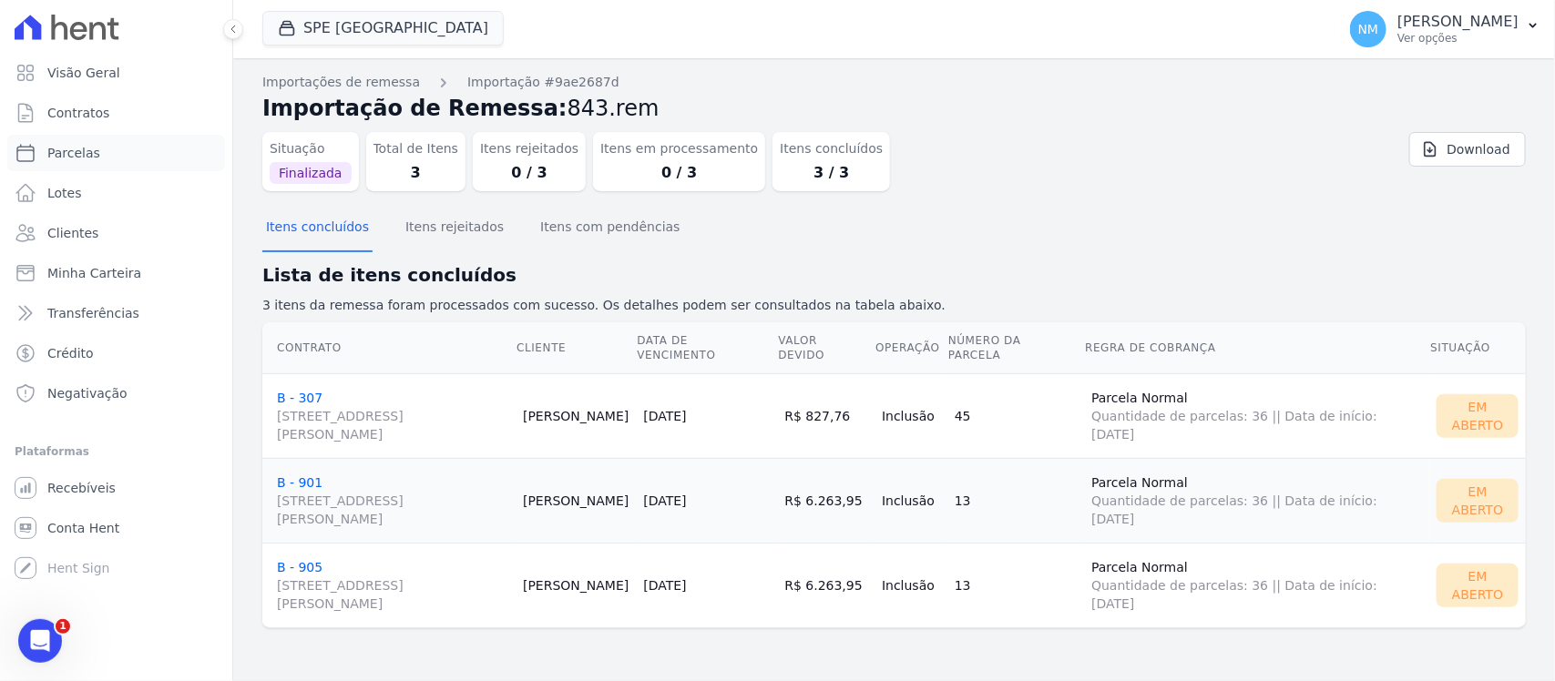
drag, startPoint x: 128, startPoint y: 151, endPoint x: 281, endPoint y: 170, distance: 154.2
click at [128, 151] on link "Parcelas" at bounding box center [116, 153] width 218 height 36
select select
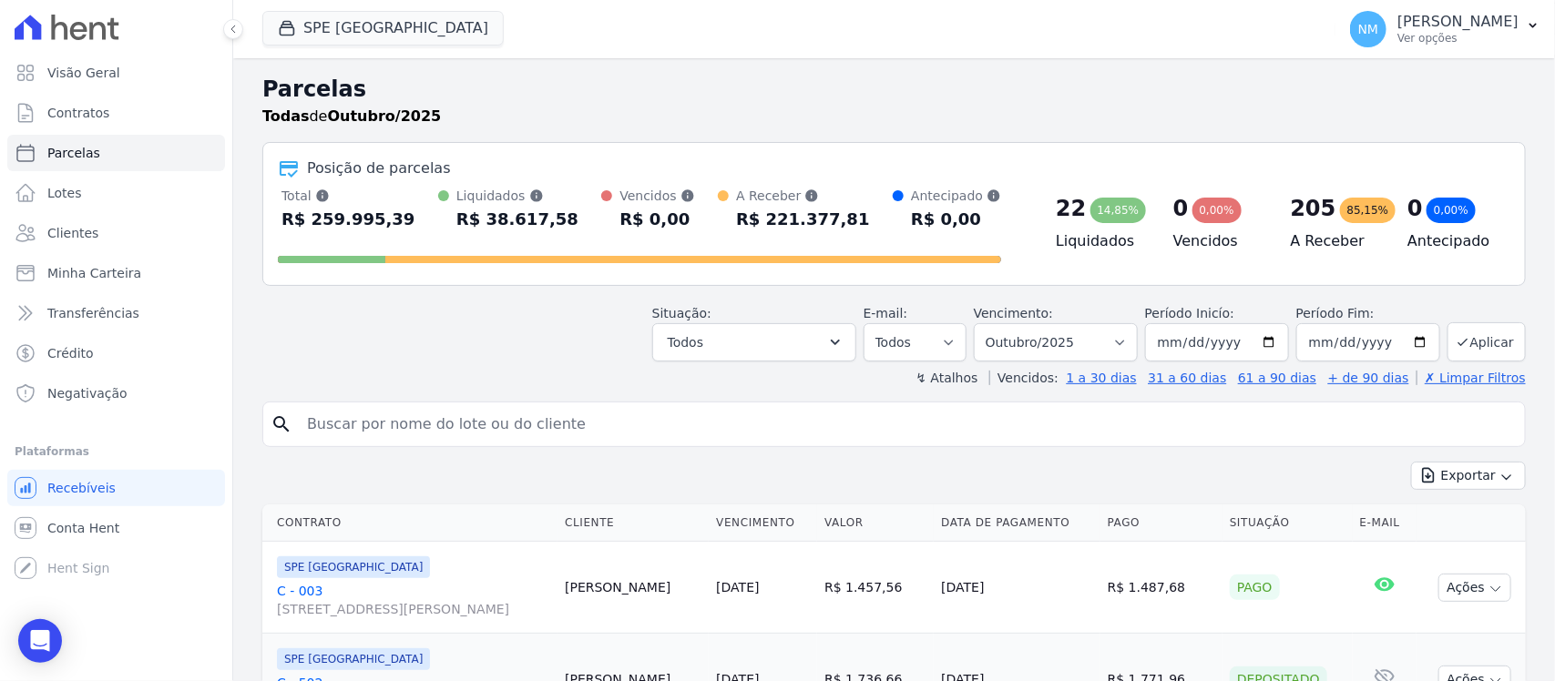
click at [387, 430] on input "search" at bounding box center [907, 424] width 1222 height 36
type input "haldrin"
select select
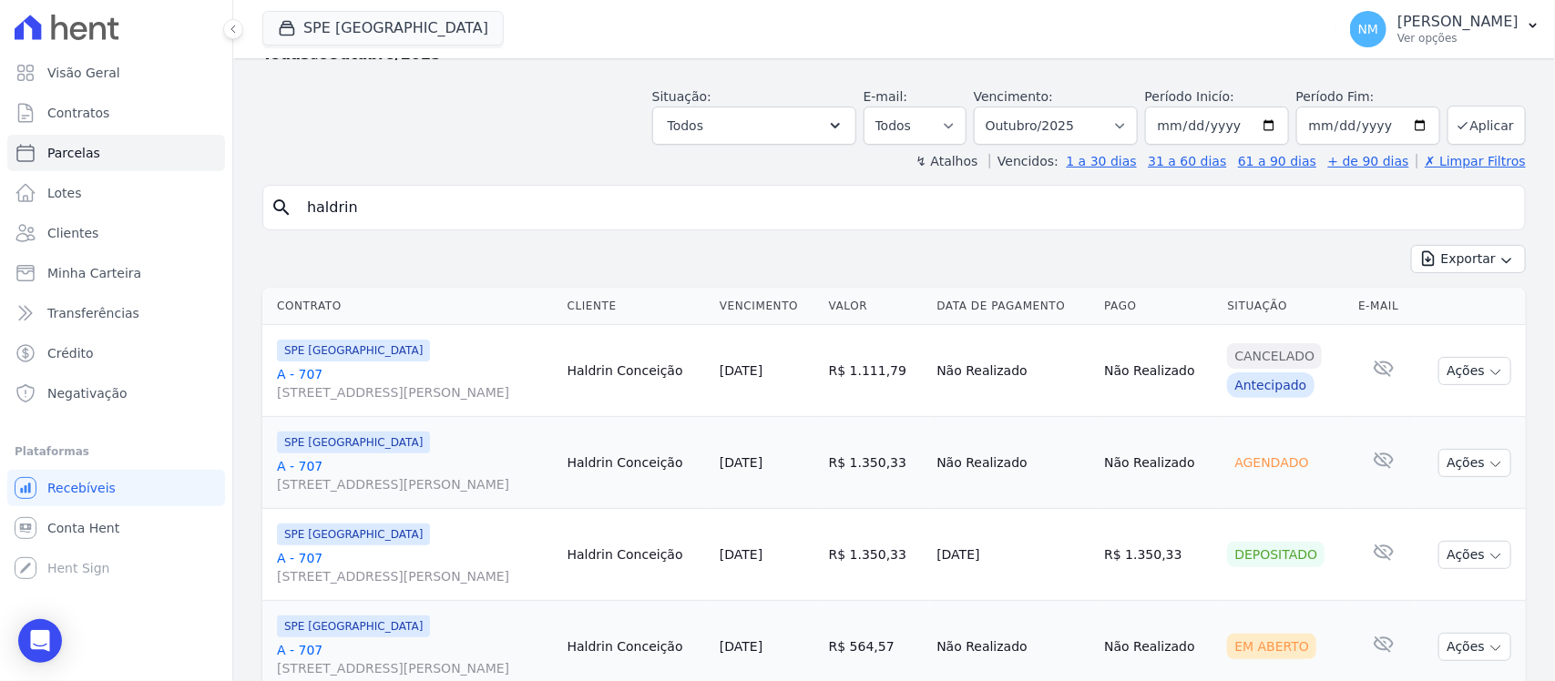
scroll to position [130, 0]
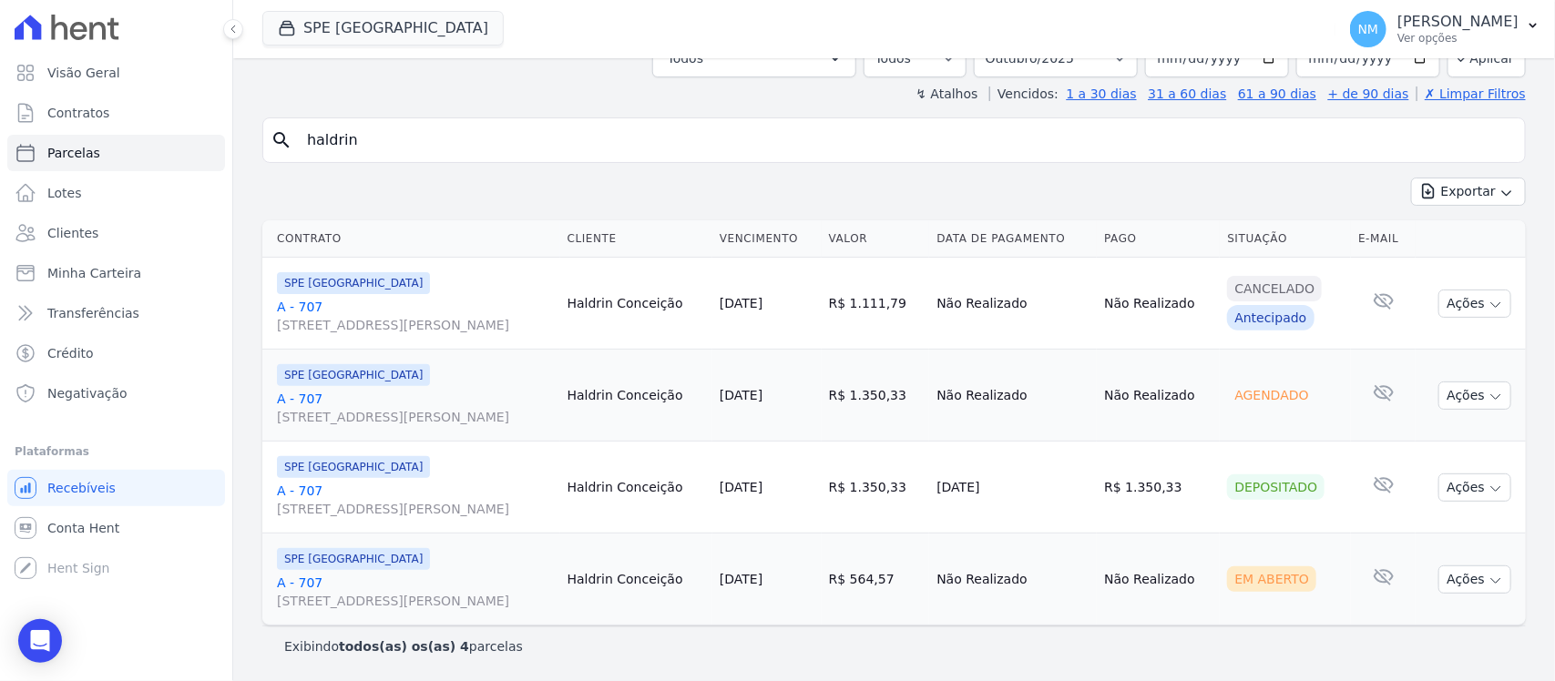
click at [312, 577] on link "A - 707 Travessa Francisco Caldeira Castelo Branco, 2256, sala A, São Brás" at bounding box center [415, 592] width 276 height 36
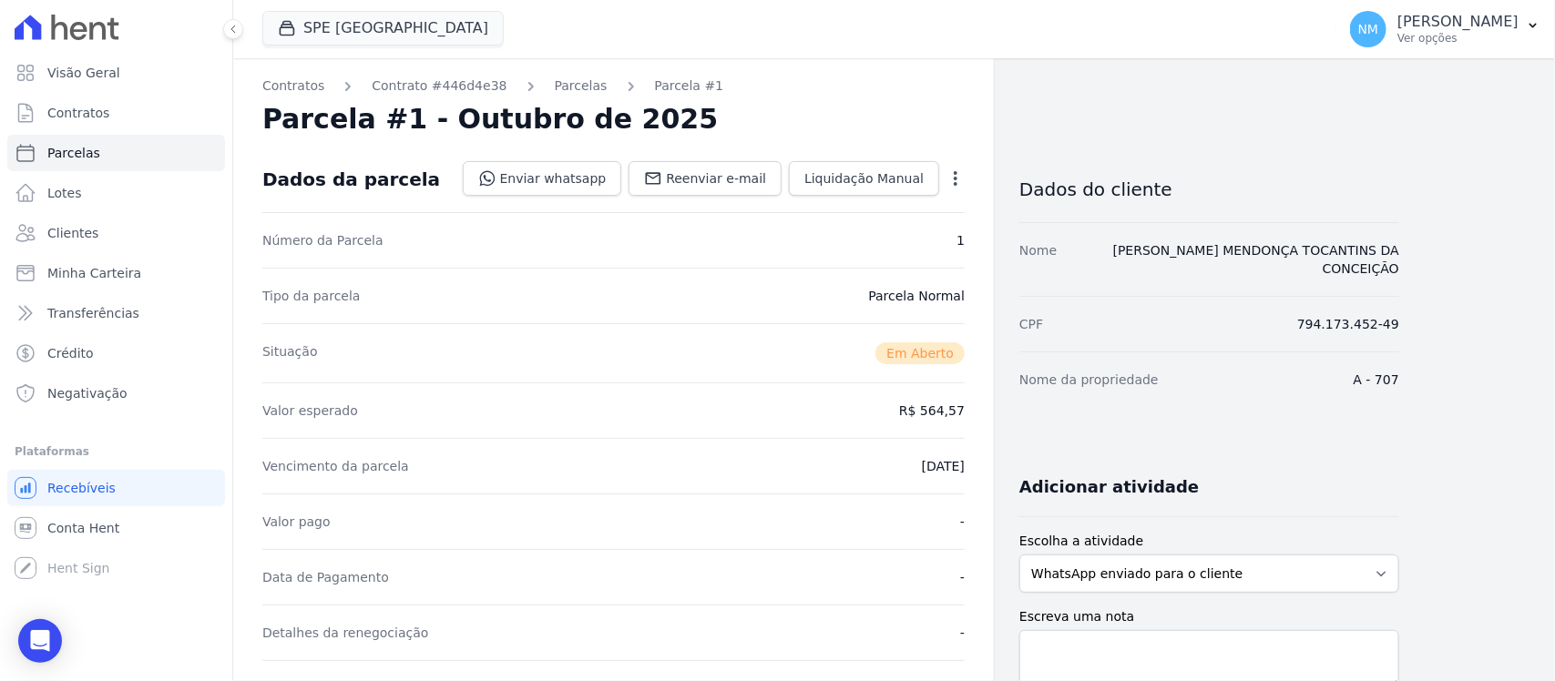
click at [954, 176] on icon "button" at bounding box center [955, 178] width 18 height 18
click at [877, 241] on link "Cancelar Cobrança" at bounding box center [877, 236] width 160 height 33
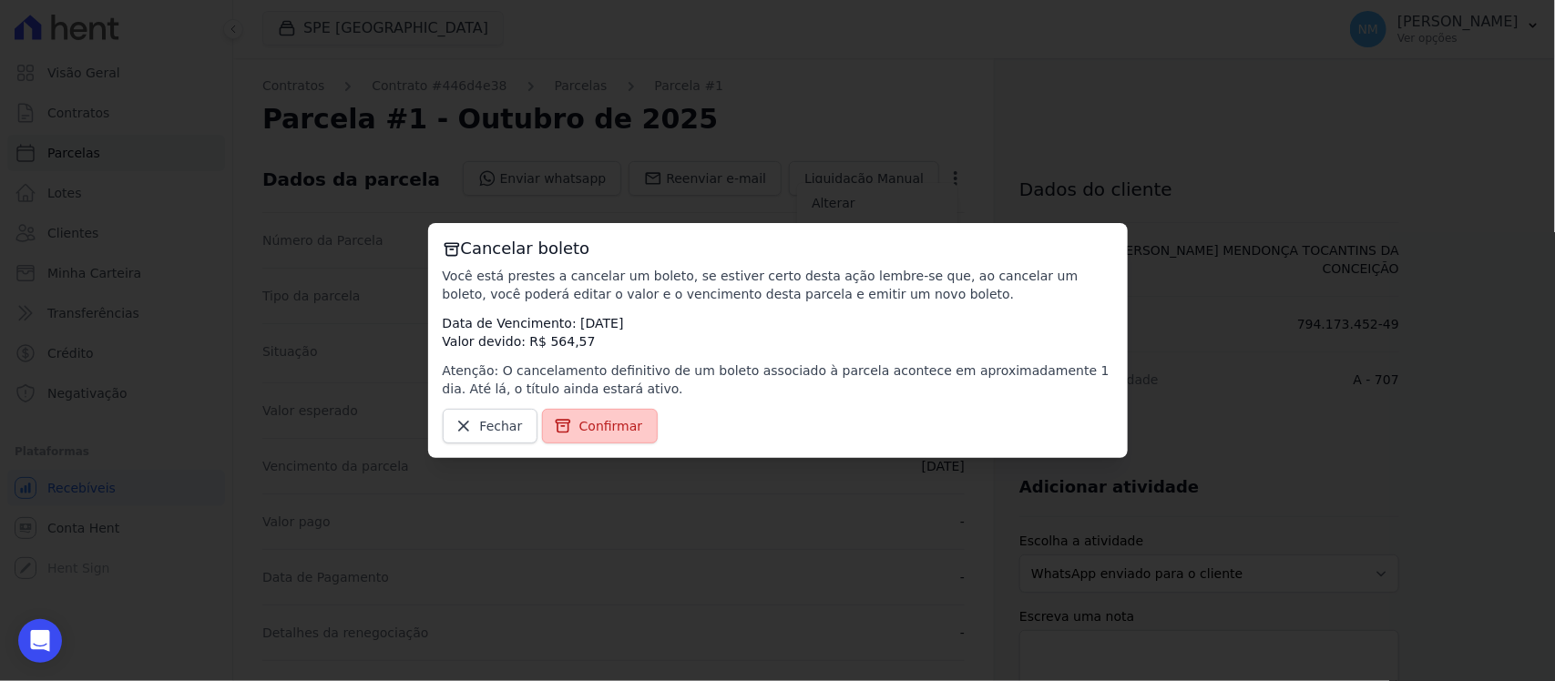
click at [620, 420] on span "Confirmar" at bounding box center [611, 426] width 64 height 18
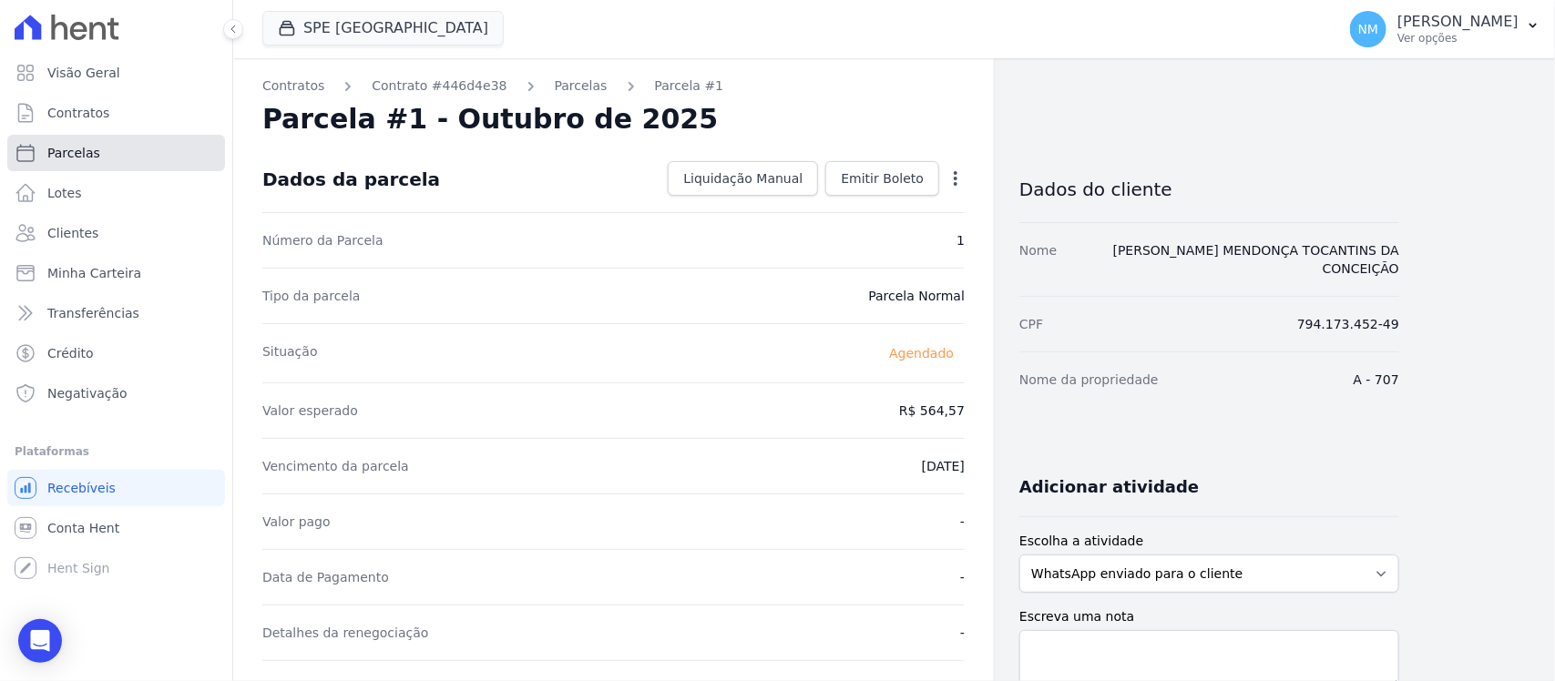
click at [129, 138] on link "Parcelas" at bounding box center [116, 153] width 218 height 36
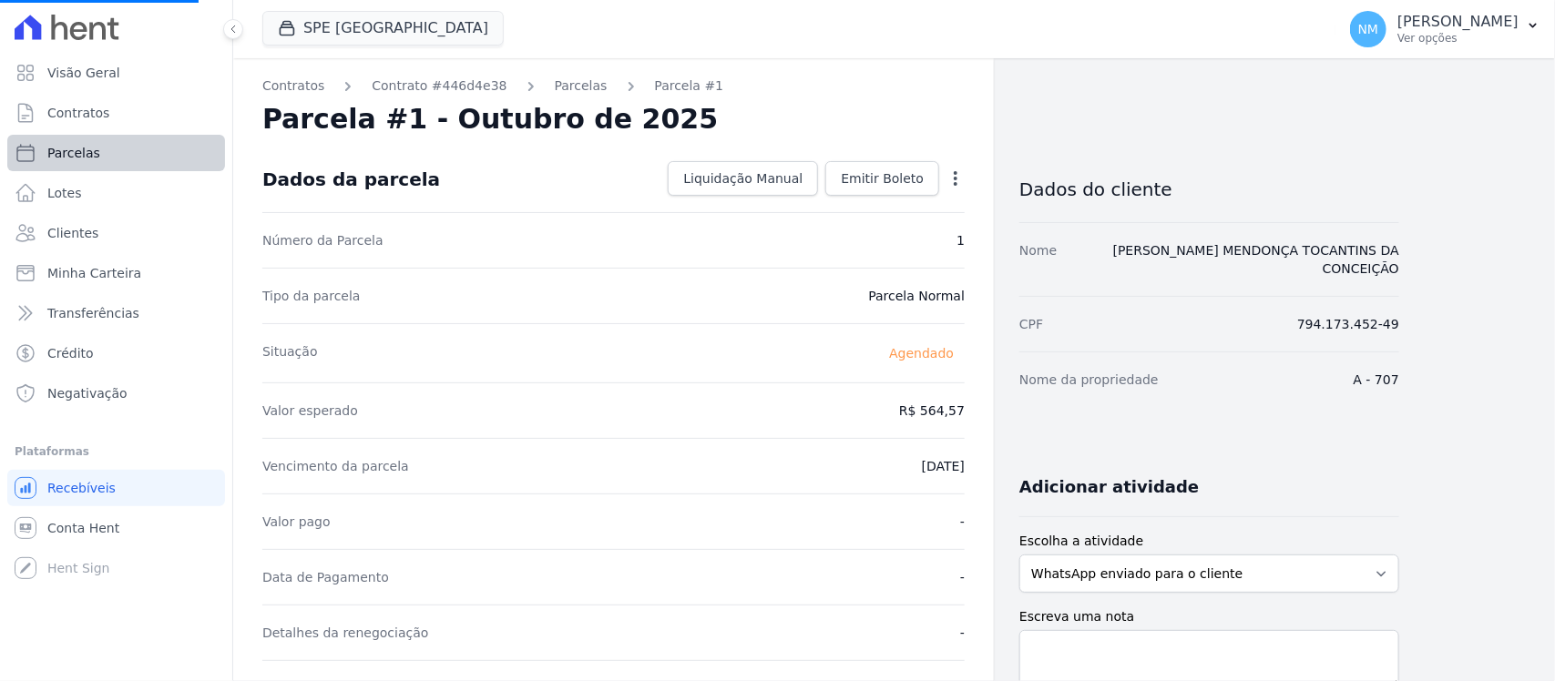
select select
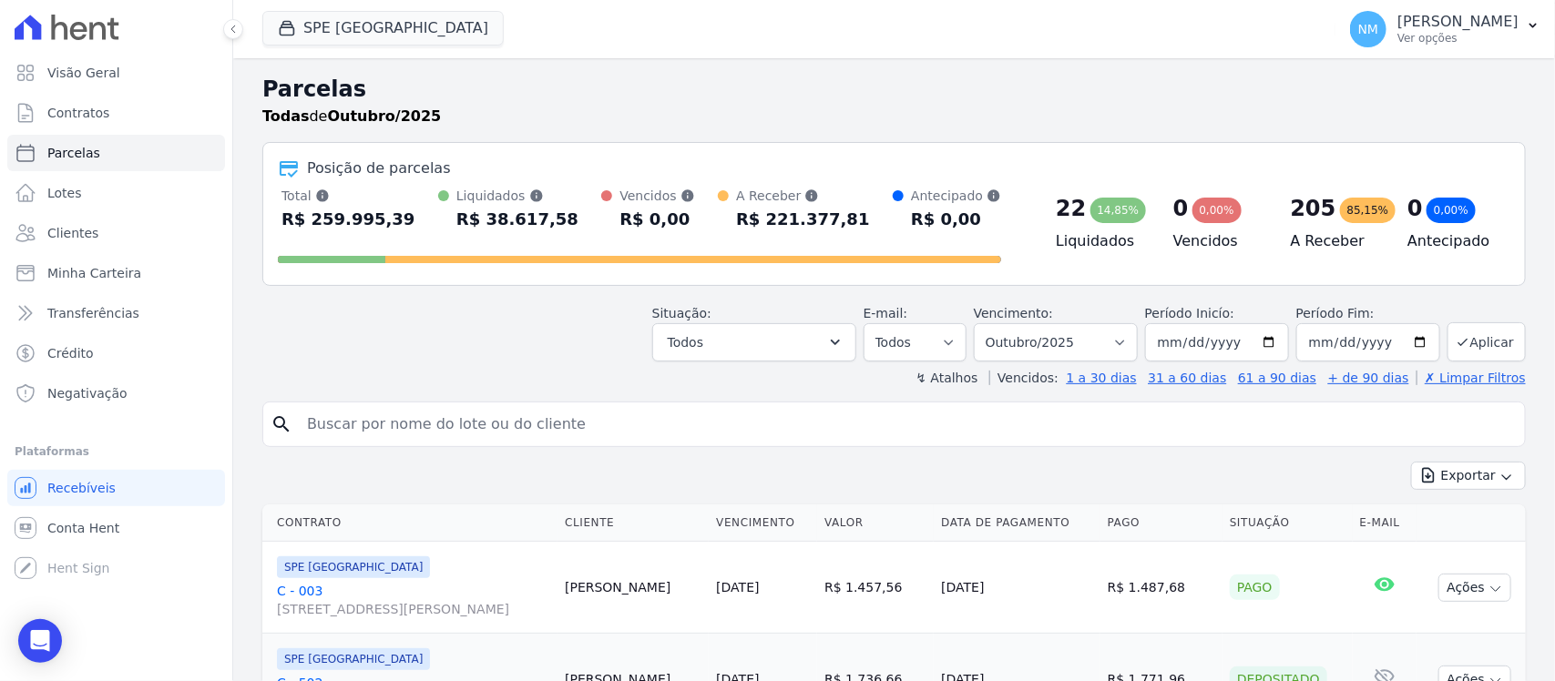
click at [330, 416] on input "search" at bounding box center [907, 424] width 1222 height 36
type input "cintia"
select select
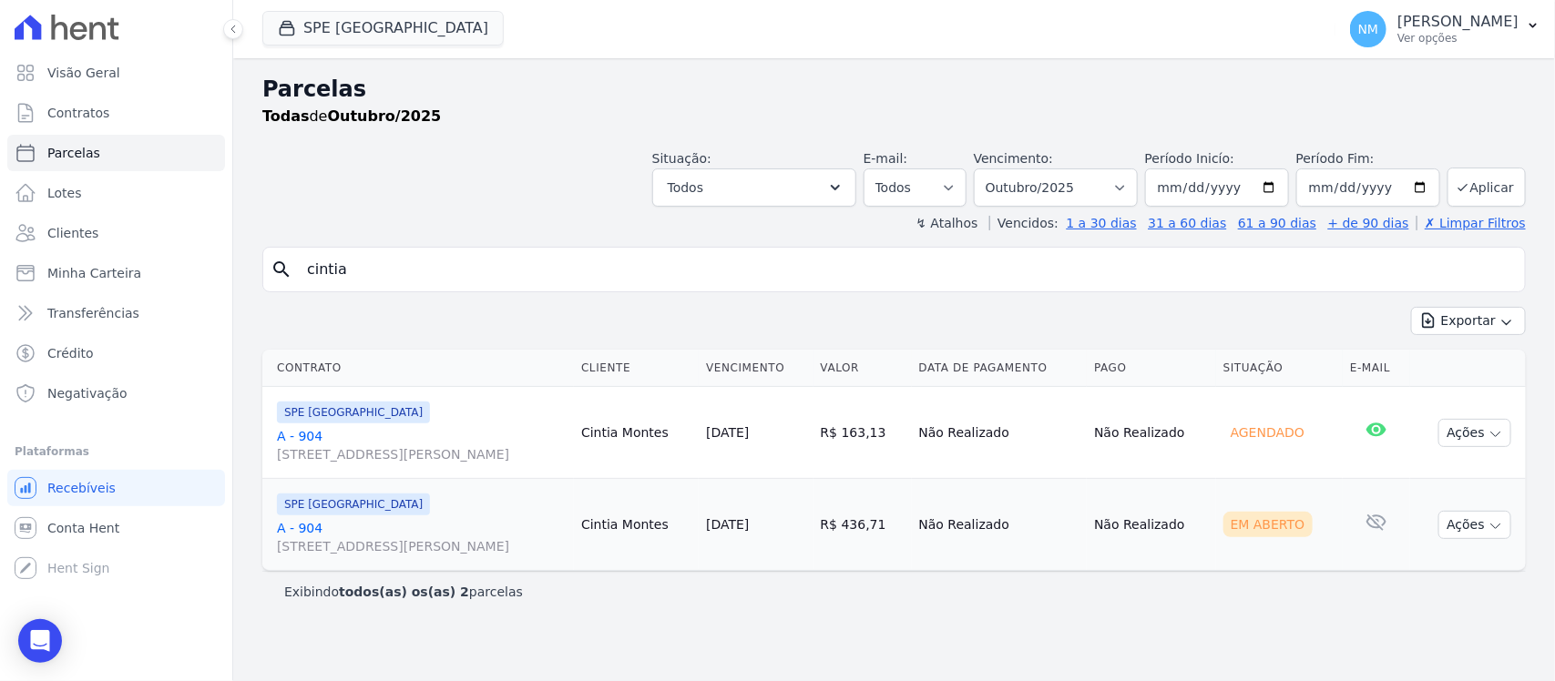
click at [298, 438] on link "A - 904 Travessa Francisco Caldeira Castelo Branco, 2256, sala A, São Brás" at bounding box center [422, 445] width 290 height 36
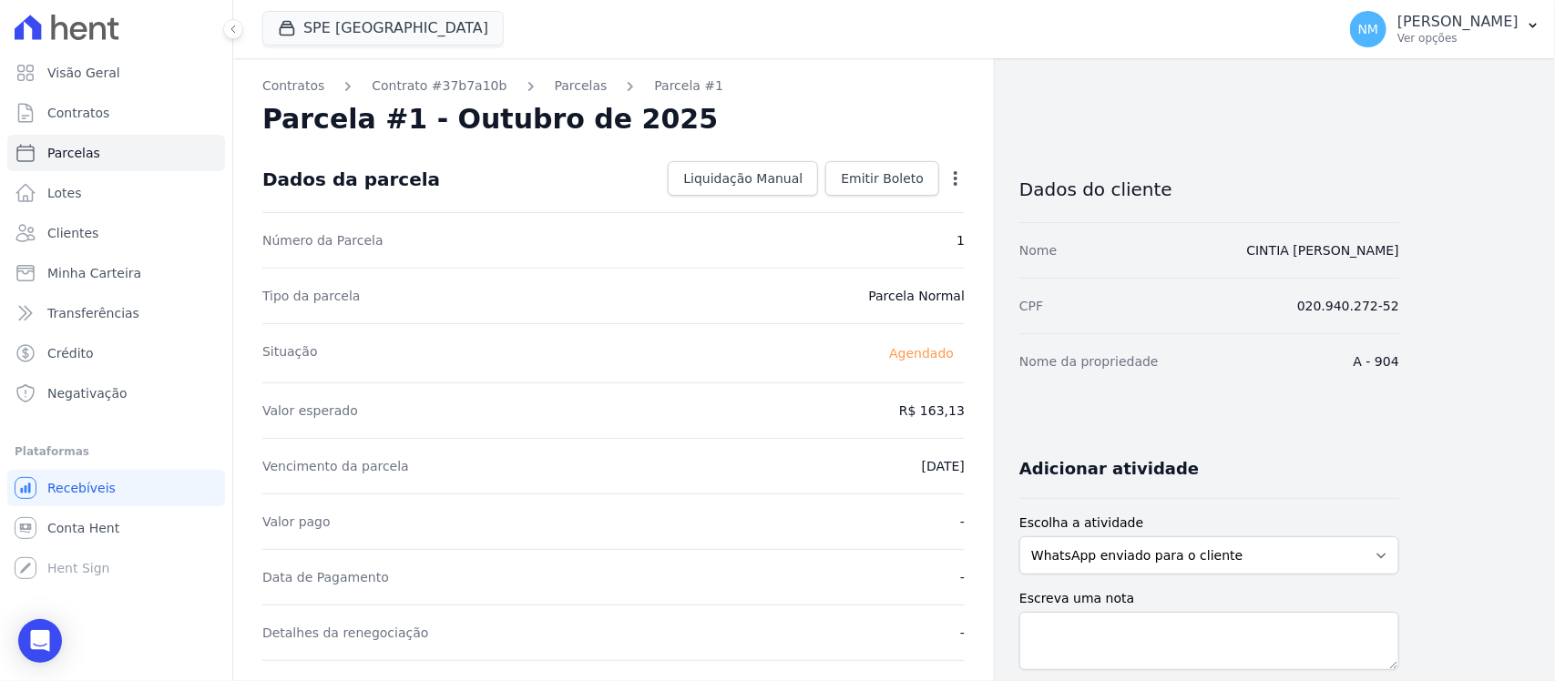
click at [957, 173] on icon "button" at bounding box center [955, 178] width 18 height 18
click at [665, 278] on div "Tipo da parcela Parcela Normal" at bounding box center [613, 296] width 702 height 56
click at [1513, 20] on p "[PERSON_NAME]" at bounding box center [1457, 22] width 121 height 18
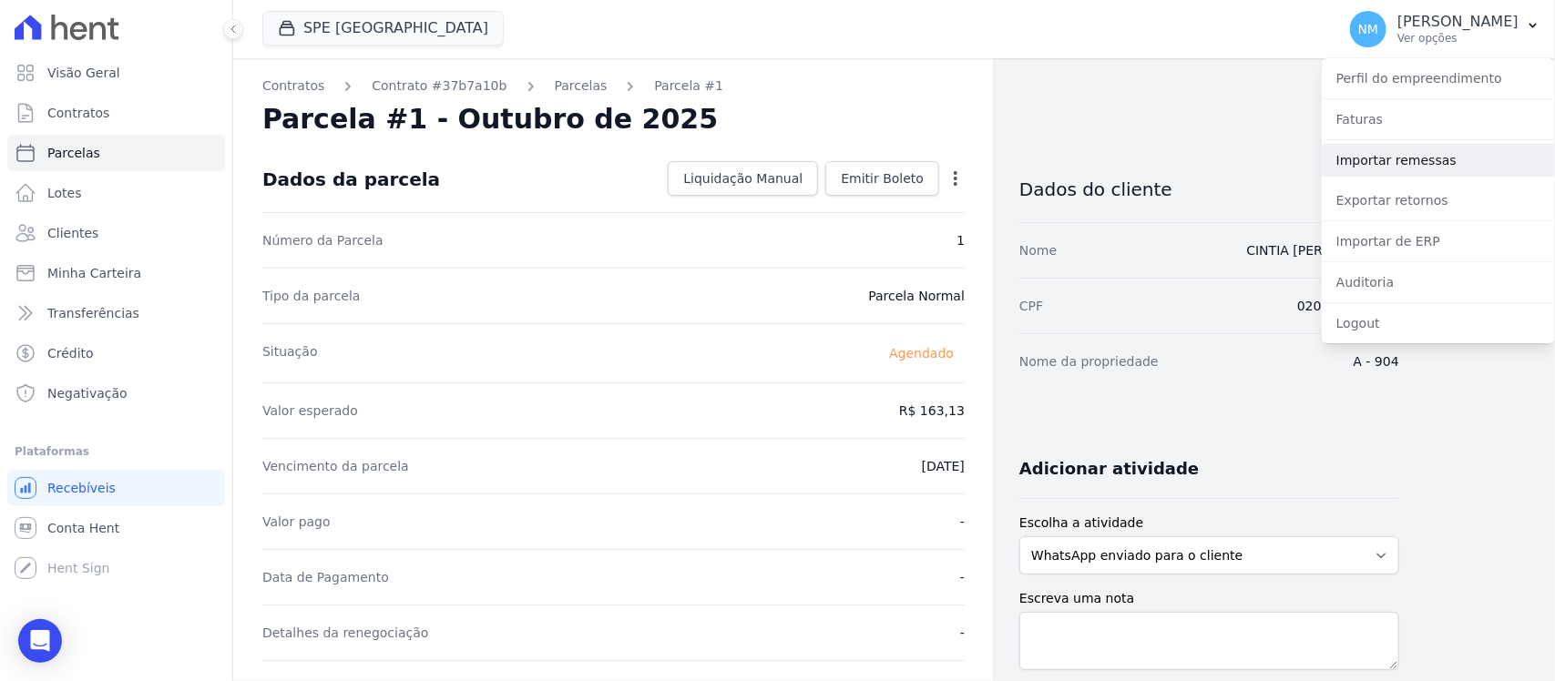
click at [1396, 166] on link "Importar remessas" at bounding box center [1438, 160] width 233 height 33
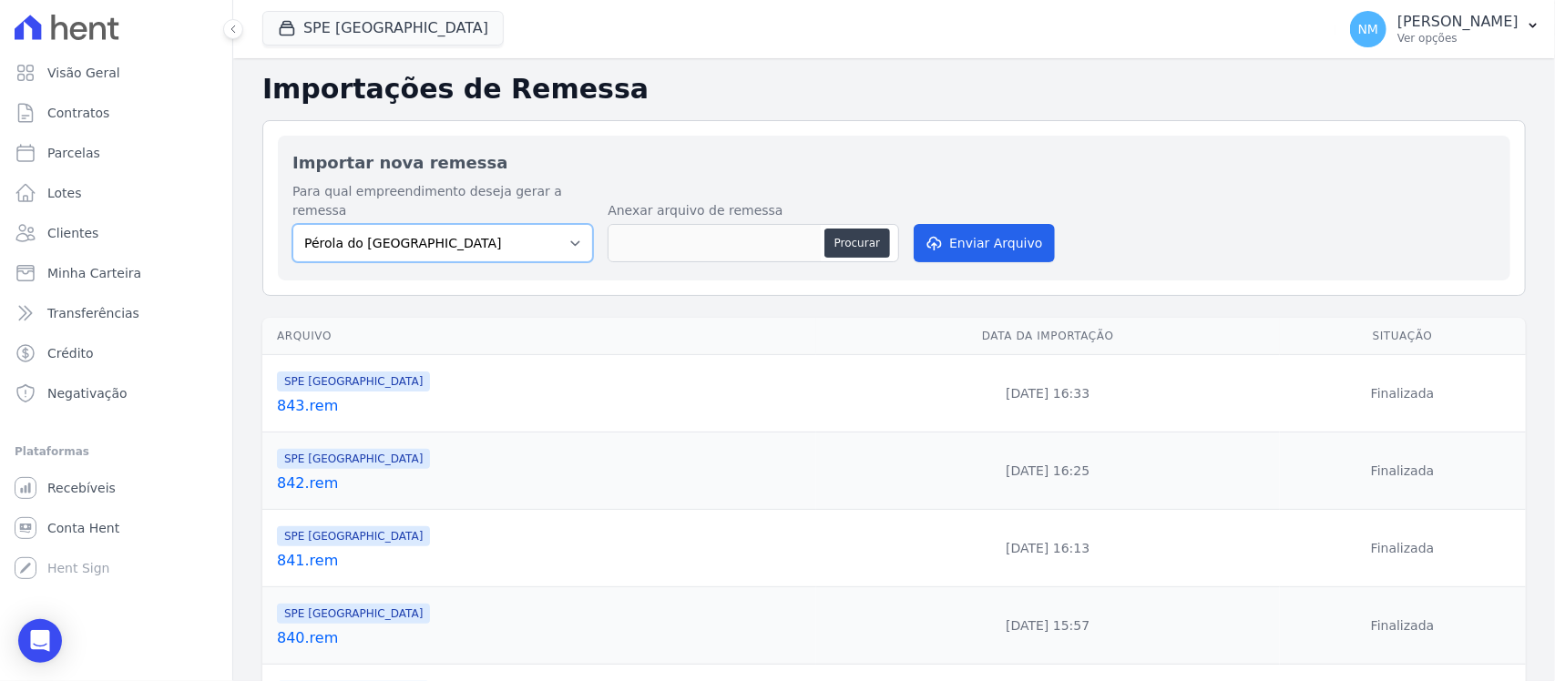
drag, startPoint x: 572, startPoint y: 215, endPoint x: 577, endPoint y: 234, distance: 19.7
click at [572, 224] on select "Pérola do Tocantins SPE Montenegro" at bounding box center [442, 243] width 301 height 38
select select "168bdd06-a3dd-4988-b5a9-b0a7c7bf8968"
click at [292, 224] on select "Pérola do Tocantins SPE Montenegro" at bounding box center [442, 243] width 301 height 38
click at [836, 229] on button "Procurar" at bounding box center [857, 243] width 66 height 29
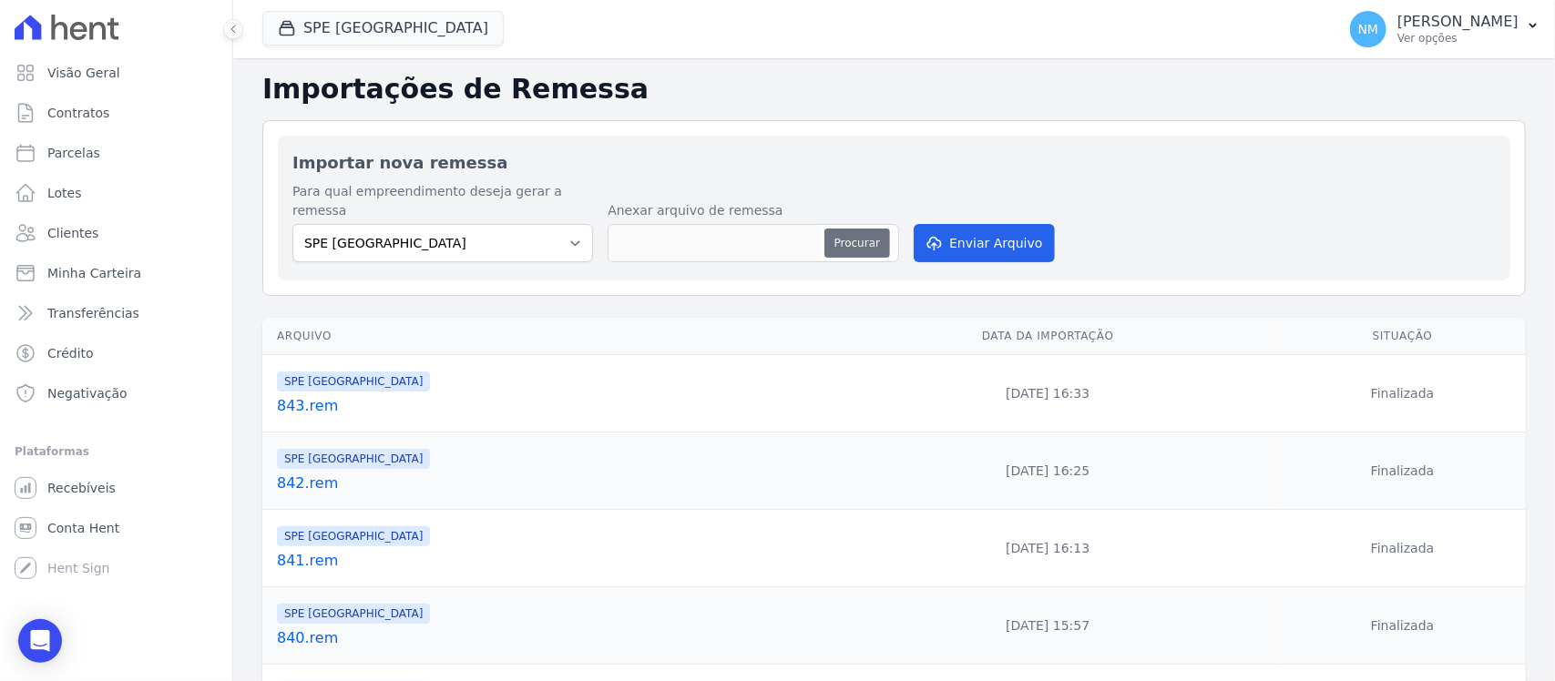
type input "844.rem"
click at [991, 228] on button "Enviar Arquivo" at bounding box center [984, 243] width 140 height 38
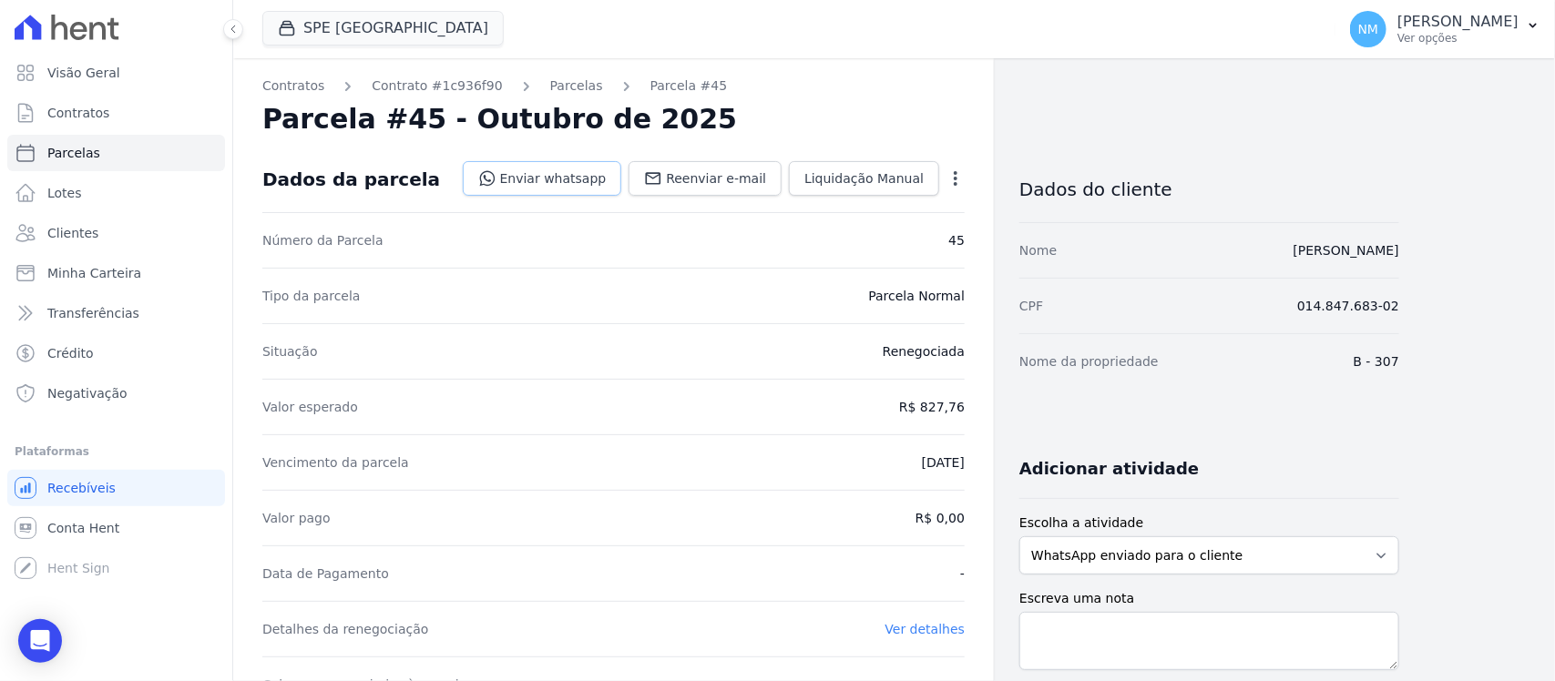
click at [563, 174] on link "Enviar whatsapp" at bounding box center [542, 178] width 159 height 35
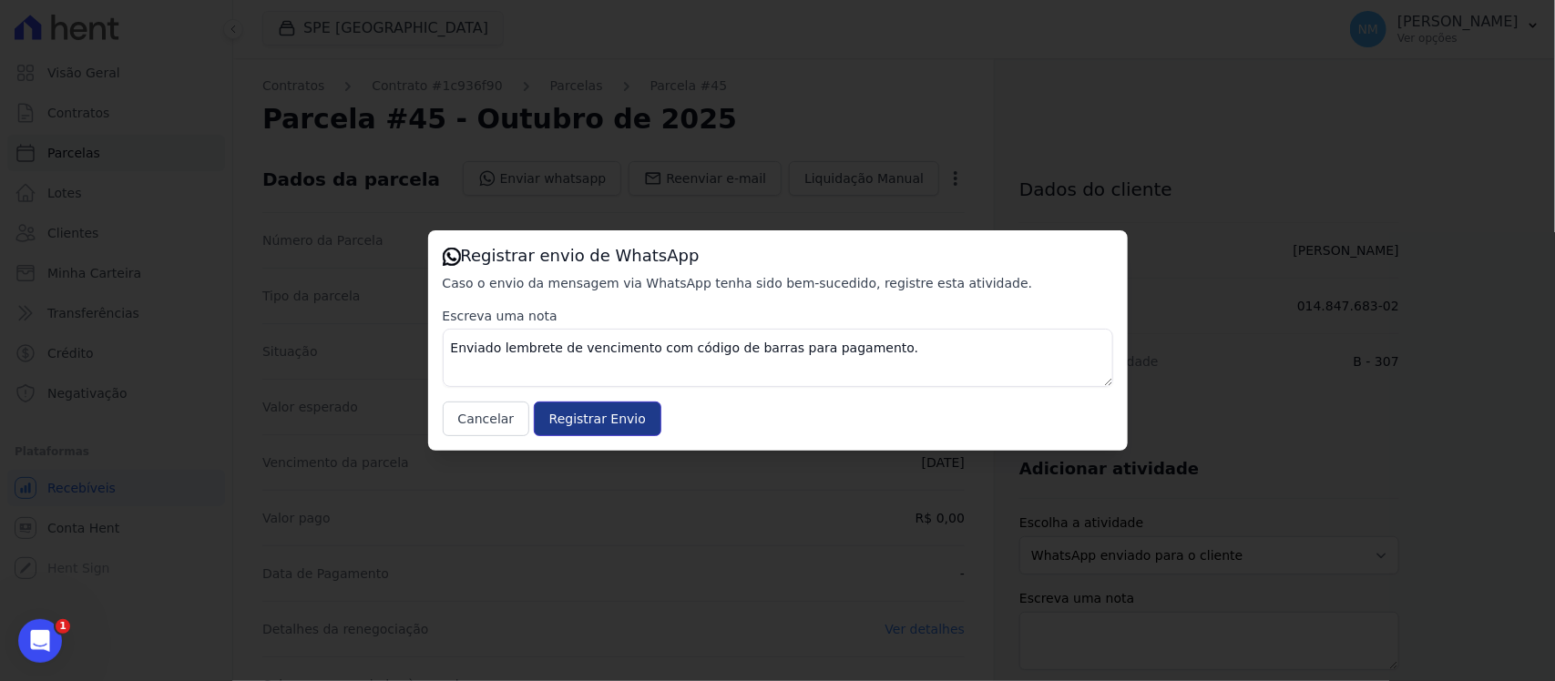
click at [626, 413] on input "Registrar Envio" at bounding box center [598, 419] width 128 height 35
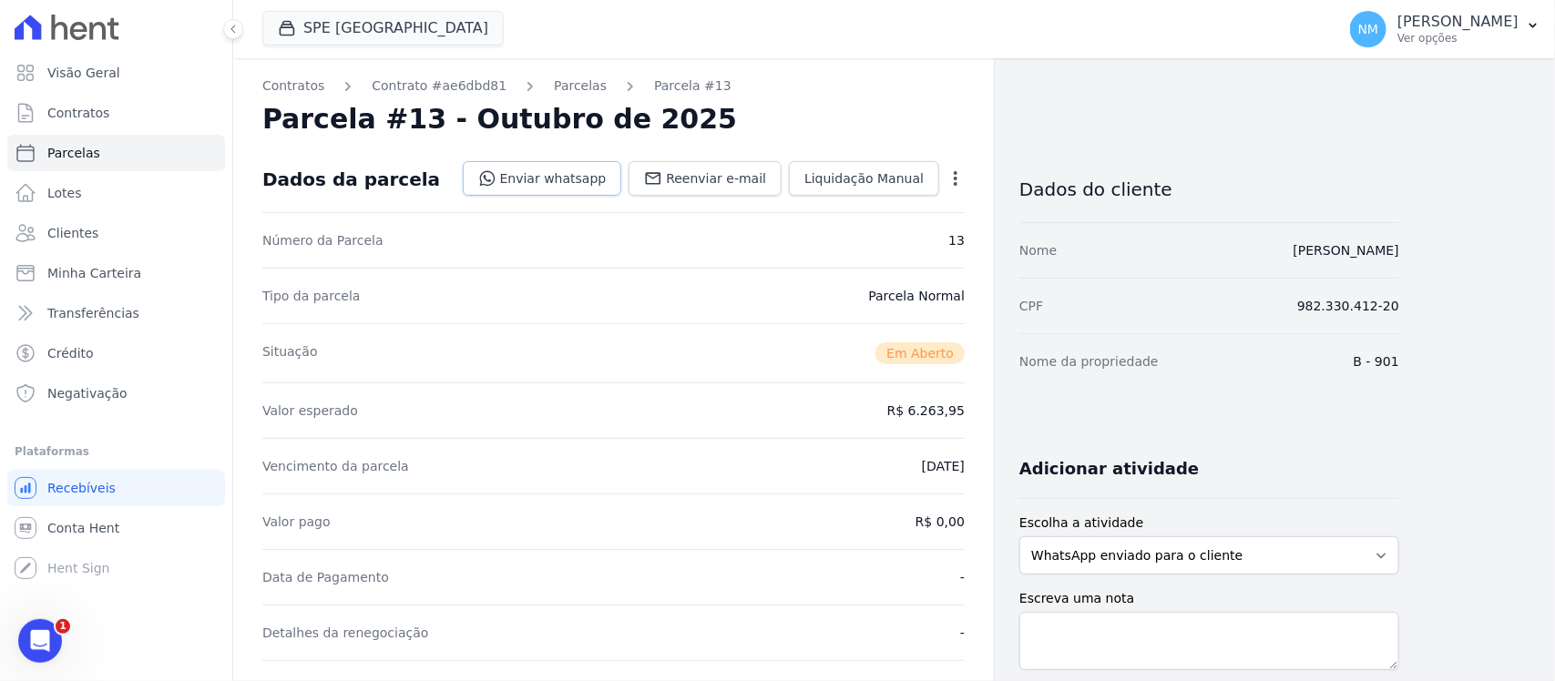
click at [562, 179] on link "Enviar whatsapp" at bounding box center [542, 178] width 159 height 35
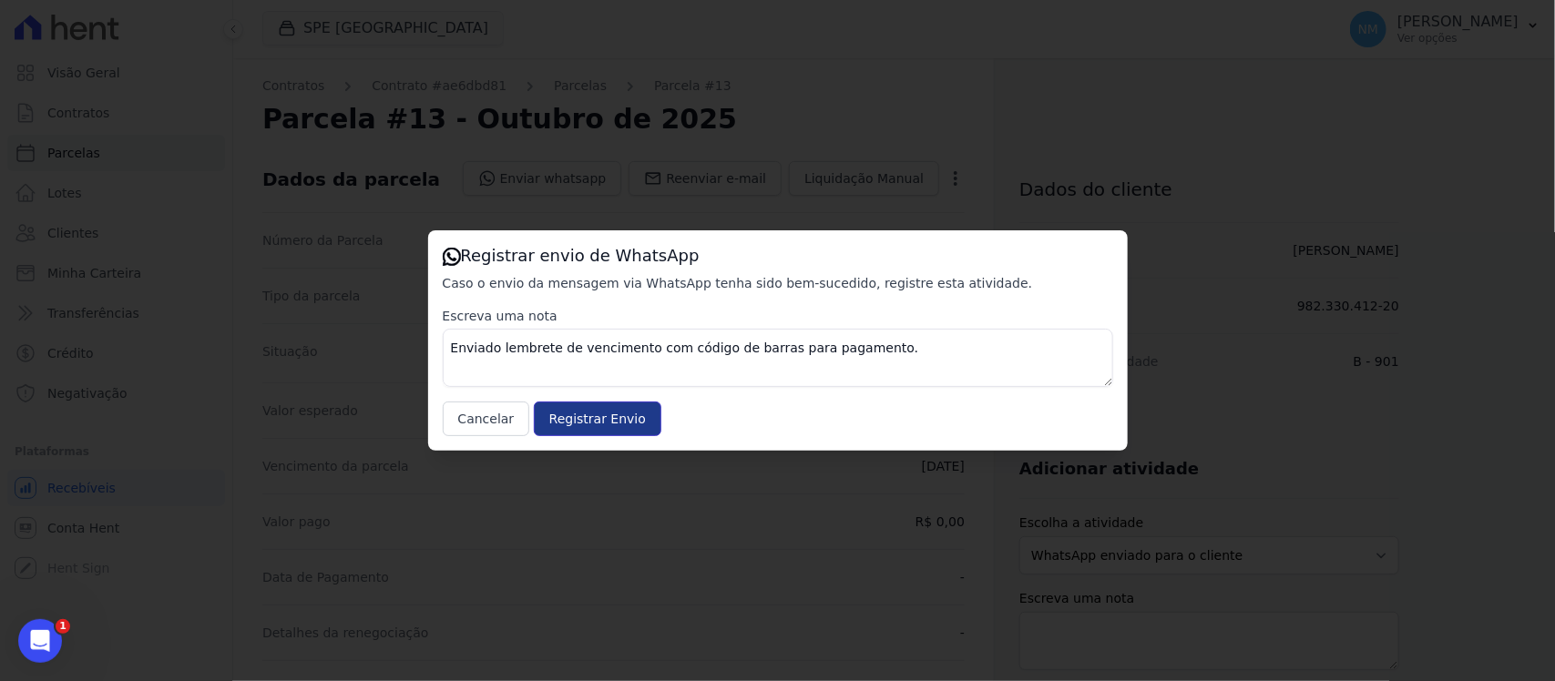
click at [631, 421] on input "Registrar Envio" at bounding box center [598, 419] width 128 height 35
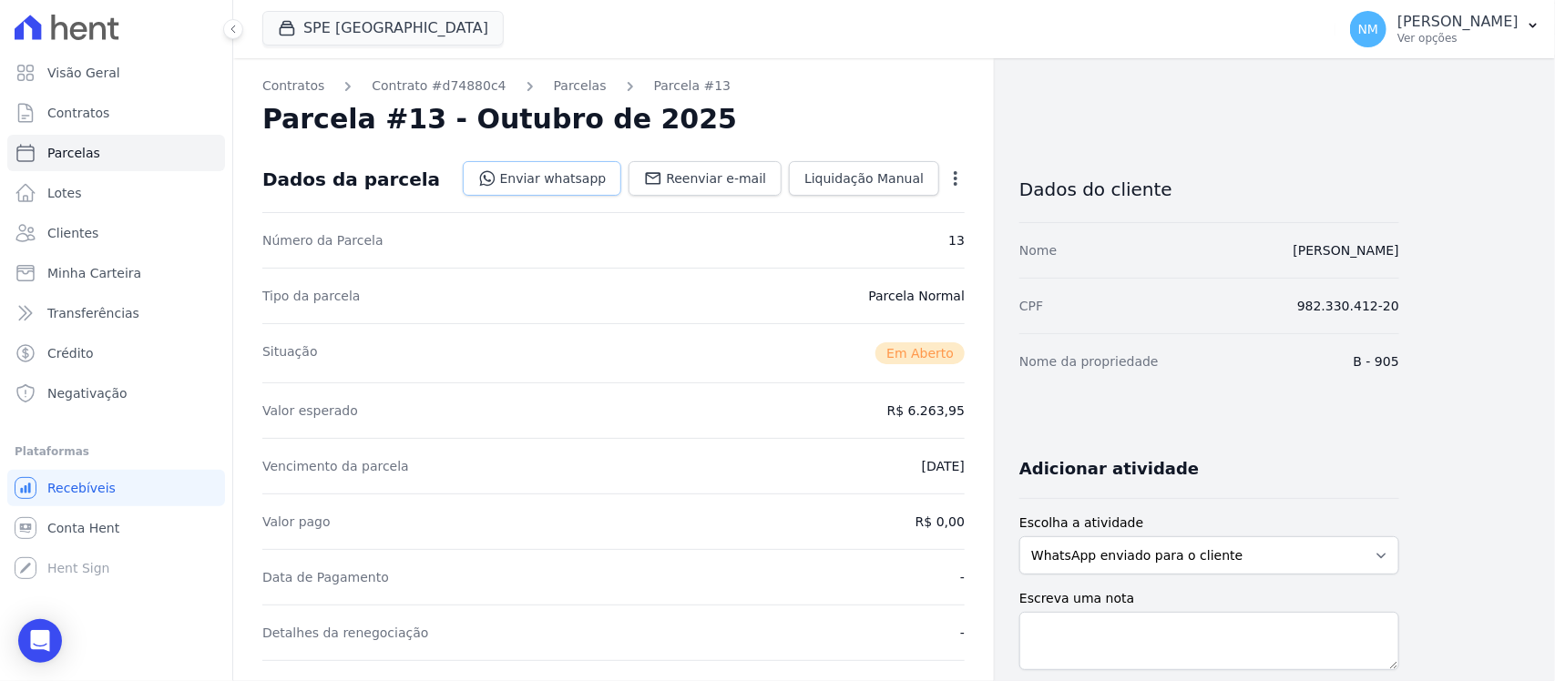
click at [586, 183] on link "Enviar whatsapp" at bounding box center [542, 178] width 159 height 35
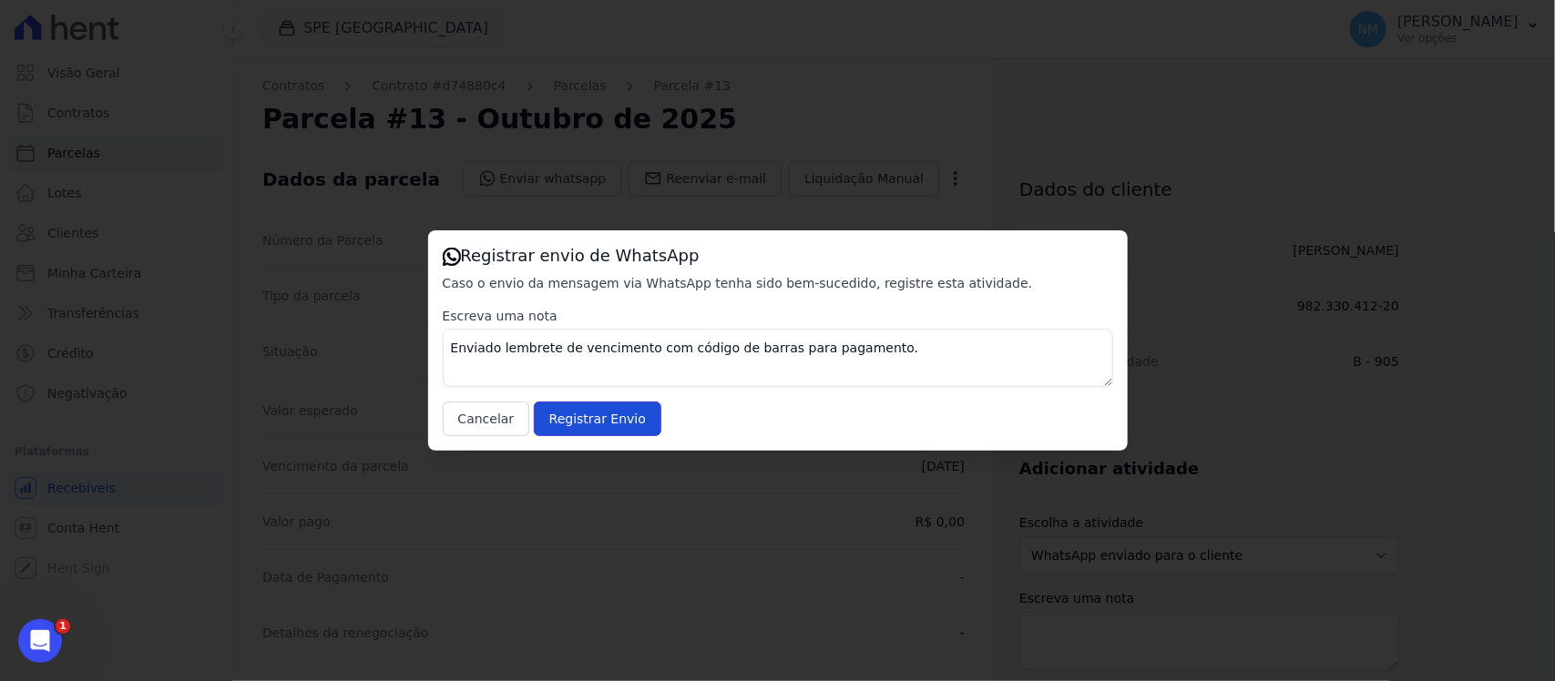
drag, startPoint x: 631, startPoint y: 419, endPoint x: 692, endPoint y: 398, distance: 64.5
click at [635, 417] on input "Registrar Envio" at bounding box center [598, 419] width 128 height 35
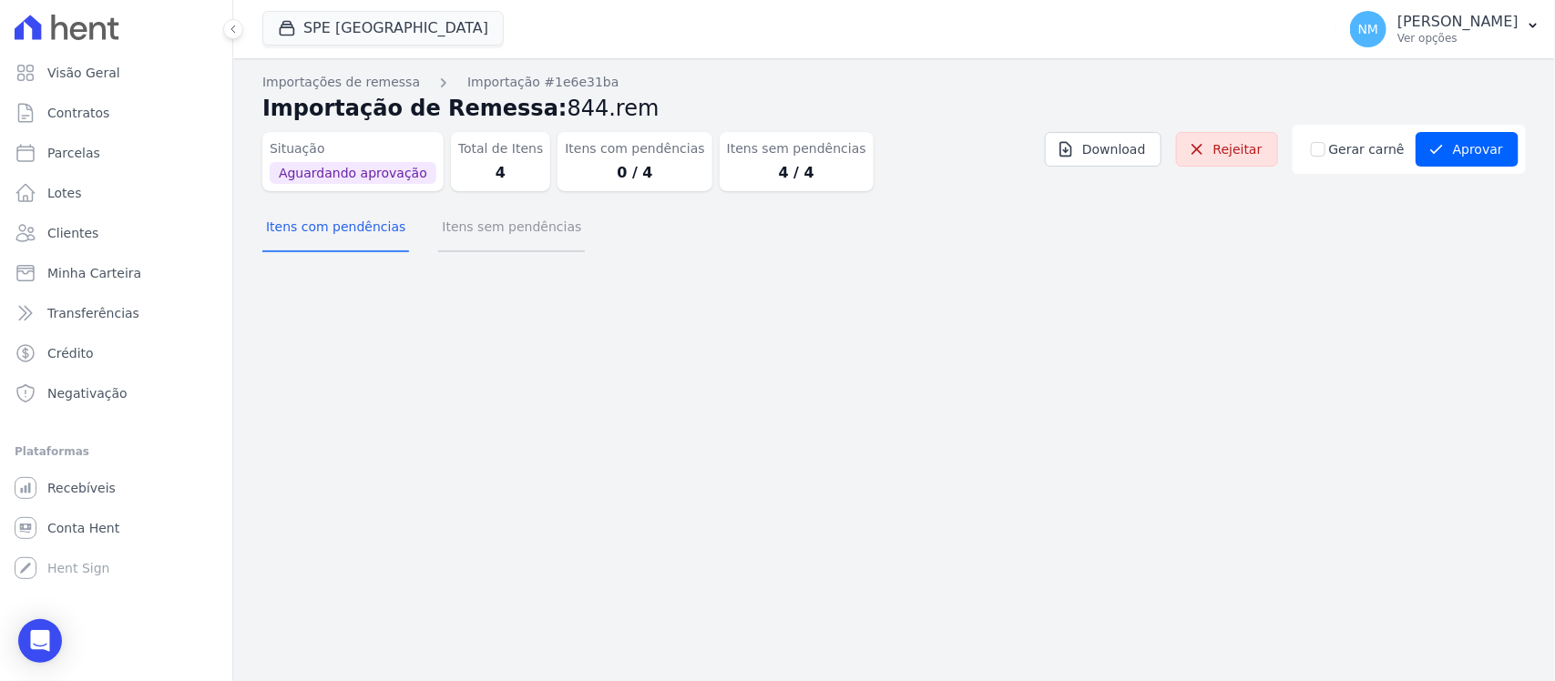
click at [497, 233] on button "Itens sem pendências" at bounding box center [511, 228] width 147 height 47
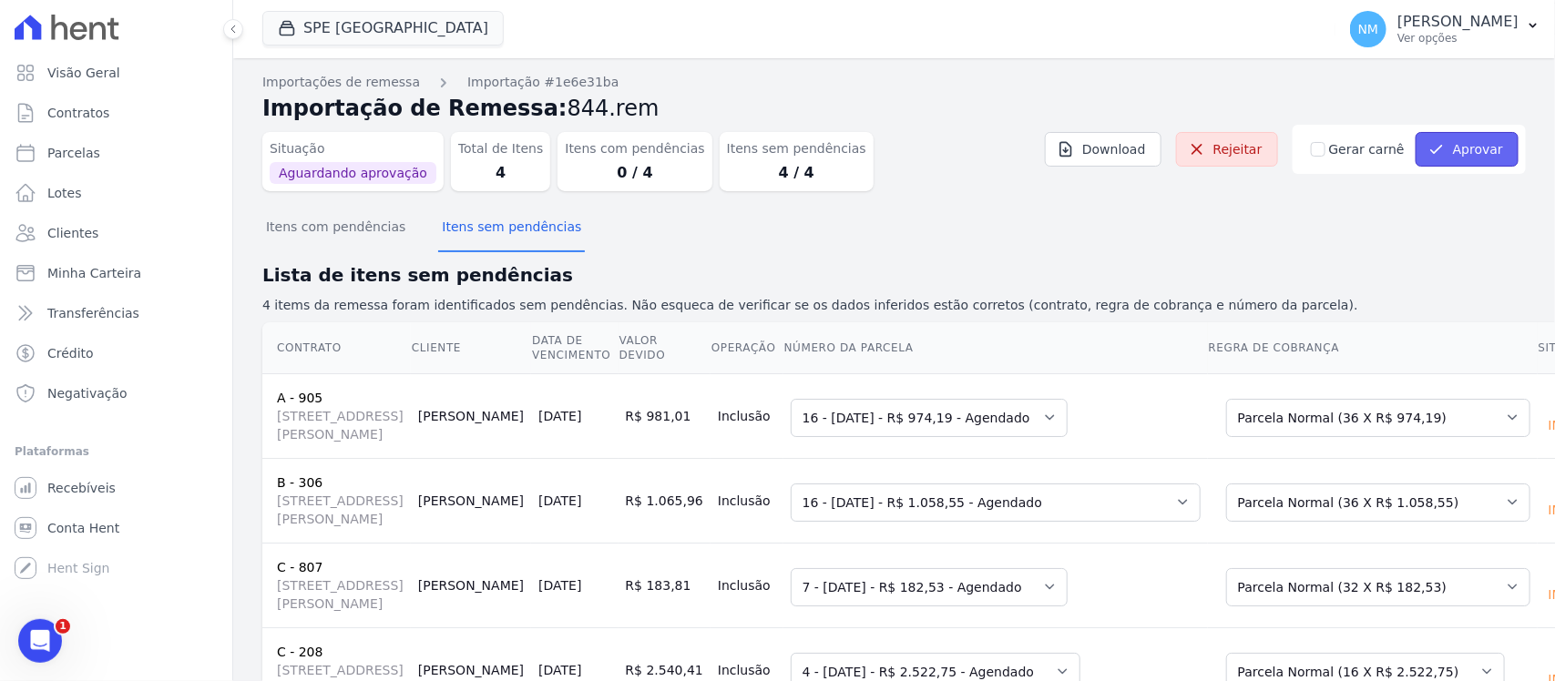
click at [1453, 148] on button "Aprovar" at bounding box center [1467, 149] width 103 height 35
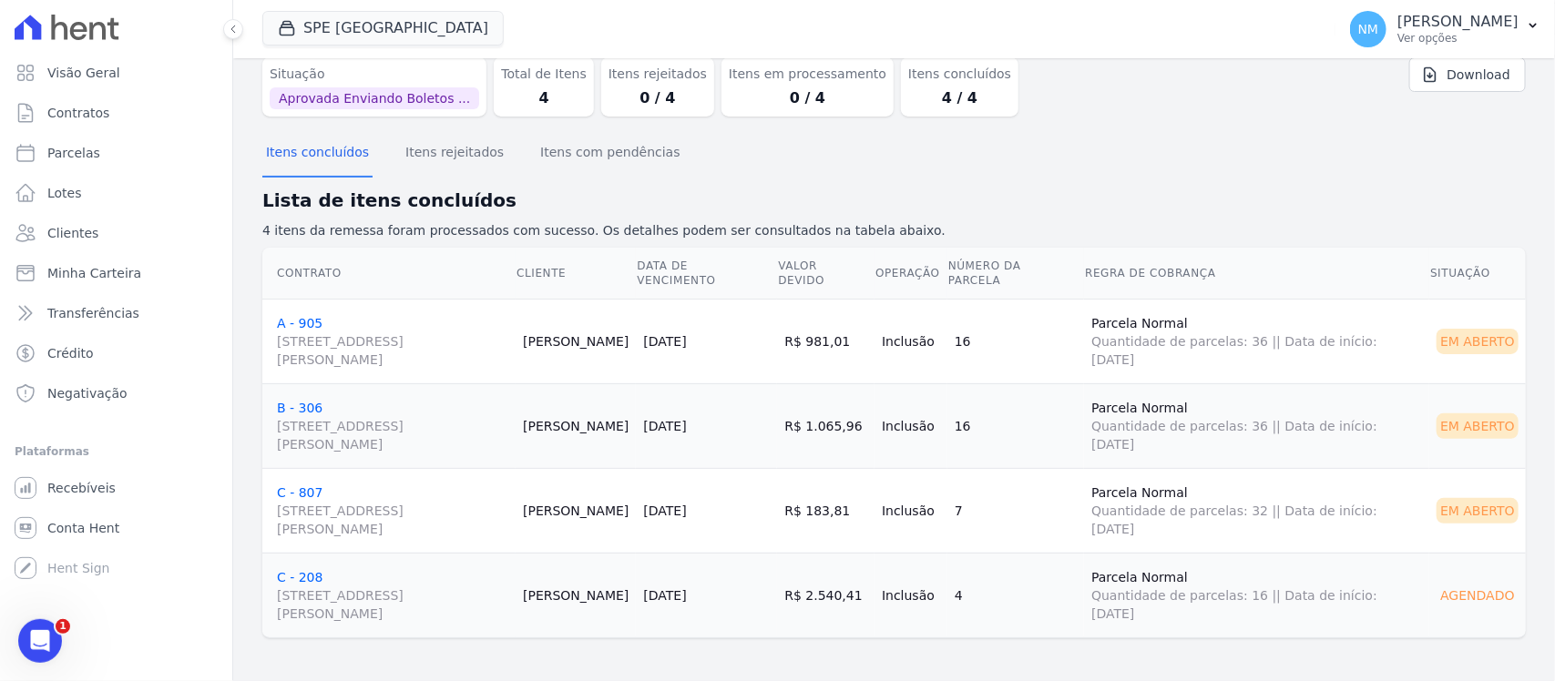
scroll to position [76, 0]
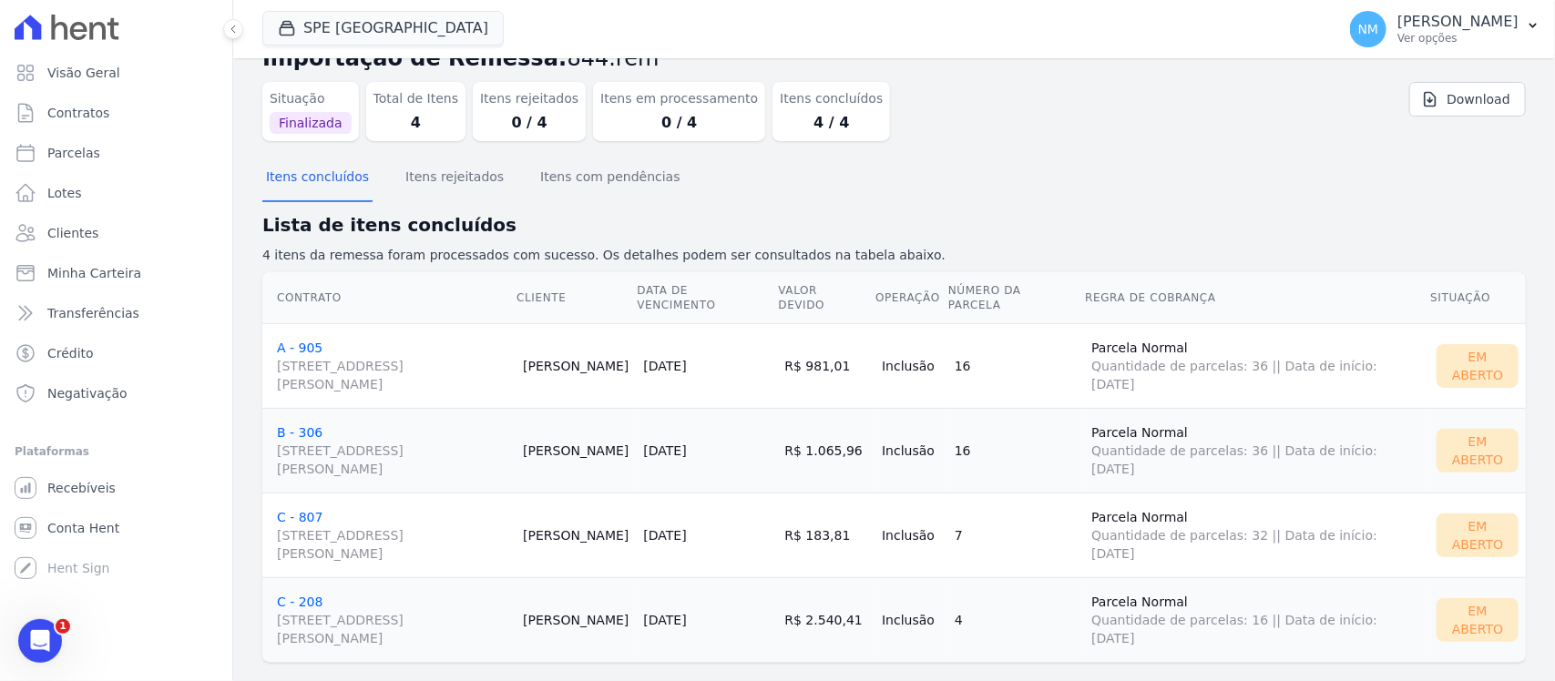
scroll to position [76, 0]
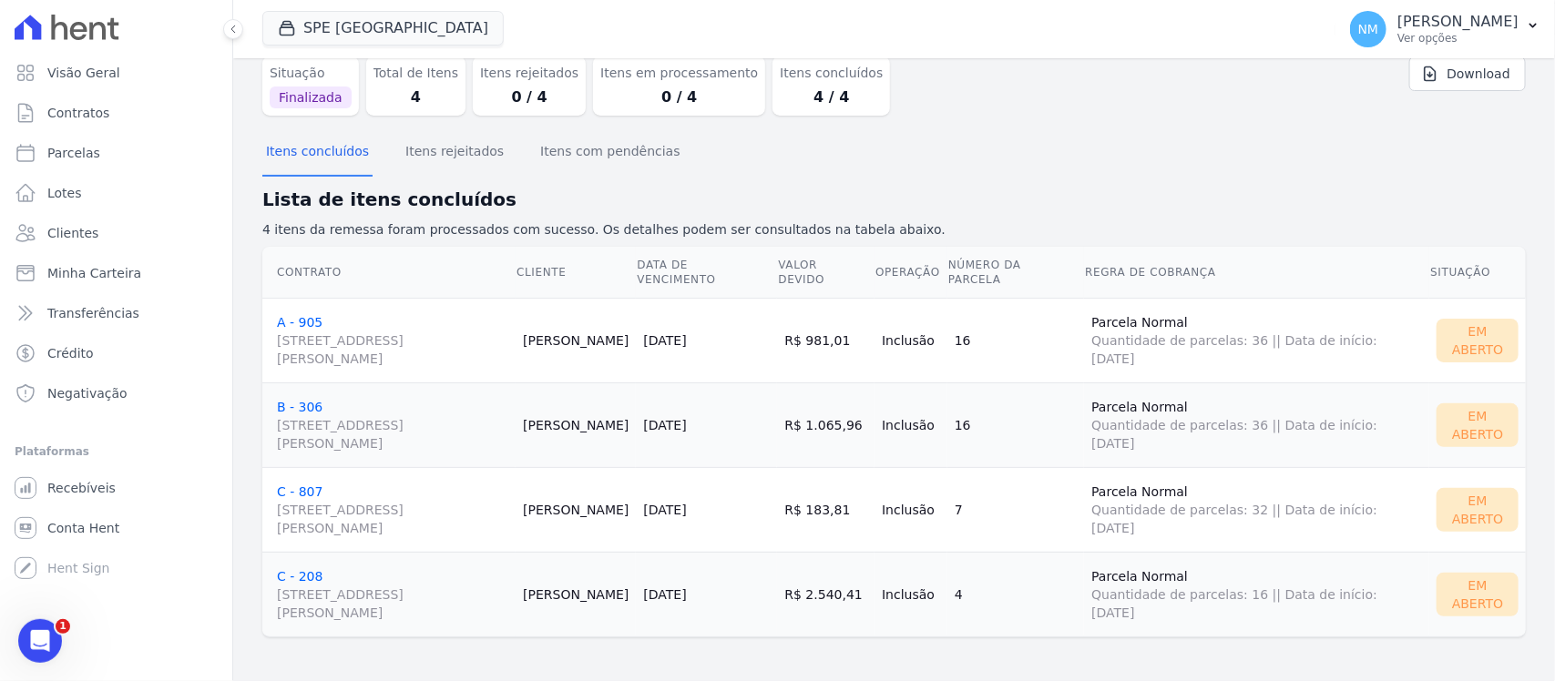
drag, startPoint x: 1485, startPoint y: 132, endPoint x: 1508, endPoint y: 103, distance: 37.0
click at [1485, 132] on div "Itens concluídos Itens rejeitados Itens com pendências" at bounding box center [893, 152] width 1263 height 45
click at [1536, 32] on icon "button" at bounding box center [1533, 25] width 15 height 15
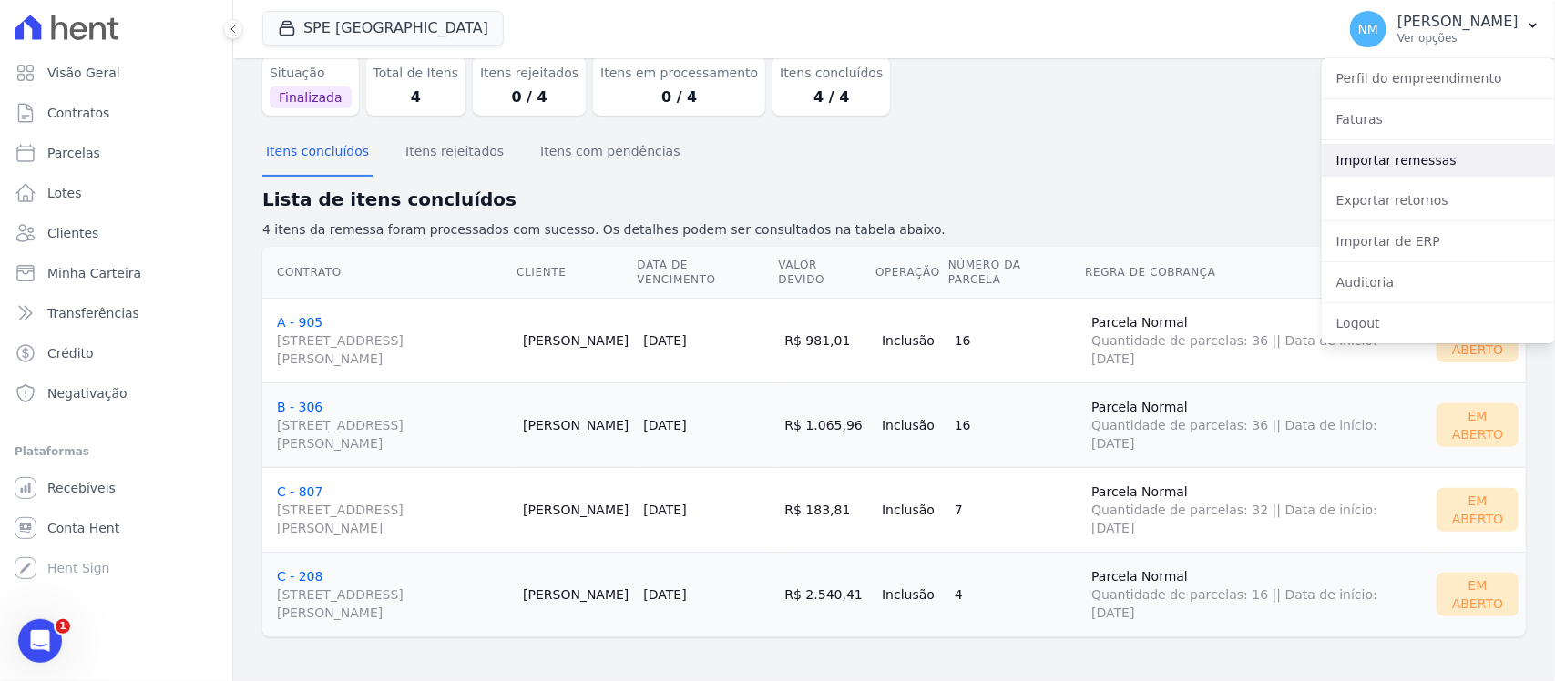
click at [1454, 167] on link "Importar remessas" at bounding box center [1438, 160] width 233 height 33
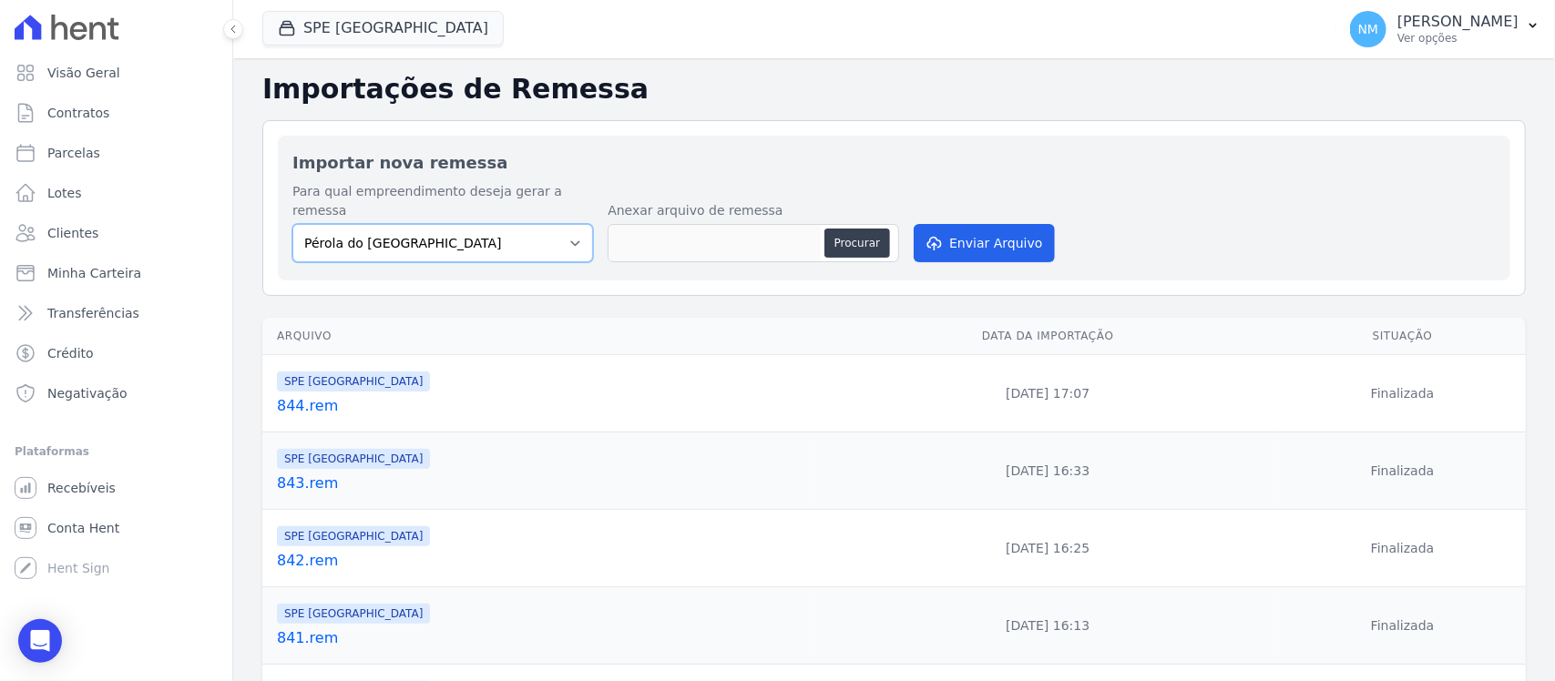
drag, startPoint x: 567, startPoint y: 225, endPoint x: 561, endPoint y: 238, distance: 13.9
click at [567, 225] on select "Pérola do Tocantins SPE Montenegro" at bounding box center [442, 243] width 301 height 38
select select "168bdd06-a3dd-4988-b5a9-b0a7c7bf8968"
click at [292, 224] on select "Pérola do Tocantins SPE Montenegro" at bounding box center [442, 243] width 301 height 38
click at [845, 229] on button "Procurar" at bounding box center [857, 243] width 66 height 29
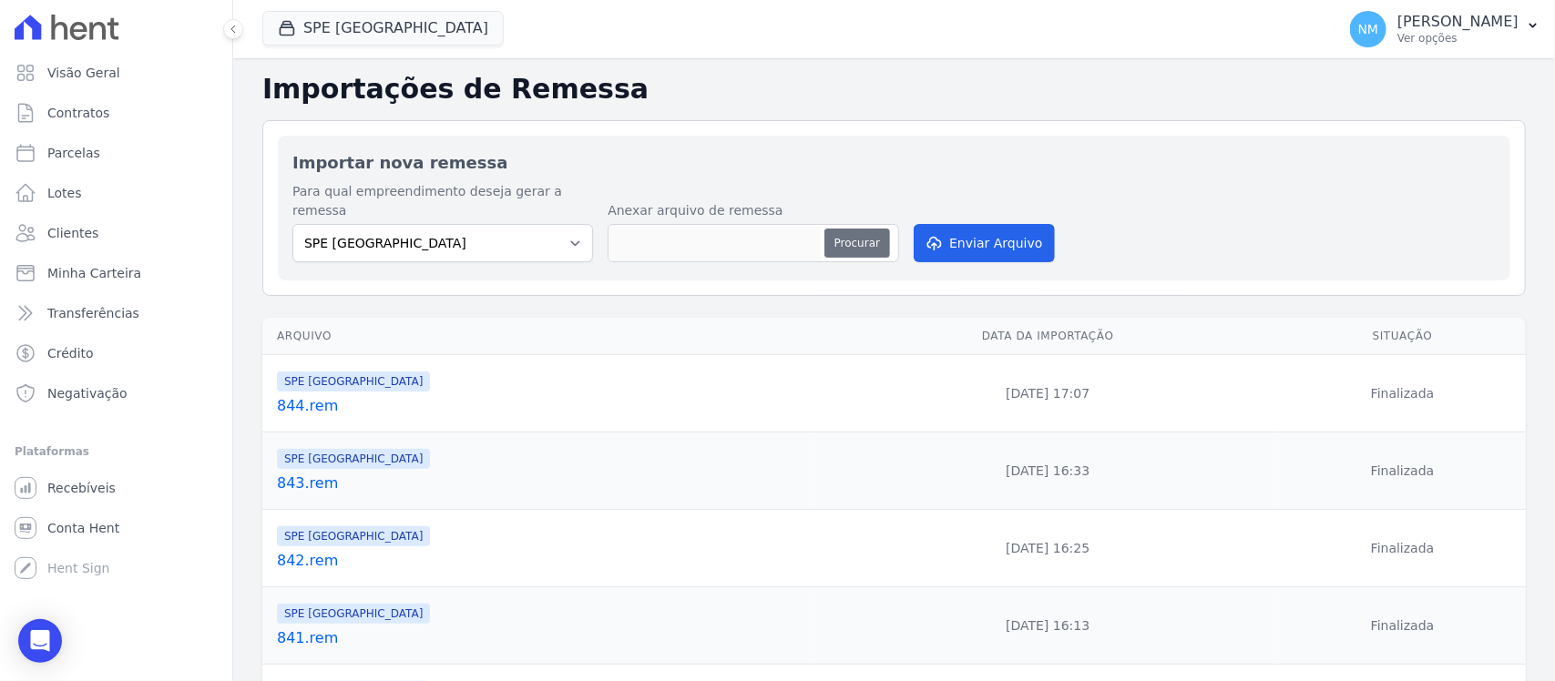
type input "845.rem"
click at [988, 230] on button "Enviar Arquivo" at bounding box center [984, 243] width 140 height 38
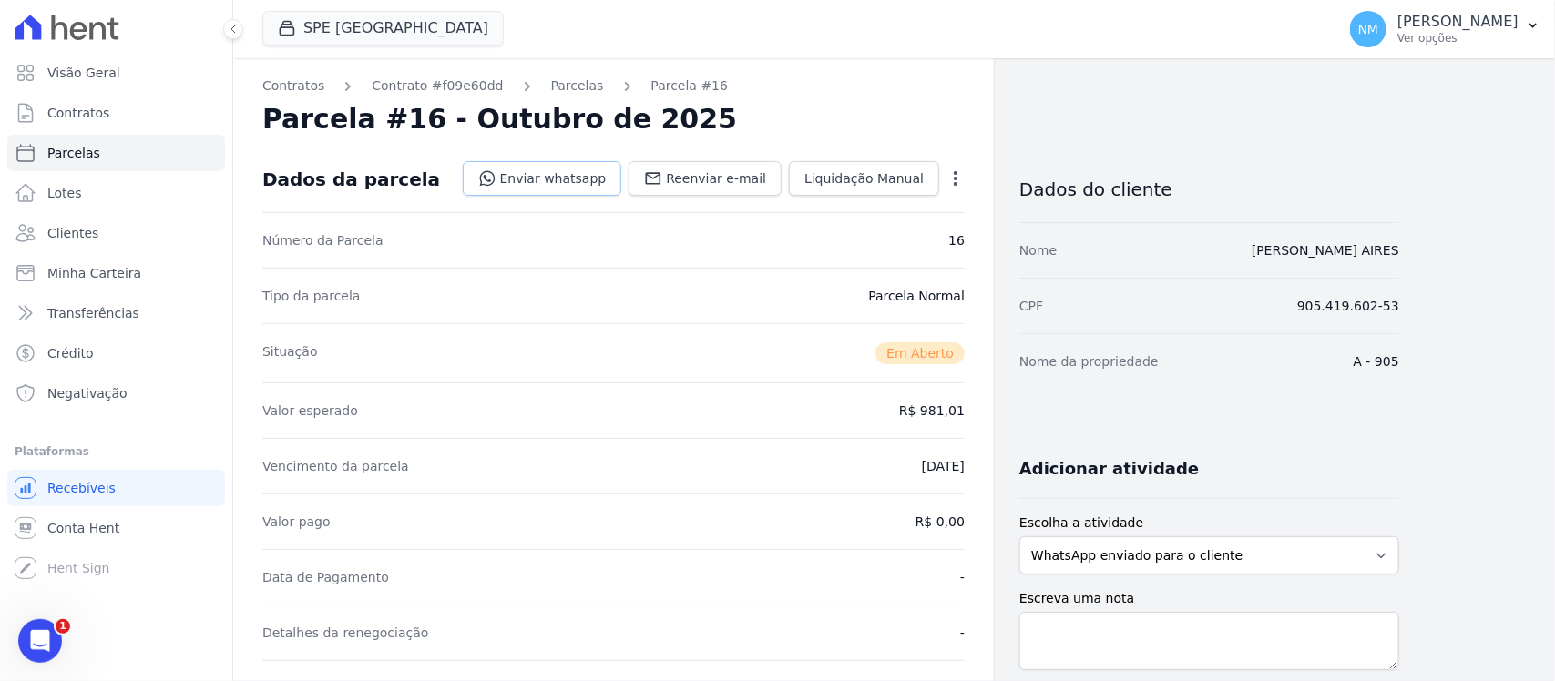
click at [563, 182] on link "Enviar whatsapp" at bounding box center [542, 178] width 159 height 35
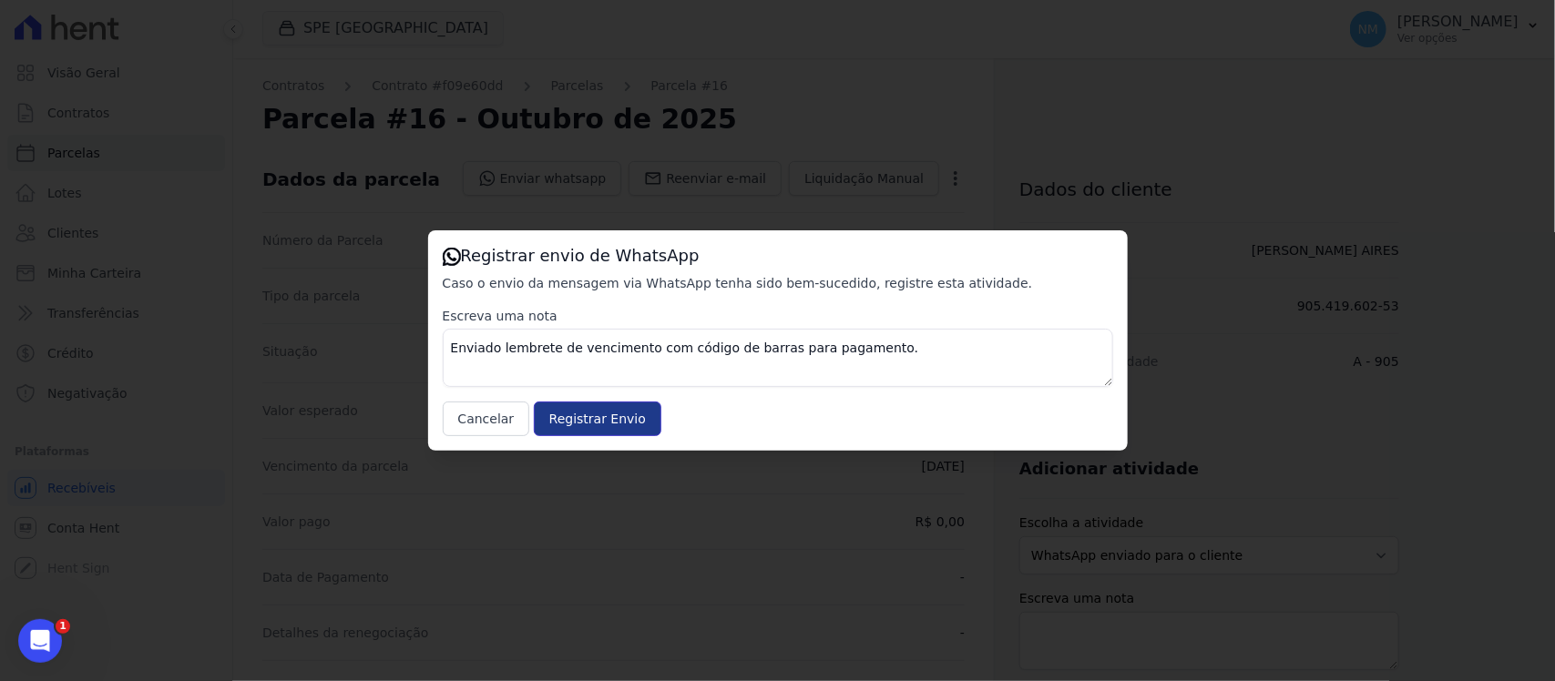
click at [627, 416] on input "Registrar Envio" at bounding box center [598, 419] width 128 height 35
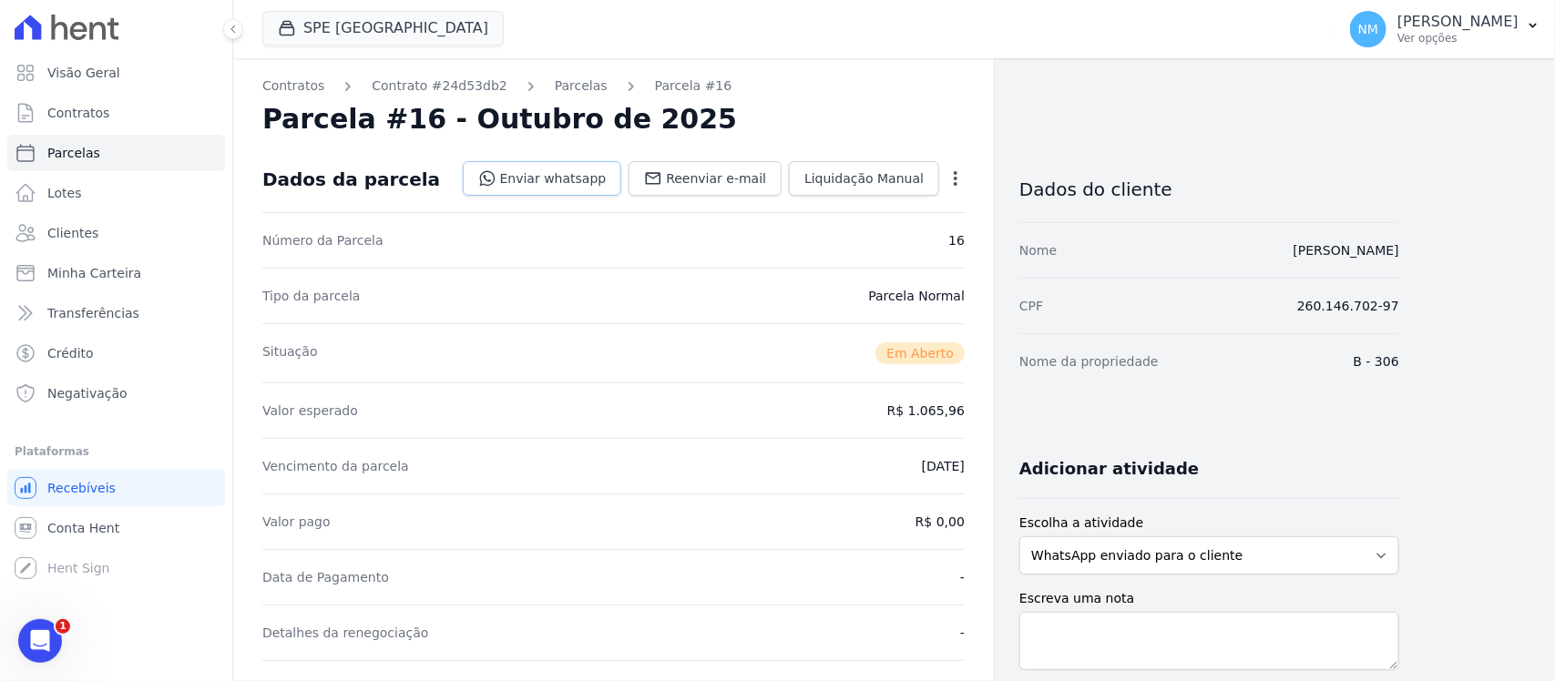
click at [558, 179] on link "Enviar whatsapp" at bounding box center [542, 178] width 159 height 35
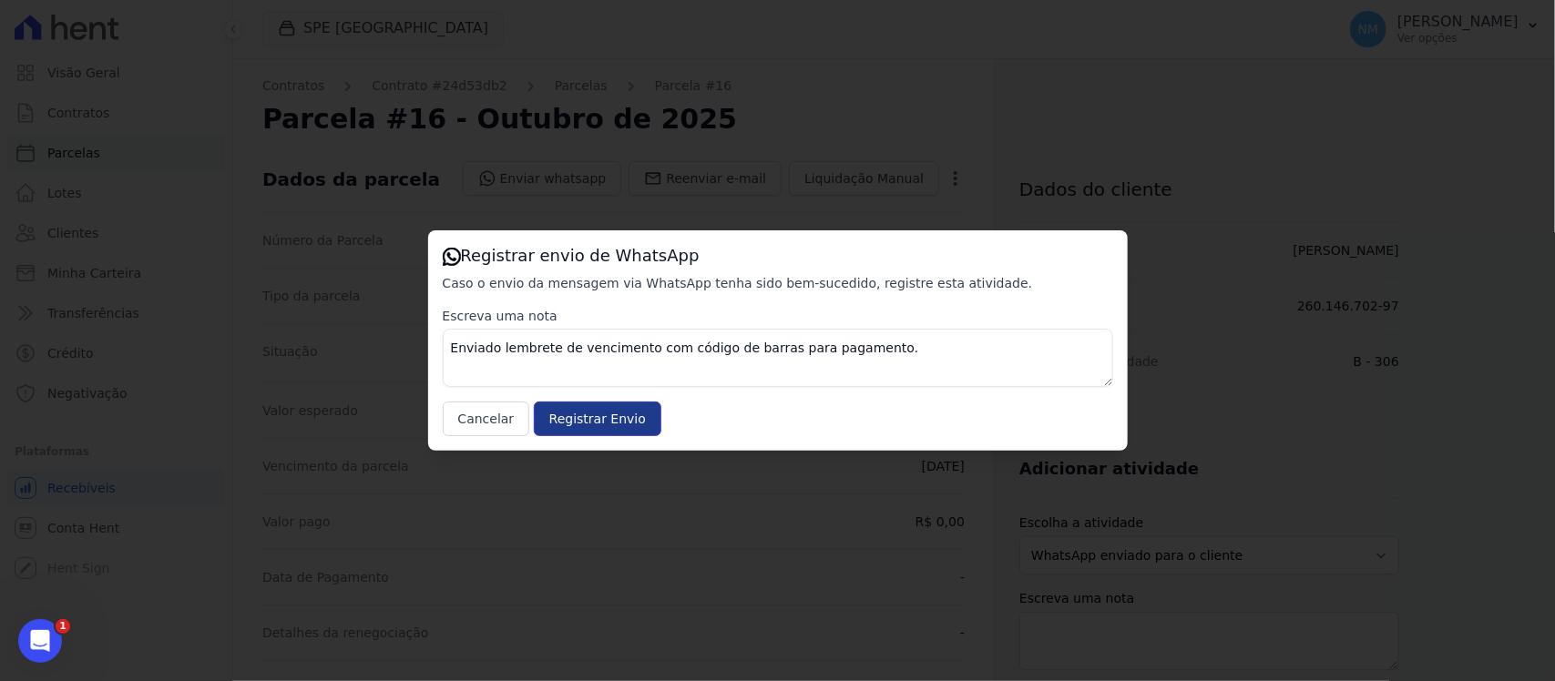
click at [581, 417] on input "Registrar Envio" at bounding box center [598, 419] width 128 height 35
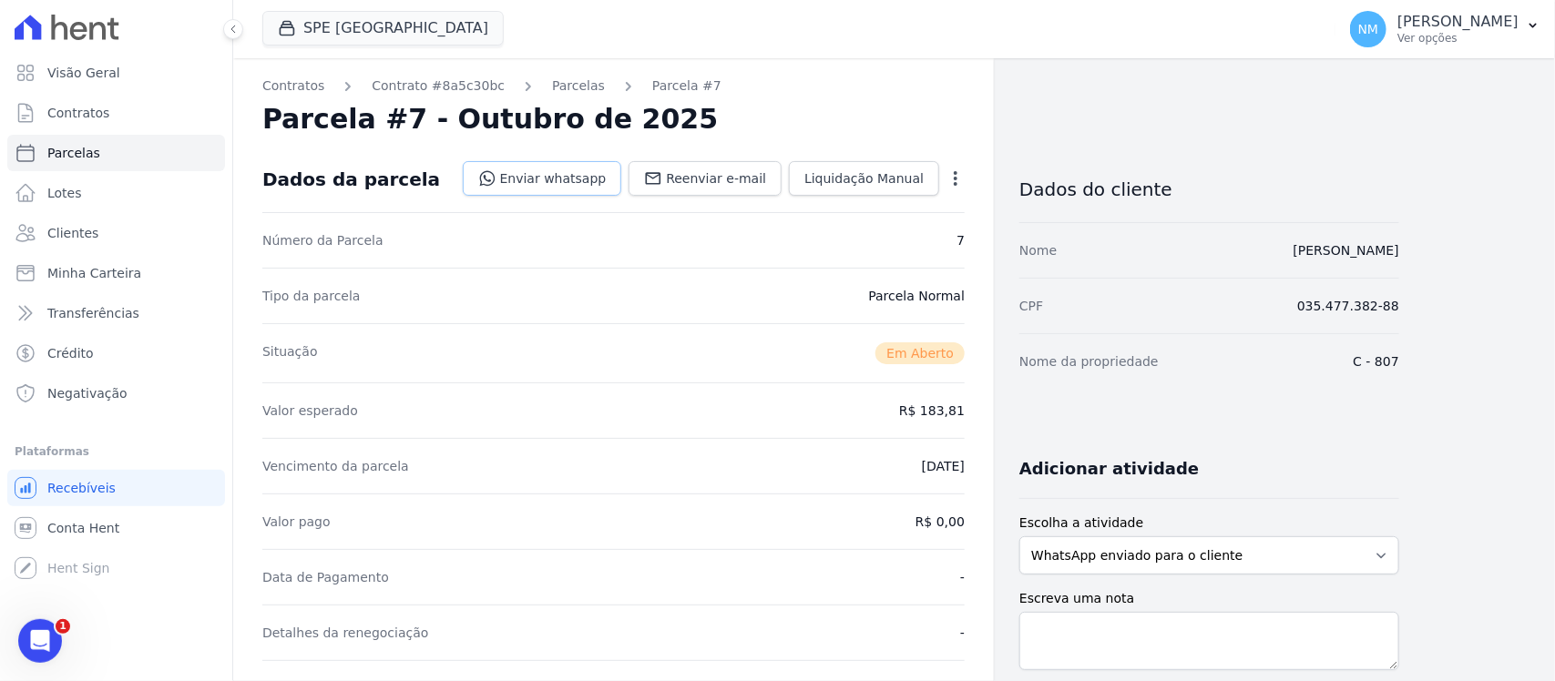
click at [588, 185] on link "Enviar whatsapp" at bounding box center [542, 178] width 159 height 35
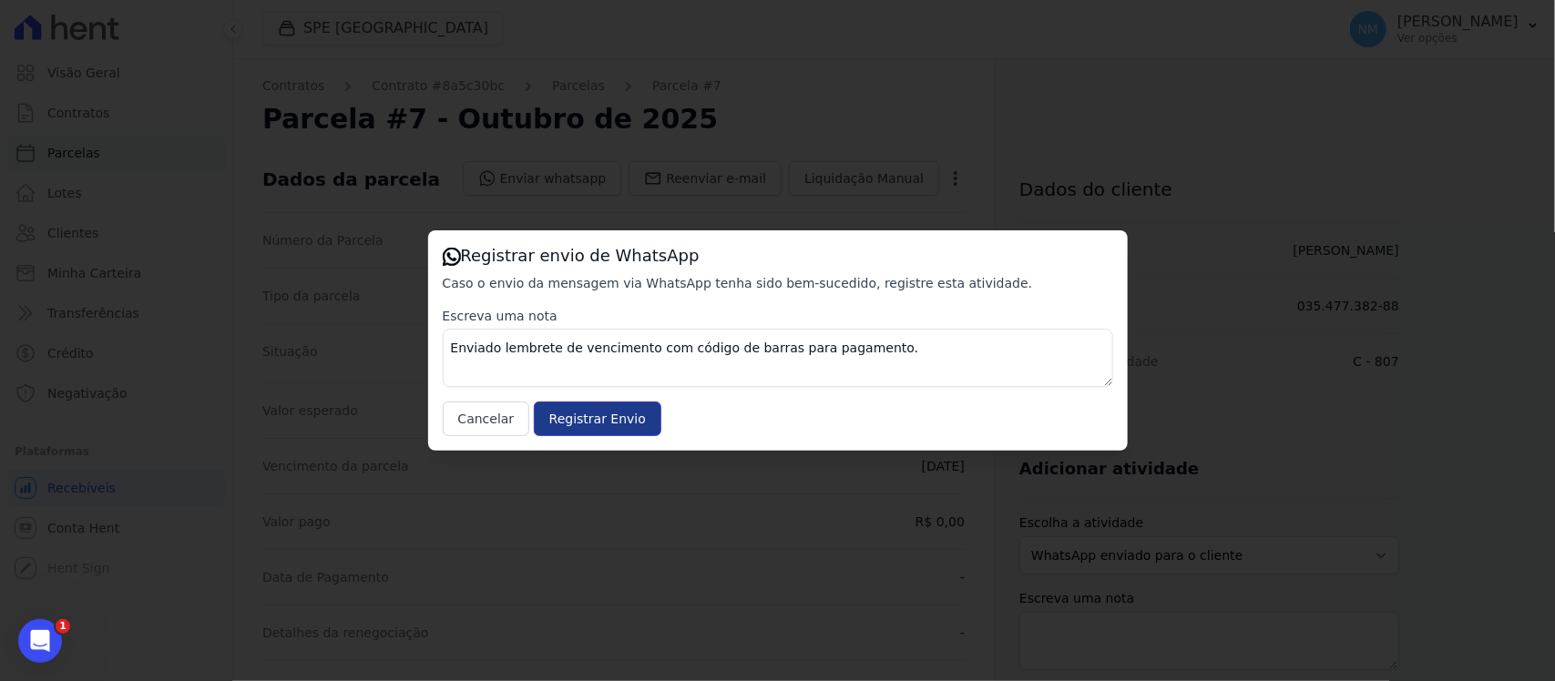
click at [583, 415] on input "Registrar Envio" at bounding box center [598, 419] width 128 height 35
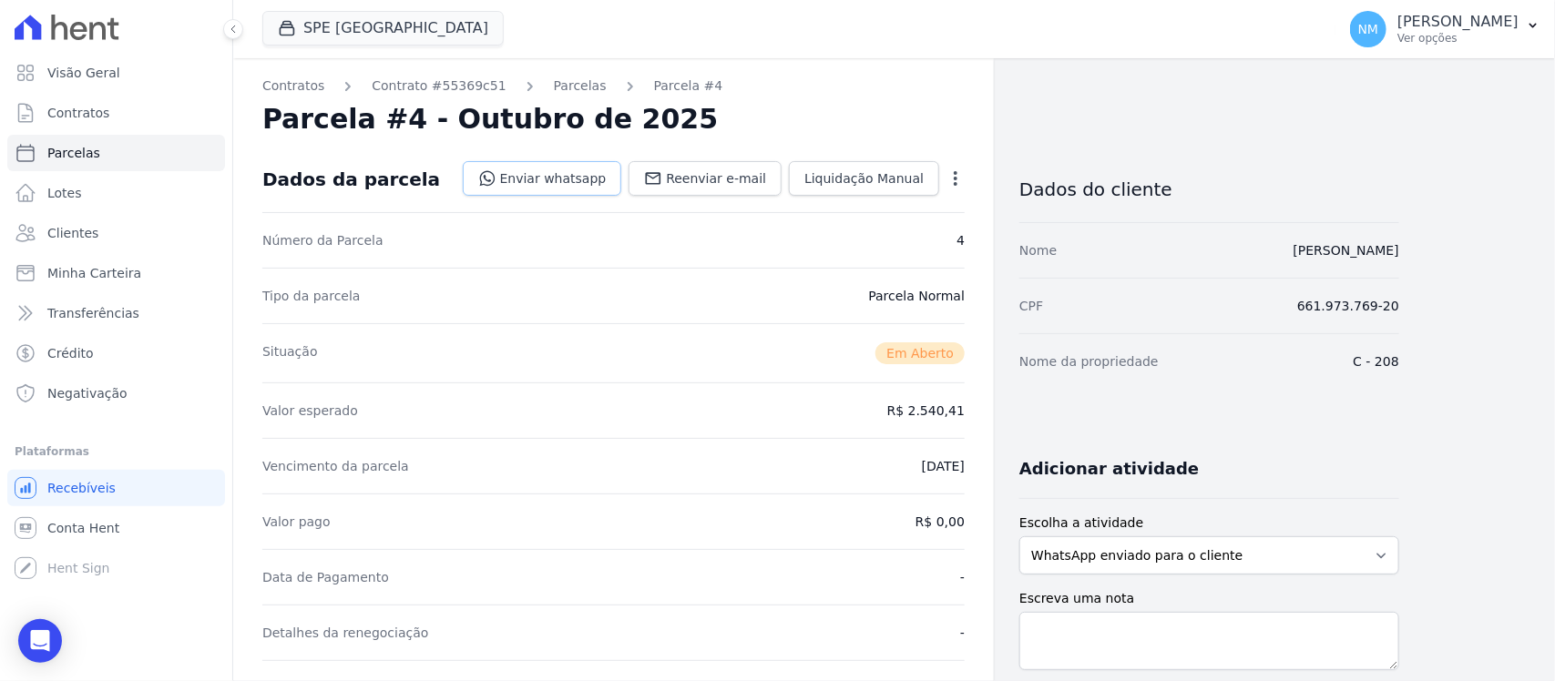
click at [580, 189] on link "Enviar whatsapp" at bounding box center [542, 178] width 159 height 35
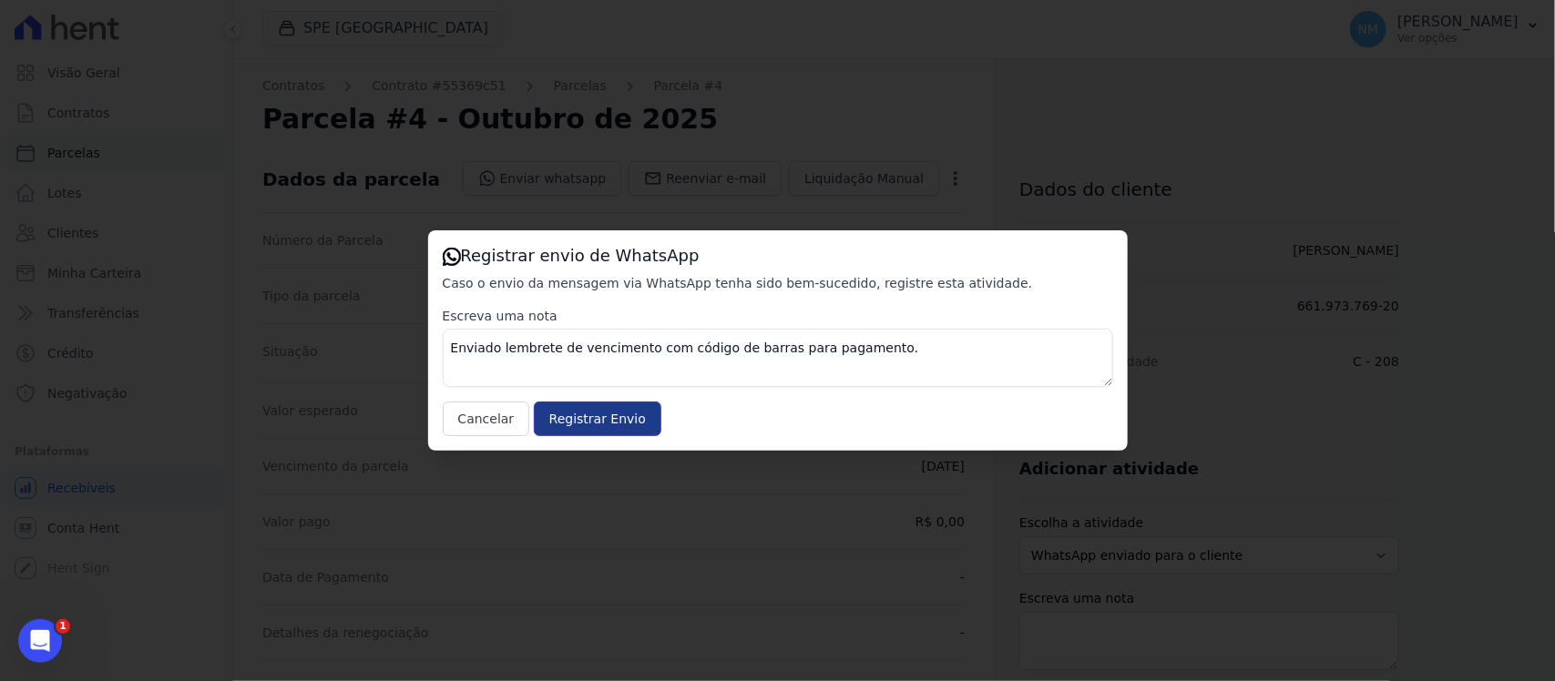
click at [617, 425] on input "Registrar Envio" at bounding box center [598, 419] width 128 height 35
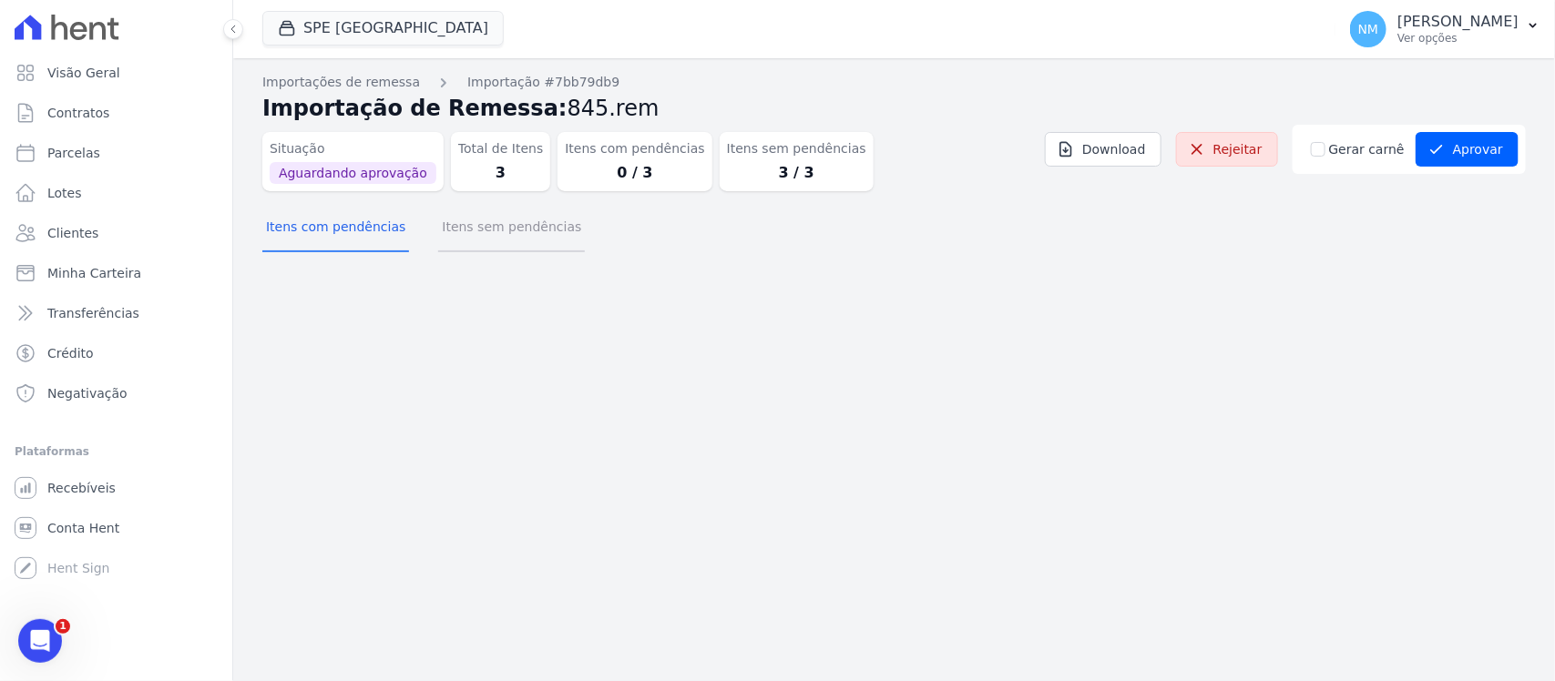
click at [511, 237] on button "Itens sem pendências" at bounding box center [511, 228] width 147 height 47
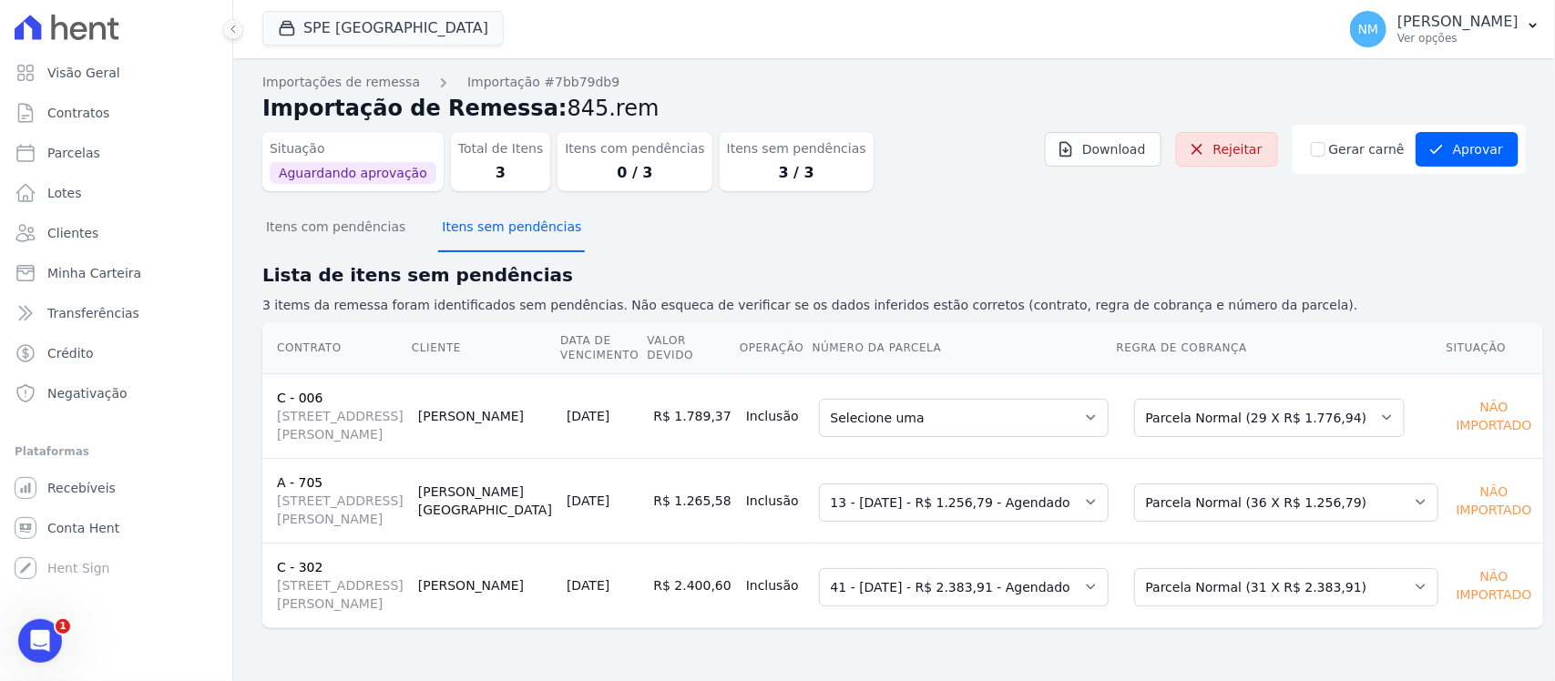
scroll to position [46, 0]
click at [1344, 399] on select "Selecione uma Nova Parcela Avulsa Parcela Avulsa Existente Sinal (1 X R$ 12.000…" at bounding box center [1269, 418] width 271 height 38
click at [1048, 399] on select "Selecione uma 1 - [DATE] - R$ 1.722,89 - Agendado 3 - [DATE] - R$ 1.729,44 - Ag…" at bounding box center [964, 418] width 290 height 38
click at [625, 261] on h2 "Lista de itens sem pendências" at bounding box center [893, 274] width 1263 height 27
click at [1353, 399] on select "Selecione uma Nova Parcela Avulsa Parcela Avulsa Existente Sinal (1 X R$ 12.000…" at bounding box center [1269, 418] width 271 height 38
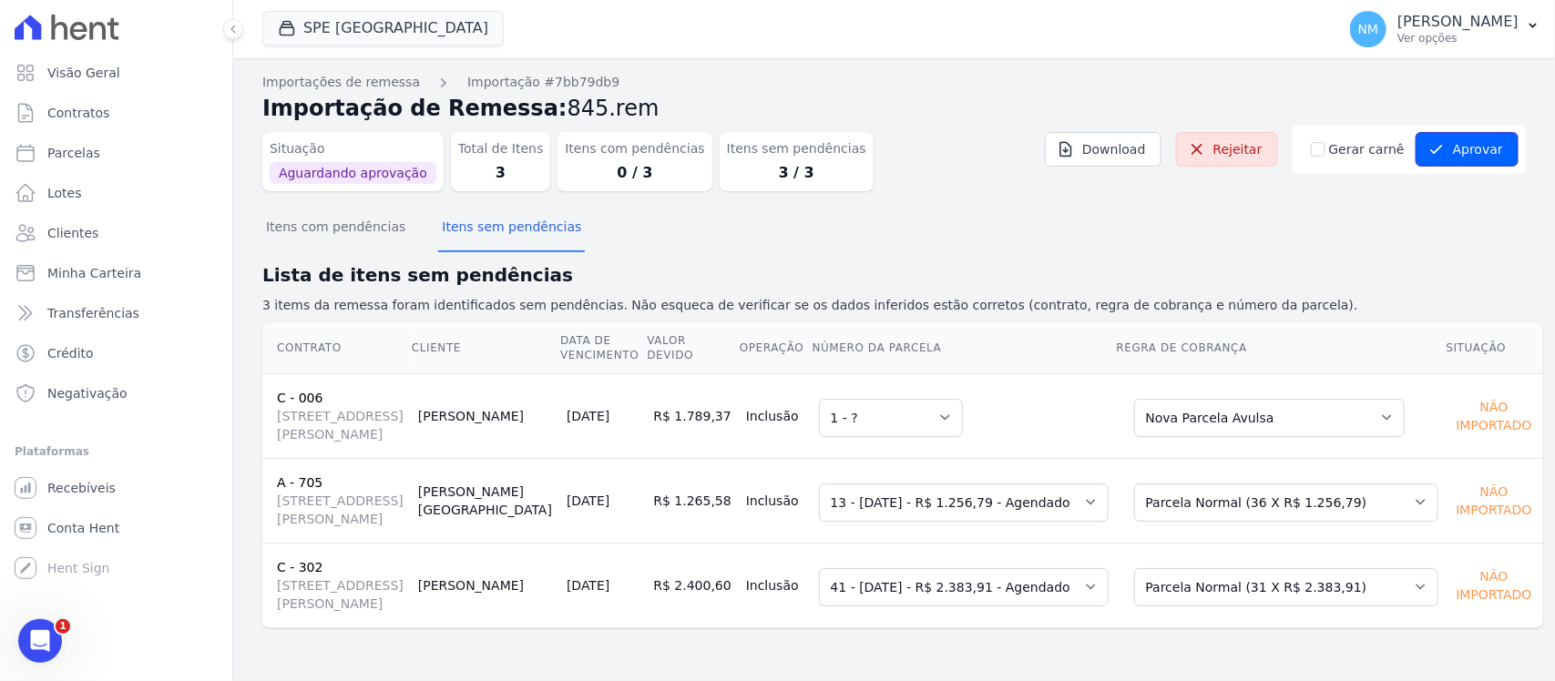
drag, startPoint x: 1451, startPoint y: 107, endPoint x: 1237, endPoint y: 230, distance: 246.9
click at [1453, 132] on button "Aprovar" at bounding box center [1467, 149] width 103 height 35
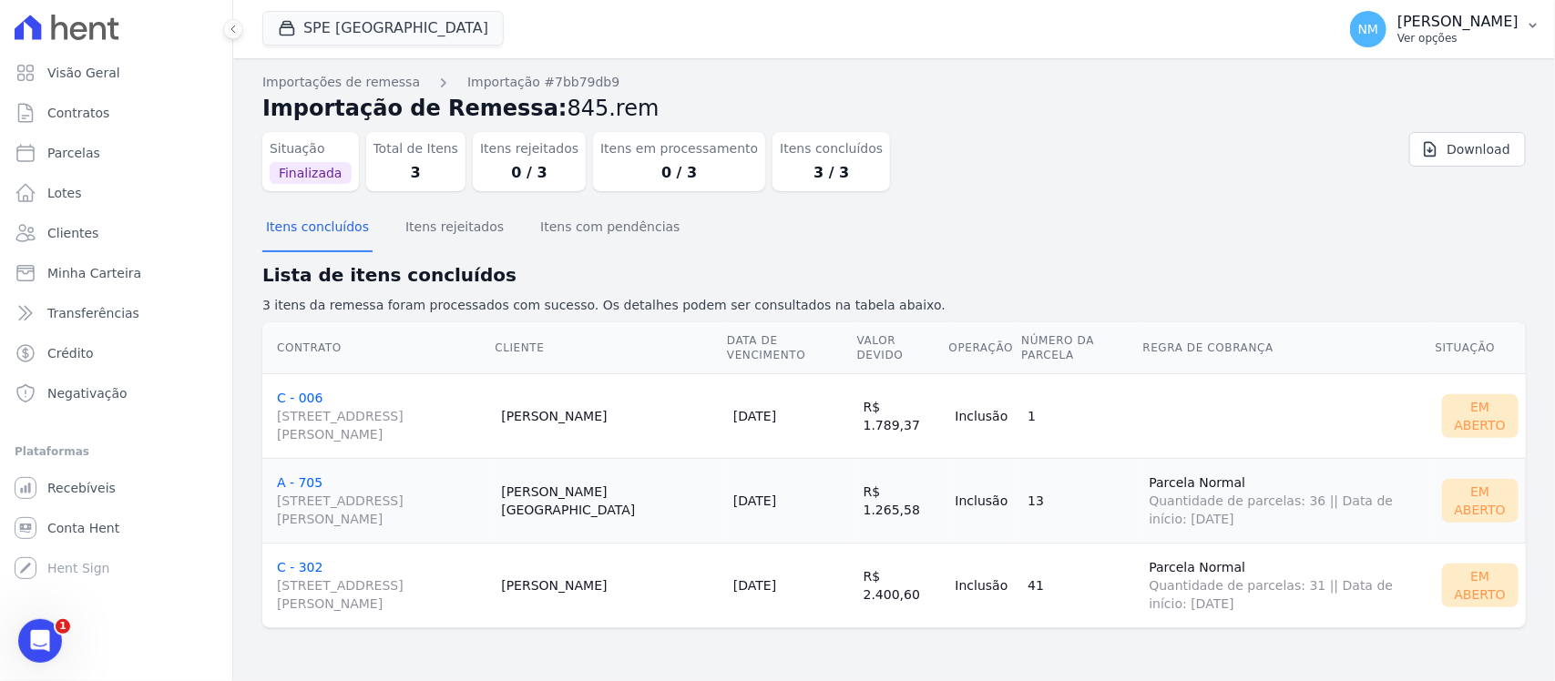
click at [1519, 21] on button "NM Nilda Moura Ver opções" at bounding box center [1445, 29] width 220 height 51
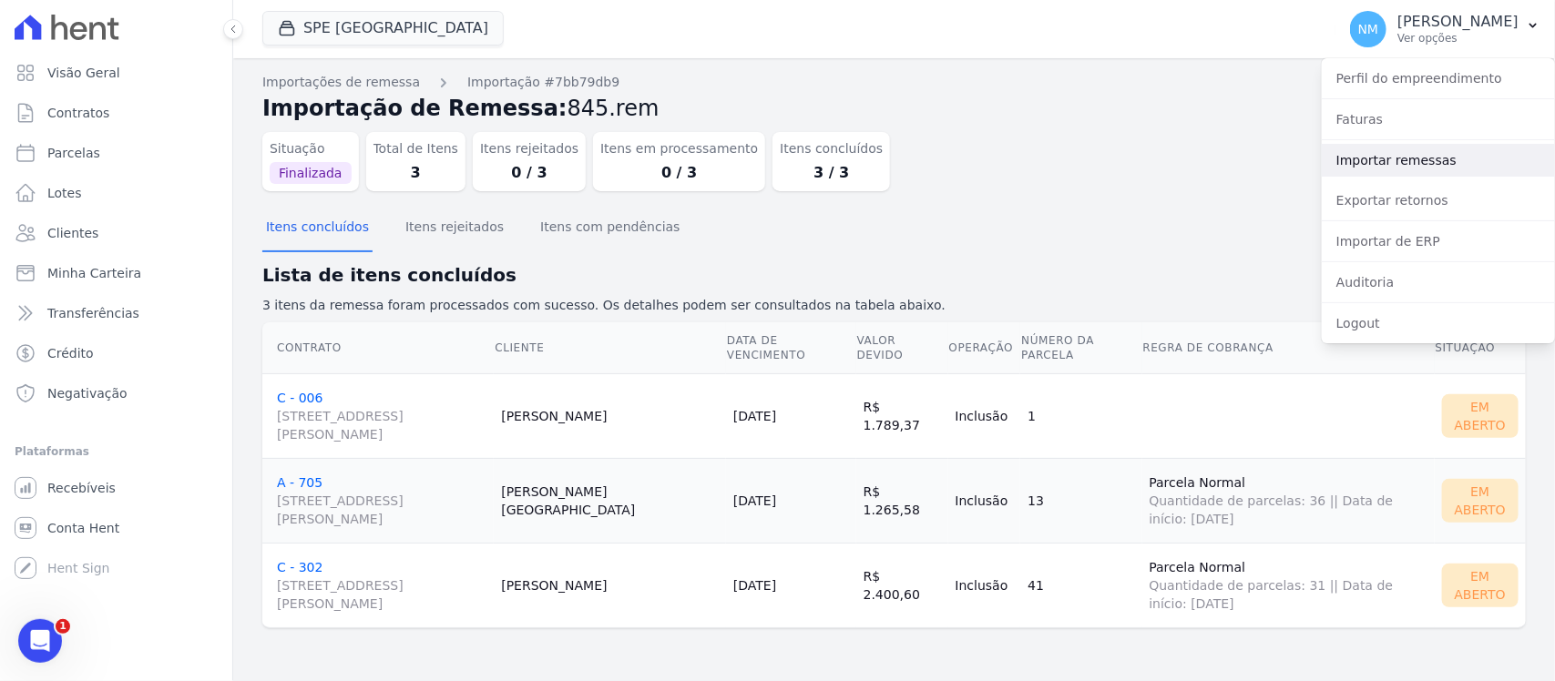
click at [1387, 170] on link "Importar remessas" at bounding box center [1438, 160] width 233 height 33
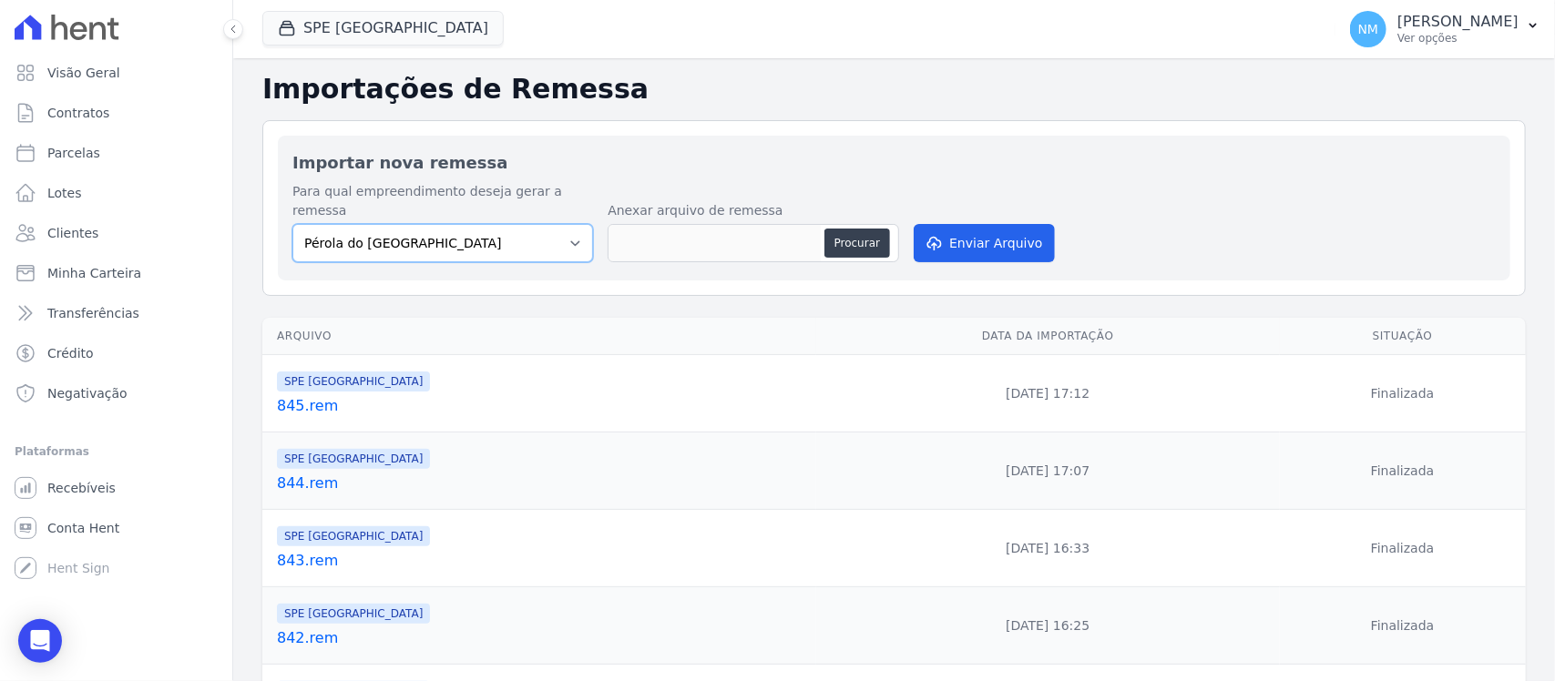
click at [571, 225] on select "Pérola do Tocantins SPE Montenegro" at bounding box center [442, 243] width 301 height 38
select select "168bdd06-a3dd-4988-b5a9-b0a7c7bf8968"
click at [292, 224] on select "Pérola do Tocantins SPE Montenegro" at bounding box center [442, 243] width 301 height 38
click at [859, 229] on button "Procurar" at bounding box center [857, 243] width 66 height 29
type input "846.rem"
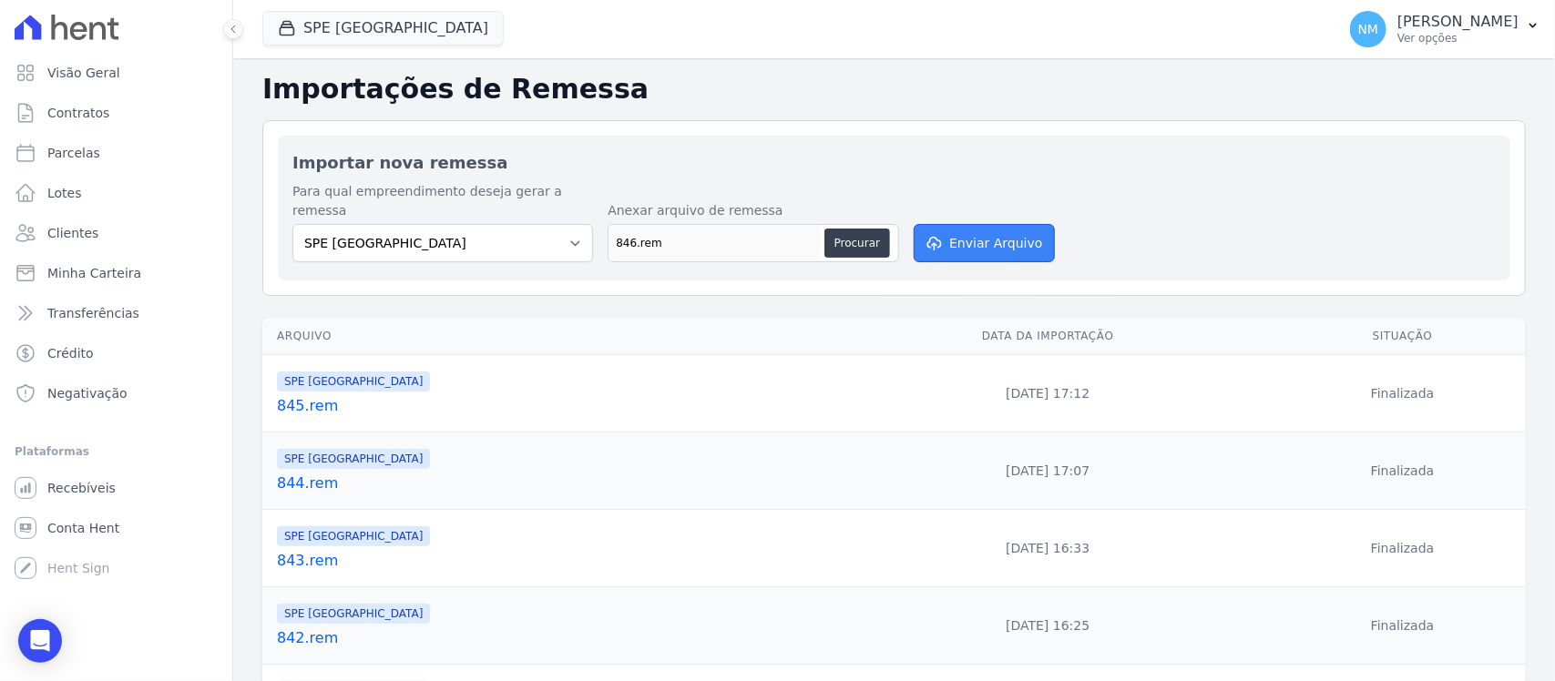
click at [966, 224] on button "Enviar Arquivo" at bounding box center [984, 243] width 140 height 38
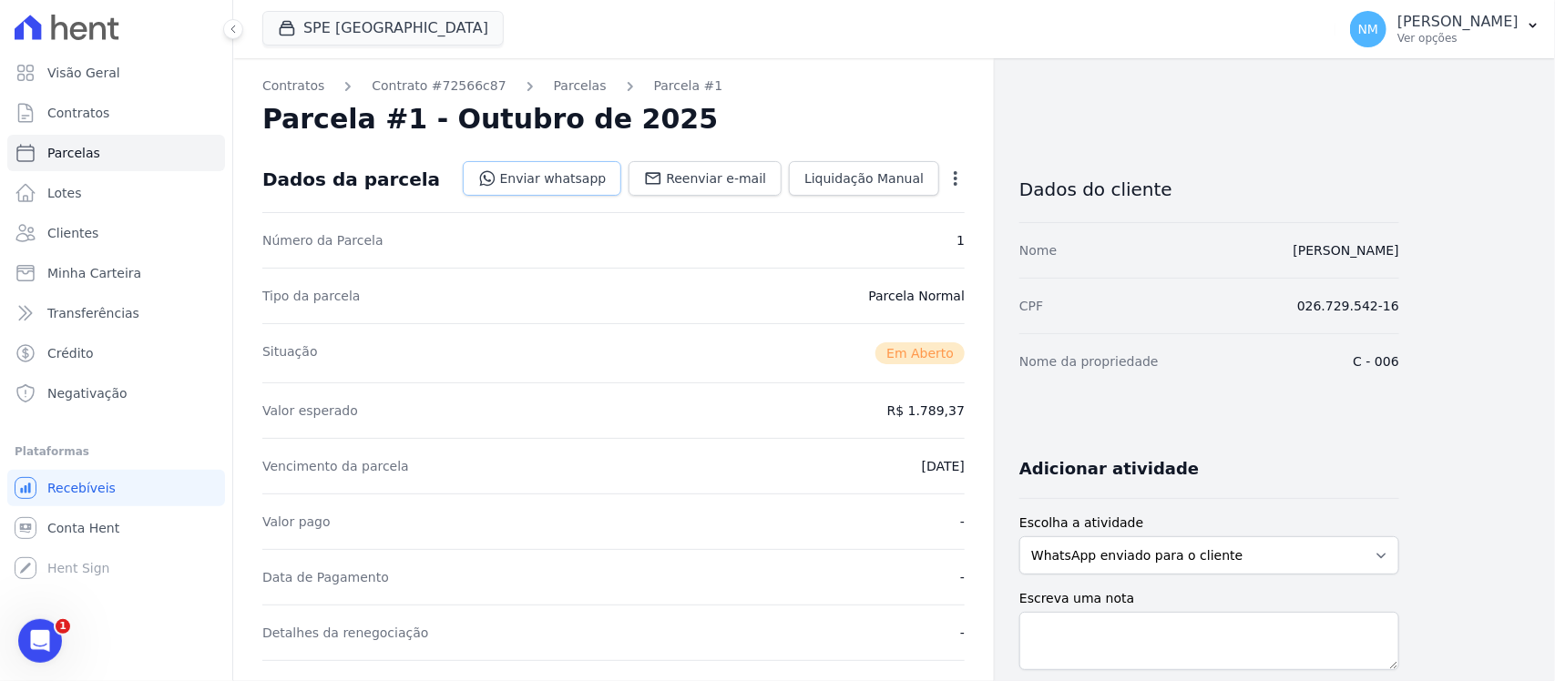
click at [556, 176] on link "Enviar whatsapp" at bounding box center [542, 178] width 159 height 35
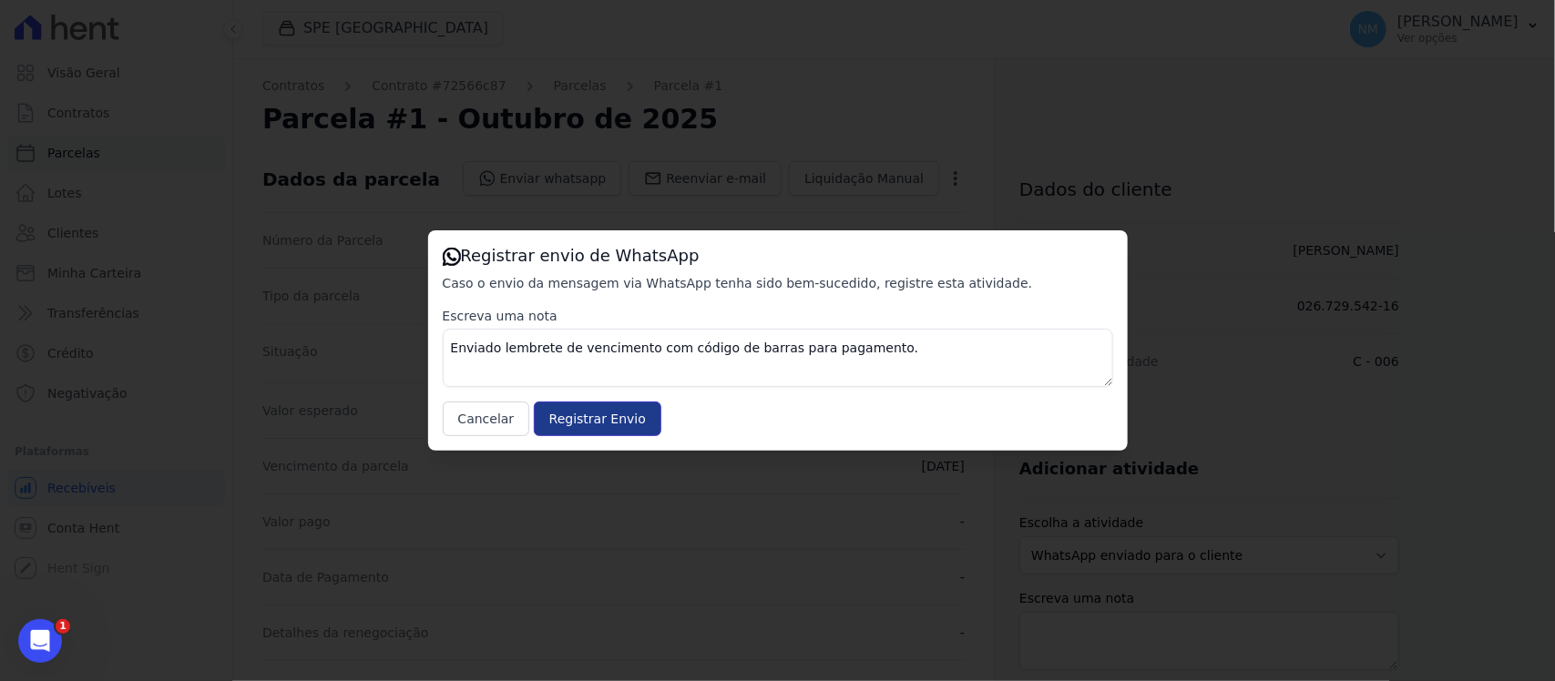
click at [616, 426] on input "Registrar Envio" at bounding box center [598, 419] width 128 height 35
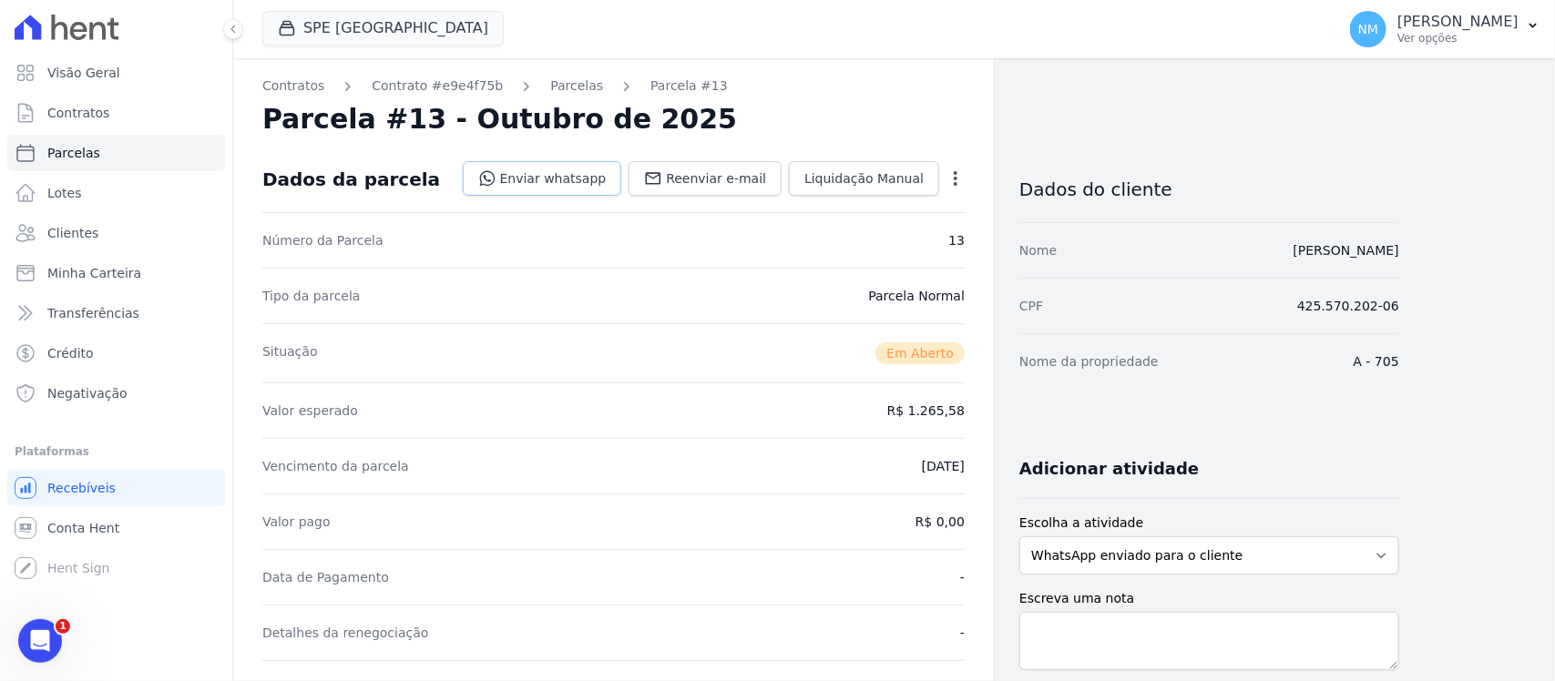
click at [566, 179] on link "Enviar whatsapp" at bounding box center [542, 178] width 159 height 35
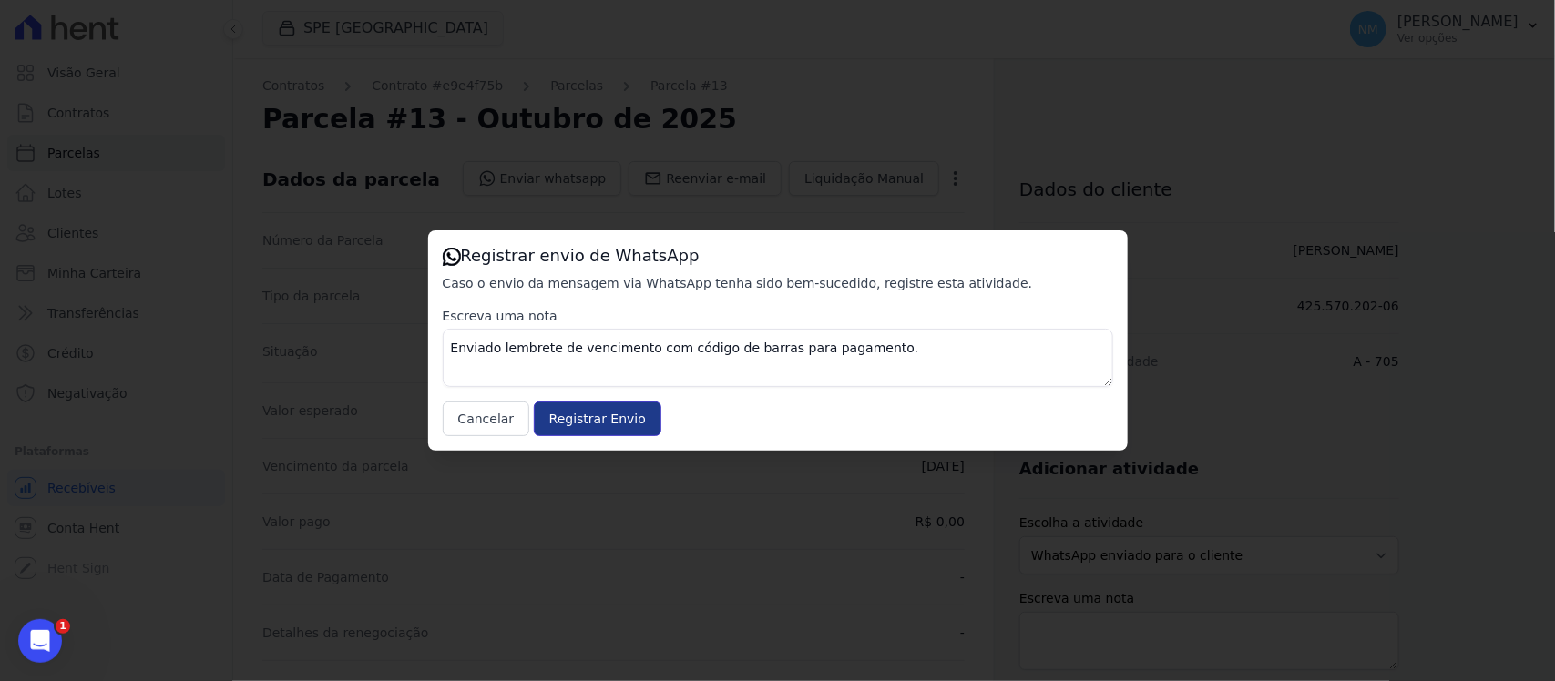
click at [633, 416] on input "Registrar Envio" at bounding box center [598, 419] width 128 height 35
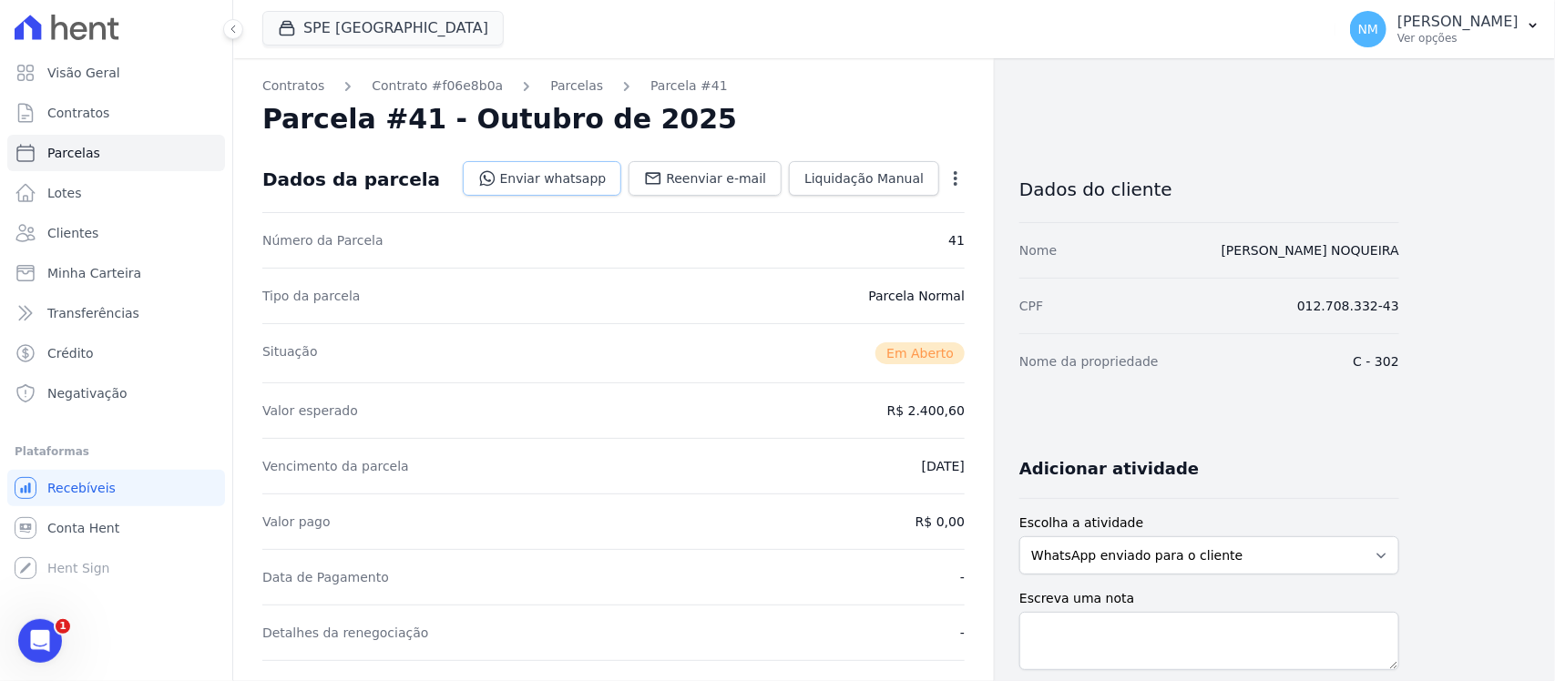
click at [583, 179] on link "Enviar whatsapp" at bounding box center [542, 178] width 159 height 35
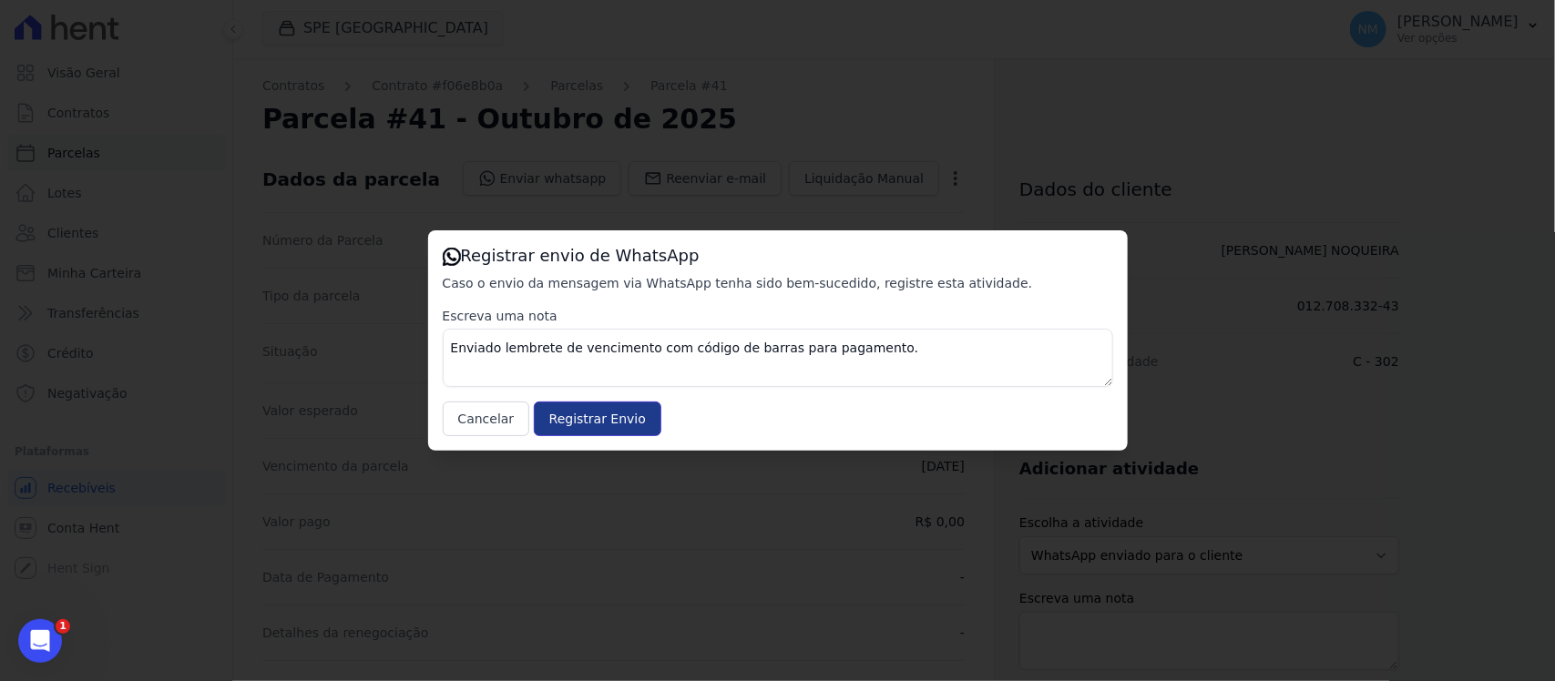
click at [608, 412] on input "Registrar Envio" at bounding box center [598, 419] width 128 height 35
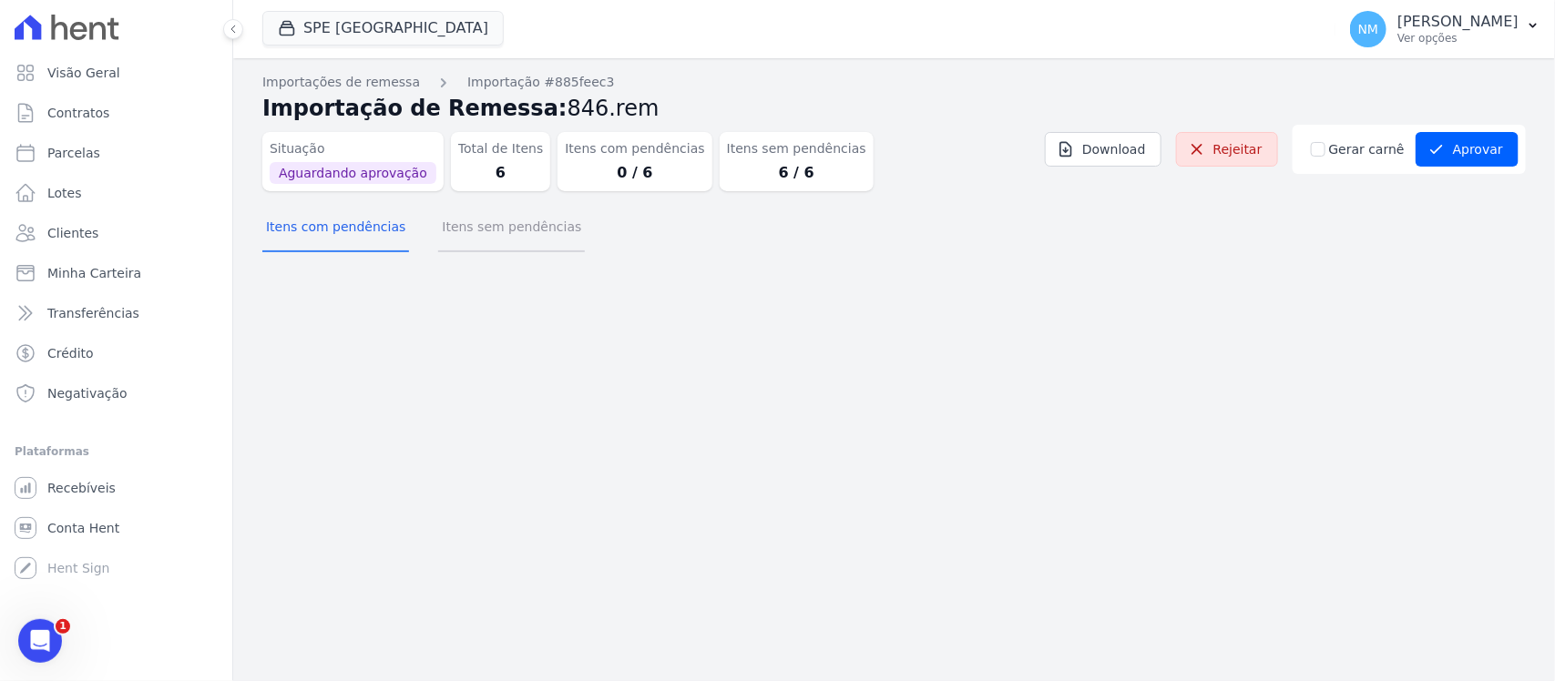
click at [492, 228] on button "Itens sem pendências" at bounding box center [511, 228] width 147 height 47
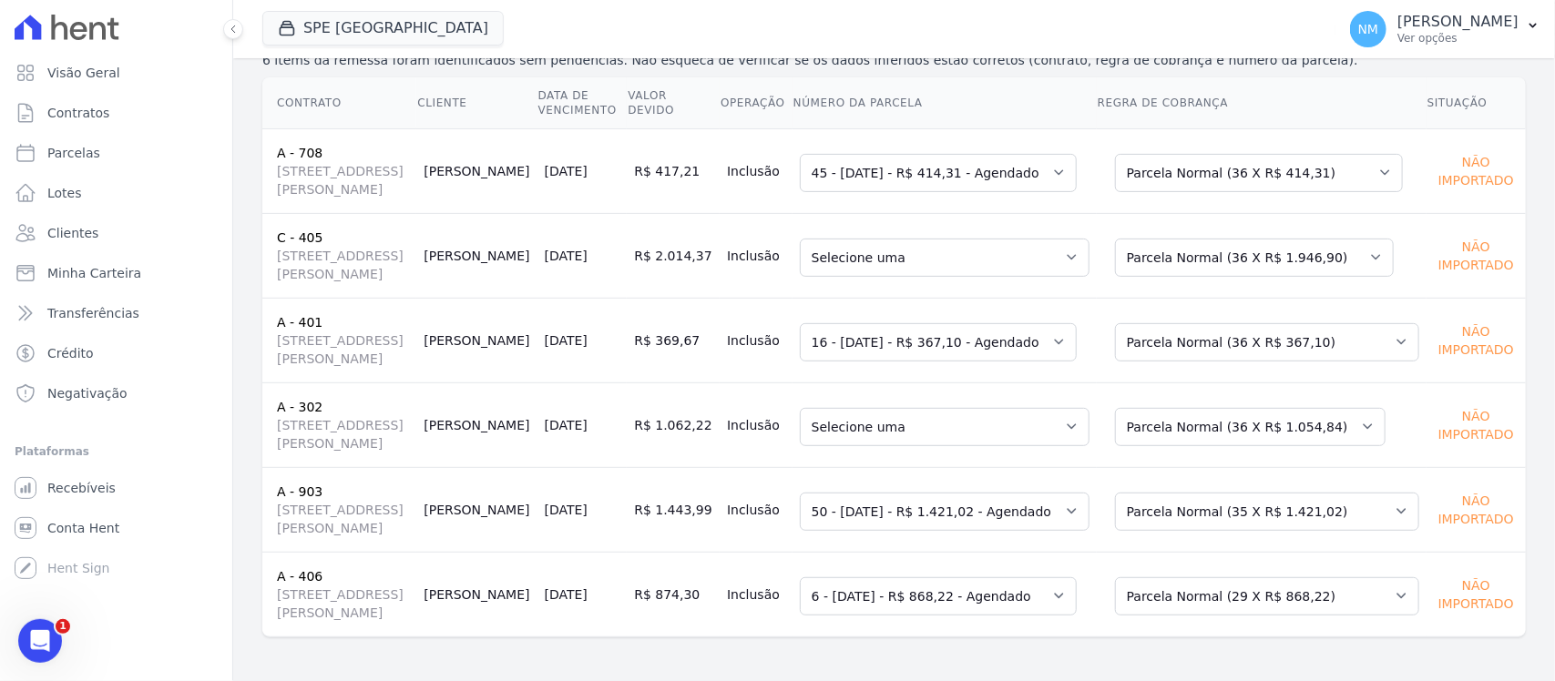
scroll to position [241, 0]
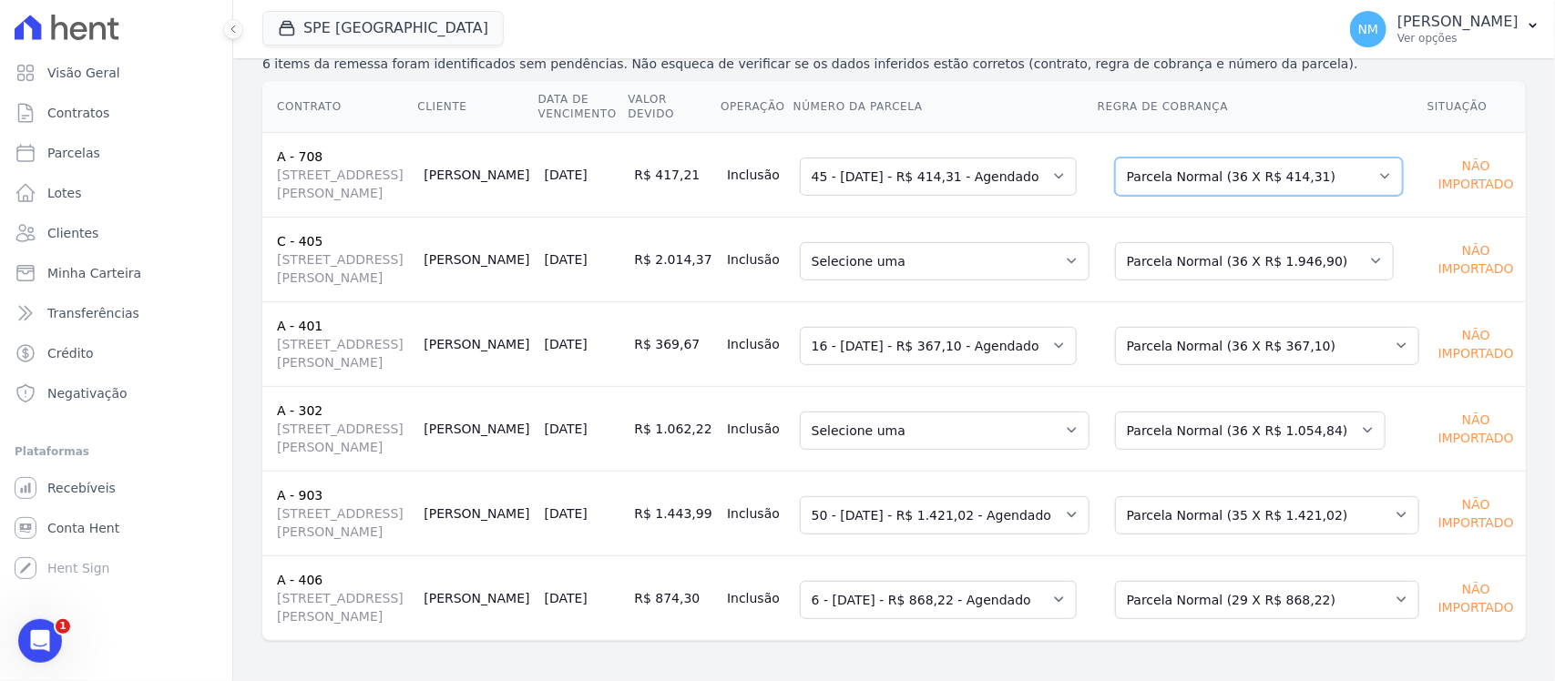
click at [1363, 188] on select "Selecione uma Nova Parcela Avulsa Parcela Avulsa Existente Sinal (1 X R$ 15.726…" at bounding box center [1259, 177] width 288 height 38
click at [1355, 281] on select "Selecione uma Nova Parcela Avulsa Parcela Avulsa Existente Sinal (1 X R$ 12.450…" at bounding box center [1254, 261] width 279 height 38
click at [1086, 281] on select "Selecione uma 1 - [DATE] - R$ 1.998,56 - Agendado 3 - [DATE] - R$ 1.946,90 - Ag…" at bounding box center [945, 261] width 290 height 38
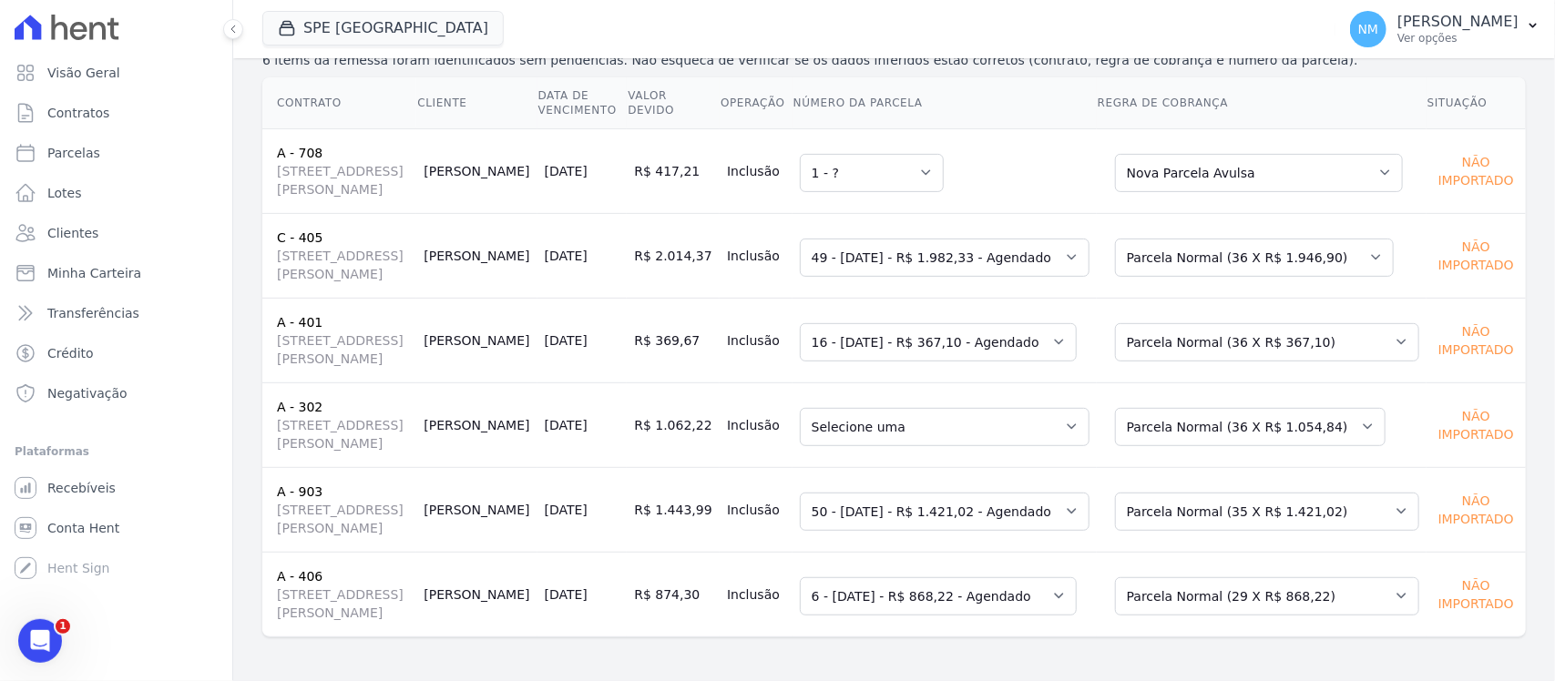
scroll to position [355, 0]
click at [1354, 408] on select "Selecione uma Nova Parcela Avulsa Parcela Avulsa Existente Parcela Normal (36 X…" at bounding box center [1250, 427] width 271 height 38
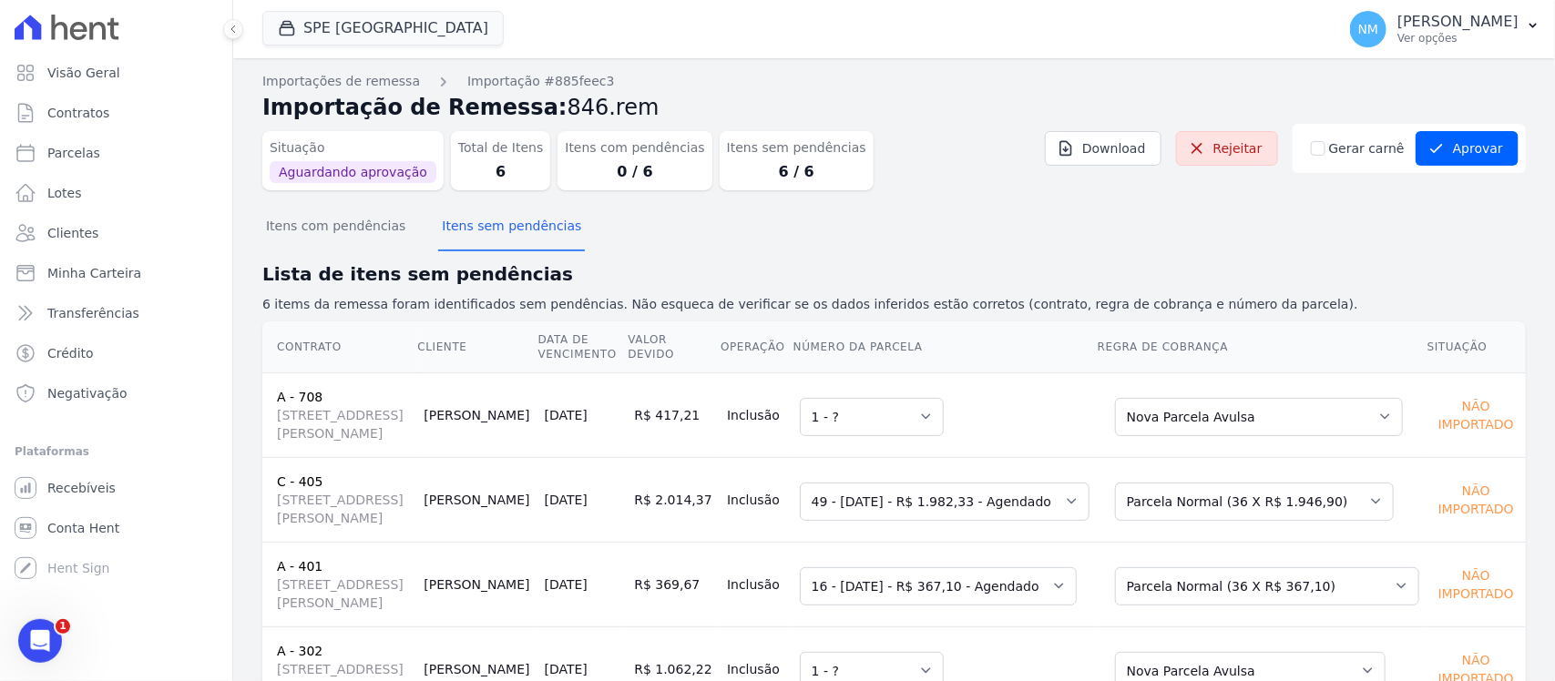
scroll to position [0, 0]
click at [1454, 143] on button "Aprovar" at bounding box center [1467, 149] width 103 height 35
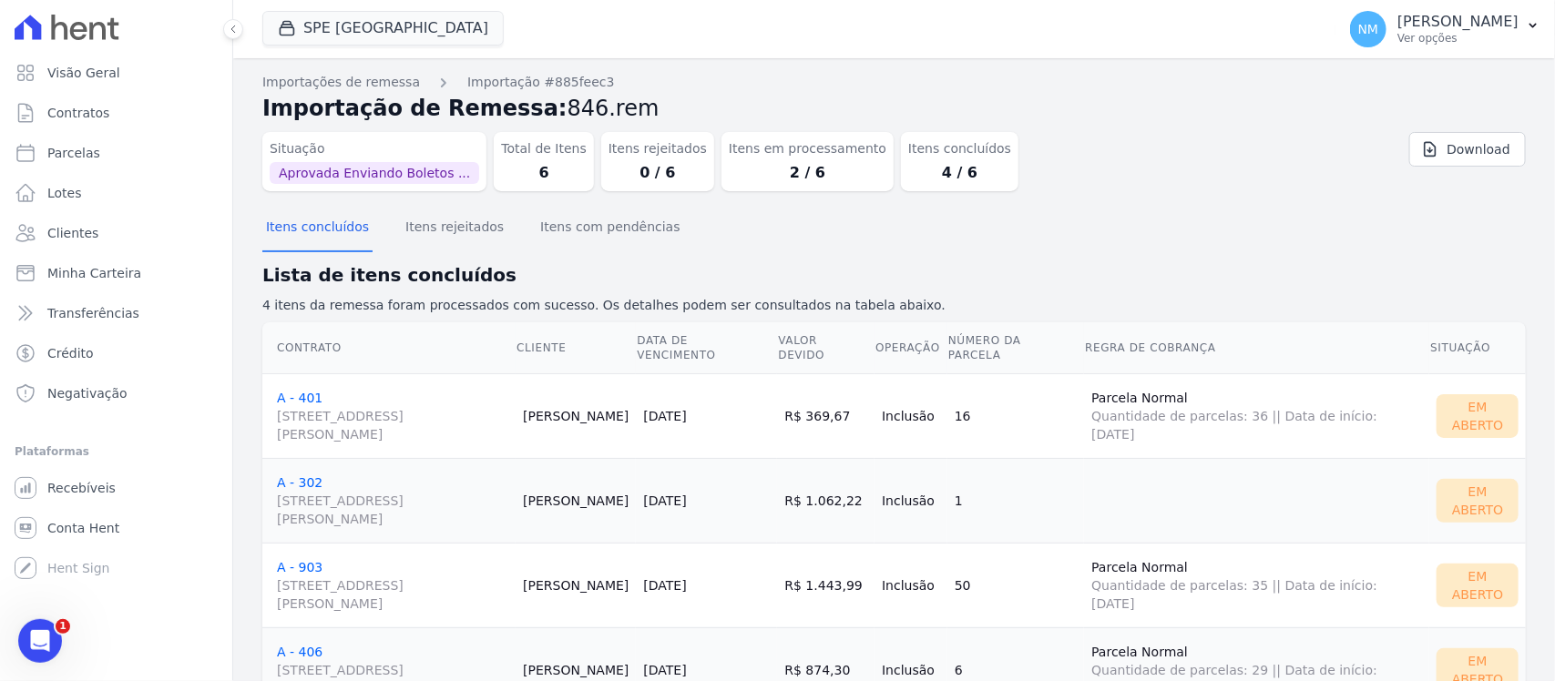
scroll to position [76, 0]
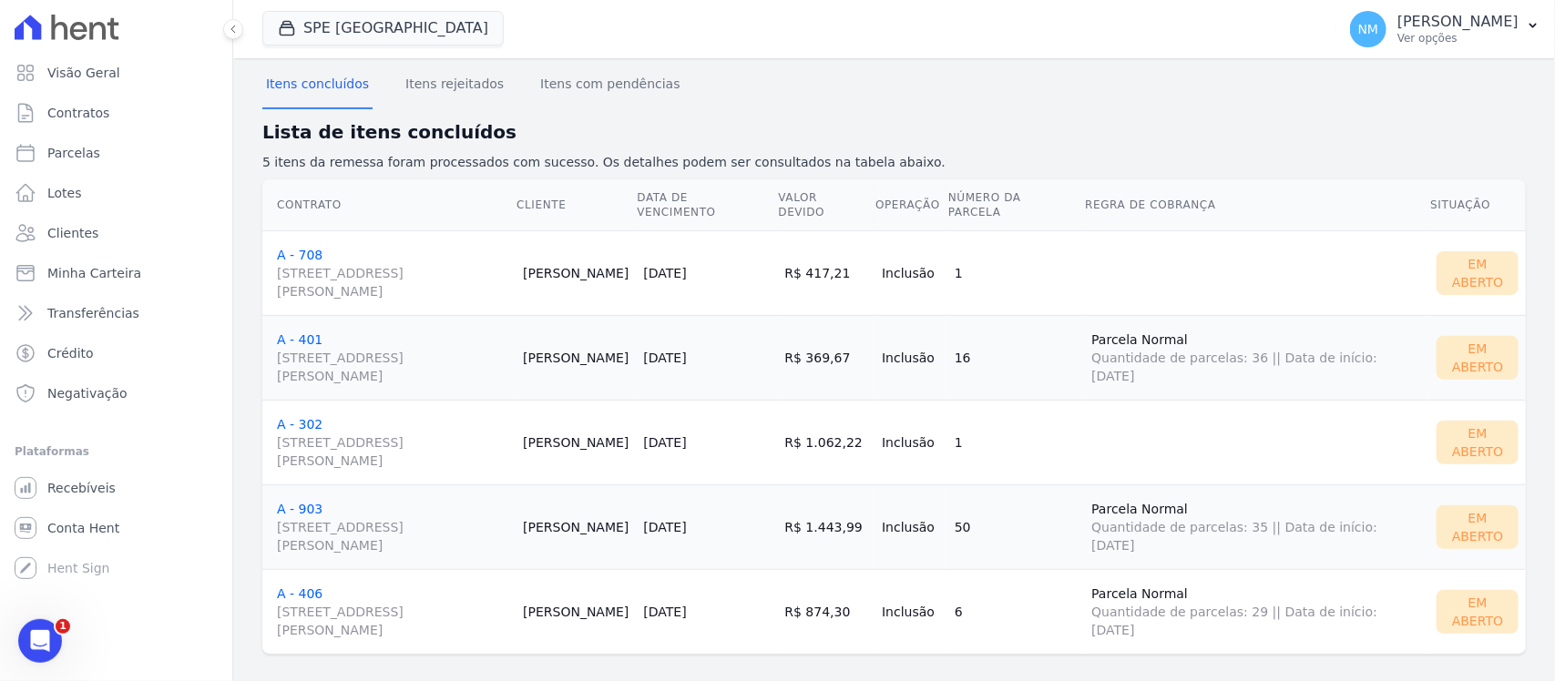
scroll to position [160, 0]
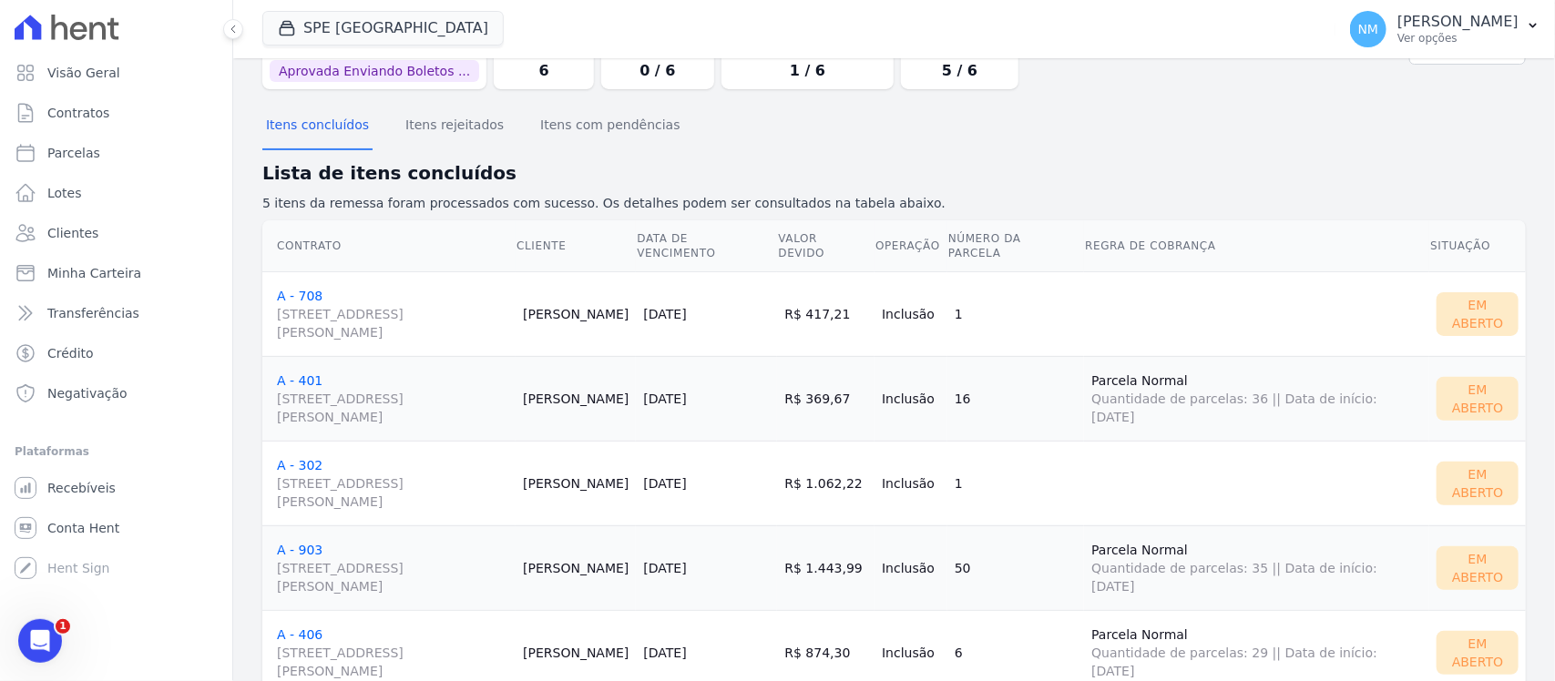
scroll to position [114, 0]
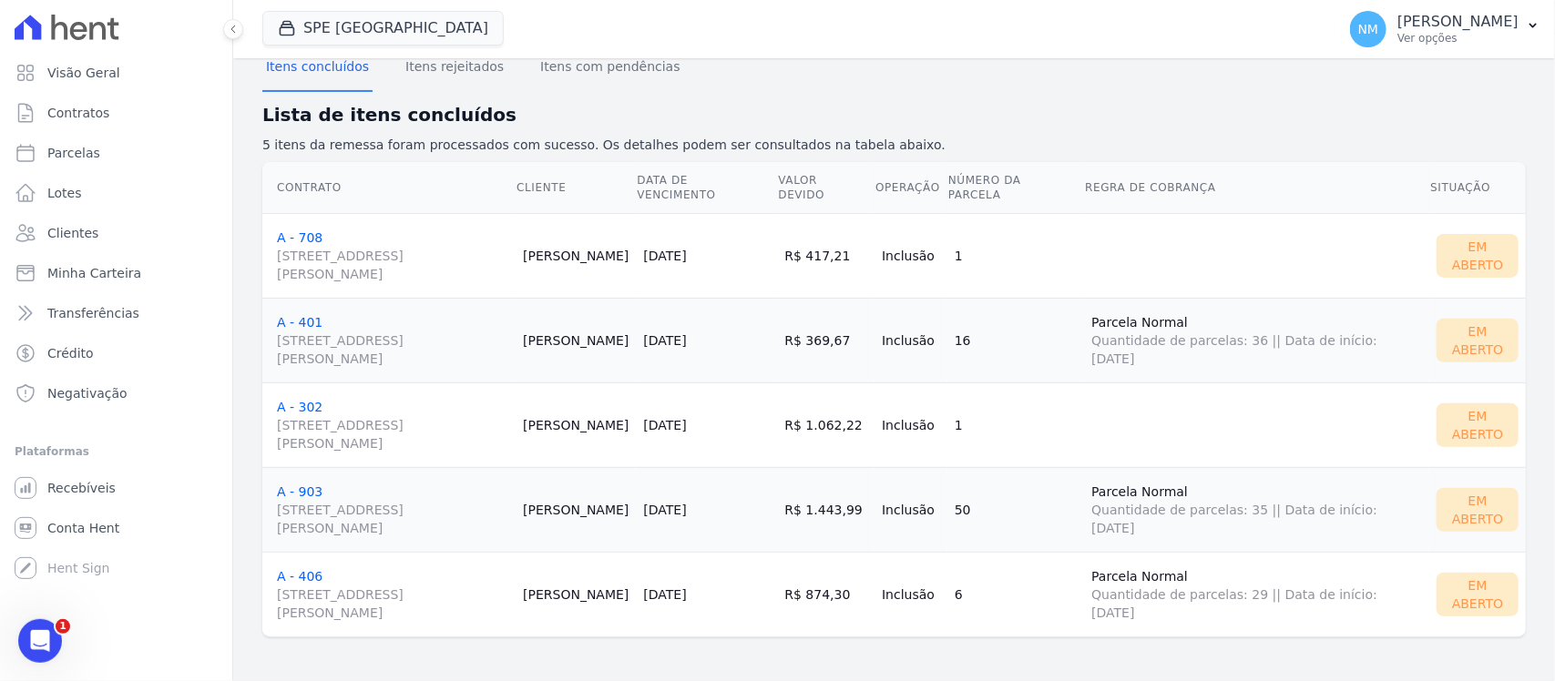
scroll to position [47, 0]
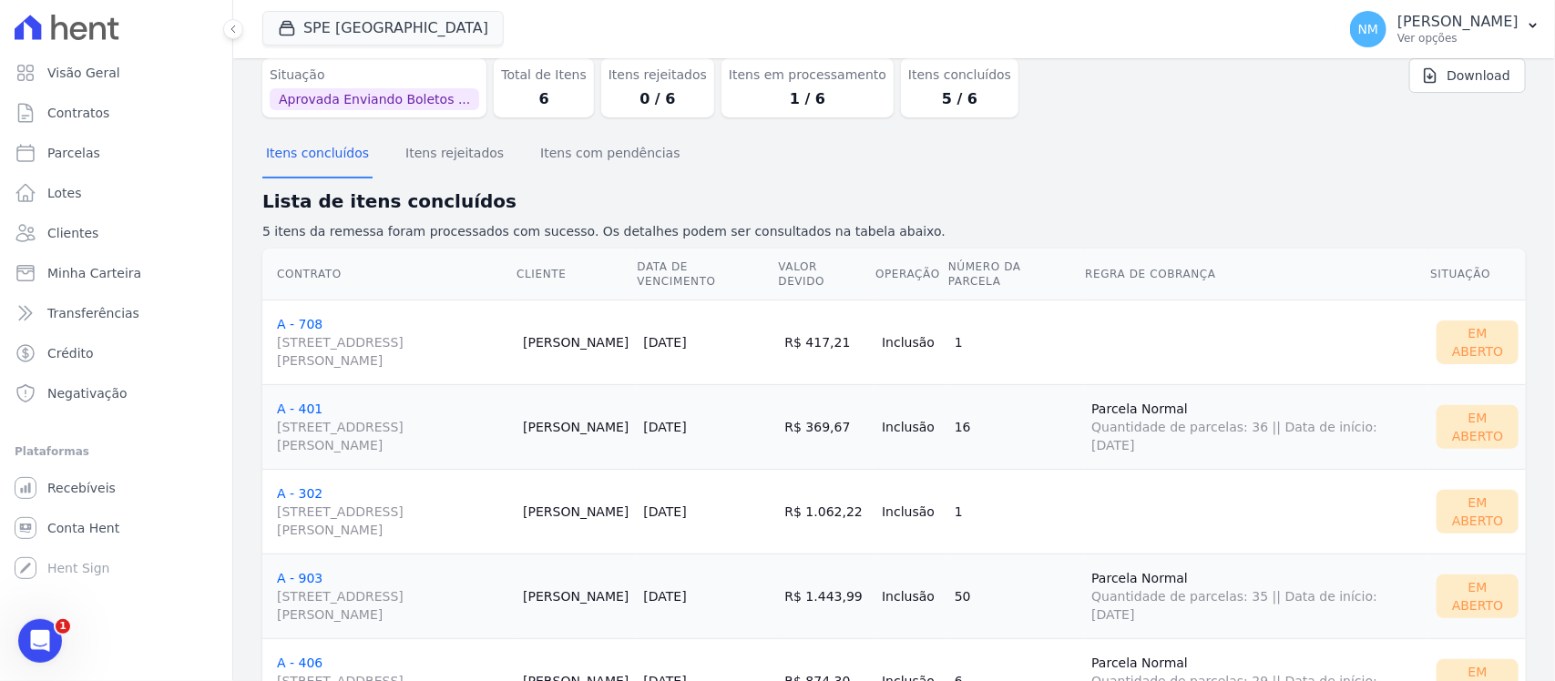
scroll to position [47, 0]
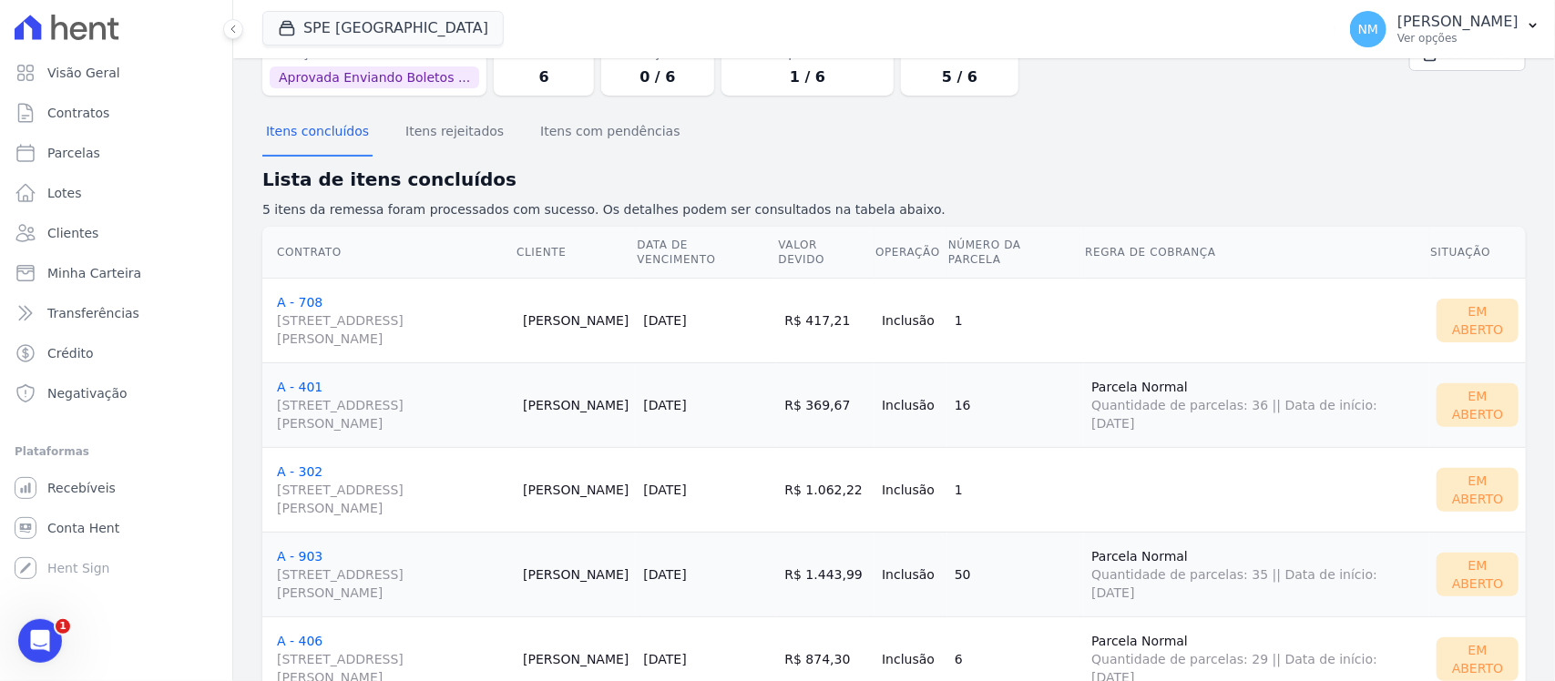
scroll to position [160, 0]
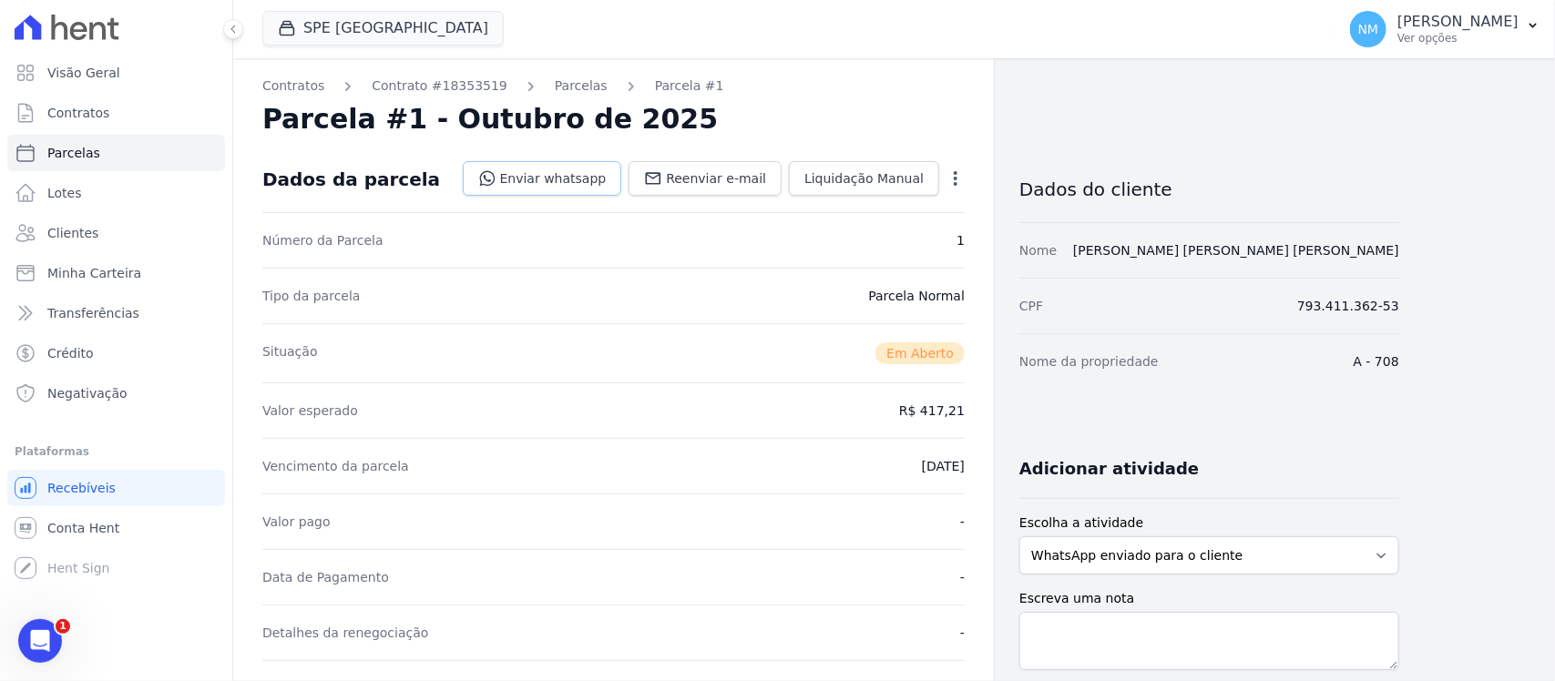
drag, startPoint x: 601, startPoint y: 176, endPoint x: 613, endPoint y: 180, distance: 12.7
click at [601, 176] on link "Enviar whatsapp" at bounding box center [542, 178] width 159 height 35
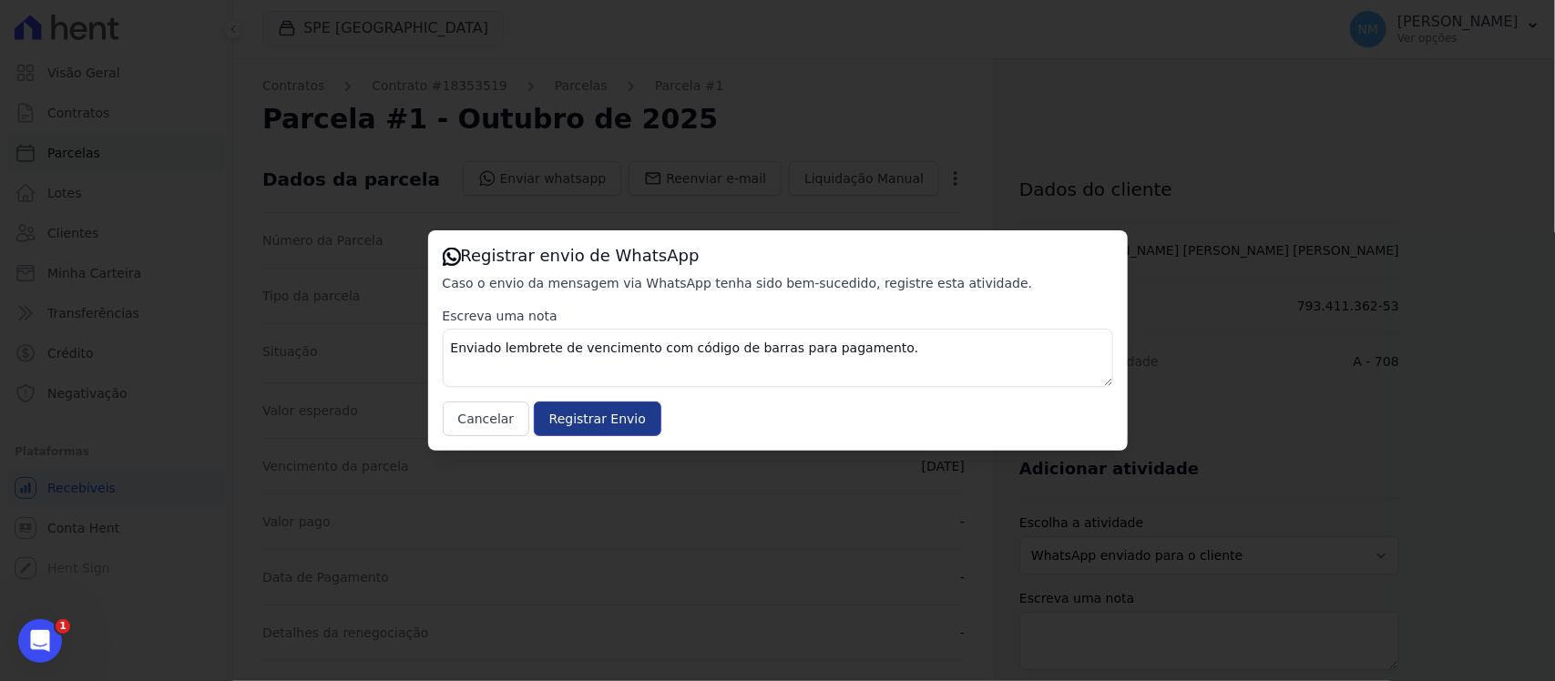
click at [635, 420] on input "Registrar Envio" at bounding box center [598, 419] width 128 height 35
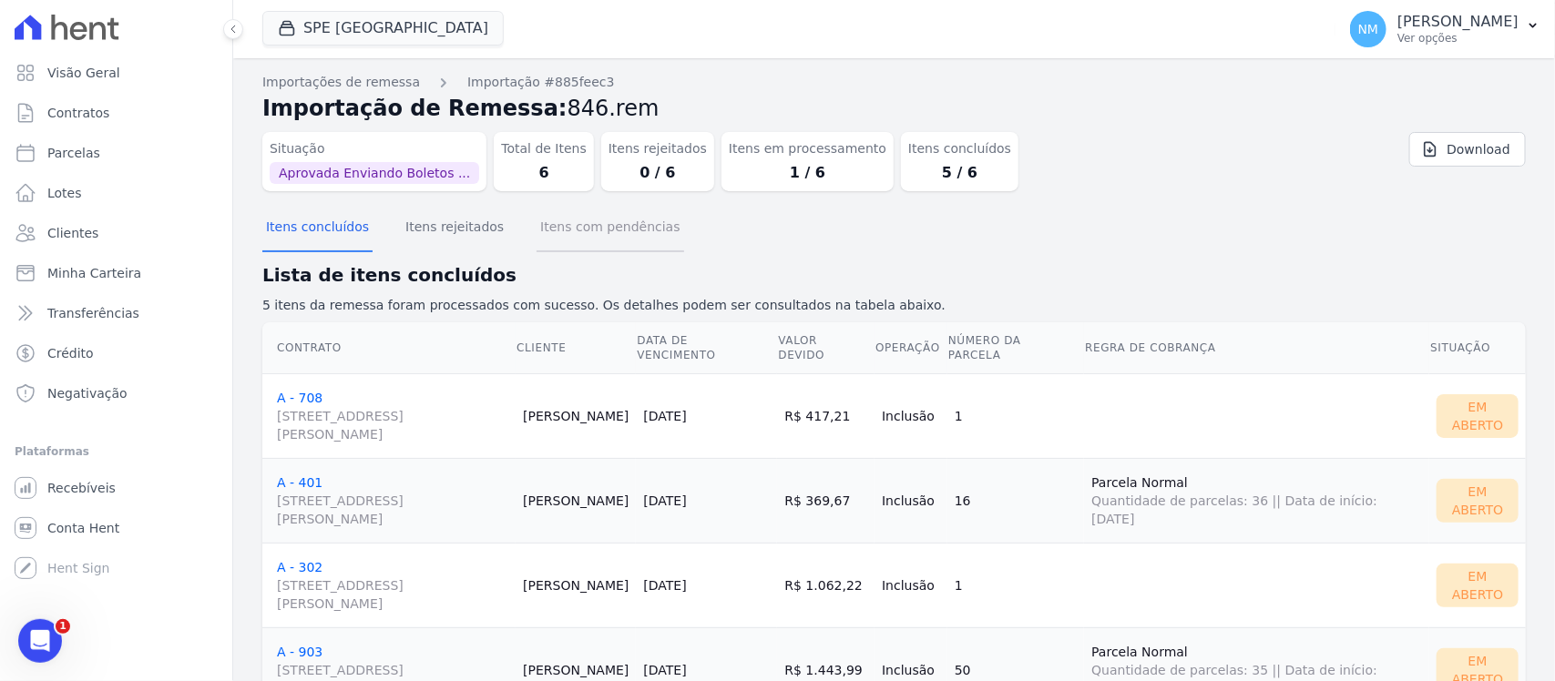
click at [566, 232] on button "Itens com pendências" at bounding box center [610, 228] width 147 height 47
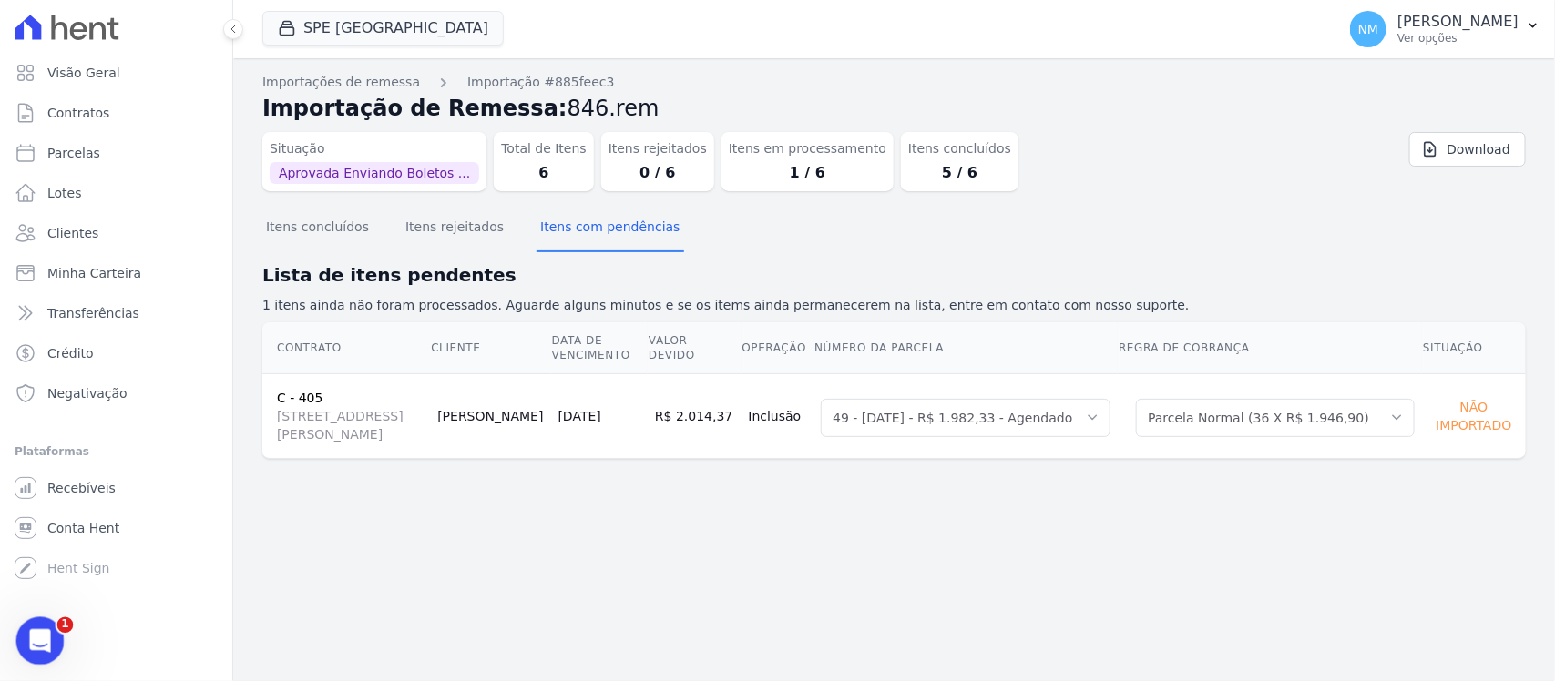
drag, startPoint x: 47, startPoint y: 642, endPoint x: 86, endPoint y: 1132, distance: 491.6
click at [50, 644] on div "Abertura do Messenger da Intercom" at bounding box center [37, 638] width 60 height 60
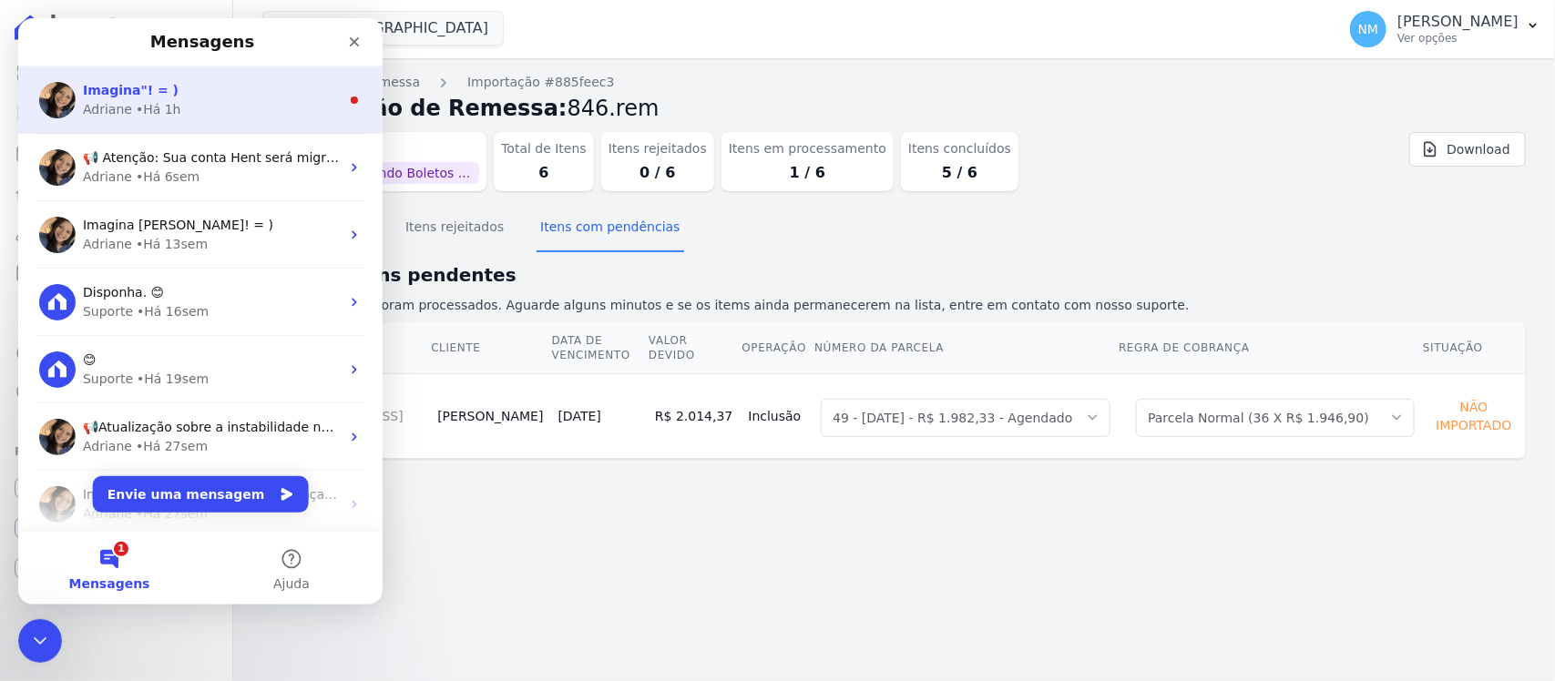
click at [175, 103] on div "Adriane • Há 1h" at bounding box center [211, 109] width 257 height 19
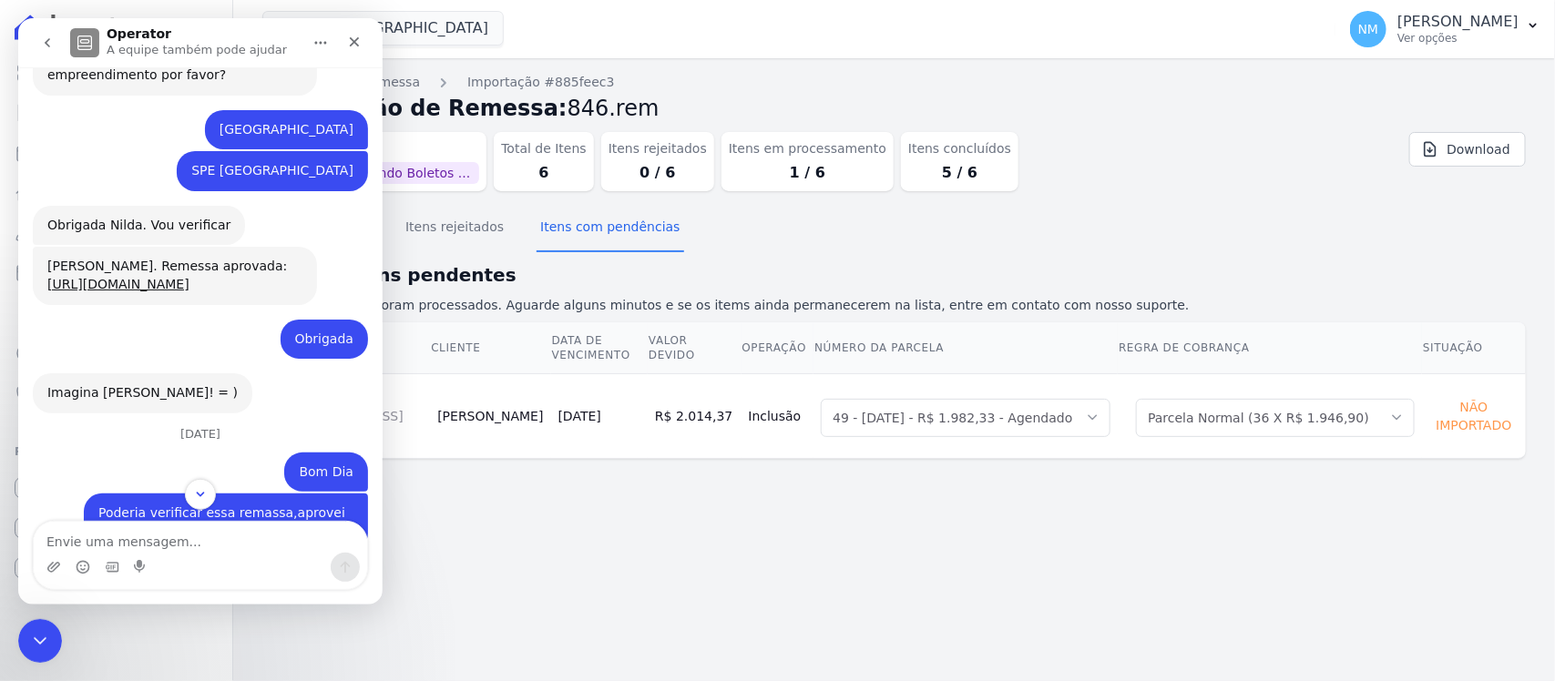
scroll to position [2391, 0]
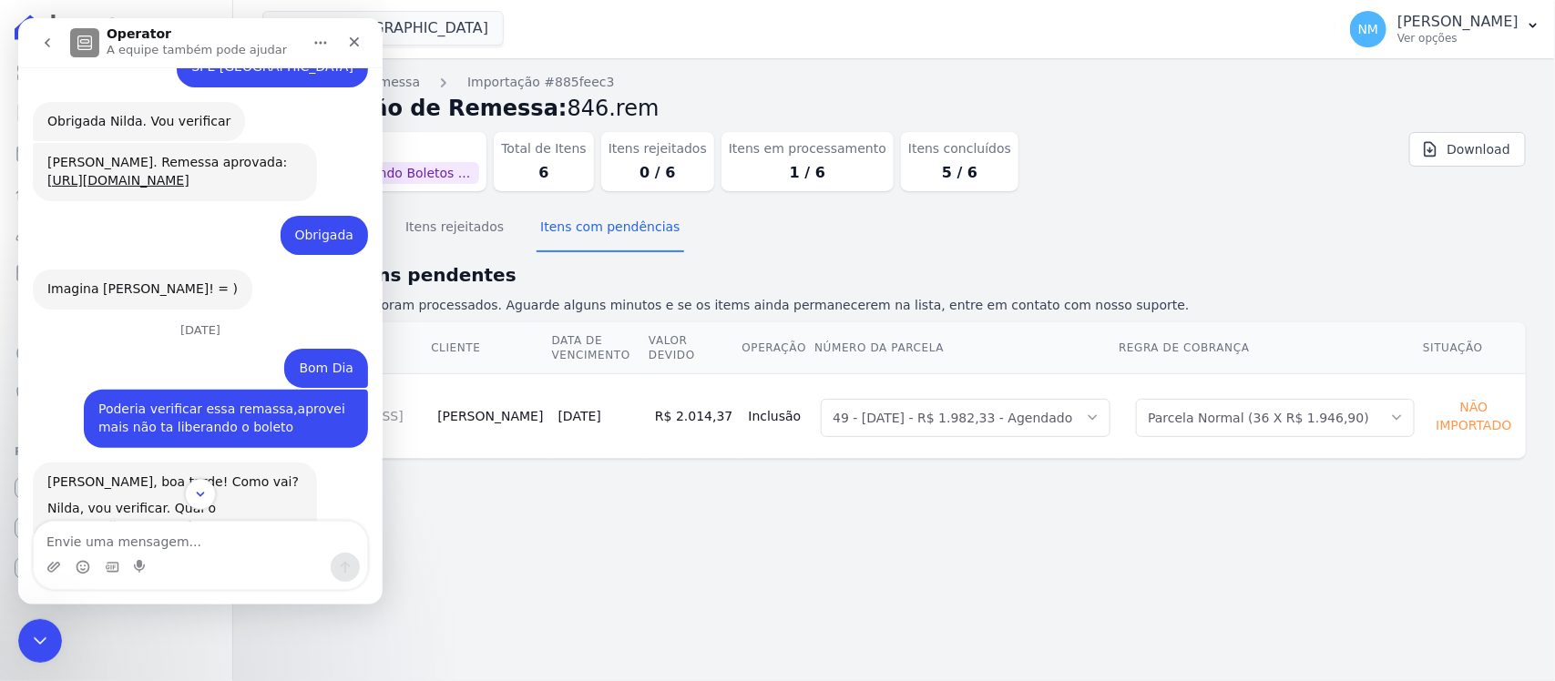
click at [130, 549] on textarea "Envie uma mensagem..." at bounding box center [200, 537] width 333 height 31
type textarea "Adriane"
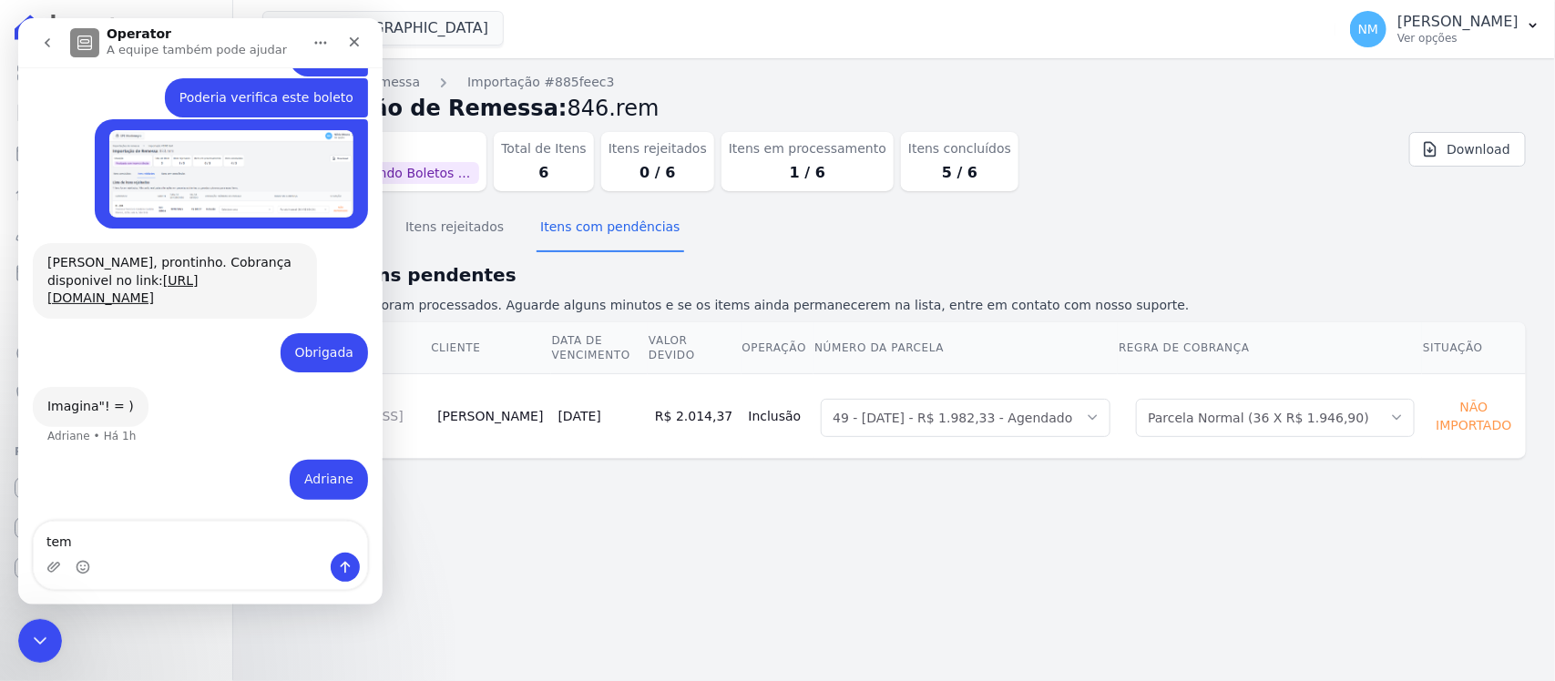
scroll to position [14322, 0]
type textarea "t"
type textarea "Tem mais este boleto ,vc pode liberar"
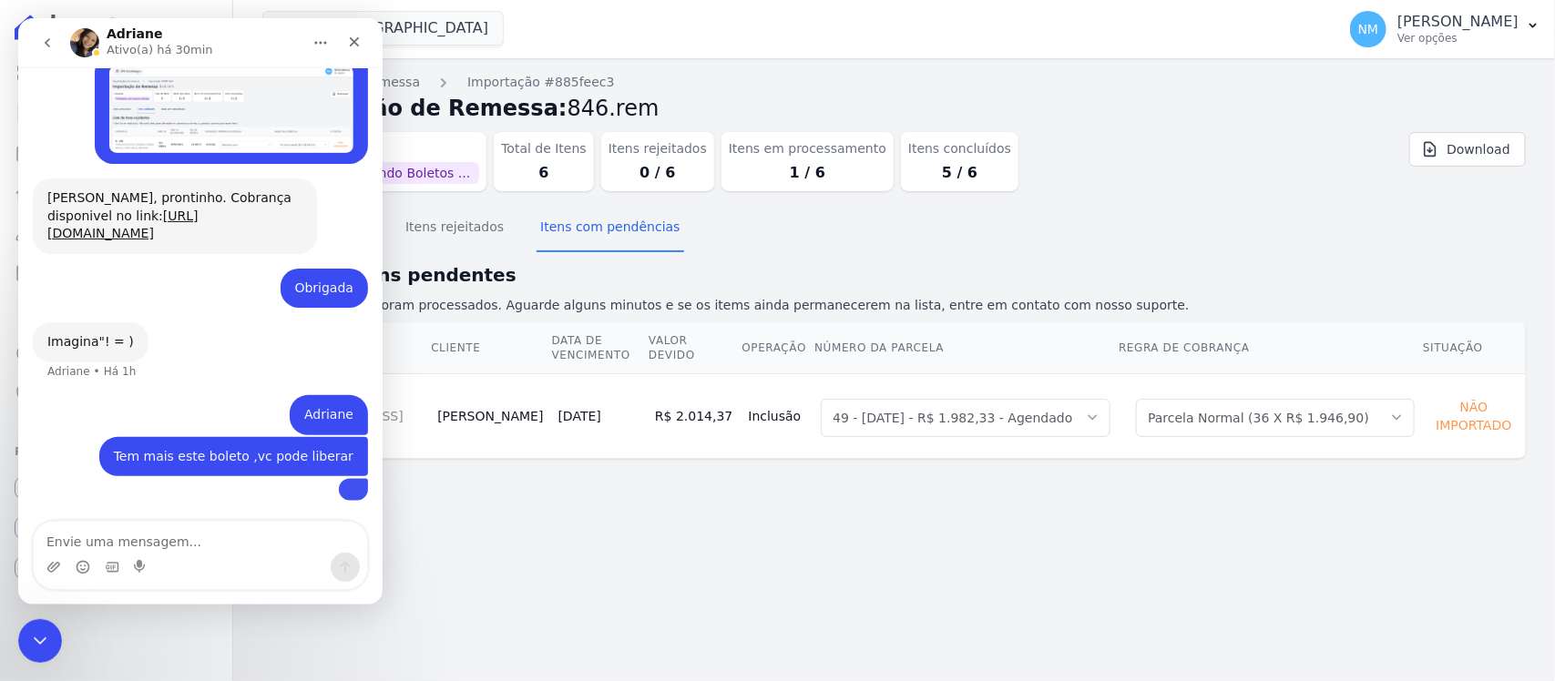
scroll to position [14483, 0]
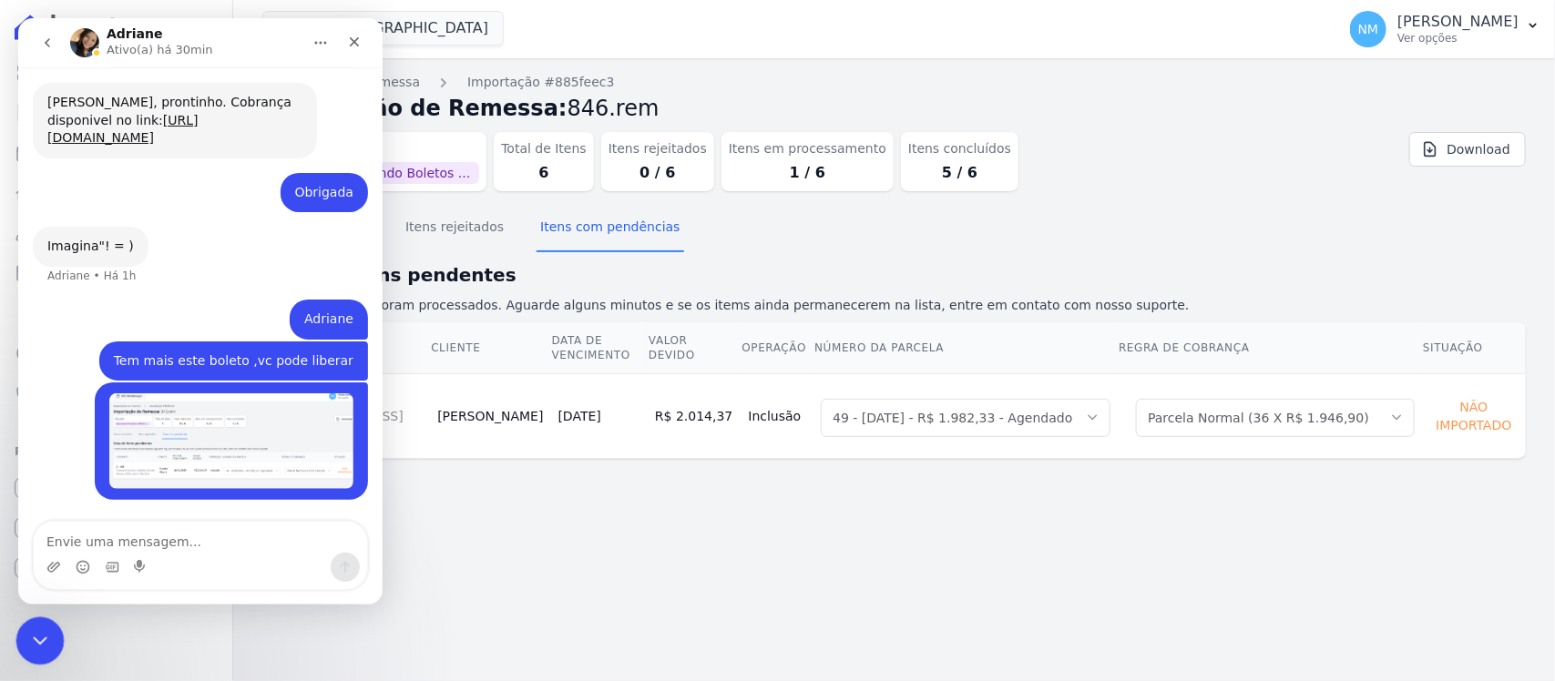
drag, startPoint x: 44, startPoint y: 647, endPoint x: 505, endPoint y: 909, distance: 530.3
click at [46, 649] on div "Encerramento do Messenger da Intercom" at bounding box center [37, 639] width 44 height 44
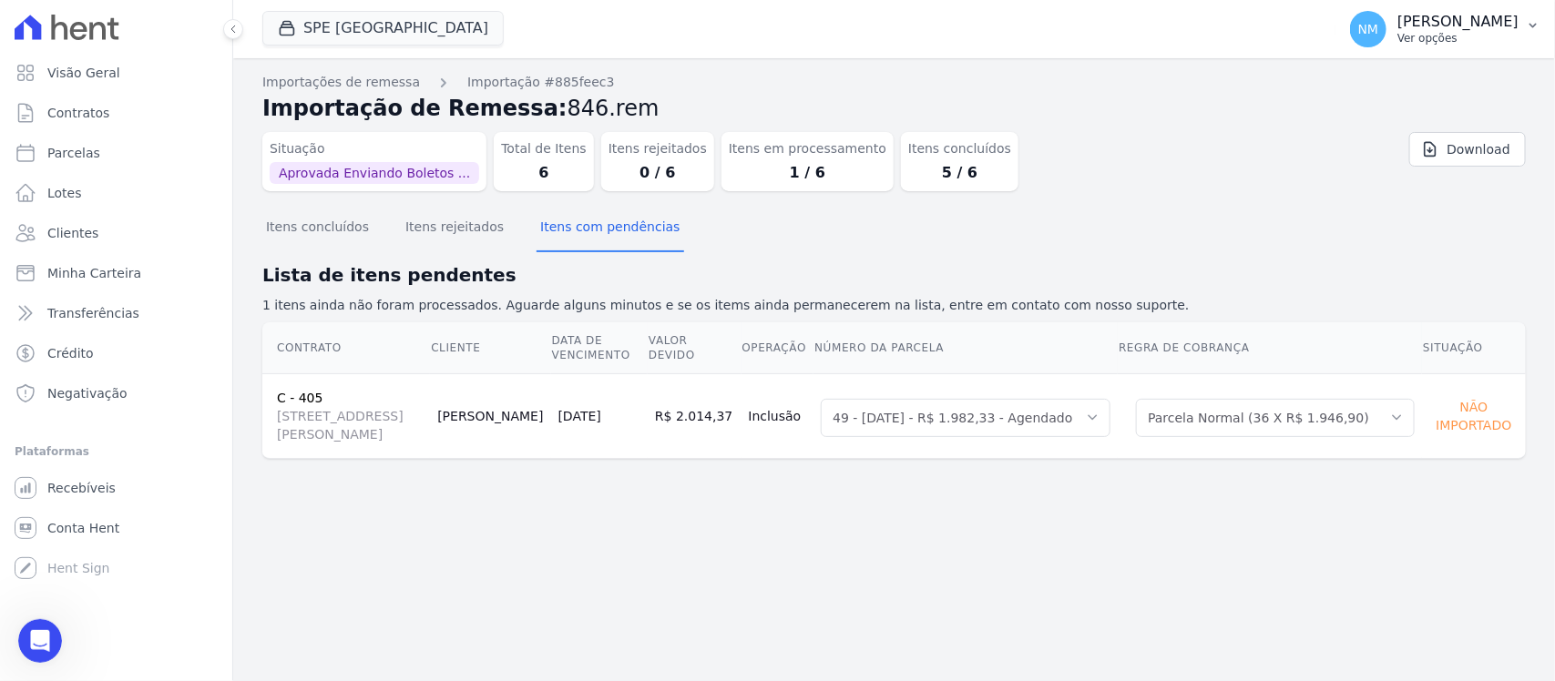
click at [1540, 25] on icon "button" at bounding box center [1533, 25] width 15 height 15
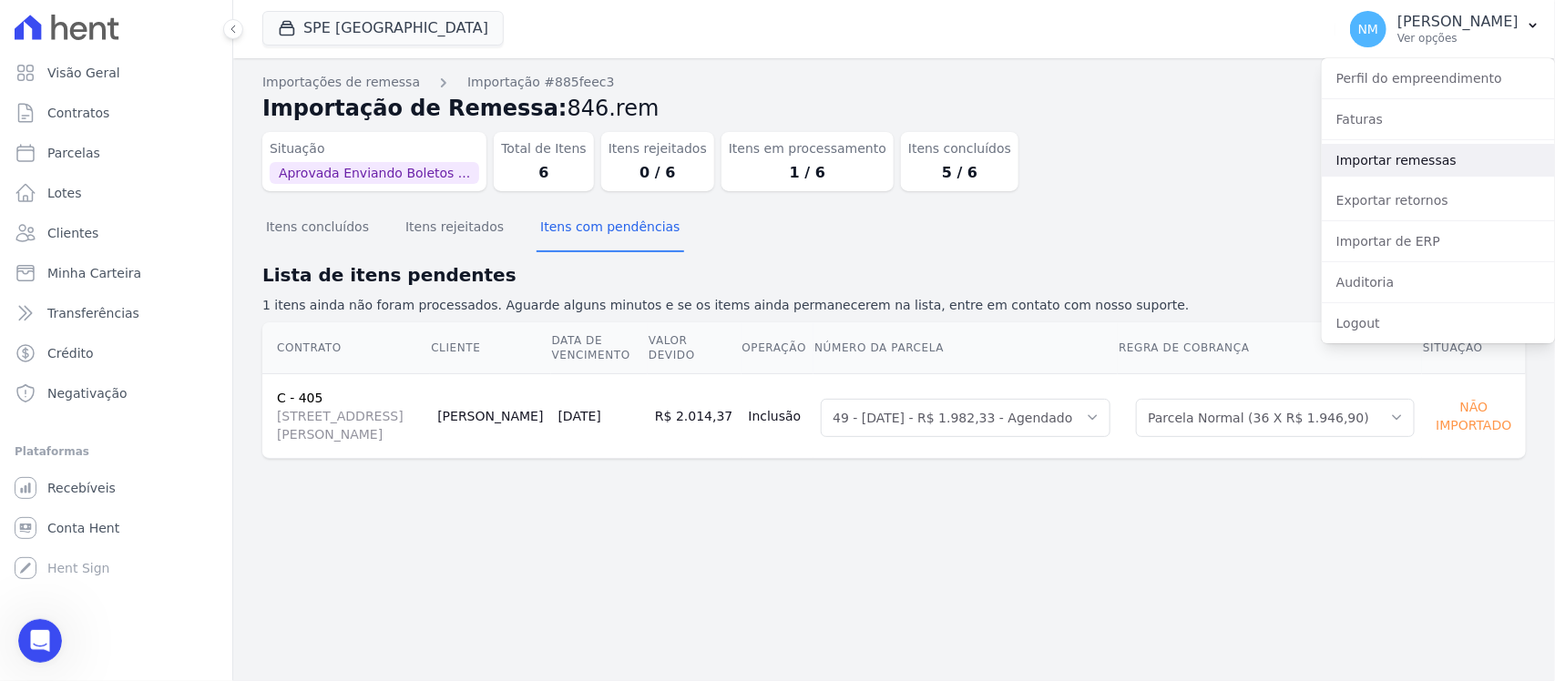
click at [1396, 156] on link "Importar remessas" at bounding box center [1438, 160] width 233 height 33
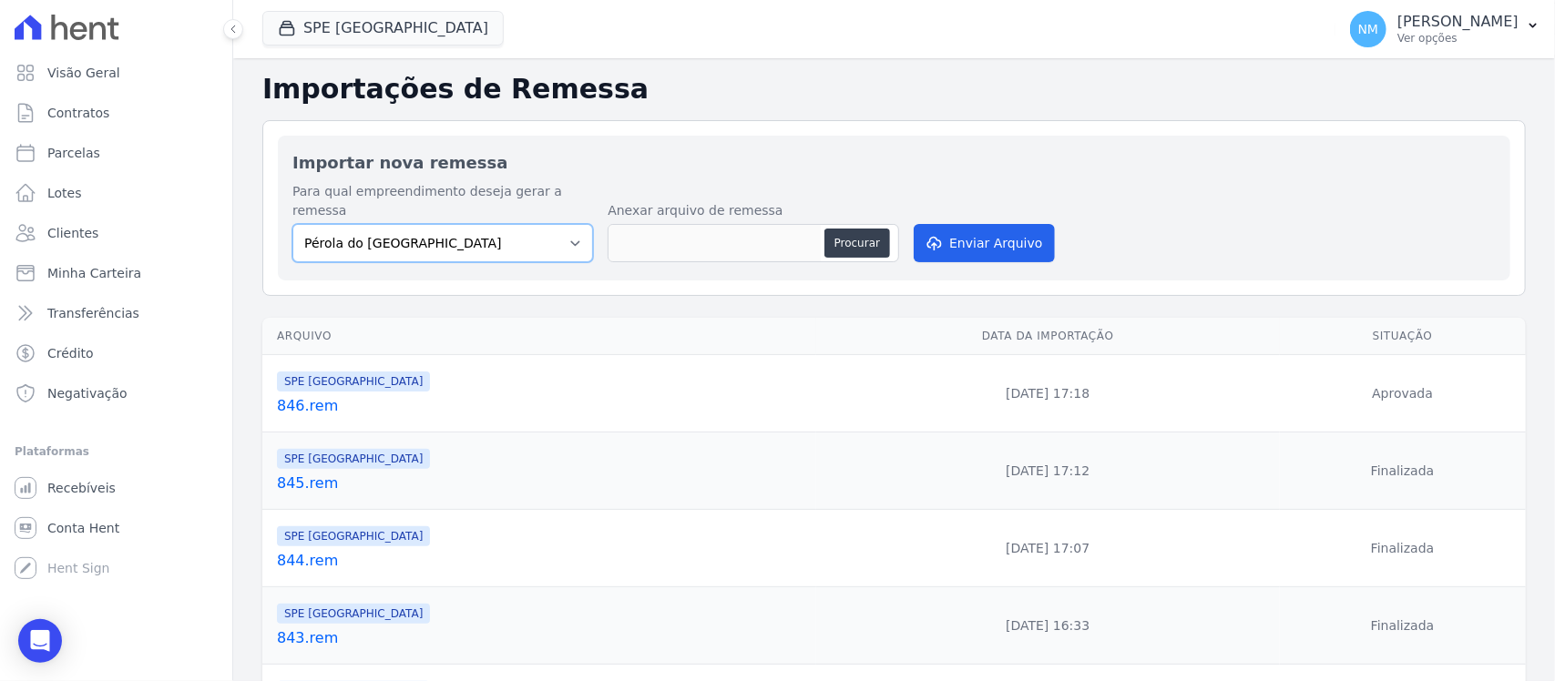
click at [569, 229] on select "Pérola do Tocantins SPE Montenegro" at bounding box center [442, 243] width 301 height 38
select select "168bdd06-a3dd-4988-b5a9-b0a7c7bf8968"
click at [292, 224] on select "Pérola do Tocantins SPE Montenegro" at bounding box center [442, 243] width 301 height 38
click at [836, 229] on button "Procurar" at bounding box center [857, 243] width 66 height 29
type input "847.rem"
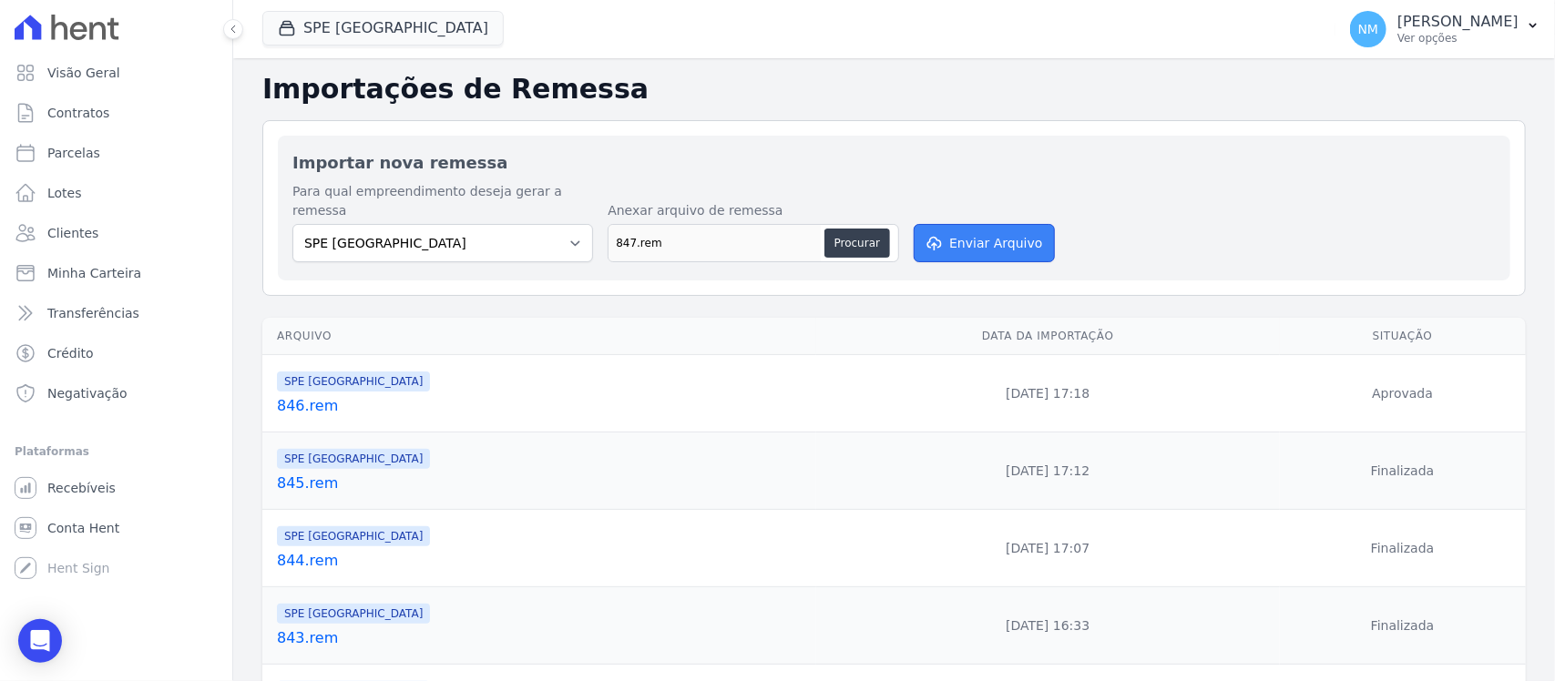
click at [990, 224] on button "Enviar Arquivo" at bounding box center [984, 243] width 140 height 38
